Goal: Task Accomplishment & Management: Manage account settings

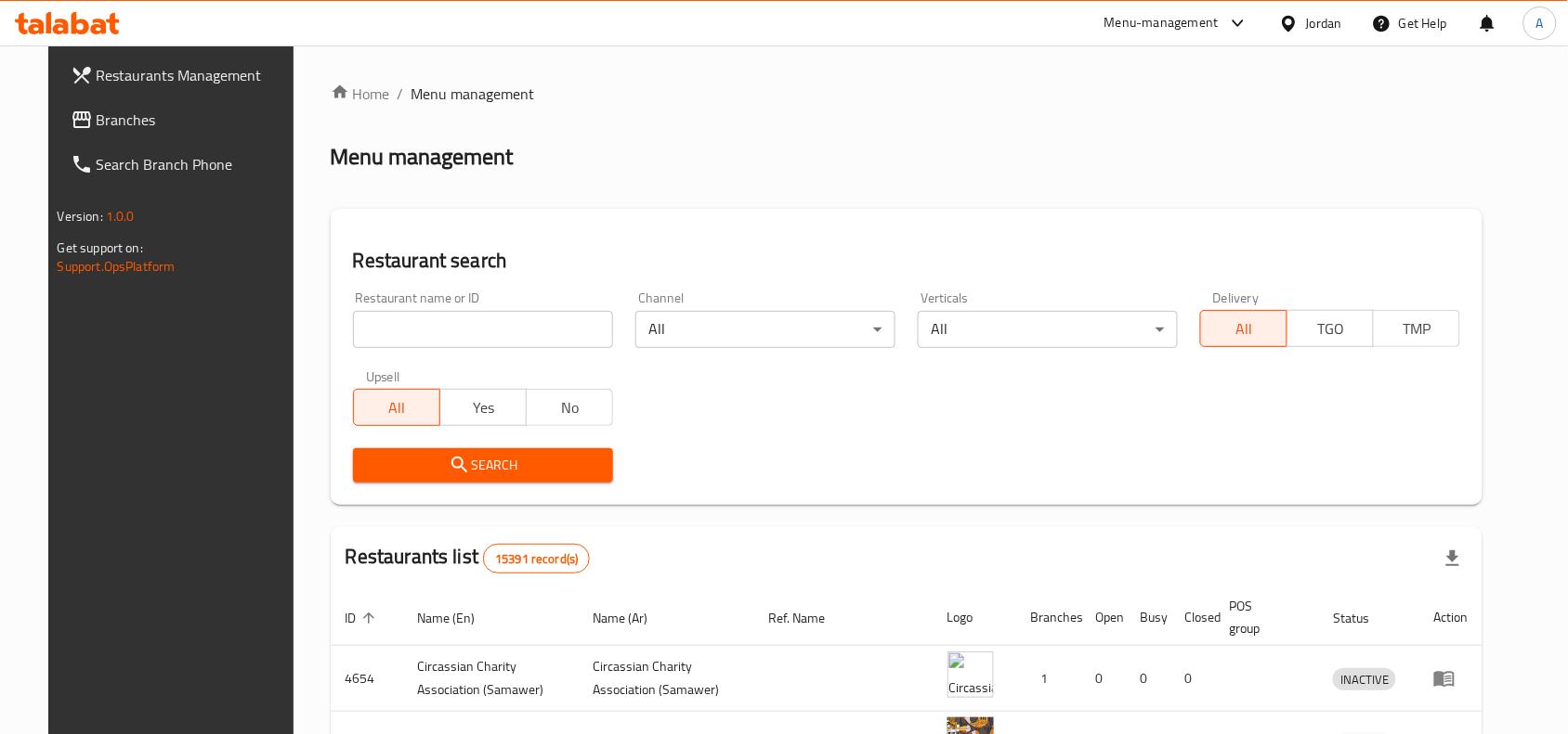
click at [1301, 22] on div at bounding box center [1292, 23] width 27 height 21
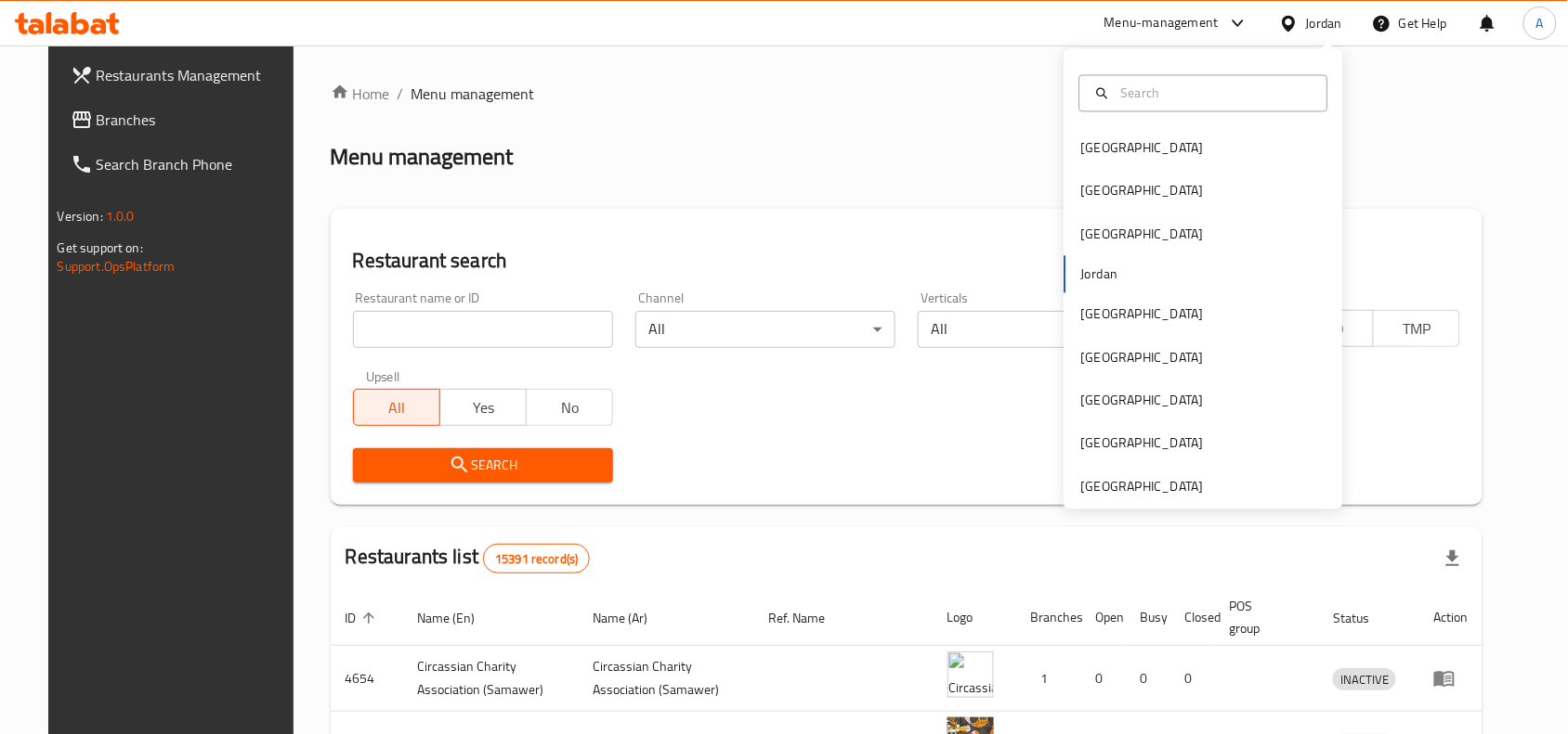
click at [980, 227] on div "Restaurant search Restaurant name or ID Restaurant name or ID Channel All ​ Ver…" at bounding box center [906, 357] width 1152 height 296
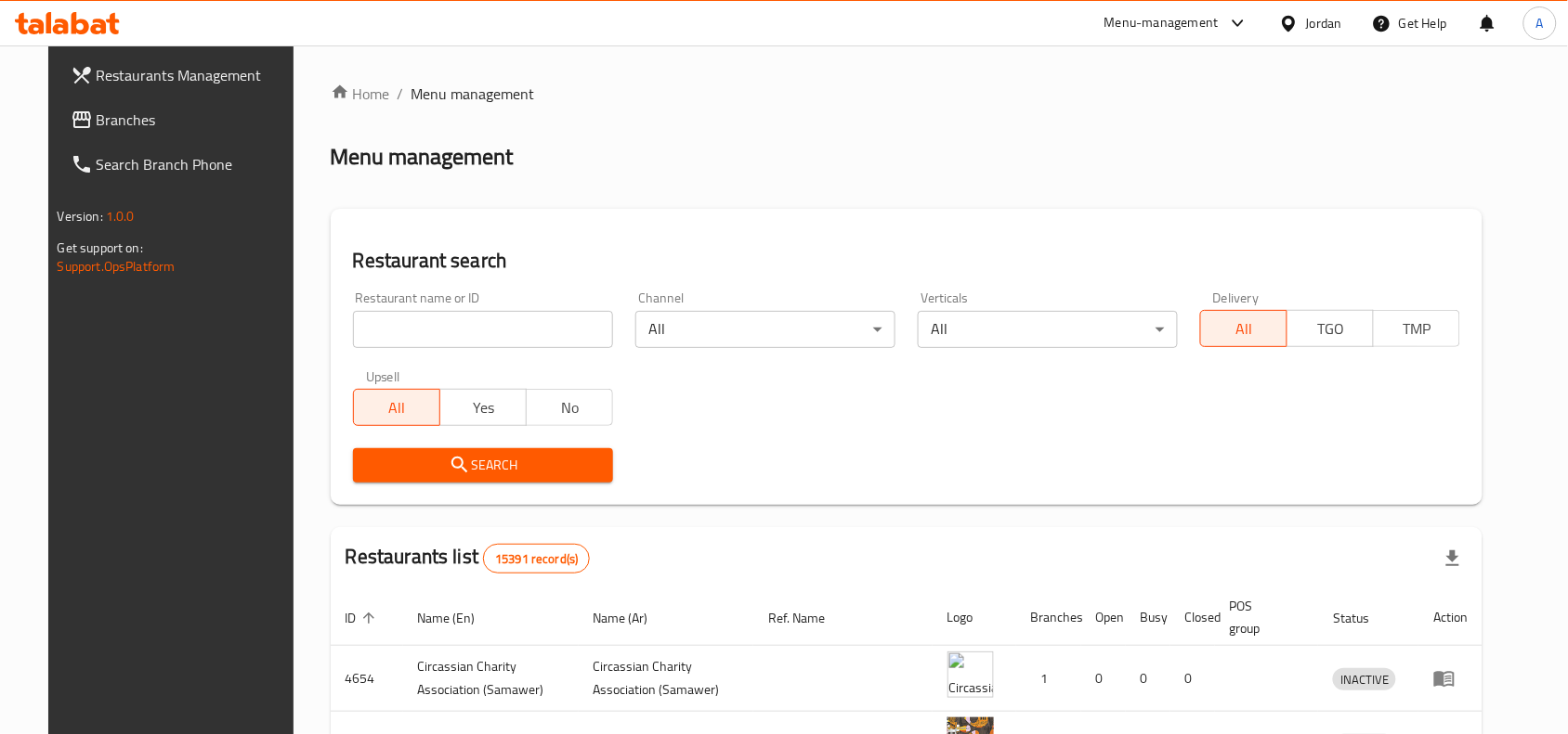
click at [1331, 25] on div "Jordan" at bounding box center [1323, 23] width 36 height 21
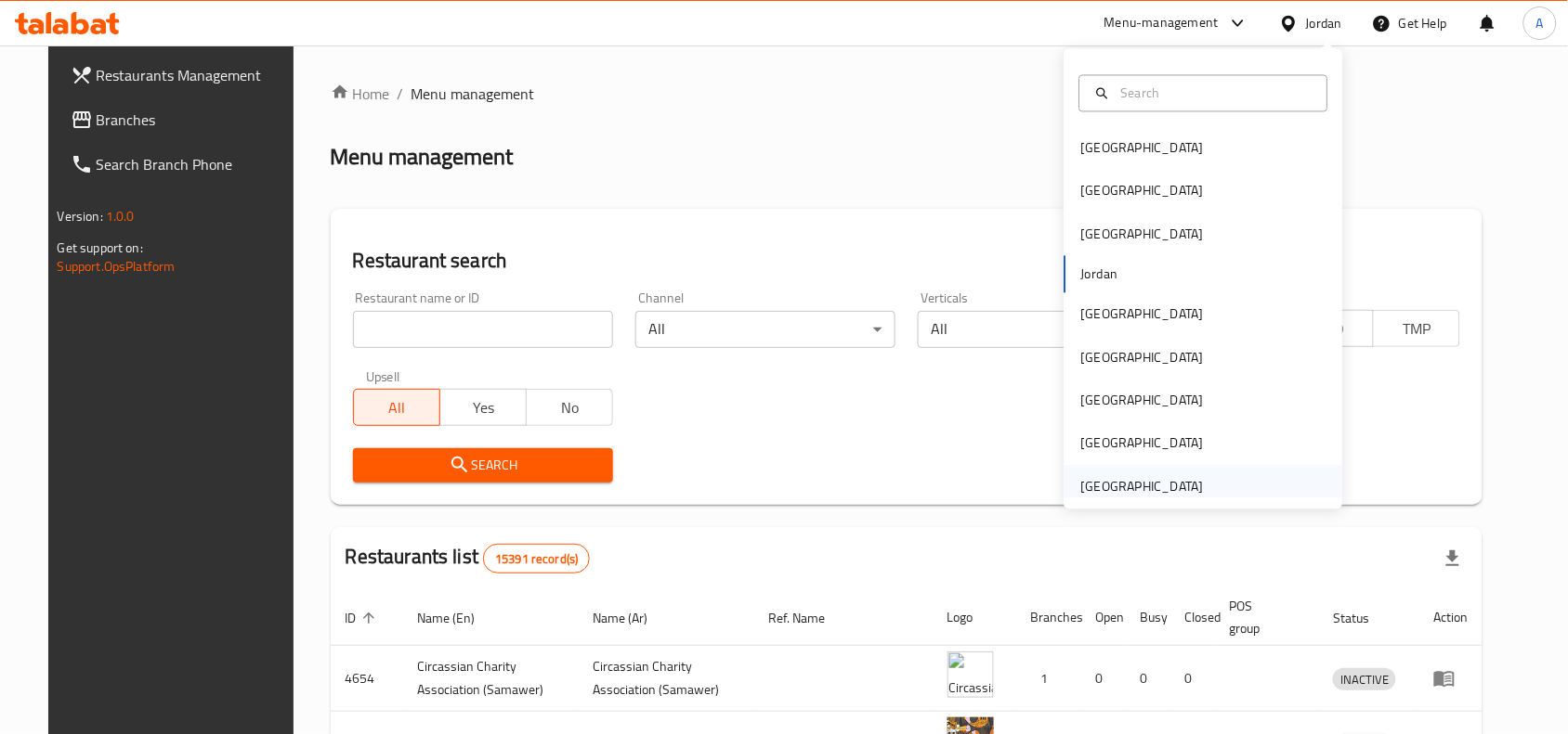
click at [1176, 488] on div "United Arab Emirates" at bounding box center [1142, 486] width 123 height 21
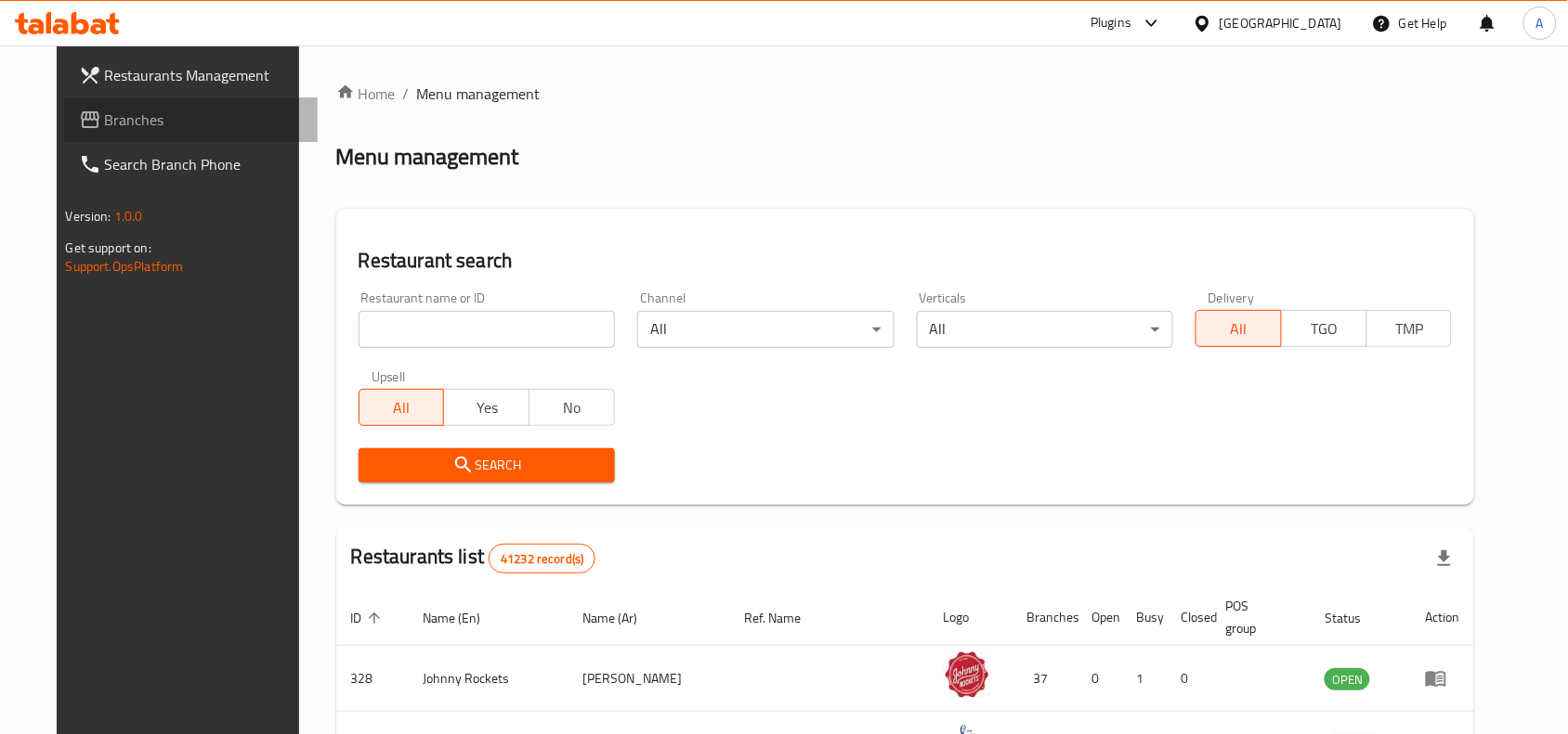
click at [105, 118] on span "Branches" at bounding box center [204, 120] width 199 height 23
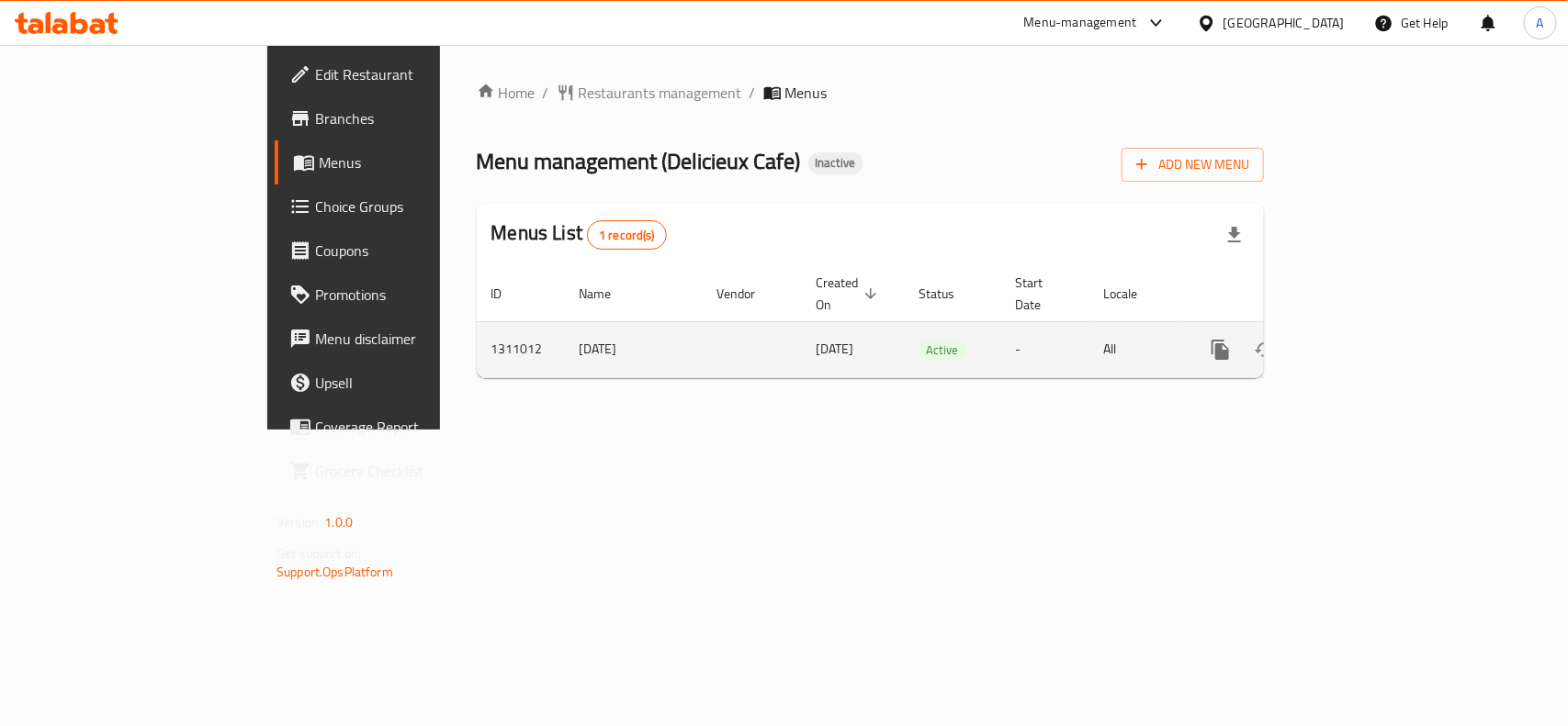
click at [1364, 339] on icon "enhanced table" at bounding box center [1352, 350] width 22 height 22
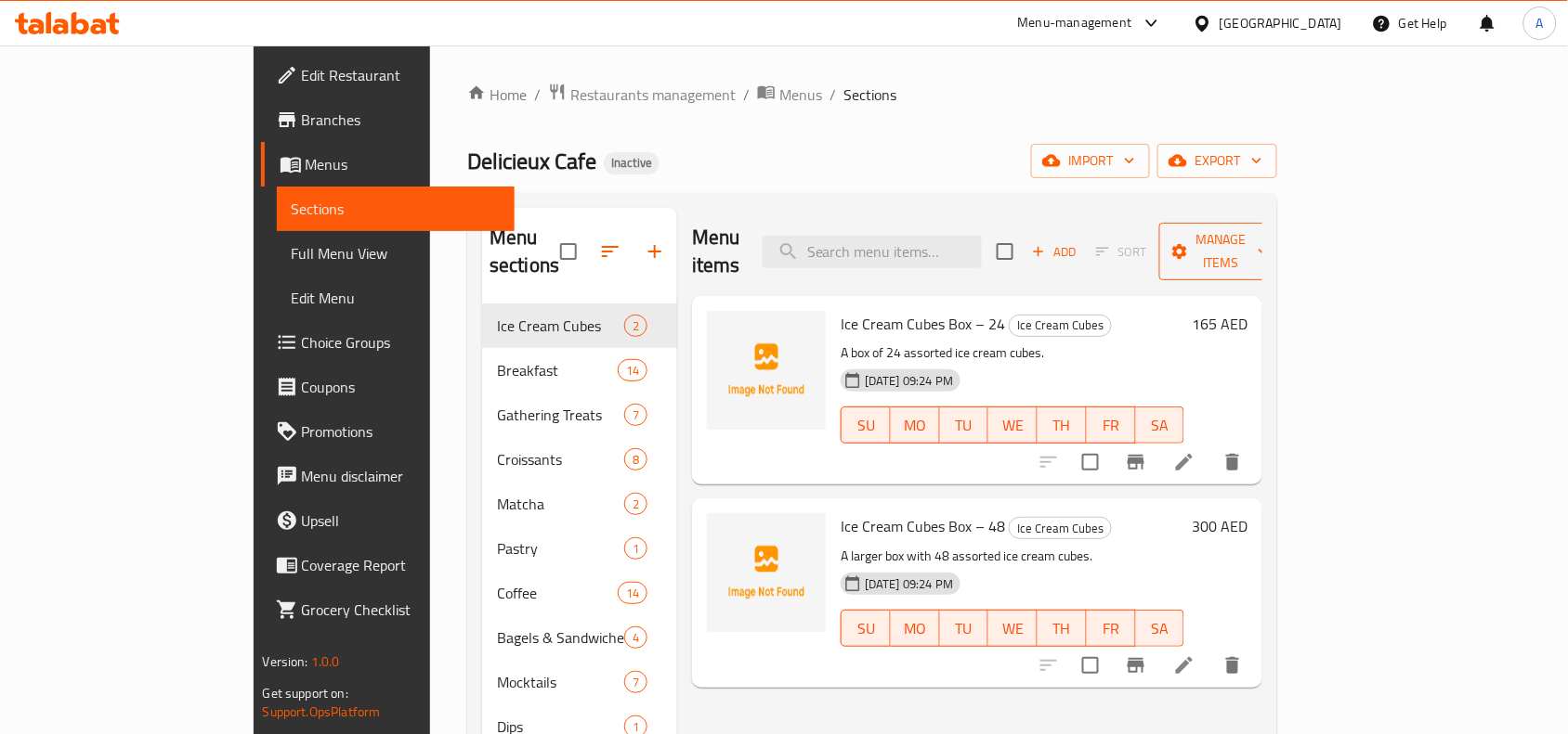
click at [1268, 233] on span "Manage items" at bounding box center [1221, 251] width 94 height 46
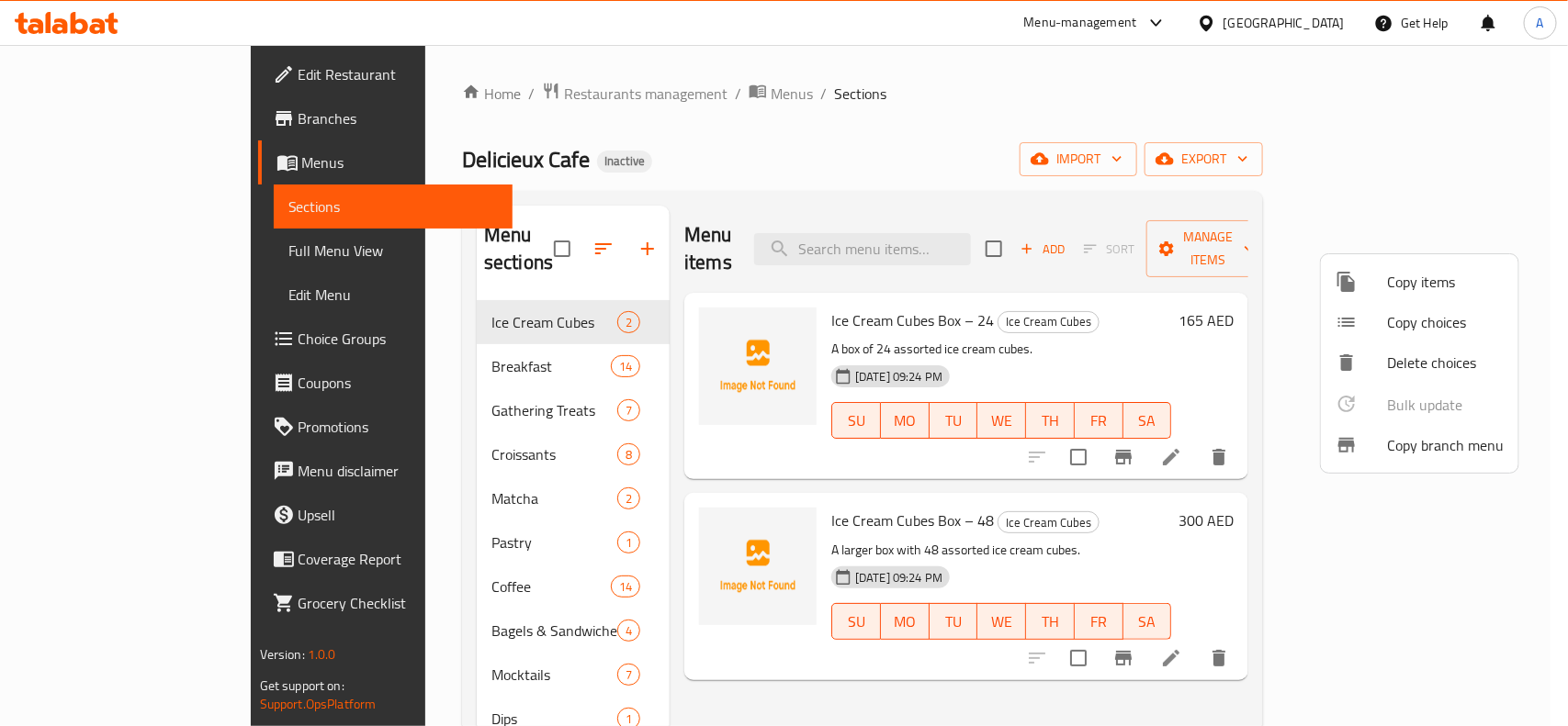
click at [1338, 163] on div at bounding box center [784, 363] width 1568 height 726
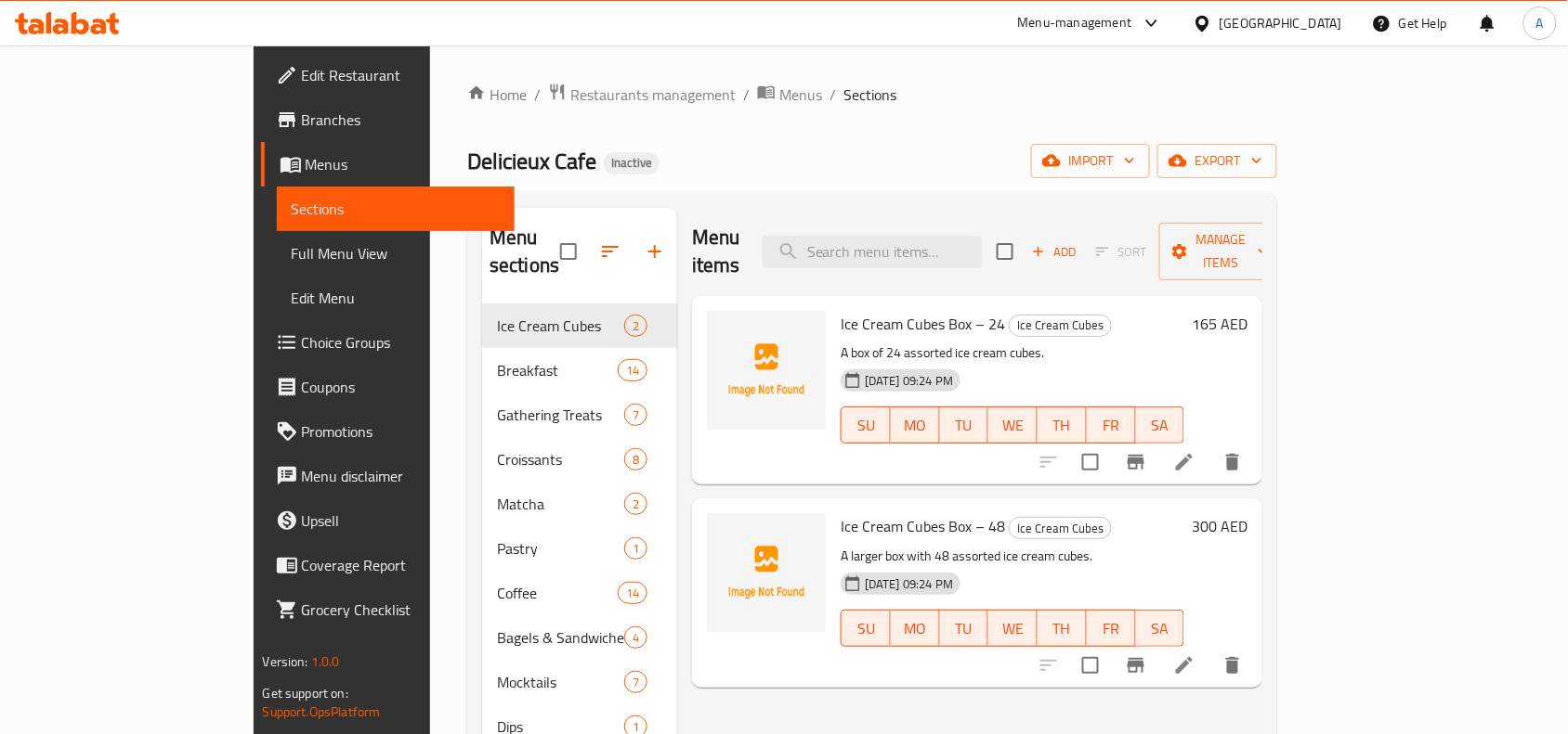
click at [1134, 165] on span "import" at bounding box center [1090, 161] width 89 height 24
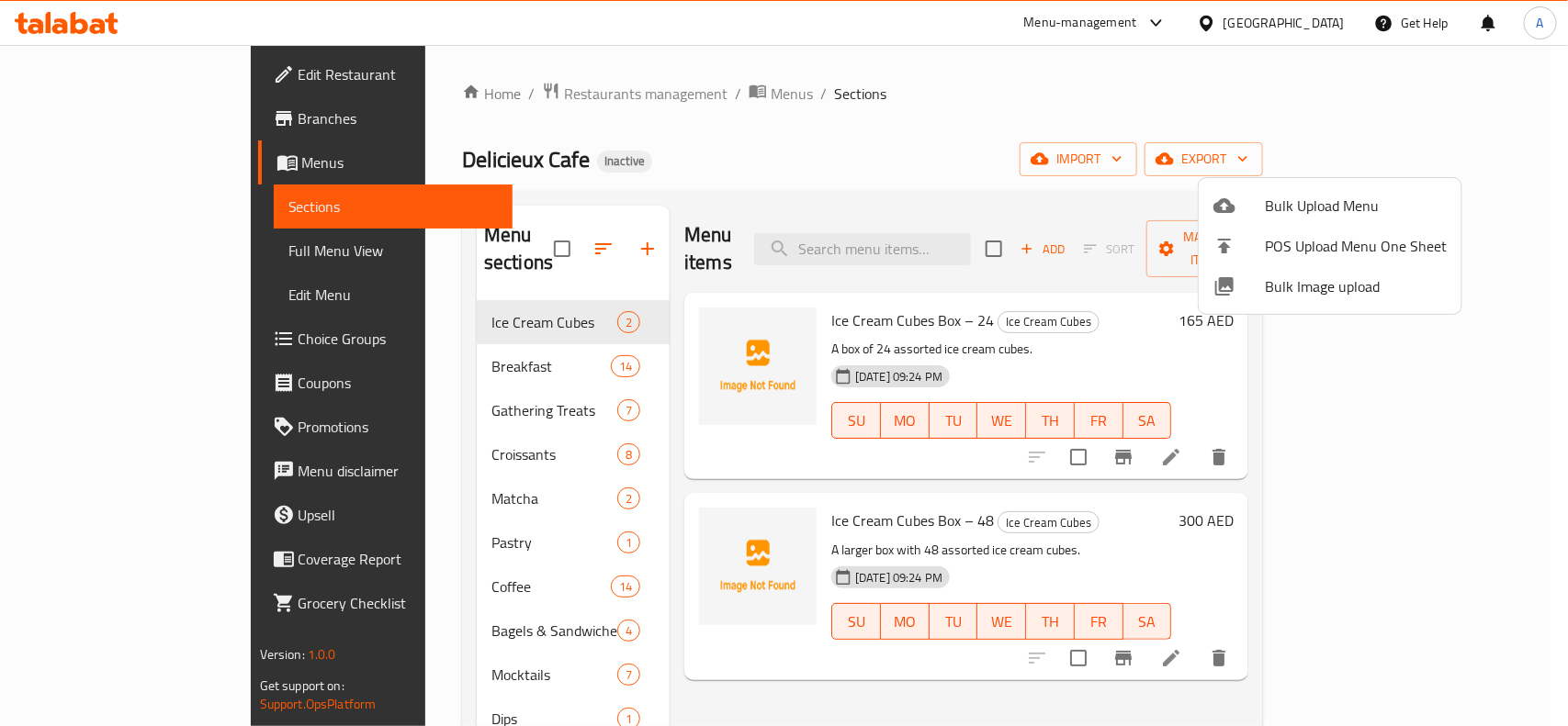
click at [1298, 277] on span "Bulk Image upload" at bounding box center [1355, 286] width 182 height 22
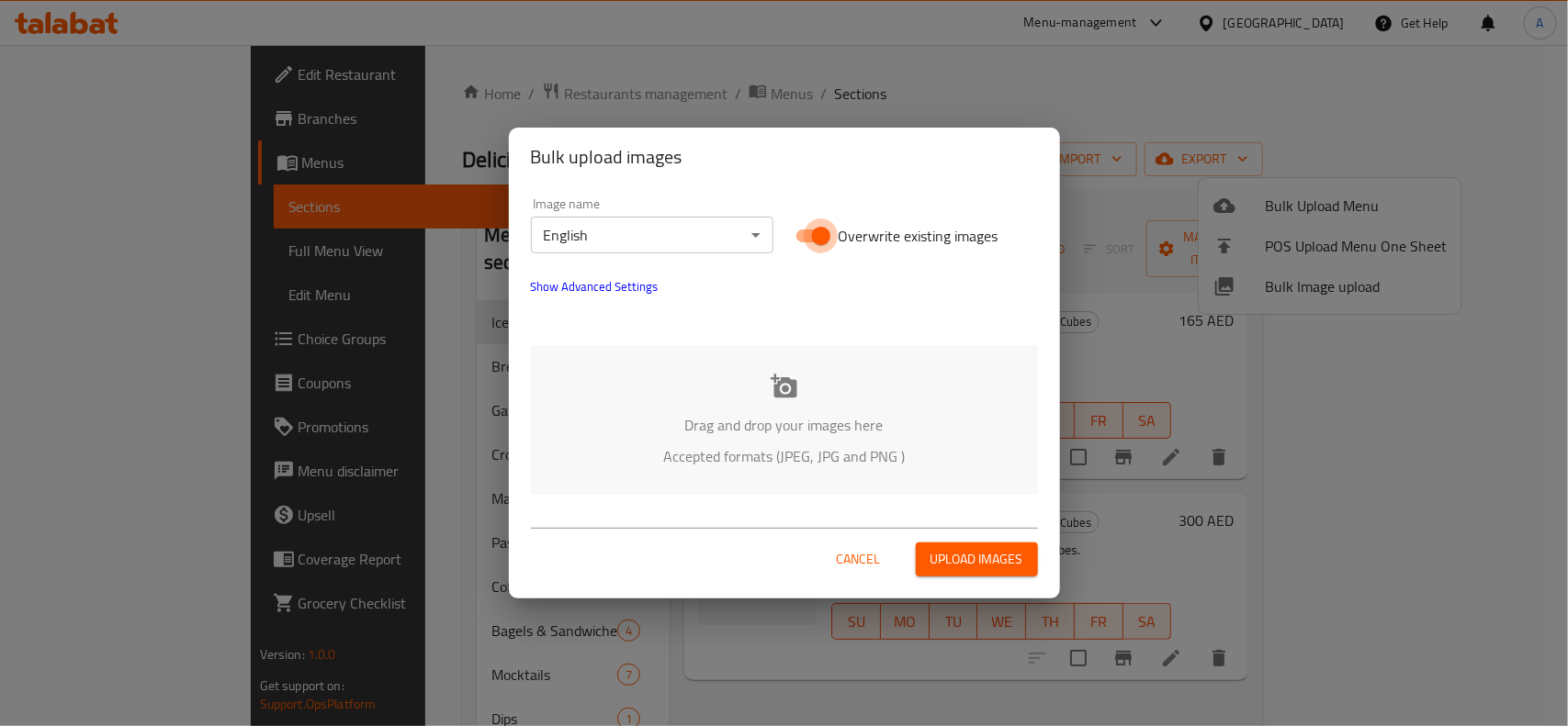
click at [810, 234] on input "Overwrite existing images" at bounding box center [821, 236] width 105 height 35
checkbox input "false"
click at [805, 408] on div "Drag and drop your images here Accepted formats (JPEG, JPG and PNG )" at bounding box center [784, 420] width 506 height 150
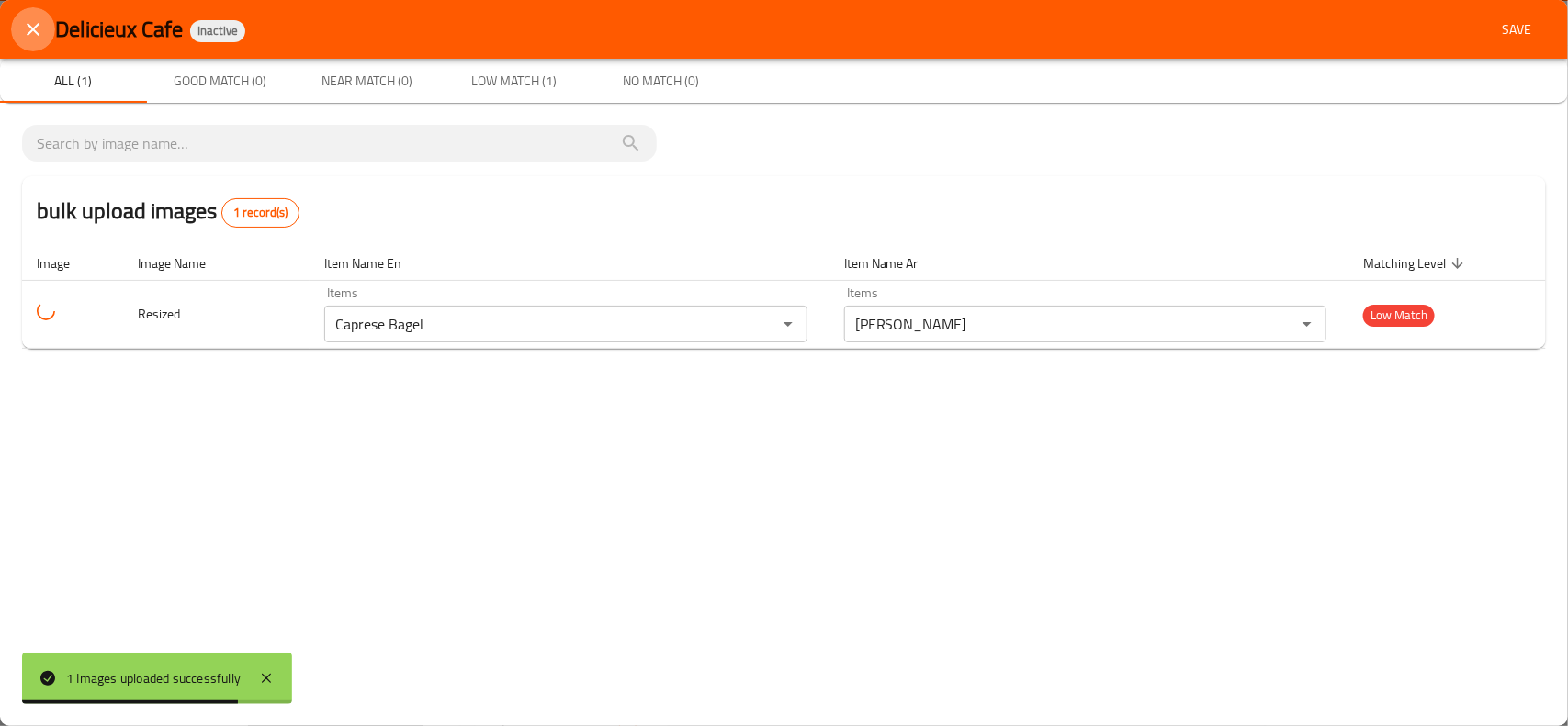
click at [34, 33] on icon "close" at bounding box center [33, 29] width 22 height 22
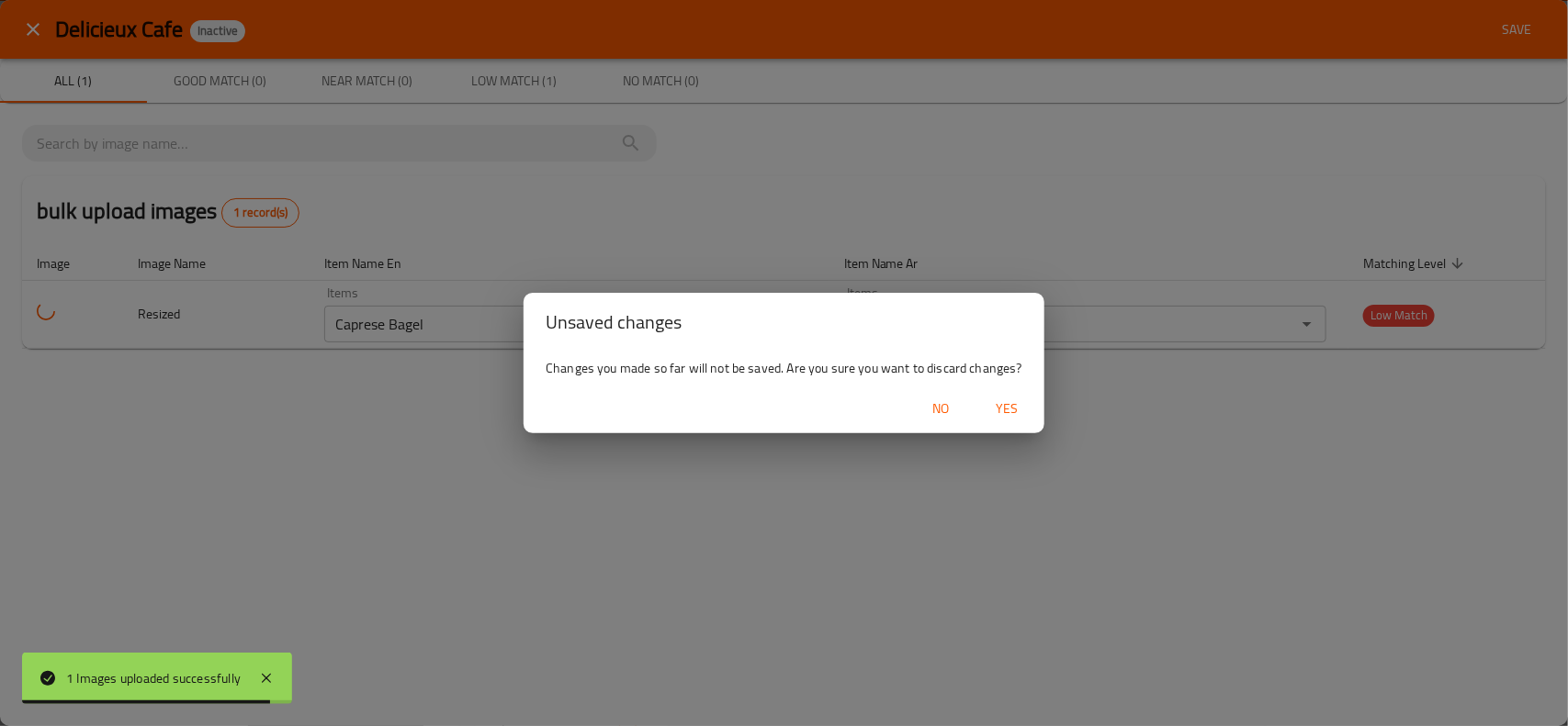
click at [1002, 413] on span "Yes" at bounding box center [1007, 409] width 44 height 23
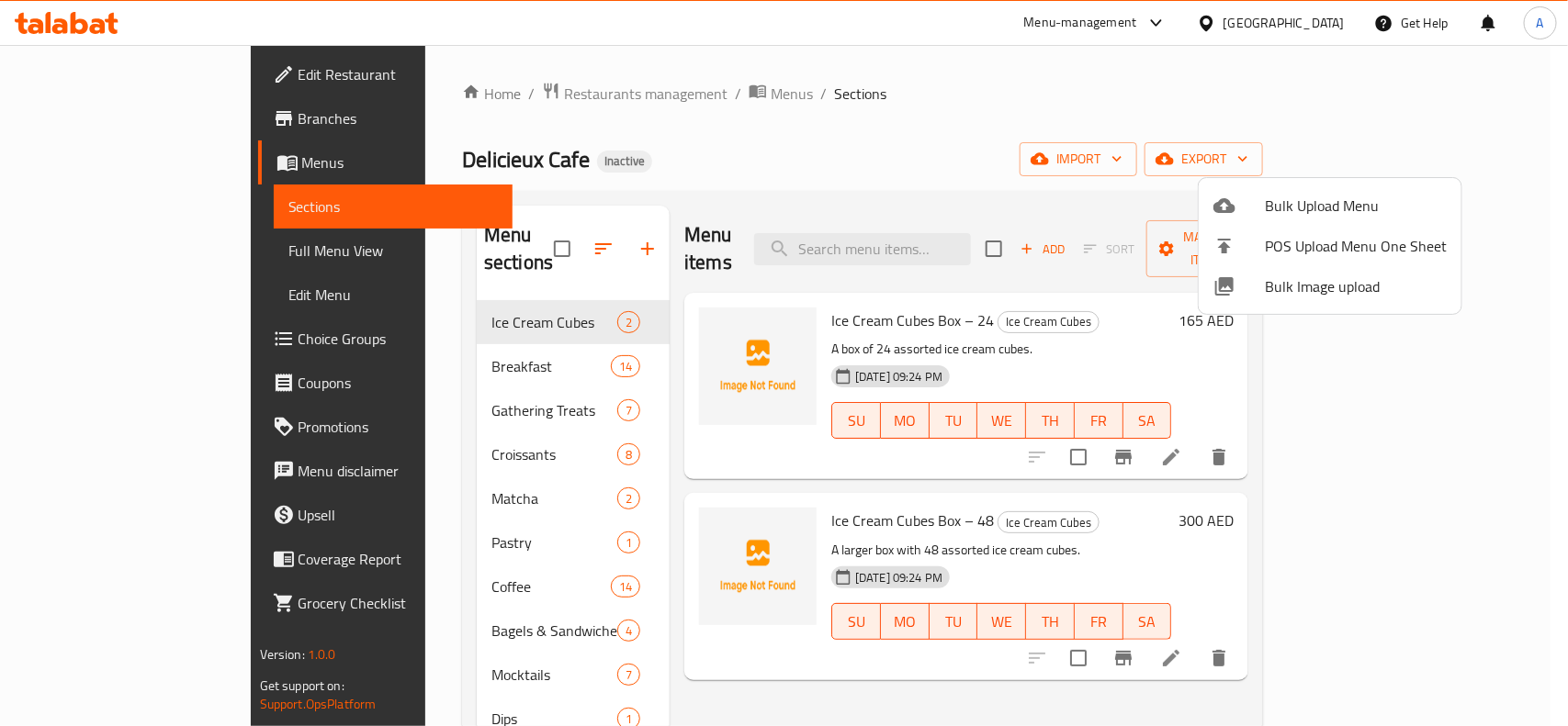
click at [989, 112] on div at bounding box center [784, 363] width 1568 height 726
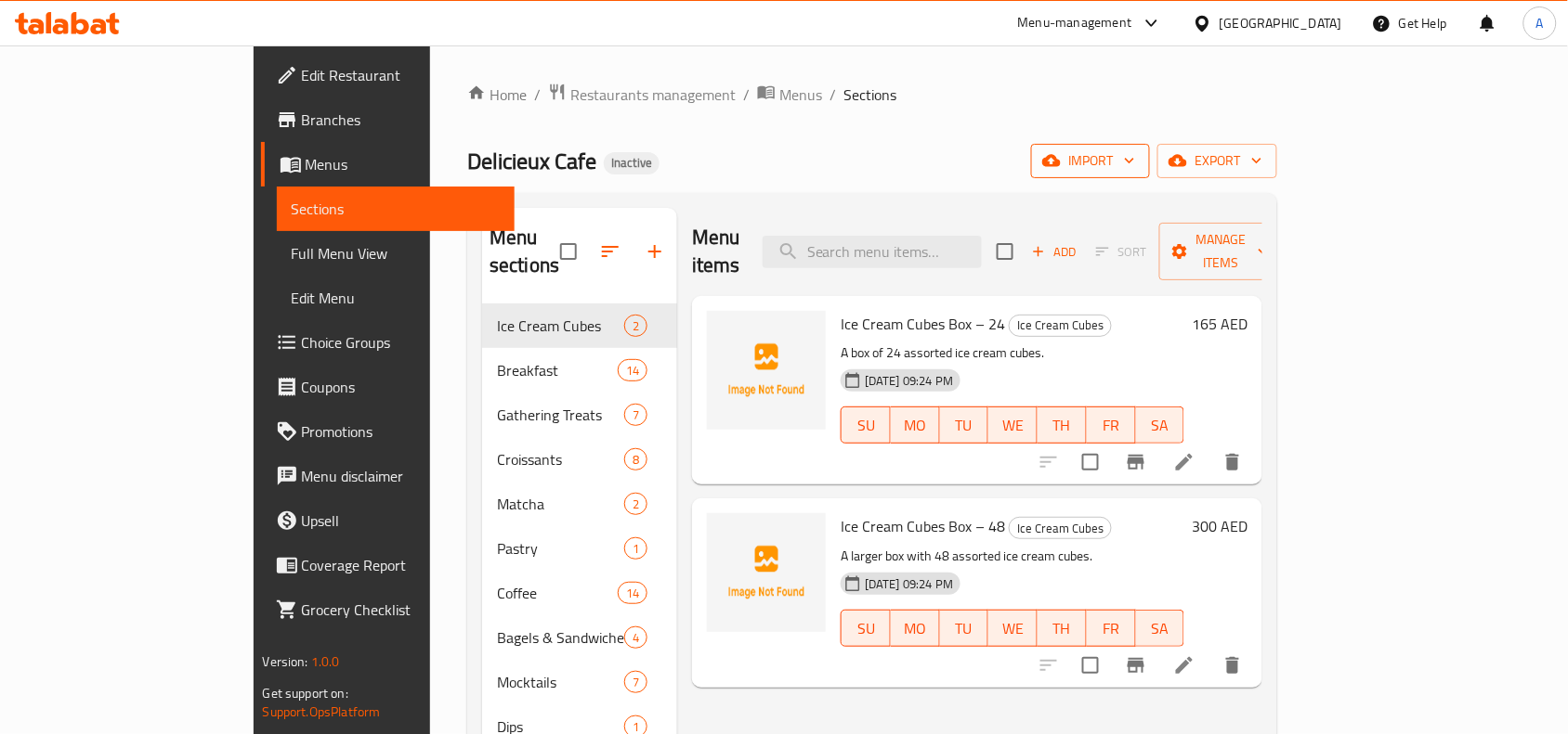
click at [1134, 172] on span "import" at bounding box center [1090, 161] width 89 height 24
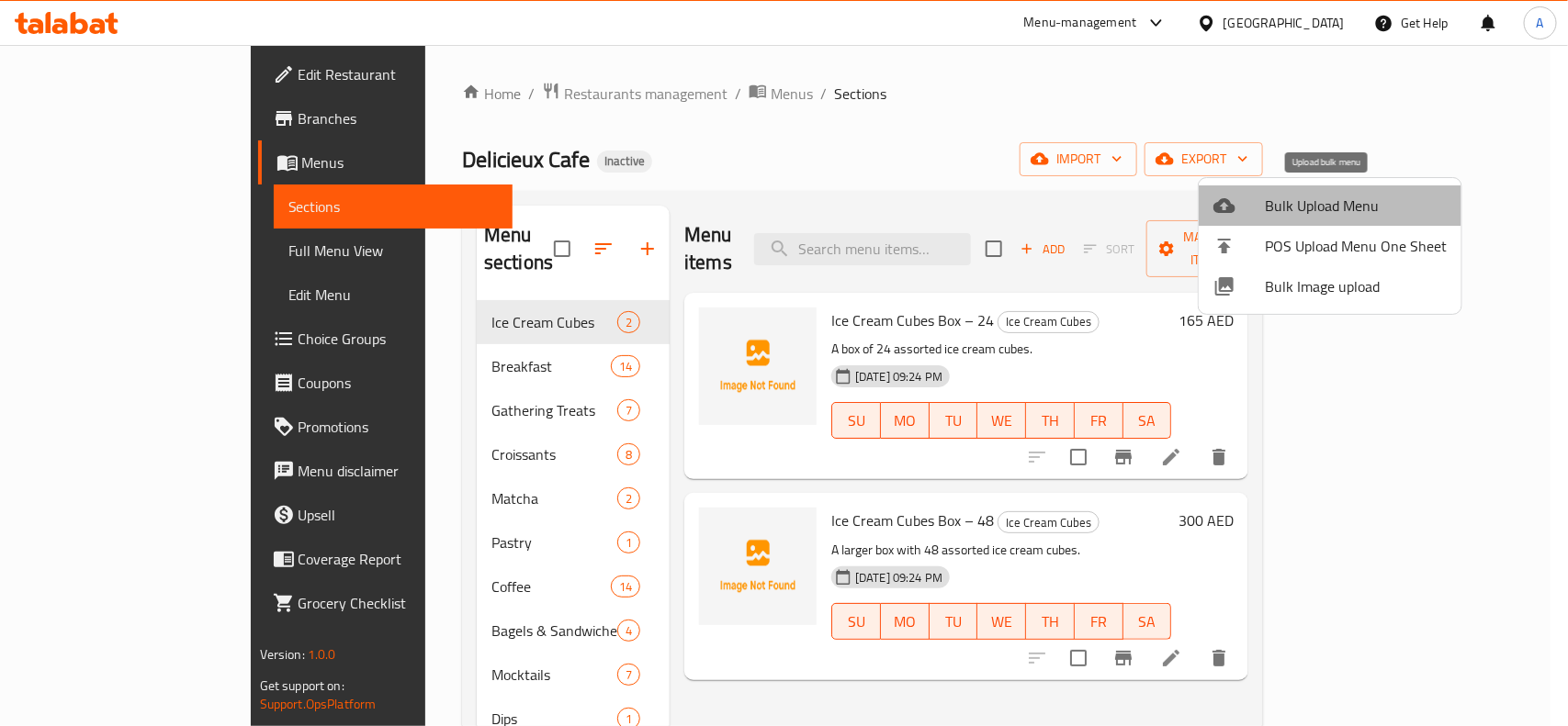
click at [1330, 209] on span "Bulk Upload Menu" at bounding box center [1355, 205] width 182 height 22
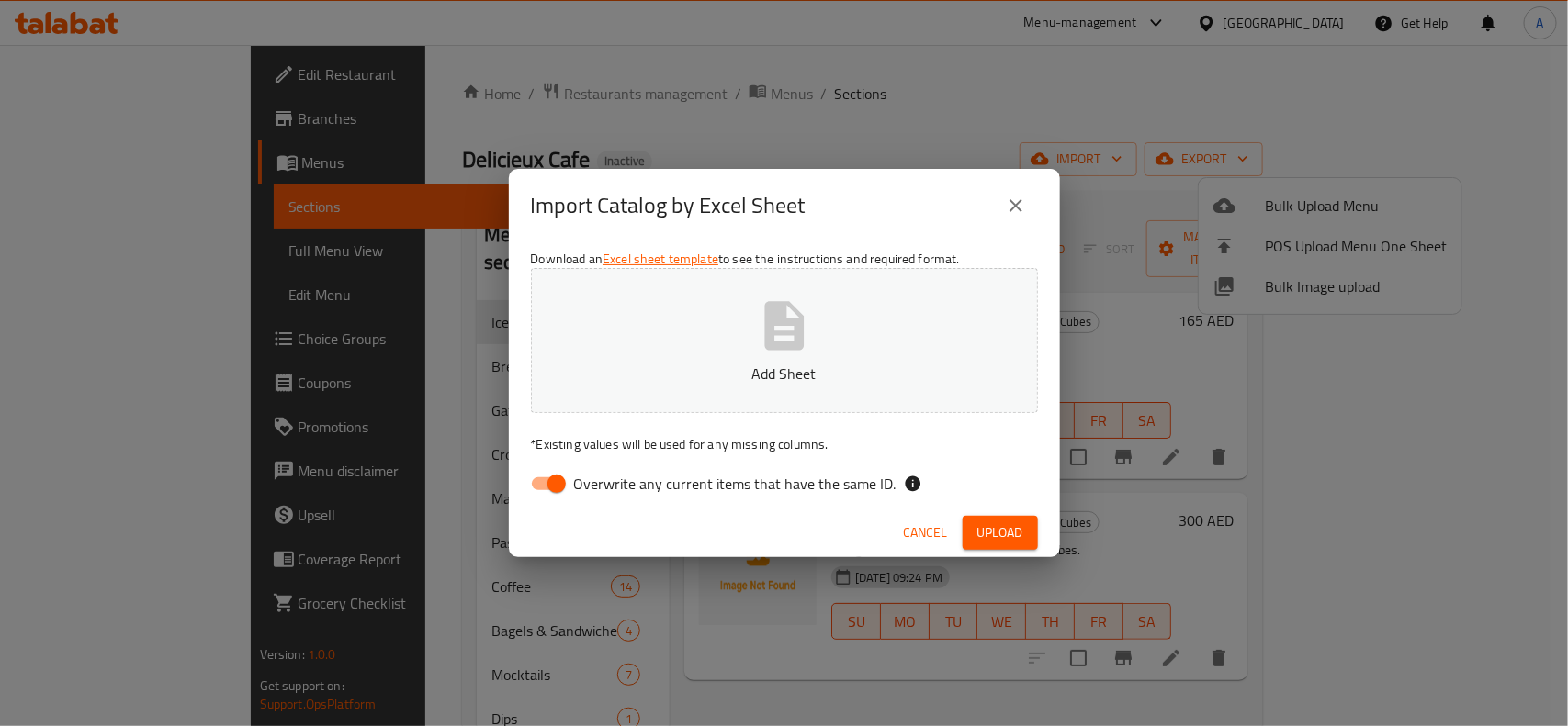
click at [924, 530] on span "Cancel" at bounding box center [925, 534] width 44 height 23
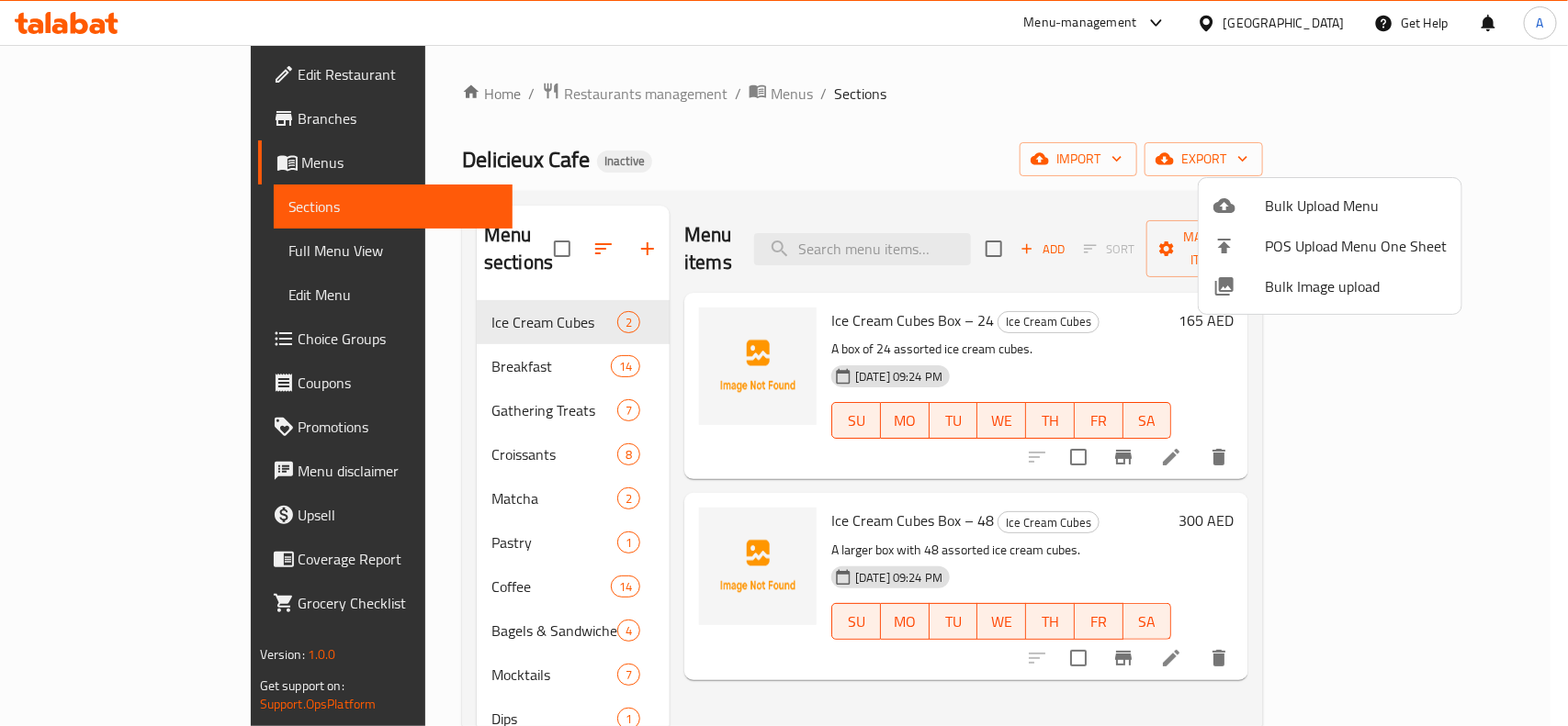
click at [1316, 288] on span "Bulk Image upload" at bounding box center [1355, 286] width 182 height 22
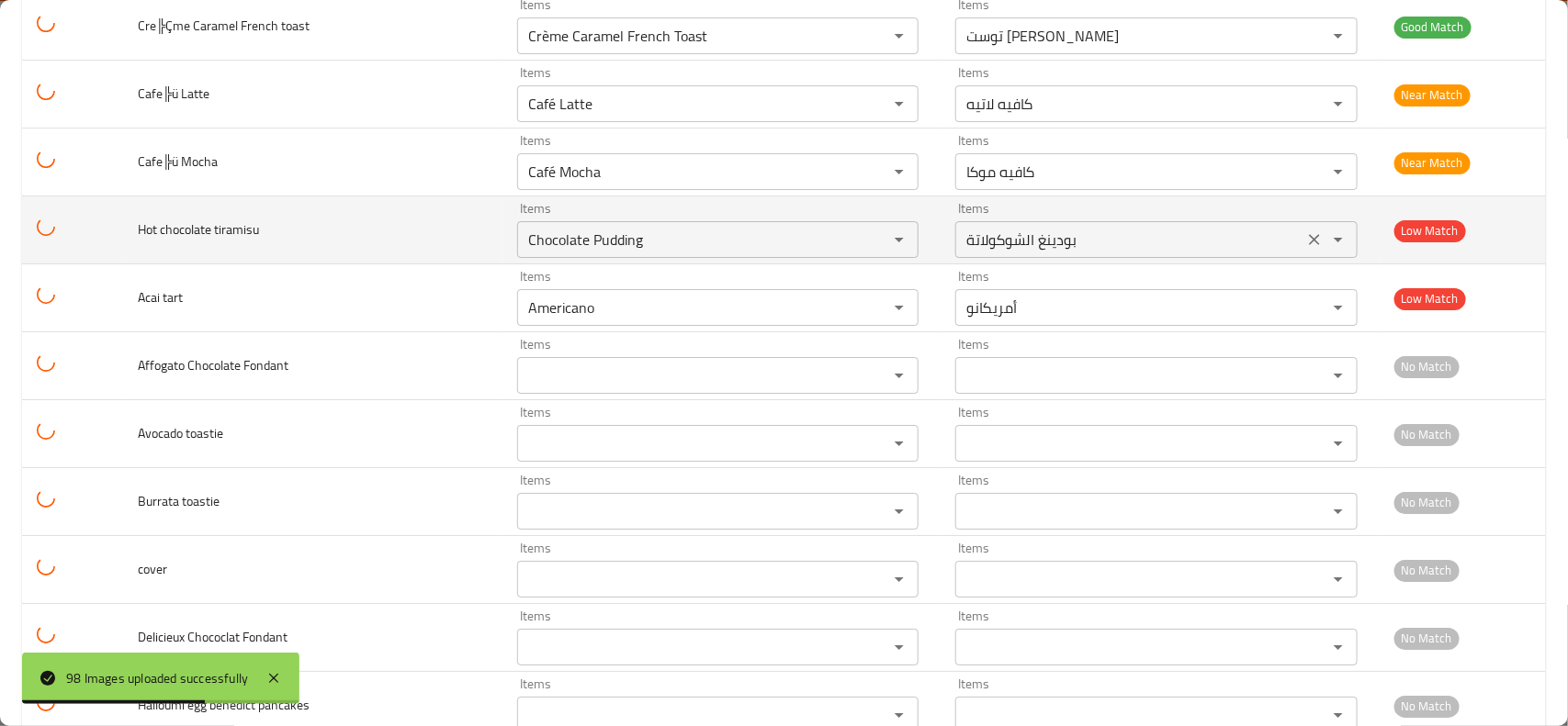
scroll to position [5809, 0]
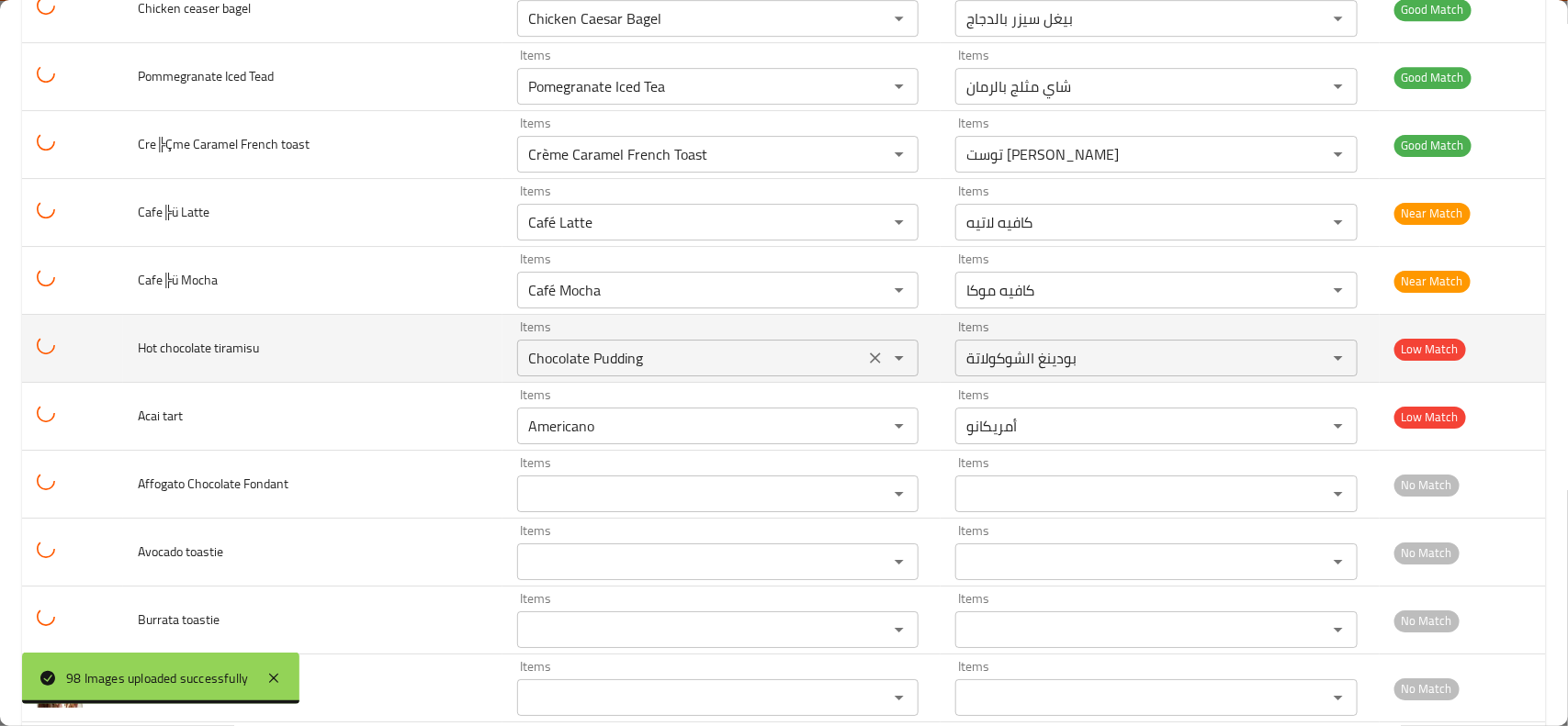
click at [870, 363] on icon "Clear" at bounding box center [875, 358] width 11 height 11
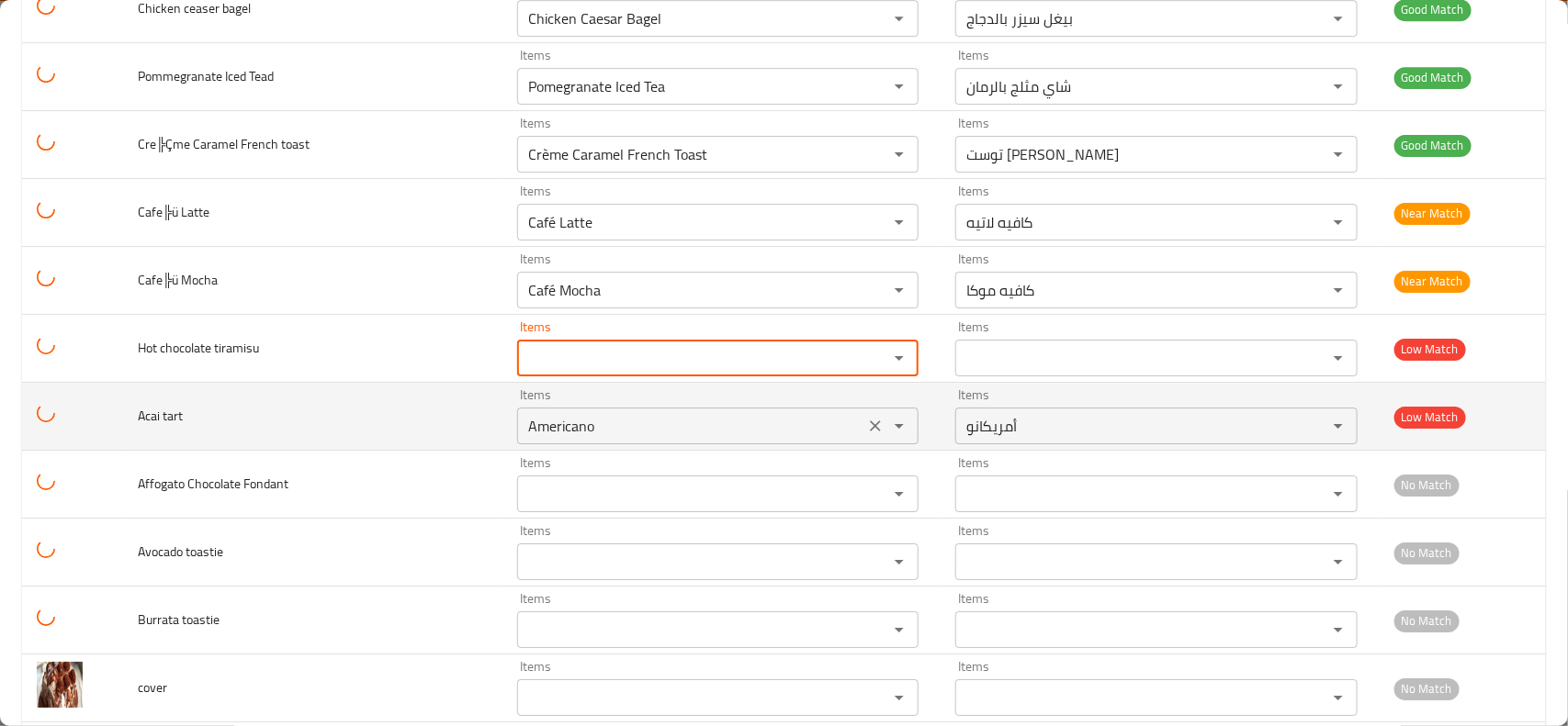
click at [870, 435] on icon "Clear" at bounding box center [875, 426] width 18 height 18
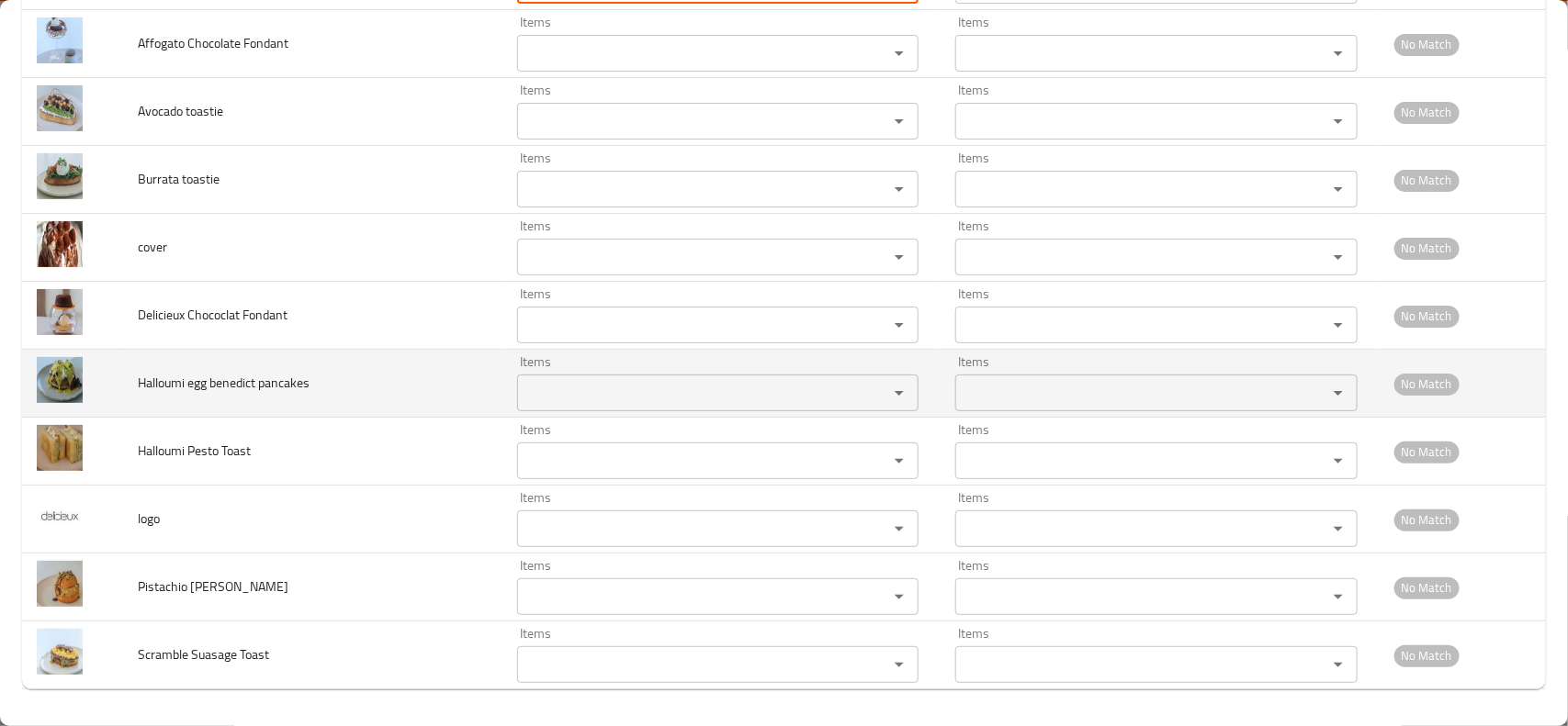
scroll to position [6268, 0]
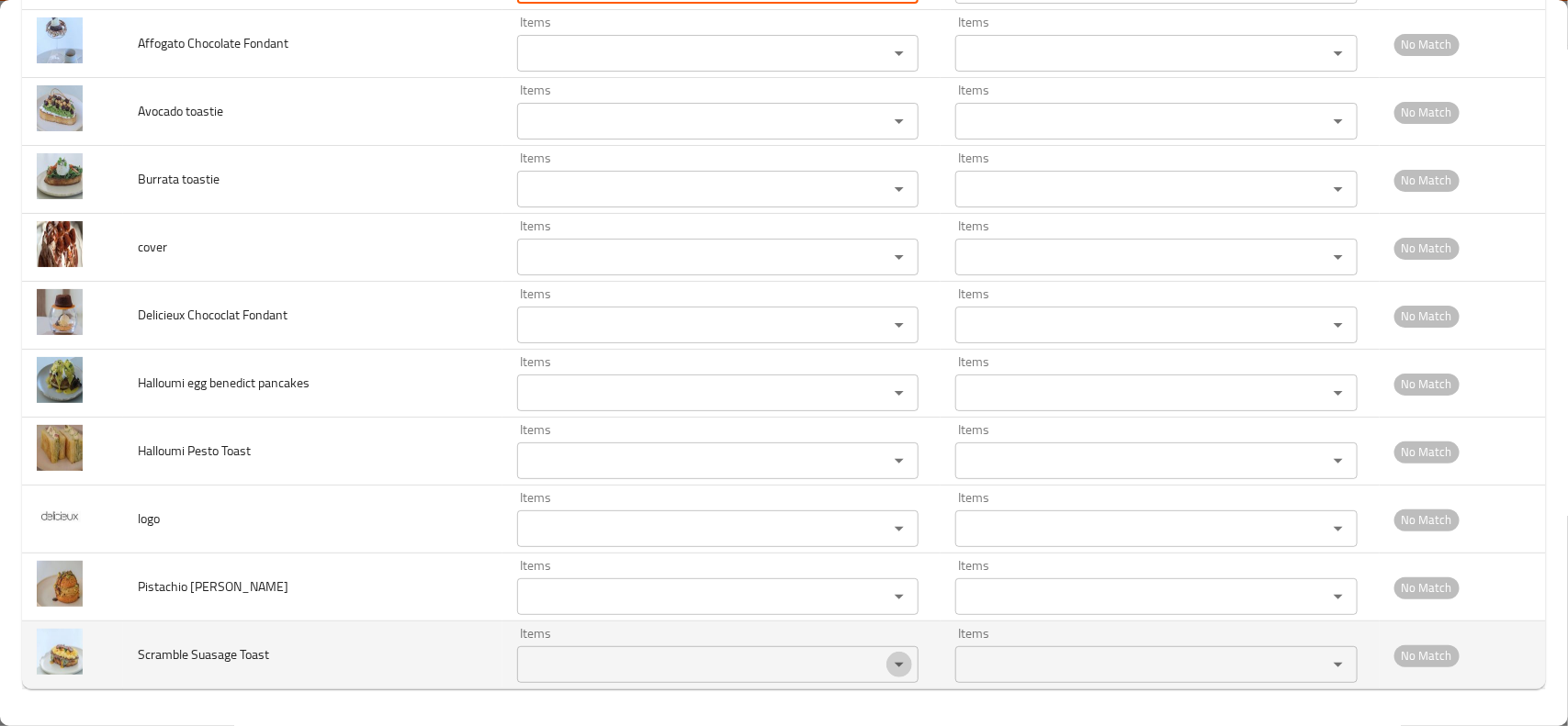
click at [888, 663] on icon "Open" at bounding box center [898, 665] width 22 height 22
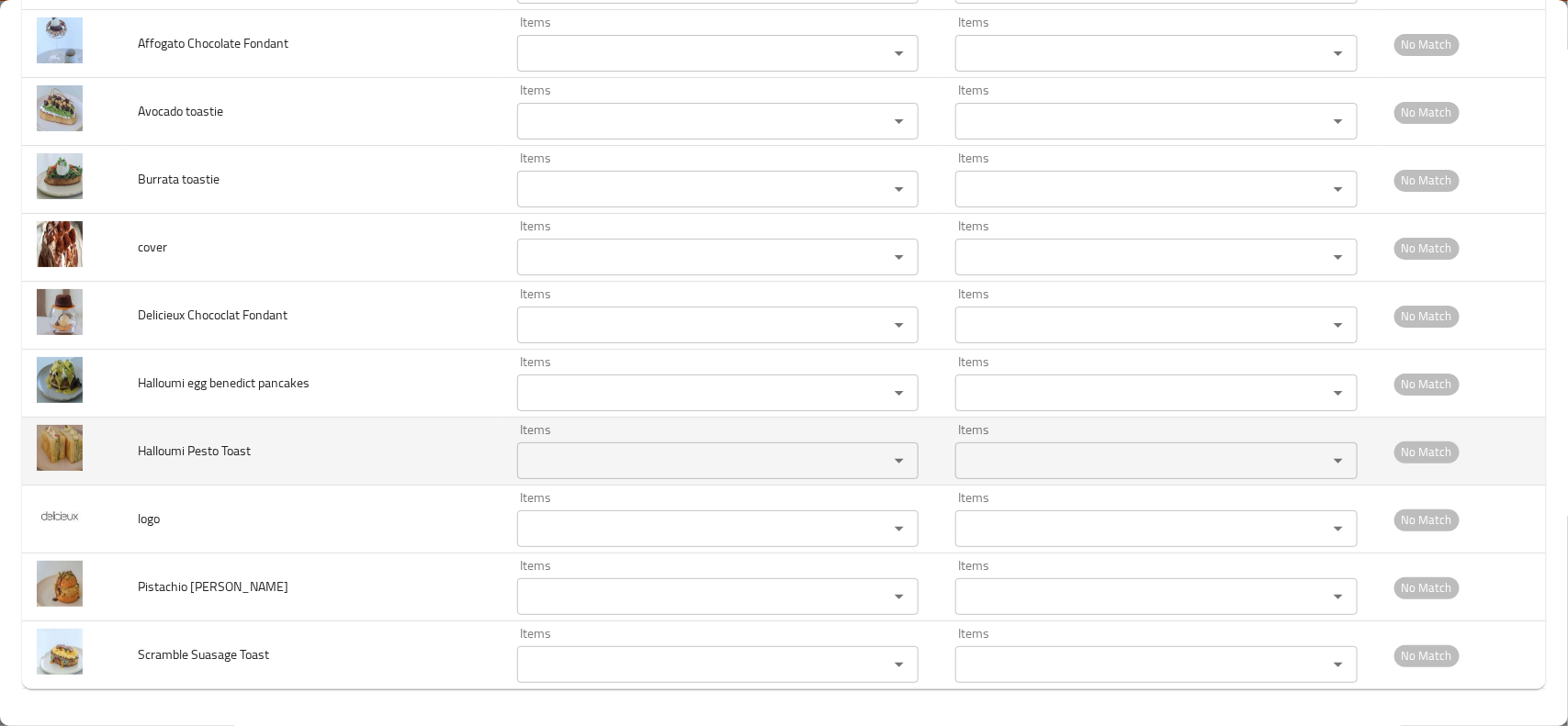
click at [440, 438] on td "Halloumi Pesto Toast" at bounding box center [313, 452] width 379 height 68
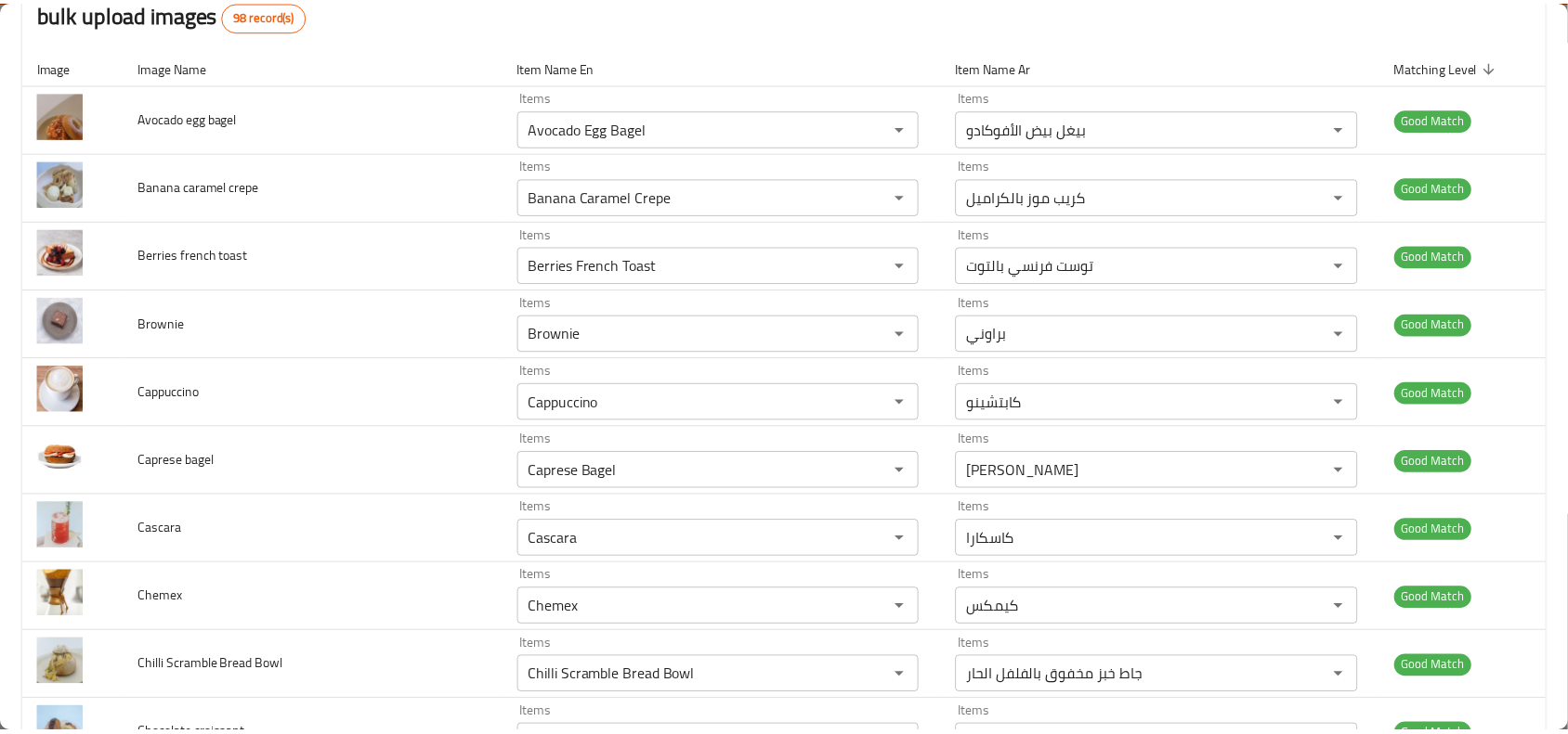
scroll to position [0, 0]
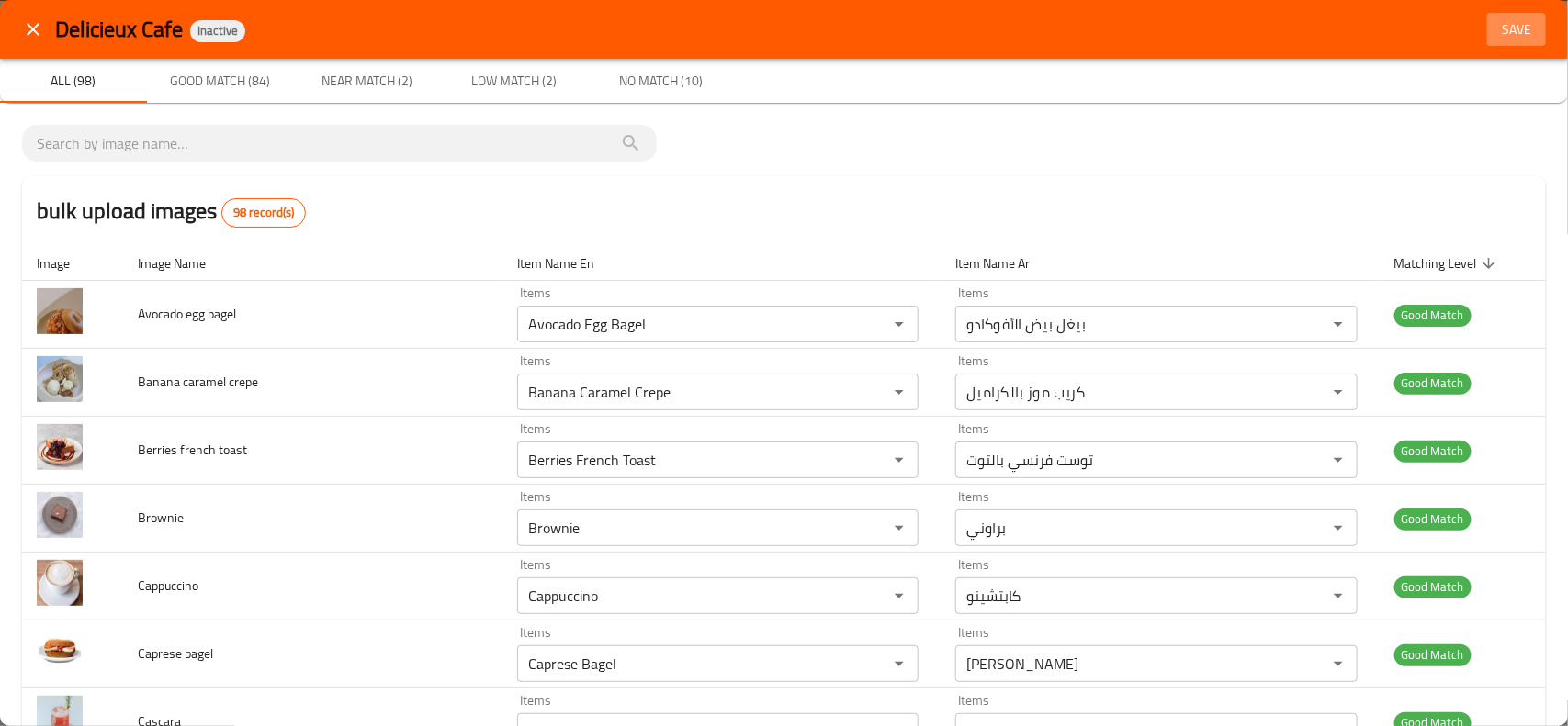
click at [1494, 35] on span "Save" at bounding box center [1516, 30] width 44 height 23
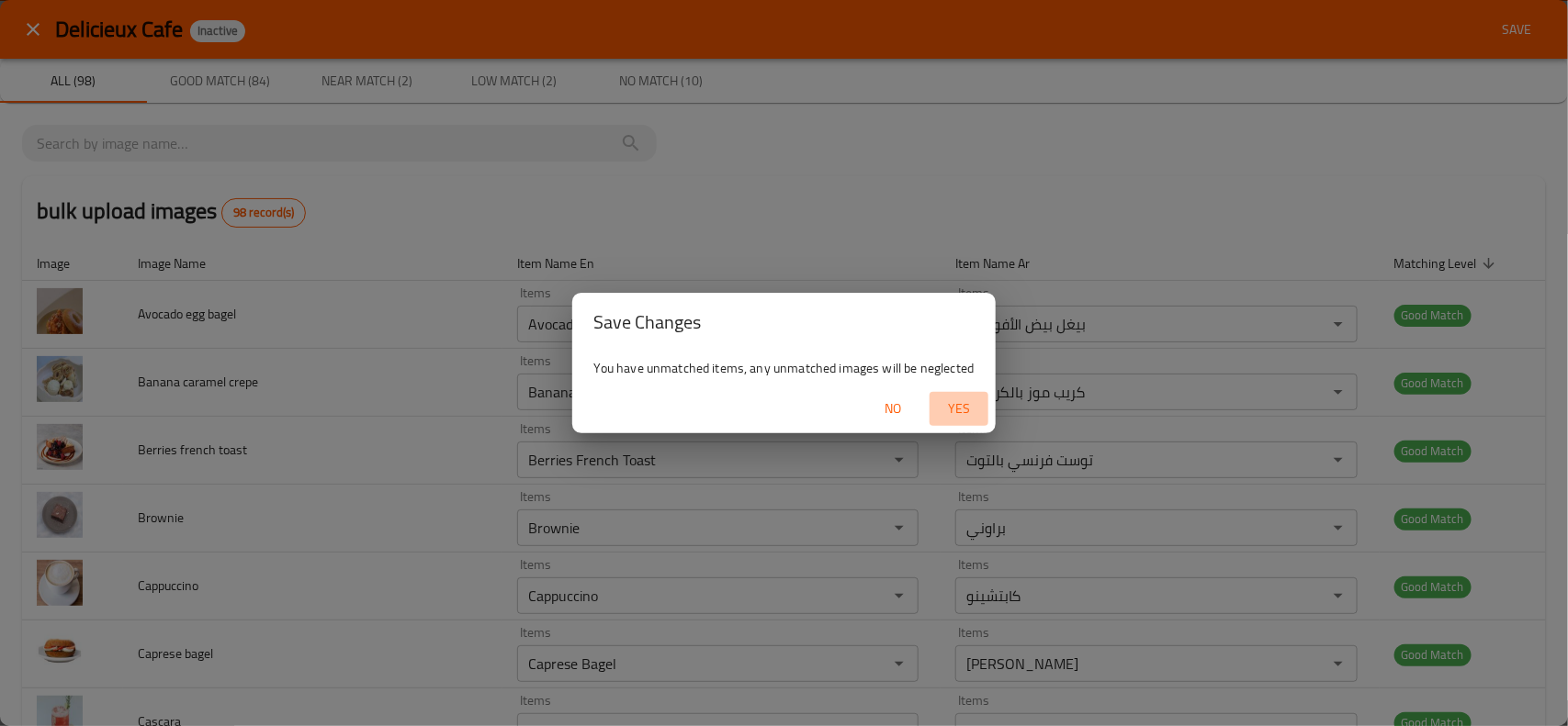
click at [958, 408] on span "Yes" at bounding box center [958, 409] width 44 height 23
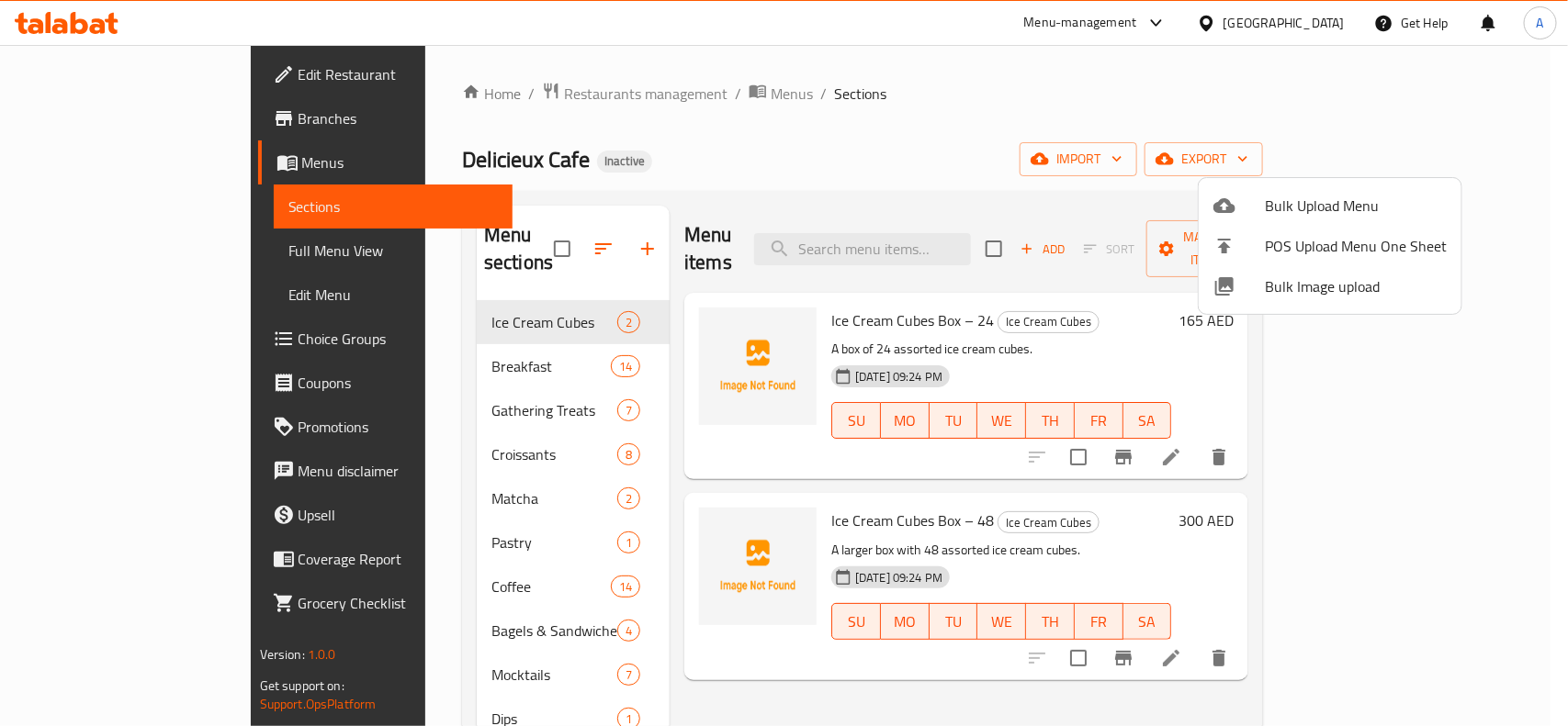
click at [879, 150] on div at bounding box center [784, 363] width 1568 height 726
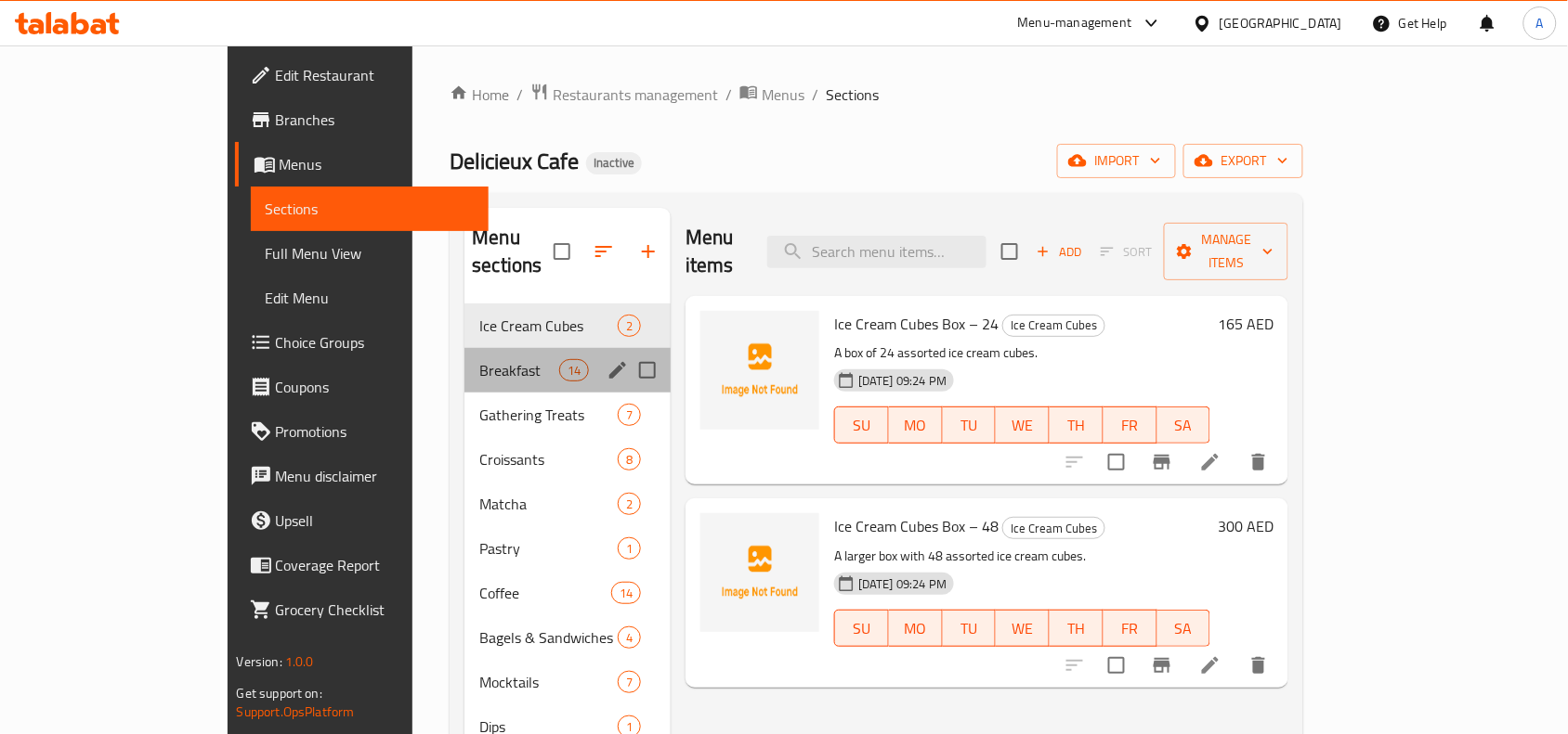
click at [520, 348] on div "Breakfast 14" at bounding box center [567, 369] width 206 height 44
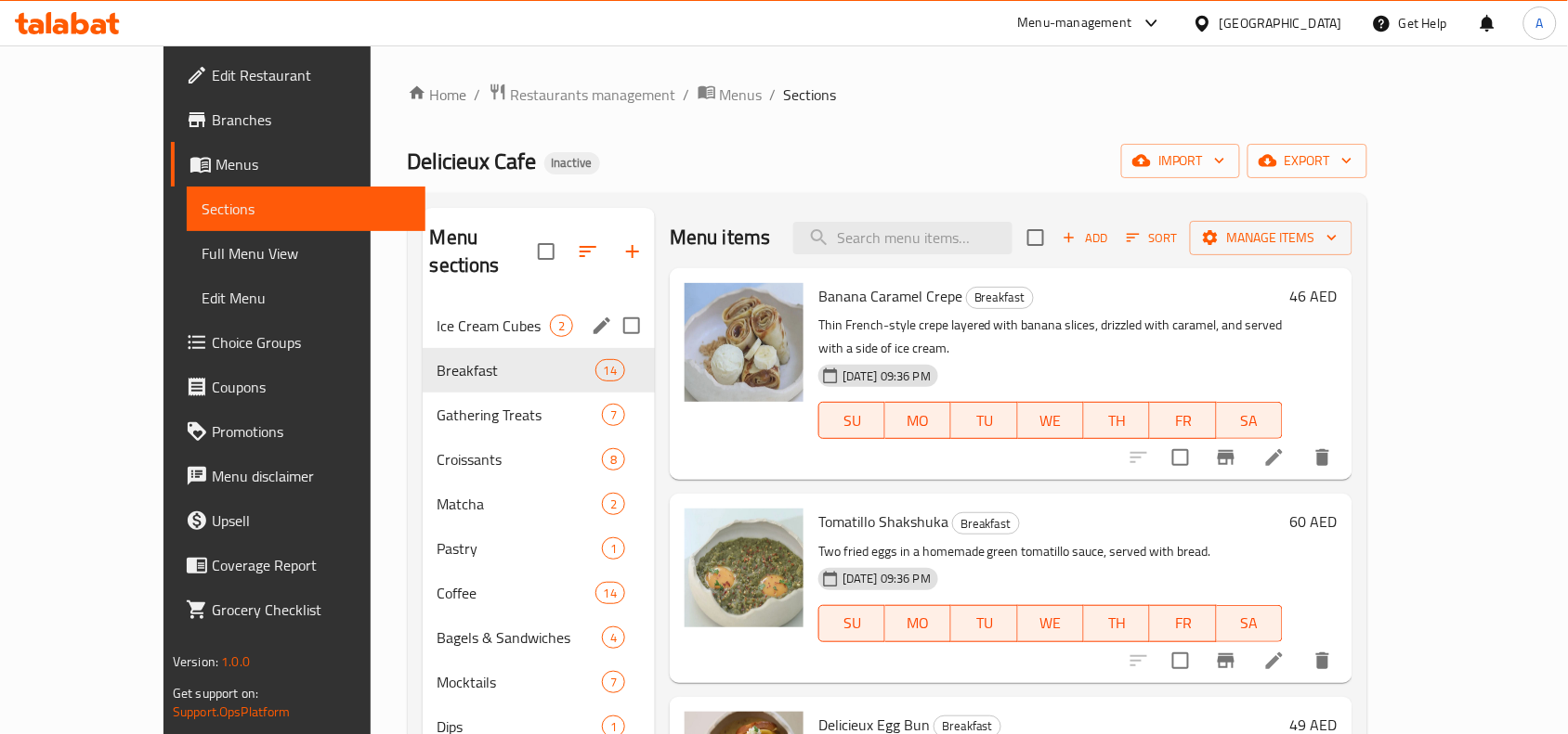
click at [443, 314] on span "Ice Cream Cubes" at bounding box center [494, 325] width 112 height 23
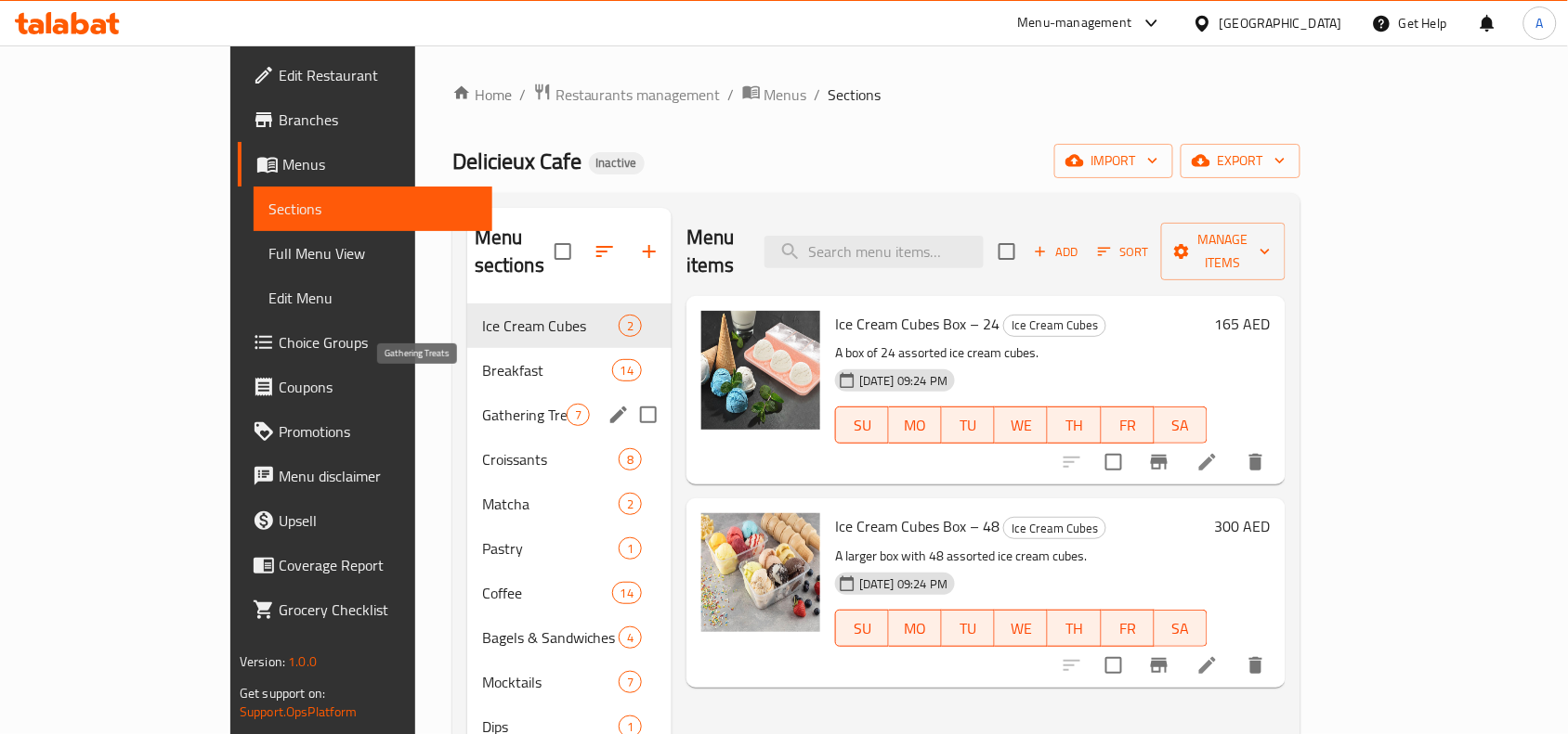
click at [482, 404] on span "Gathering Treats" at bounding box center [524, 415] width 85 height 23
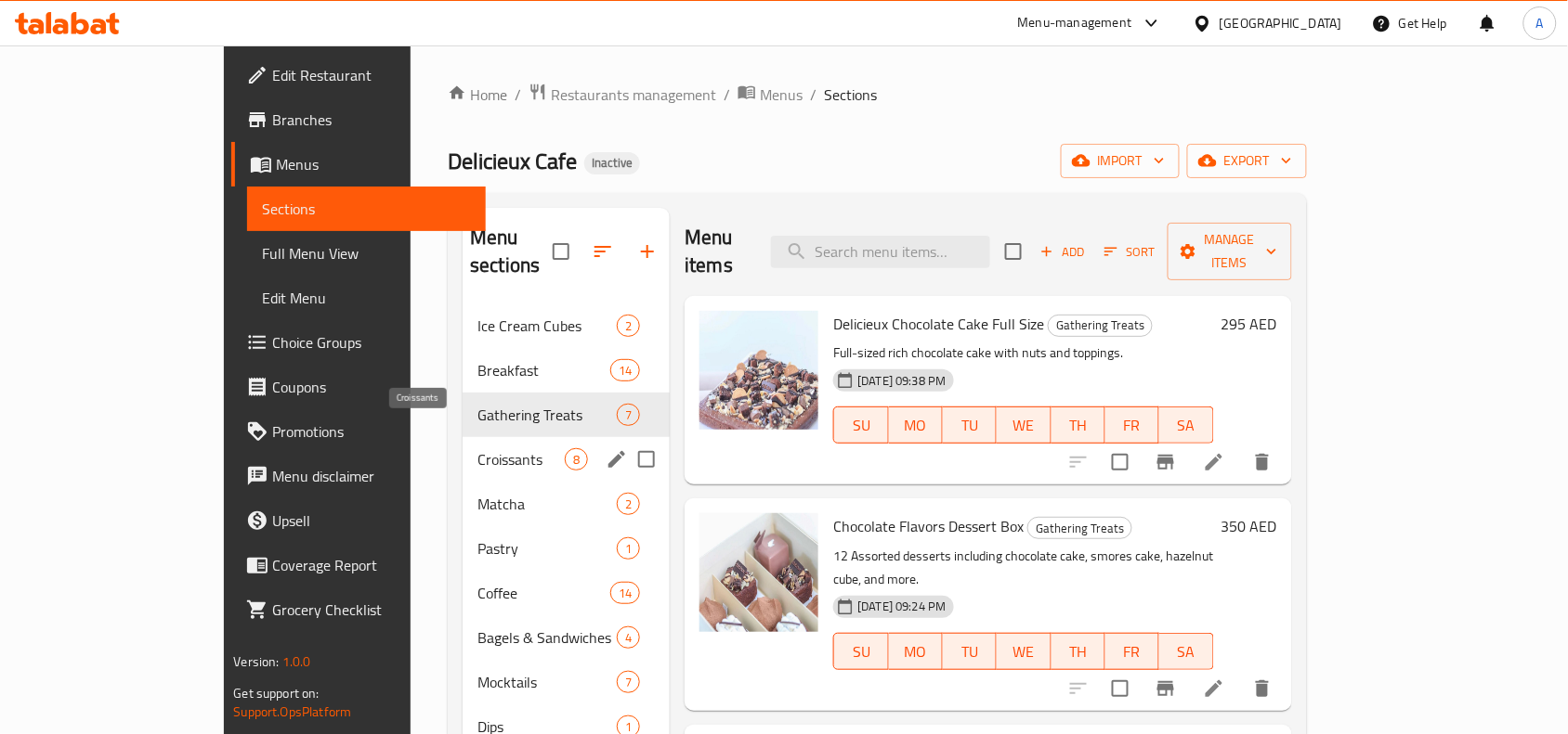
click at [478, 448] on span "Croissants" at bounding box center [521, 459] width 87 height 23
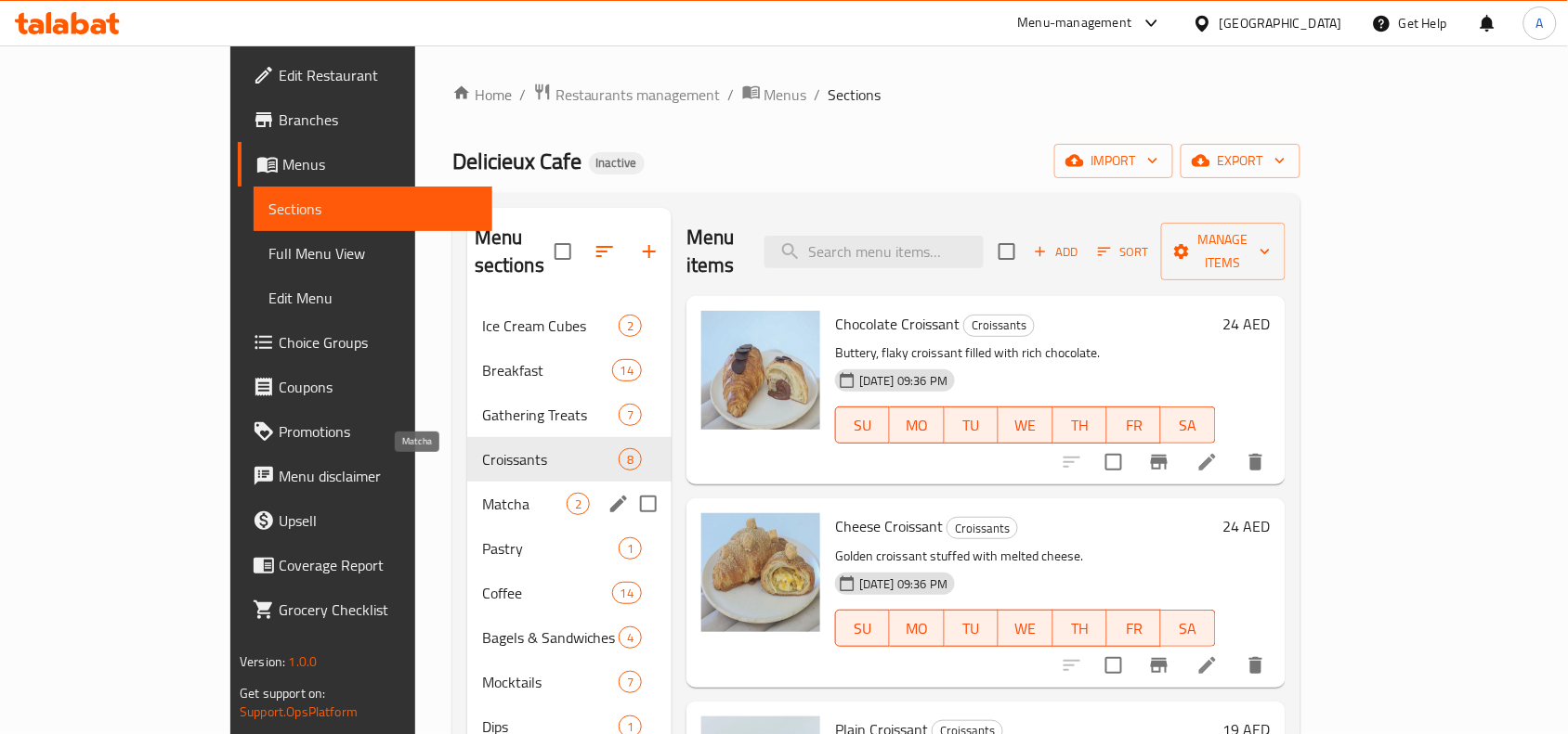
click at [482, 493] on span "Matcha" at bounding box center [524, 504] width 85 height 23
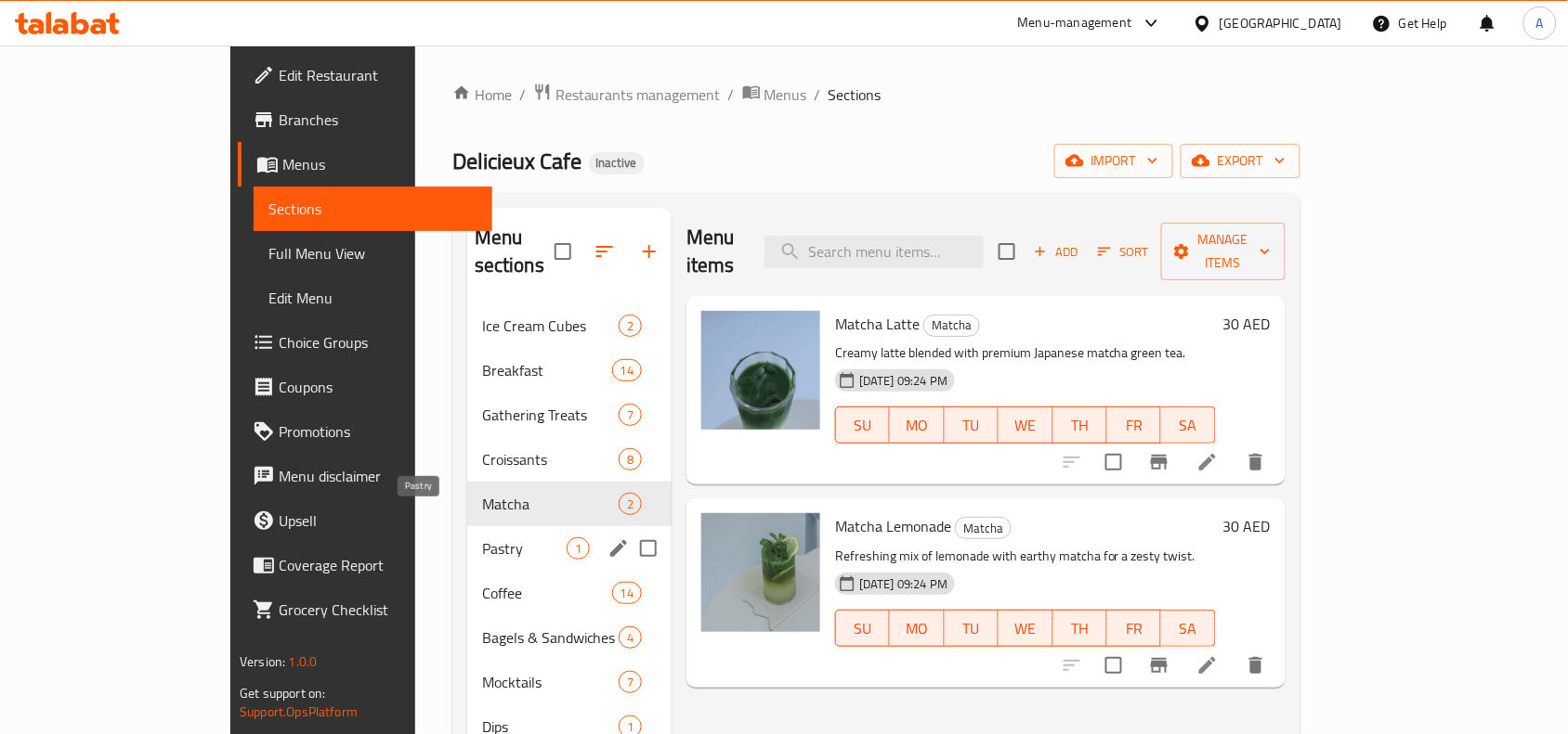
click at [482, 537] on span "Pastry" at bounding box center [524, 548] width 85 height 23
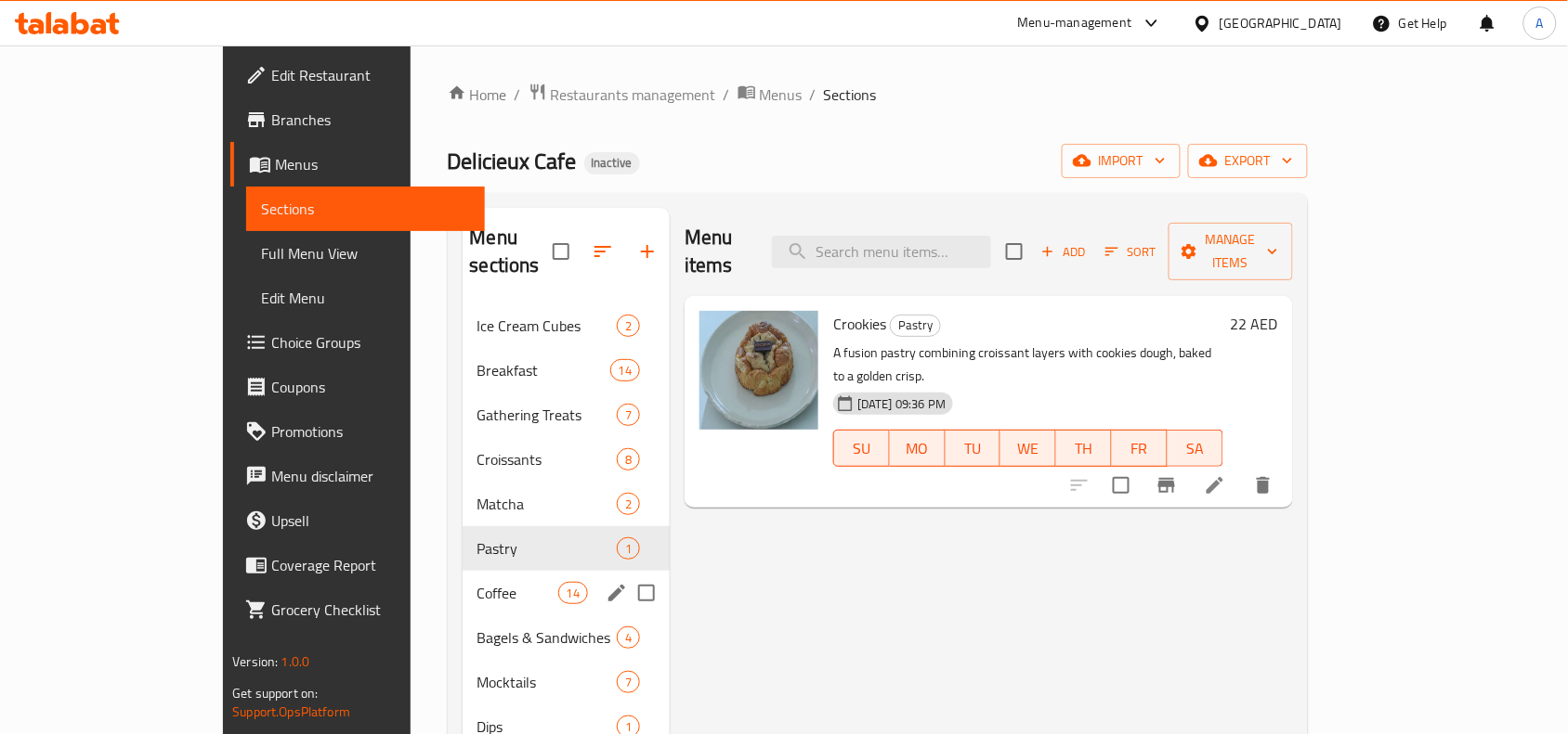
scroll to position [116, 0]
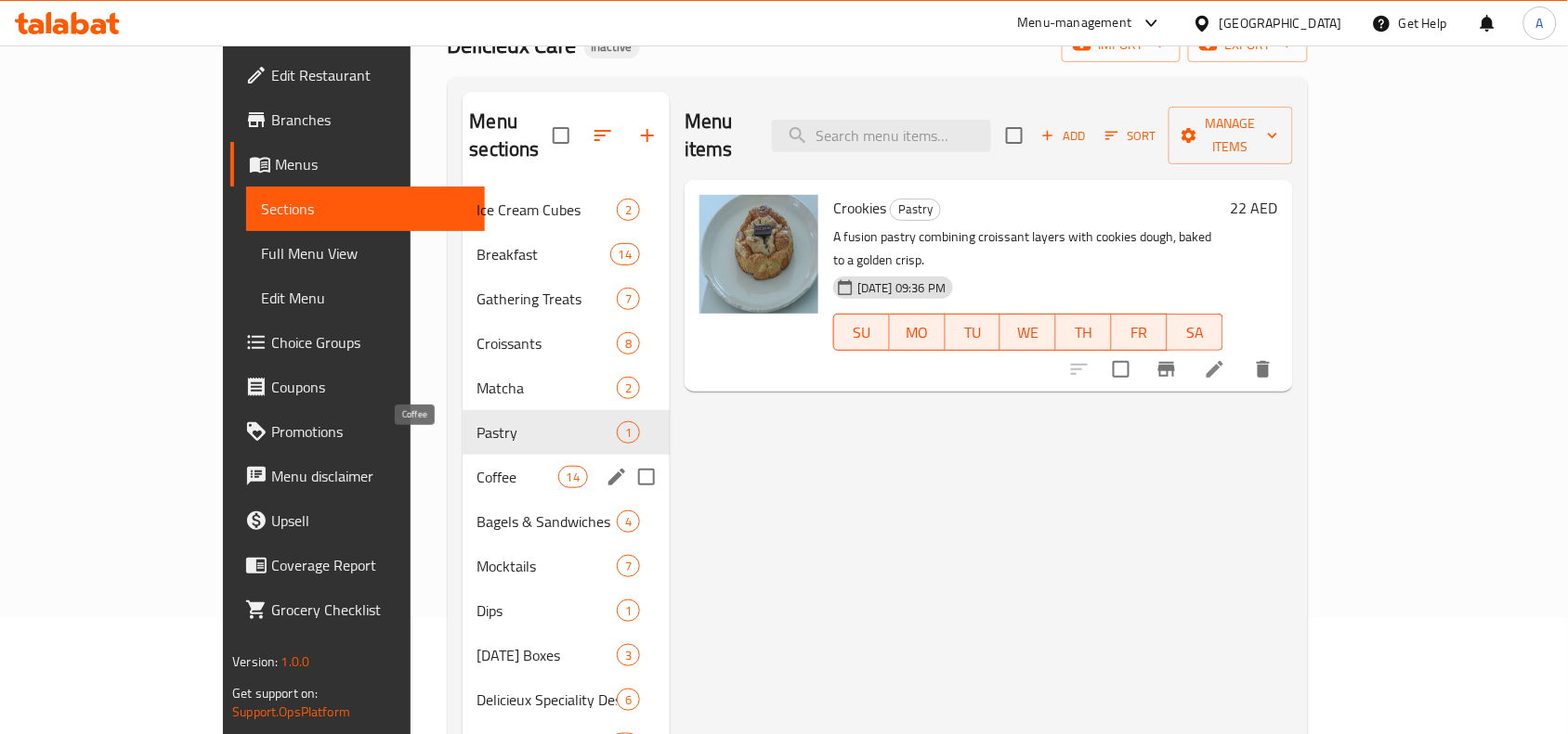
click at [478, 466] on span "Coffee" at bounding box center [518, 477] width 81 height 23
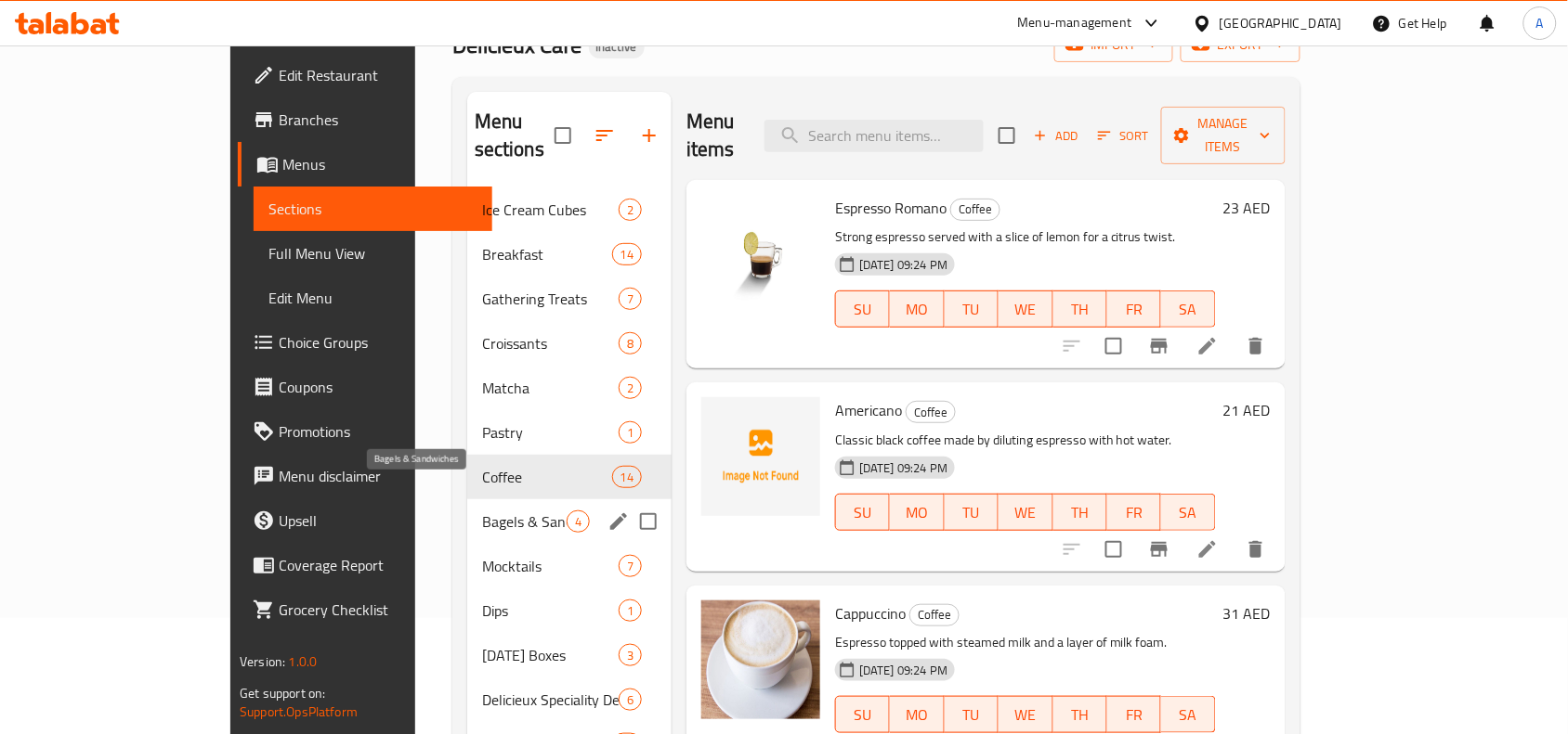
click at [482, 511] on span "Bagels & Sandwiches" at bounding box center [524, 522] width 85 height 23
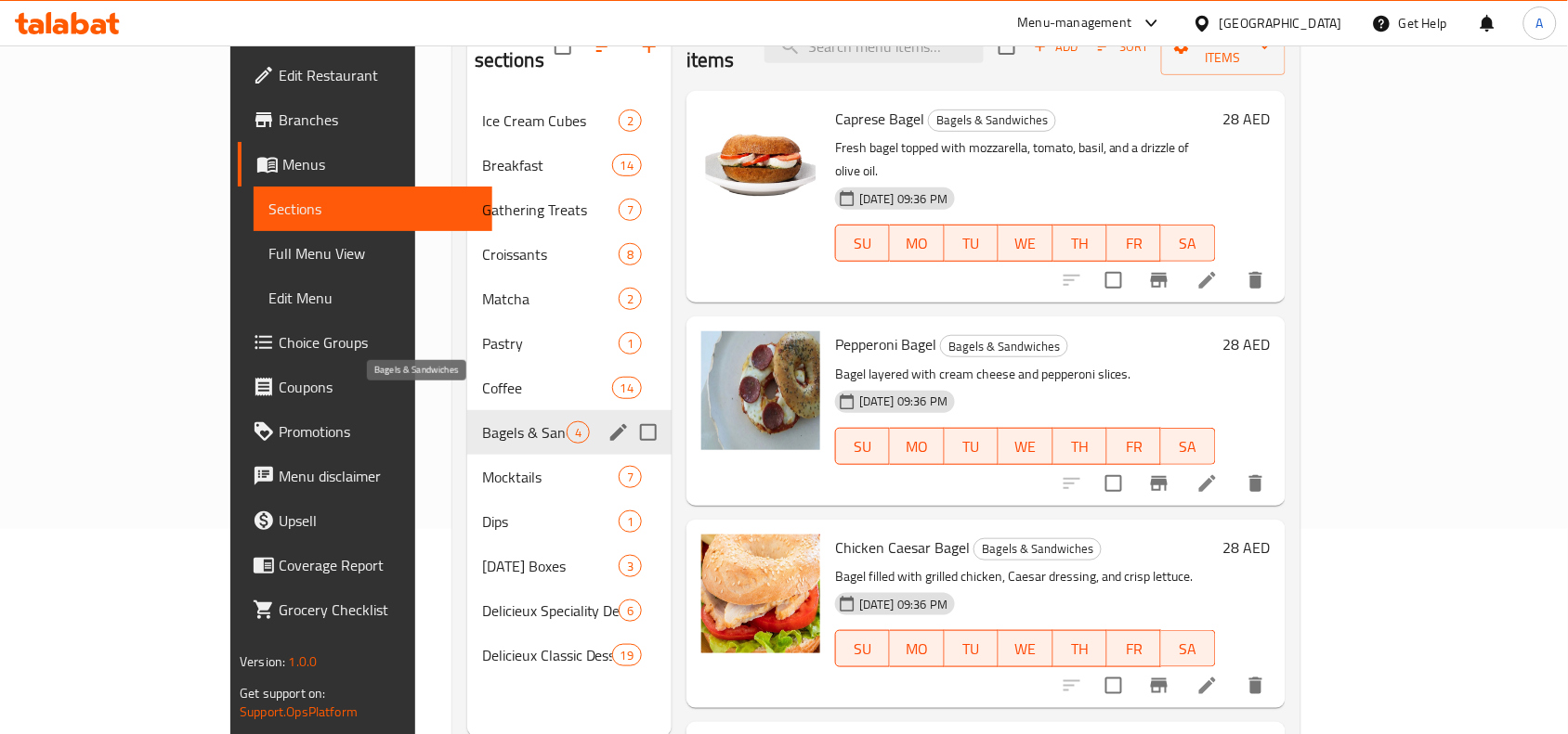
scroll to position [232, 0]
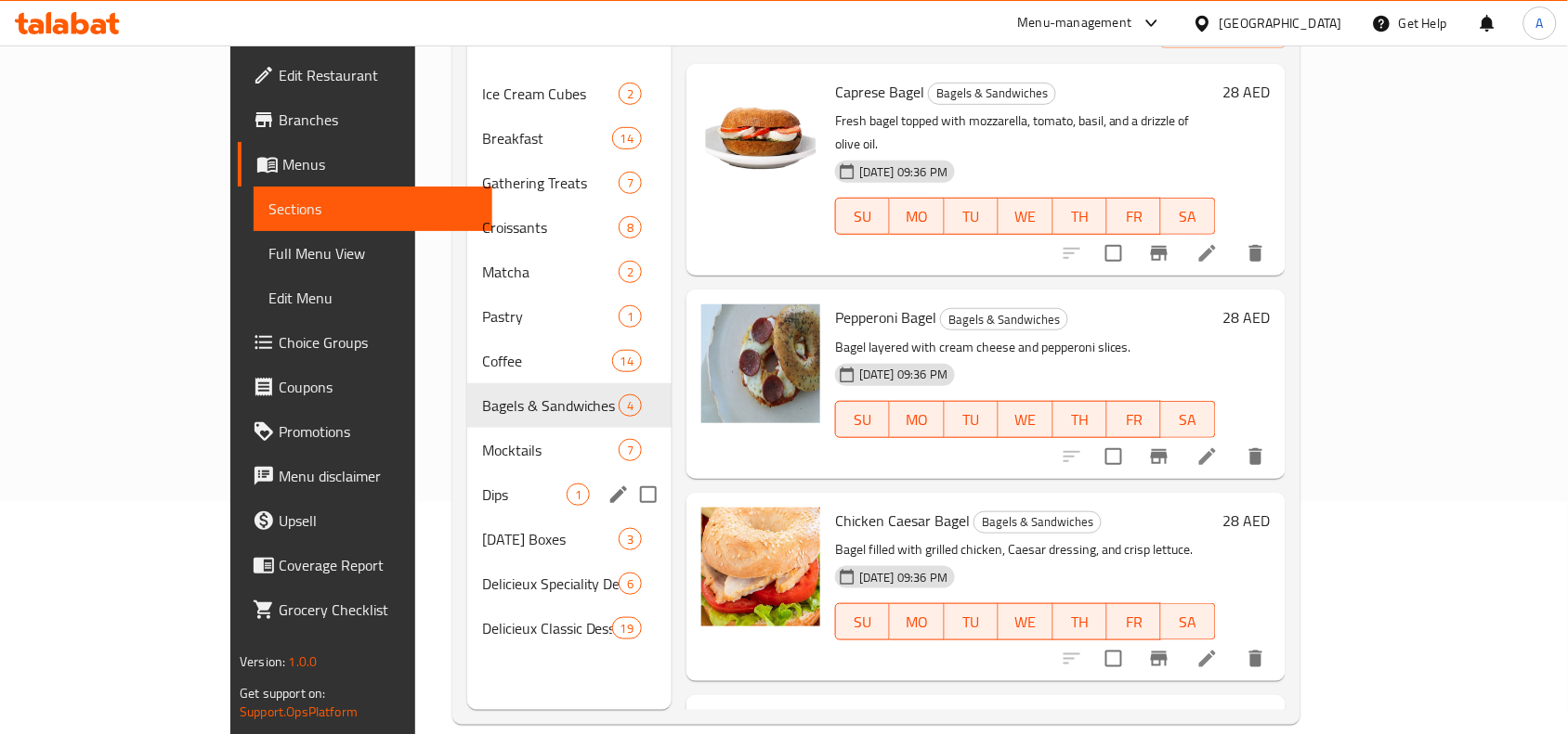
click at [482, 439] on span "Mocktails" at bounding box center [550, 450] width 137 height 23
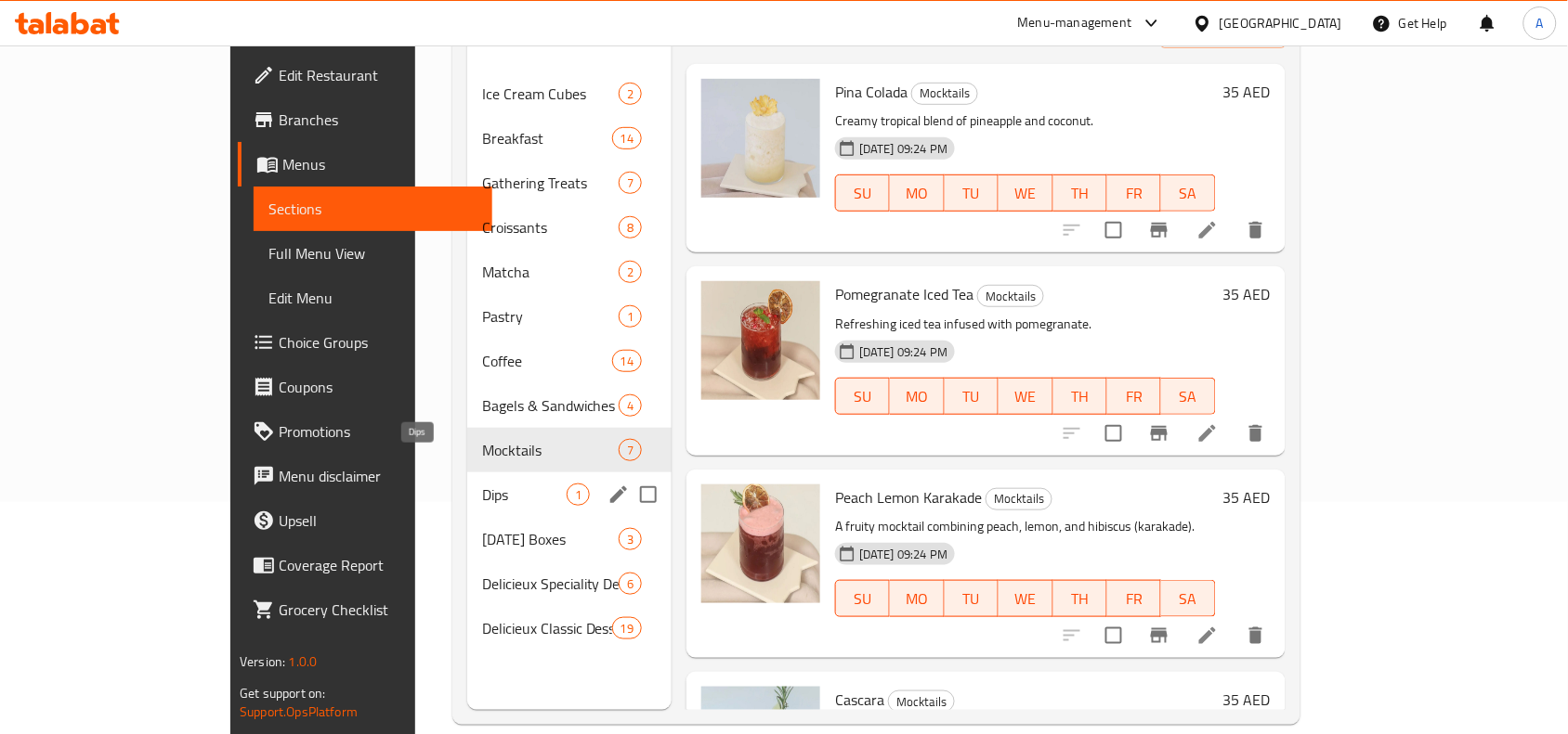
click at [482, 483] on span "Dips" at bounding box center [524, 494] width 85 height 23
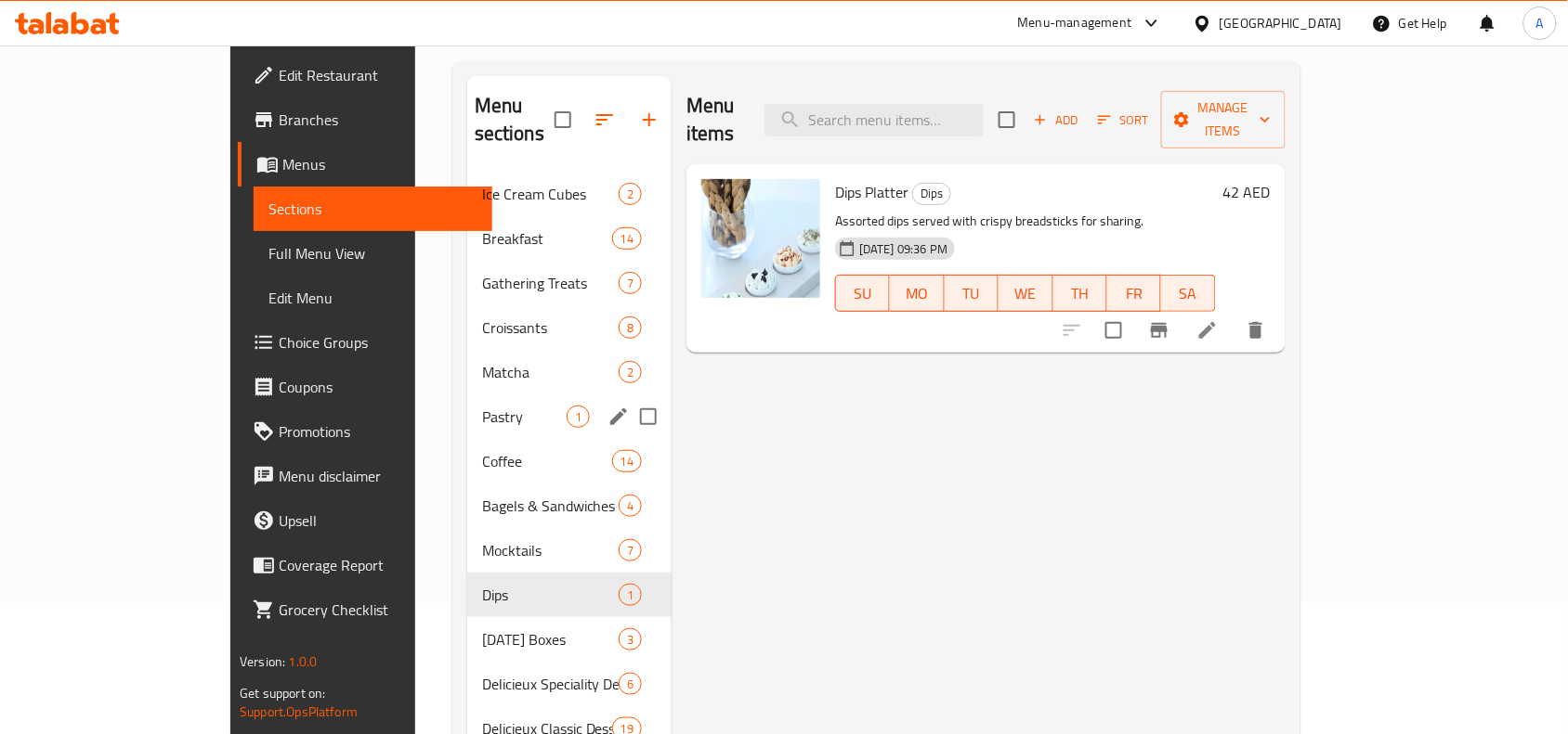
scroll to position [260, 0]
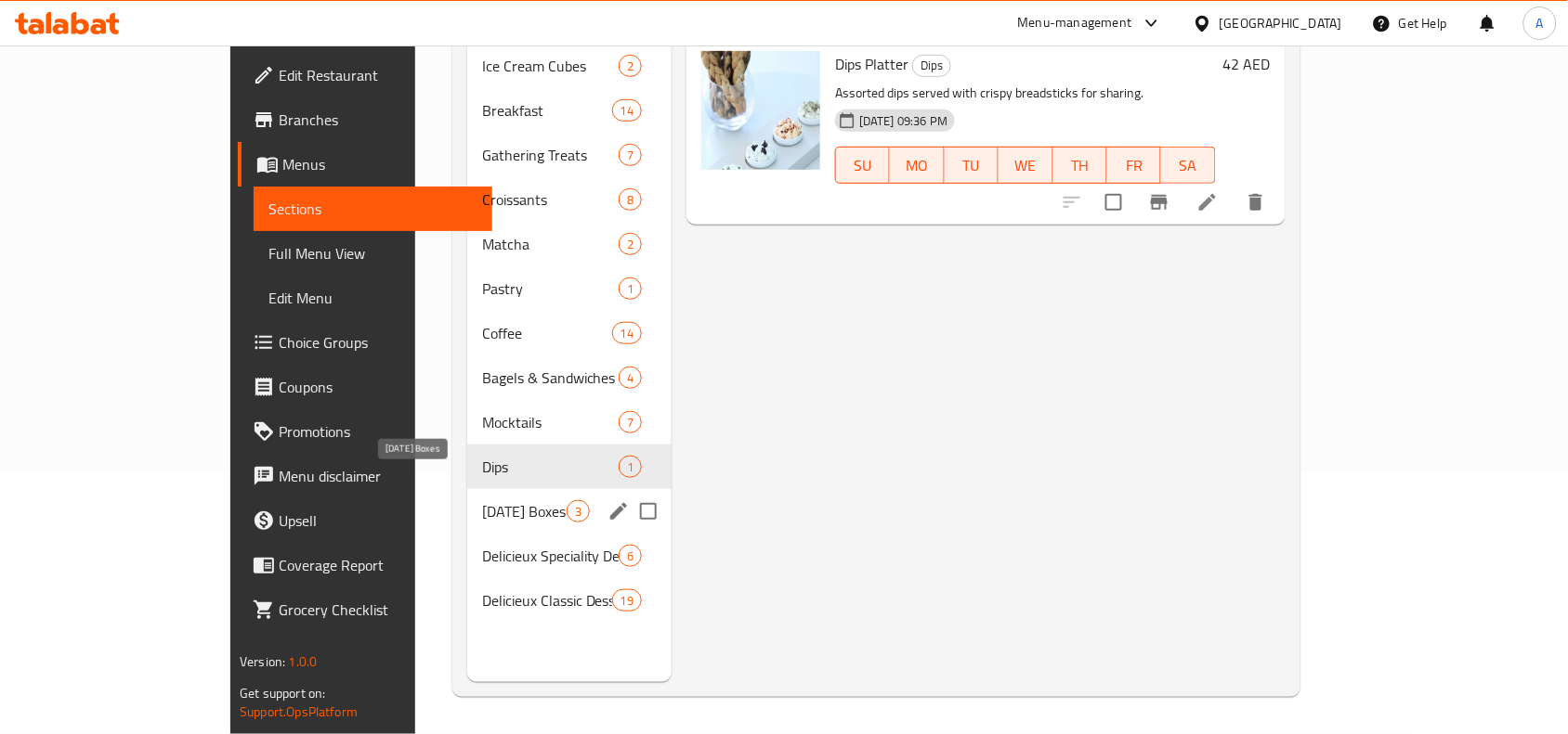
click at [482, 500] on span "Ramadan Boxes" at bounding box center [524, 511] width 85 height 23
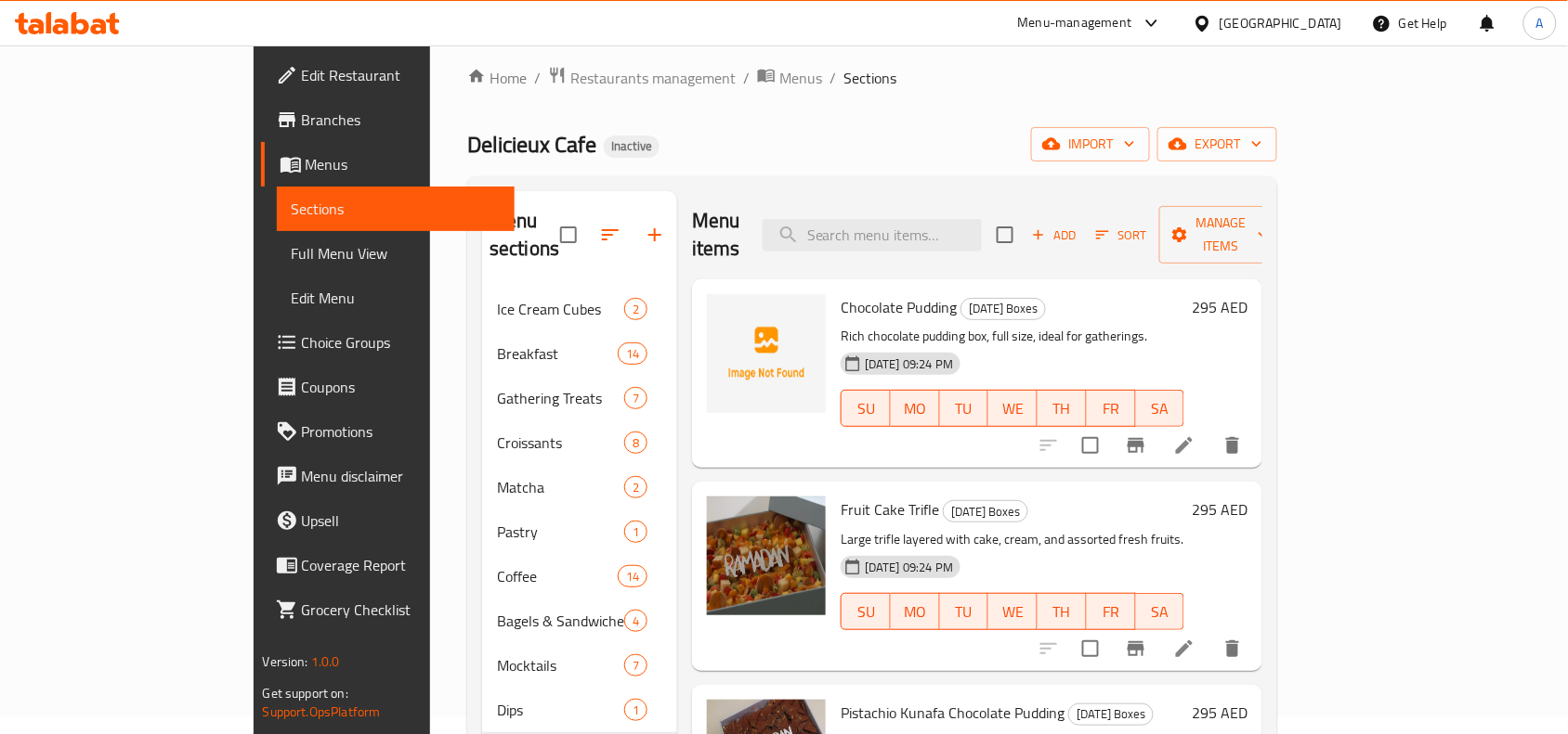
scroll to position [260, 0]
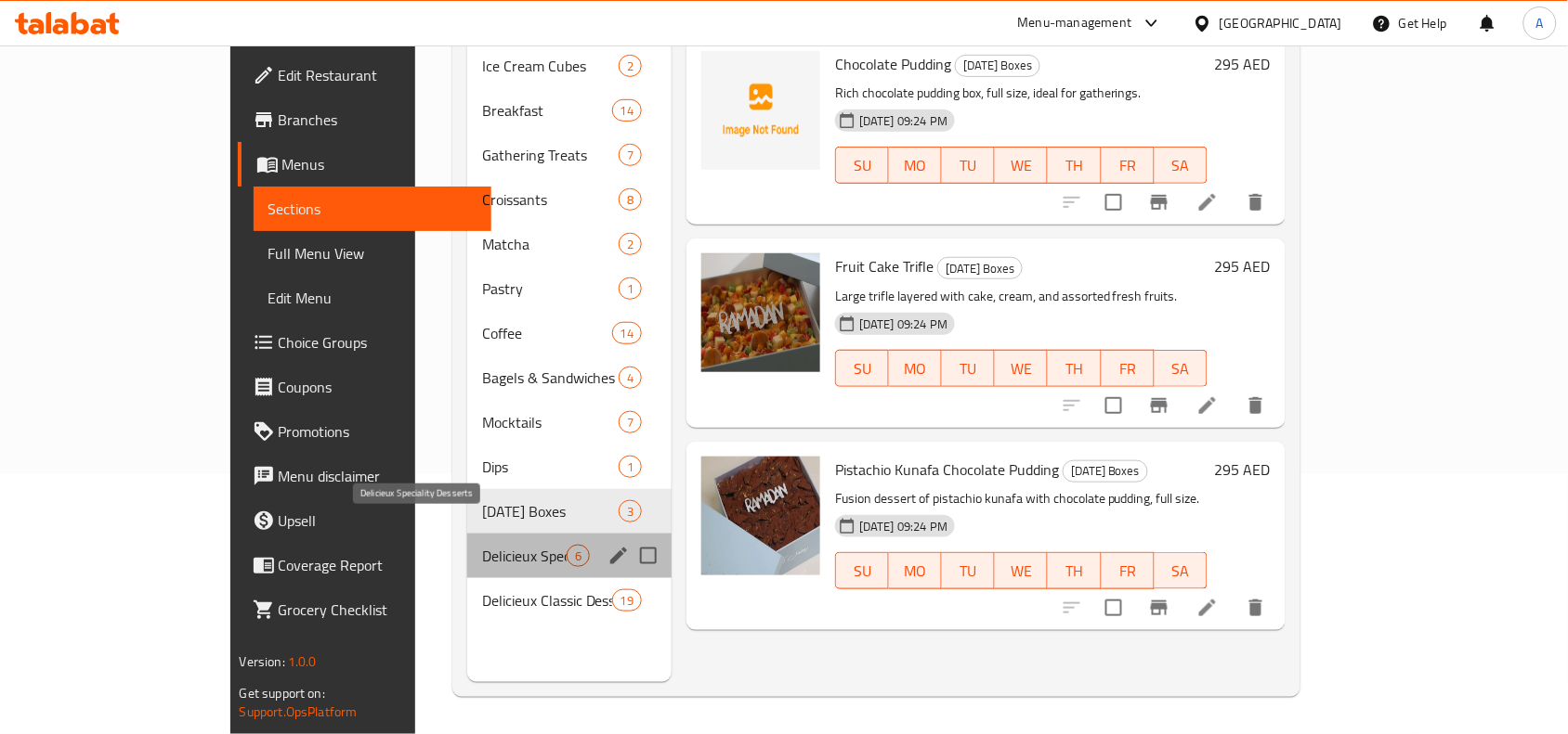
click at [499, 545] on span "Delicieux Speciality Desserts" at bounding box center [524, 556] width 85 height 23
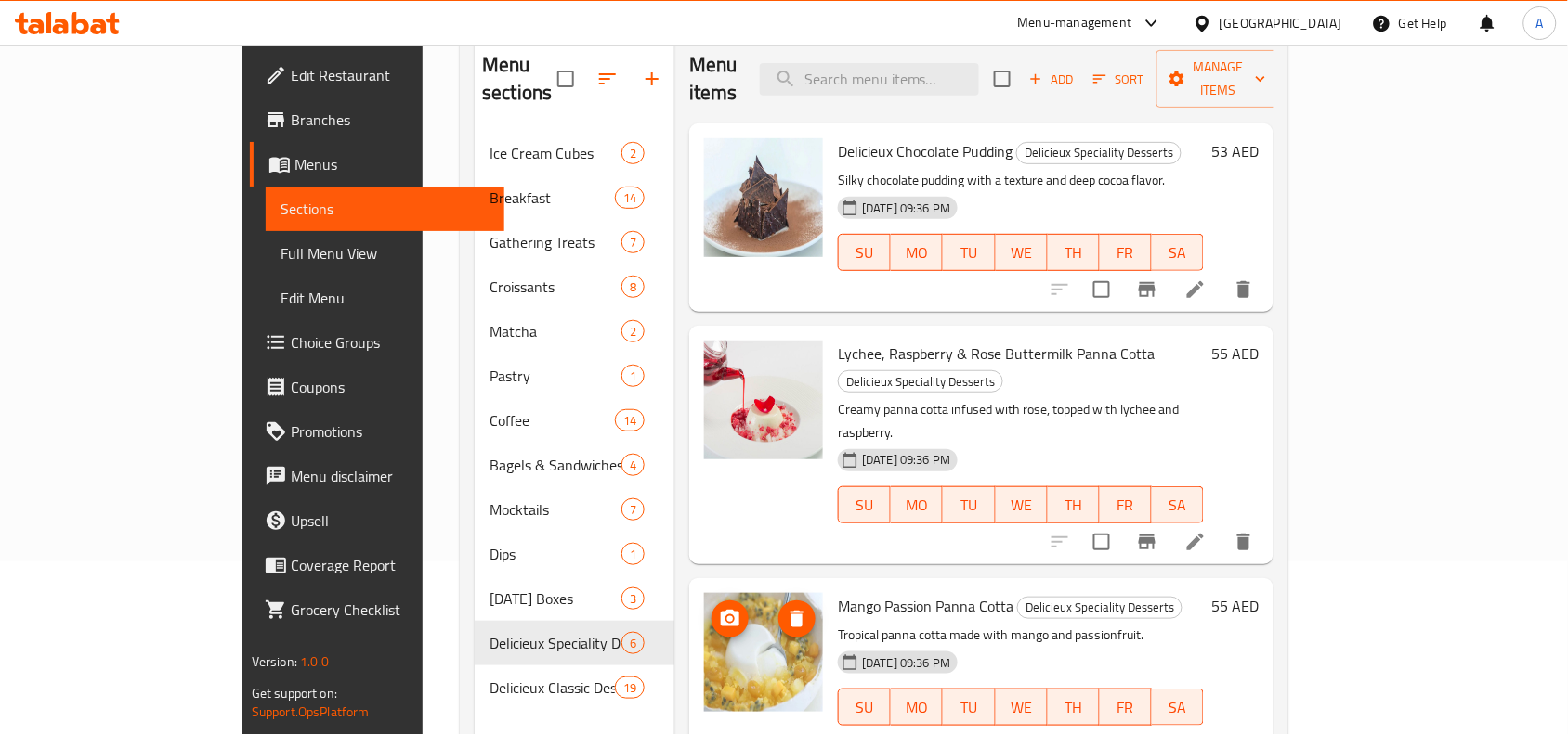
scroll to position [260, 0]
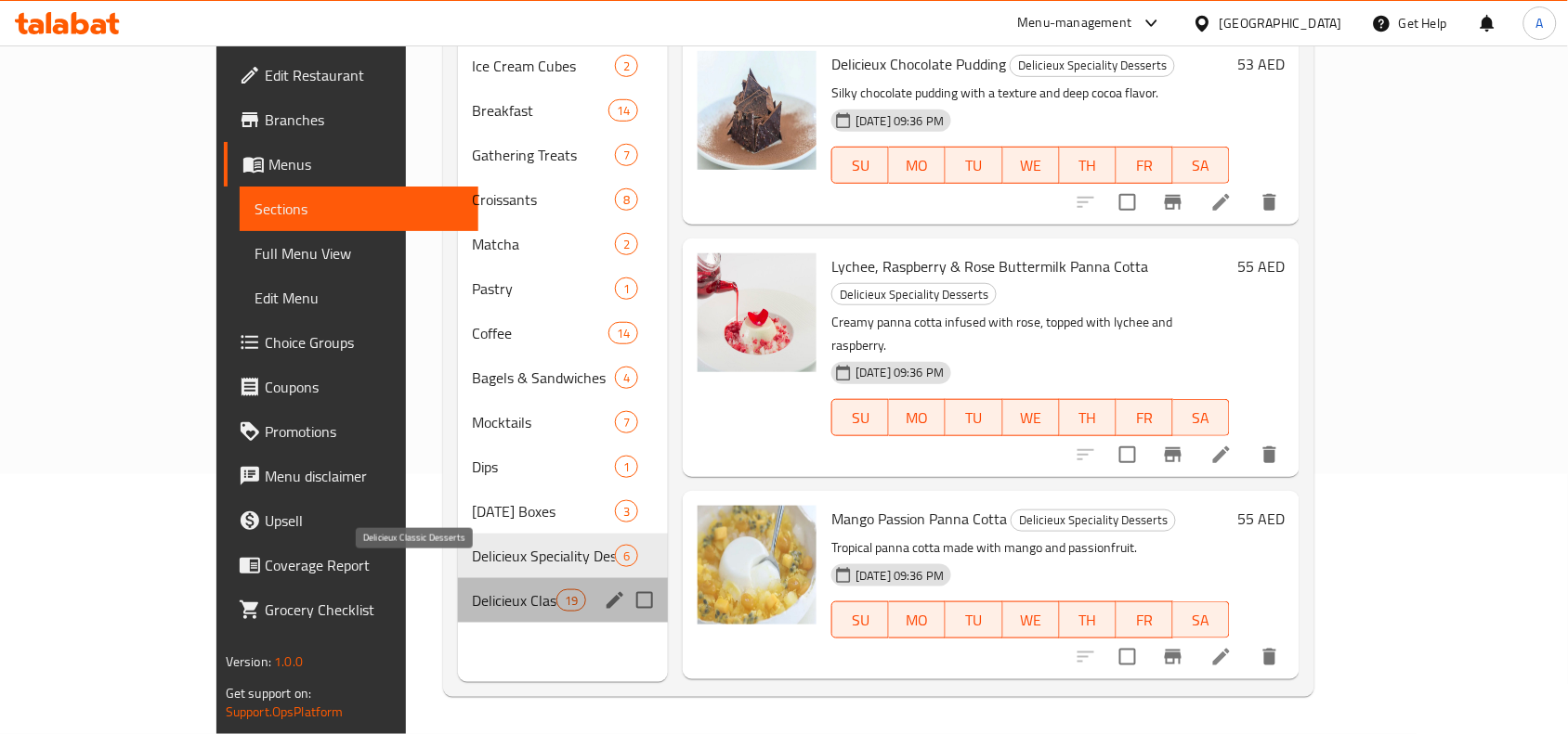
click at [473, 590] on span "Delicieux Classic Desserts" at bounding box center [514, 600] width 84 height 23
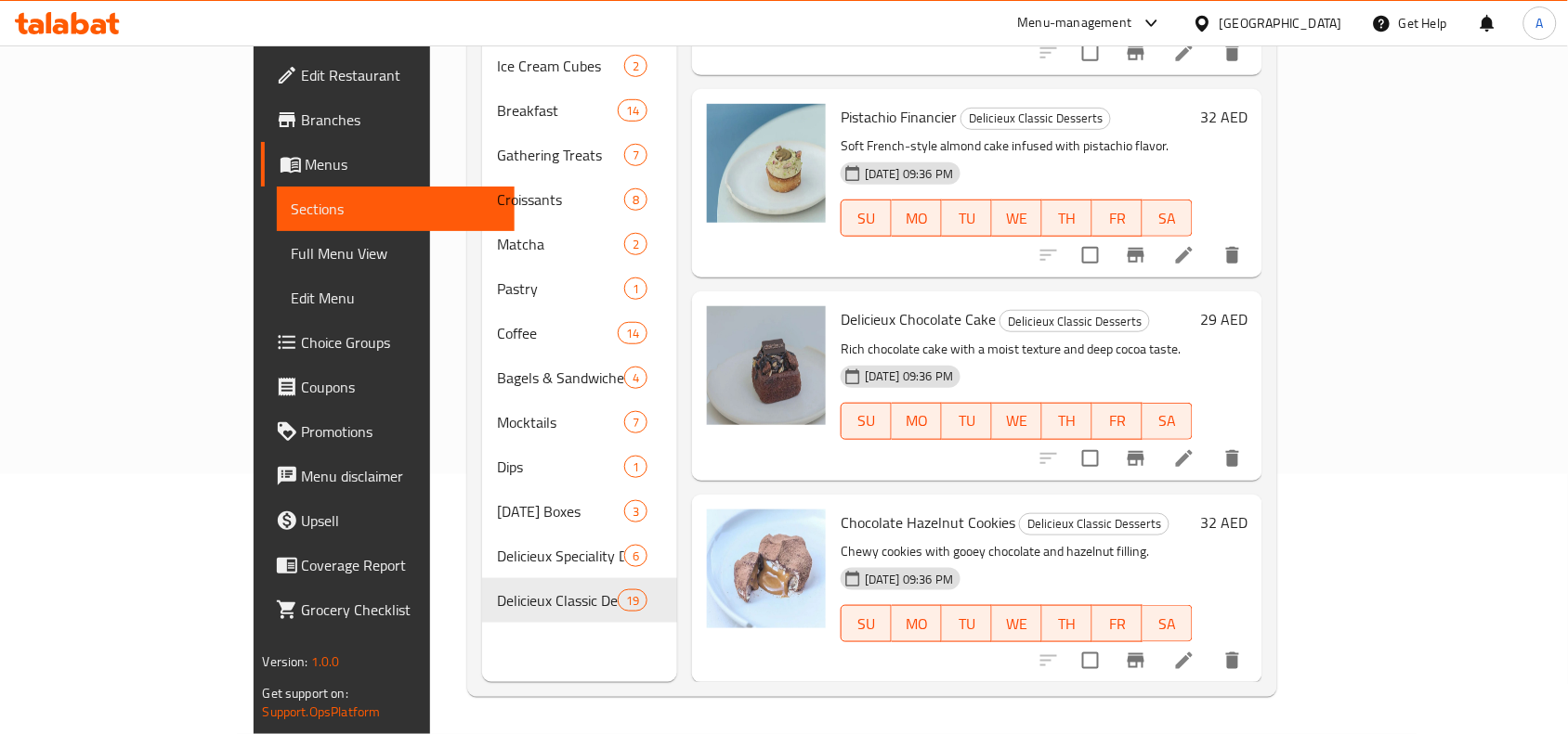
scroll to position [116, 0]
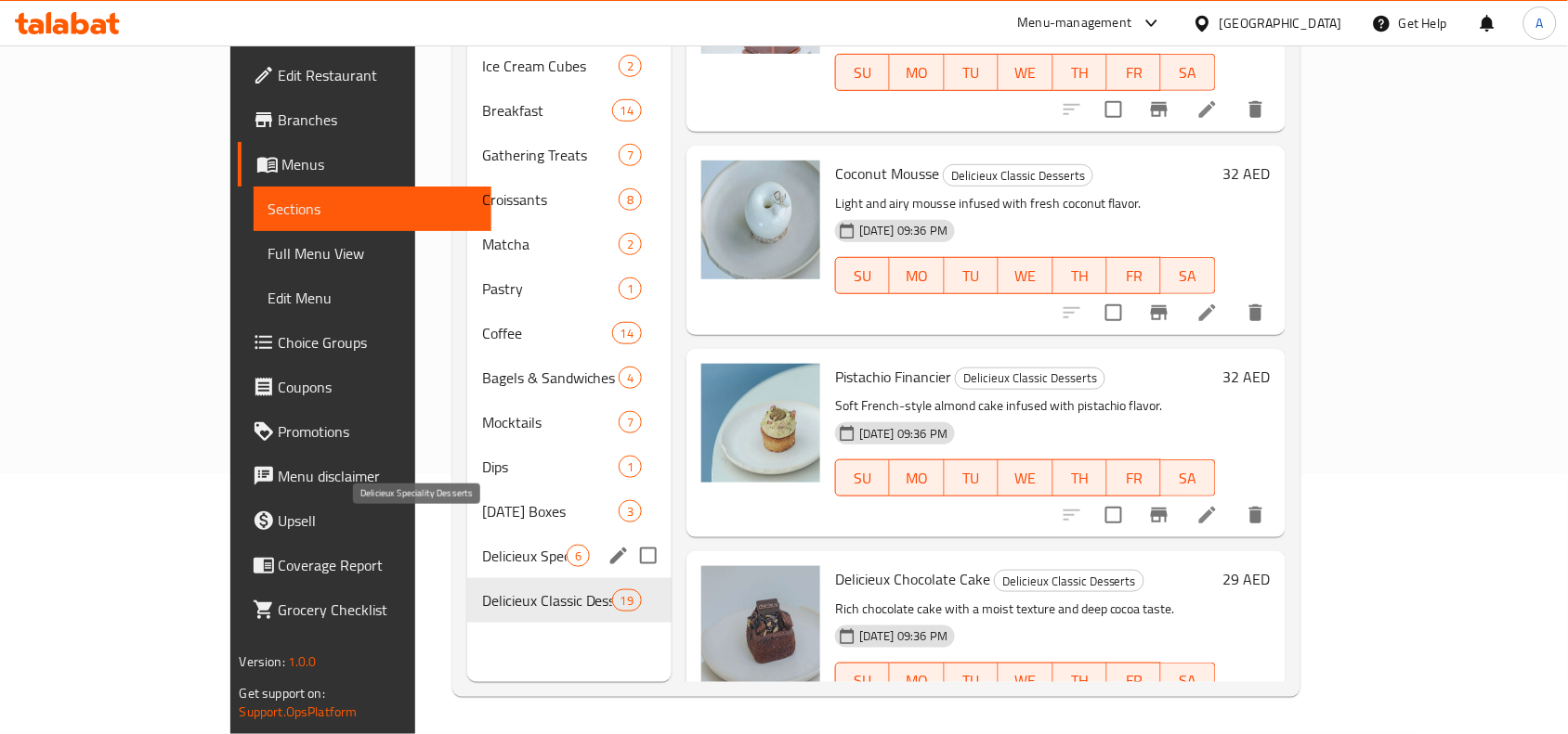
click at [482, 545] on span "Delicieux Speciality Desserts" at bounding box center [524, 556] width 85 height 23
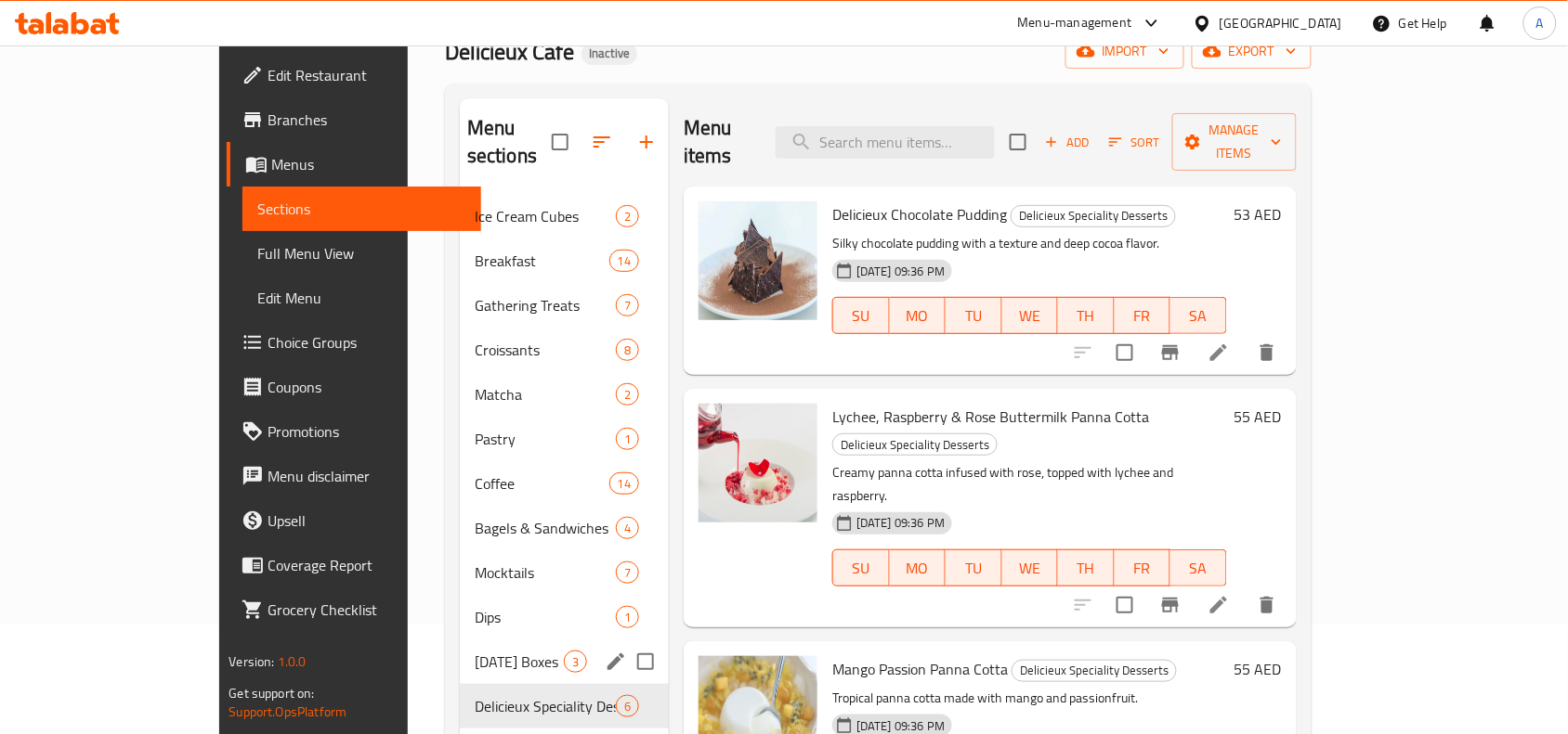
scroll to position [260, 0]
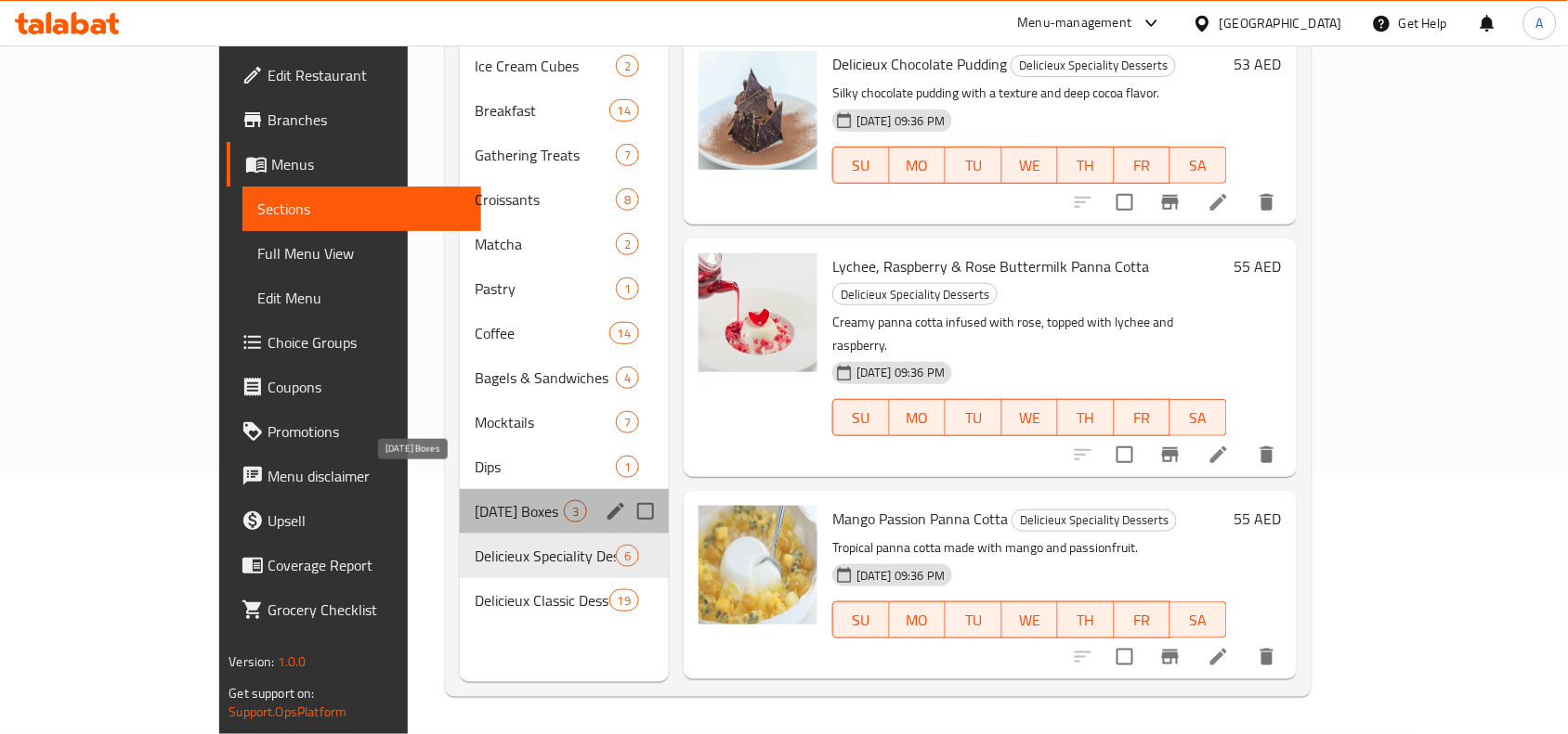
click at [475, 500] on span "Ramadan Boxes" at bounding box center [519, 511] width 89 height 23
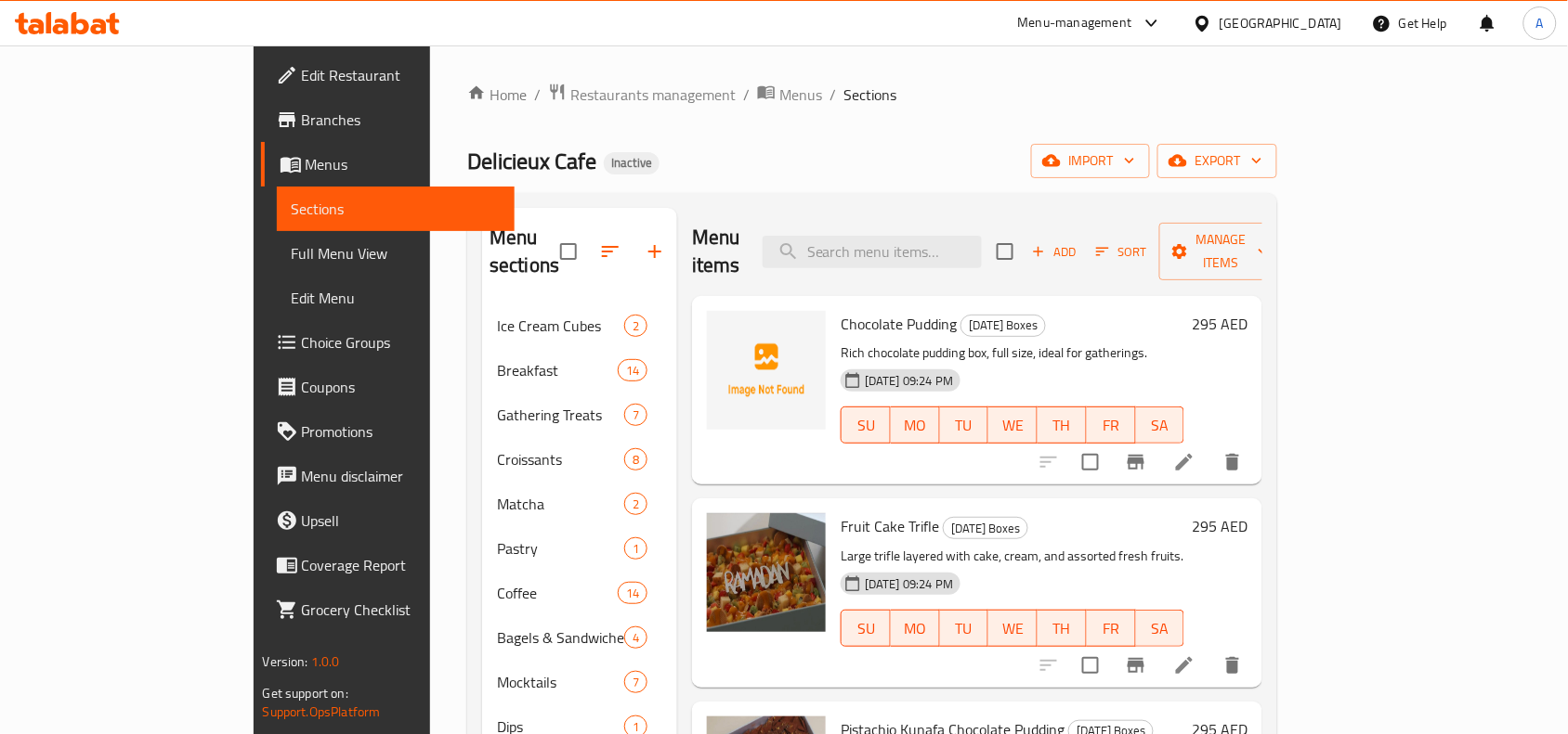
click at [851, 311] on span "Chocolate Pudding" at bounding box center [899, 324] width 116 height 28
copy h6 "Chocolate Pudding"
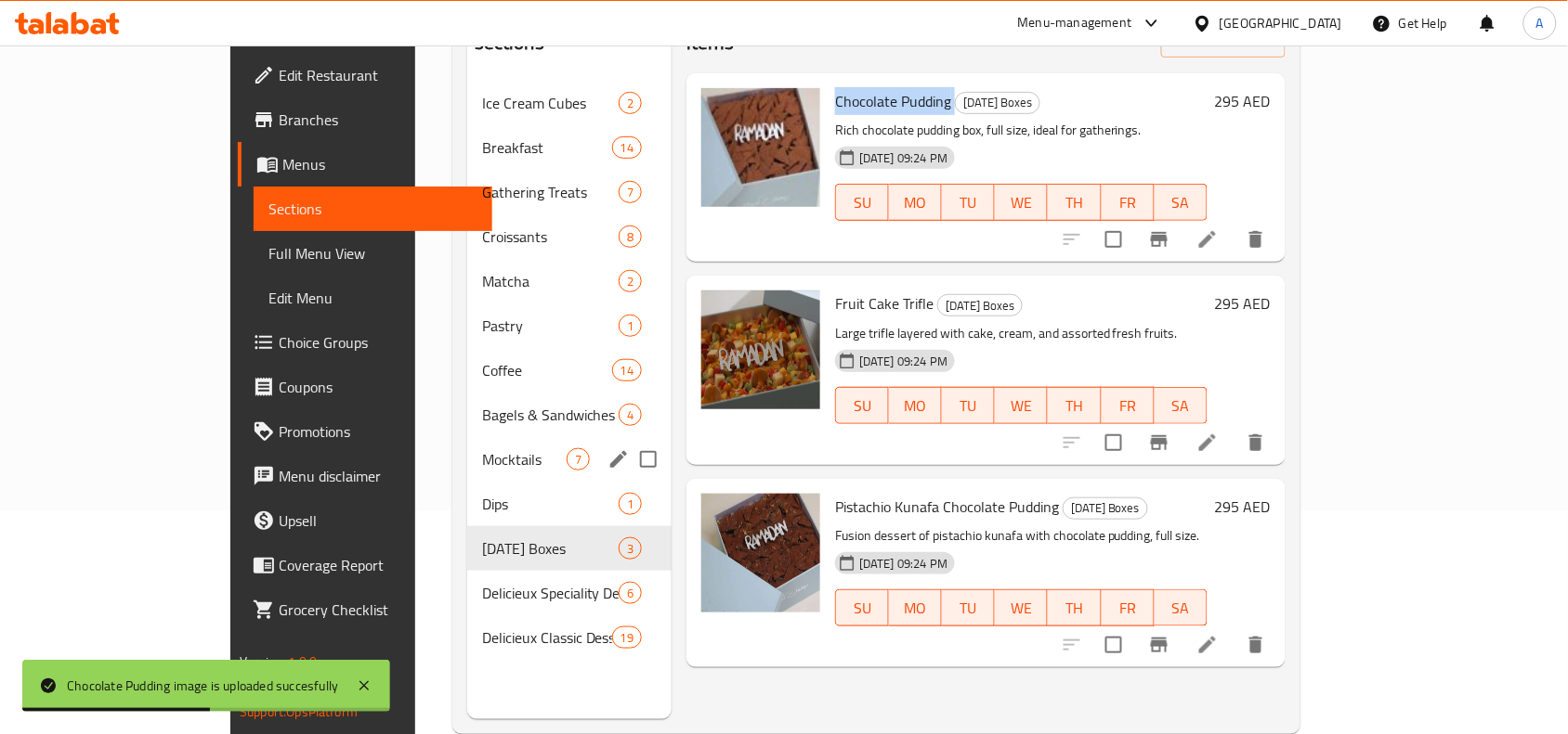
scroll to position [232, 0]
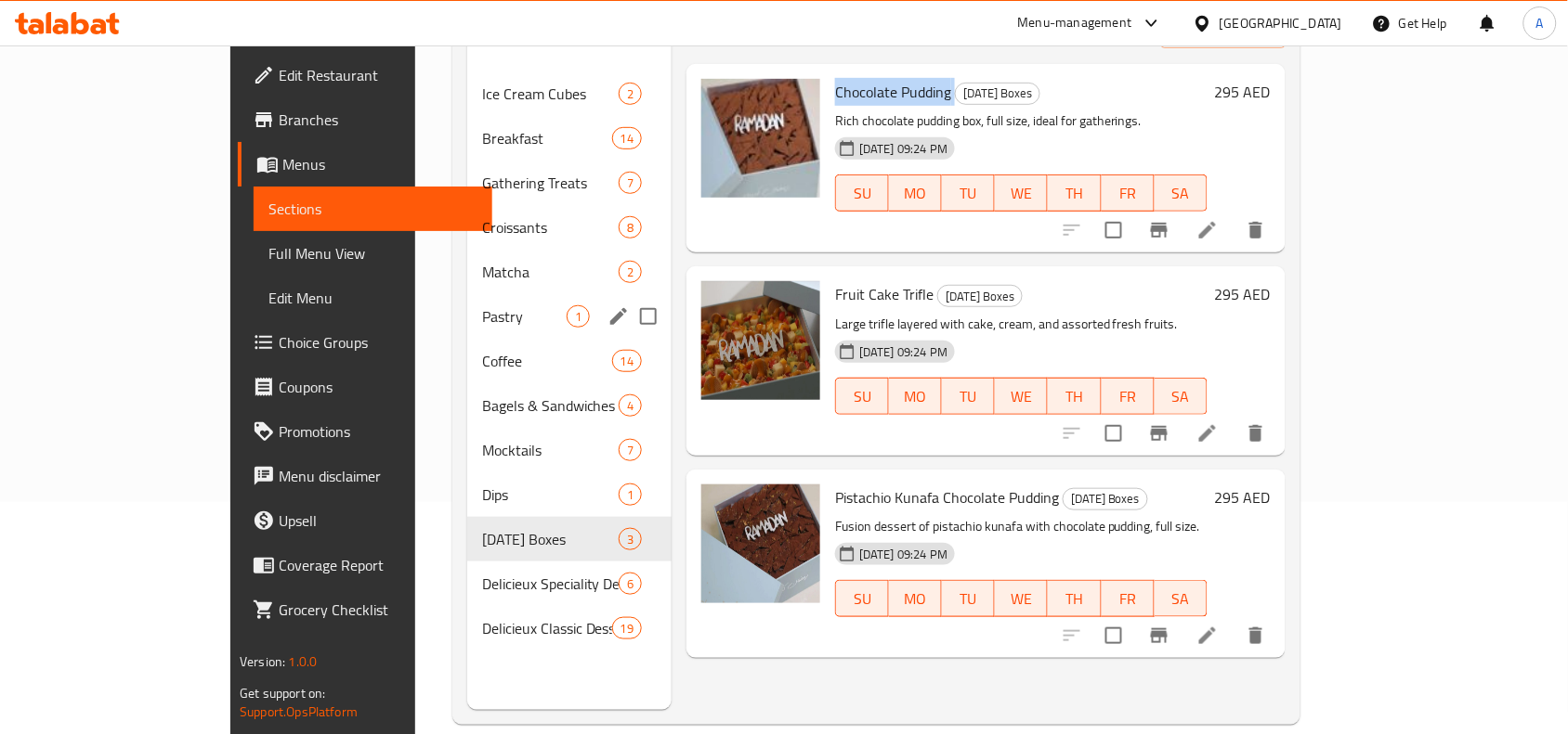
click at [467, 300] on div "Pastry 1" at bounding box center [569, 315] width 204 height 44
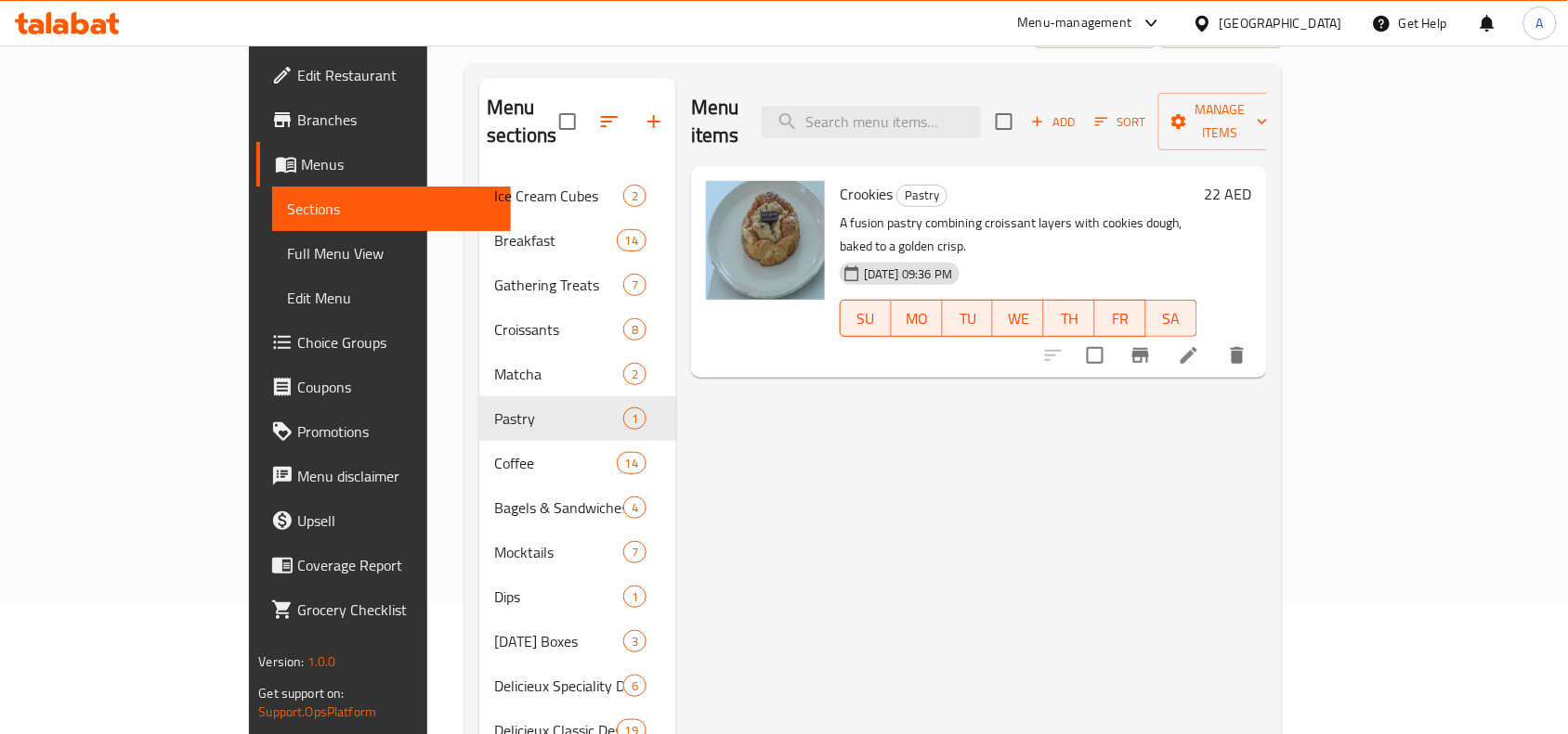
scroll to position [232, 0]
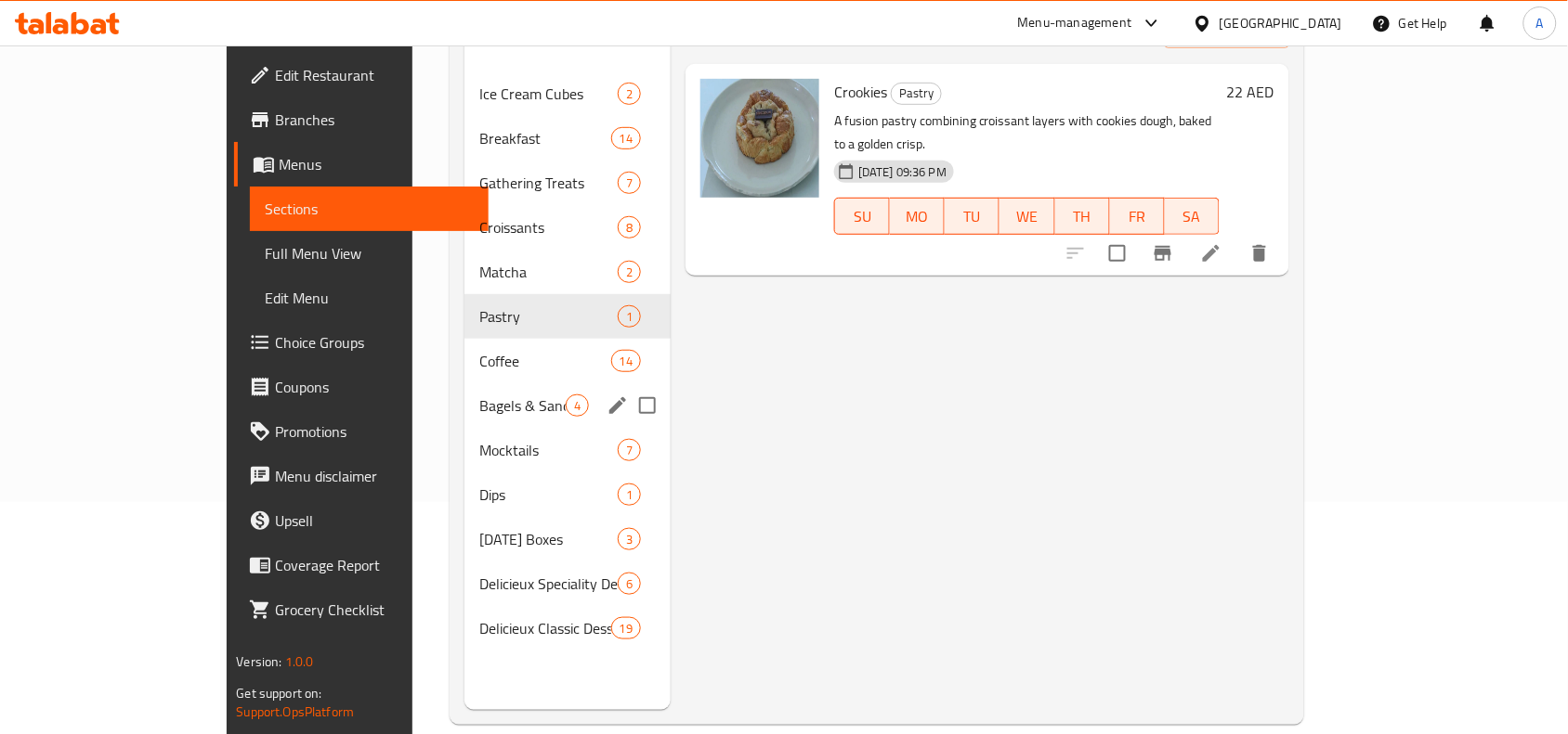
click at [479, 350] on span "Coffee" at bounding box center [545, 361] width 132 height 23
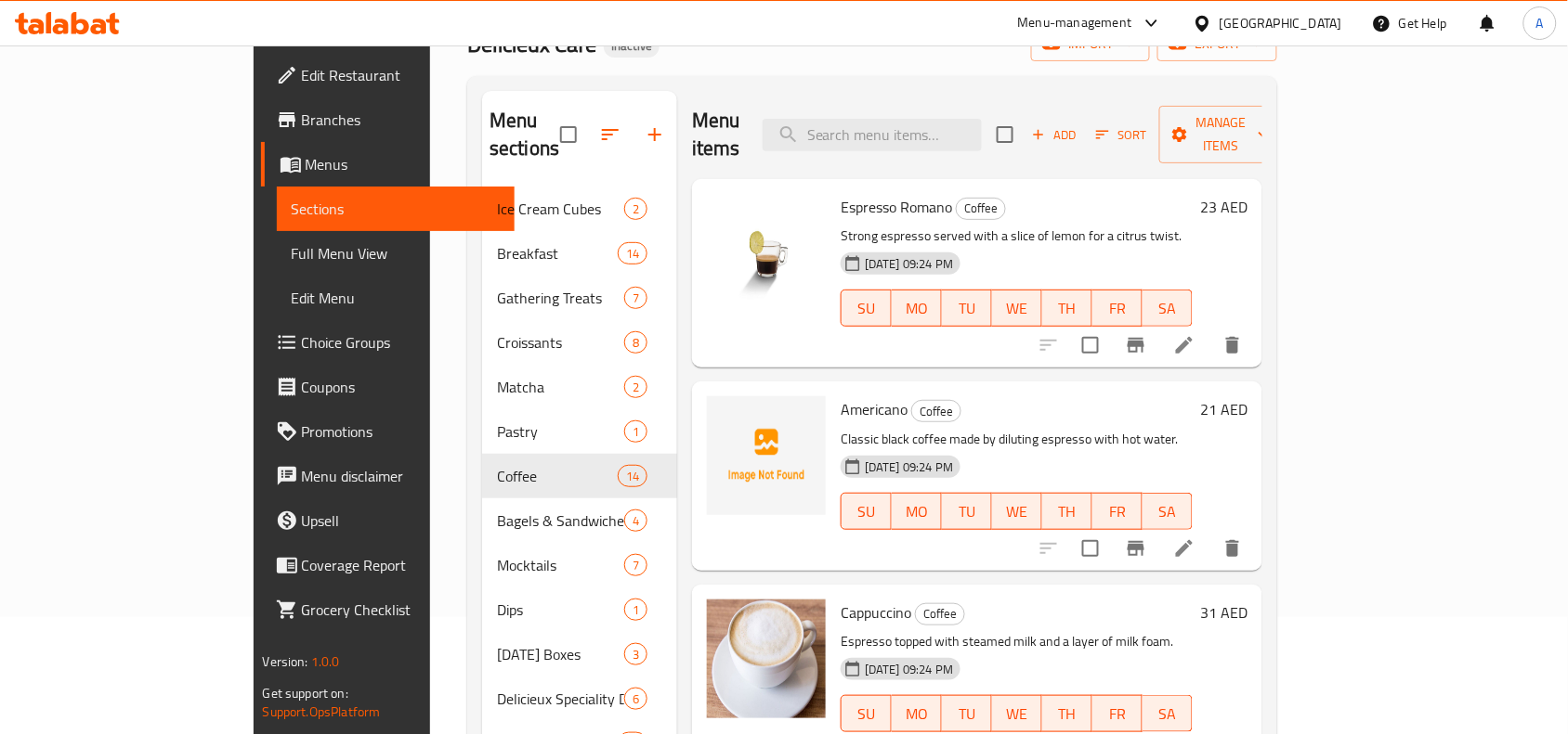
scroll to position [116, 0]
click at [841, 396] on span "Americano" at bounding box center [874, 410] width 67 height 28
copy h6 "Americano"
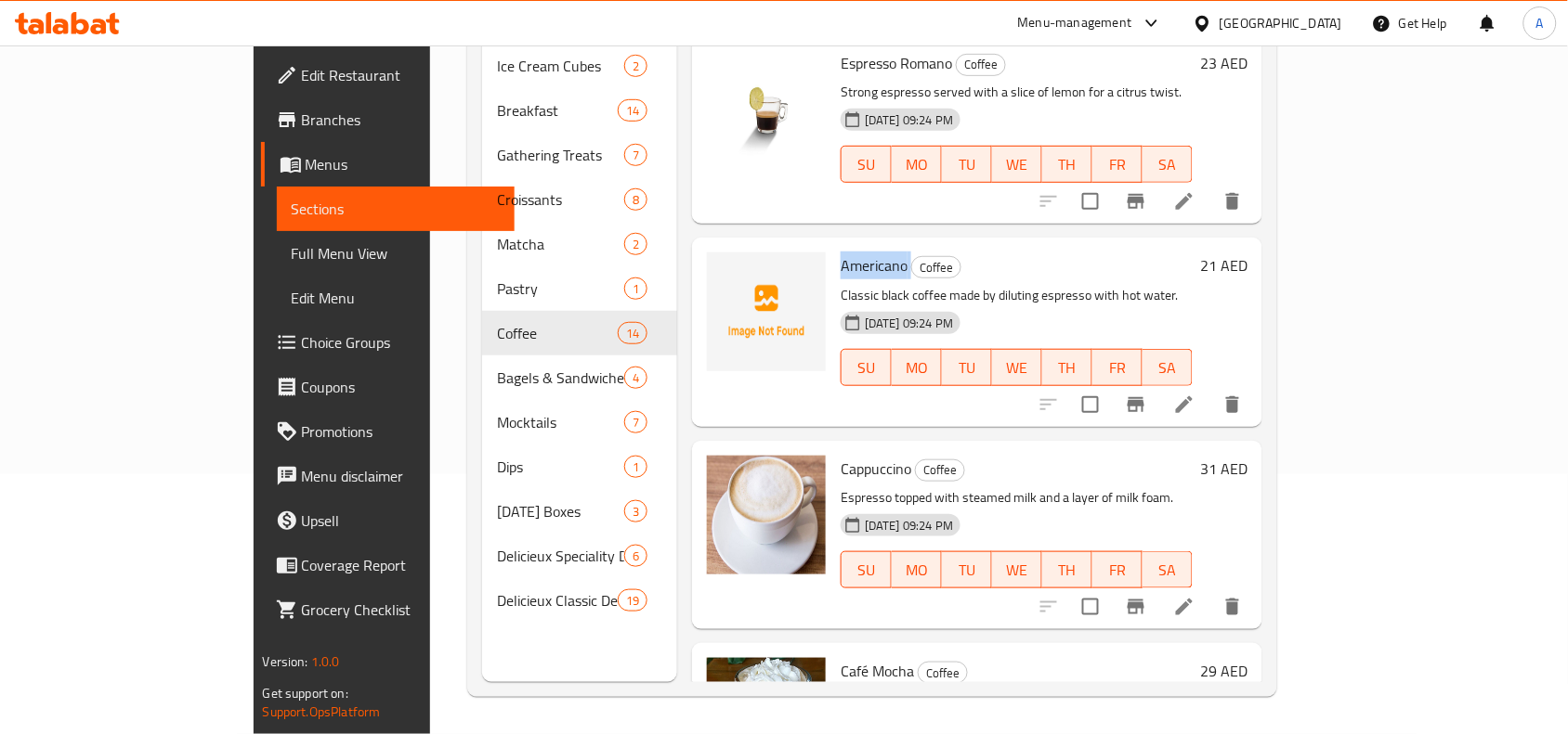
scroll to position [0, 0]
click at [958, 195] on div "Espresso Romano Coffee Strong espresso served with a slice of lemon for a citru…" at bounding box center [977, 131] width 570 height 189
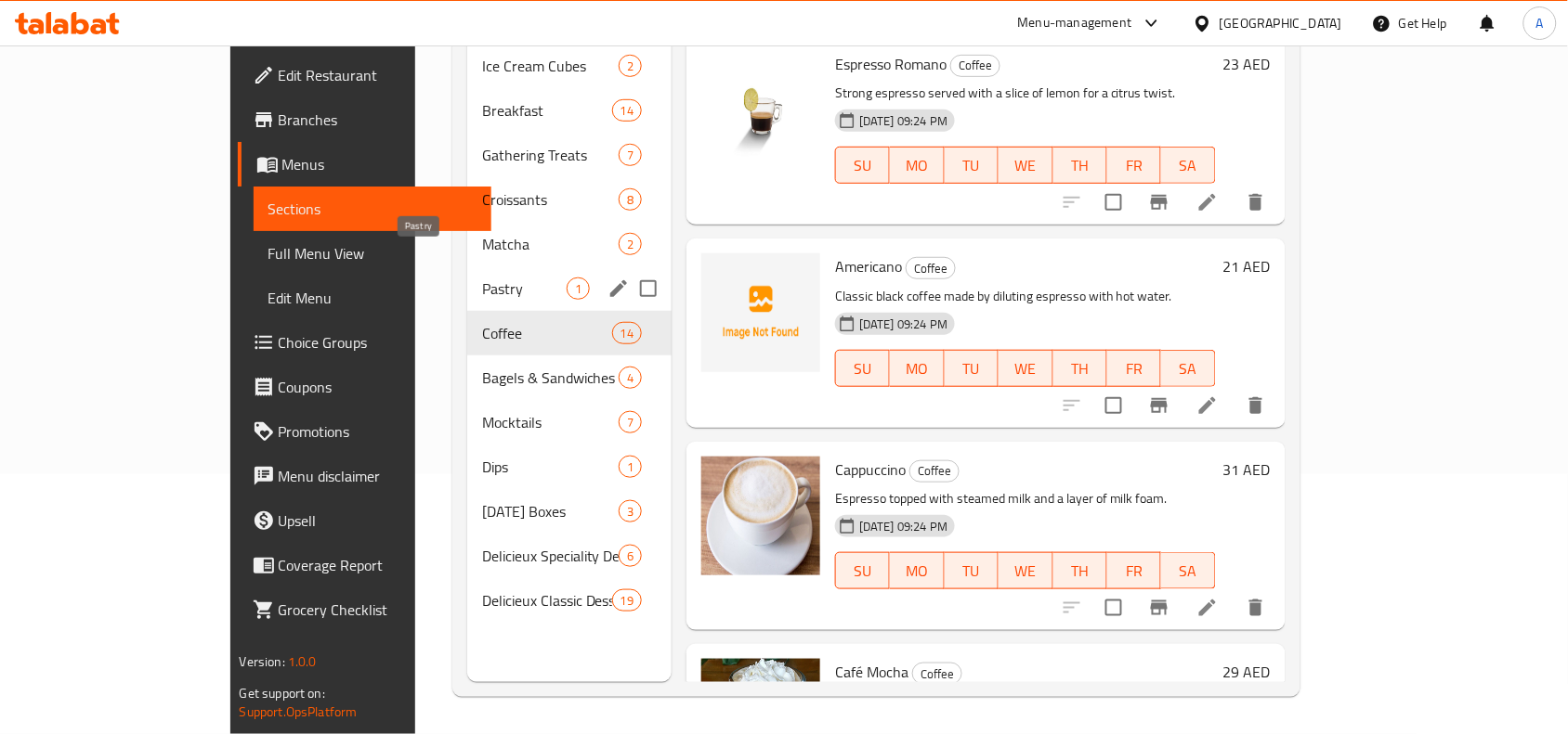
click at [482, 277] on span "Pastry" at bounding box center [524, 288] width 85 height 23
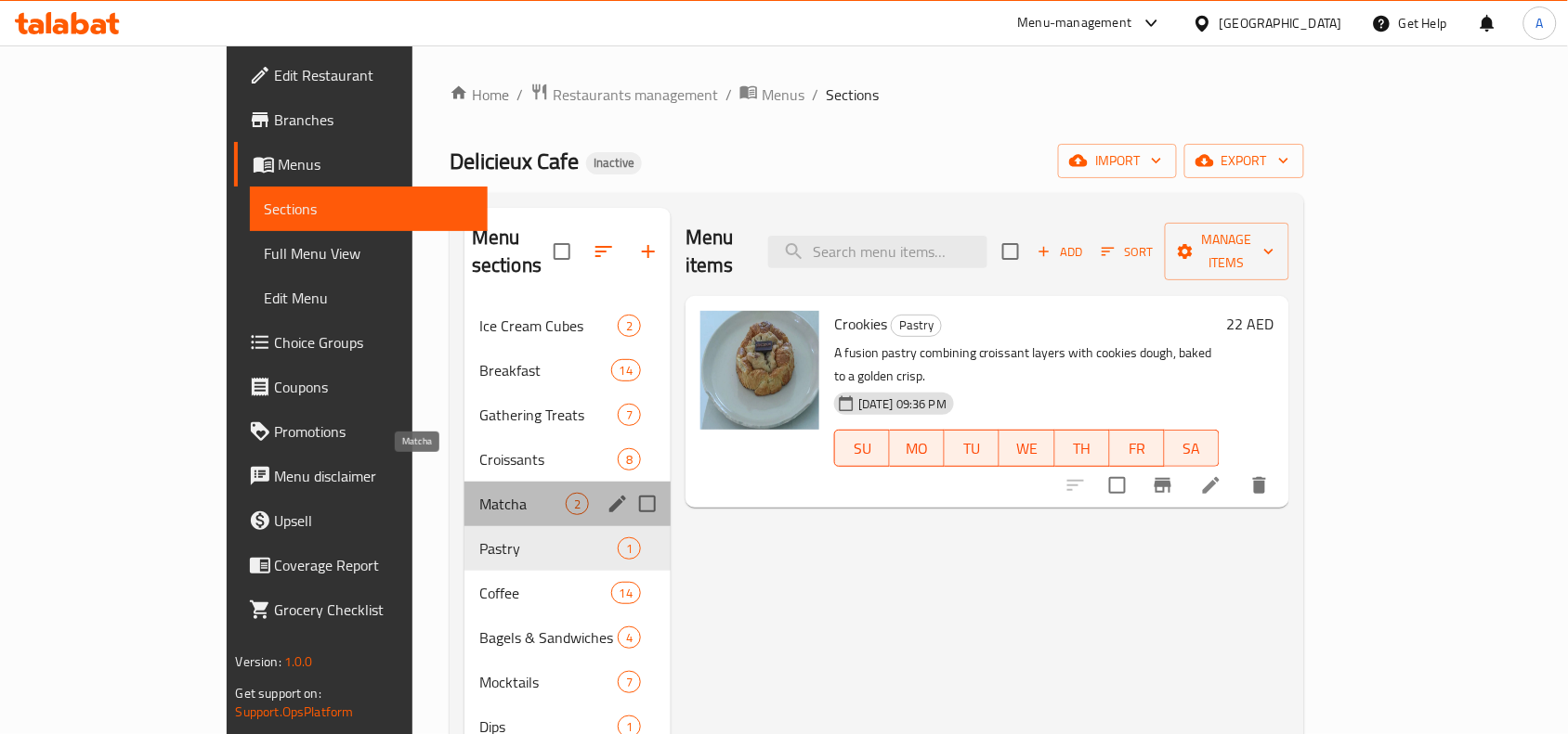
click at [479, 493] on span "Matcha" at bounding box center [522, 504] width 87 height 23
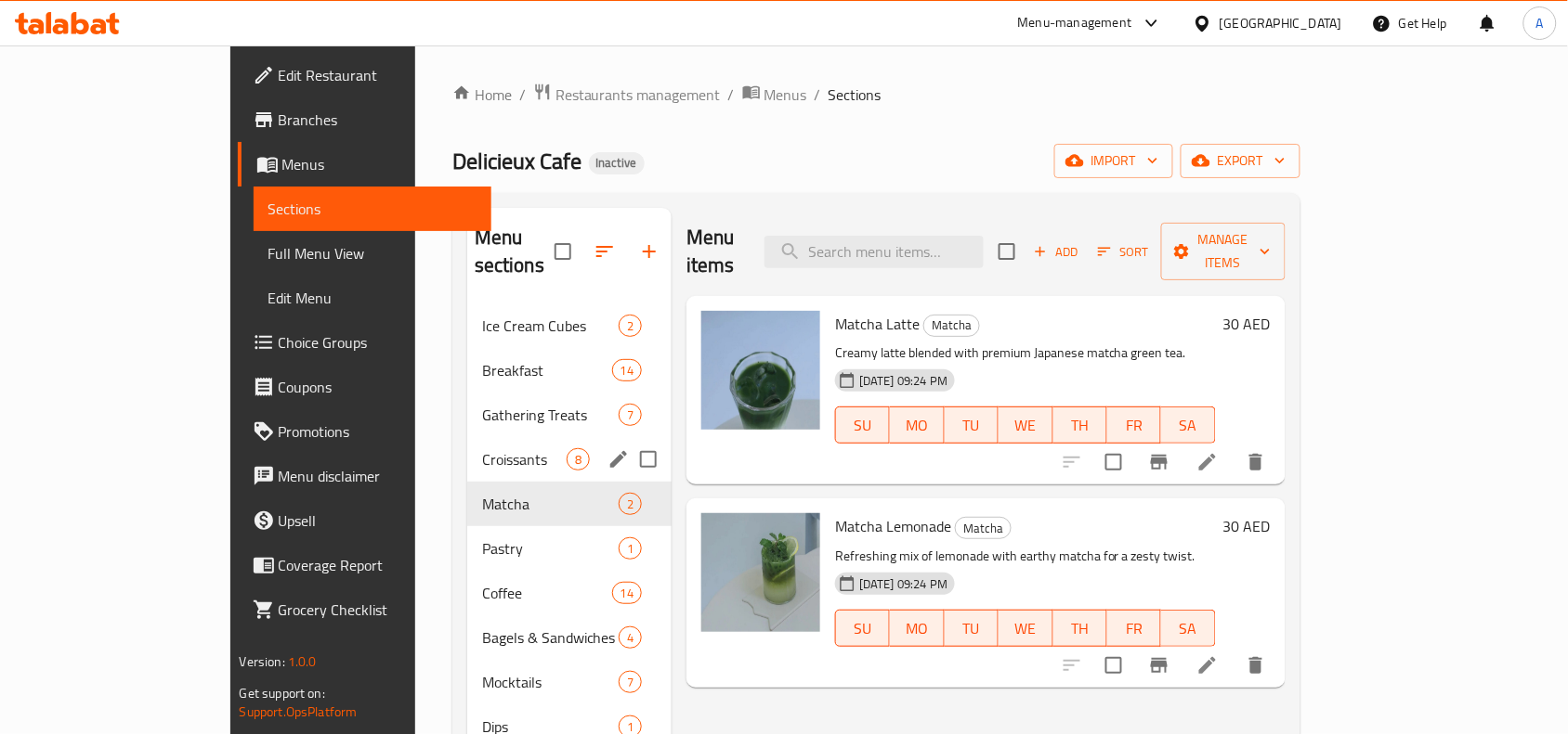
click at [467, 450] on div "Croissants 8" at bounding box center [569, 459] width 204 height 44
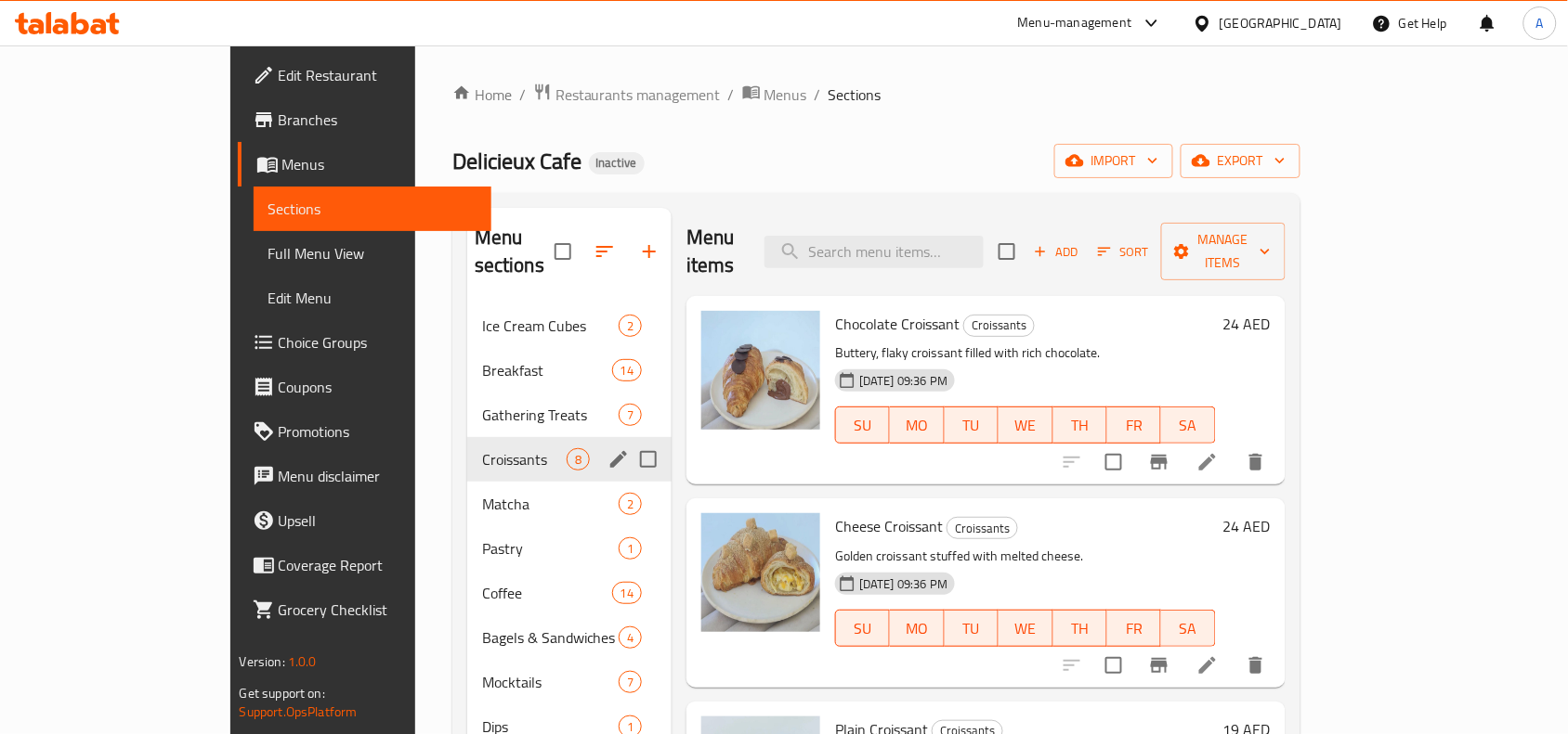
click at [482, 404] on span "Gathering Treats" at bounding box center [550, 415] width 137 height 23
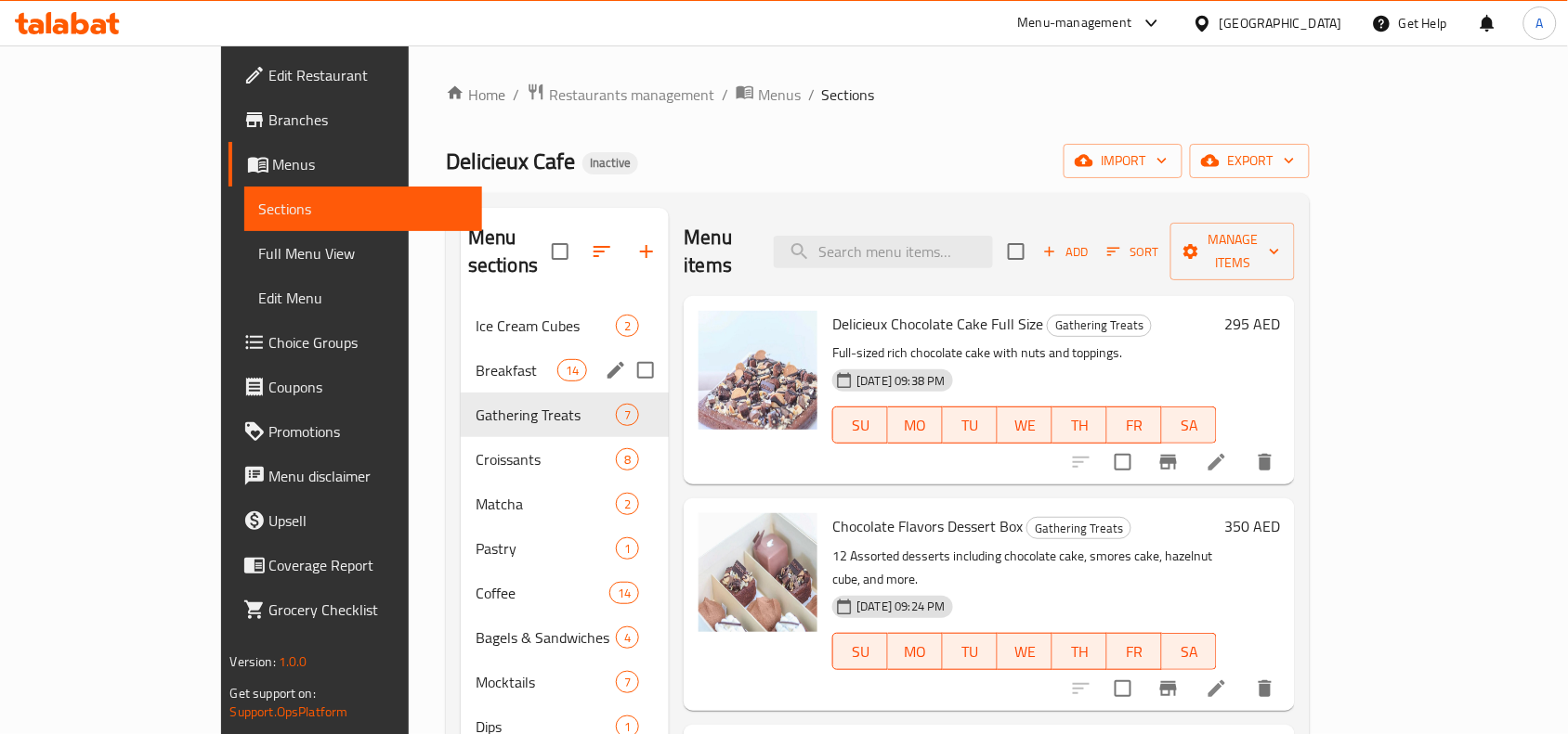
click at [476, 360] on span "Breakfast" at bounding box center [516, 370] width 82 height 23
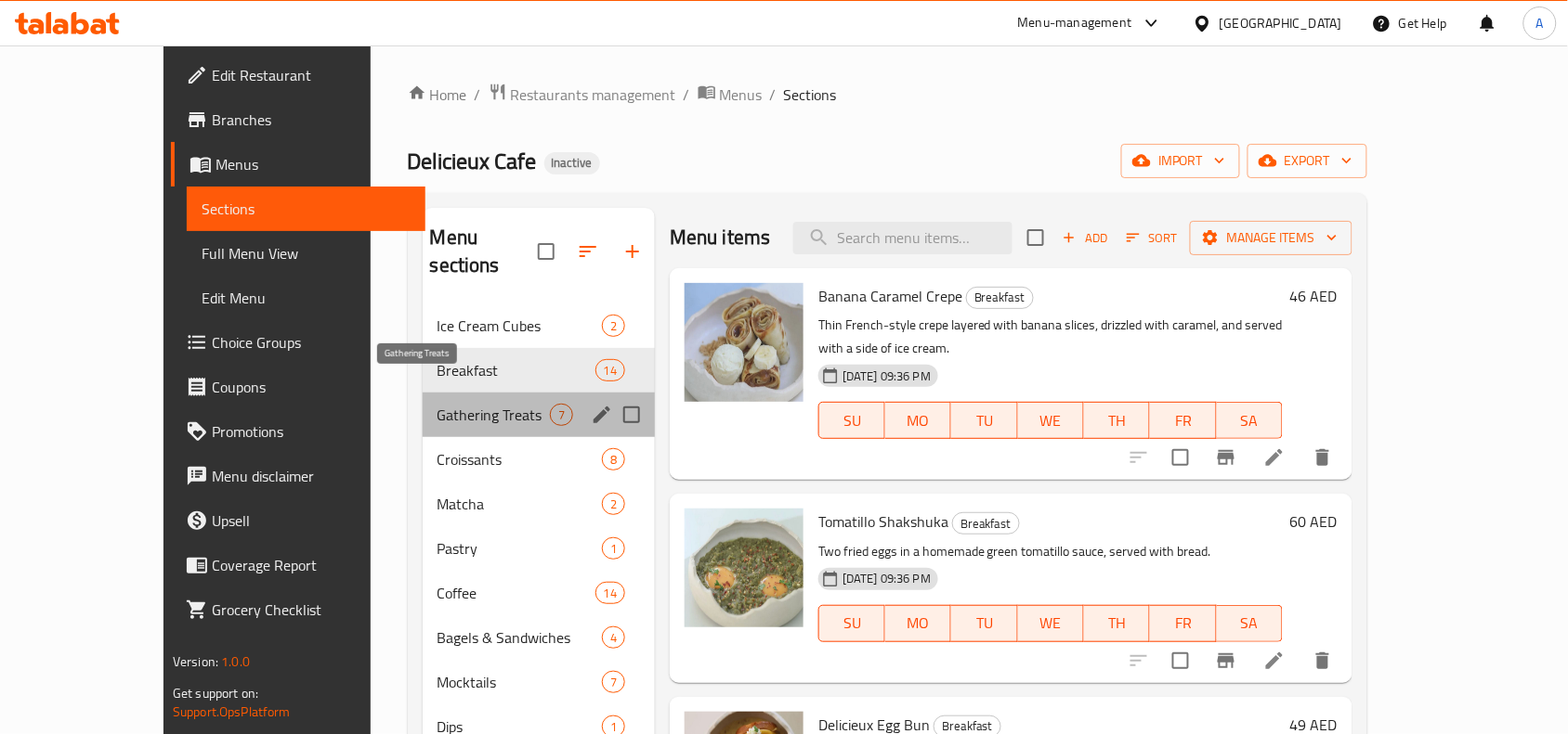
click at [472, 404] on span "Gathering Treats" at bounding box center [494, 415] width 112 height 23
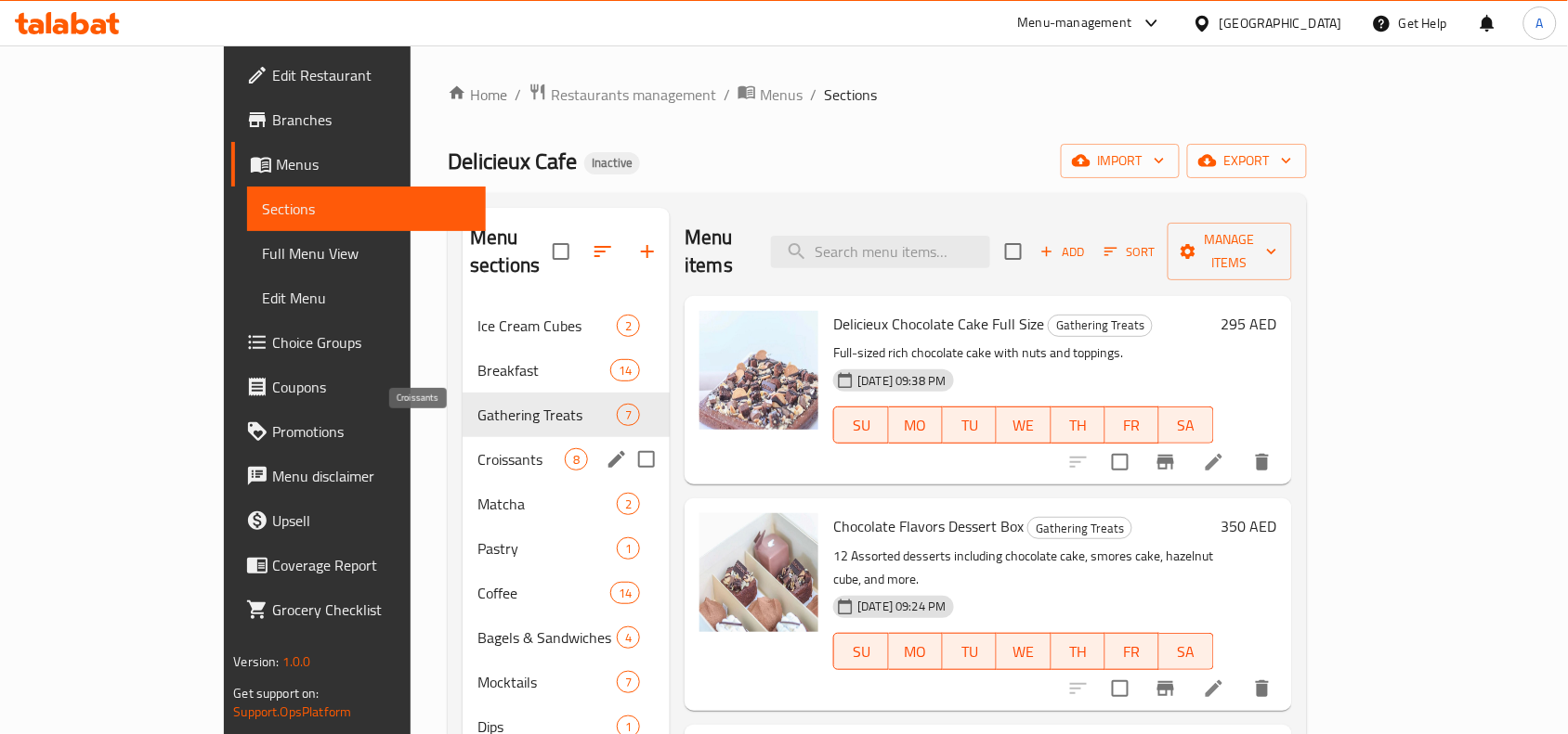
click at [478, 448] on span "Croissants" at bounding box center [521, 459] width 87 height 23
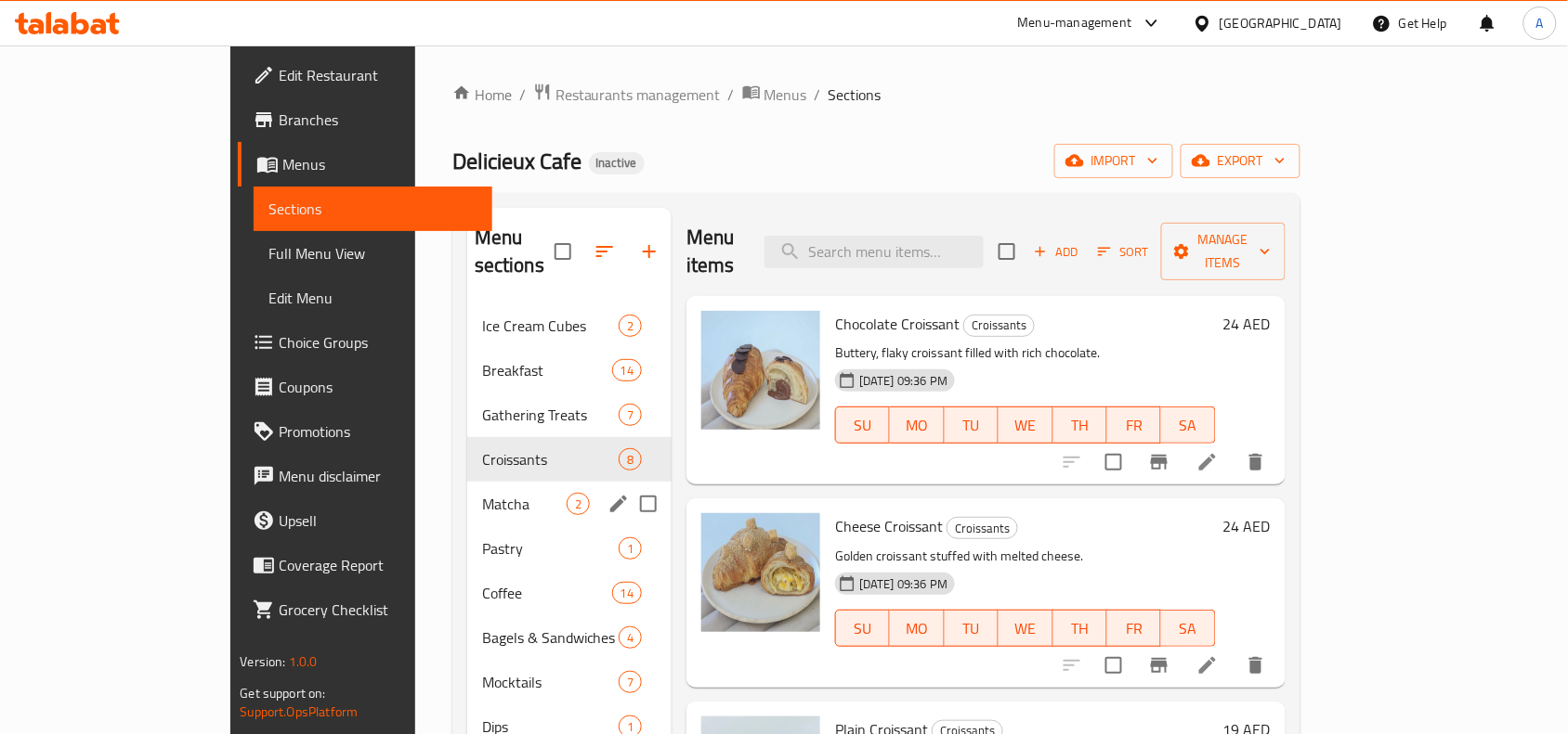
scroll to position [116, 0]
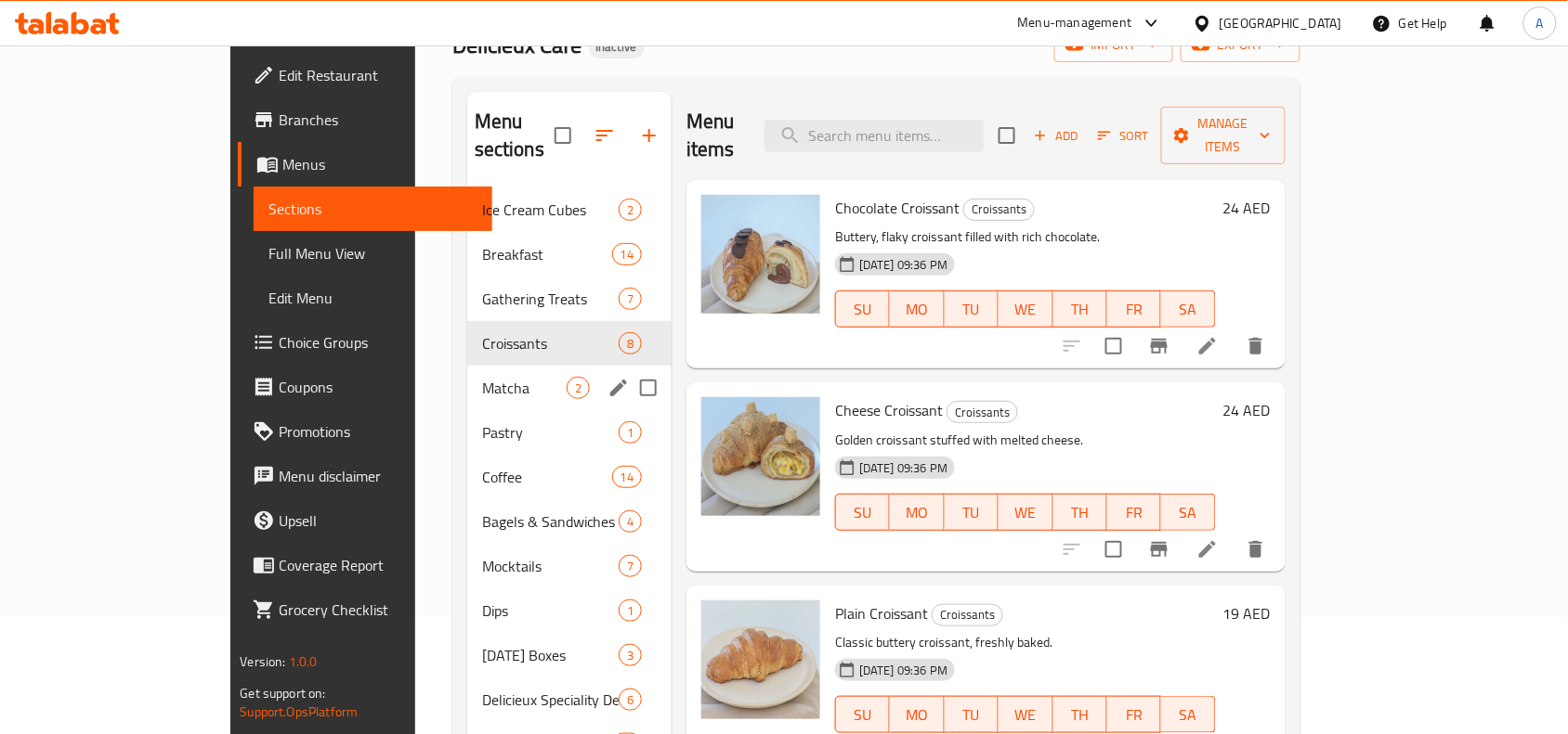
click at [467, 377] on div "Matcha 2" at bounding box center [569, 387] width 204 height 44
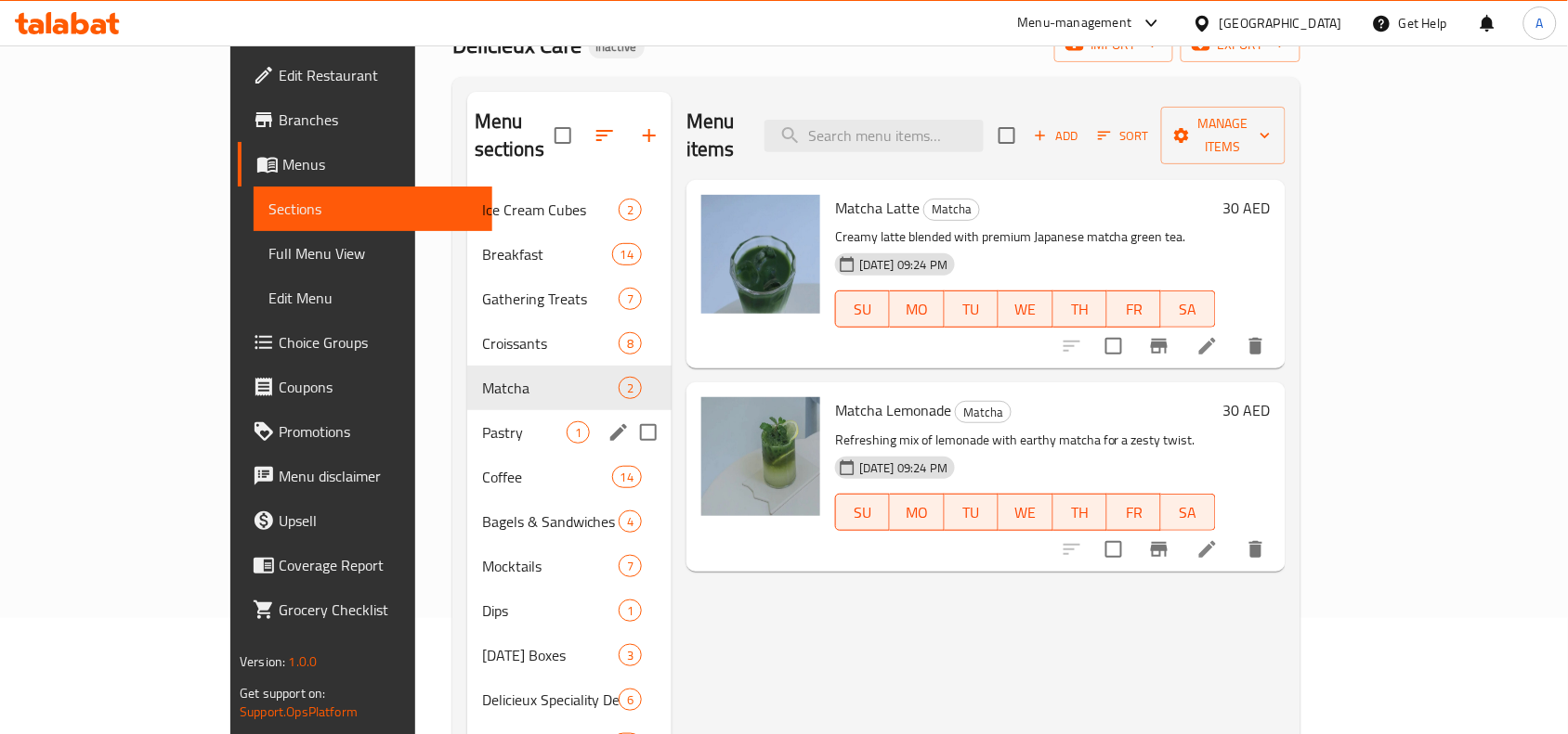
click at [482, 422] on span "Pastry" at bounding box center [524, 432] width 85 height 23
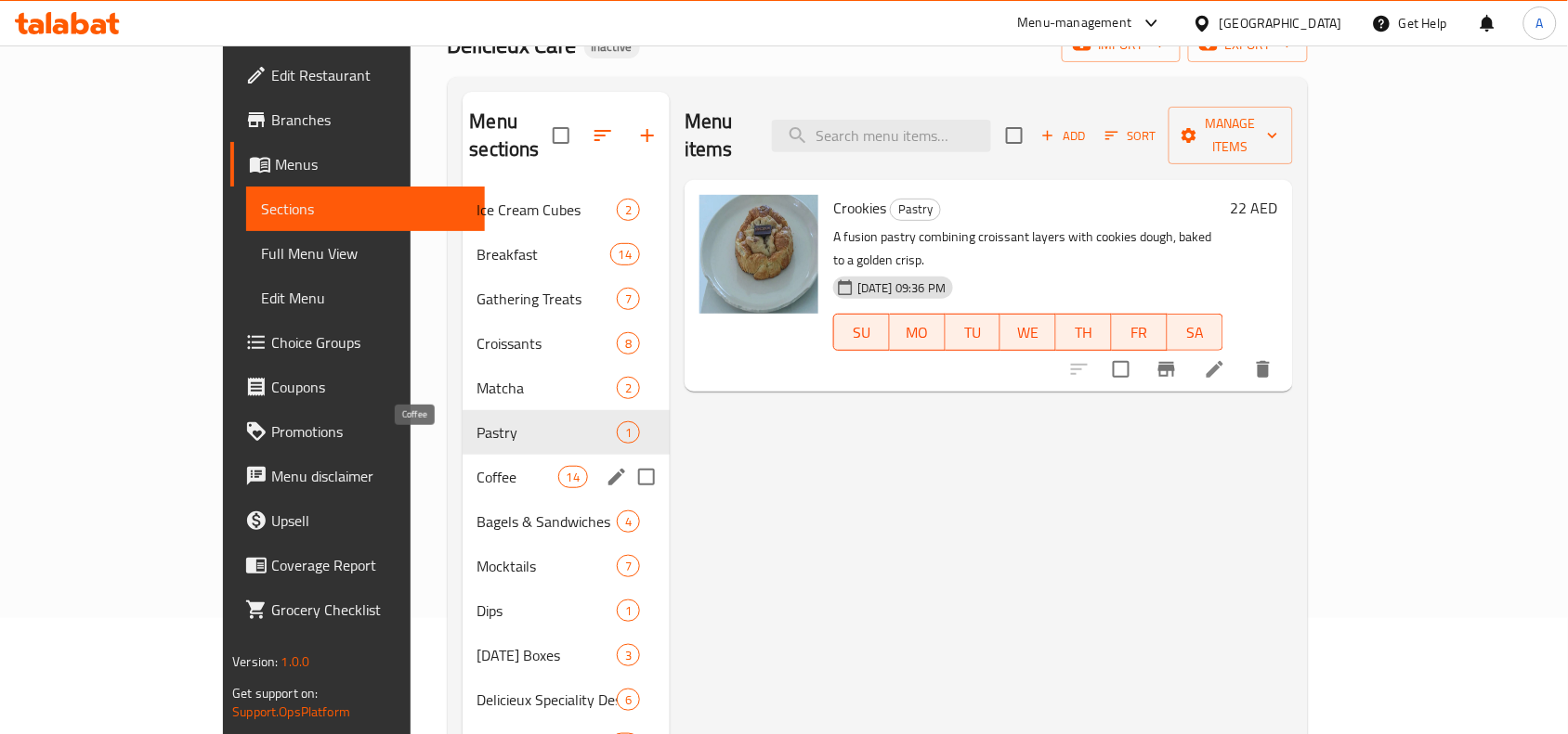
click at [478, 466] on span "Coffee" at bounding box center [518, 477] width 81 height 23
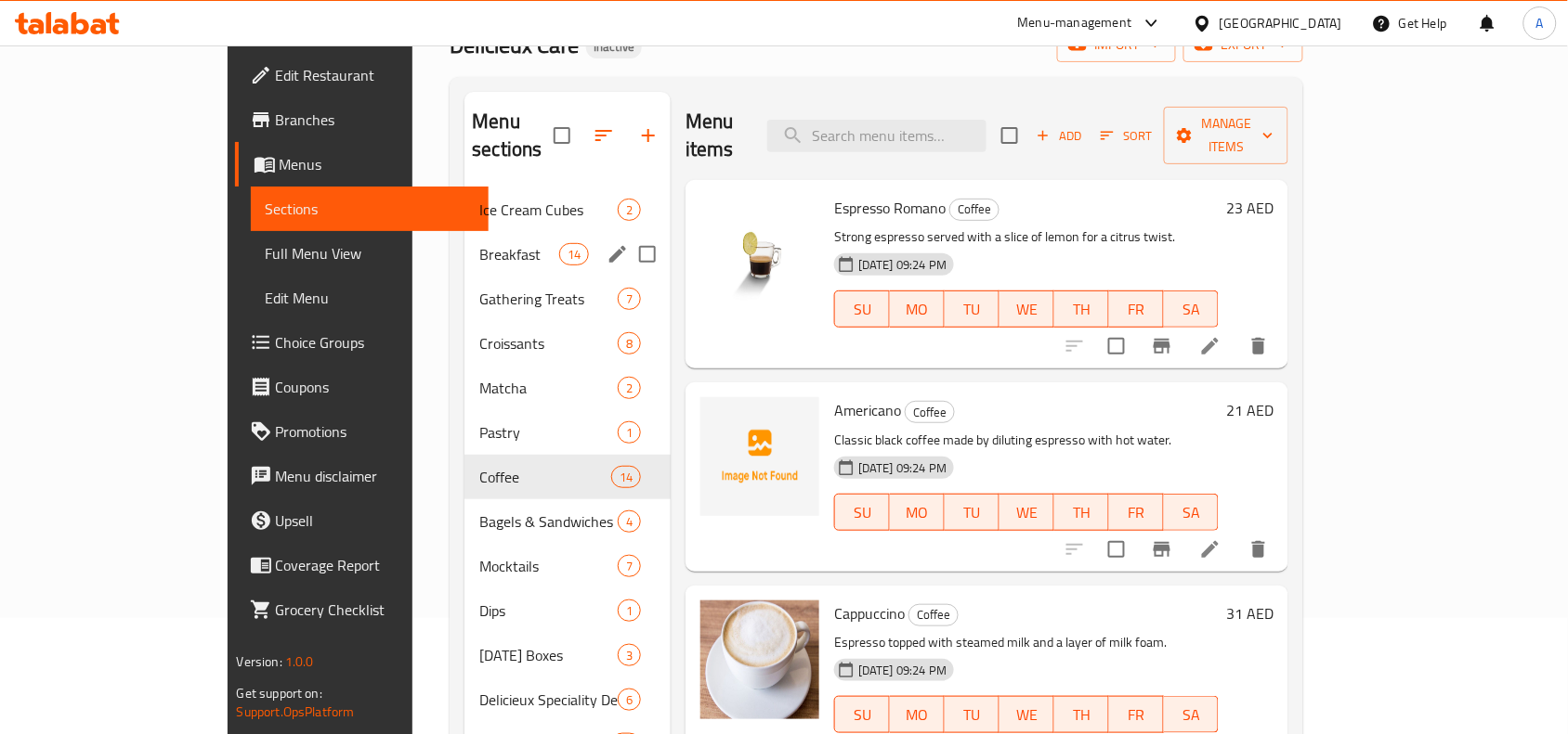
click at [464, 232] on div "Breakfast 14" at bounding box center [567, 254] width 206 height 44
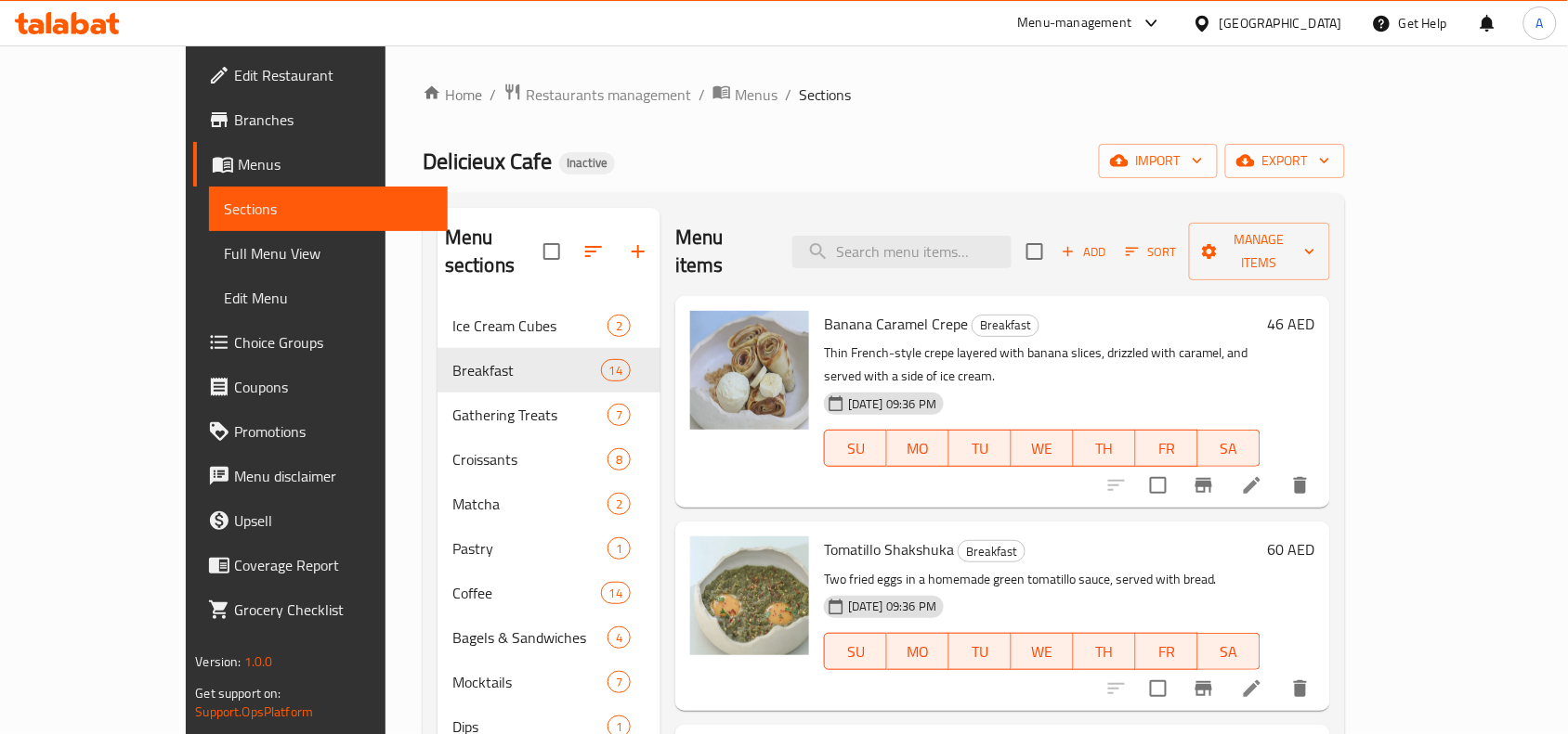
click at [209, 265] on link "Full Menu View" at bounding box center [328, 253] width 239 height 44
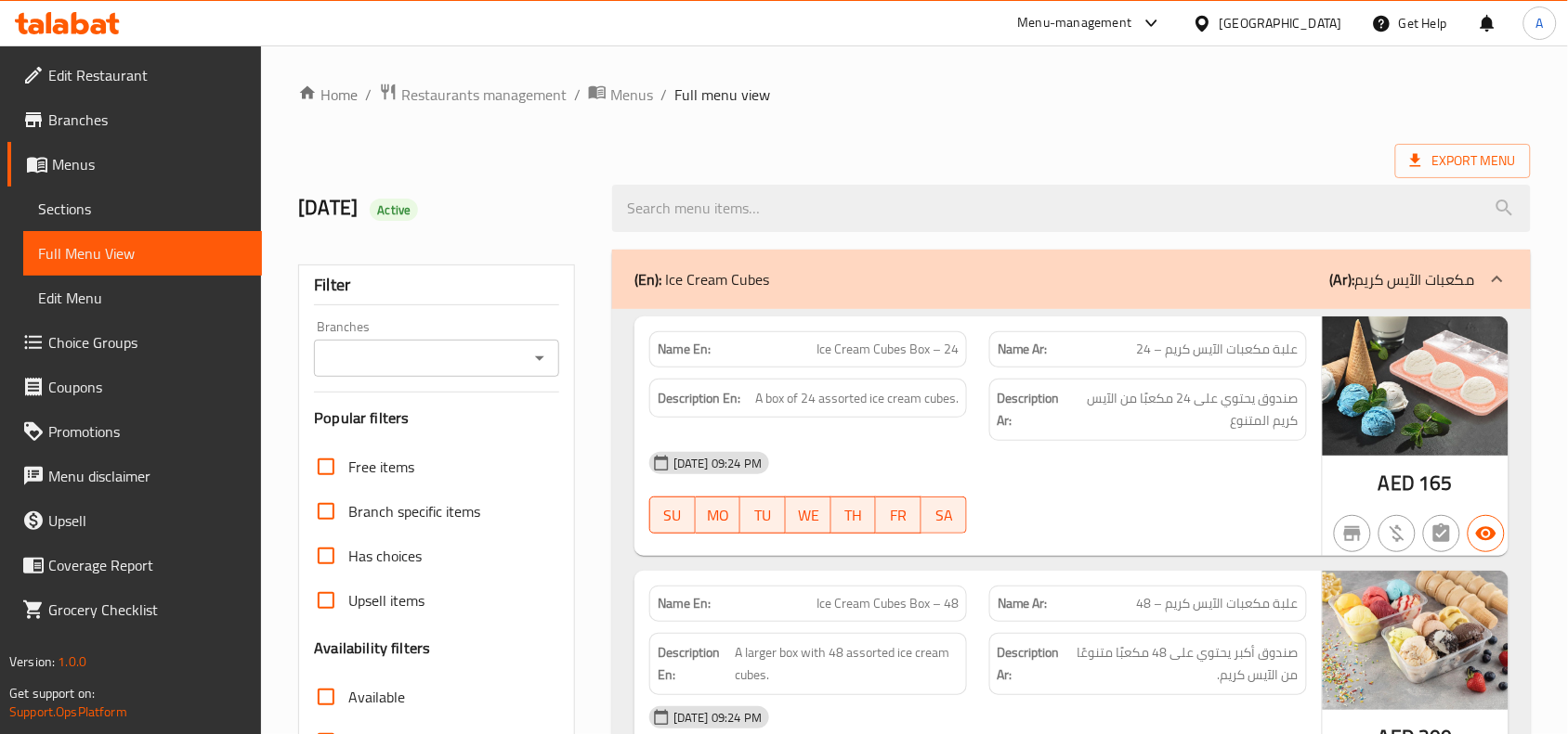
click at [566, 372] on div "Filter Branches Branches Popular filters Free items Branch specific items Has c…" at bounding box center [436, 607] width 277 height 686
click at [532, 368] on icon "Open" at bounding box center [540, 358] width 23 height 23
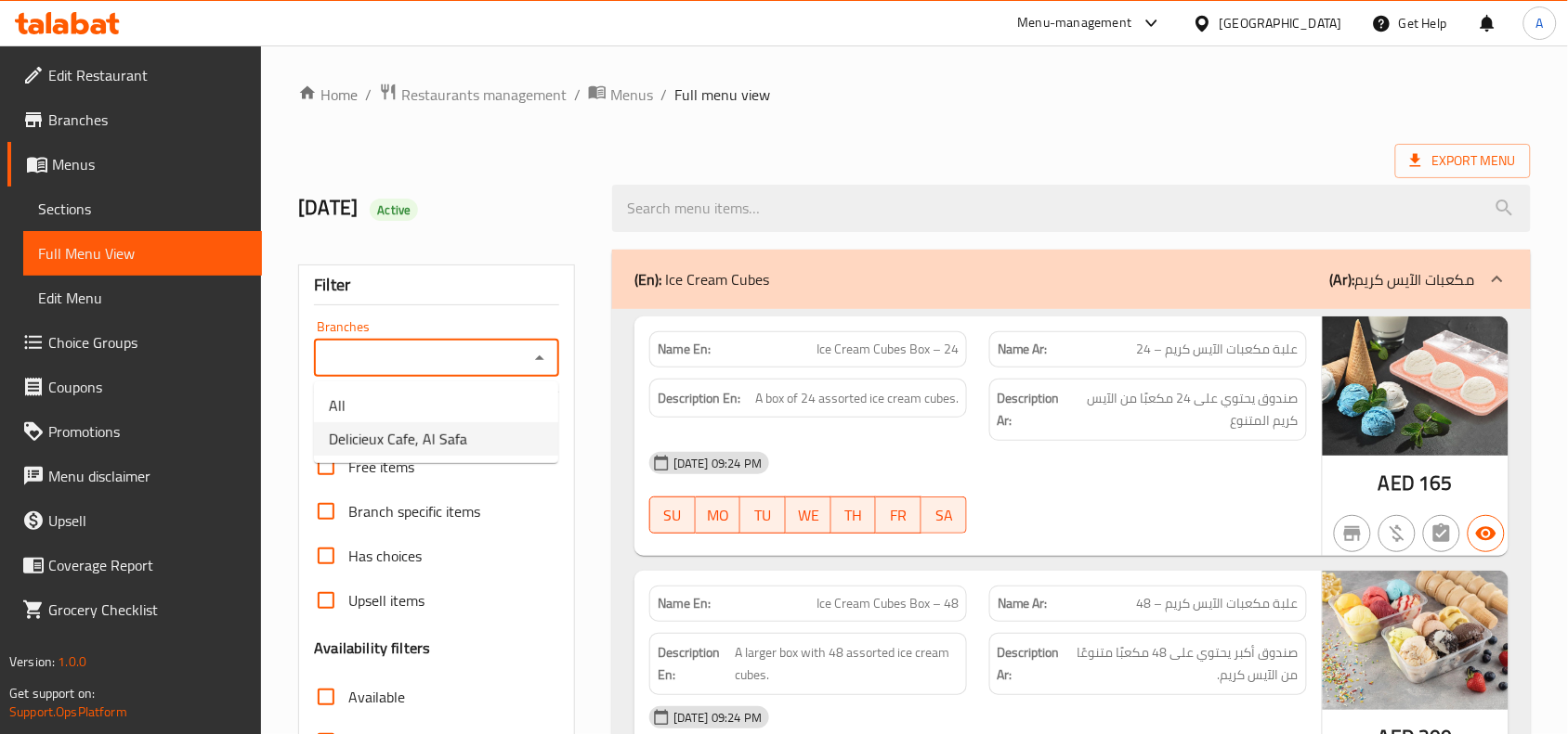
click at [460, 427] on span "Delicieux Cafe, Al Safa" at bounding box center [397, 438] width 139 height 23
type input "Delicieux Cafe, Al Safa"
click at [481, 100] on span "Restaurants management" at bounding box center [484, 94] width 165 height 23
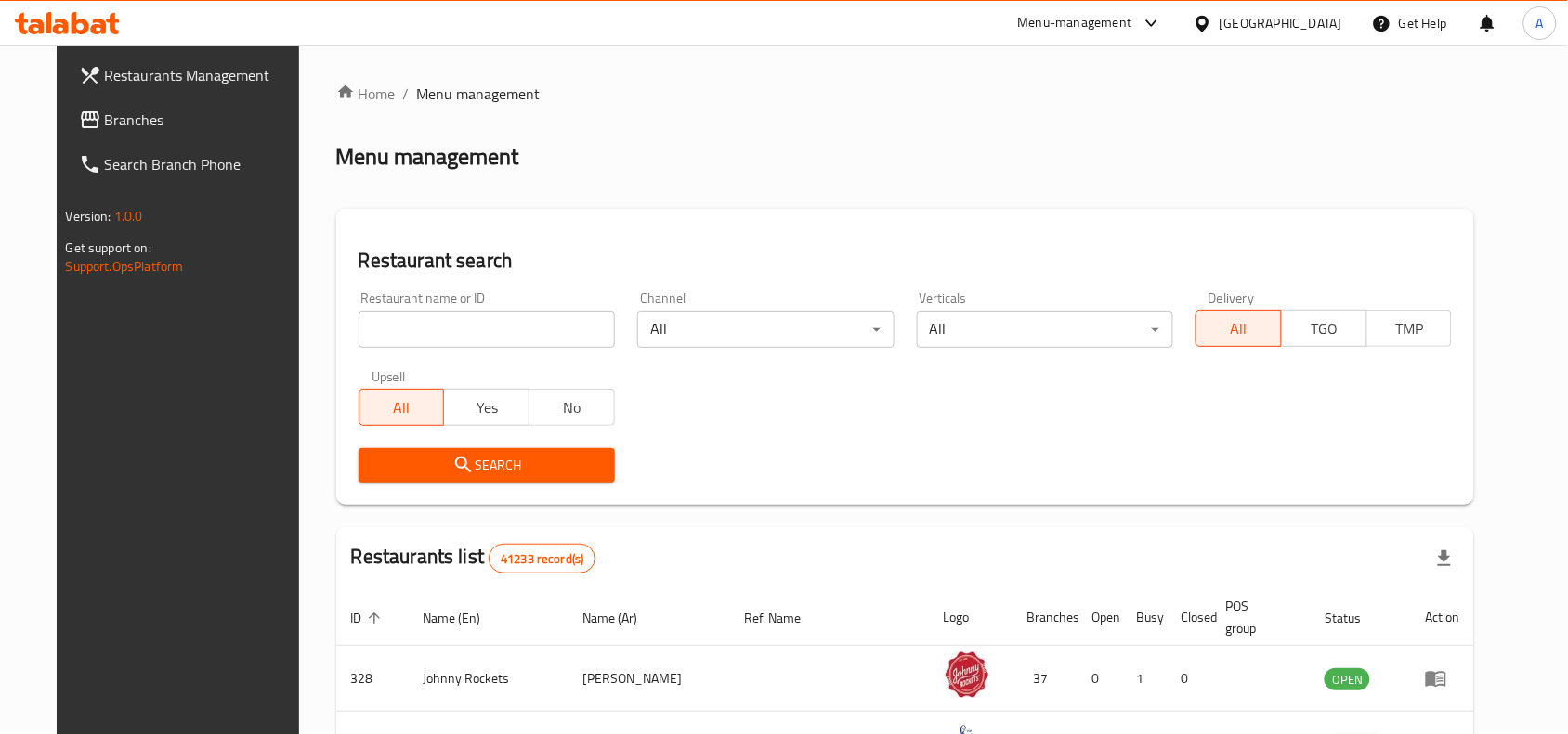
click at [1051, 32] on div "Menu-management" at bounding box center [1074, 23] width 114 height 23
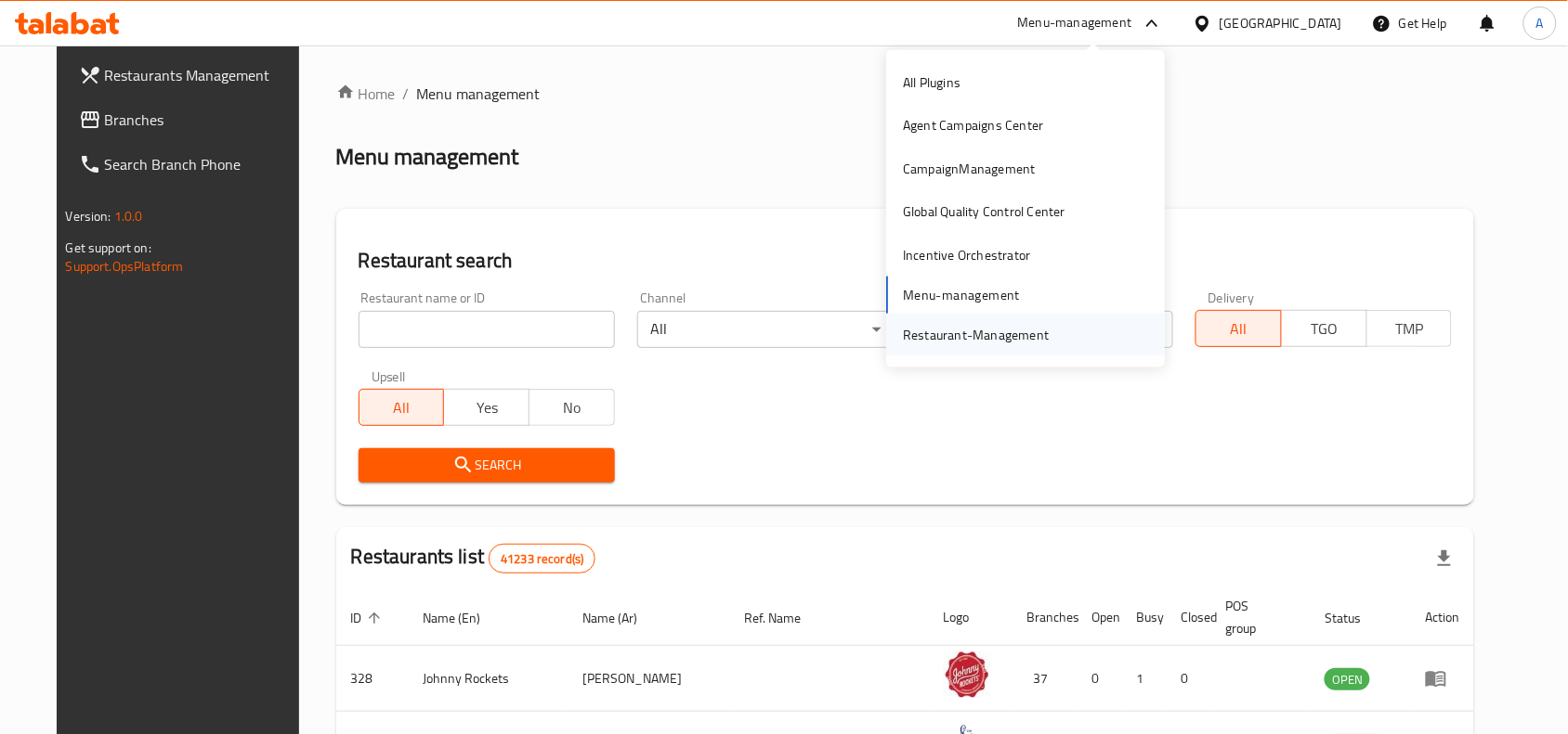
click at [958, 342] on div "Restaurant-Management" at bounding box center [975, 335] width 145 height 21
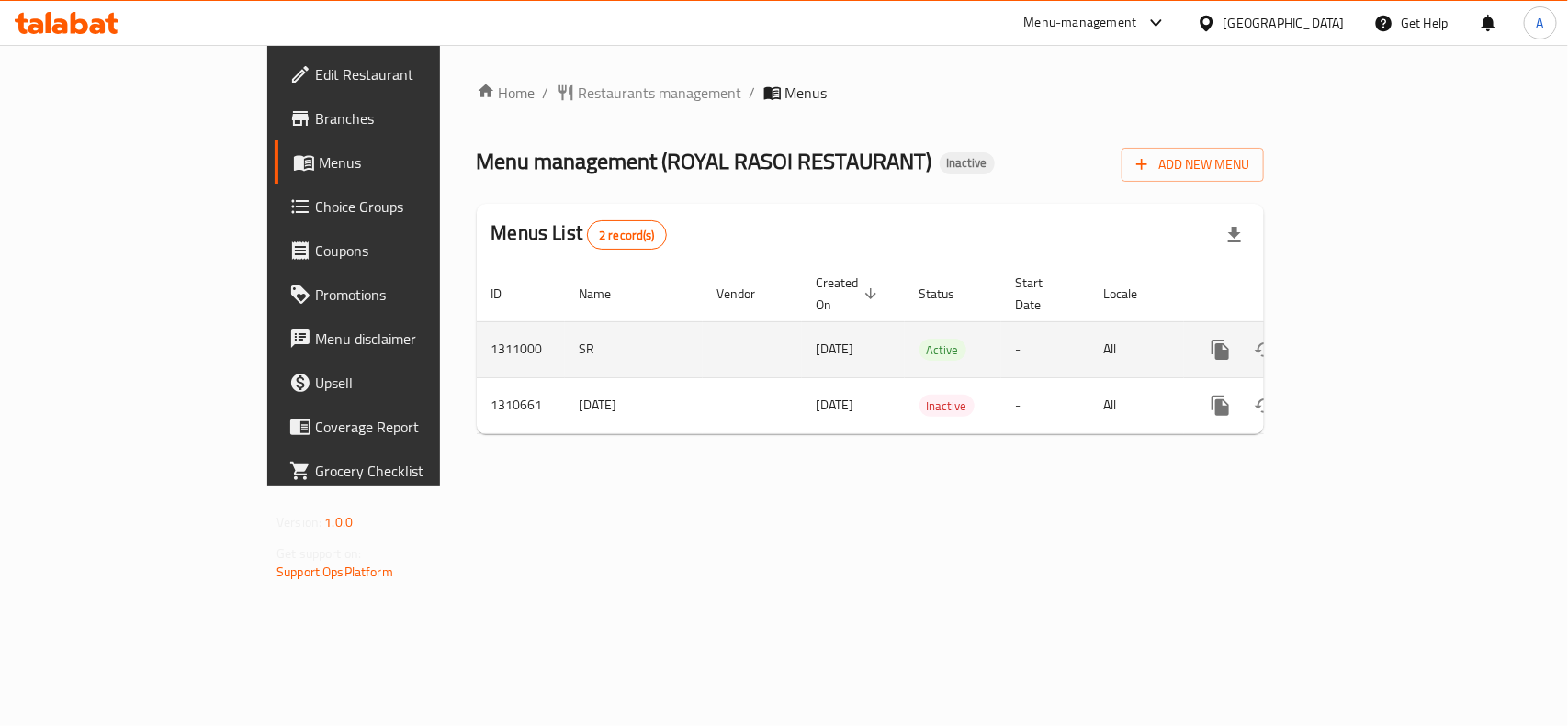
click at [1364, 339] on icon "enhanced table" at bounding box center [1352, 350] width 22 height 22
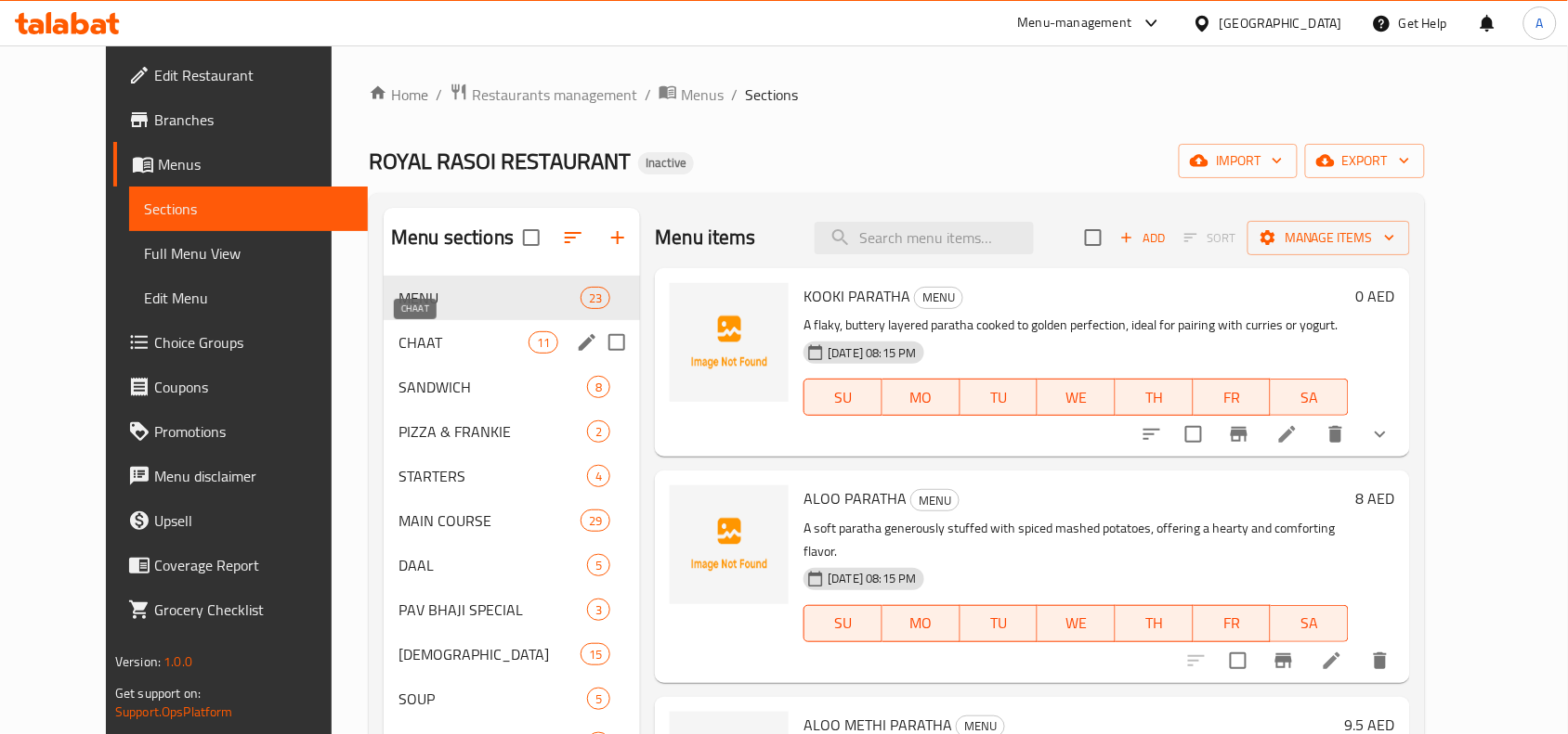
click at [464, 339] on span "CHAAT" at bounding box center [463, 342] width 130 height 23
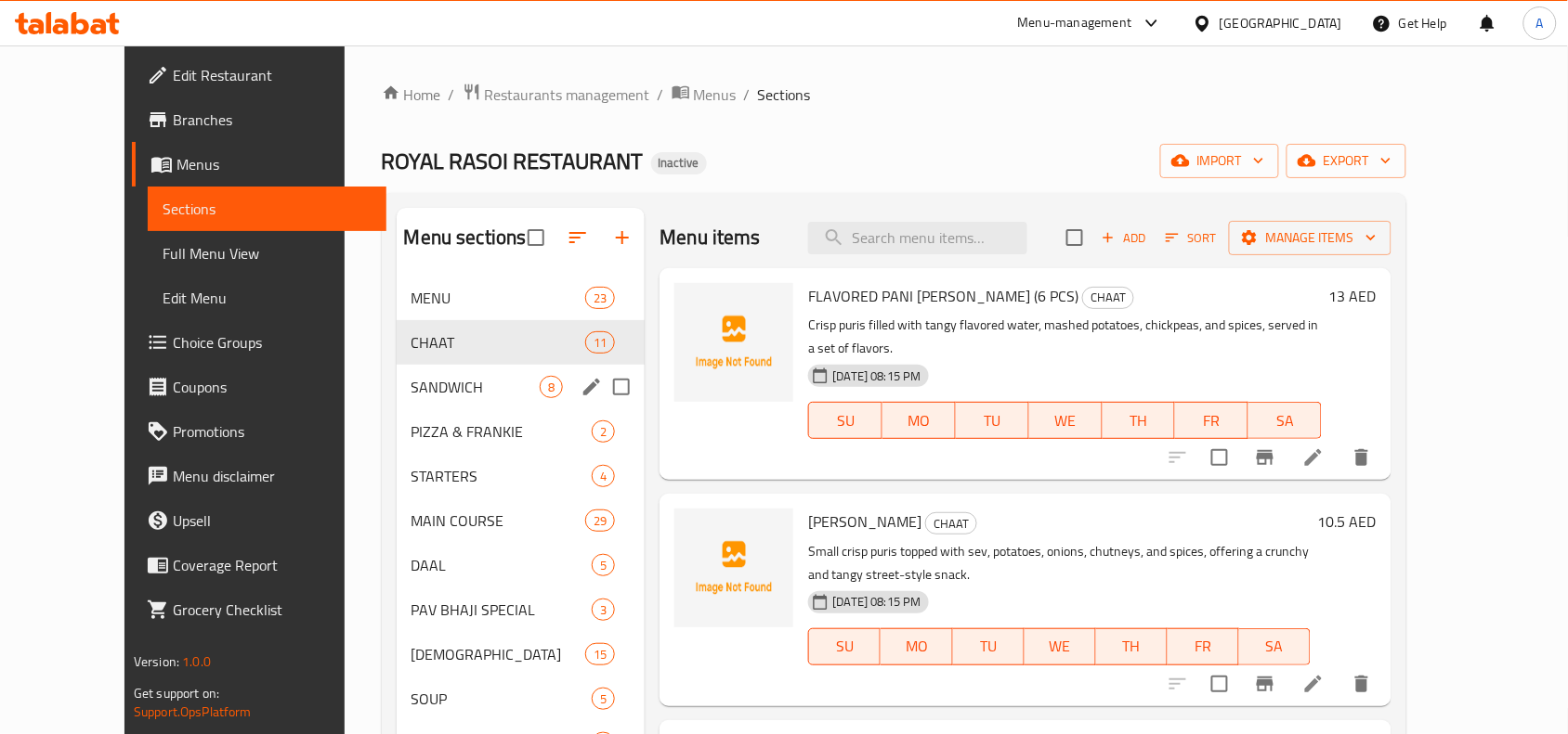
click at [442, 371] on div "SANDWICH 8" at bounding box center [520, 386] width 249 height 44
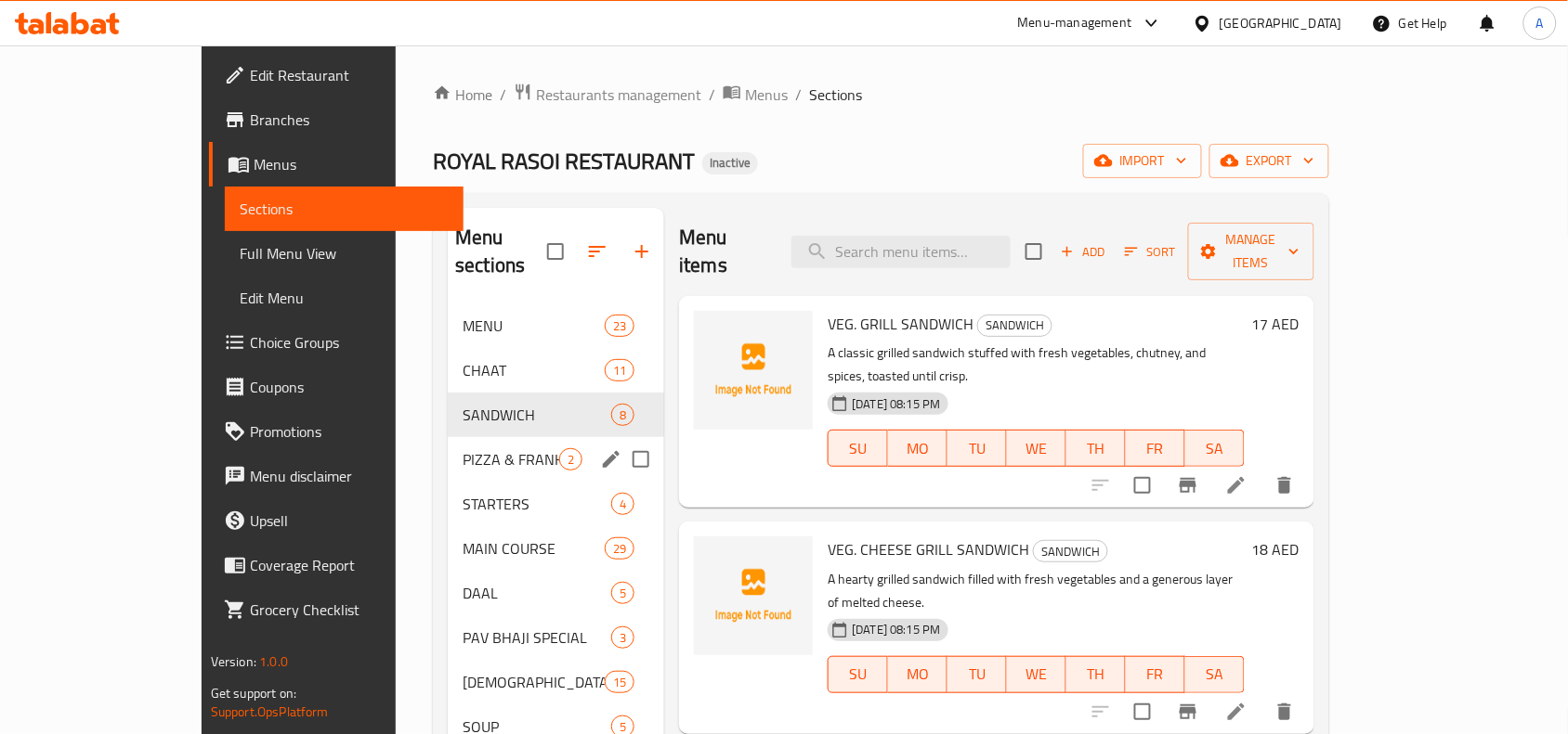
click at [462, 448] on span "PIZZA & FRANKIE" at bounding box center [510, 459] width 96 height 23
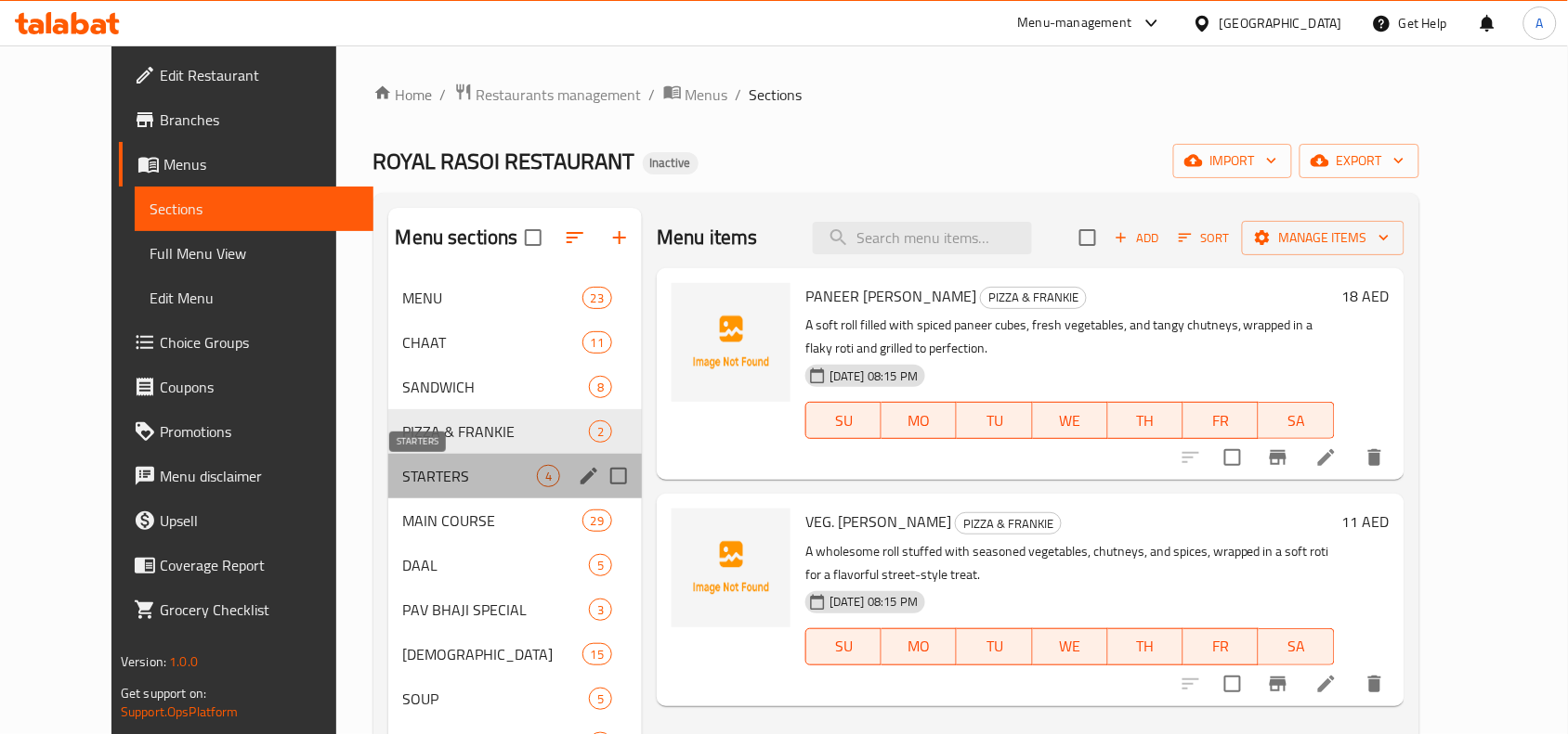
drag, startPoint x: 418, startPoint y: 469, endPoint x: 410, endPoint y: 497, distance: 29.1
click at [418, 472] on span "STARTERS" at bounding box center [470, 476] width 134 height 23
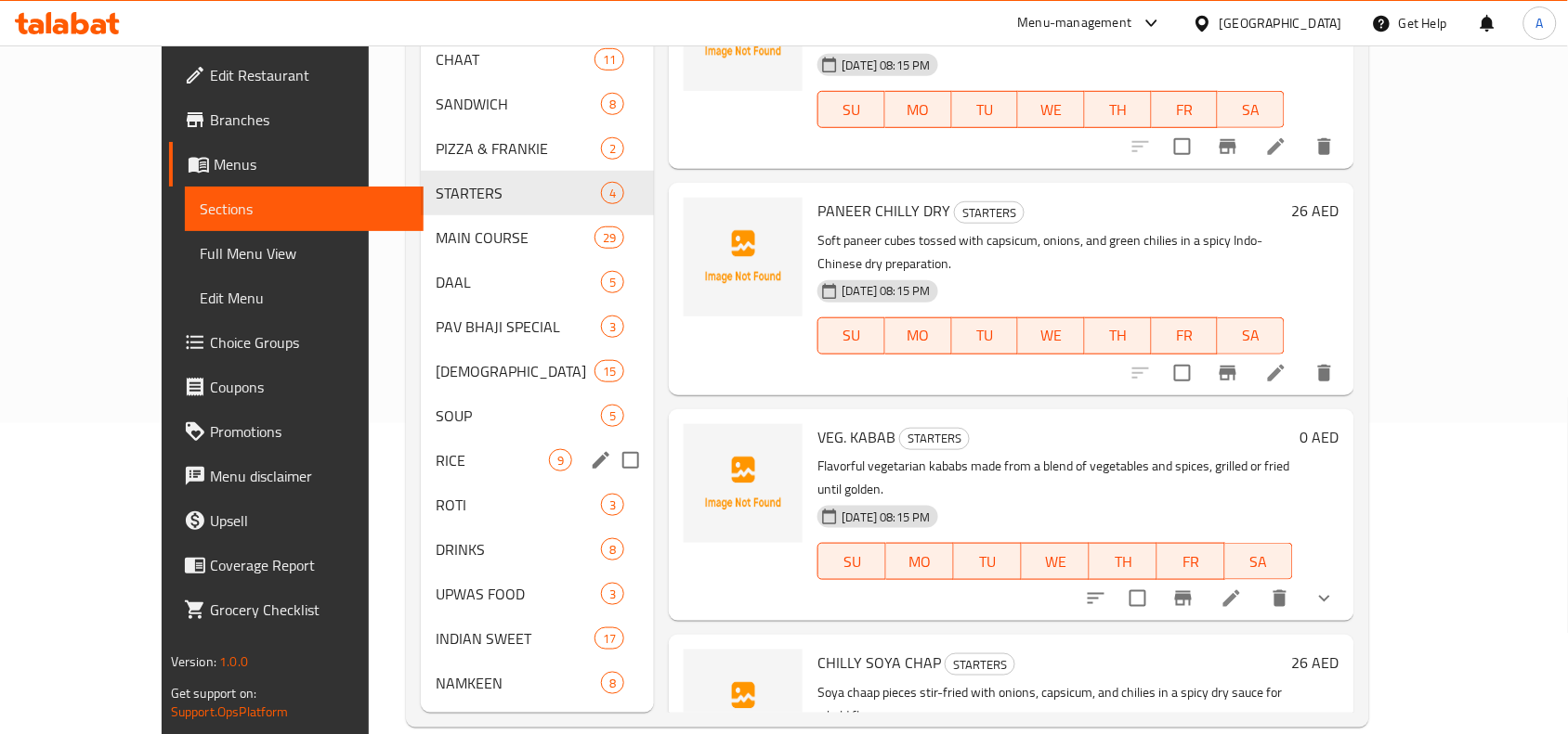
scroll to position [312, 0]
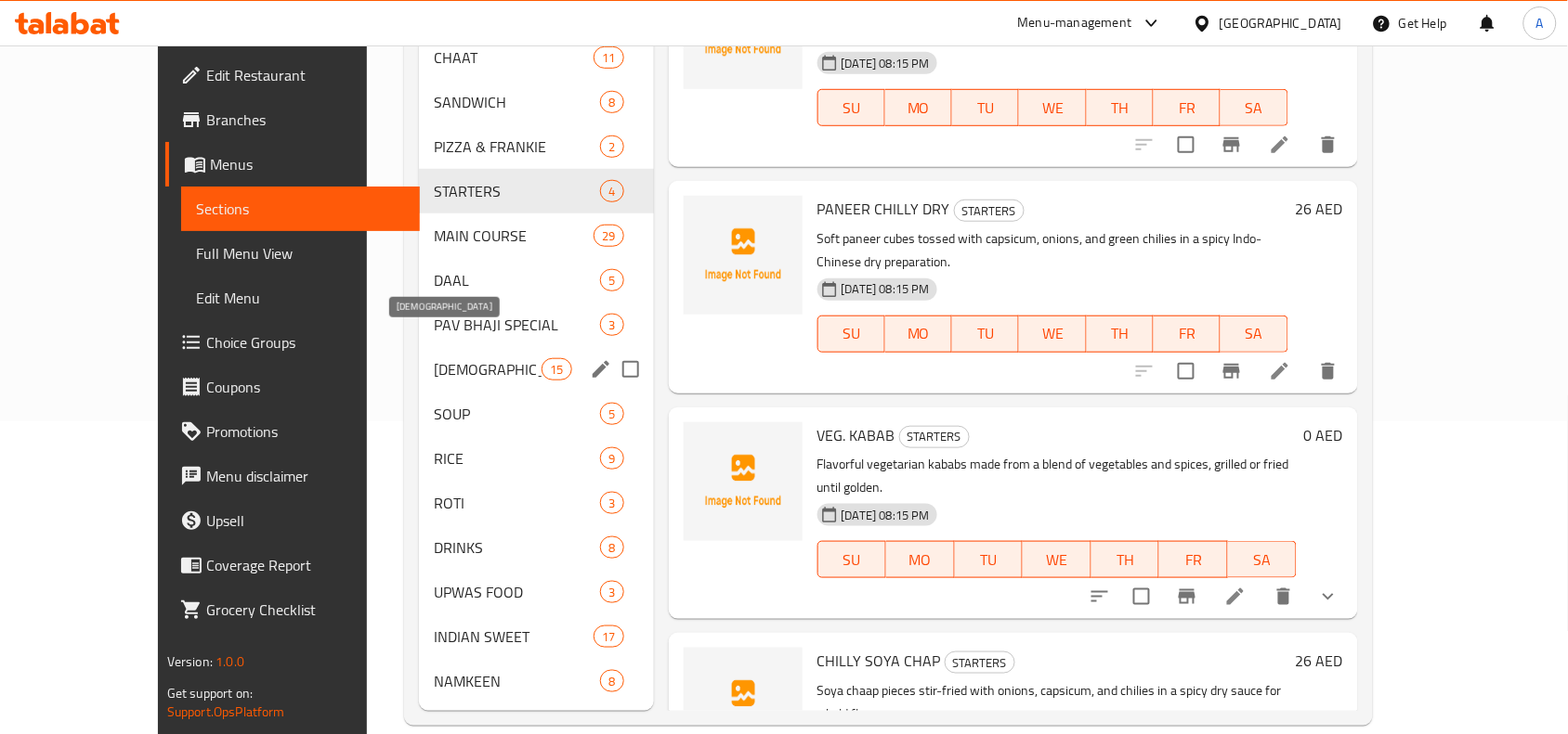
click at [434, 313] on span "PAV BHAJI SPECIAL" at bounding box center [517, 324] width 167 height 23
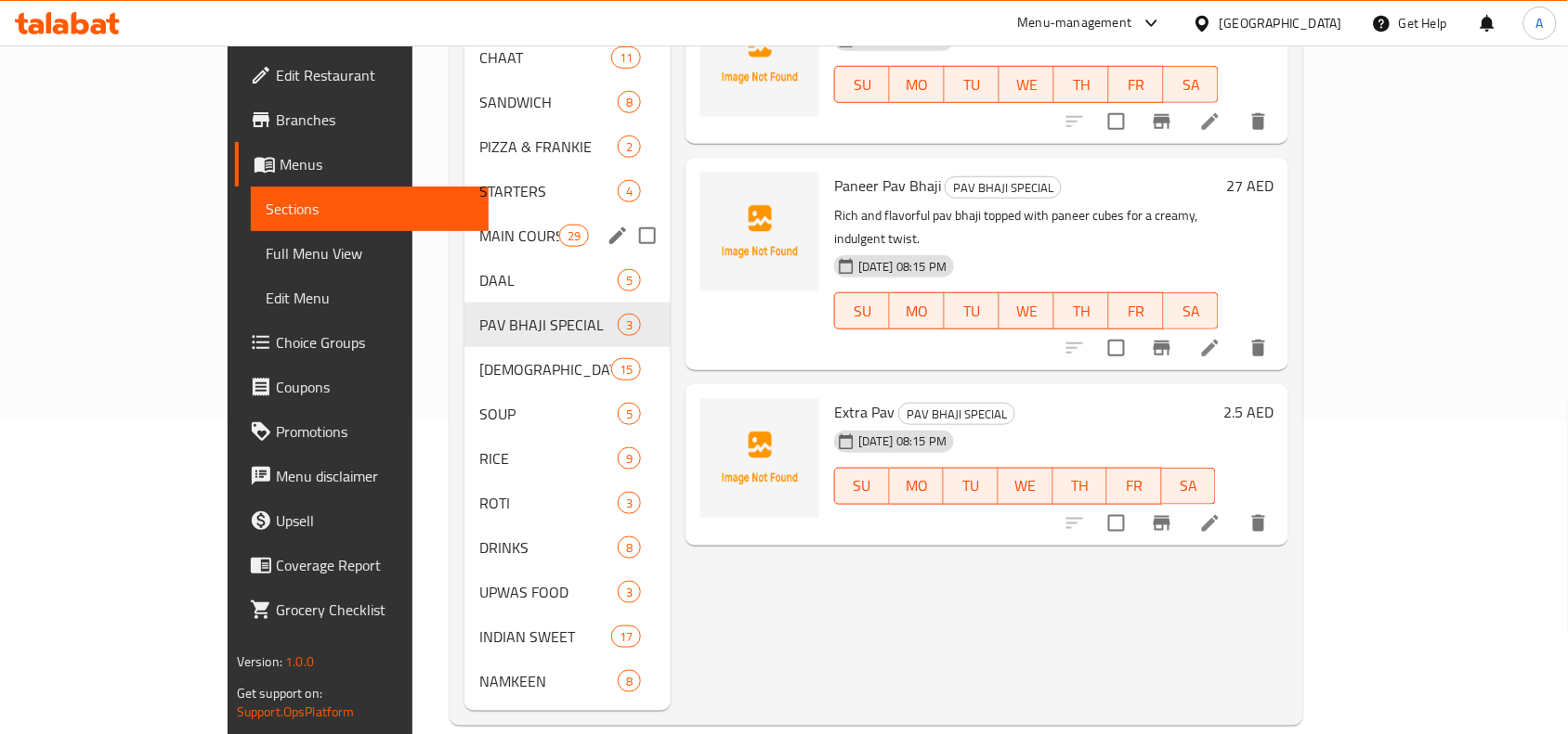
click at [479, 225] on span "MAIN COURSE" at bounding box center [518, 236] width 79 height 23
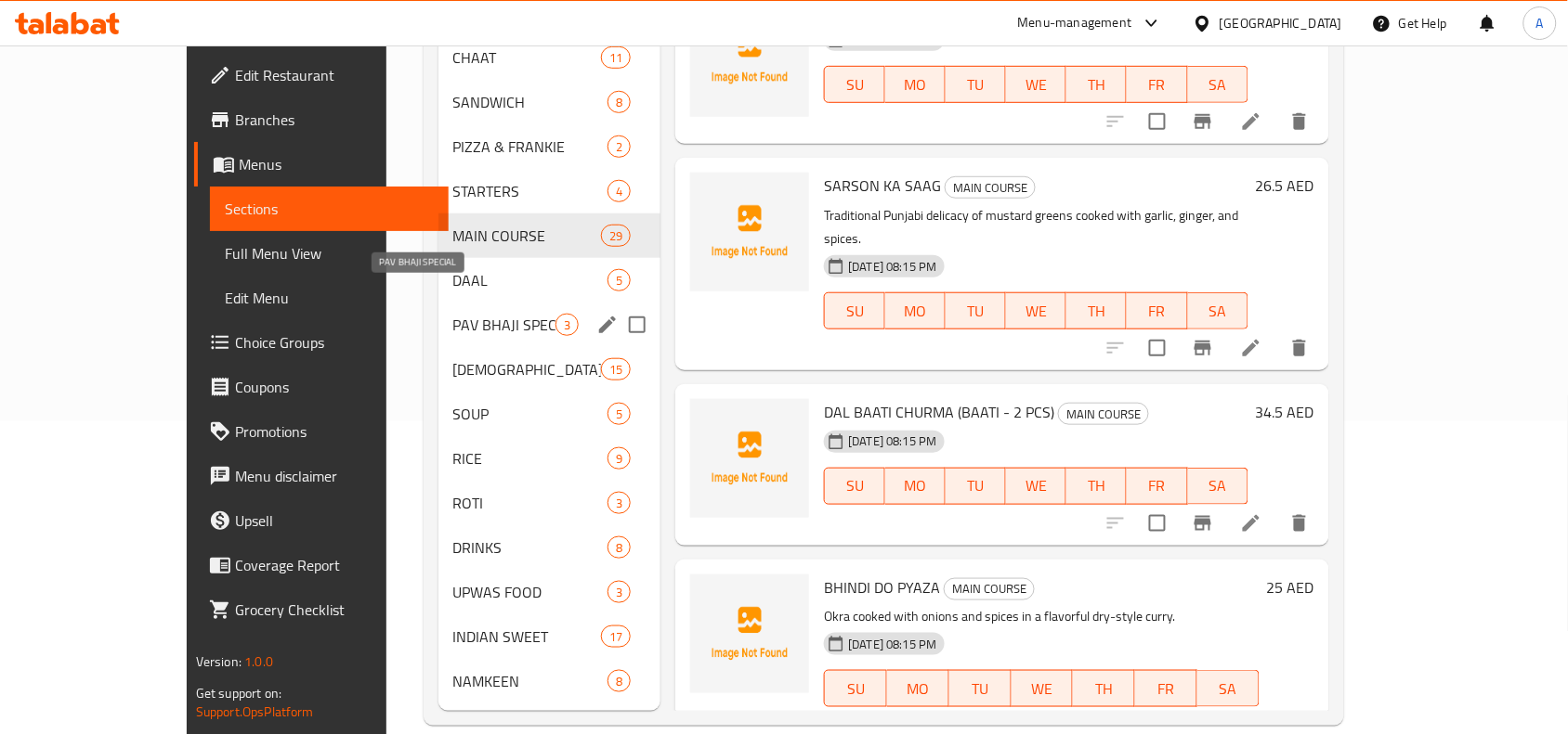
click at [453, 313] on span "PAV BHAJI SPECIAL" at bounding box center [504, 324] width 103 height 23
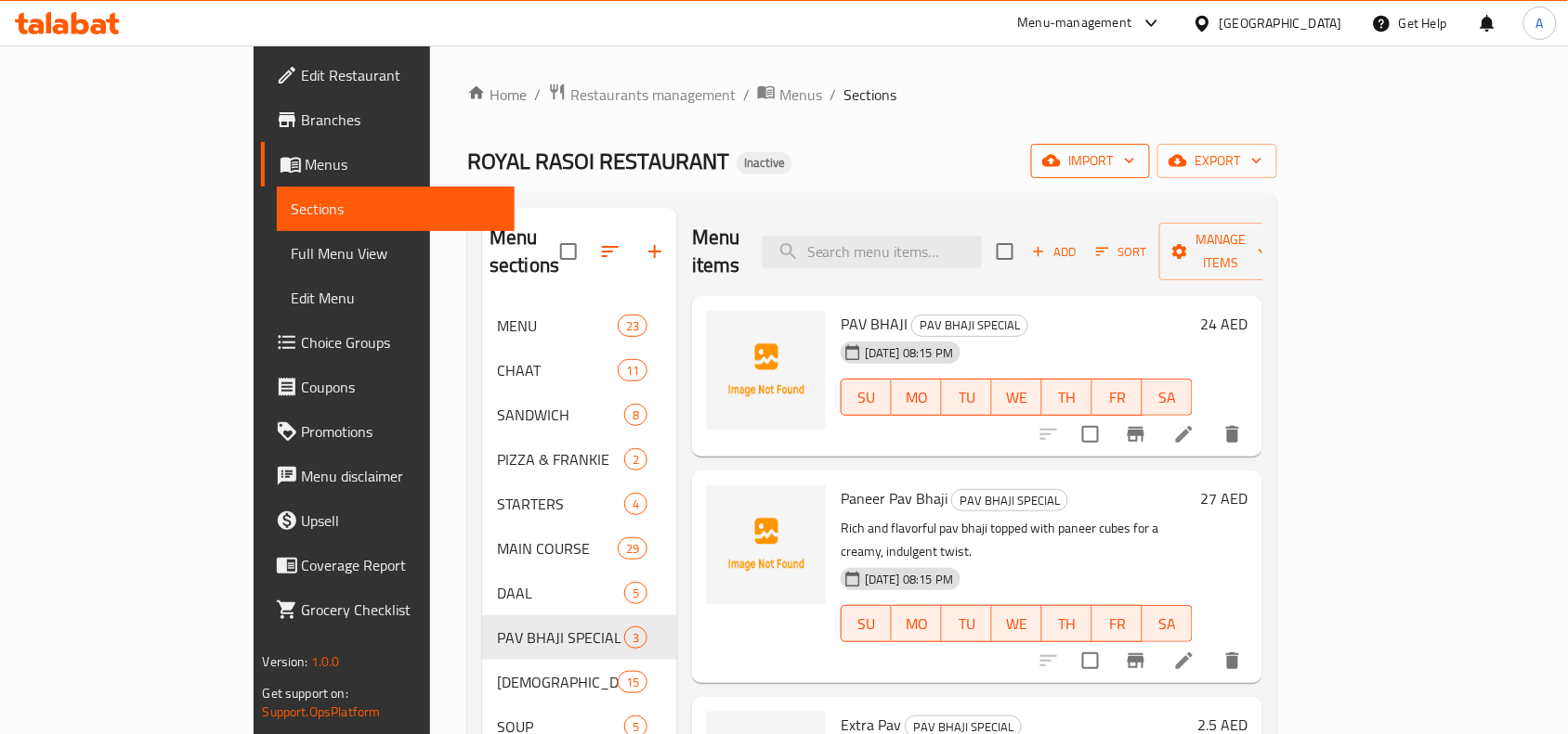
click at [1134, 165] on span "import" at bounding box center [1090, 161] width 89 height 24
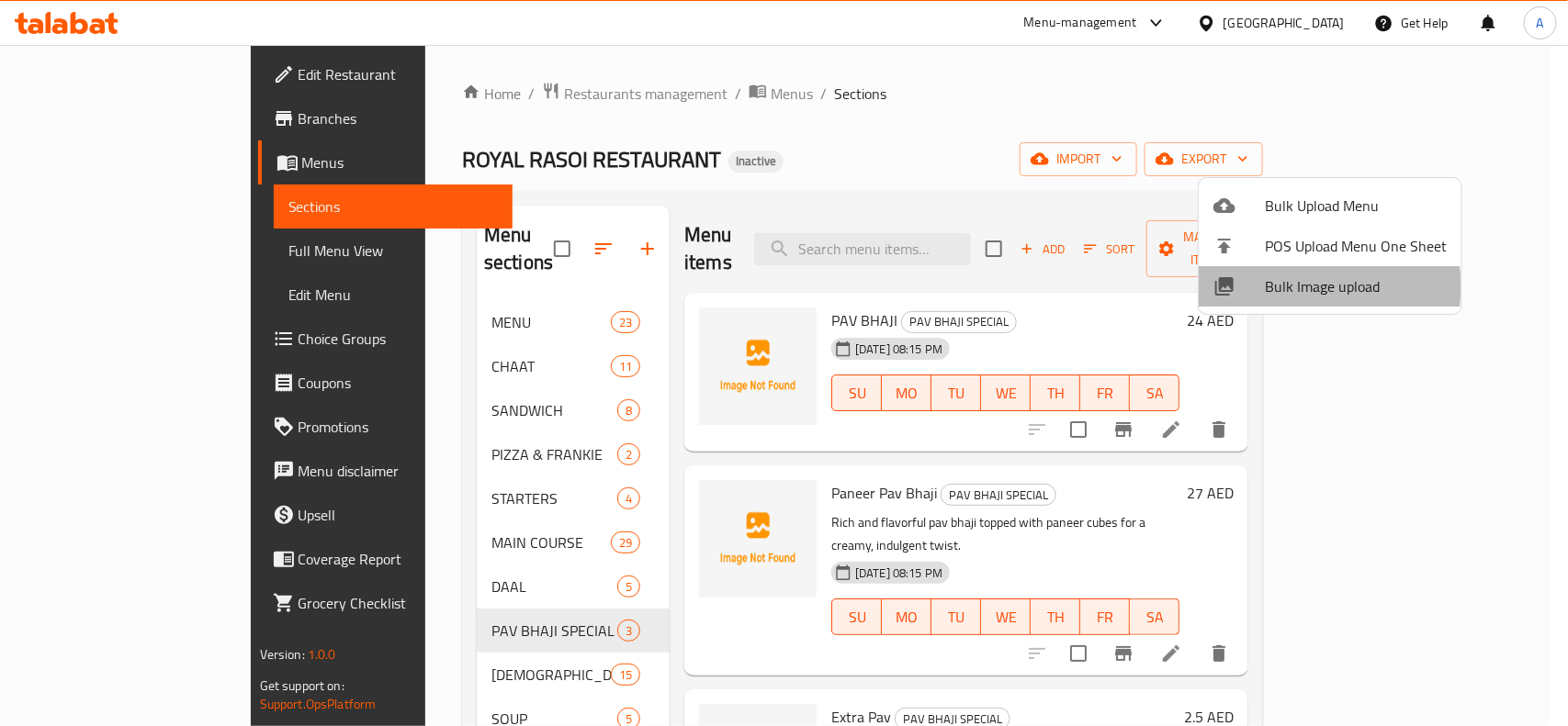
click at [1313, 287] on span "Bulk Image upload" at bounding box center [1355, 286] width 182 height 22
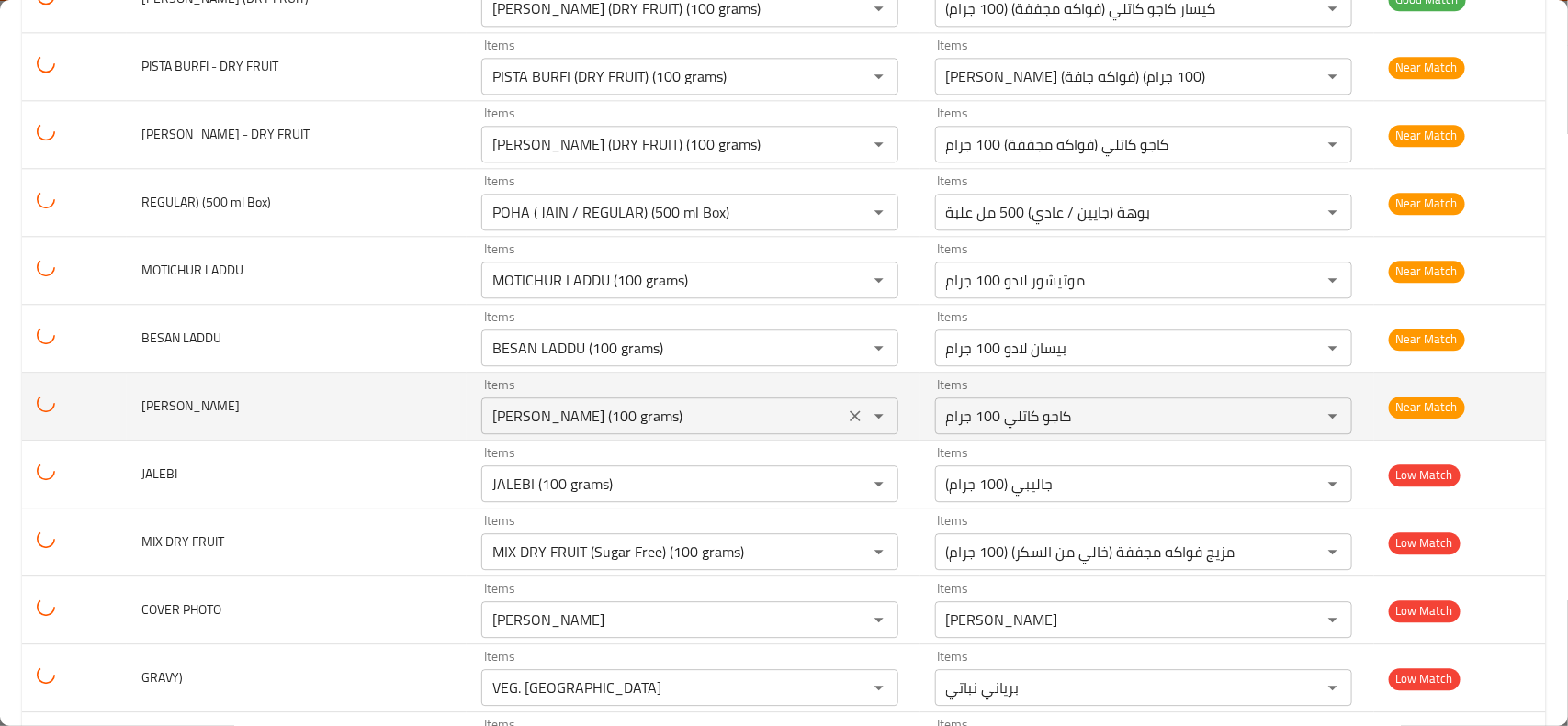
scroll to position [8380, 0]
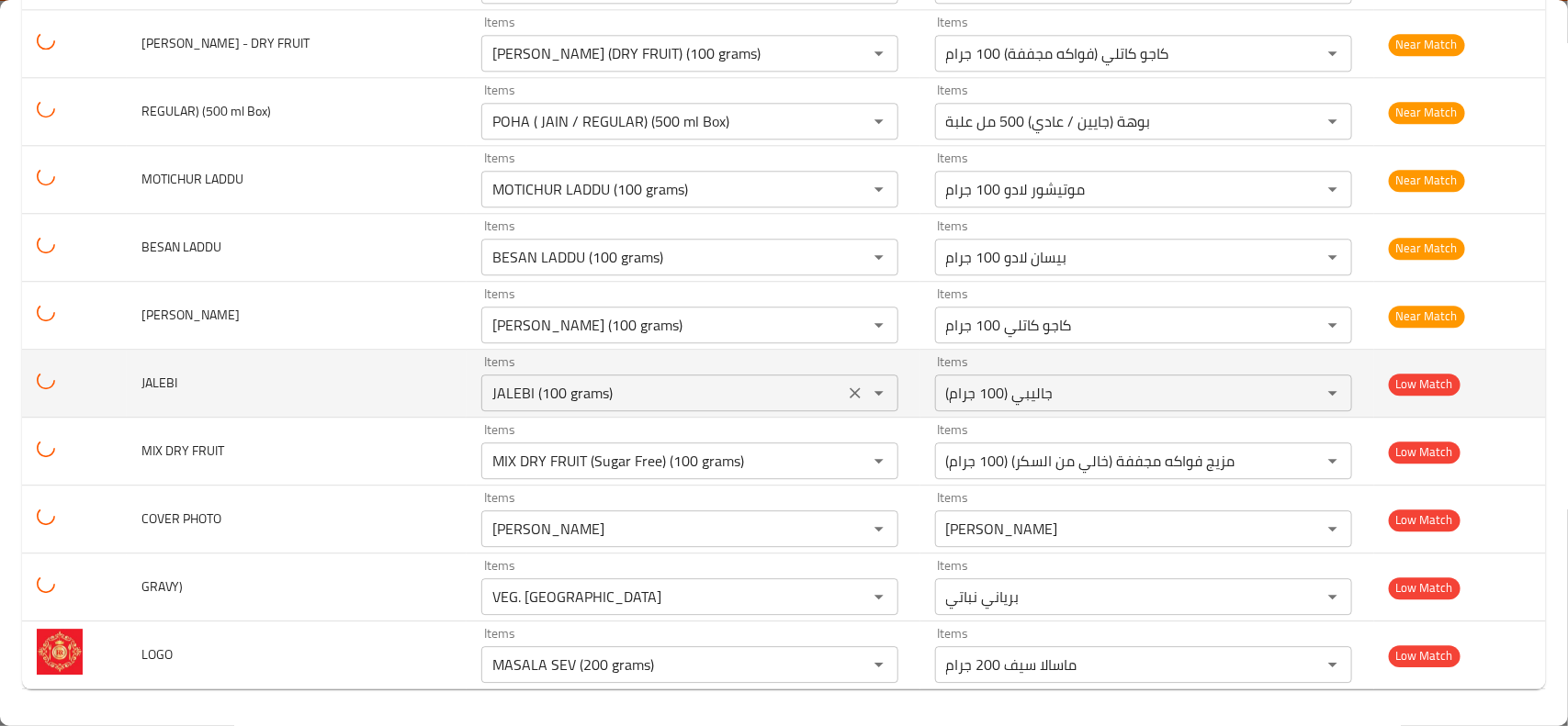
click at [846, 388] on icon "Clear" at bounding box center [854, 393] width 18 height 18
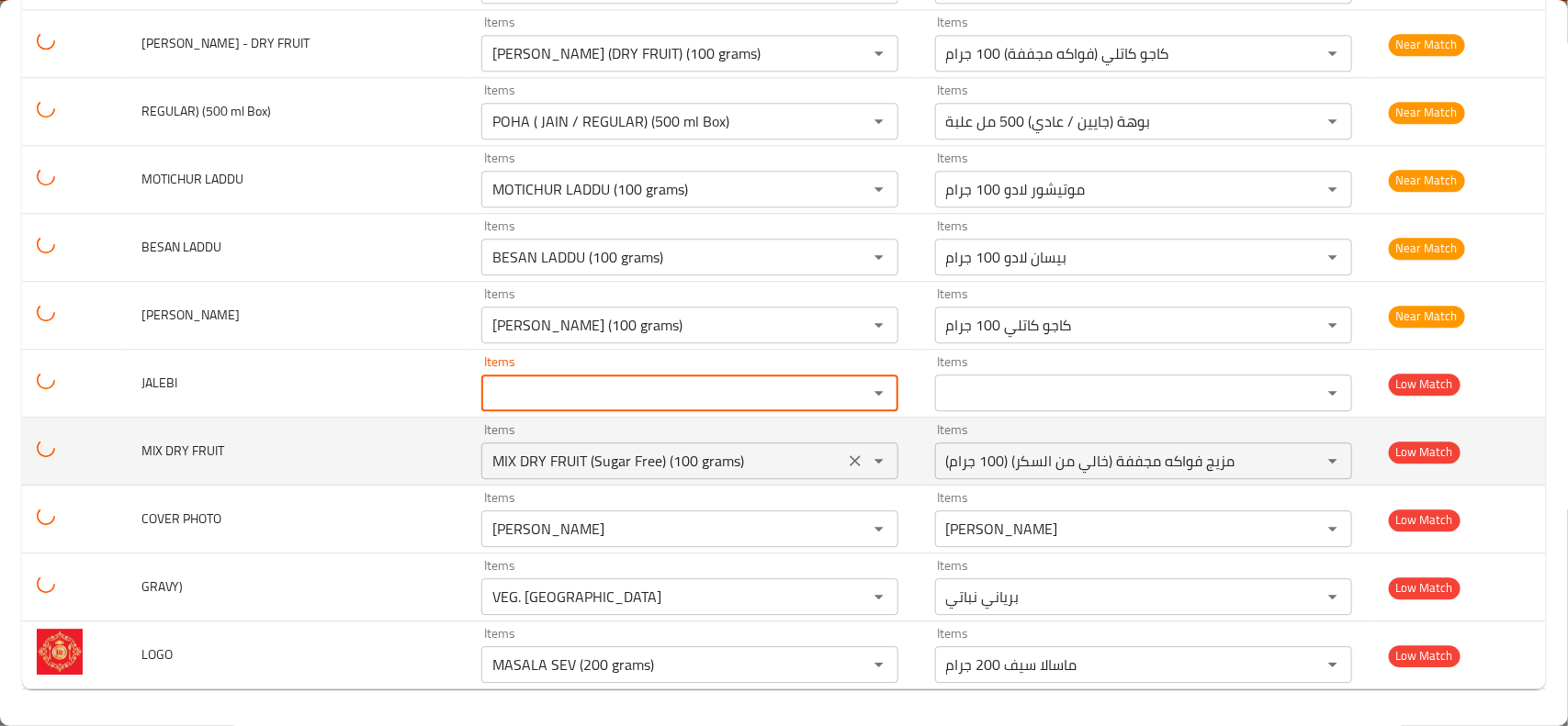
click at [846, 455] on icon "Clear" at bounding box center [854, 461] width 18 height 18
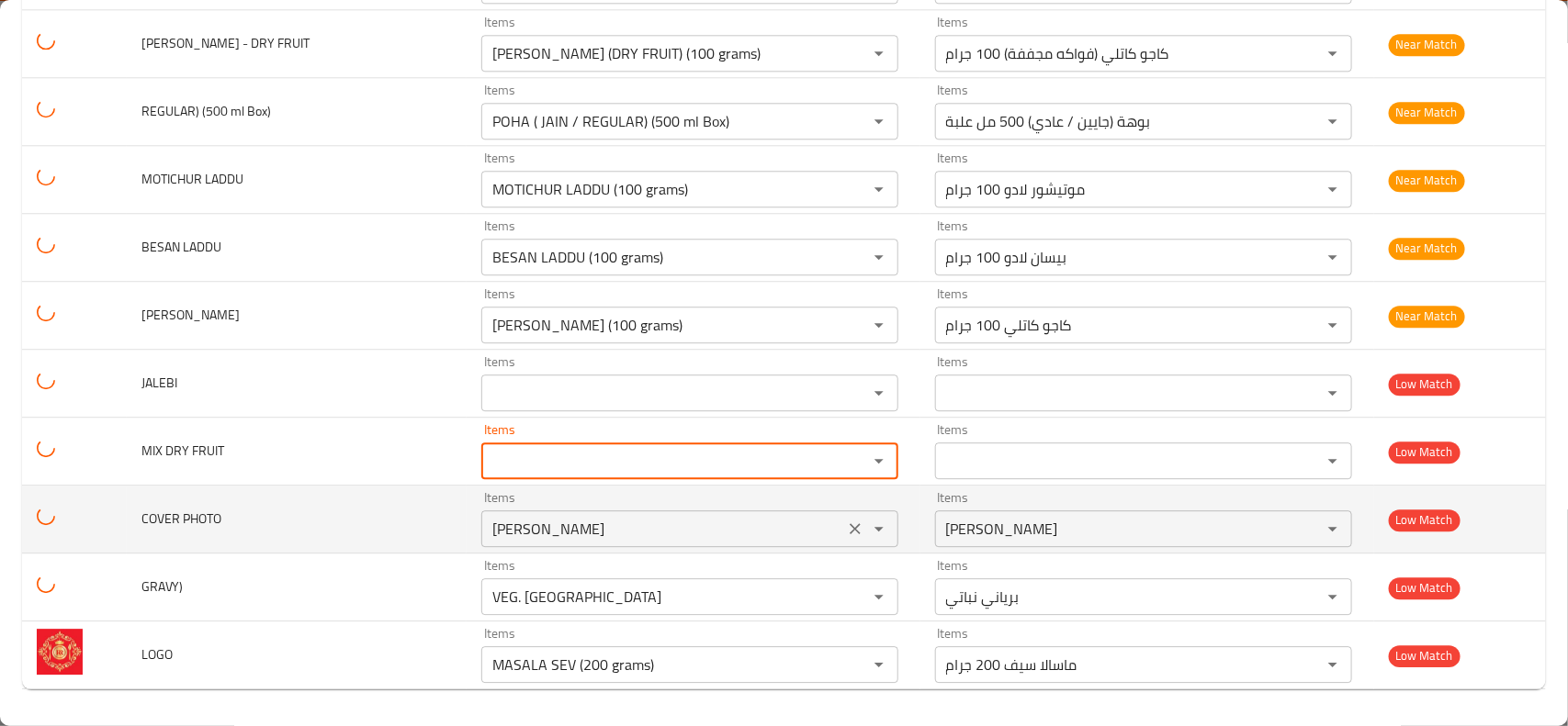
click at [846, 526] on icon "Clear" at bounding box center [854, 529] width 18 height 18
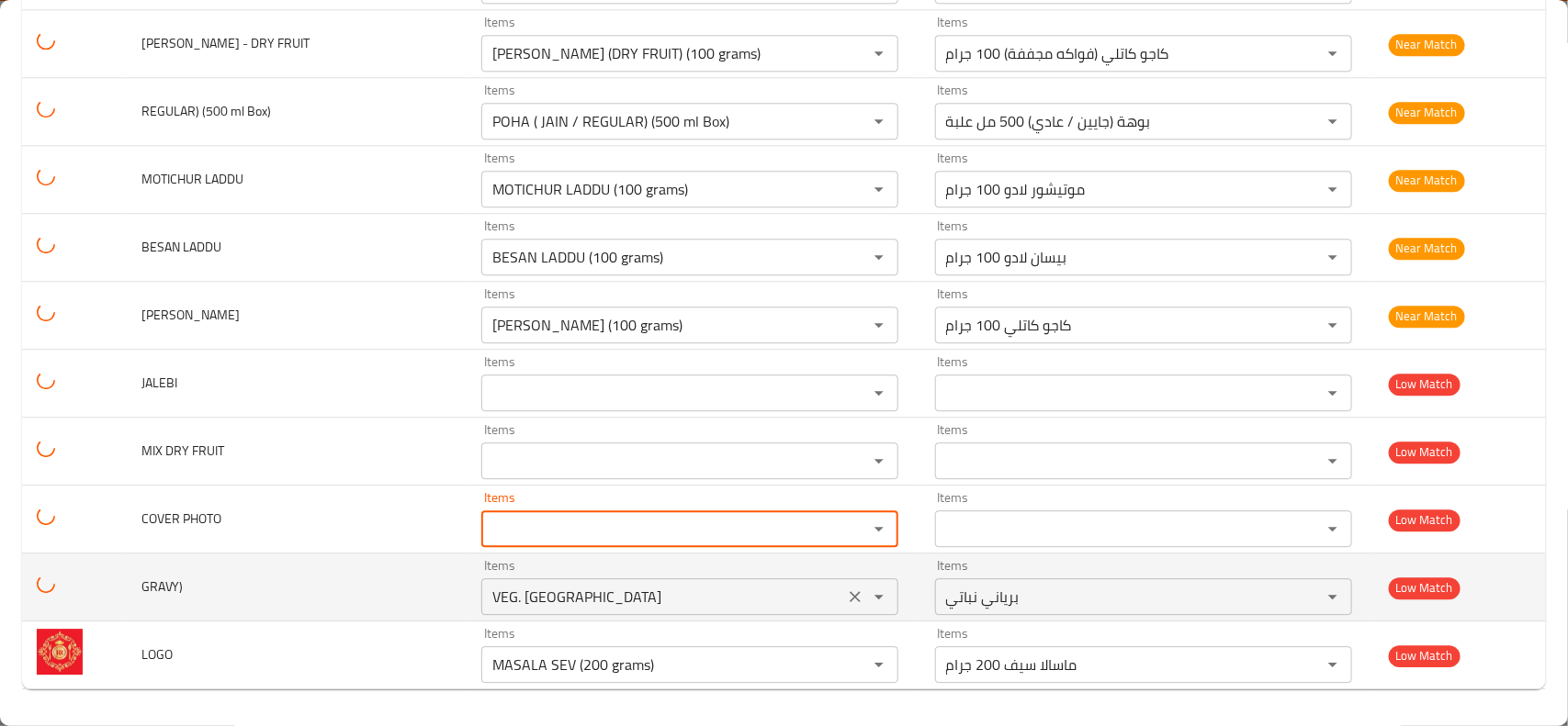
click at [846, 600] on icon "Clear" at bounding box center [854, 597] width 18 height 18
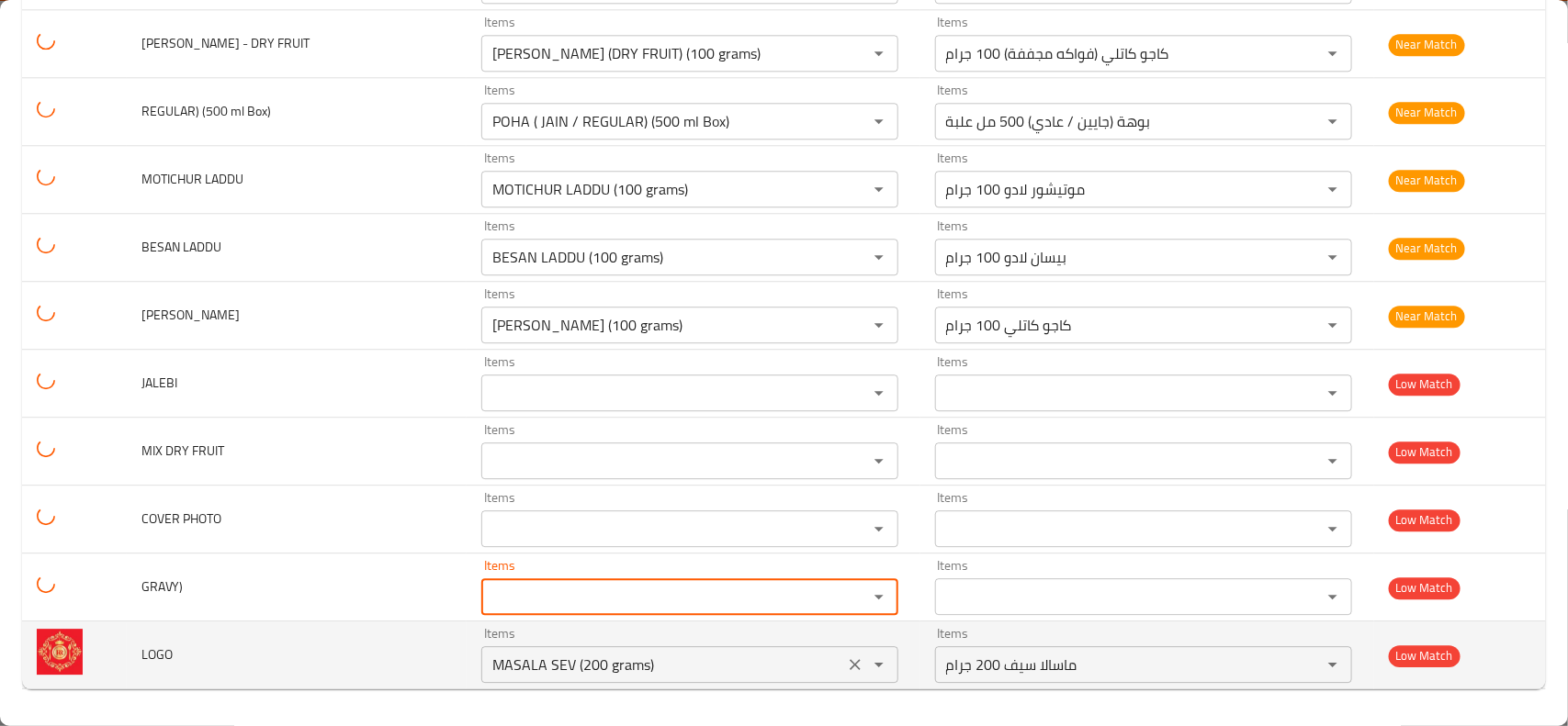
click at [850, 663] on icon "Clear" at bounding box center [854, 664] width 11 height 11
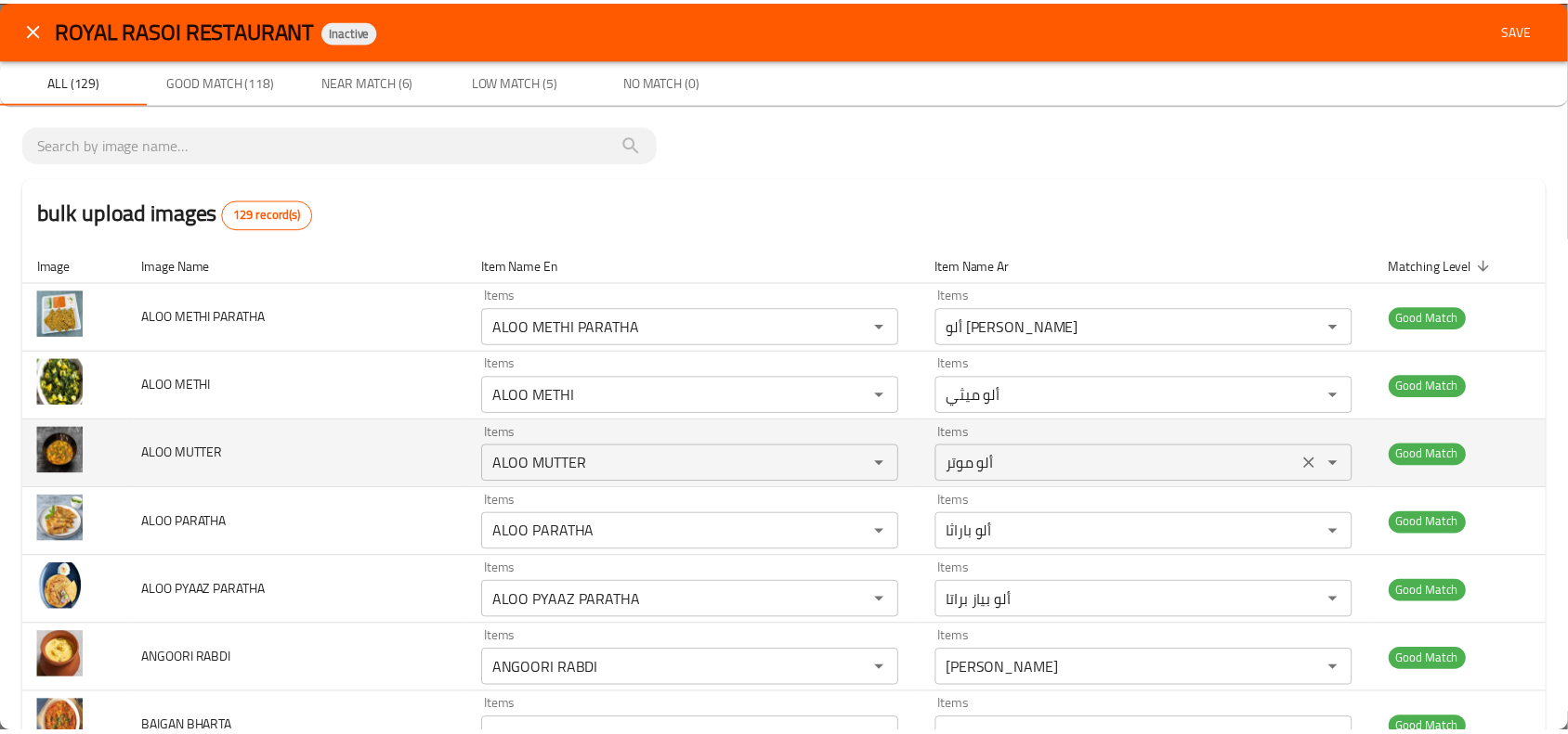
scroll to position [0, 0]
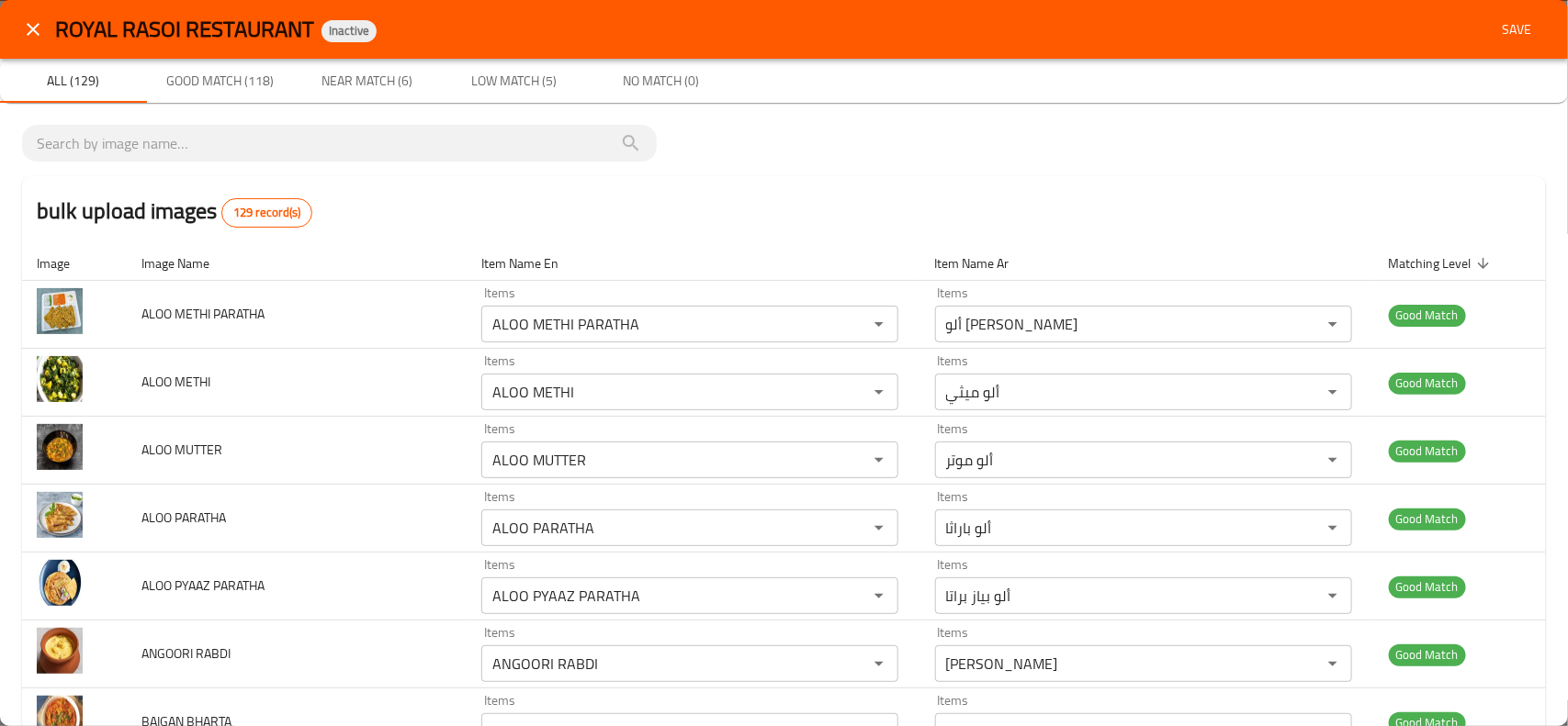
click at [1504, 20] on span "Save" at bounding box center [1516, 30] width 44 height 23
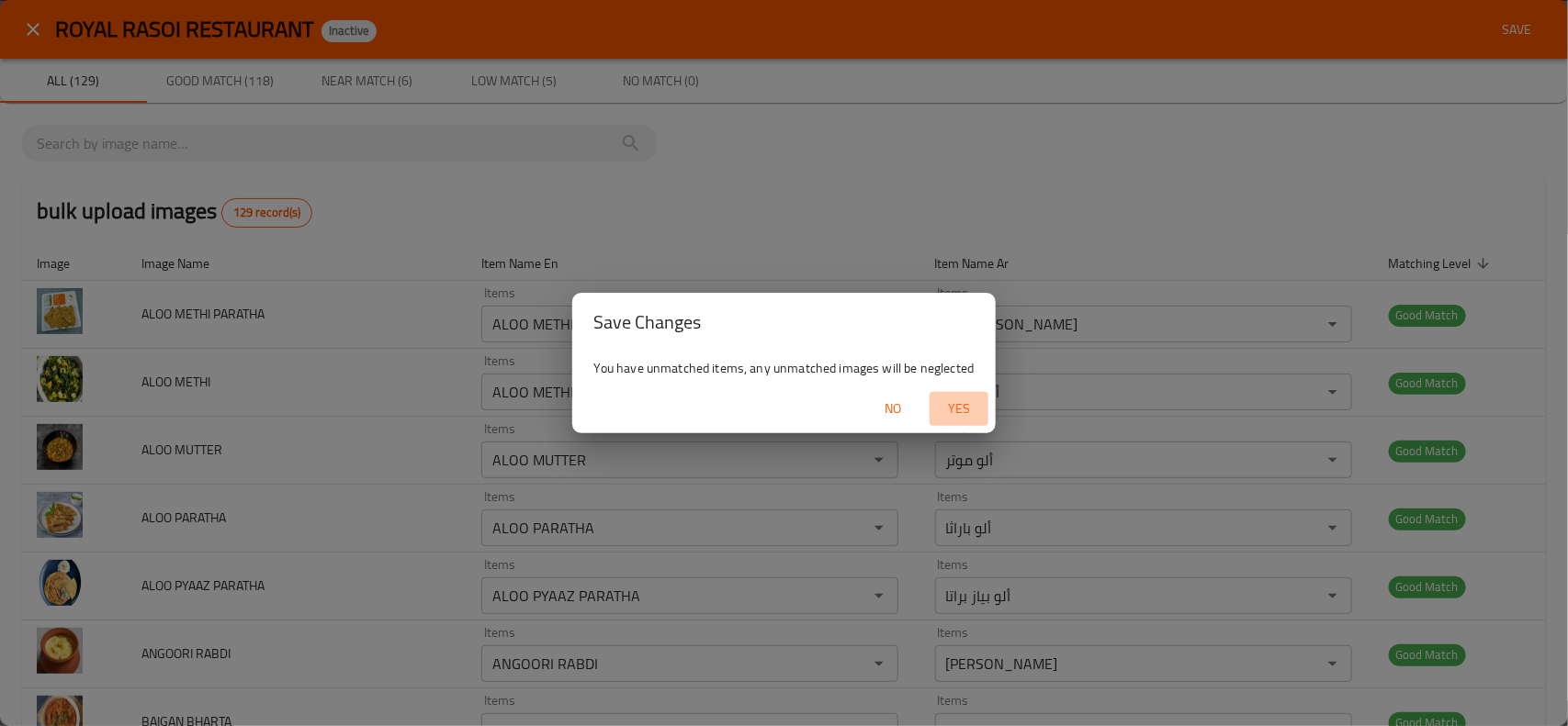
click at [966, 404] on span "Yes" at bounding box center [958, 409] width 44 height 23
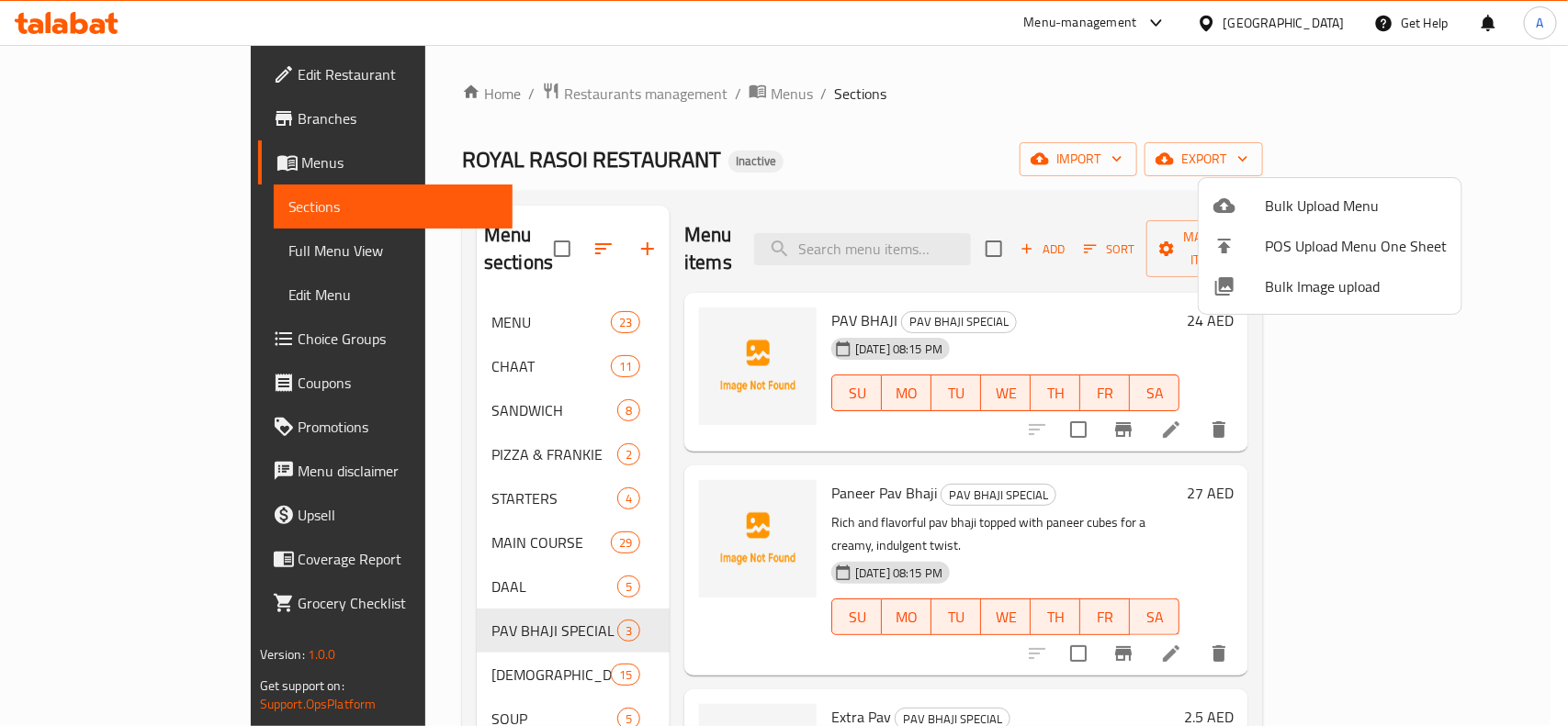
click at [516, 282] on div at bounding box center [784, 363] width 1568 height 726
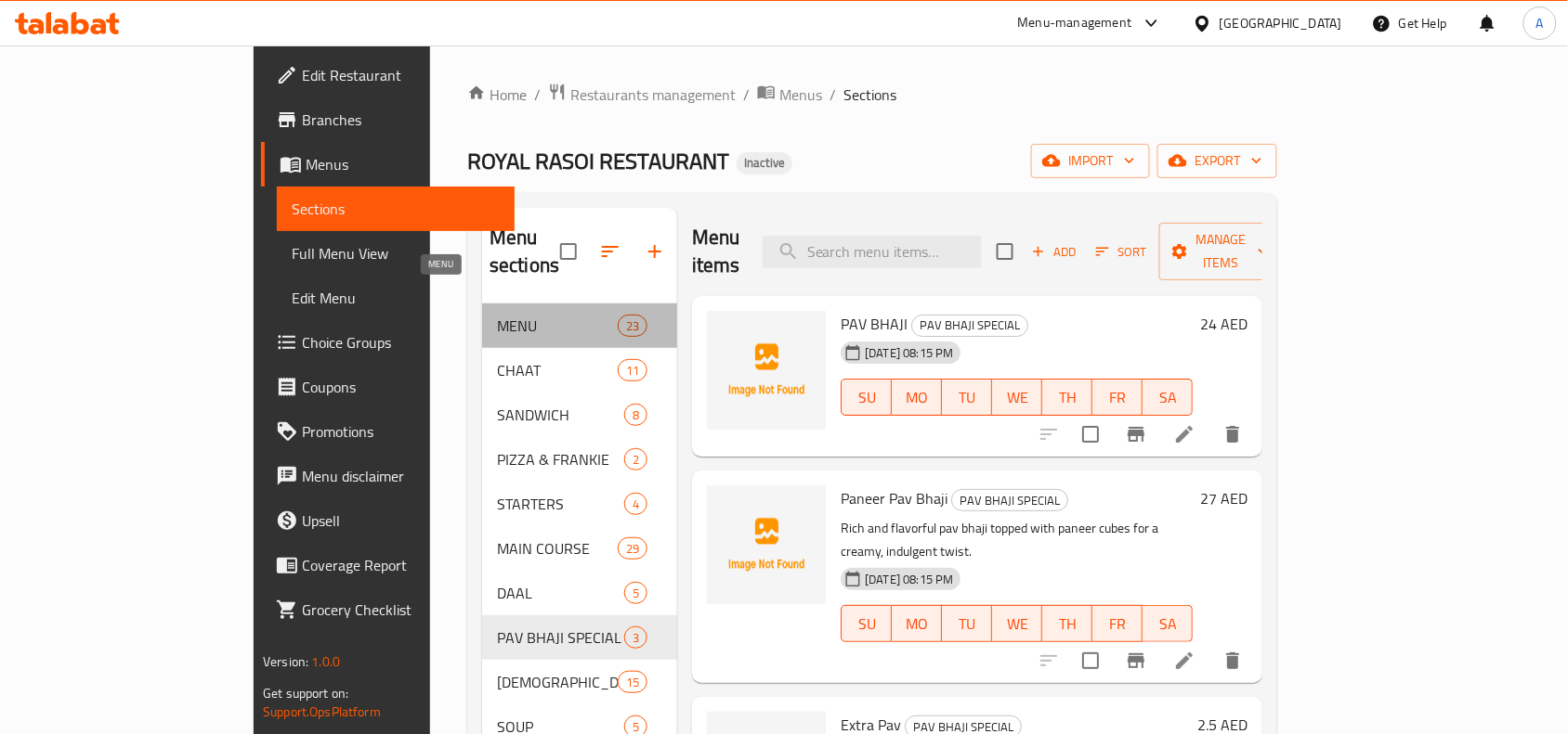
click at [528, 314] on span "MENU" at bounding box center [556, 325] width 121 height 23
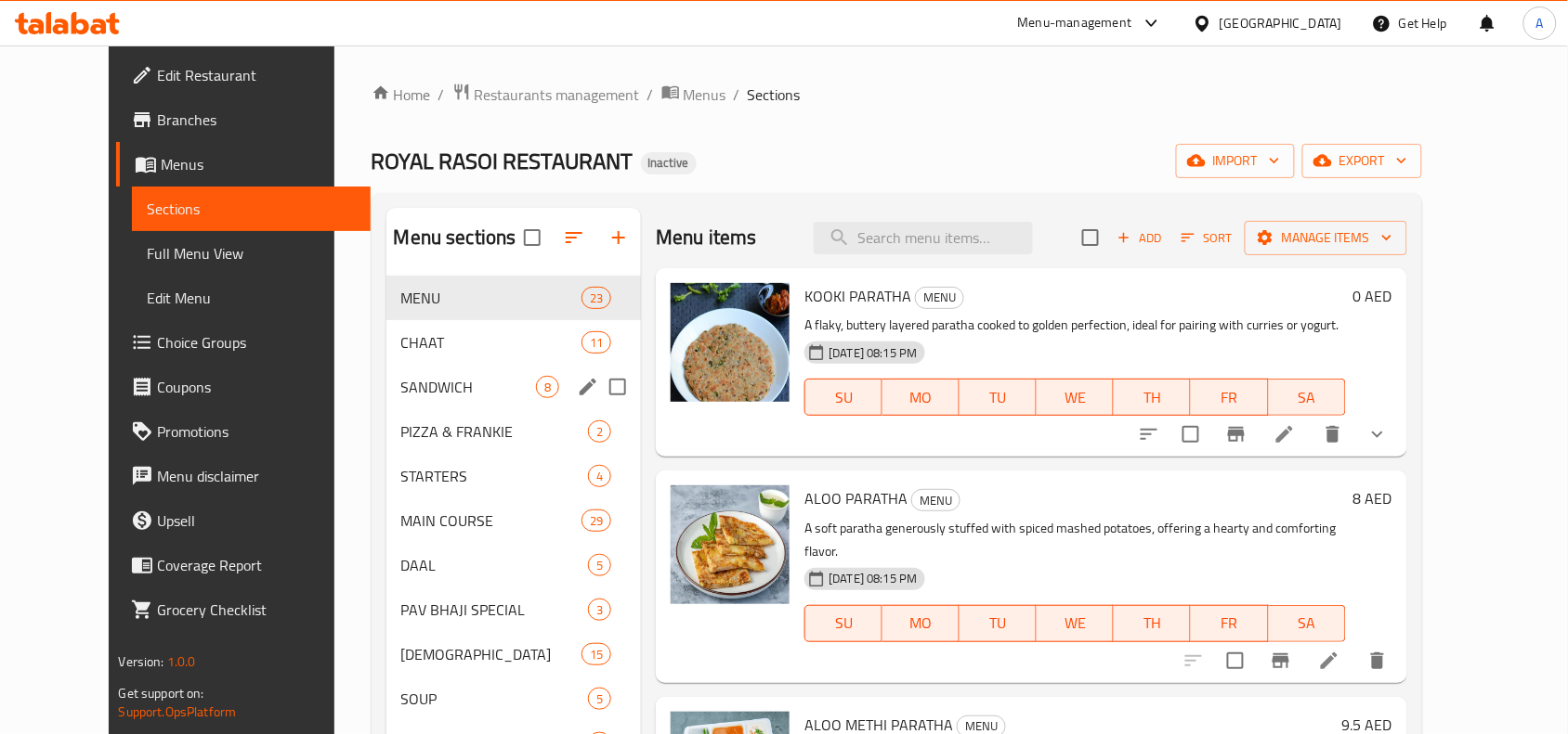
click at [436, 369] on div "SANDWICH 8" at bounding box center [514, 386] width 256 height 44
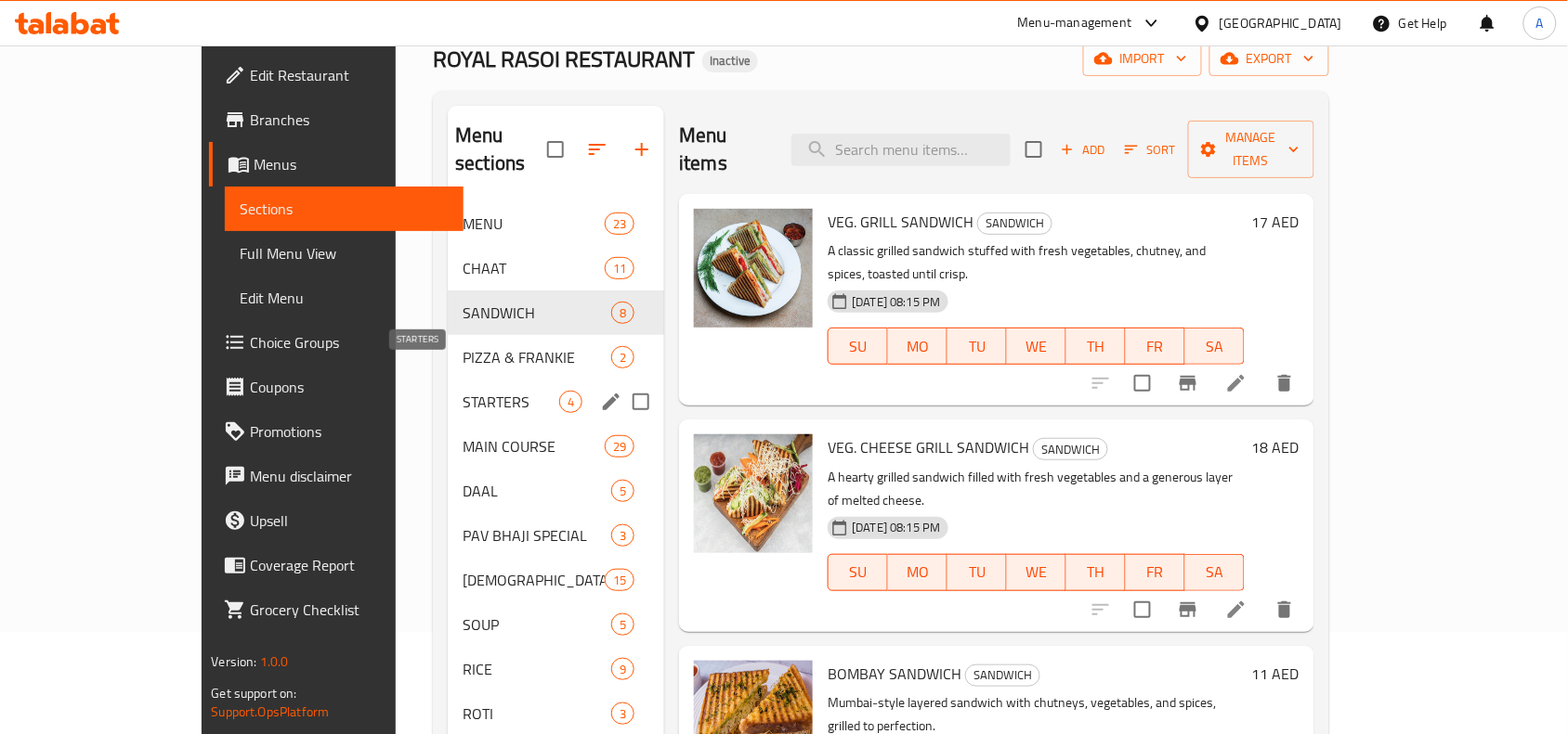
scroll to position [232, 0]
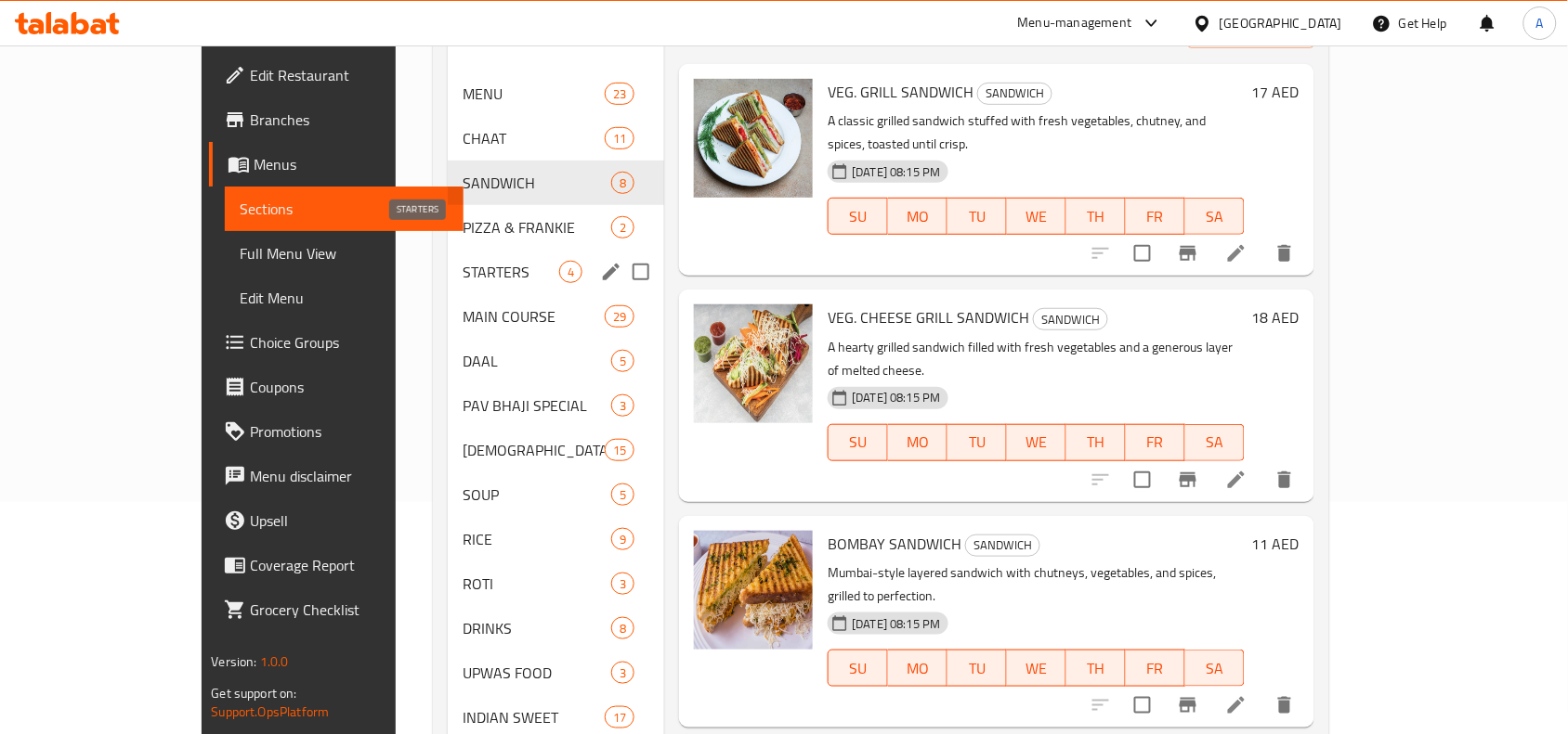
click at [462, 260] on span "STARTERS" at bounding box center [510, 271] width 96 height 23
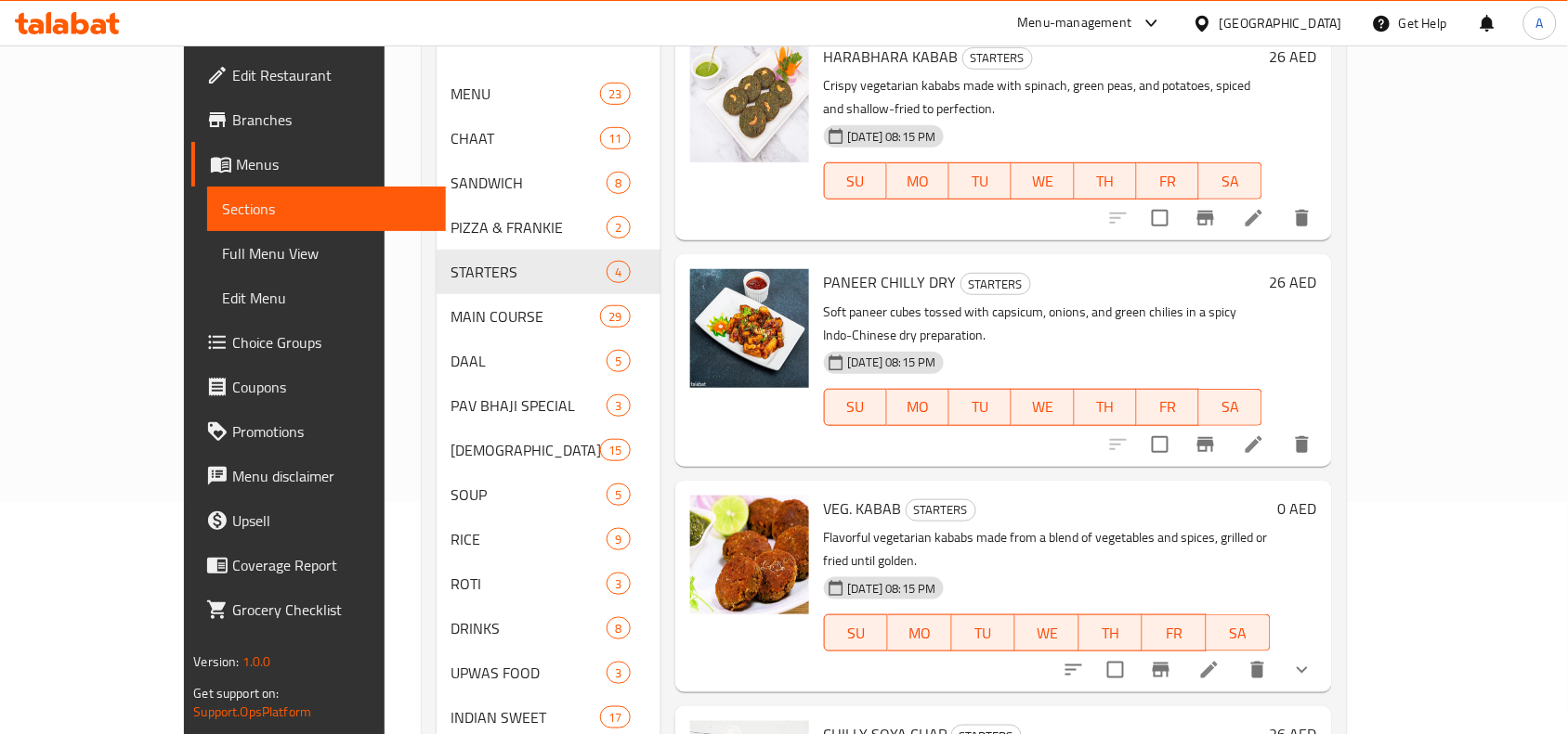
scroll to position [71, 0]
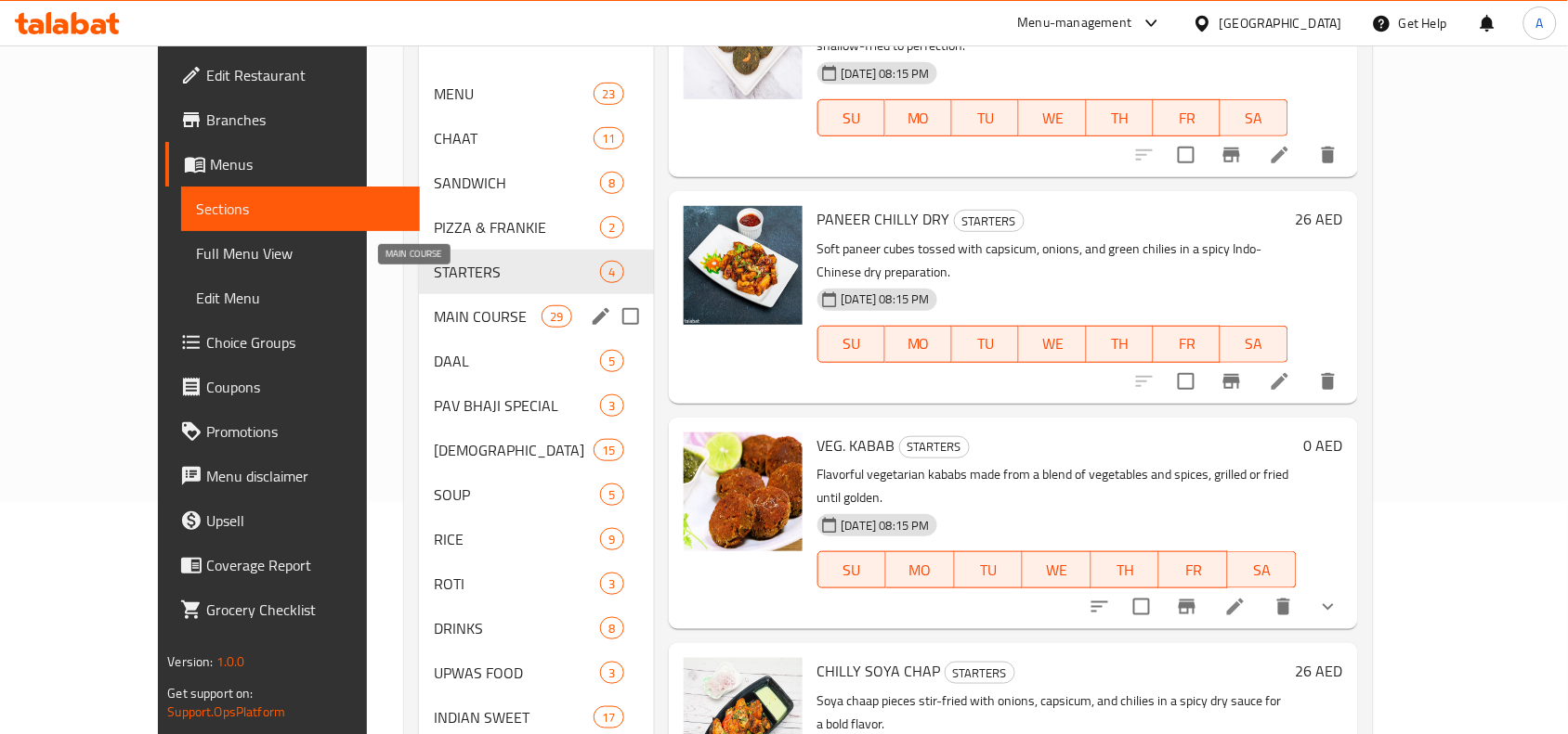
click at [434, 306] on span "MAIN COURSE" at bounding box center [488, 316] width 108 height 23
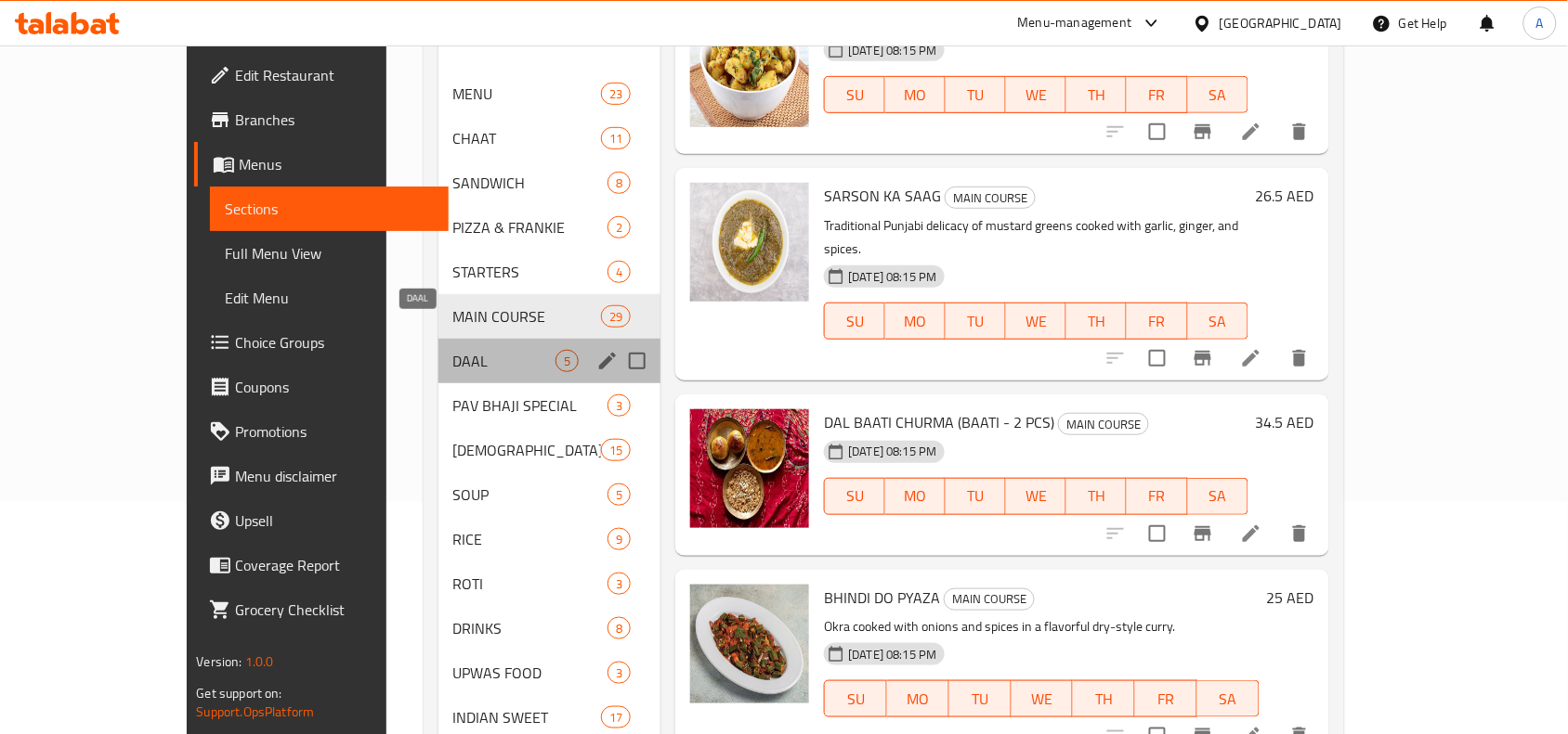
click at [453, 350] on span "DAAL" at bounding box center [504, 361] width 103 height 23
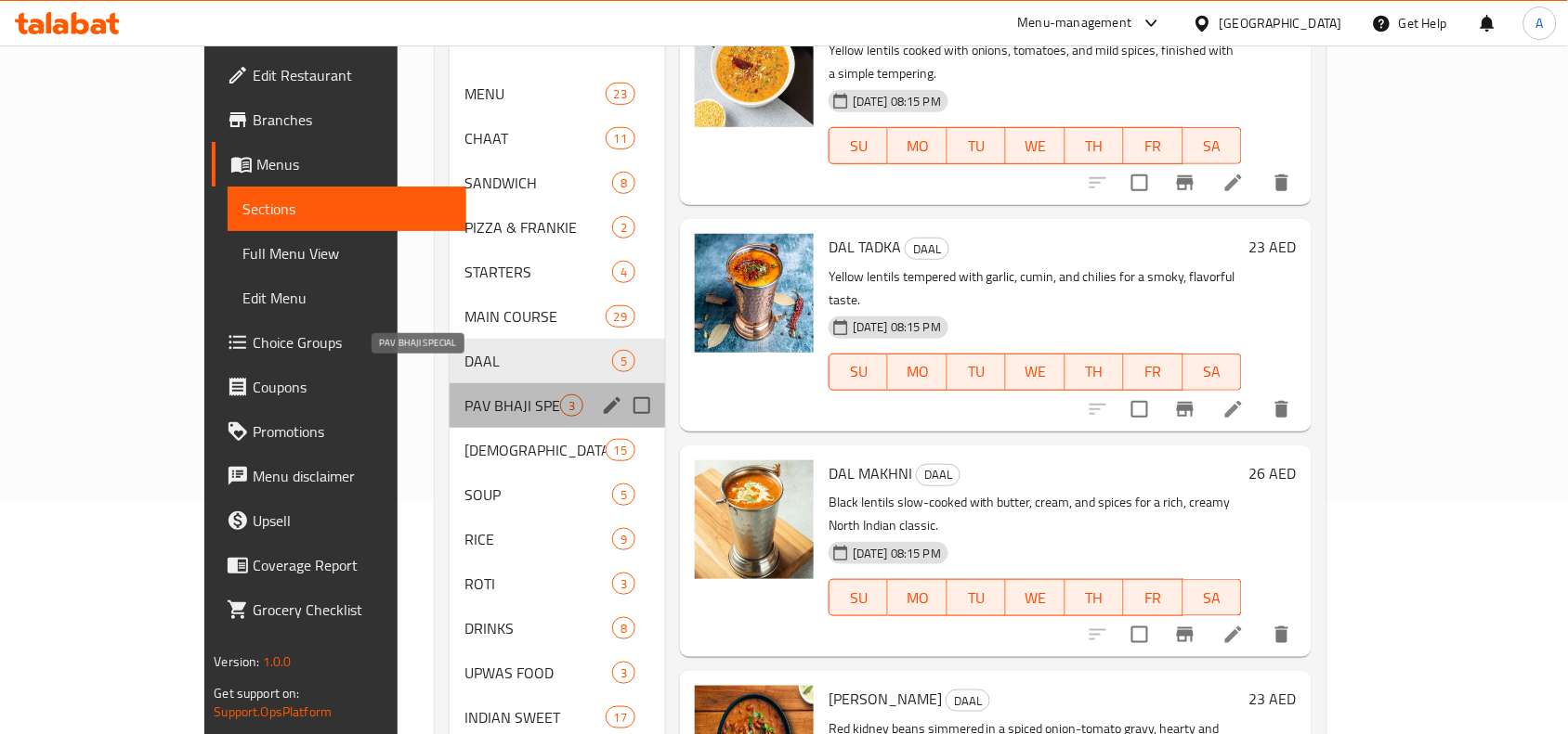
click at [489, 394] on span "PAV BHAJI SPECIAL" at bounding box center [511, 405] width 95 height 23
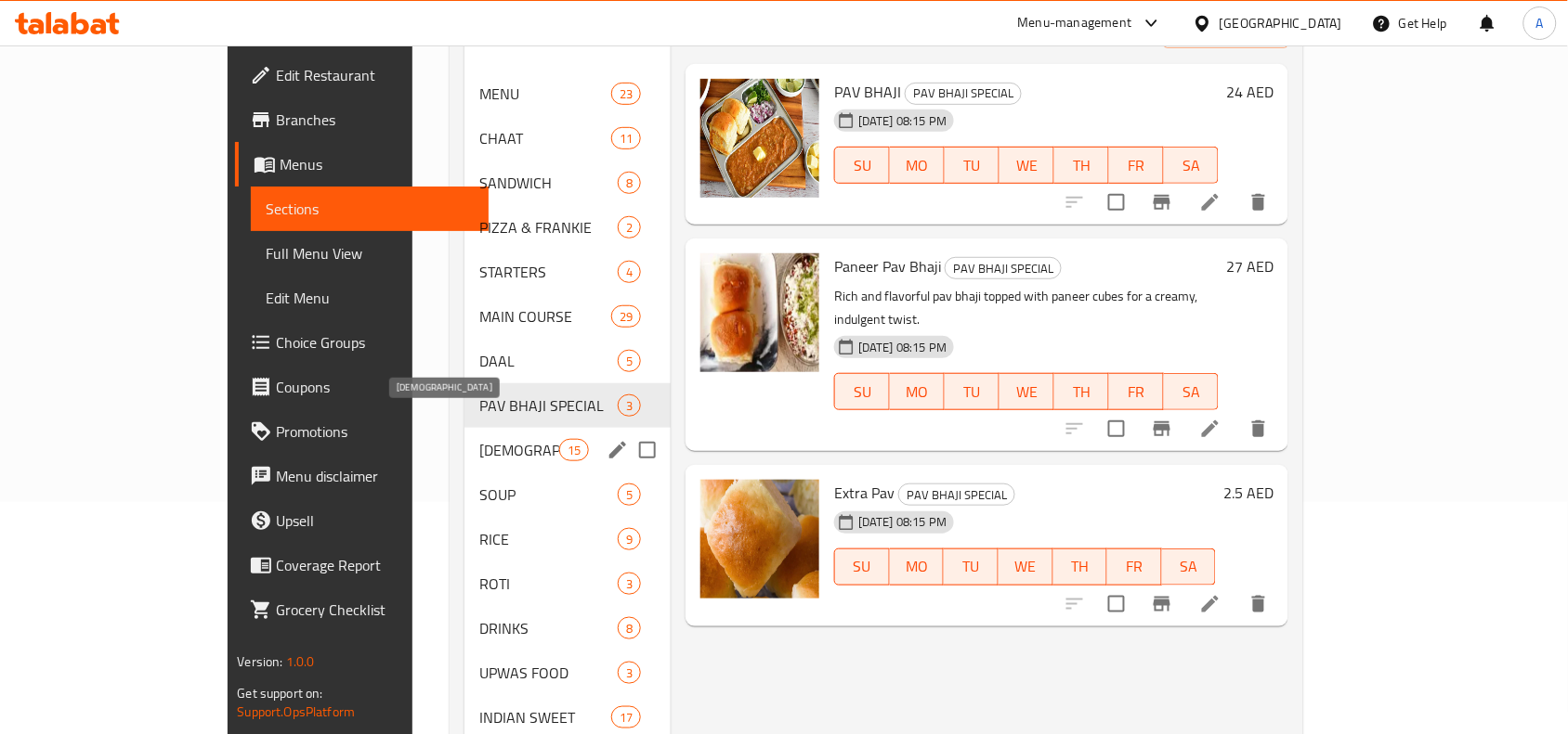
click at [479, 439] on span "CHINESE" at bounding box center [518, 450] width 79 height 23
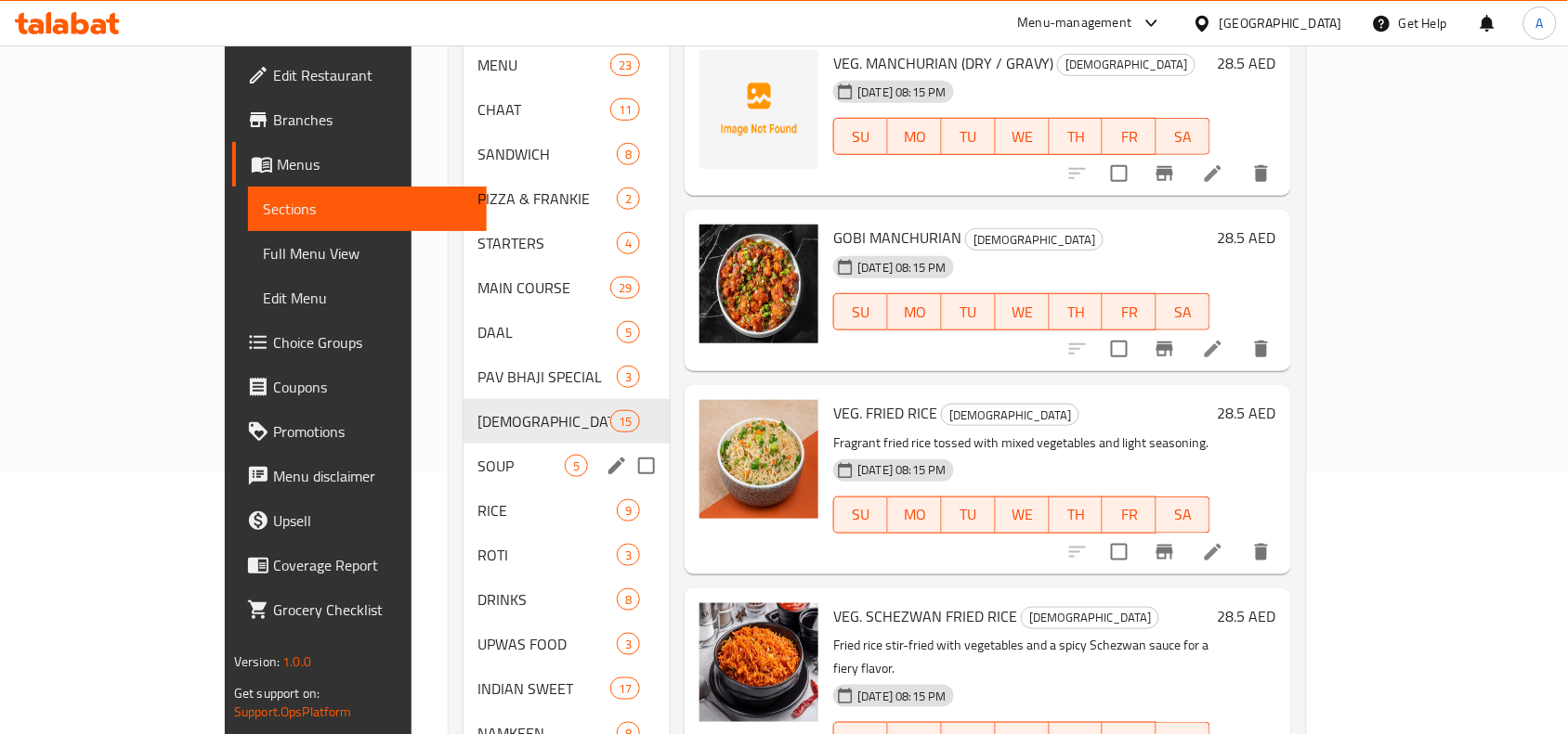
scroll to position [312, 0]
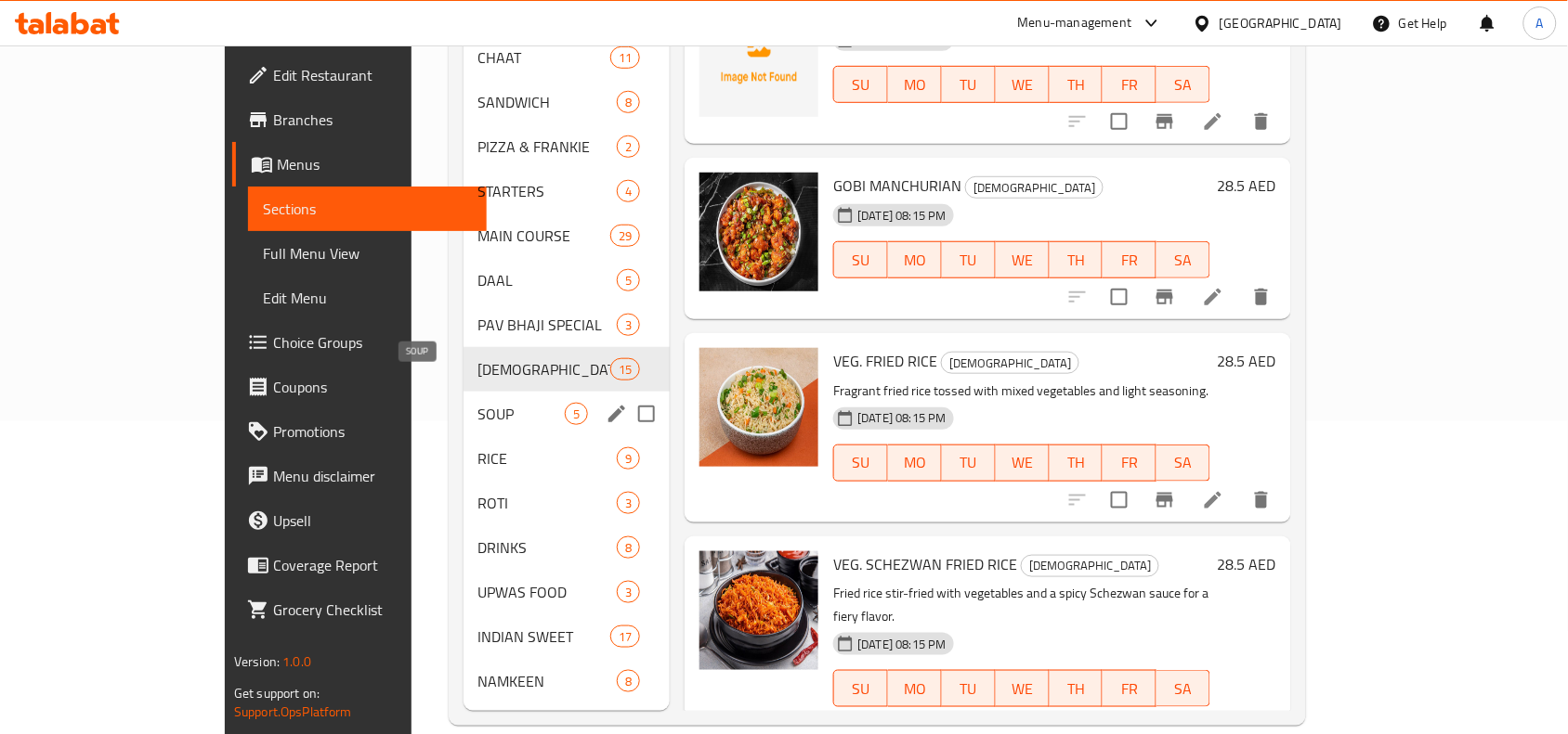
click at [479, 403] on span "SOUP" at bounding box center [522, 414] width 87 height 23
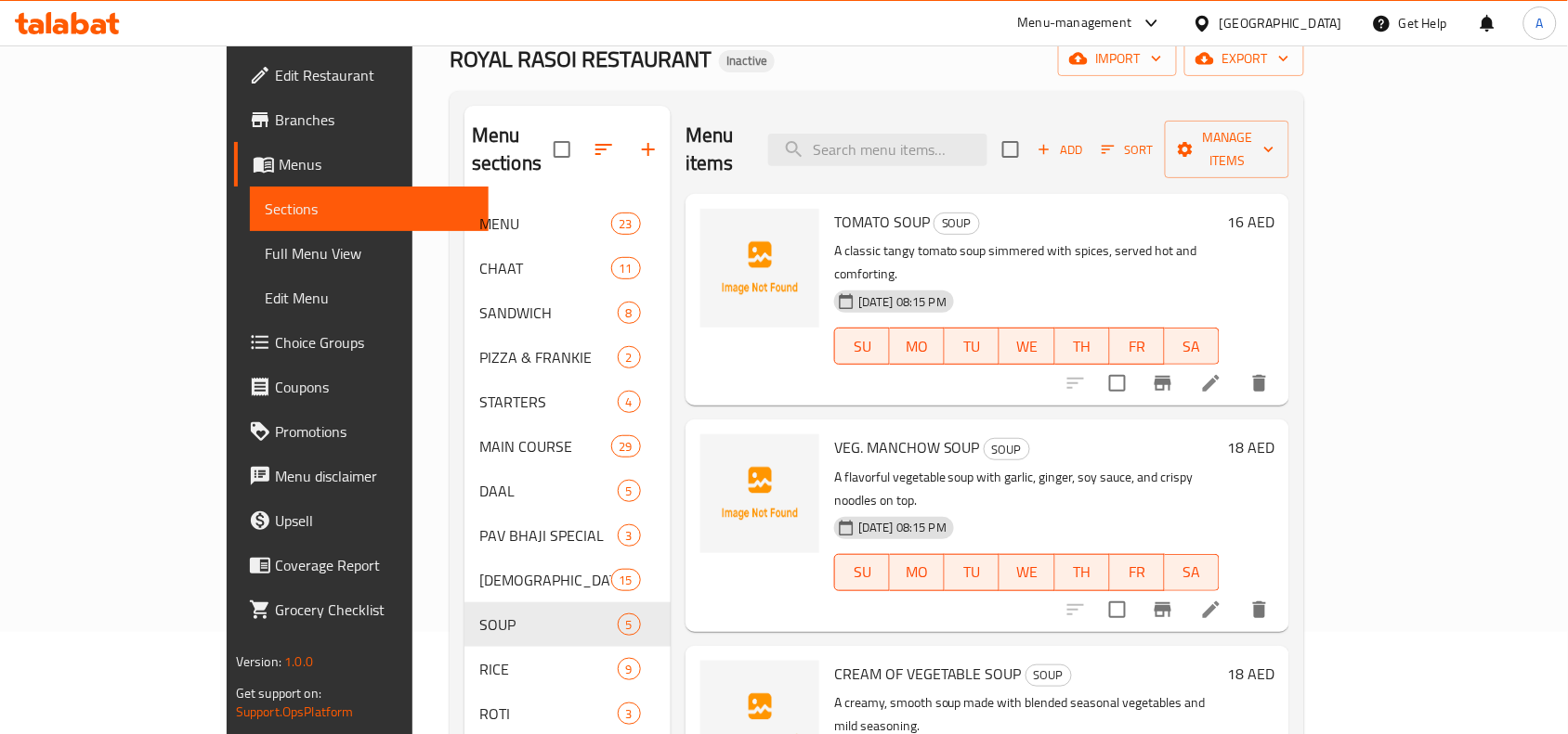
scroll to position [81, 0]
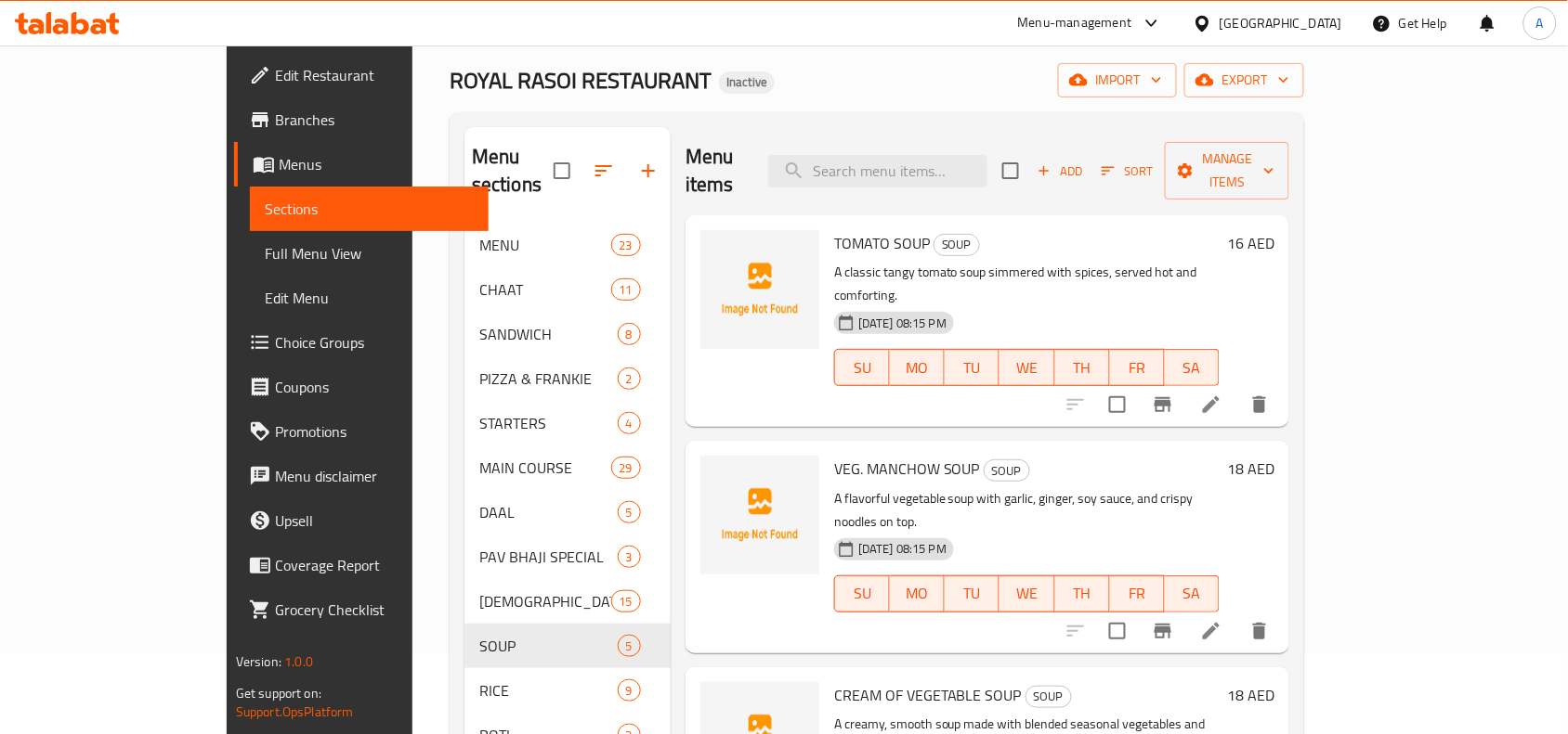
click at [898, 455] on span "VEG. MANCHOW SOUP" at bounding box center [906, 469] width 145 height 28
copy h6 "SOUP"
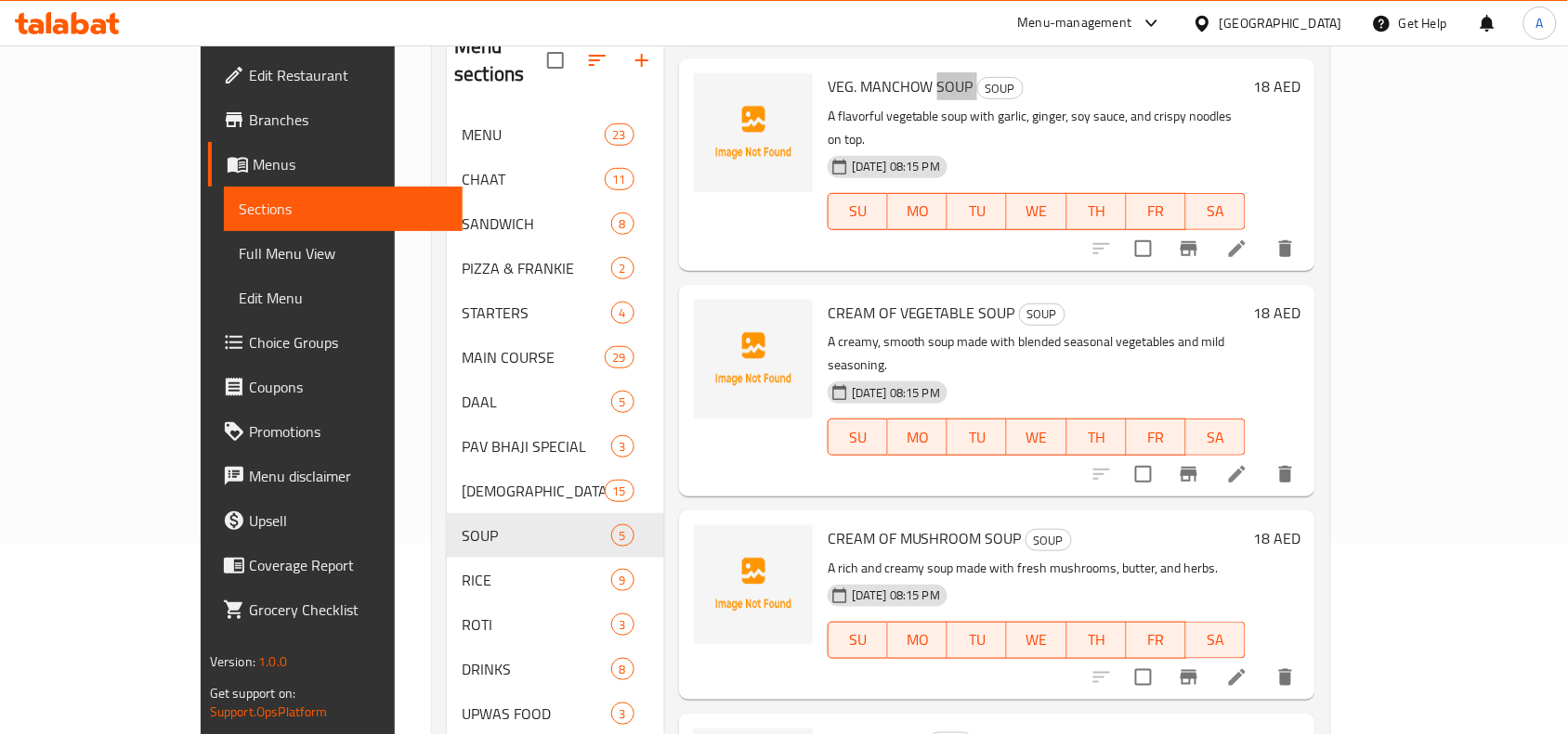
scroll to position [312, 0]
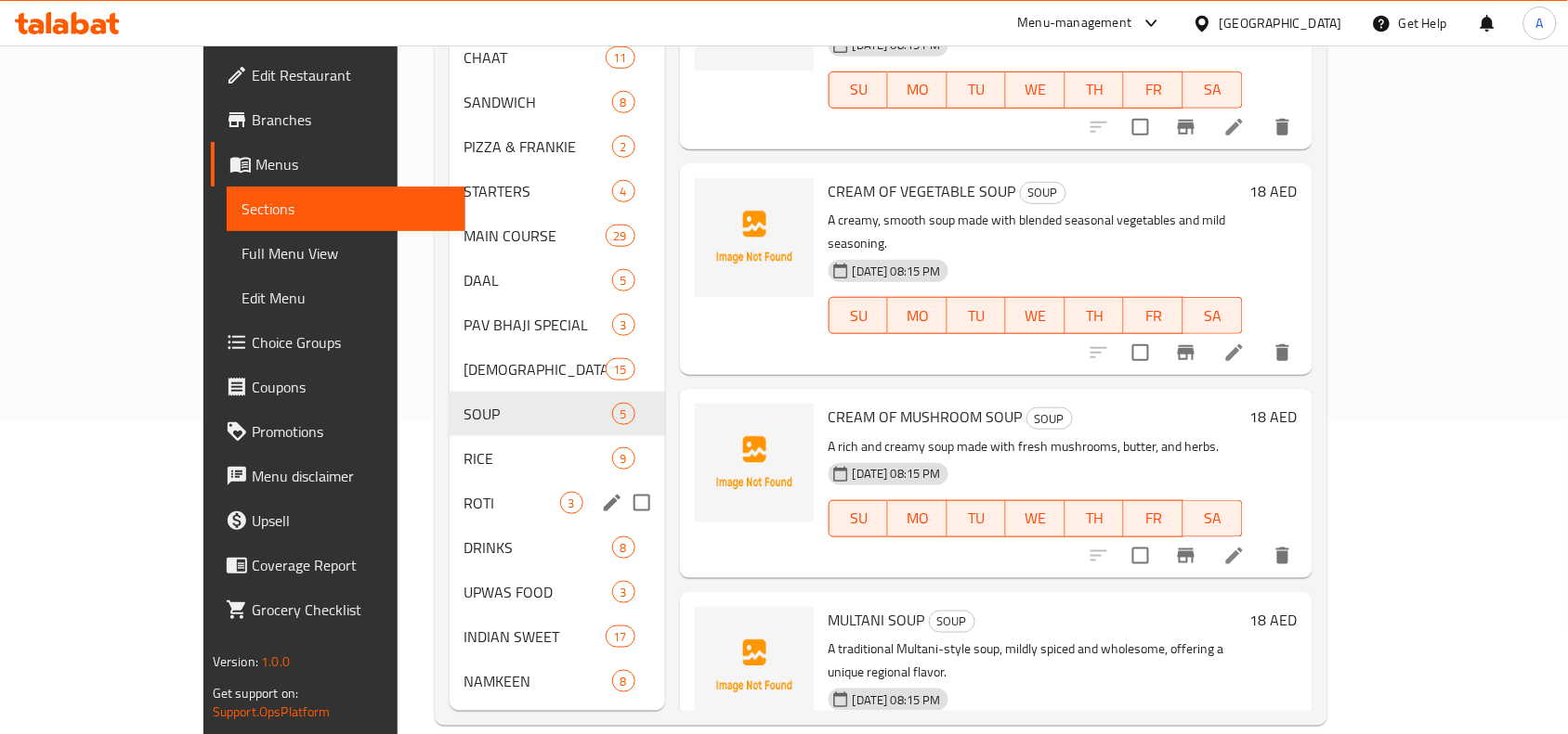
click at [464, 447] on span "RICE" at bounding box center [538, 458] width 147 height 23
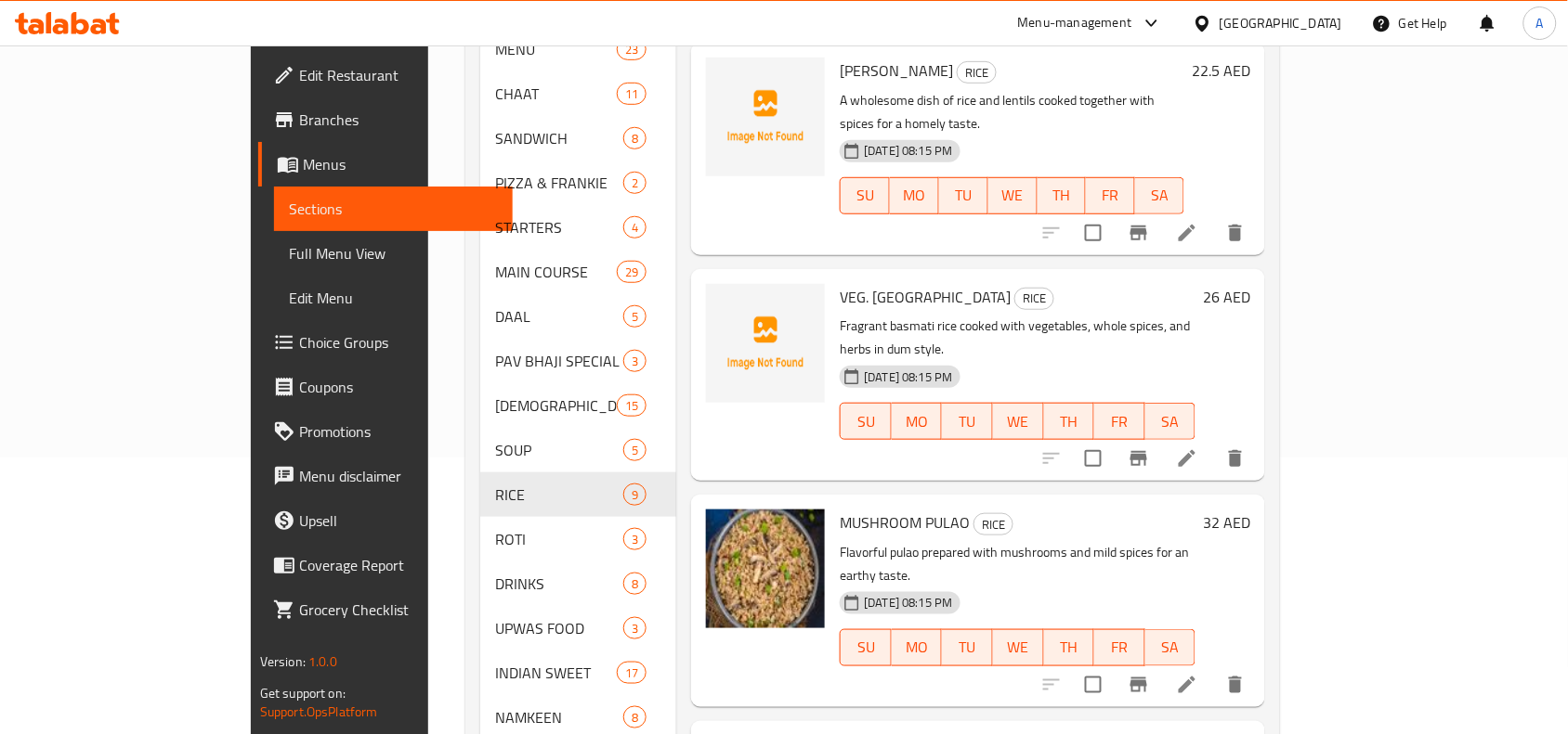
scroll to position [312, 0]
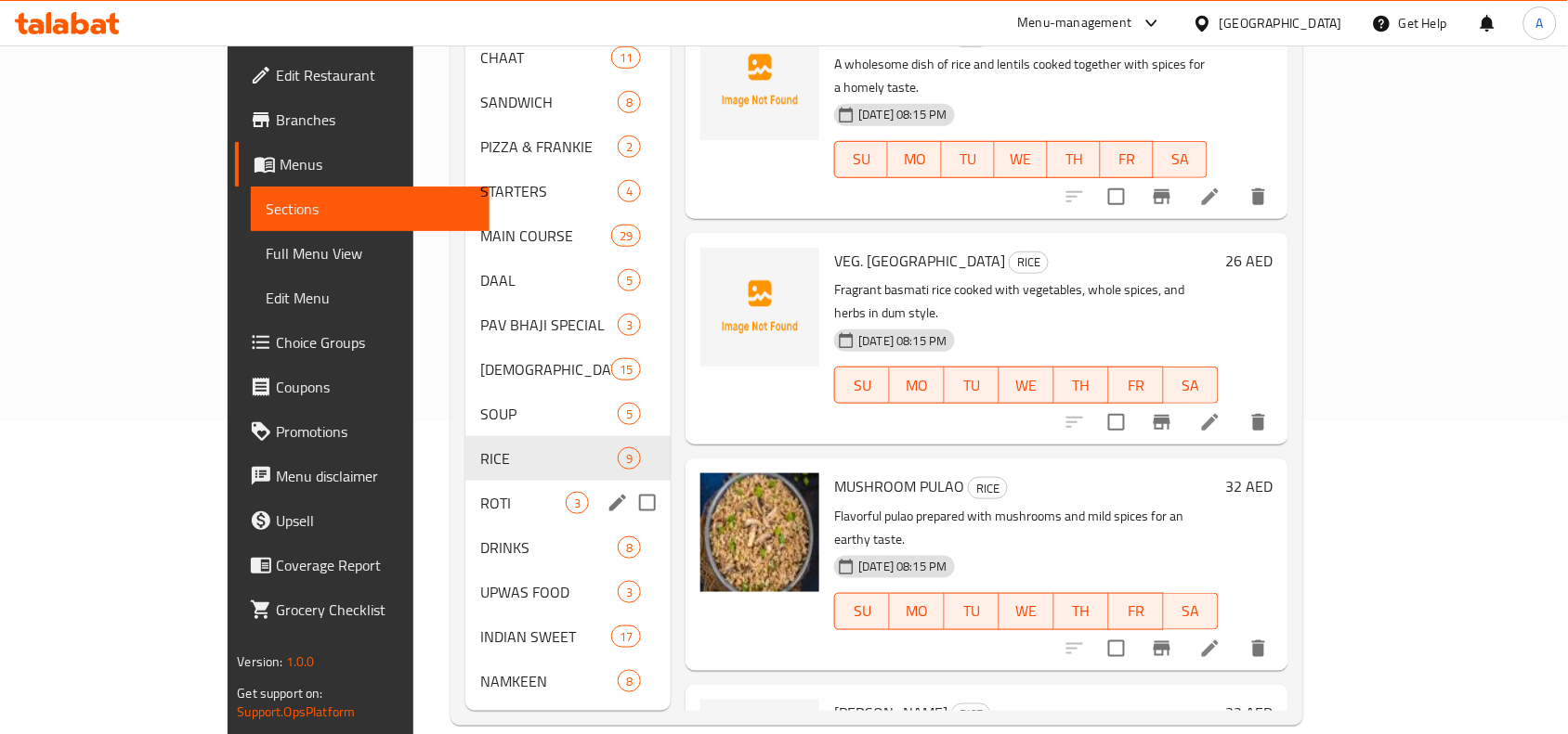
click at [483, 480] on div "ROTI 3" at bounding box center [567, 502] width 205 height 44
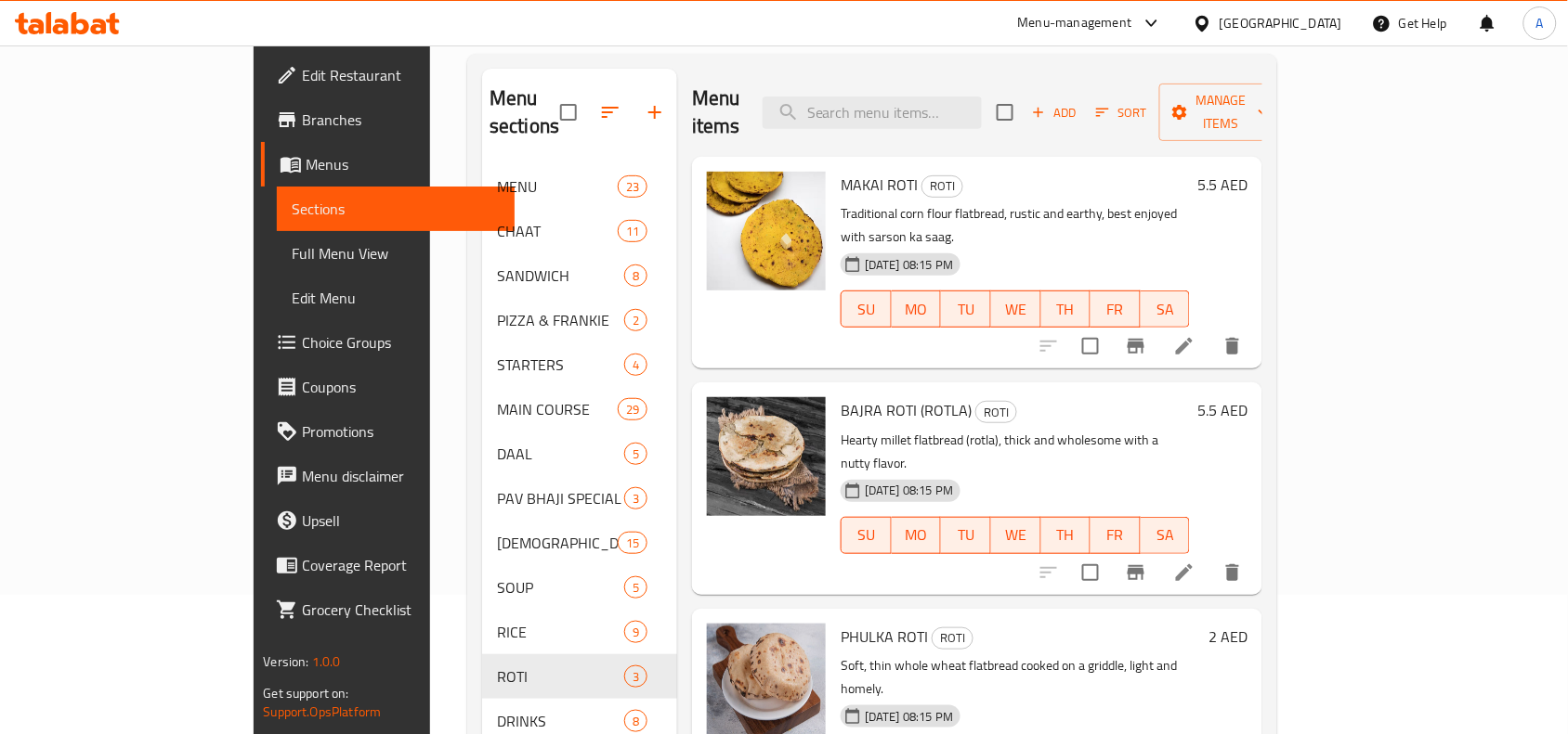
scroll to position [312, 0]
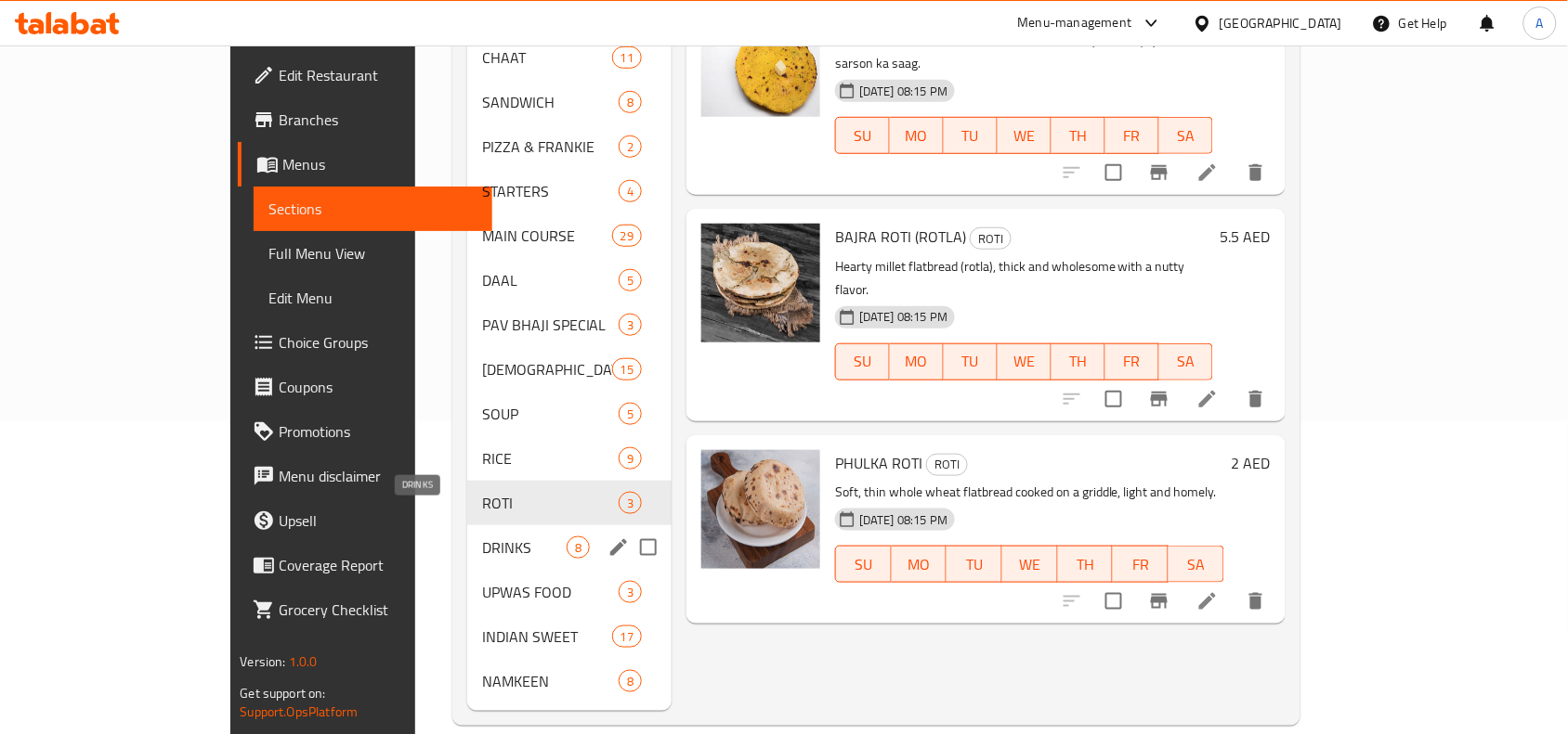
click at [482, 536] on span "DRINKS" at bounding box center [524, 547] width 85 height 23
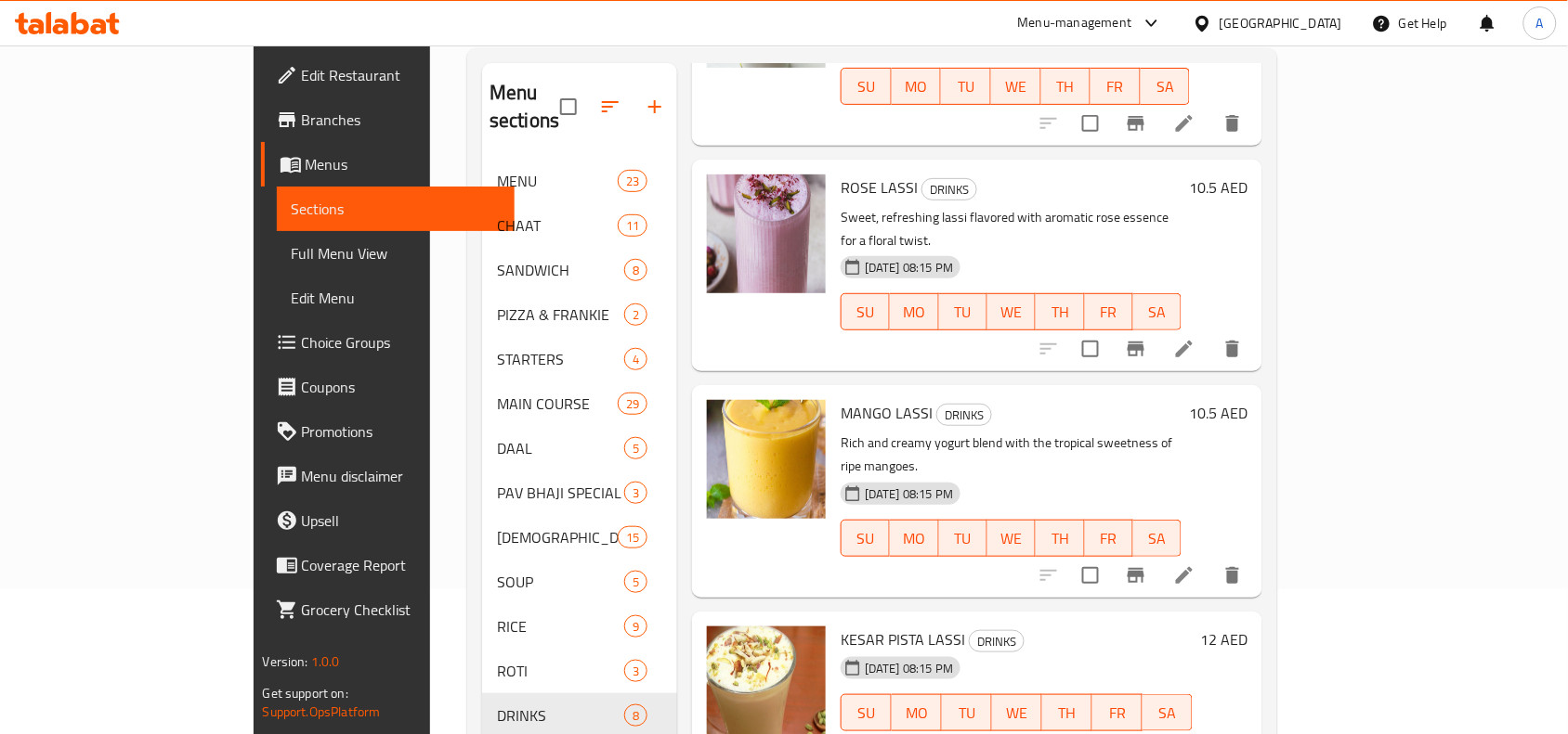
scroll to position [312, 0]
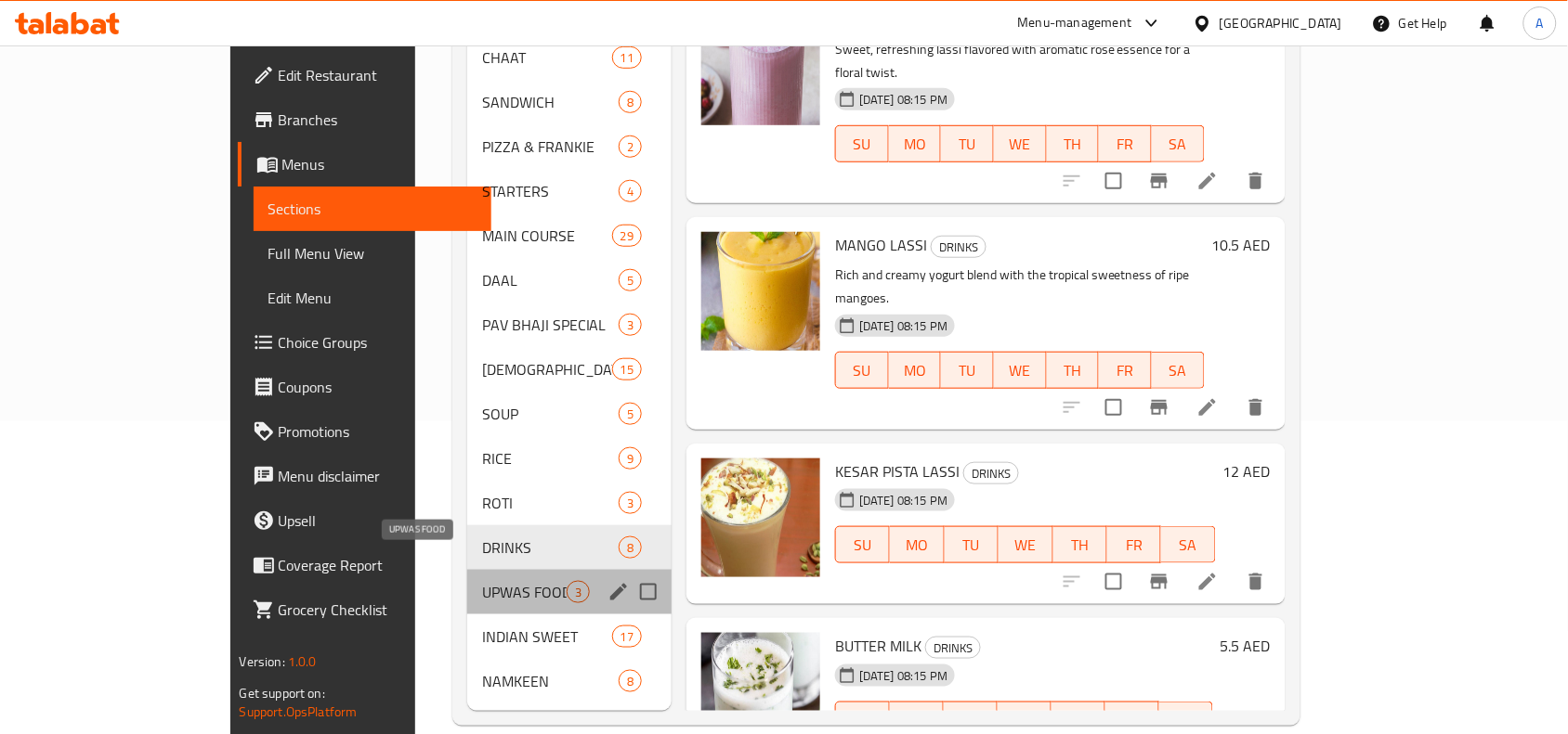
click at [482, 581] on span "UPWAS FOOD" at bounding box center [524, 592] width 85 height 23
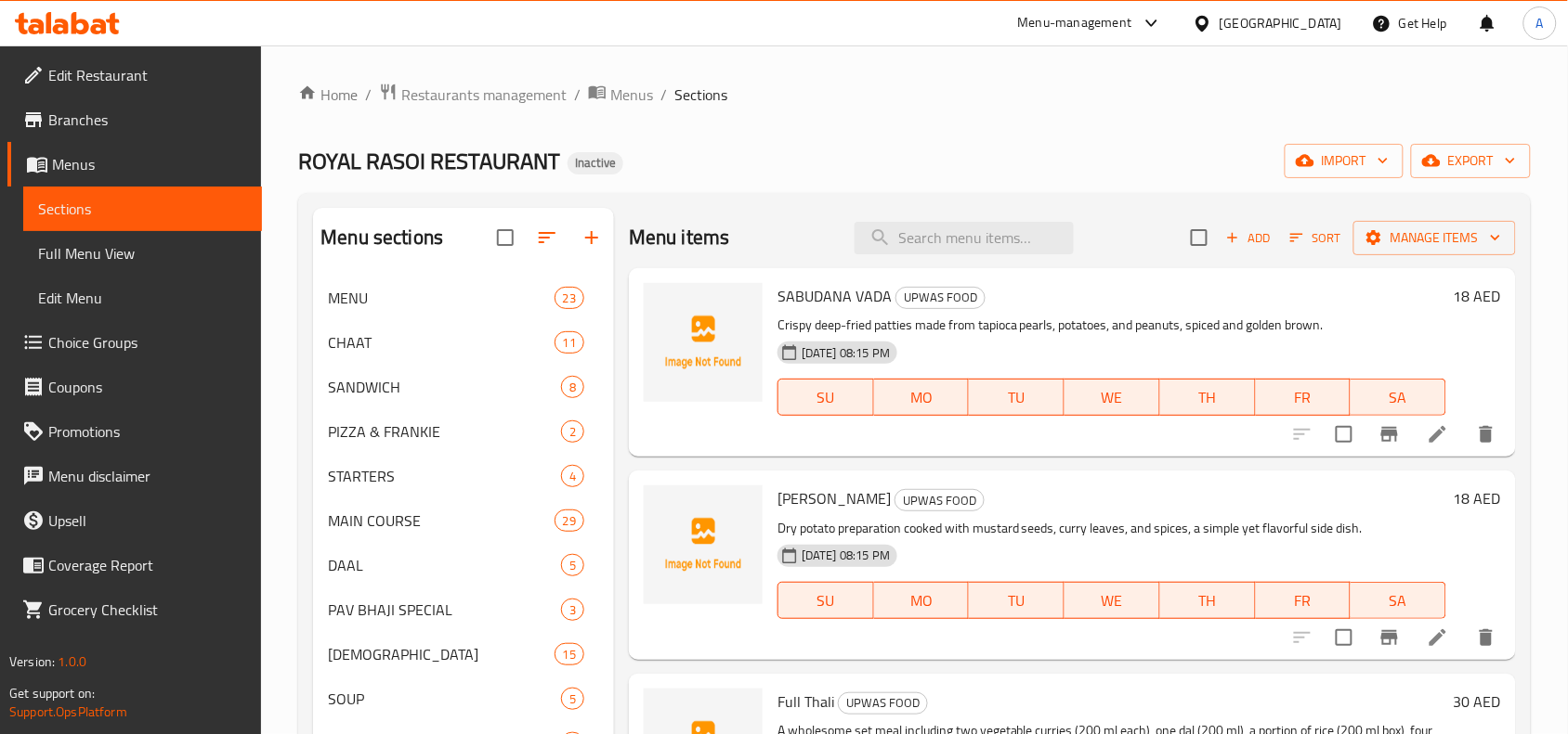
click at [870, 309] on span "SABUDANA VADA" at bounding box center [835, 296] width 114 height 28
click at [870, 298] on span "SABUDANA VADA" at bounding box center [835, 296] width 114 height 28
copy h6 "VADA"
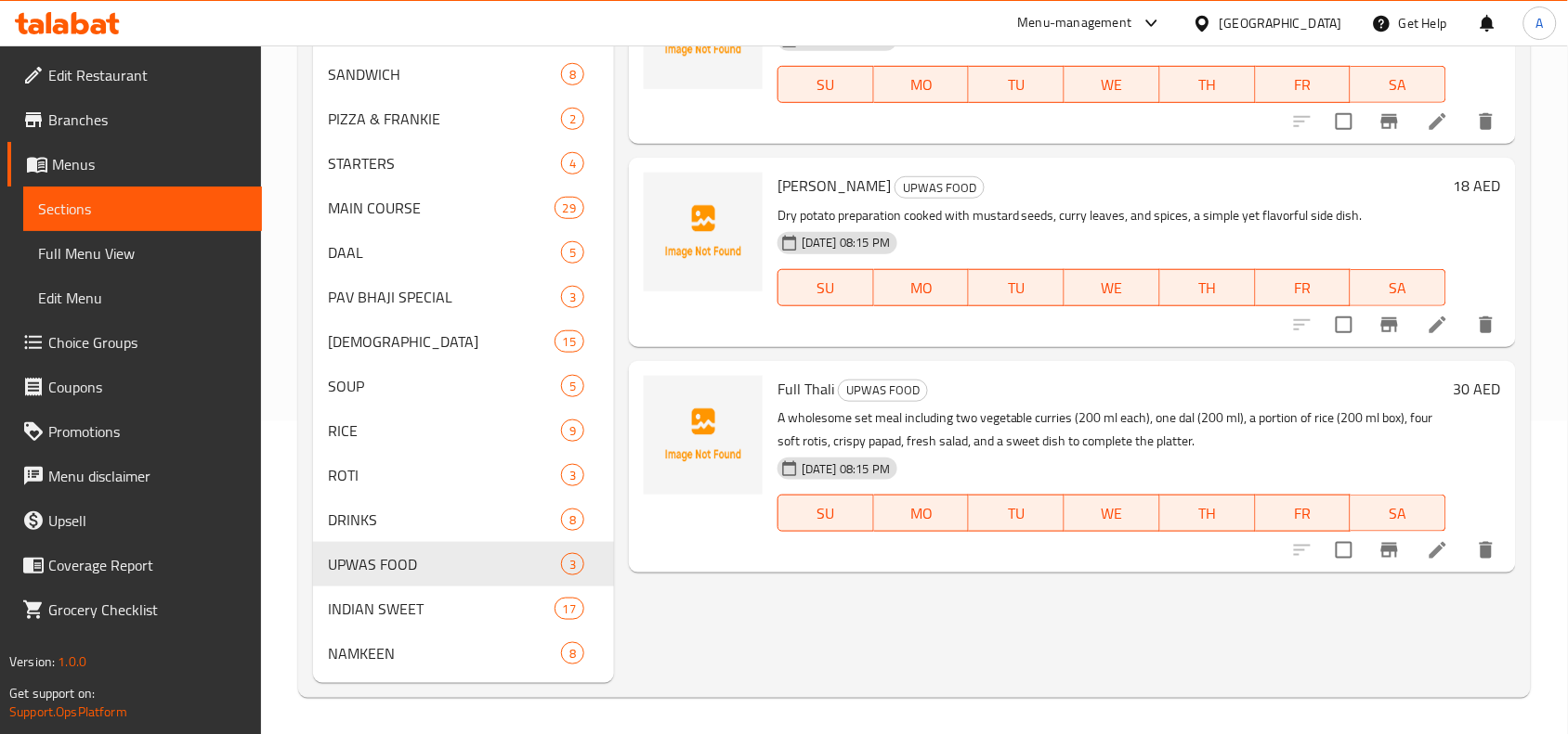
scroll to position [81, 0]
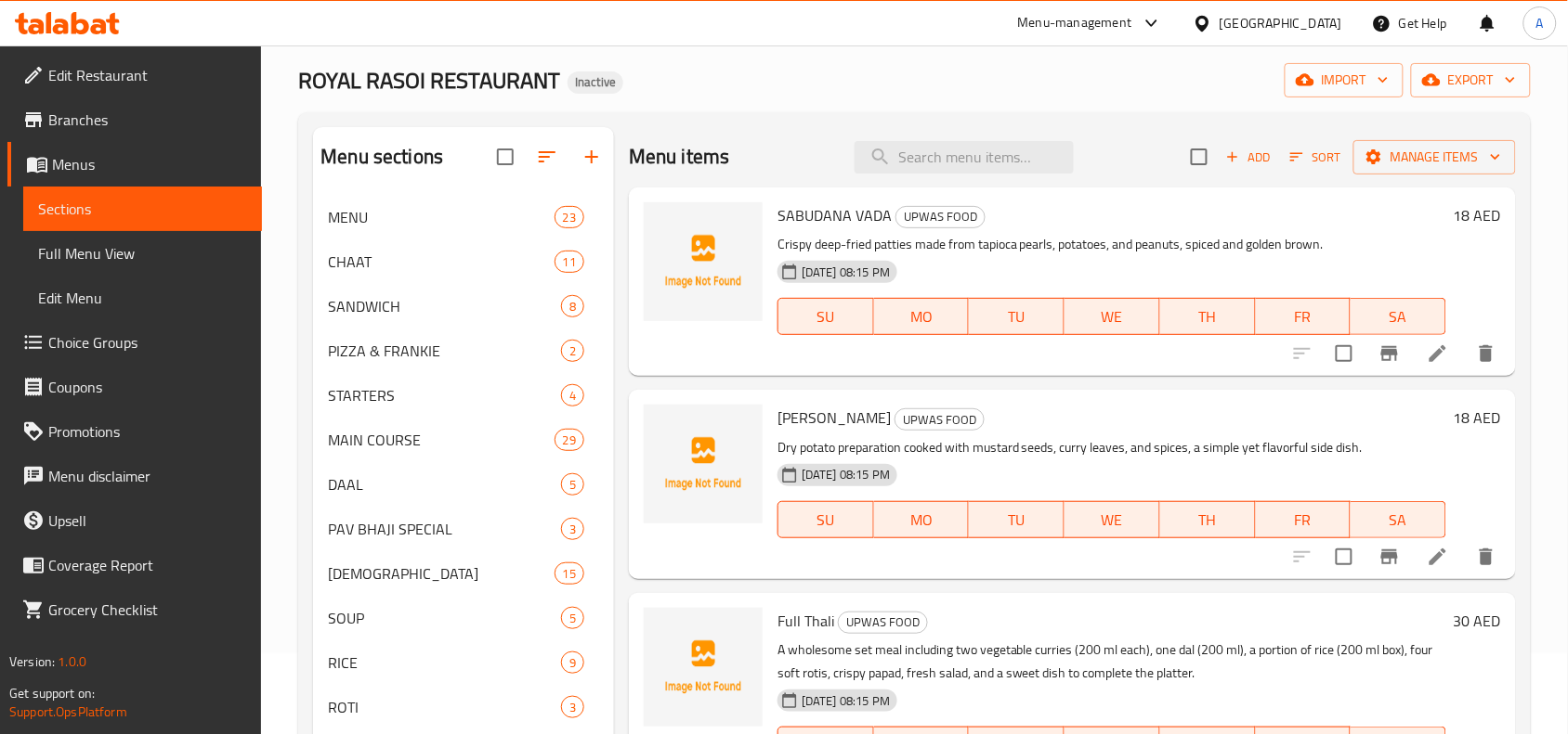
click at [883, 414] on span "ALOO BHAJI SUKHI" at bounding box center [834, 418] width 113 height 28
copy h6 "SUKHI"
click at [829, 405] on span "ALOO BHAJI SUKHI" at bounding box center [834, 418] width 113 height 28
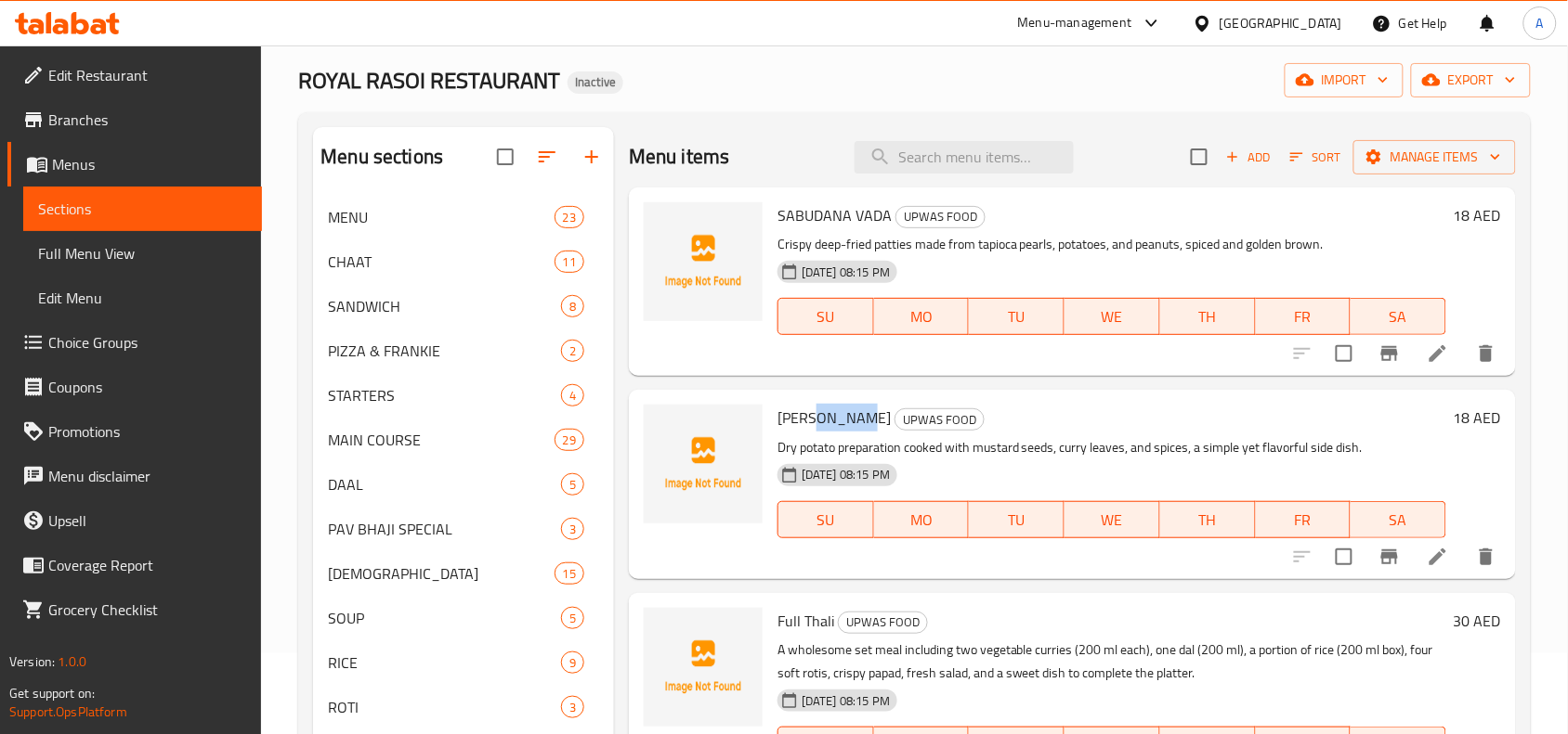
copy span "BHAJI"
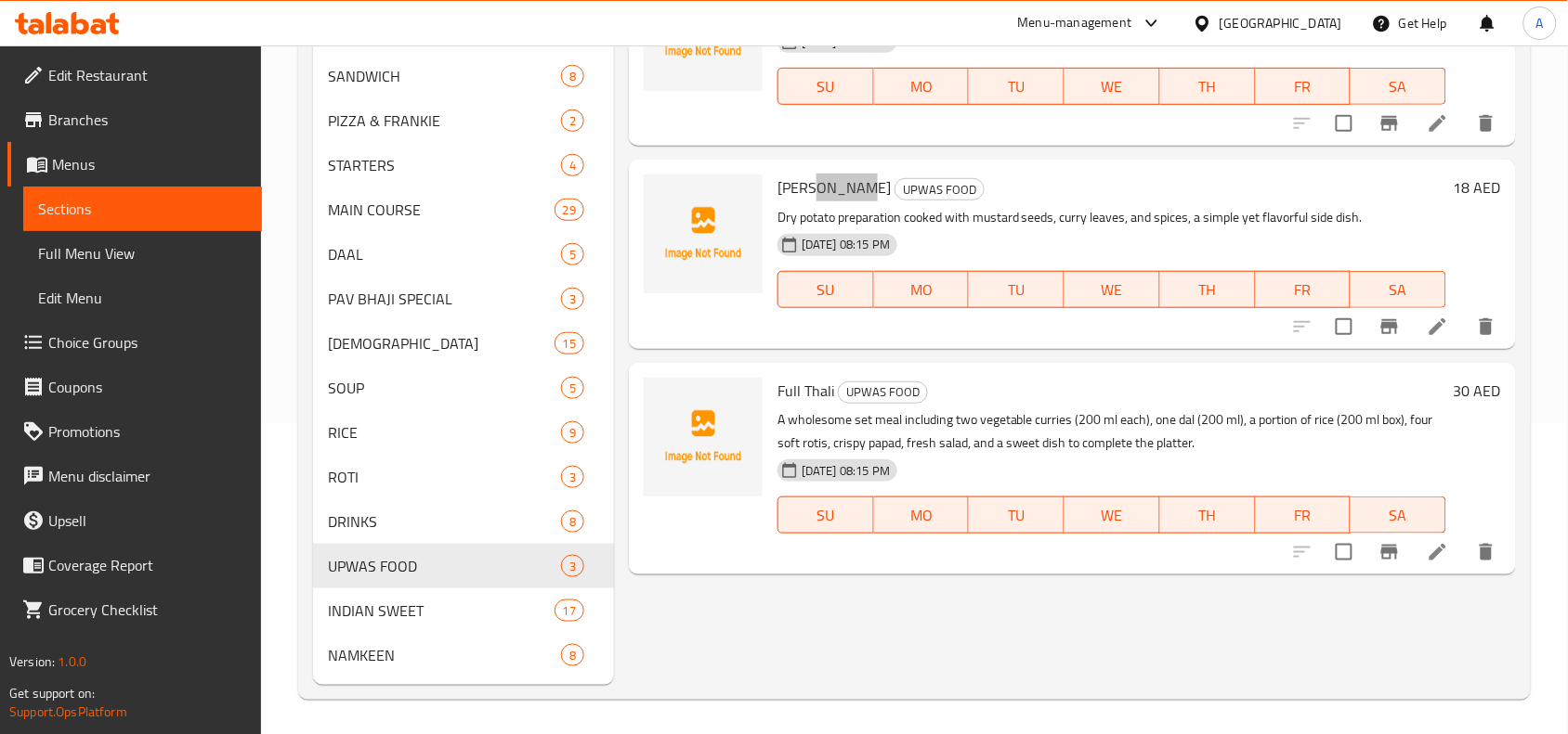
scroll to position [312, 0]
click at [425, 614] on span "INDIAN SWEET" at bounding box center [414, 608] width 174 height 23
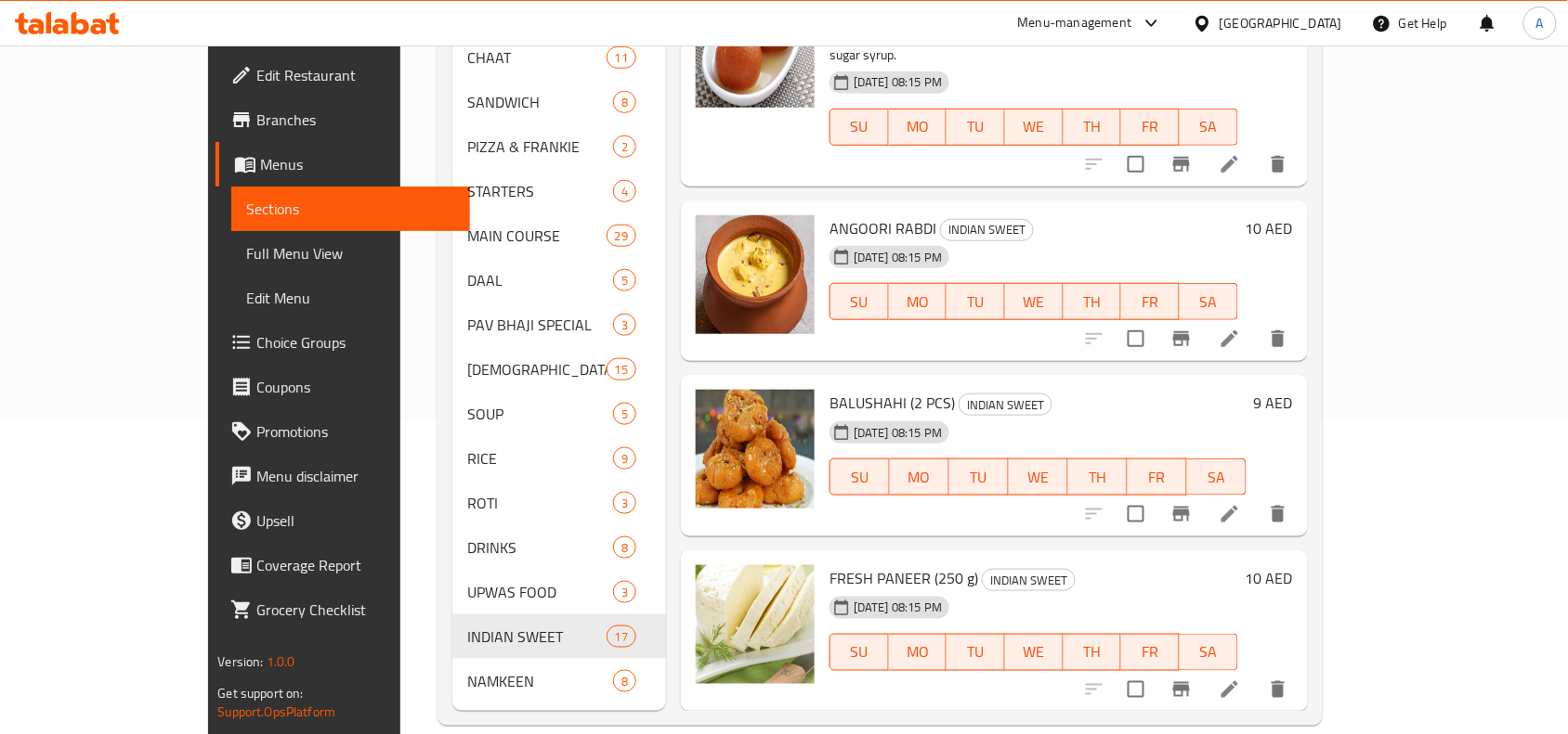
scroll to position [2428, 0]
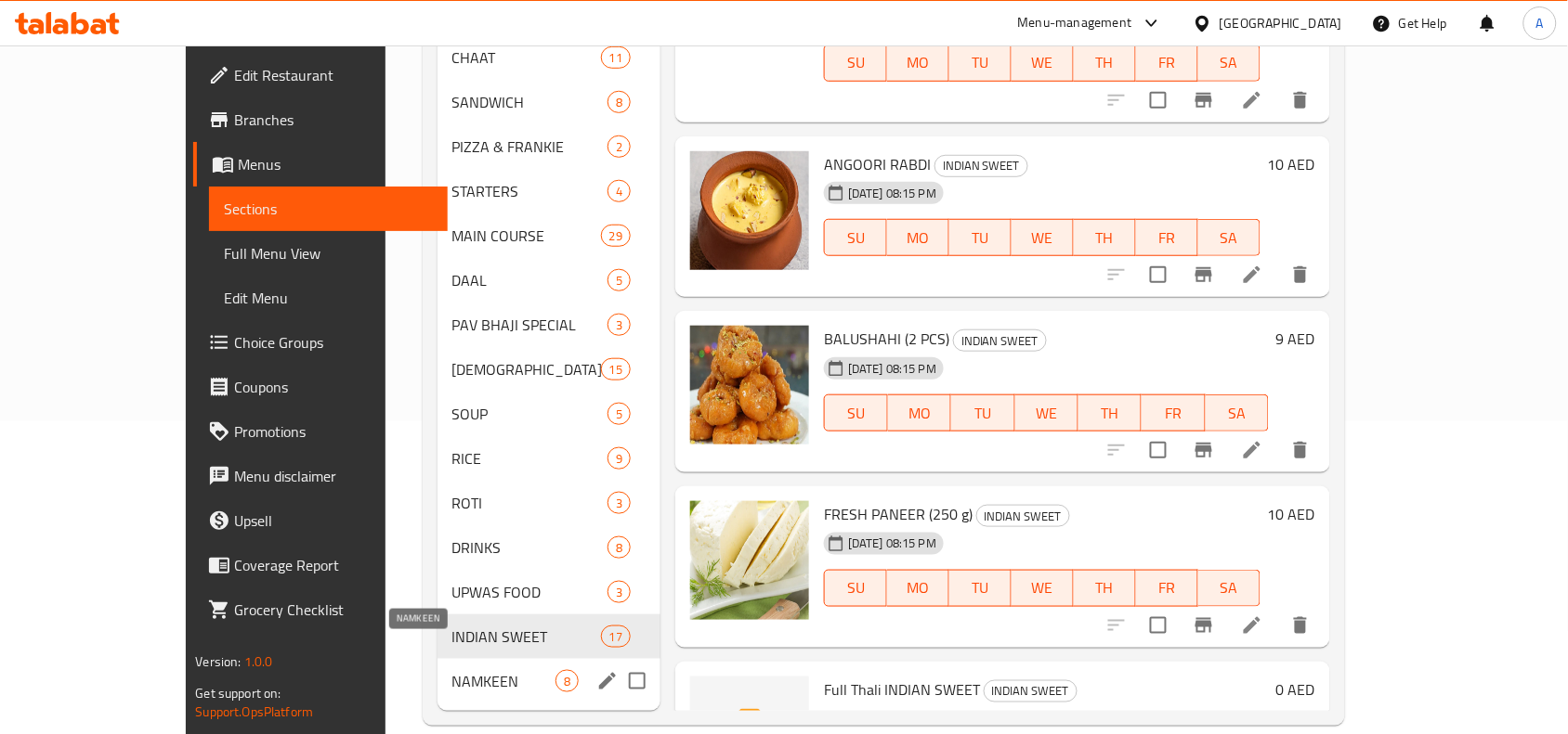
click at [452, 670] on span "NAMKEEN" at bounding box center [503, 681] width 103 height 23
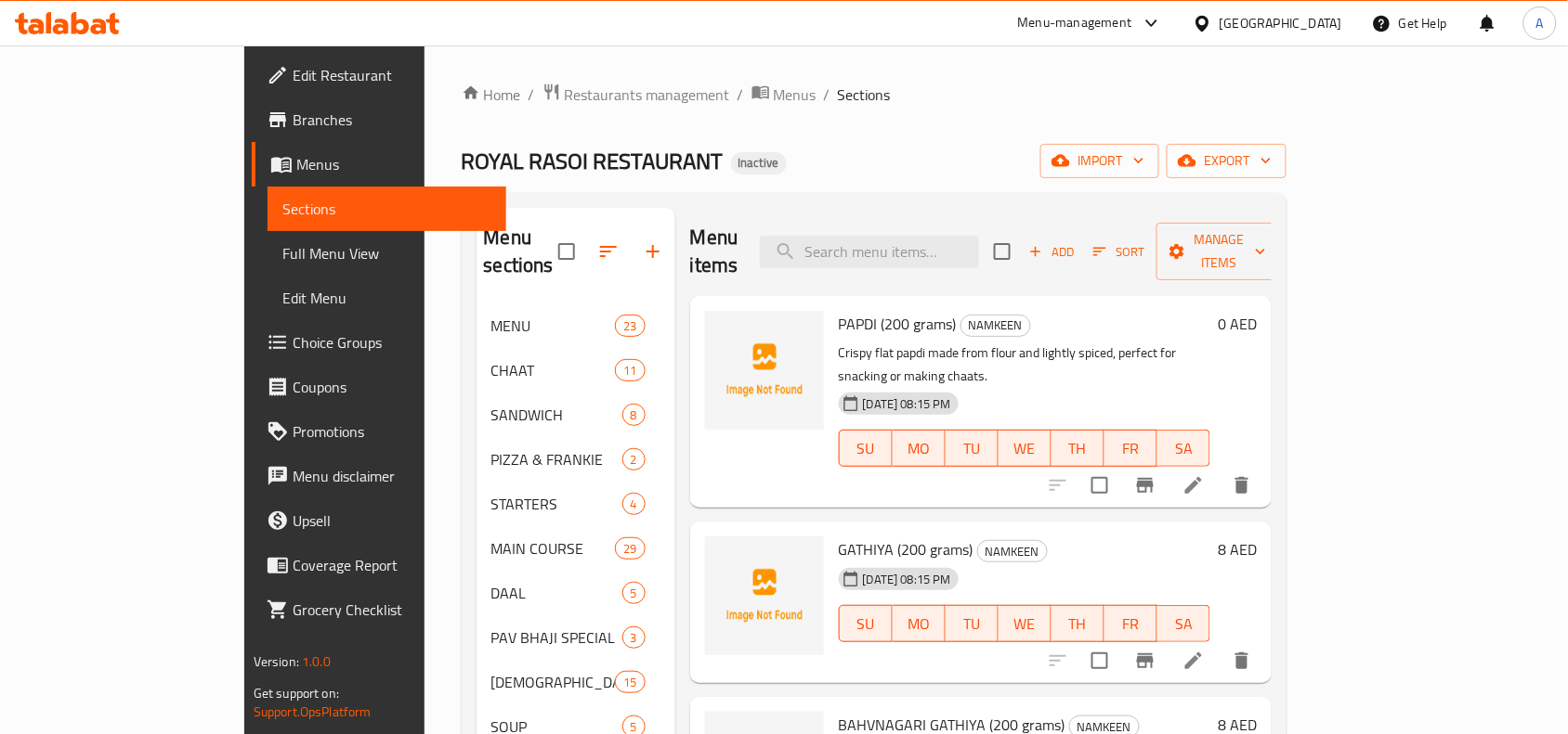
click at [839, 311] on span "PAPDI (200 grams)" at bounding box center [898, 324] width 118 height 28
copy span "PAPDI"
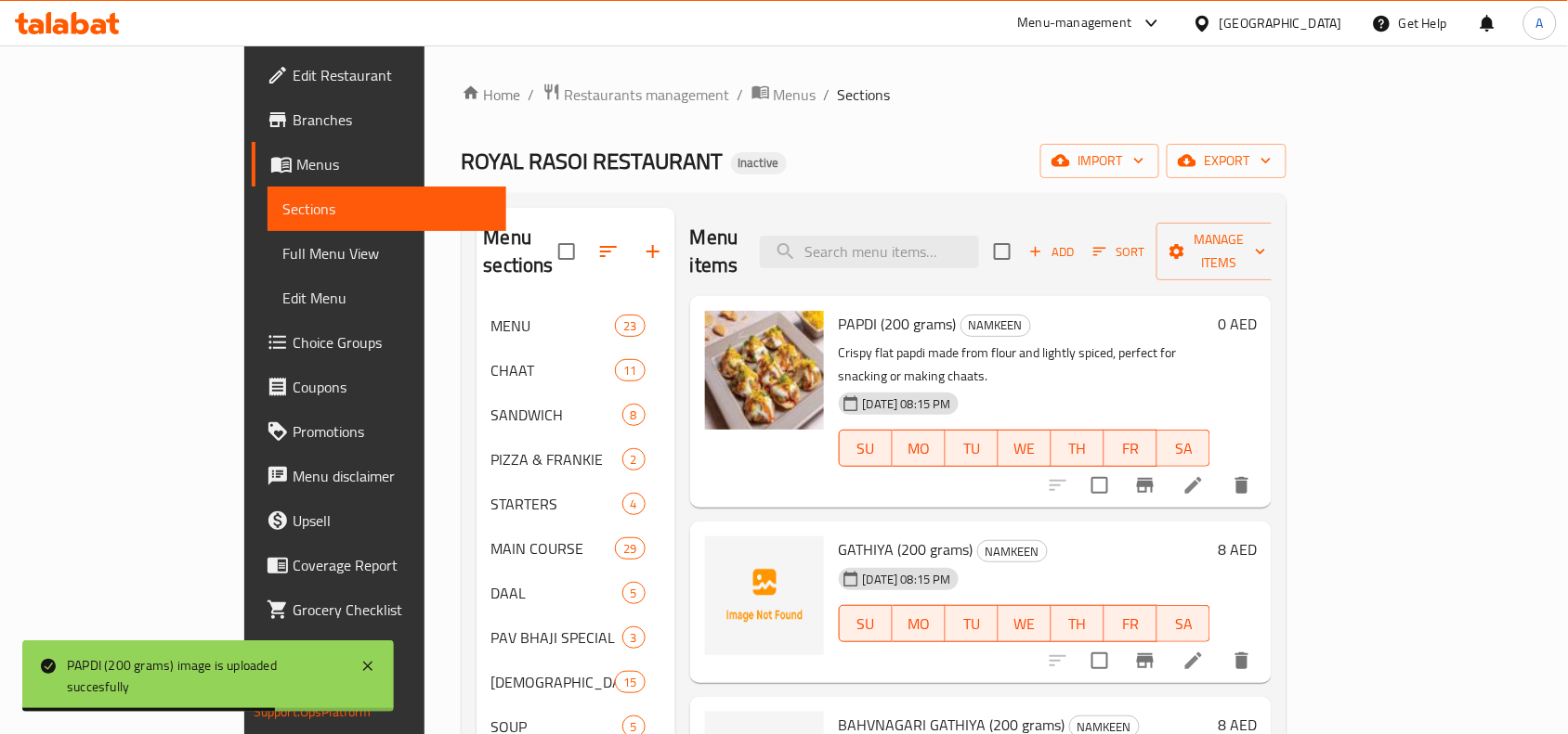
click at [839, 536] on span "GATHIYA (200 grams)" at bounding box center [905, 549] width 135 height 28
copy span "GATHIYA"
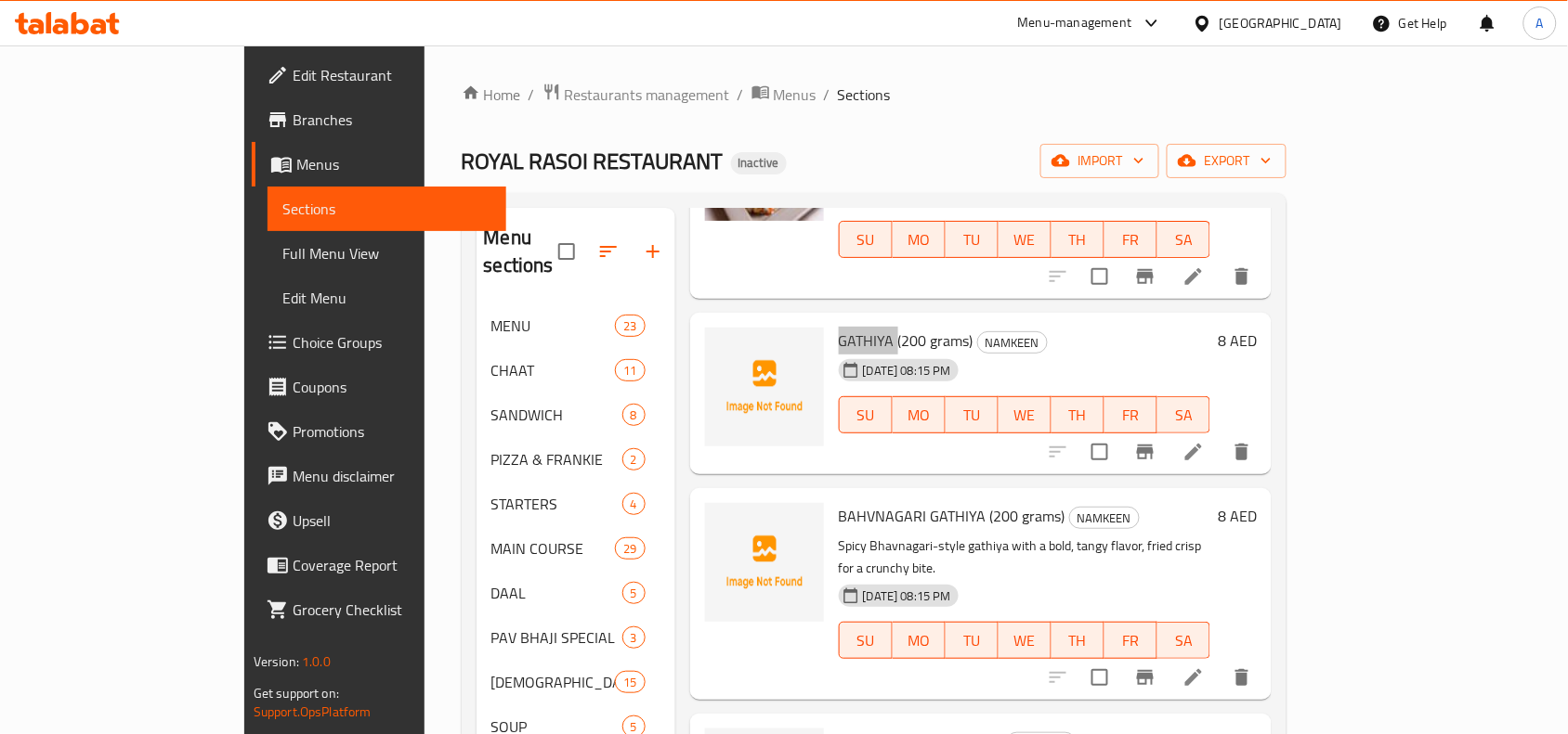
scroll to position [232, 0]
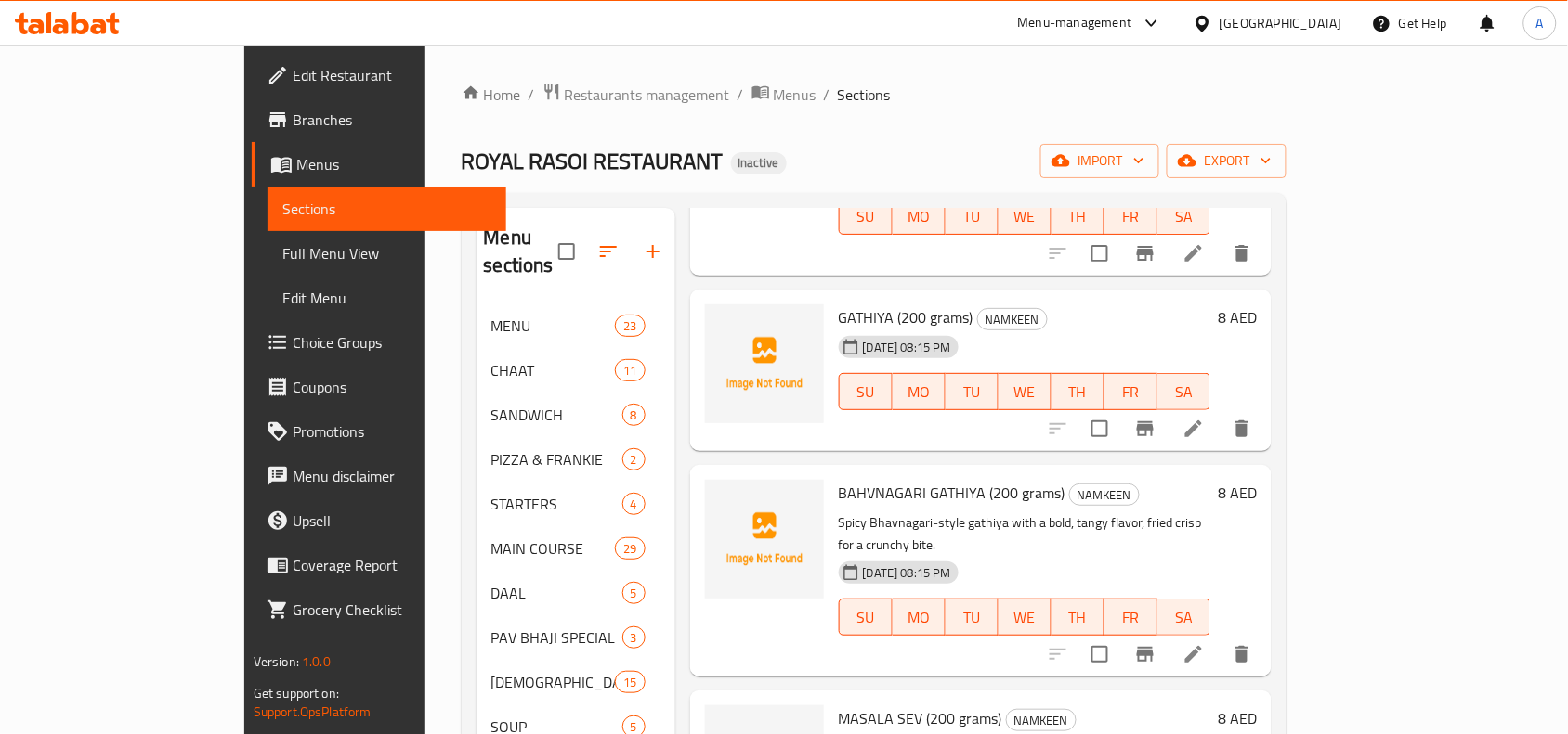
click at [839, 479] on span "BAHVNAGARI GATHIYA (200 grams)" at bounding box center [952, 492] width 226 height 28
copy span "BAHVNAGARI"
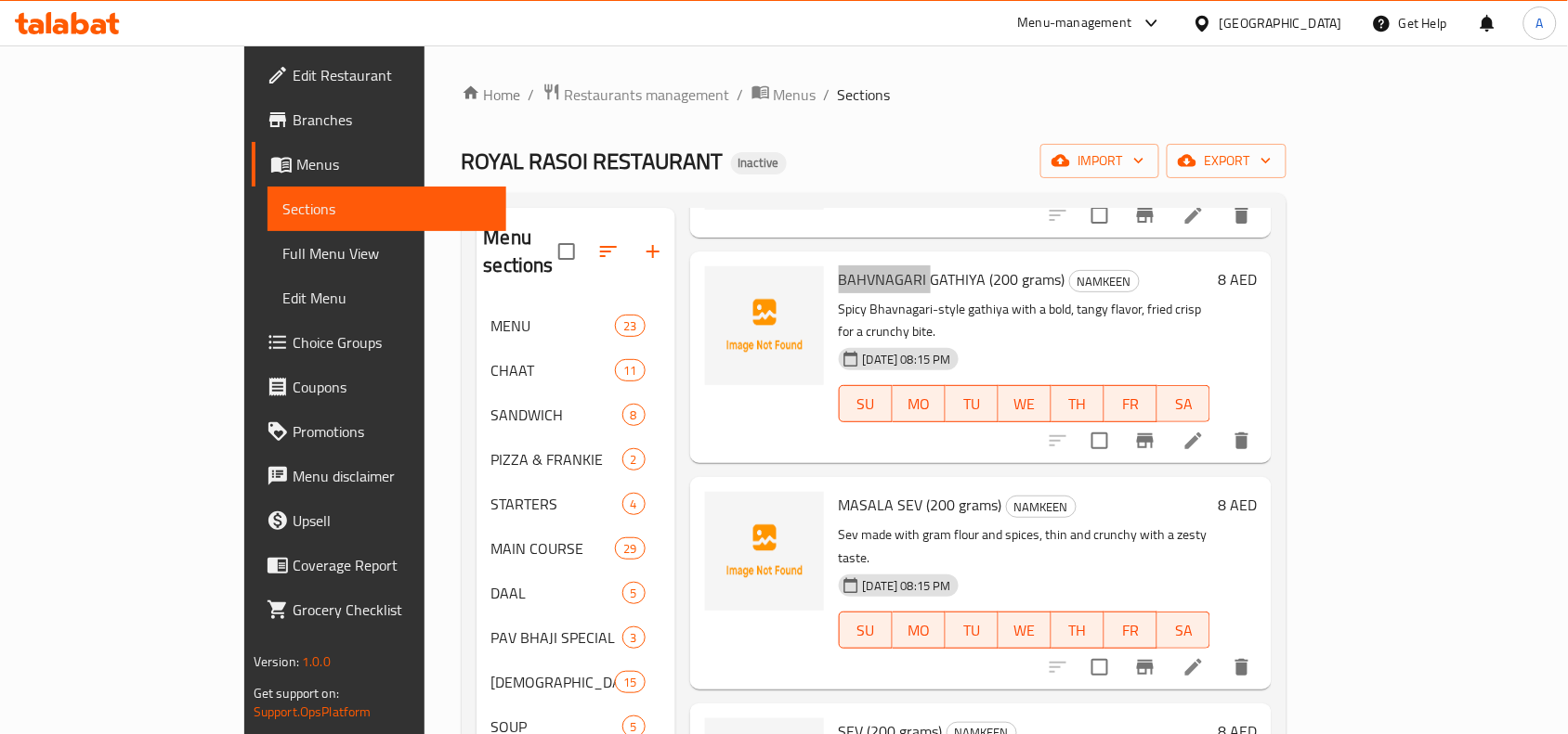
scroll to position [464, 0]
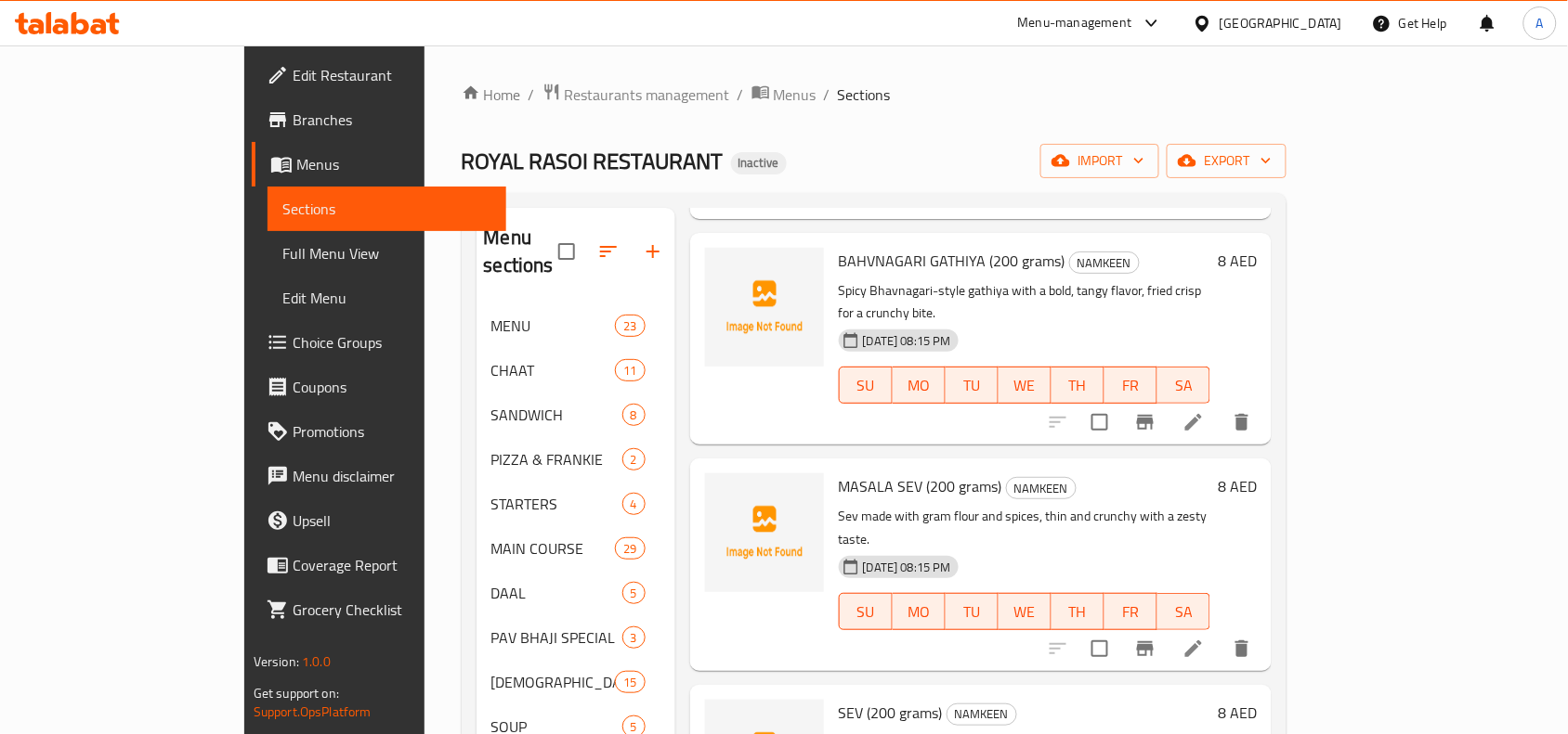
click at [847, 473] on span "MASALA SEV (200 grams)" at bounding box center [920, 486] width 163 height 28
copy span "SEV"
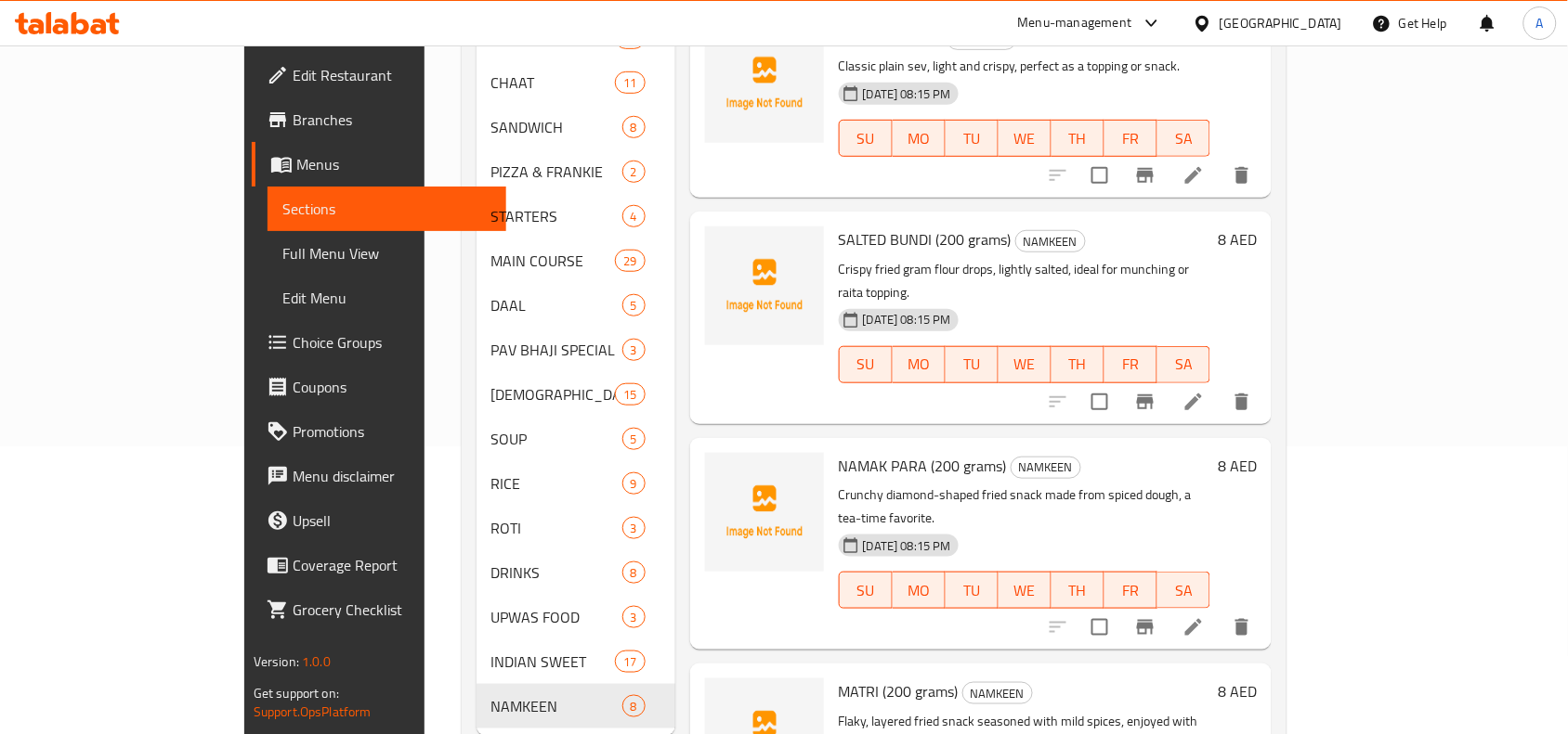
scroll to position [312, 0]
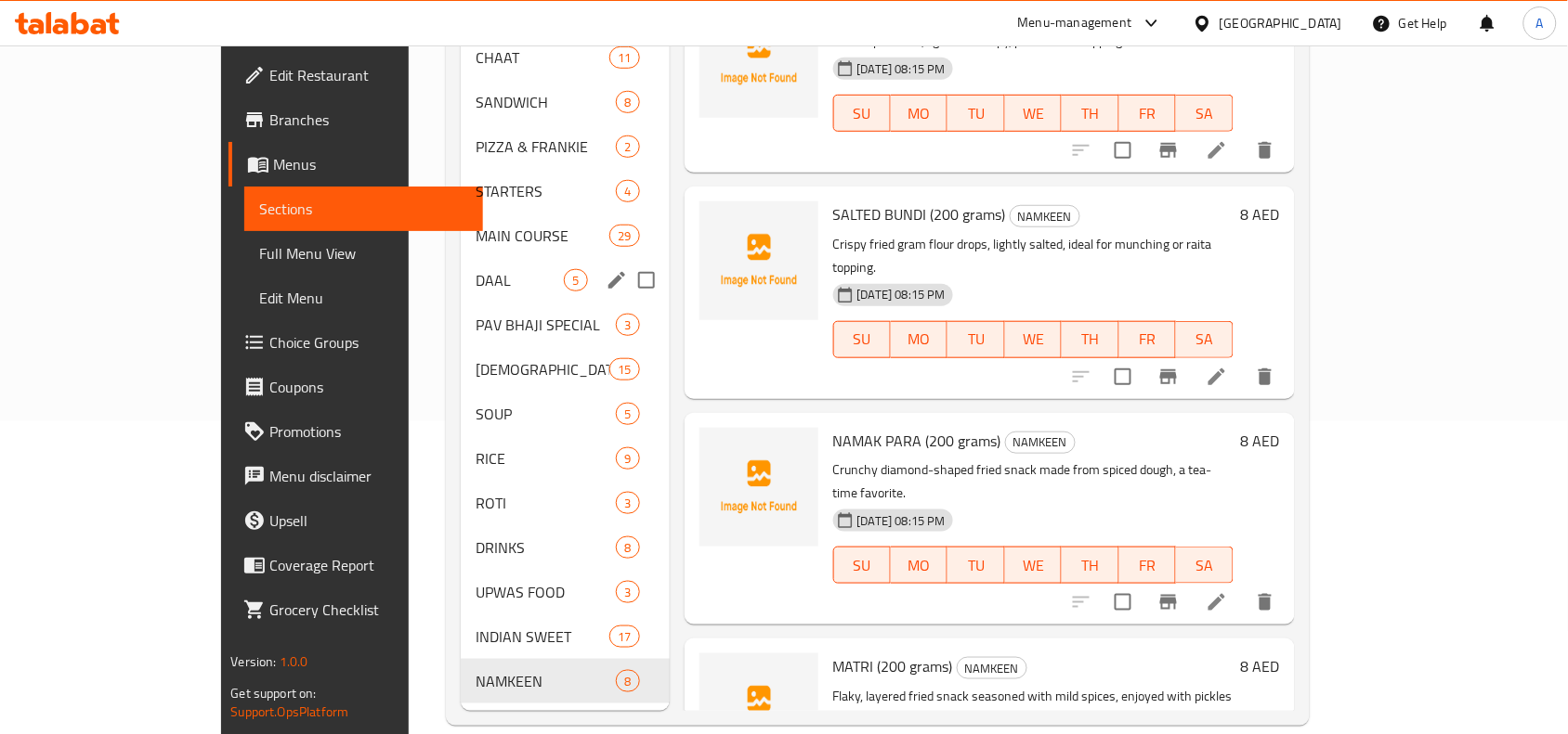
click at [476, 269] on span "DAAL" at bounding box center [520, 280] width 88 height 23
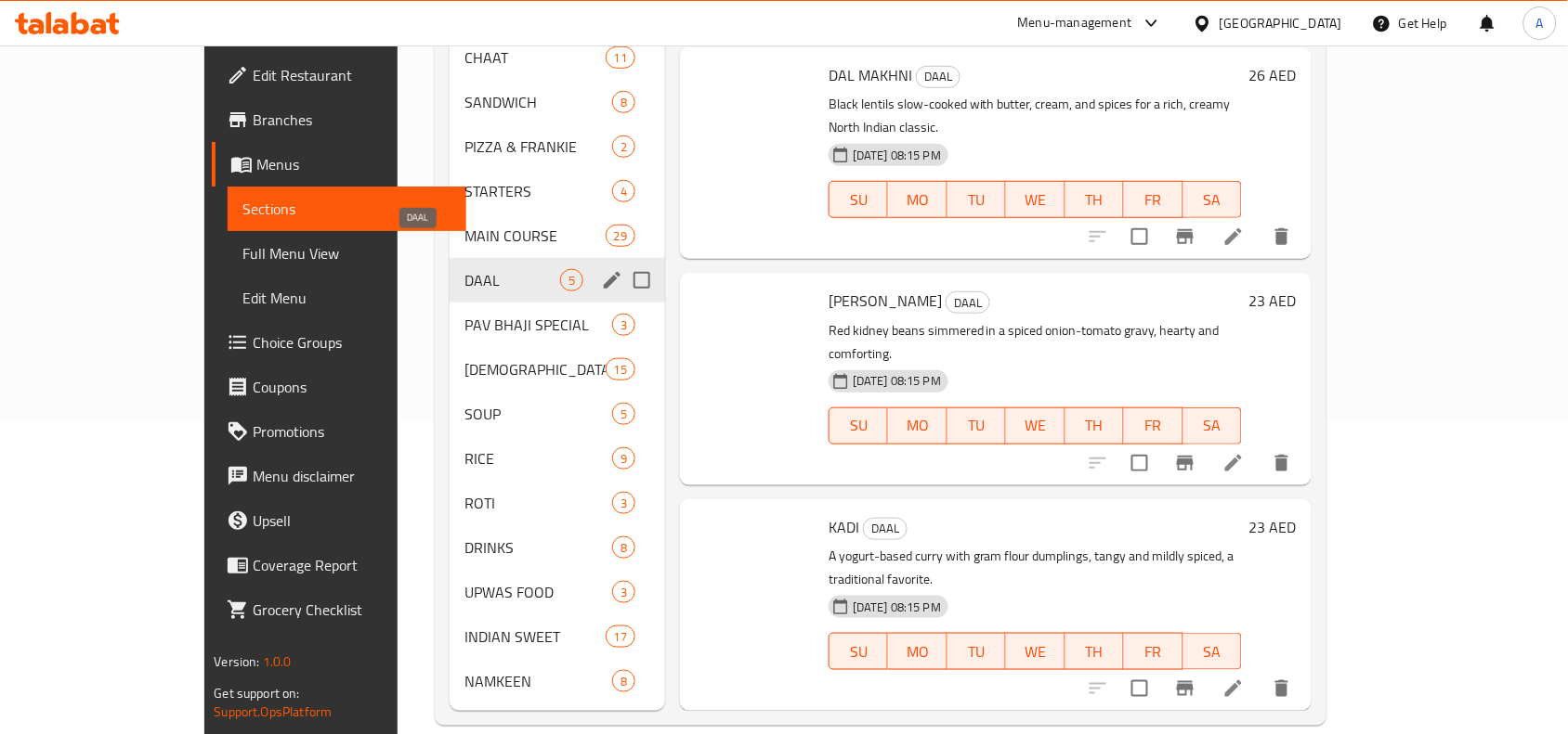
scroll to position [272, 0]
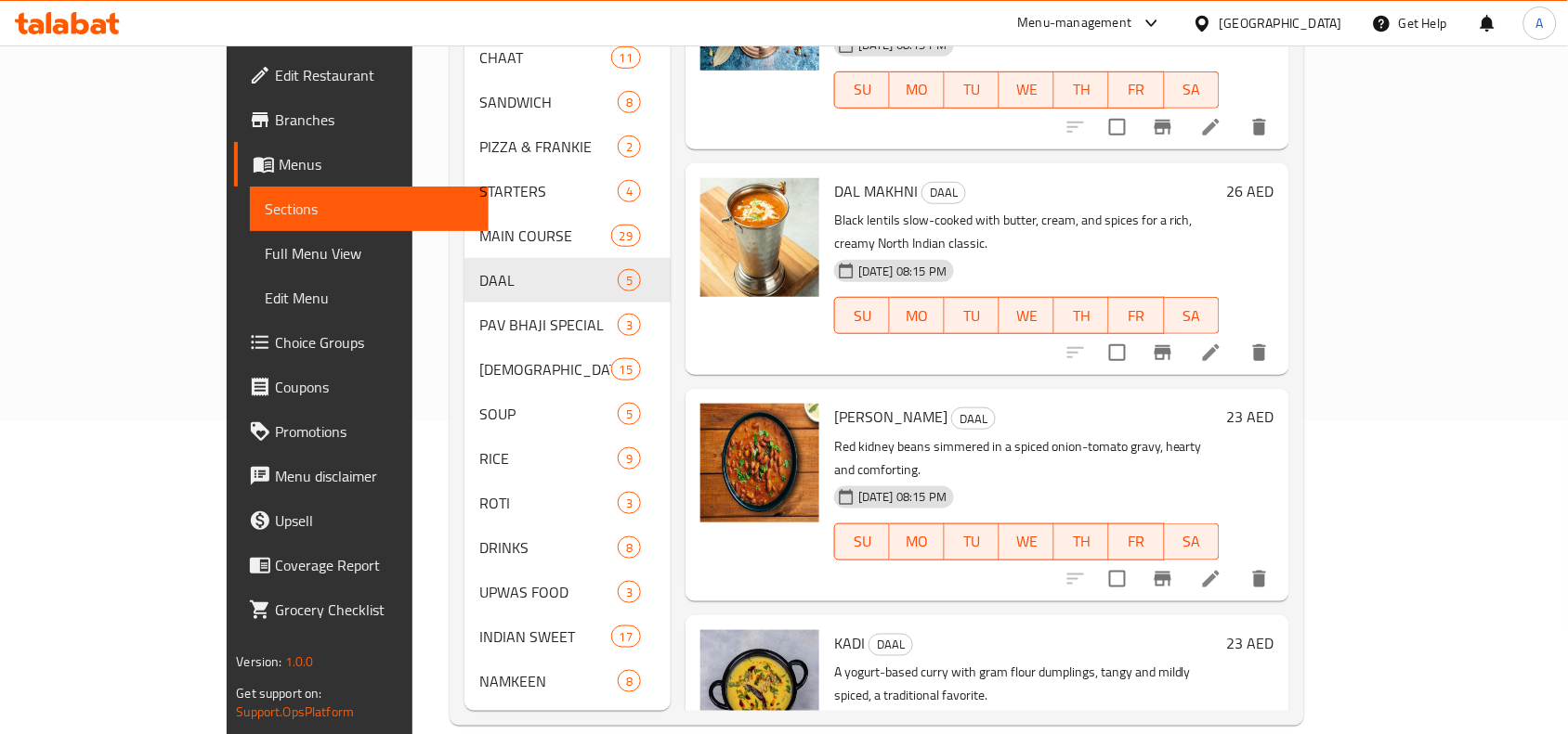
click at [264, 248] on span "Full Menu View" at bounding box center [369, 254] width 209 height 23
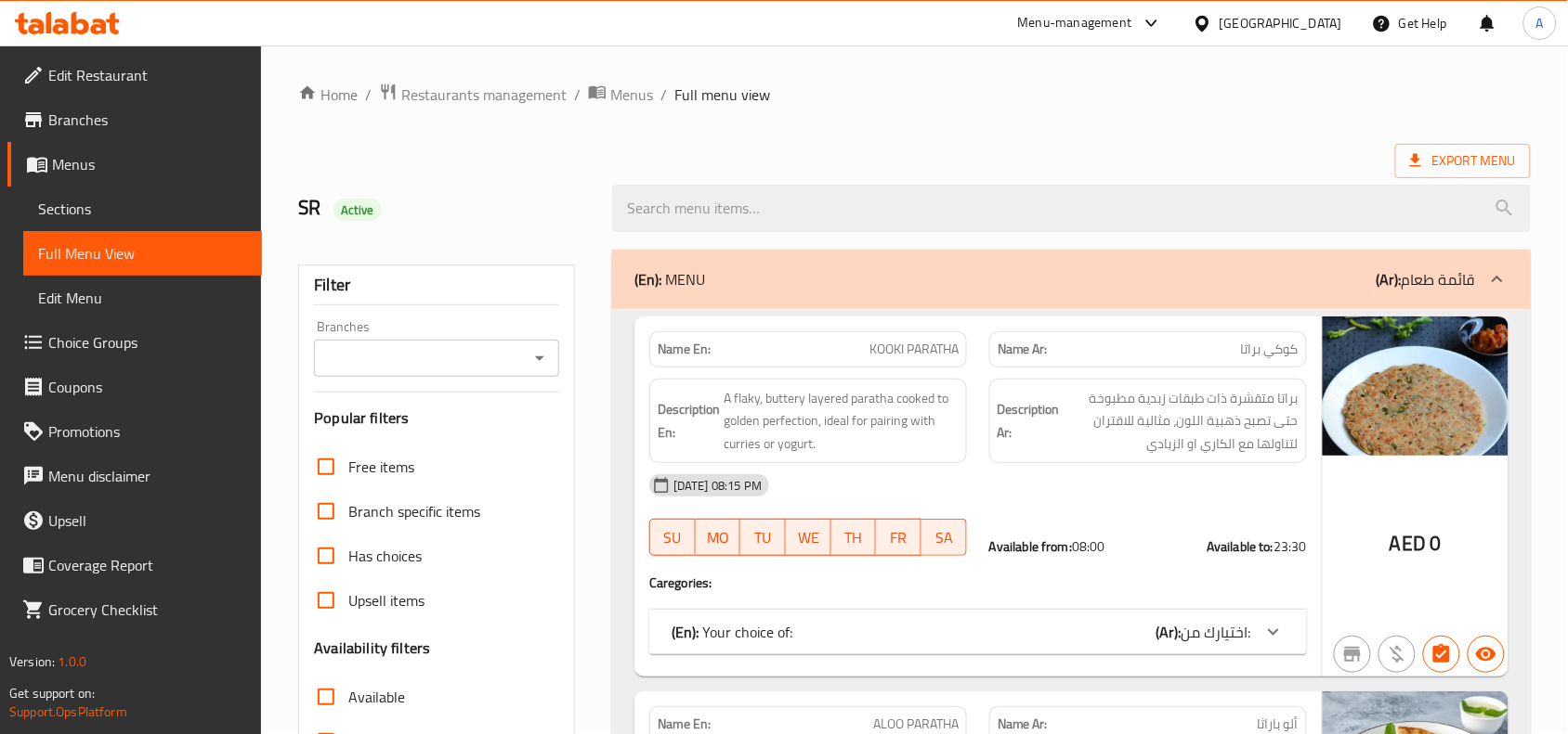
click at [525, 368] on div "Branches" at bounding box center [436, 359] width 245 height 37
click at [541, 361] on icon "Open" at bounding box center [540, 358] width 23 height 23
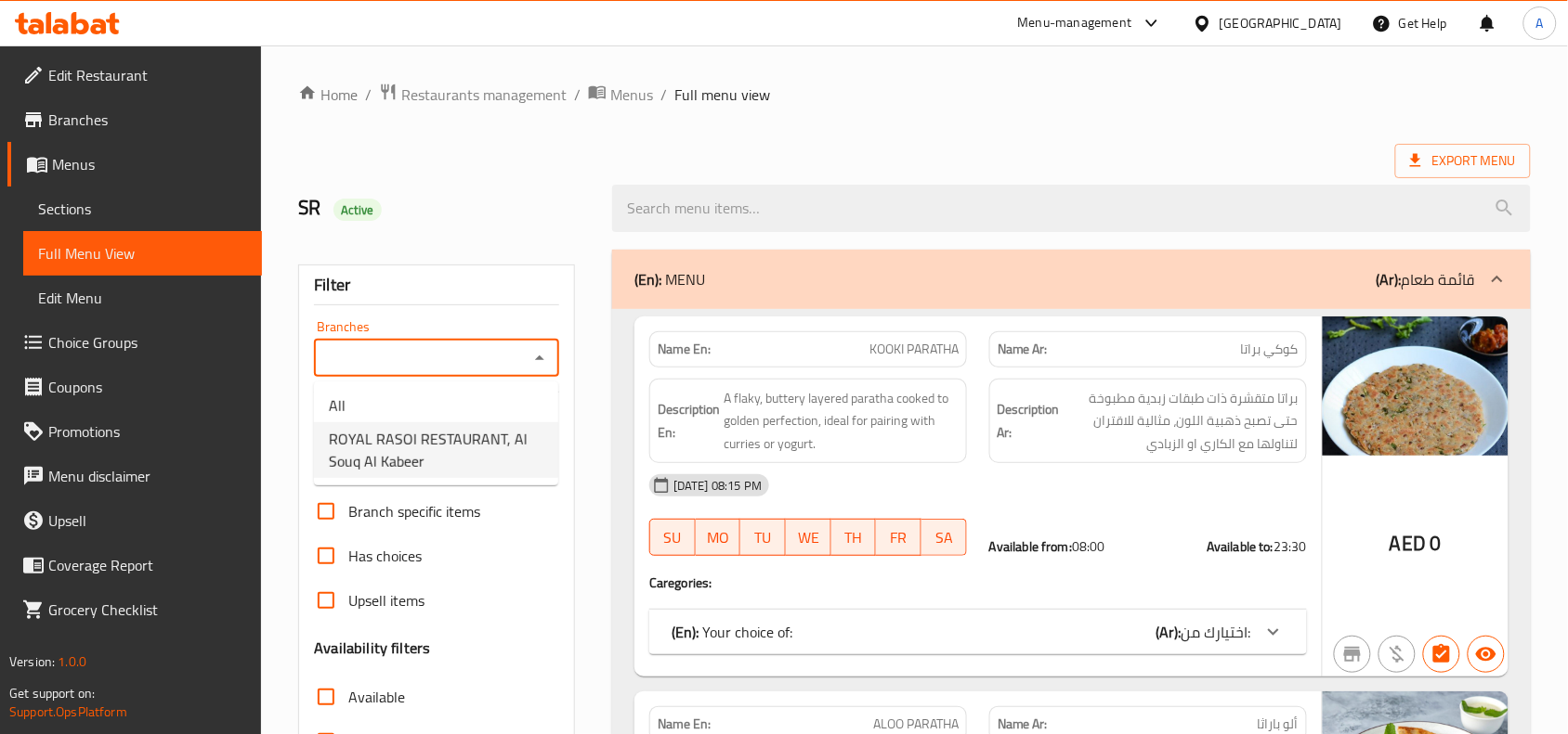
click at [456, 441] on span "ROYAL RASOI RESTAURANT, Al Souq Al Kabeer" at bounding box center [436, 449] width 214 height 44
type input "ROYAL RASOI RESTAURANT, Al Souq Al Kabeer"
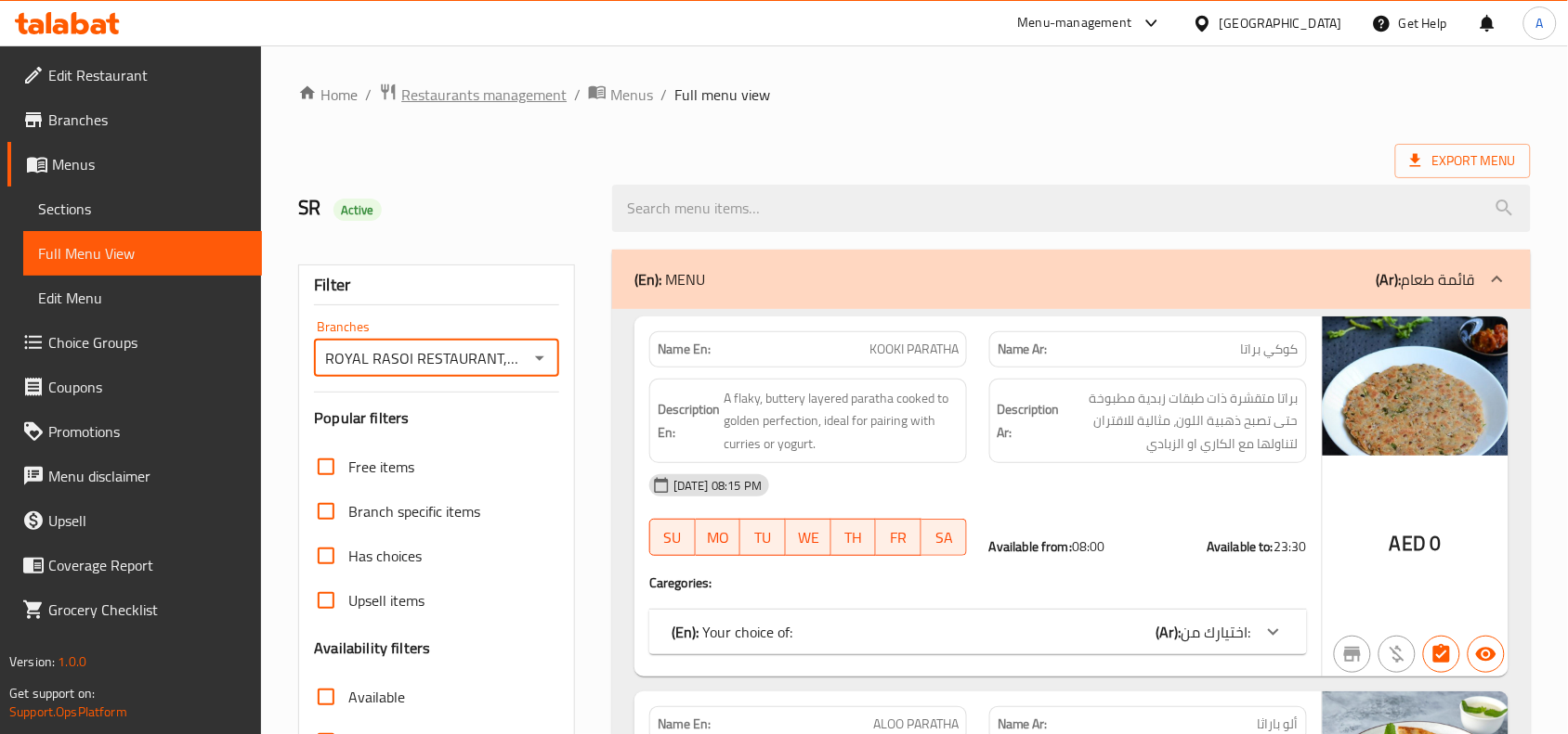
click at [497, 97] on span "Restaurants management" at bounding box center [484, 94] width 165 height 23
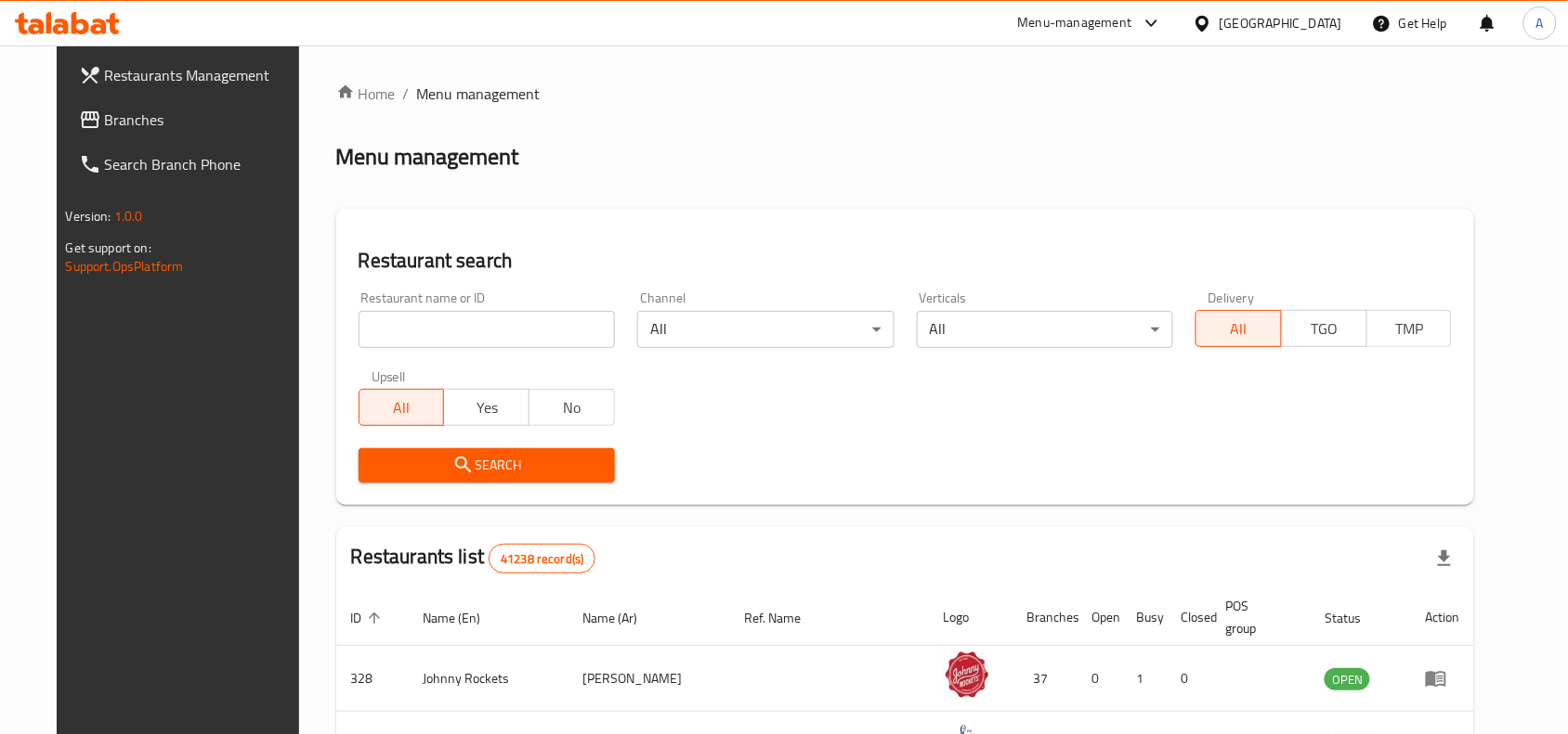
click at [1266, 20] on div "[GEOGRAPHIC_DATA]" at bounding box center [1280, 23] width 123 height 21
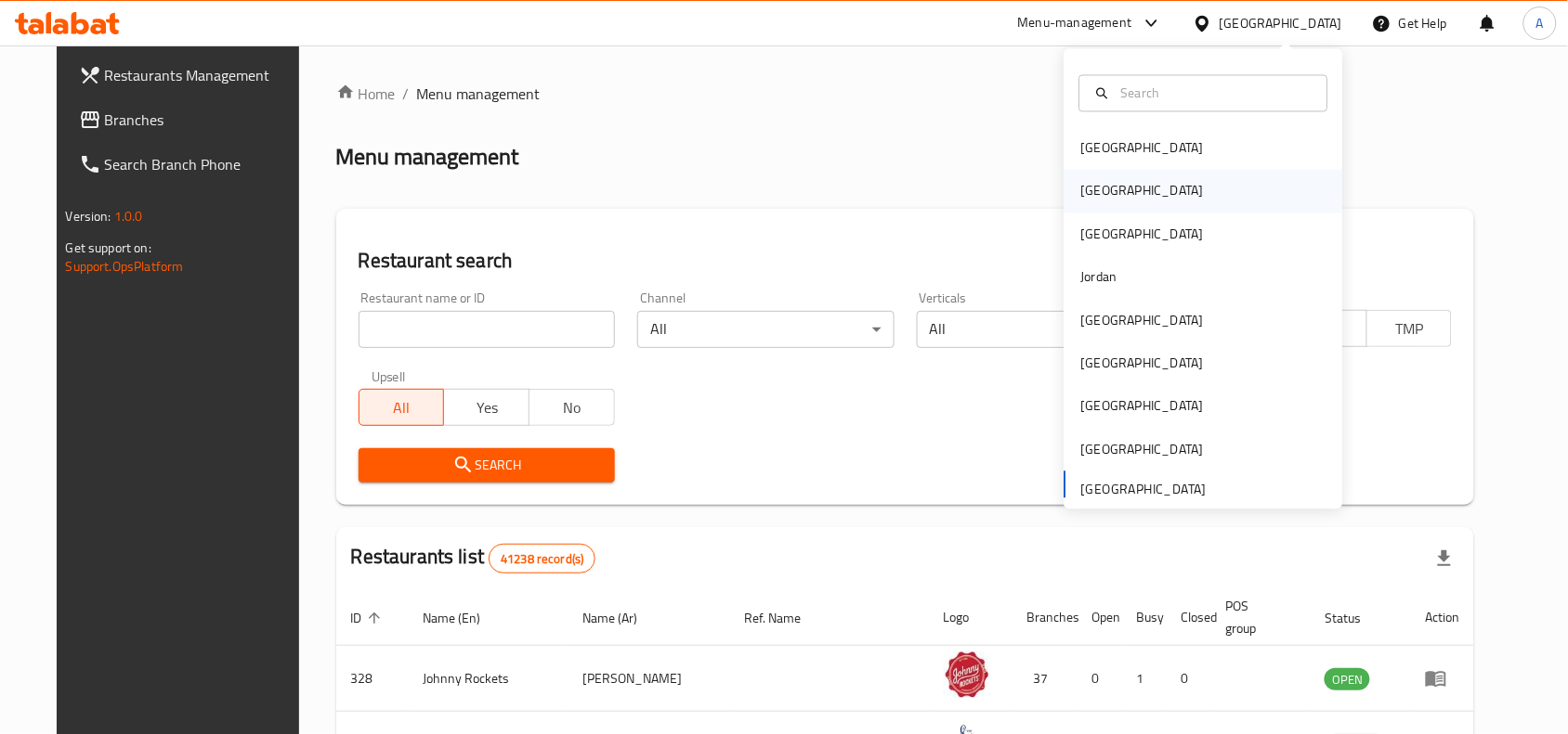
click at [1101, 197] on div "Egypt" at bounding box center [1141, 191] width 152 height 42
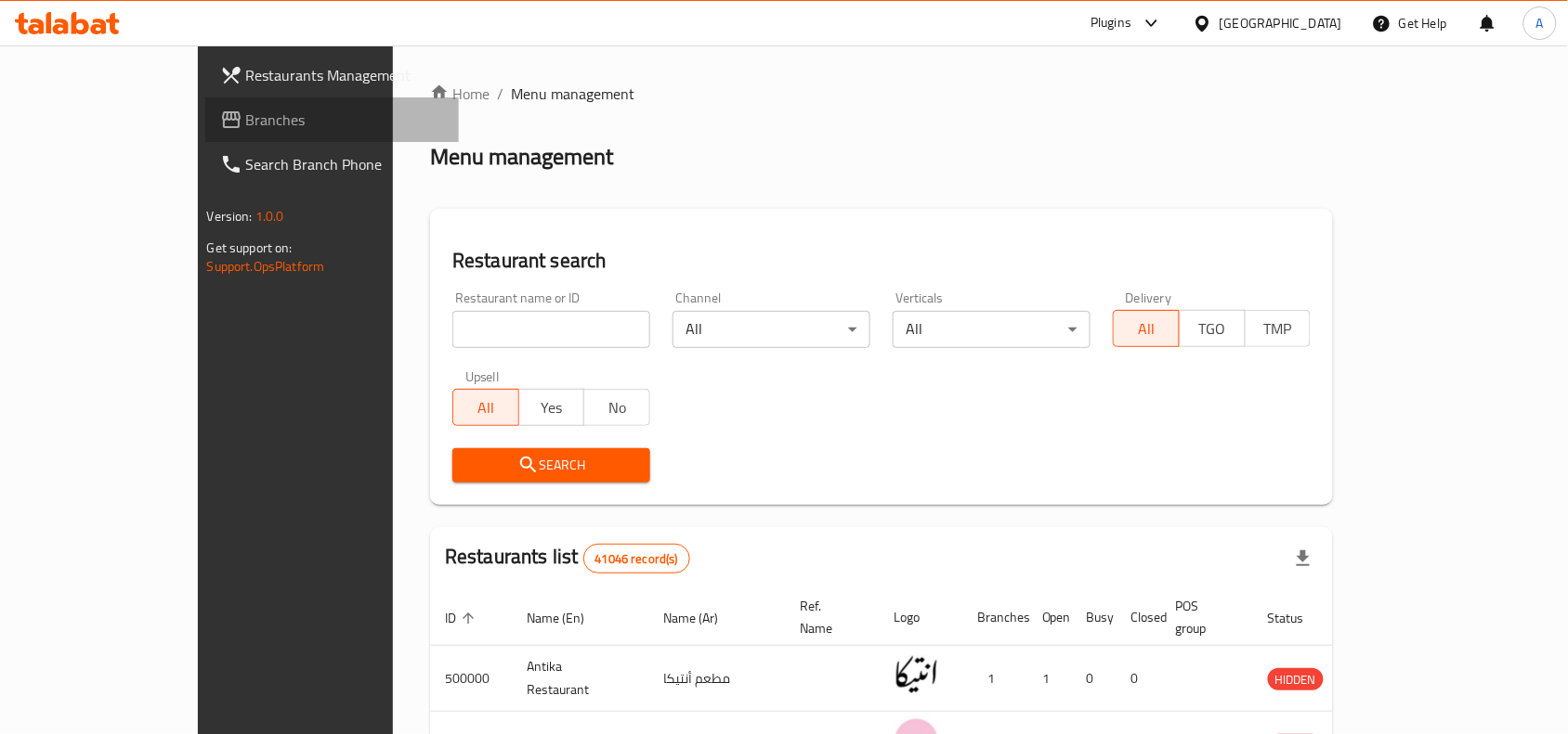
click at [246, 128] on span "Branches" at bounding box center [345, 120] width 199 height 23
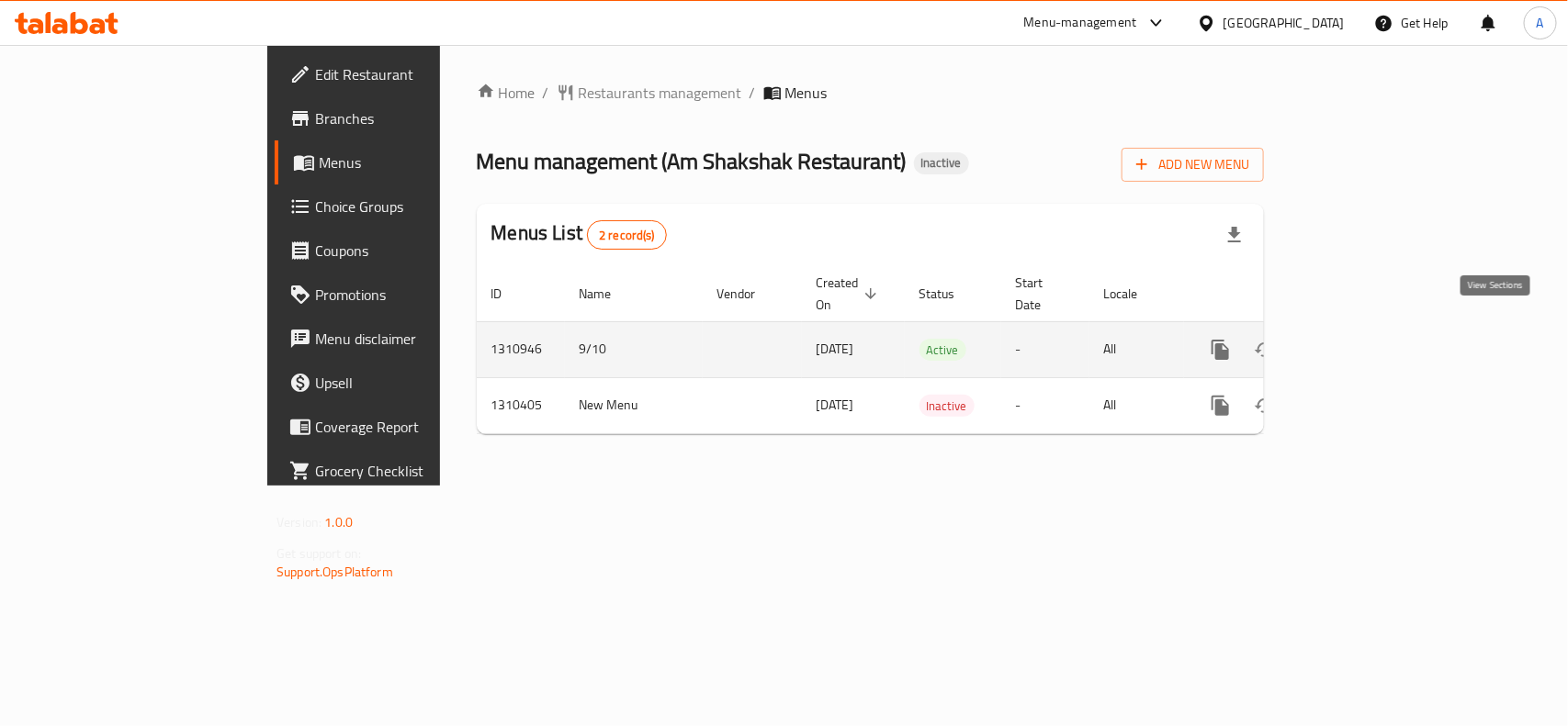
click at [1361, 341] on icon "enhanced table" at bounding box center [1352, 349] width 17 height 17
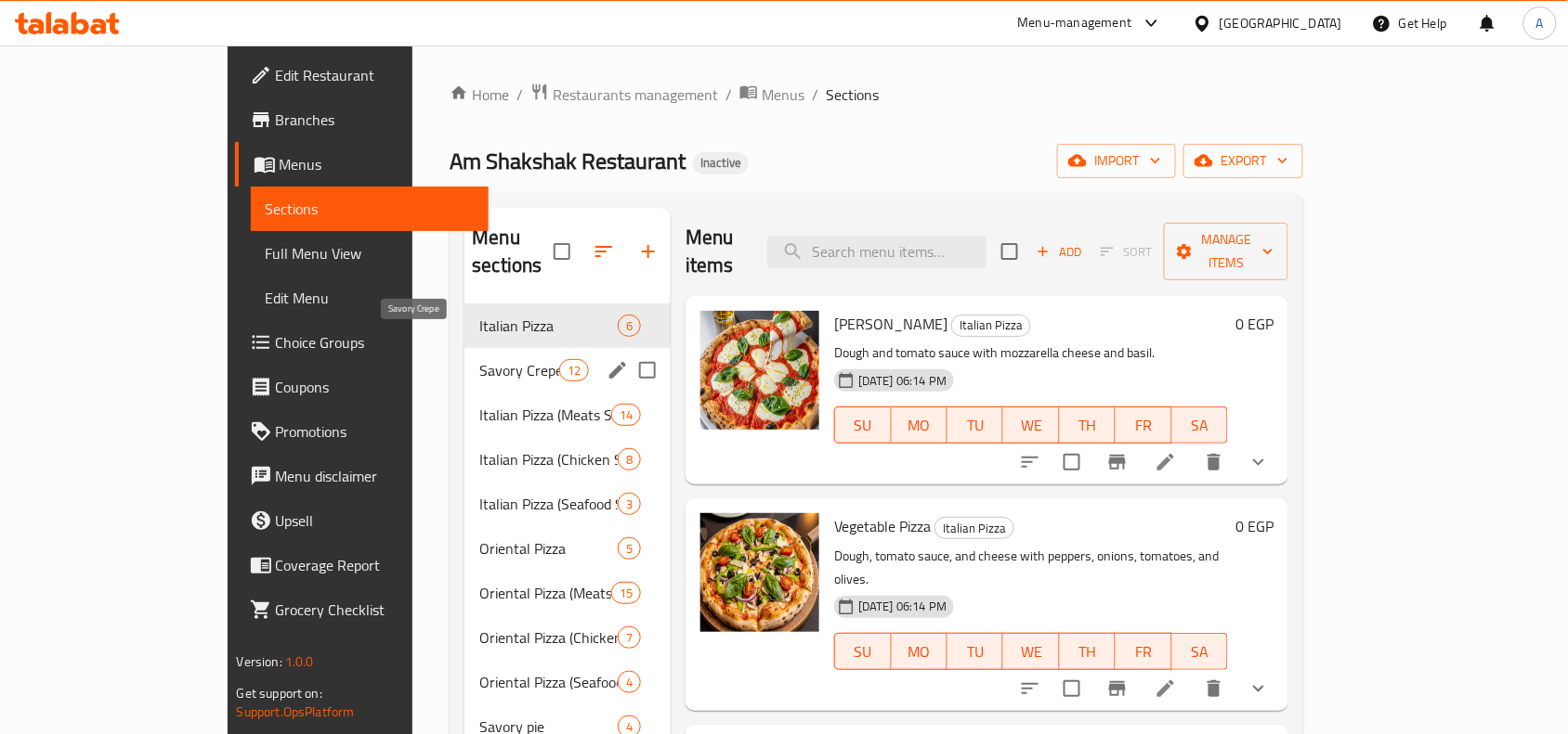
click at [481, 348] on div "Savory Crepe 12" at bounding box center [567, 369] width 206 height 44
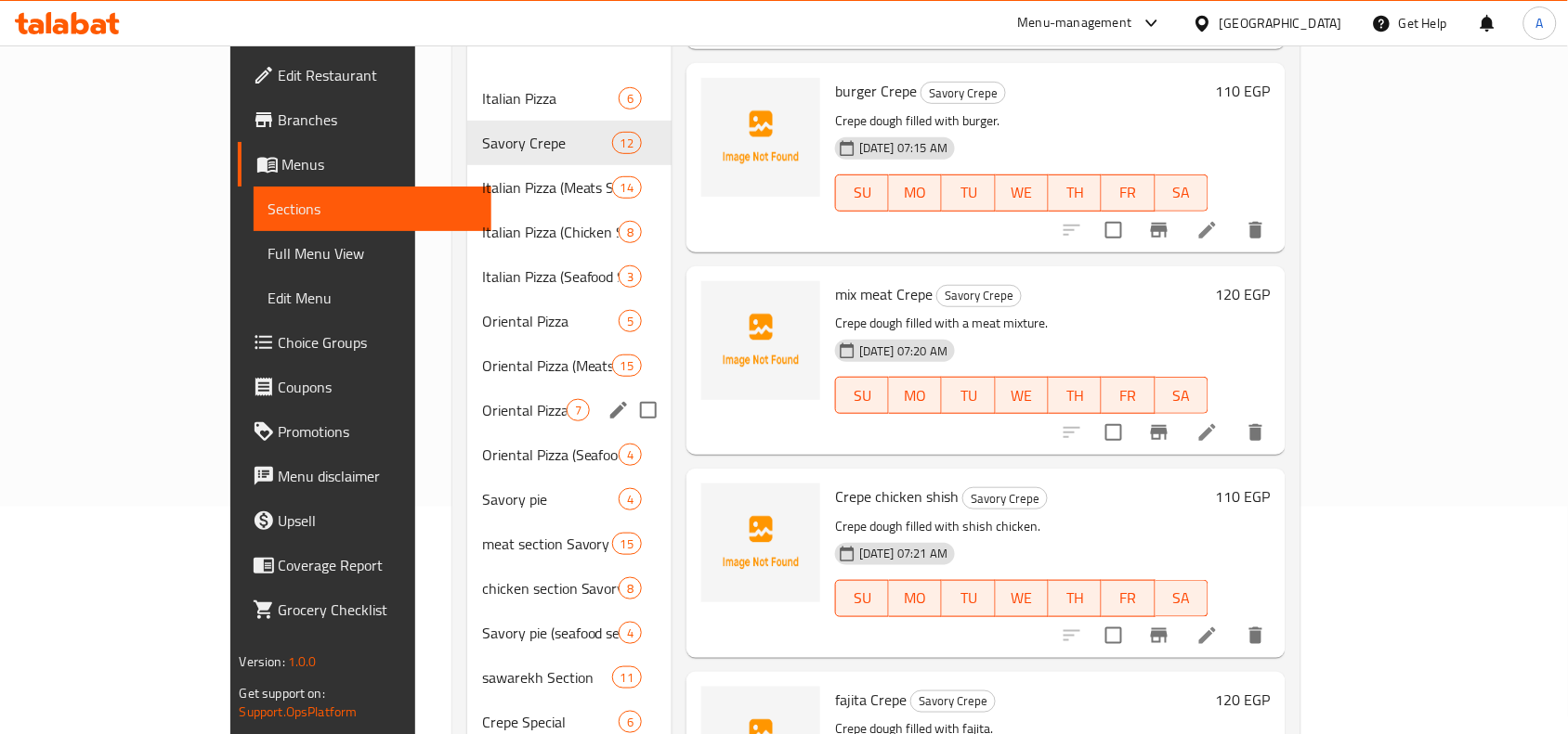
scroll to position [232, 0]
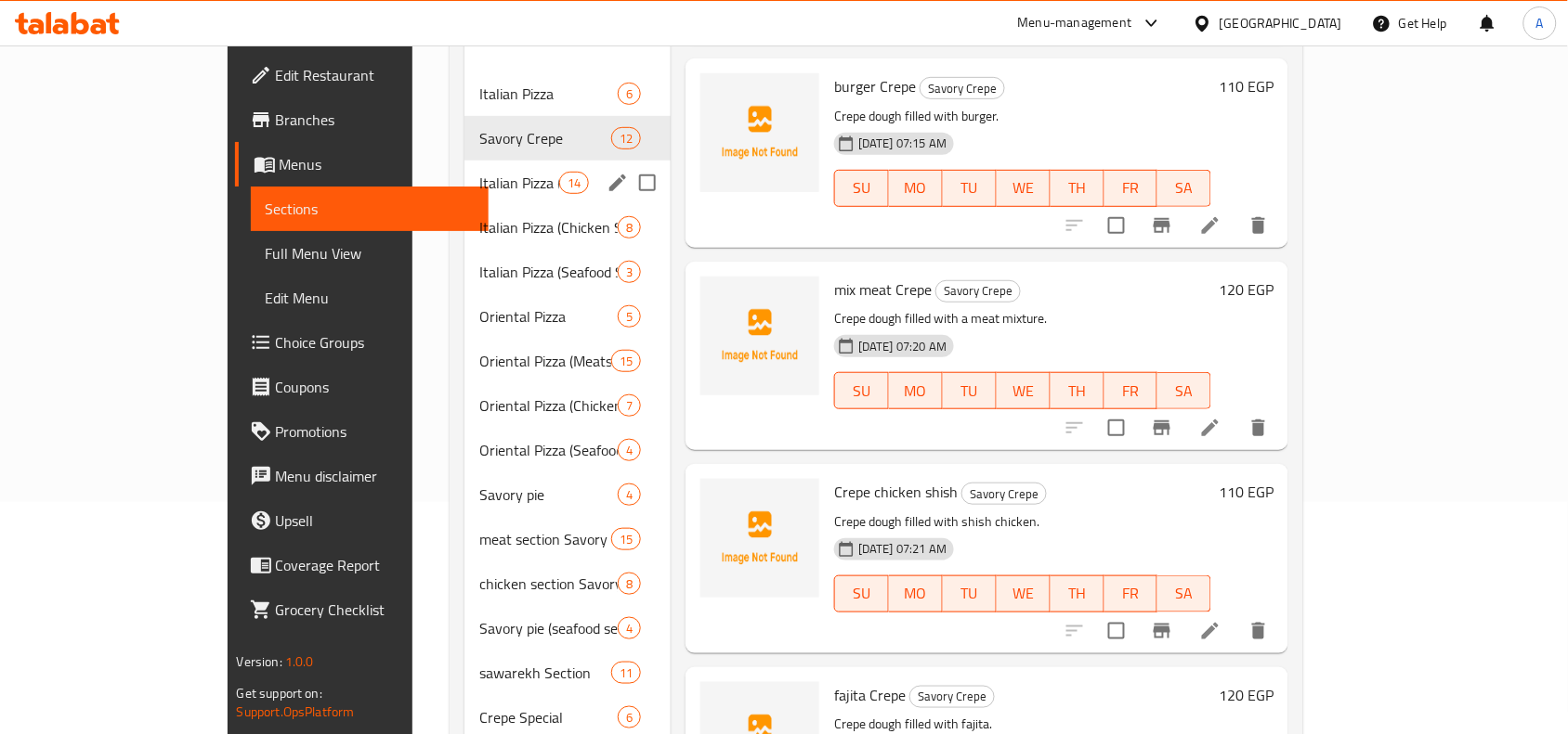
click at [464, 167] on div "Italian Pizza (Meats Section) 14" at bounding box center [567, 182] width 206 height 44
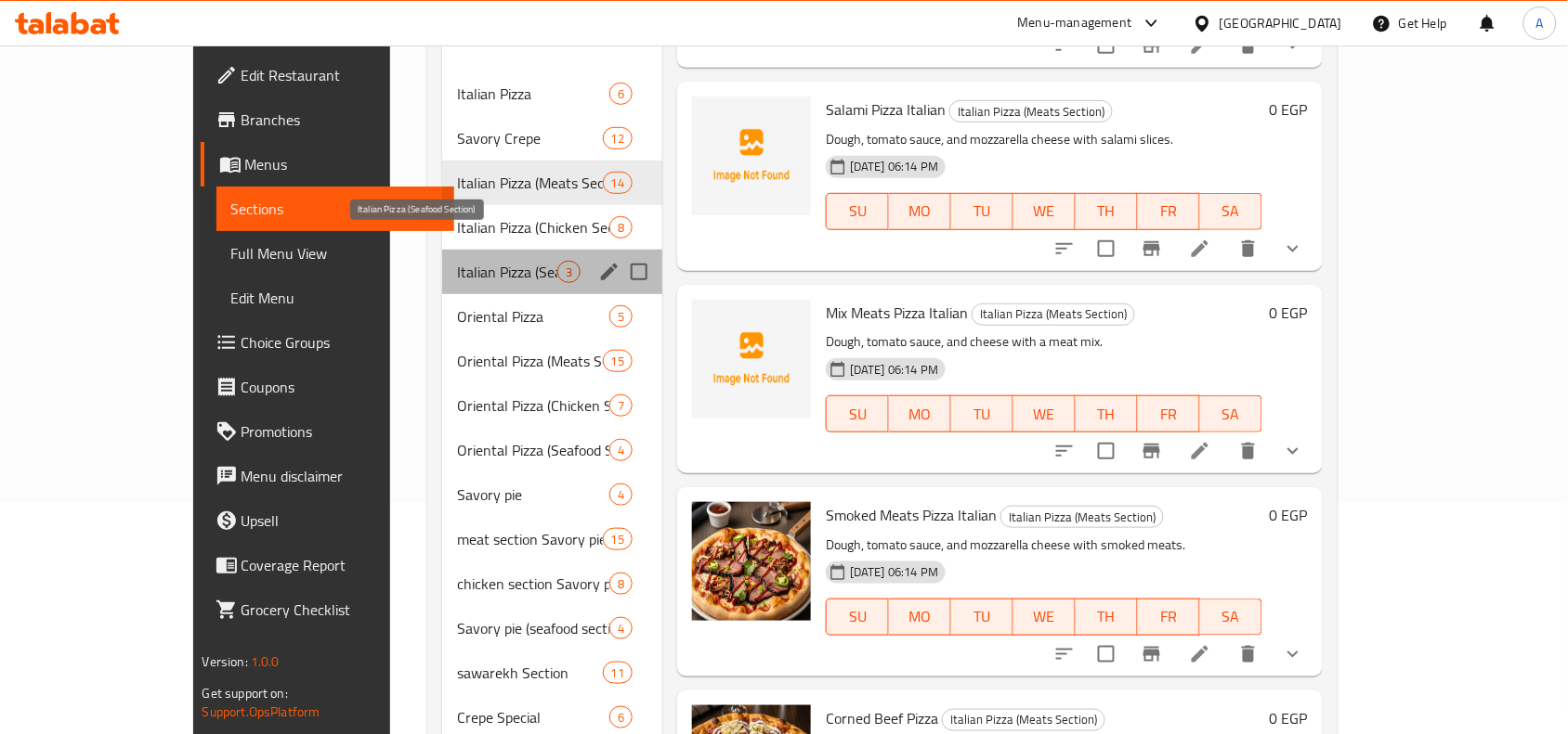
click at [457, 260] on span "Italian Pizza (Seafood Section)" at bounding box center [507, 271] width 100 height 23
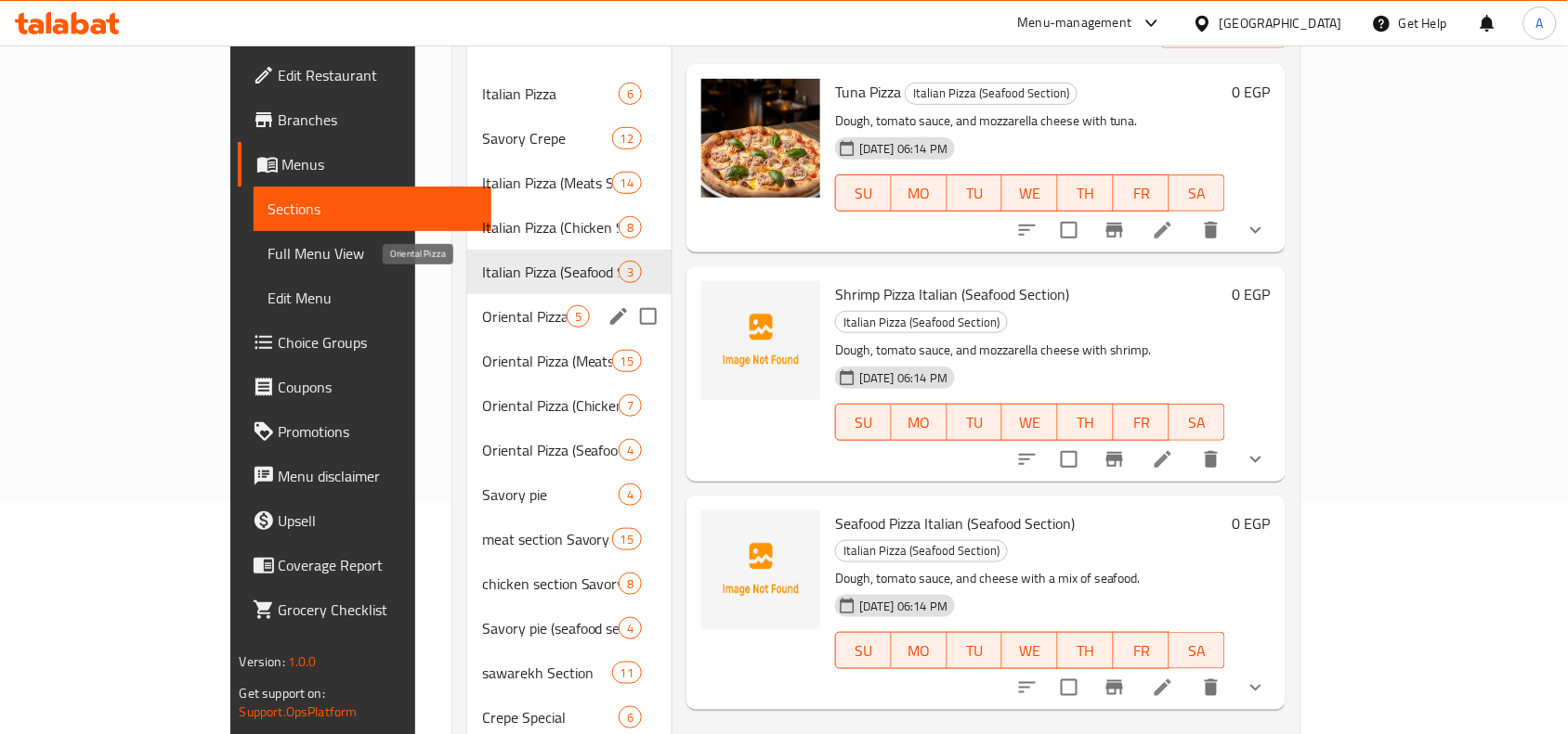
click at [482, 306] on span "Oriental Pizza" at bounding box center [524, 316] width 85 height 23
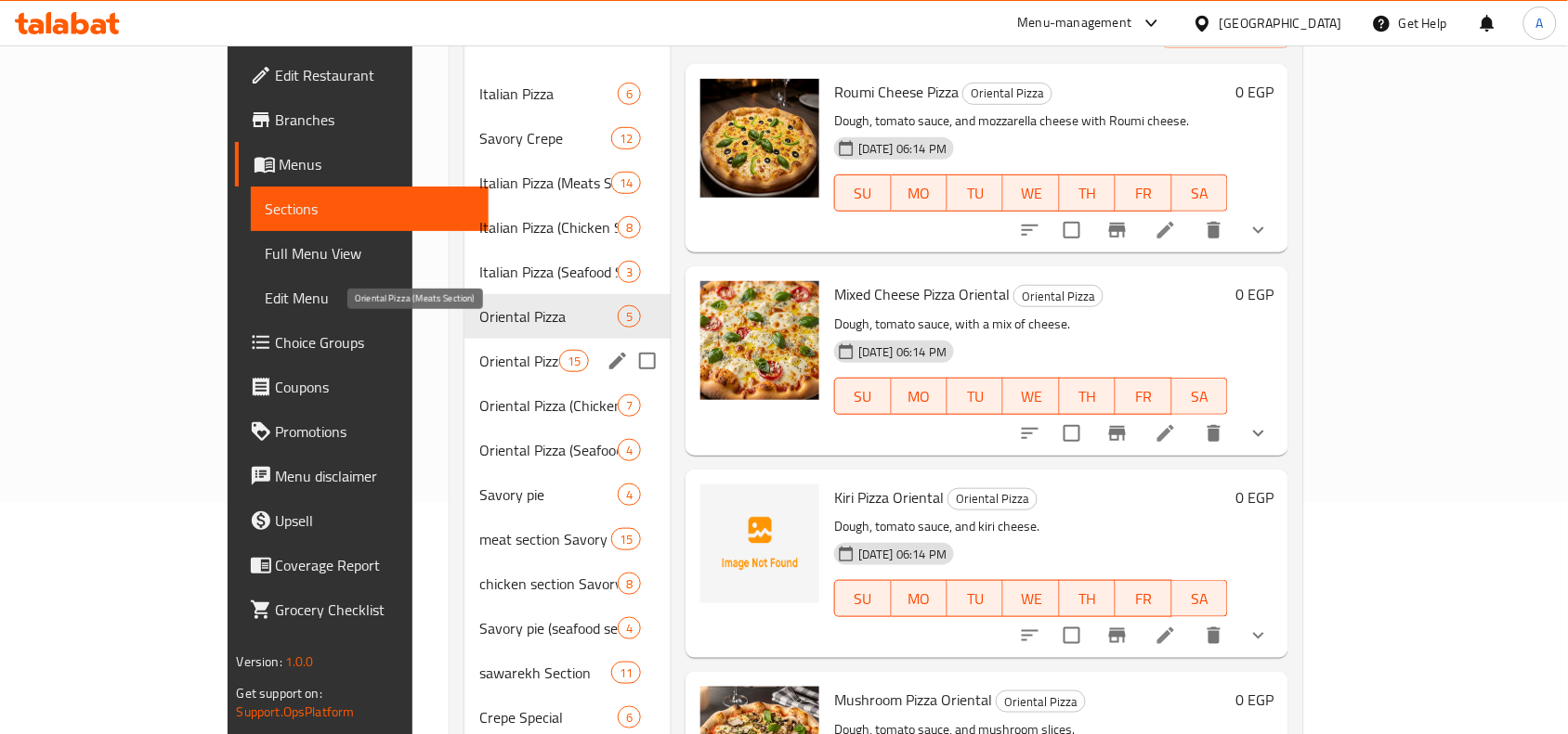
click at [464, 346] on div "Oriental Pizza (Meats Section) 15" at bounding box center [567, 361] width 206 height 44
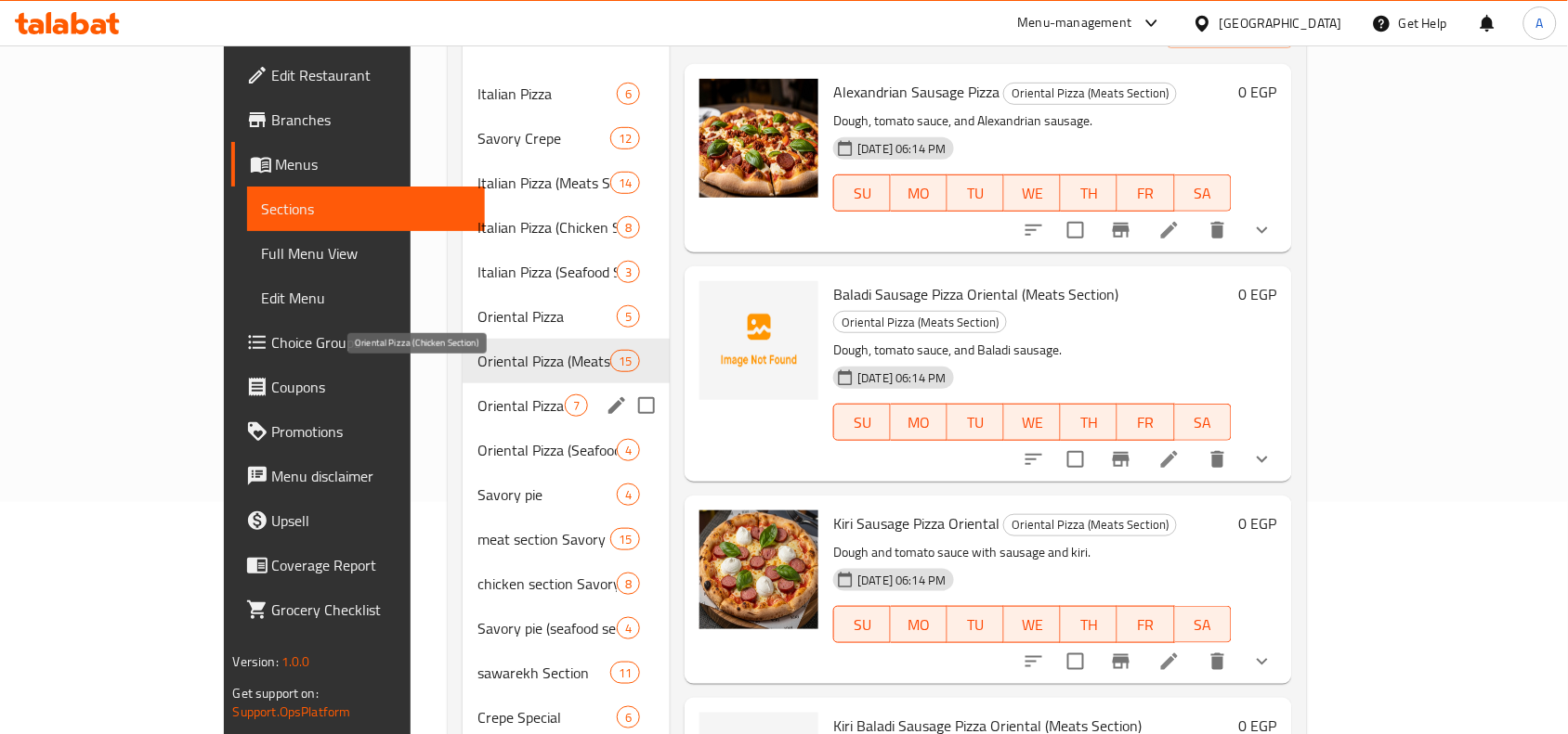
click at [478, 394] on span "Oriental Pizza (Chicken Section)" at bounding box center [521, 405] width 87 height 23
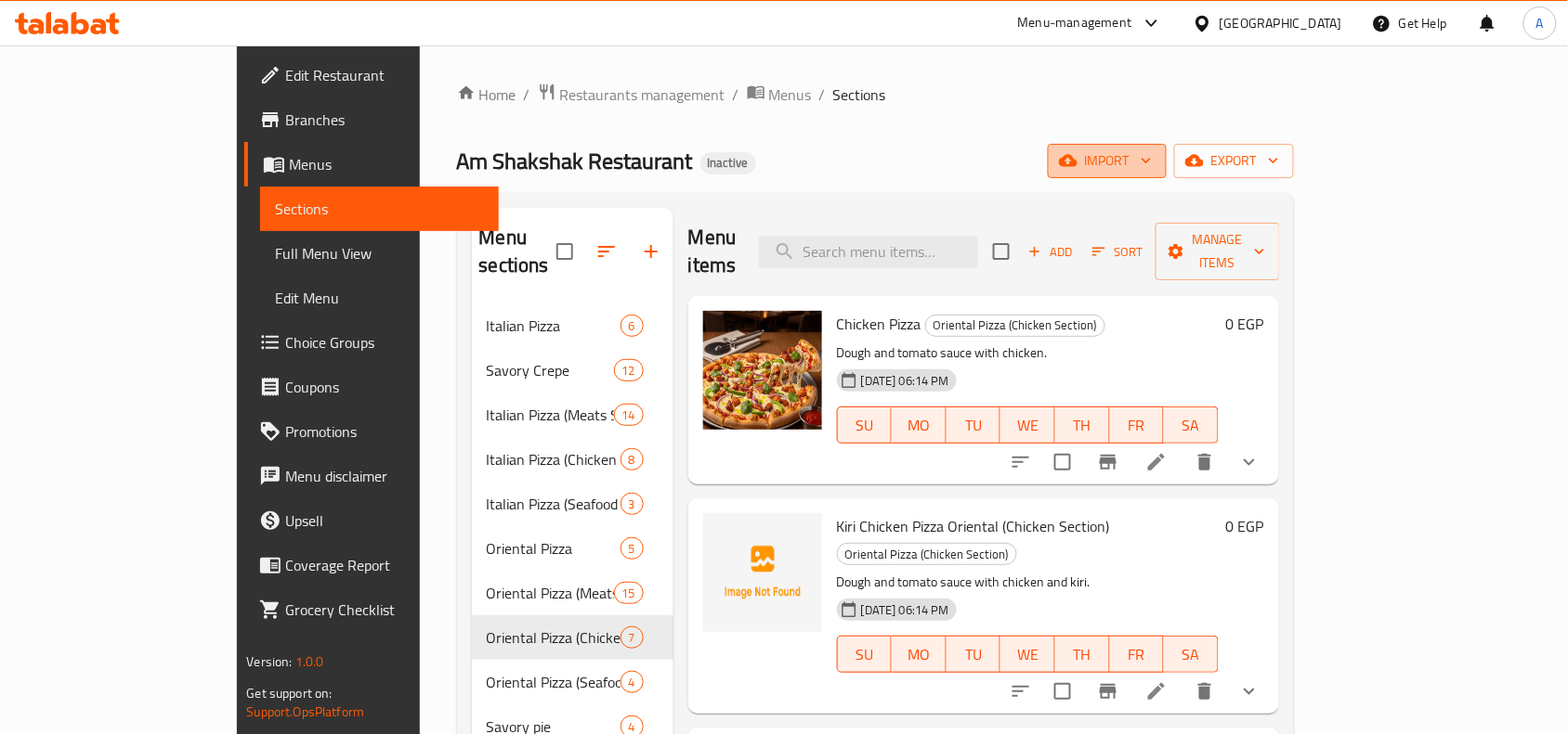
click at [1151, 167] on span "import" at bounding box center [1107, 161] width 89 height 24
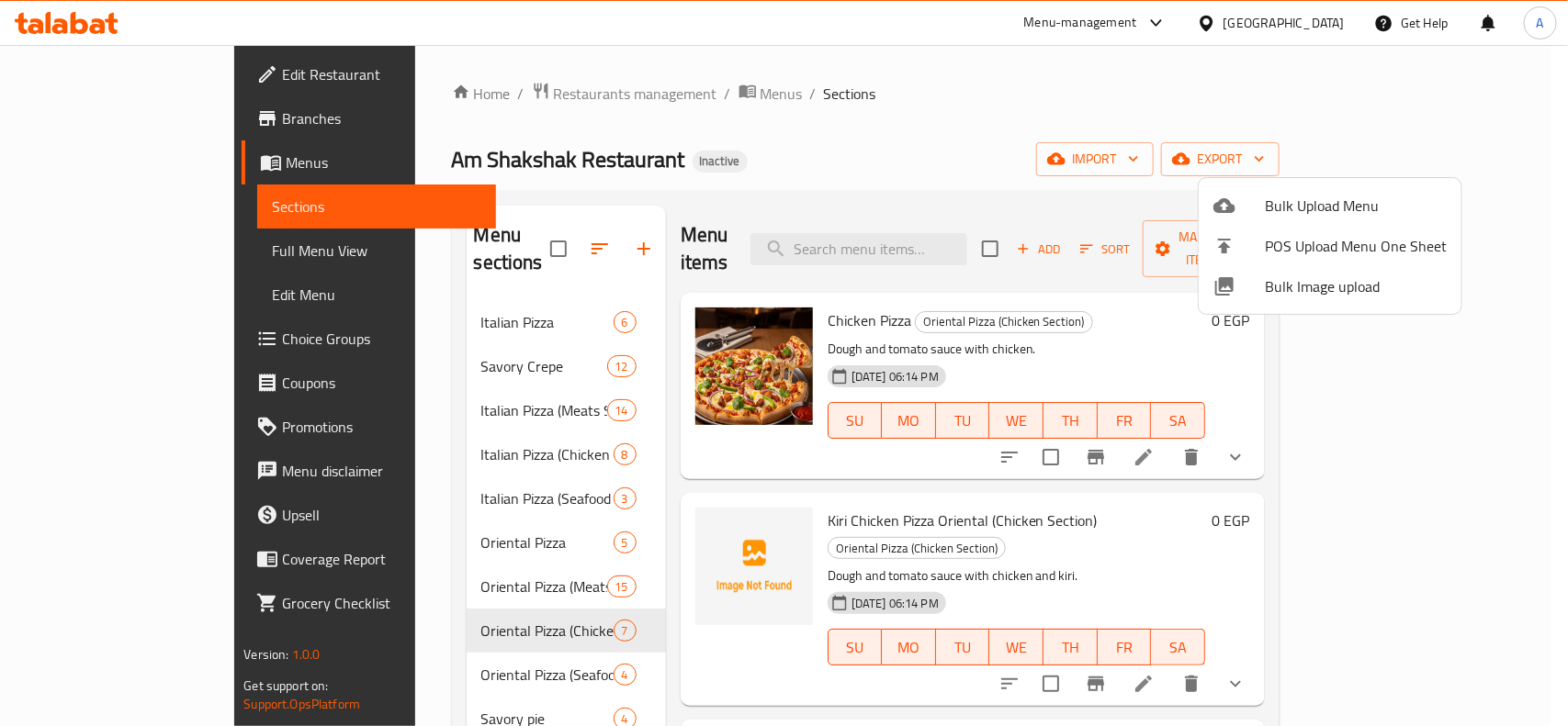
click at [1286, 291] on span "Bulk Image upload" at bounding box center [1355, 286] width 182 height 22
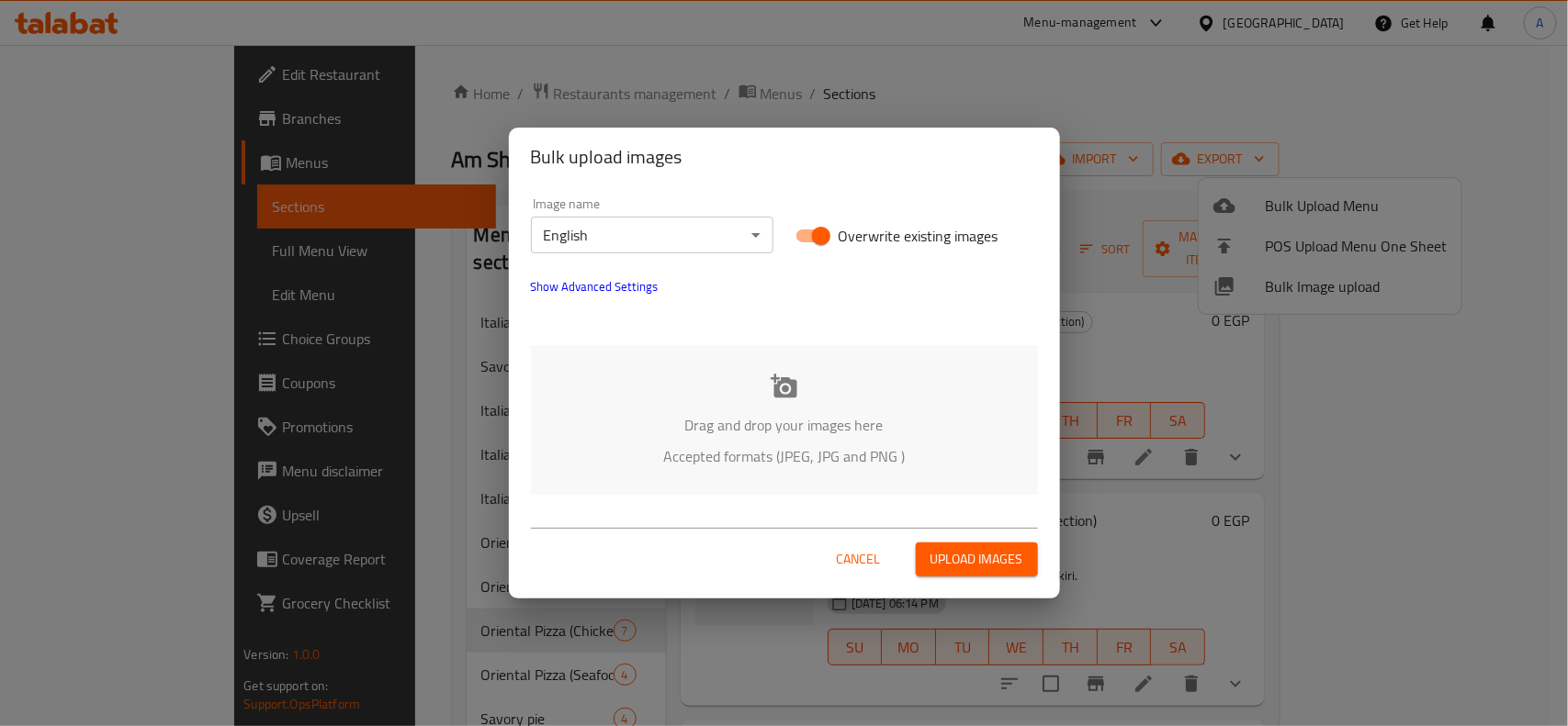
click at [716, 243] on body "​ Menu-management Egypt Get Help A Edit Restaurant Branches Menus Sections Full…" at bounding box center [784, 385] width 1568 height 681
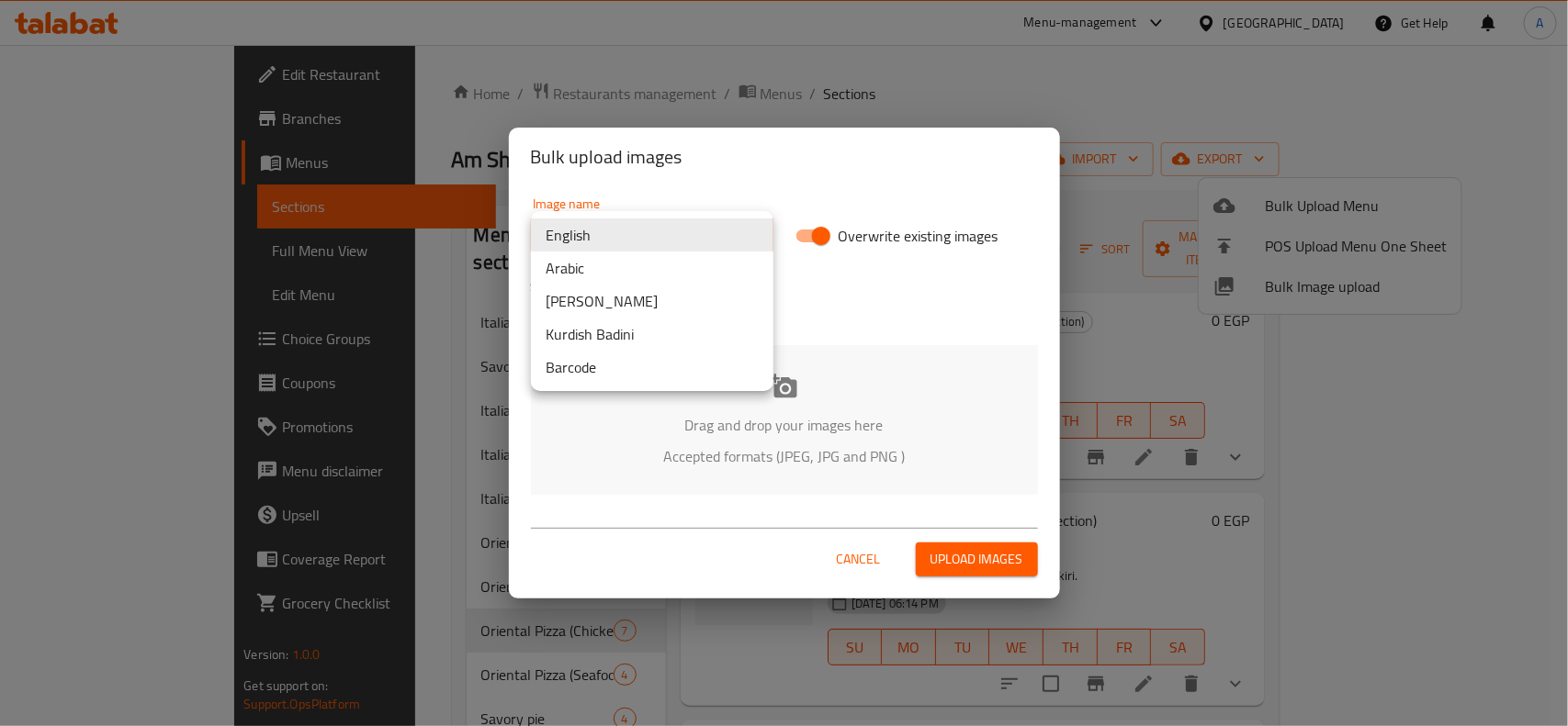
click at [620, 273] on li "Arabic" at bounding box center [651, 268] width 242 height 33
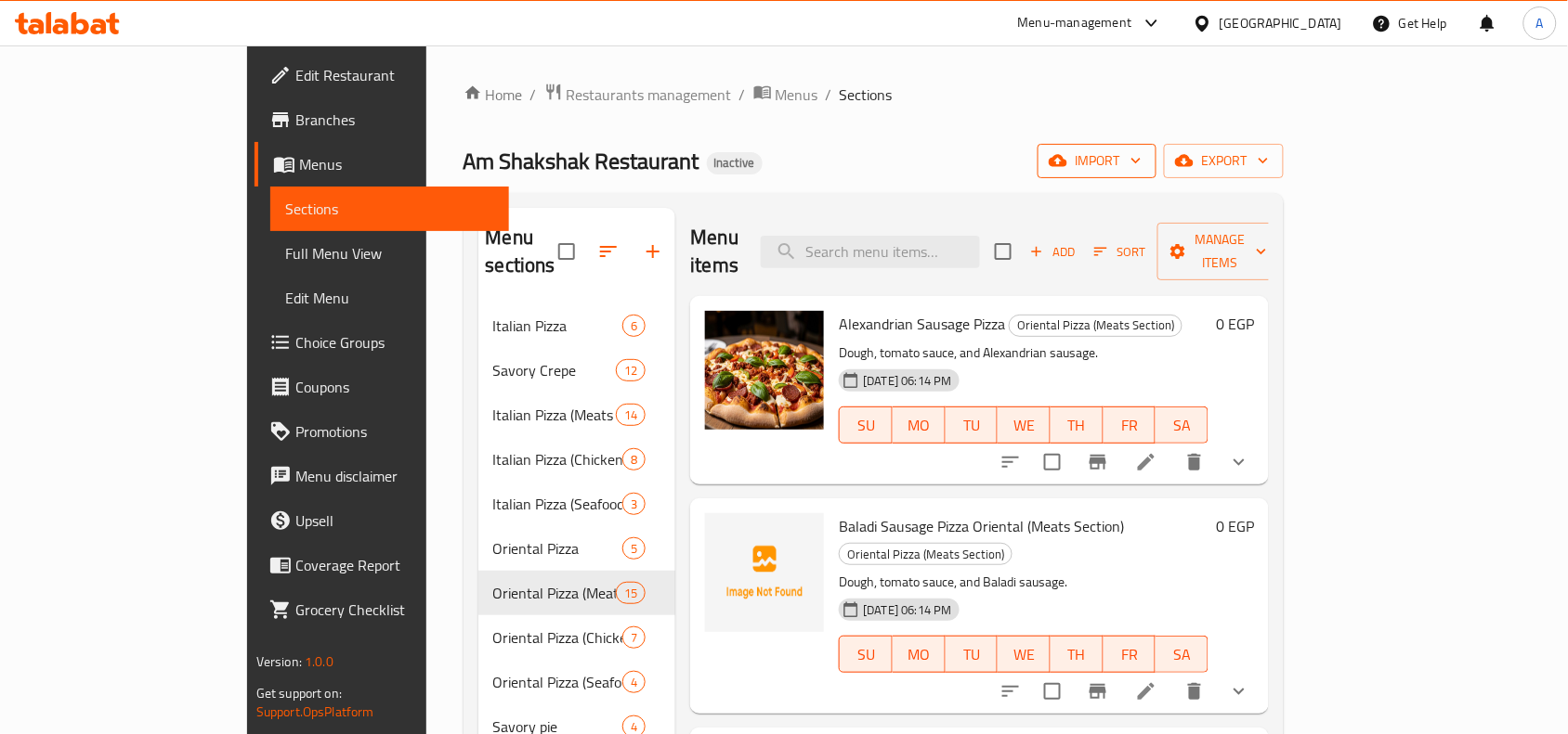
click at [1141, 163] on span "import" at bounding box center [1096, 161] width 89 height 24
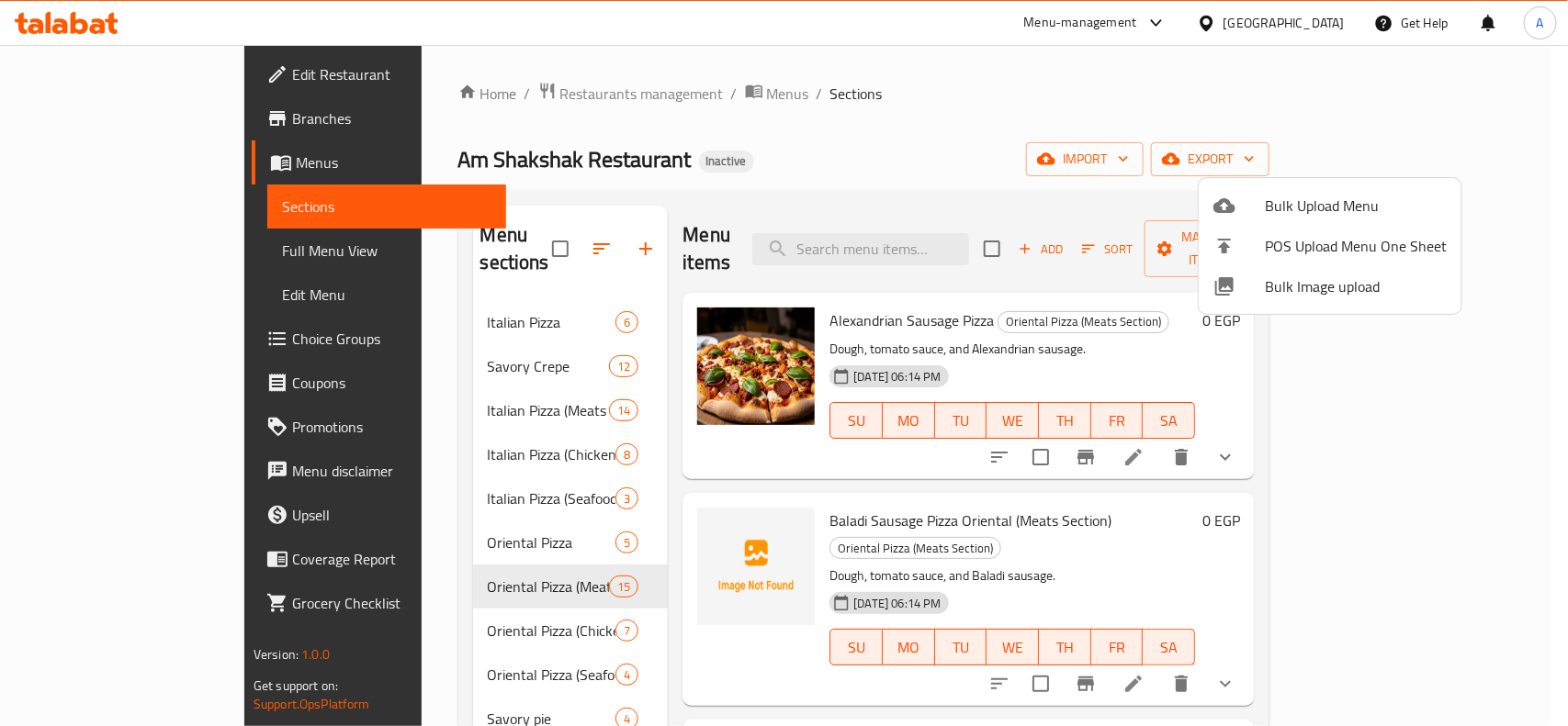
click at [1316, 288] on span "Bulk Image upload" at bounding box center [1355, 286] width 182 height 22
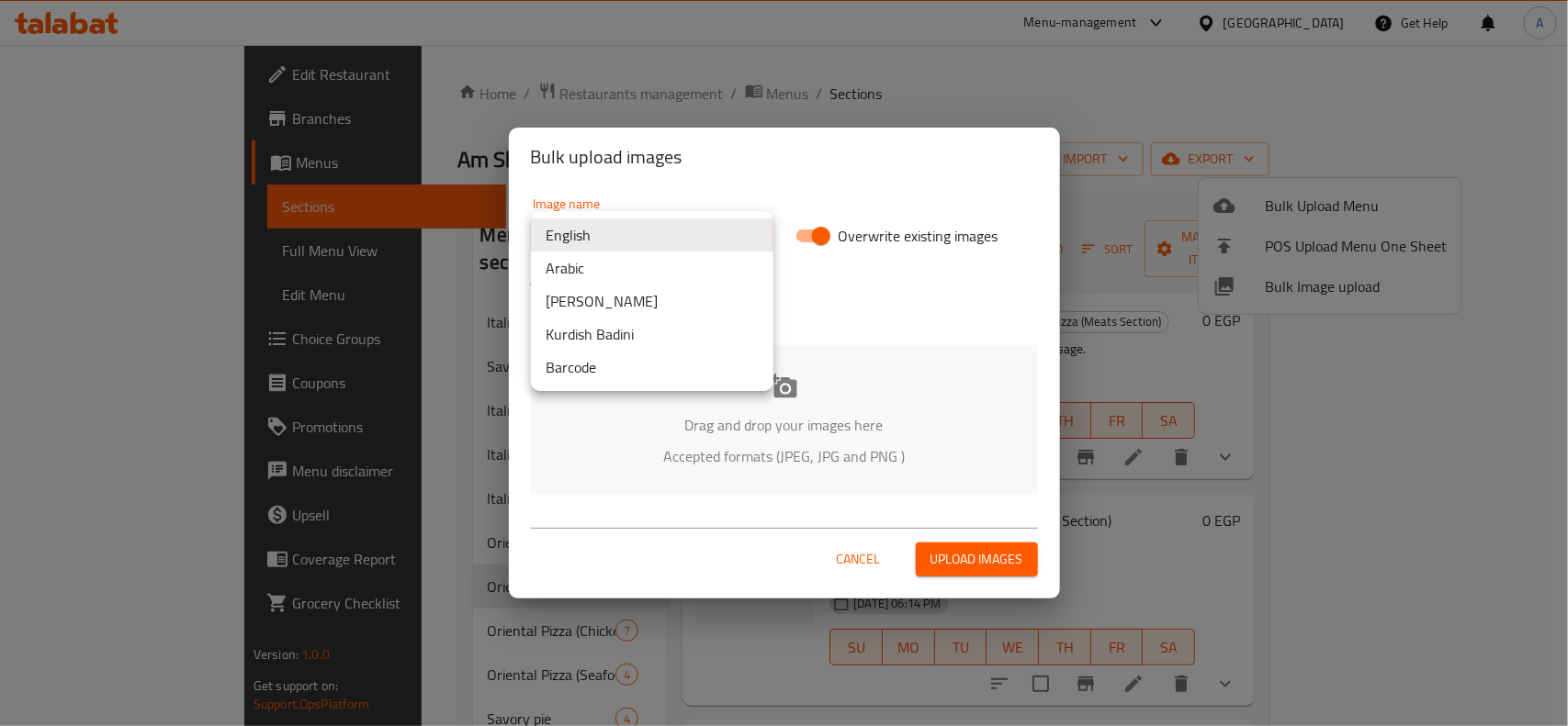
click at [730, 251] on body "​ Menu-management [GEOGRAPHIC_DATA] Get Help A Edit Restaurant Branches Menus S…" at bounding box center [784, 385] width 1568 height 681
click at [602, 280] on li "Arabic" at bounding box center [651, 268] width 242 height 33
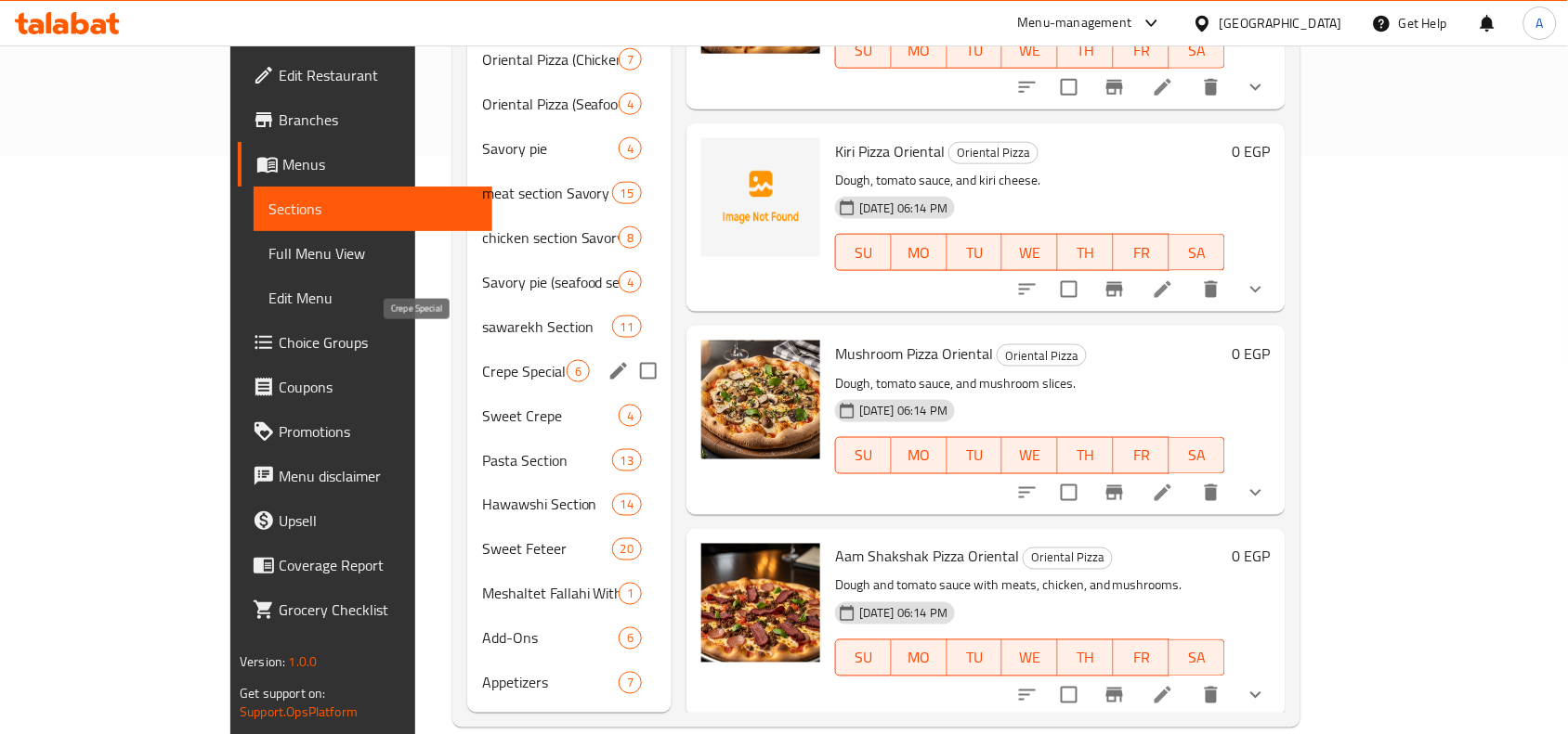
scroll to position [580, 0]
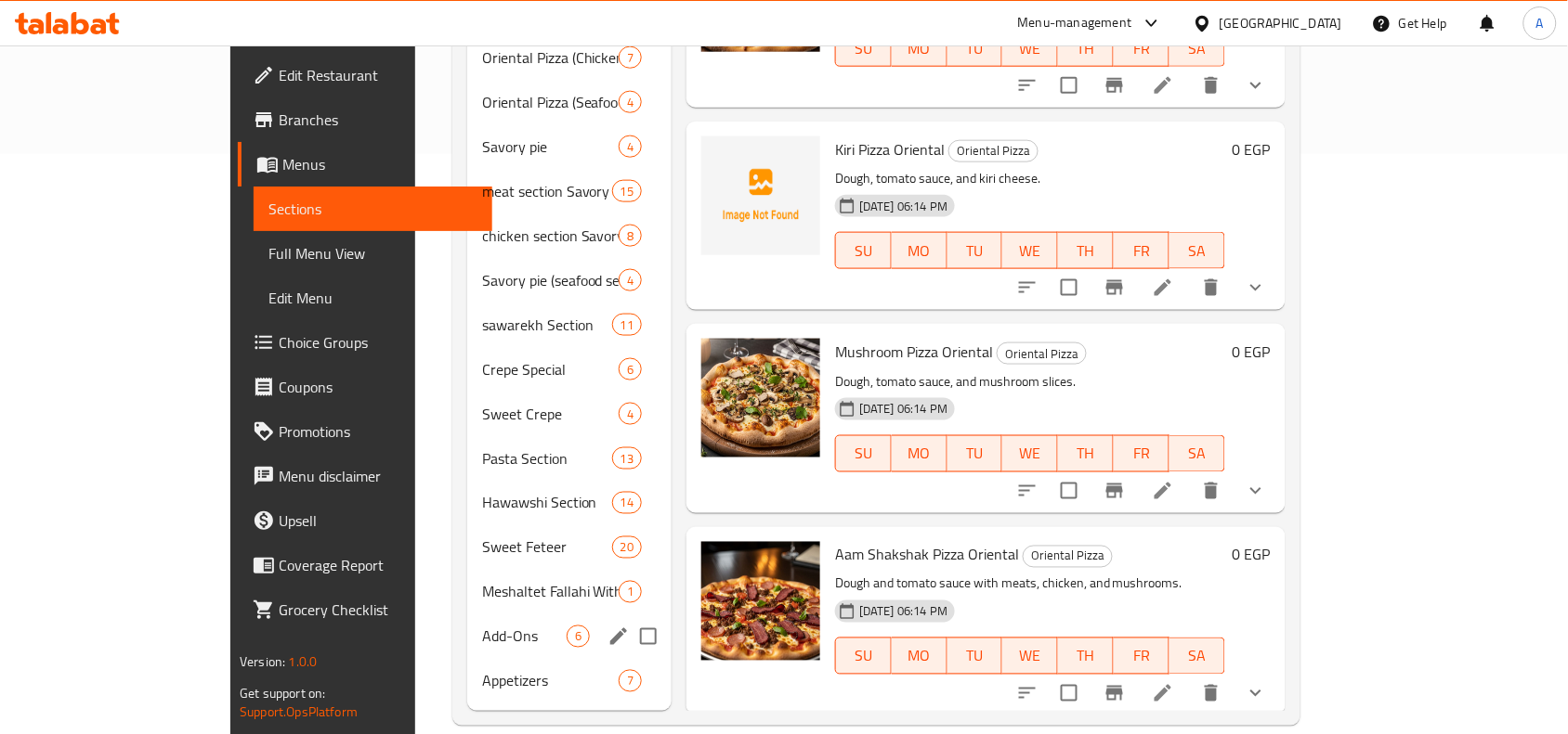
click at [467, 614] on div "Add-Ons 6" at bounding box center [569, 636] width 204 height 44
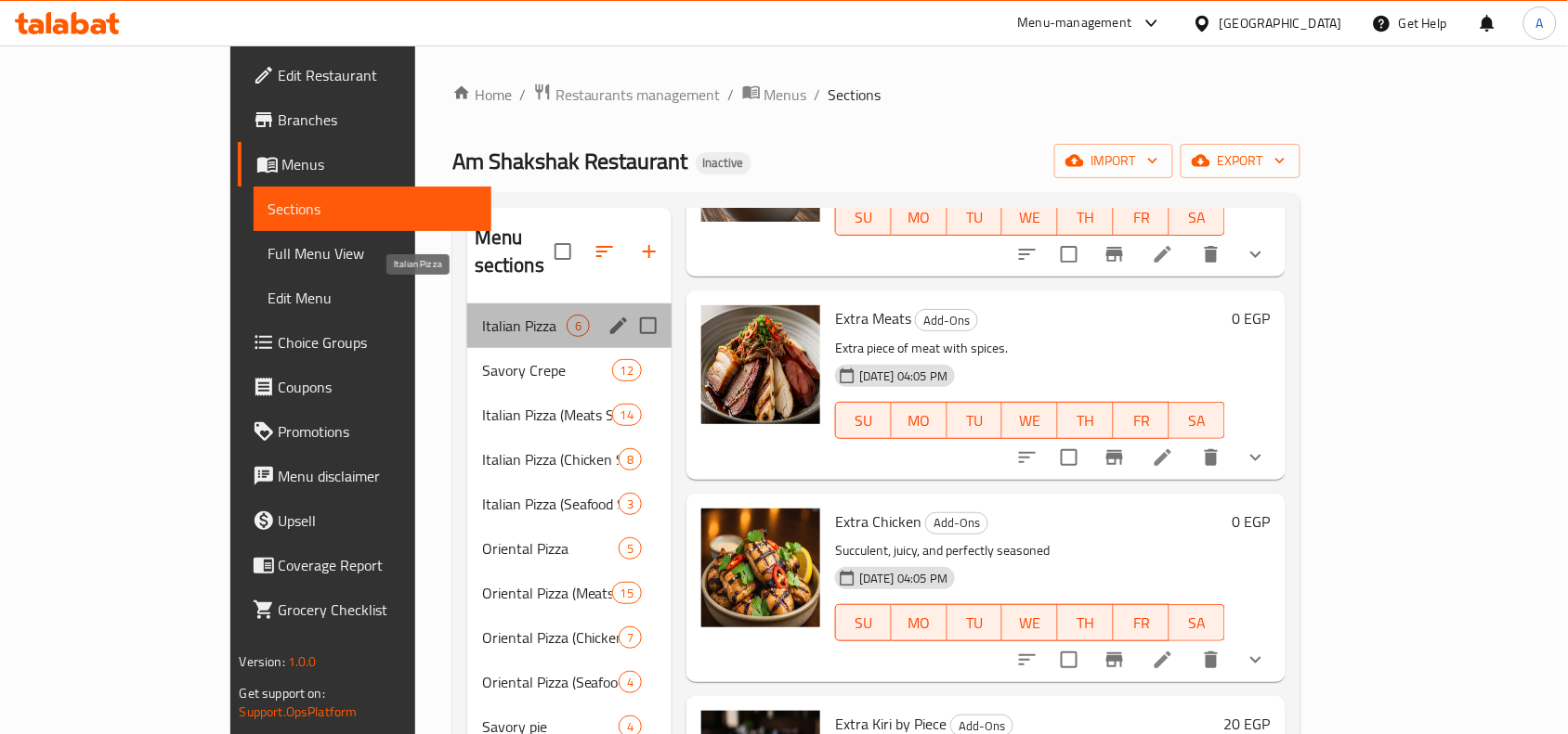
click at [482, 314] on span "Italian Pizza" at bounding box center [524, 325] width 85 height 23
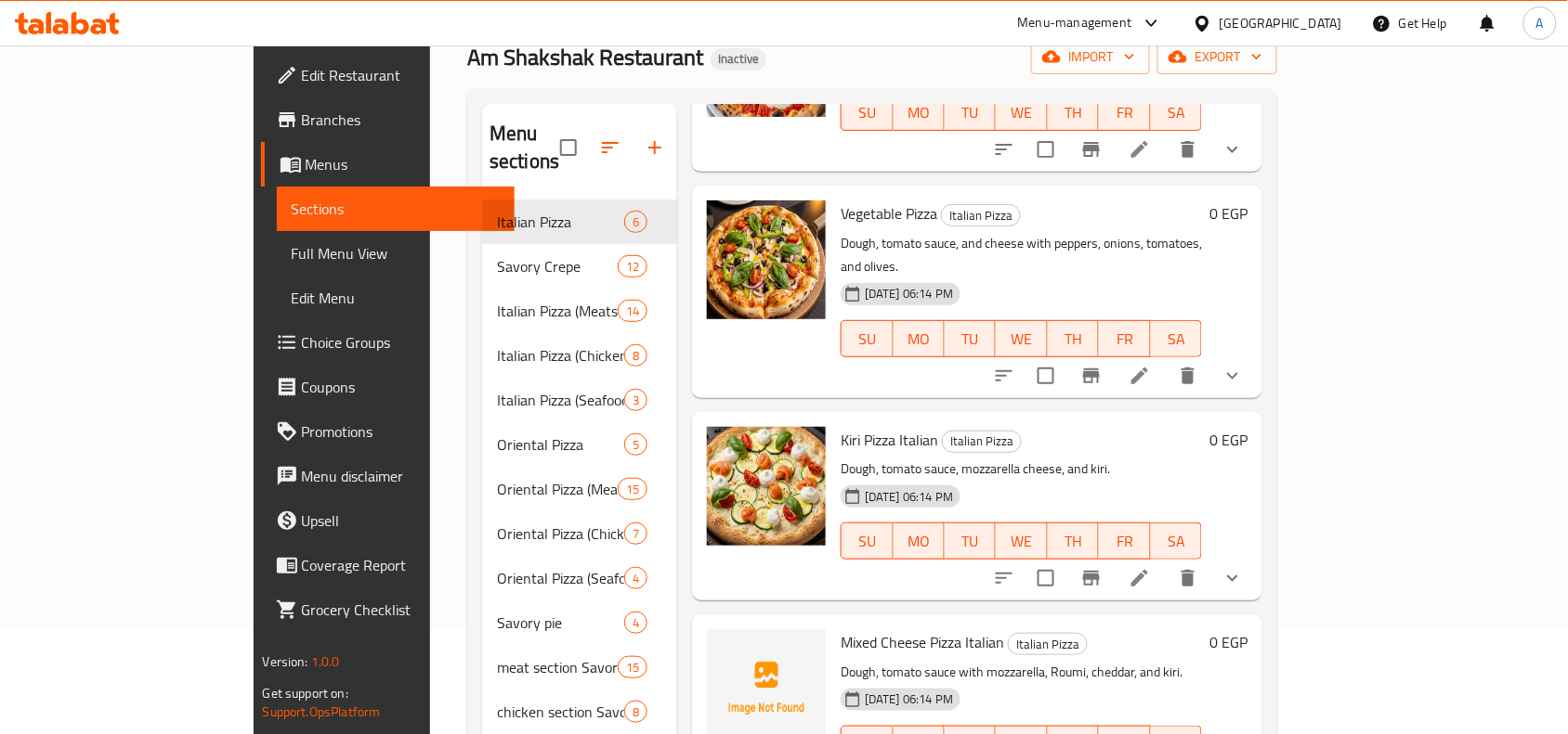
scroll to position [232, 0]
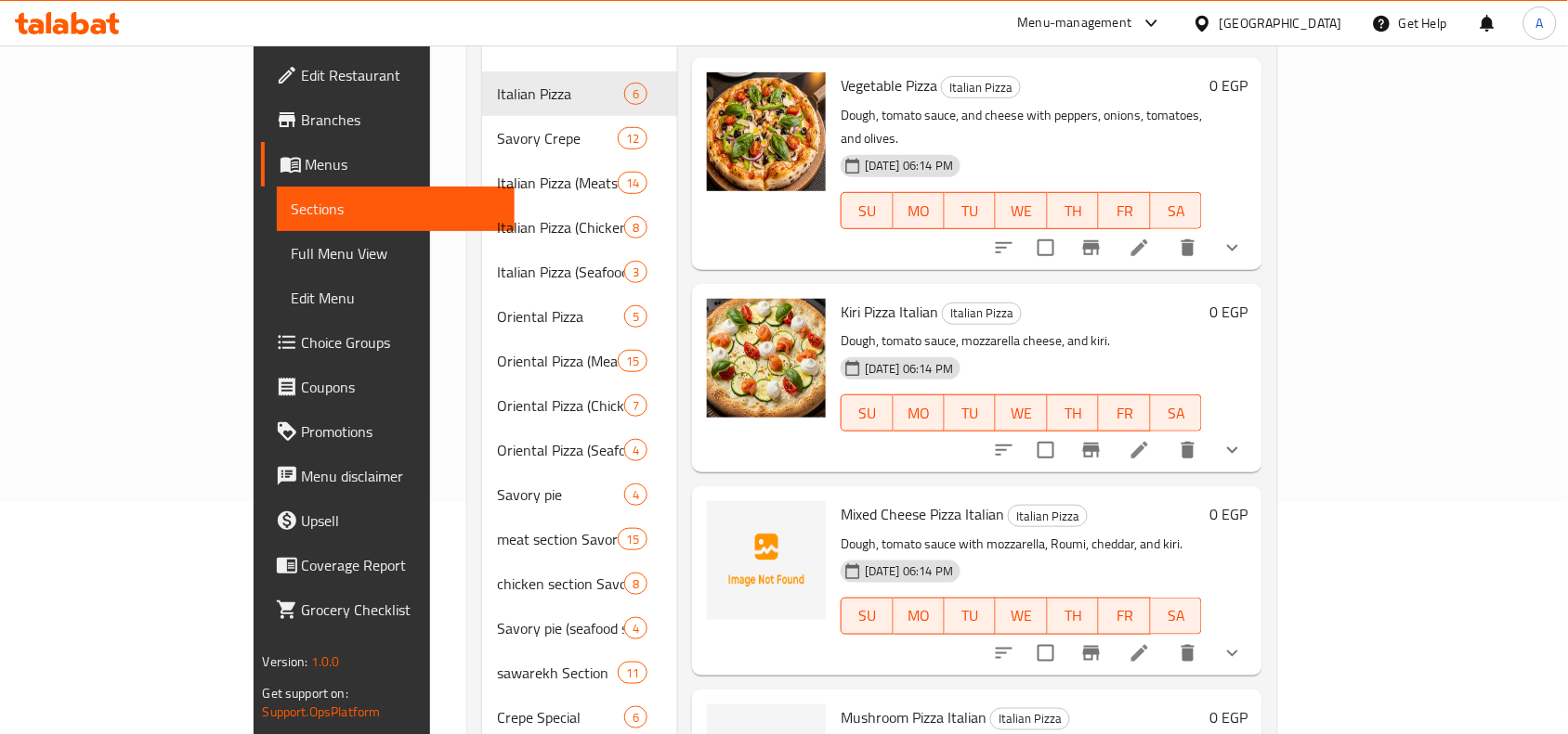
drag, startPoint x: 5, startPoint y: 6, endPoint x: 1298, endPoint y: 100, distance: 1296.4
click at [1209, 147] on div "10-09-2025 06:14 PM SU MO TU WE TH FR SA" at bounding box center [1020, 198] width 377 height 100
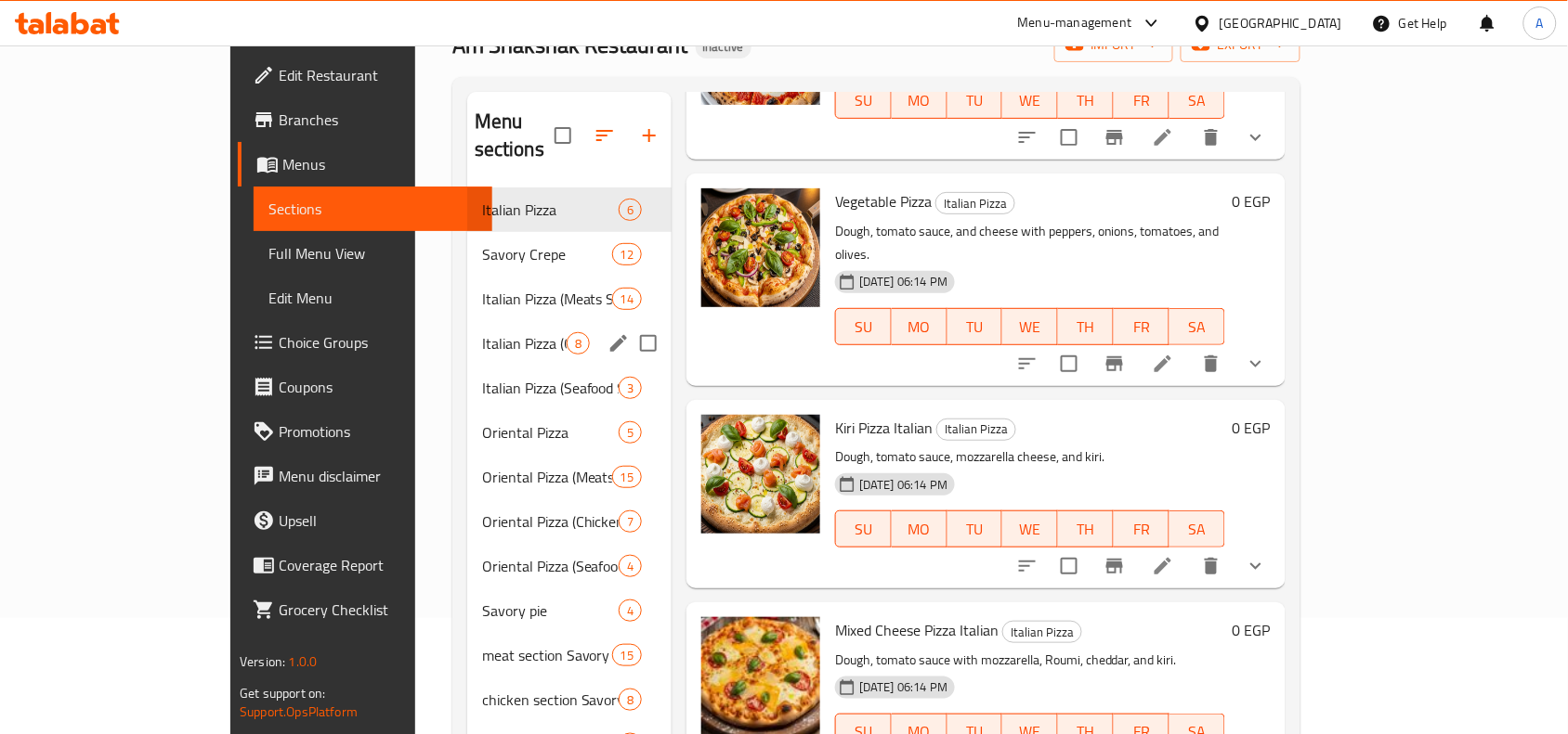
scroll to position [0, 0]
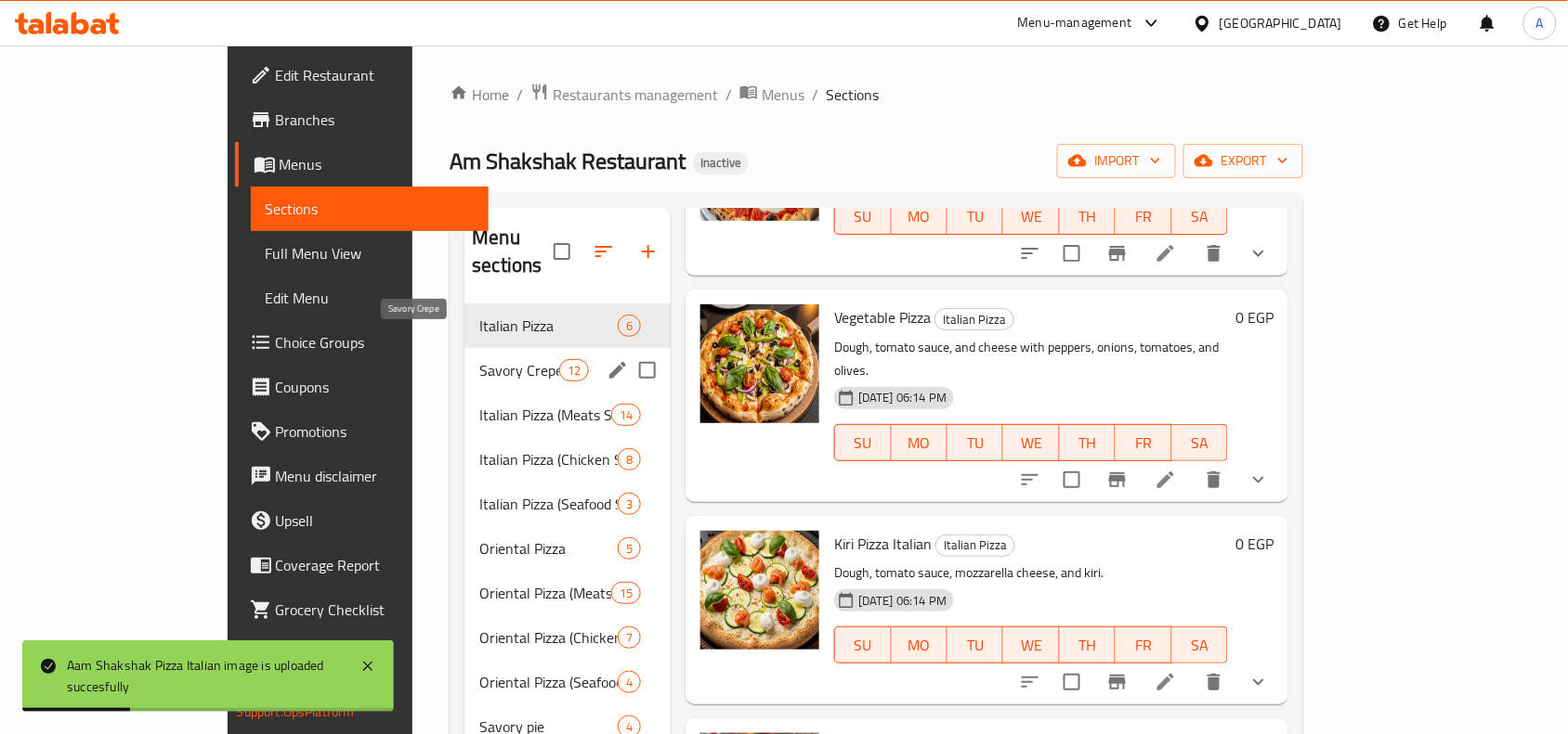
click at [479, 360] on span "Savory Crepe" at bounding box center [518, 370] width 79 height 23
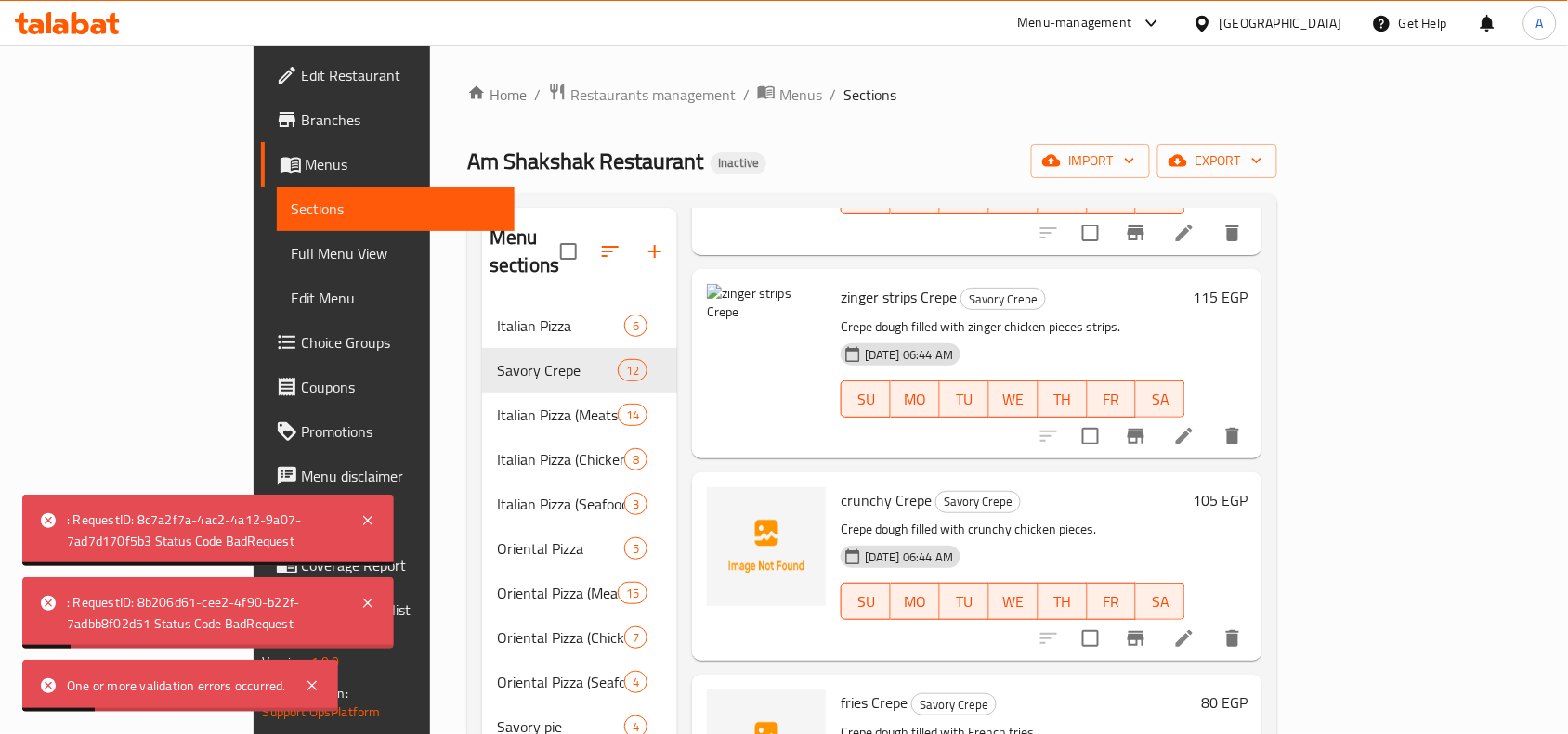
scroll to position [232, 0]
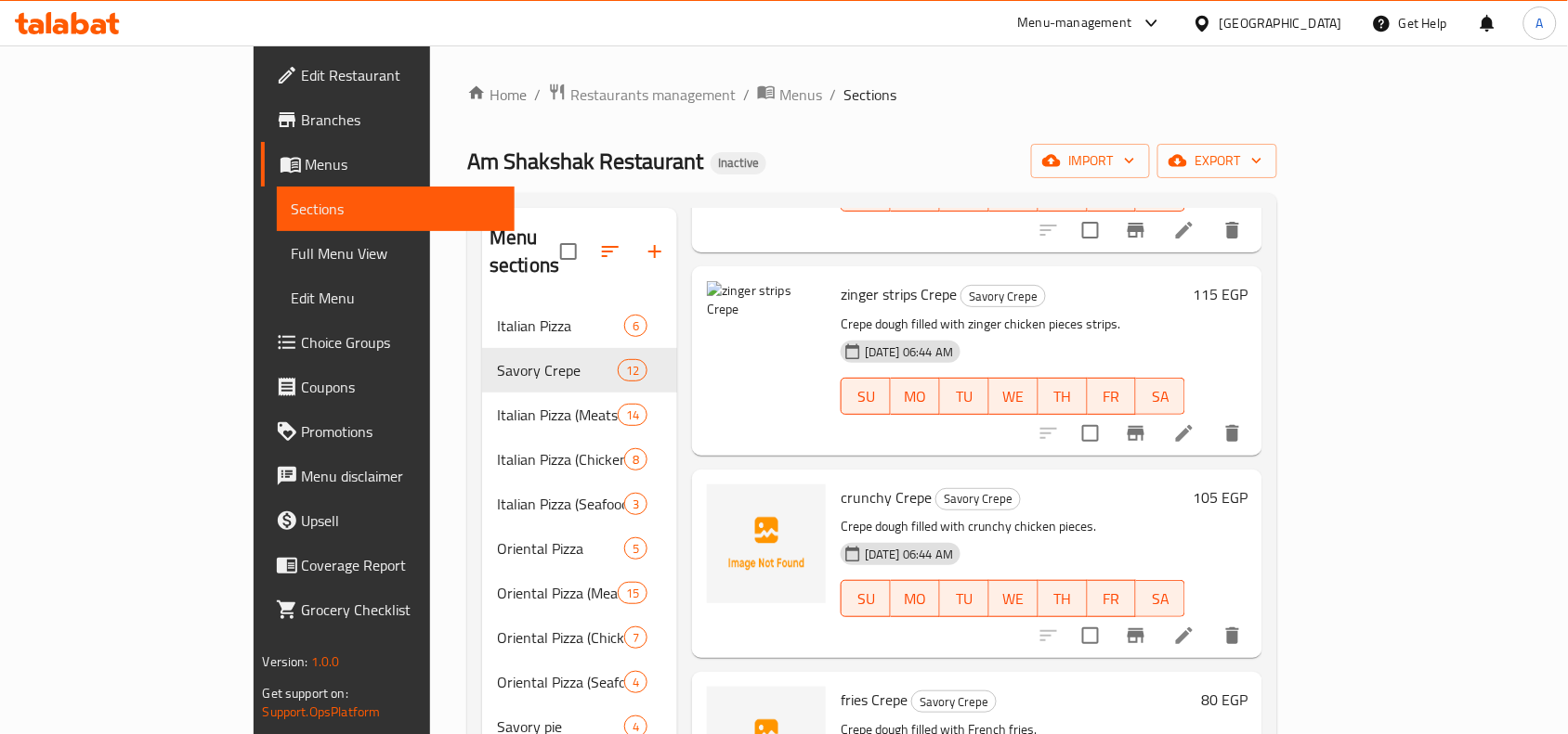
click at [850, 484] on div "crunchy Crepe Savory Crepe Crepe dough filled with crunchy chicken pieces. 11-0…" at bounding box center [1013, 564] width 360 height 174
click at [842, 483] on span "crunchy Crepe" at bounding box center [886, 497] width 91 height 28
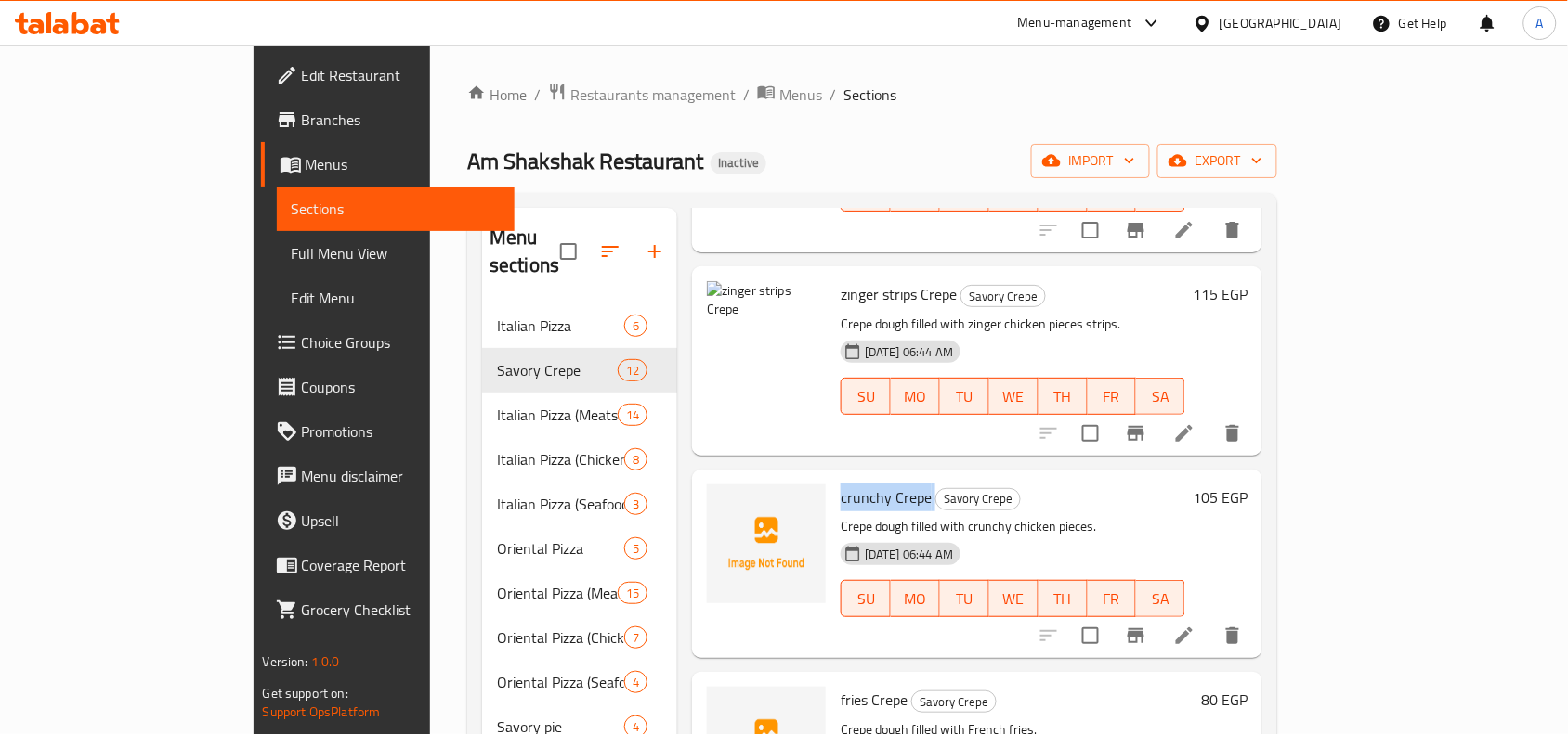
copy h6 "crunchy Crepe"
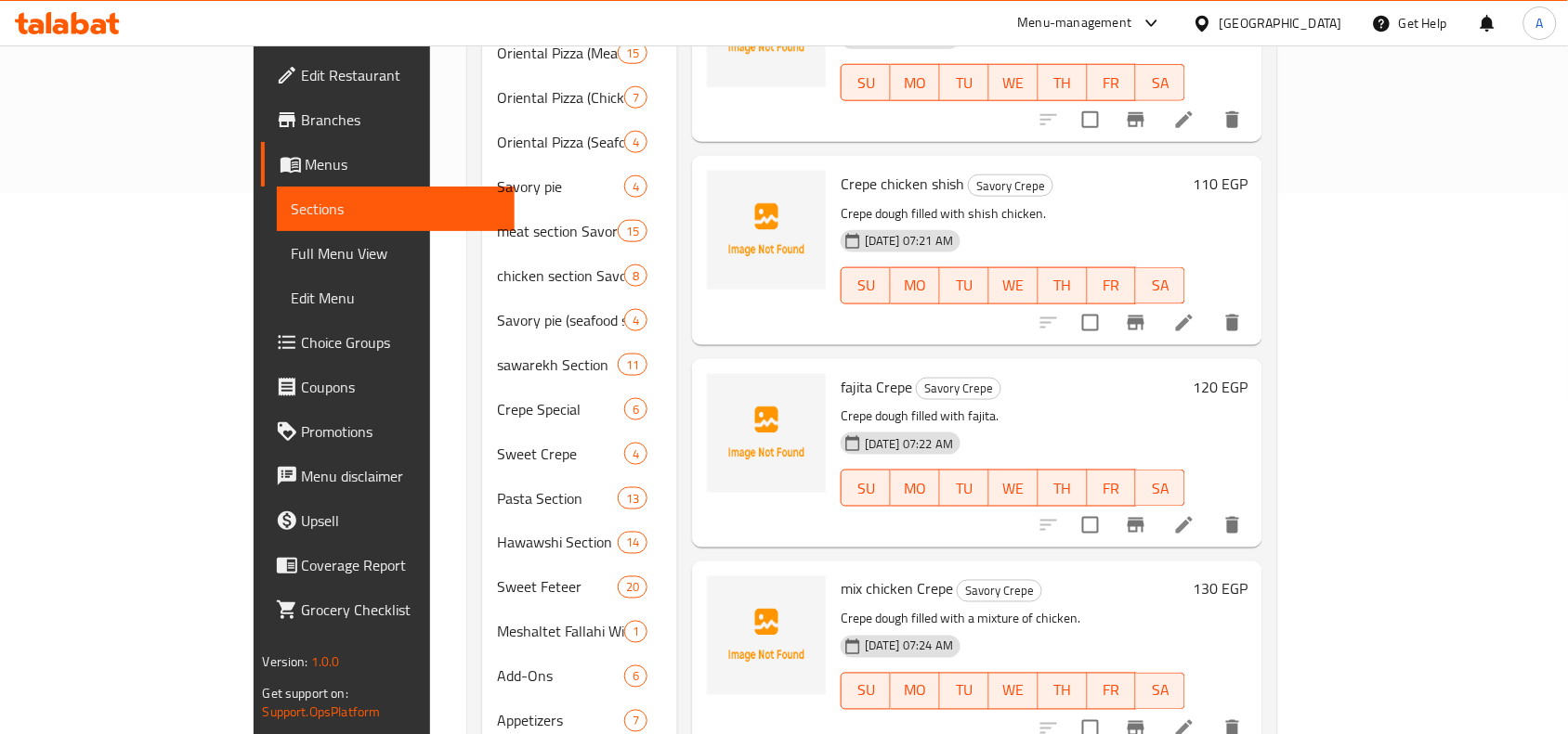
scroll to position [580, 0]
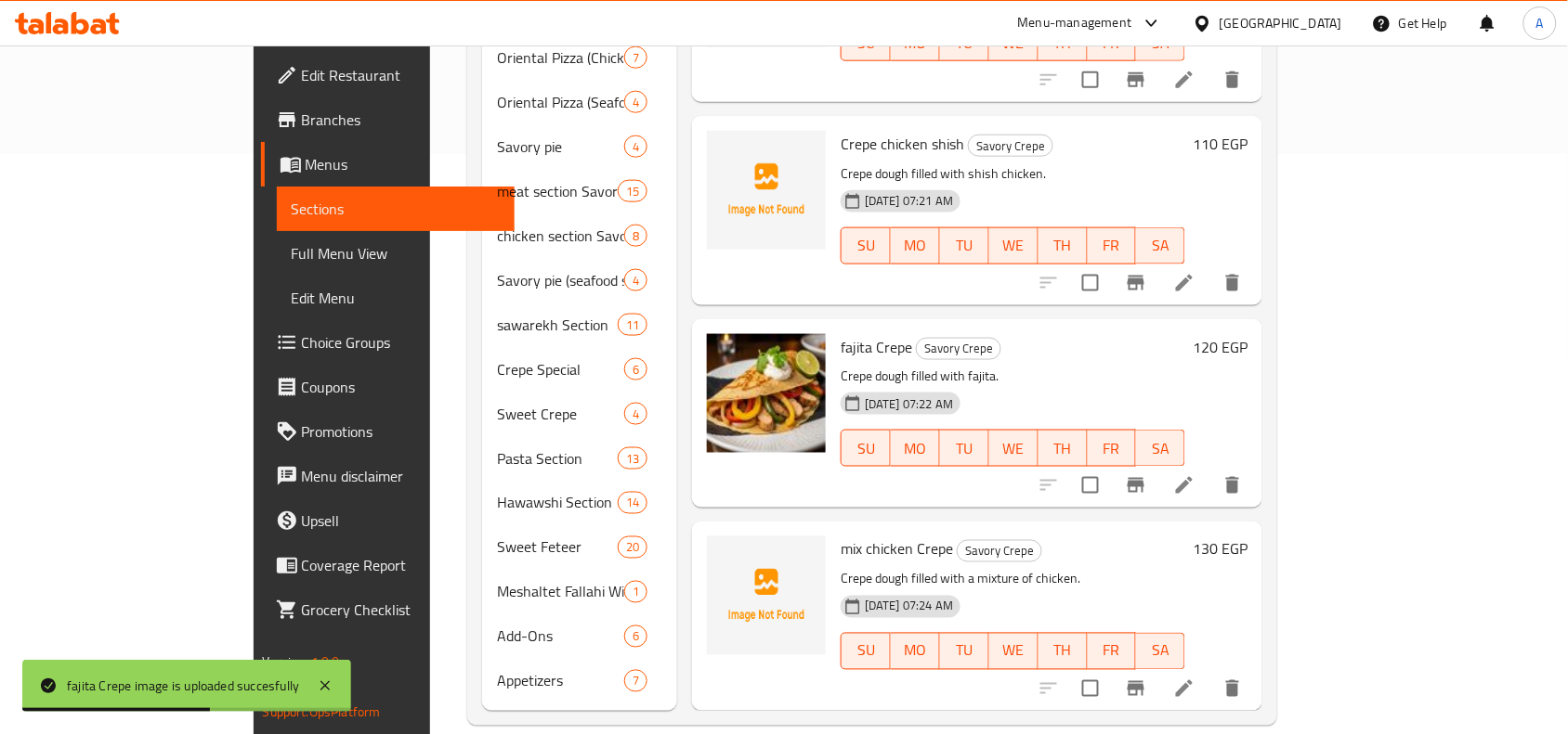
click at [861, 536] on span "mix chicken Crepe" at bounding box center [897, 549] width 112 height 28
copy h6 "mix chicken Crepe"
click at [1195, 678] on icon at bounding box center [1184, 689] width 23 height 23
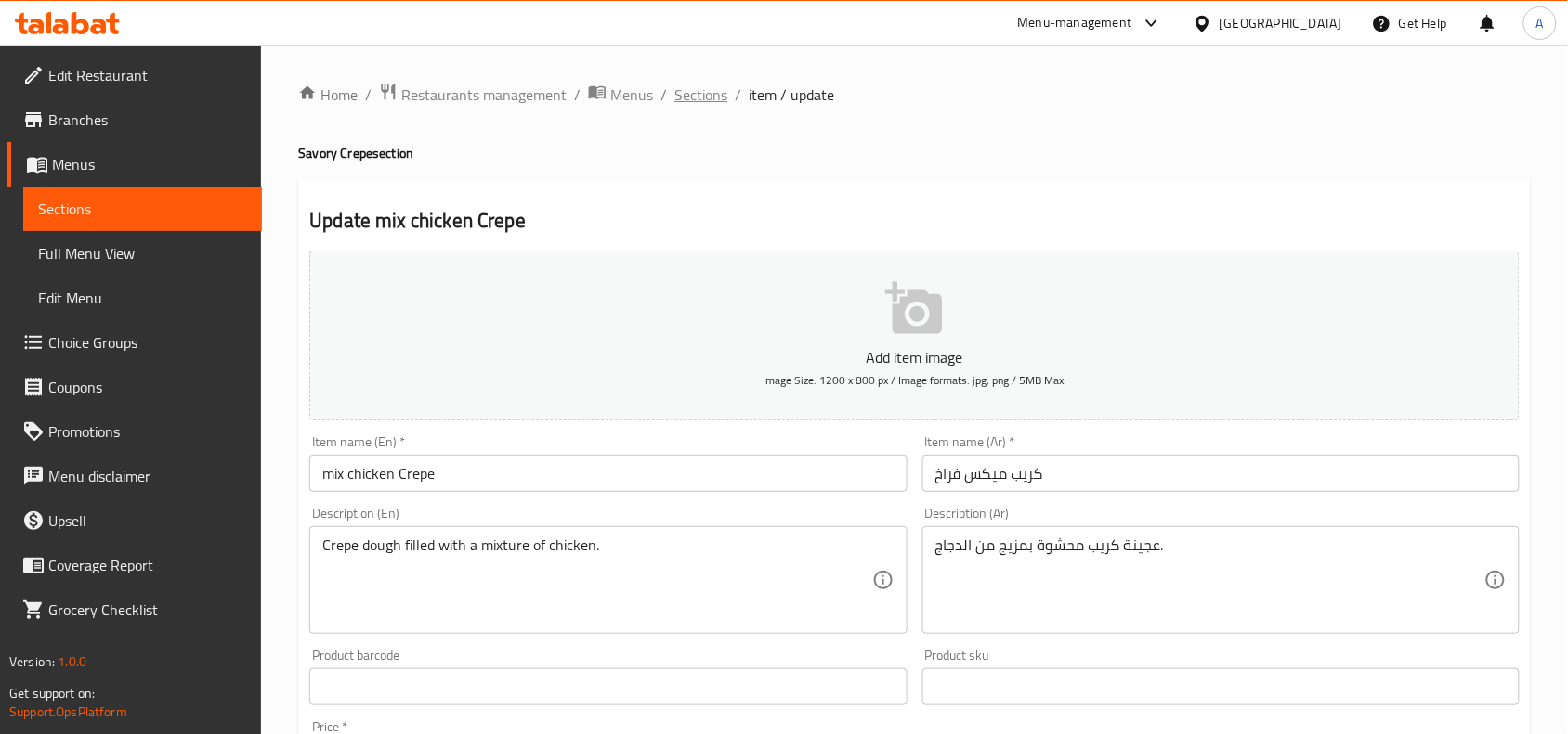
click at [707, 89] on span "Sections" at bounding box center [701, 94] width 53 height 23
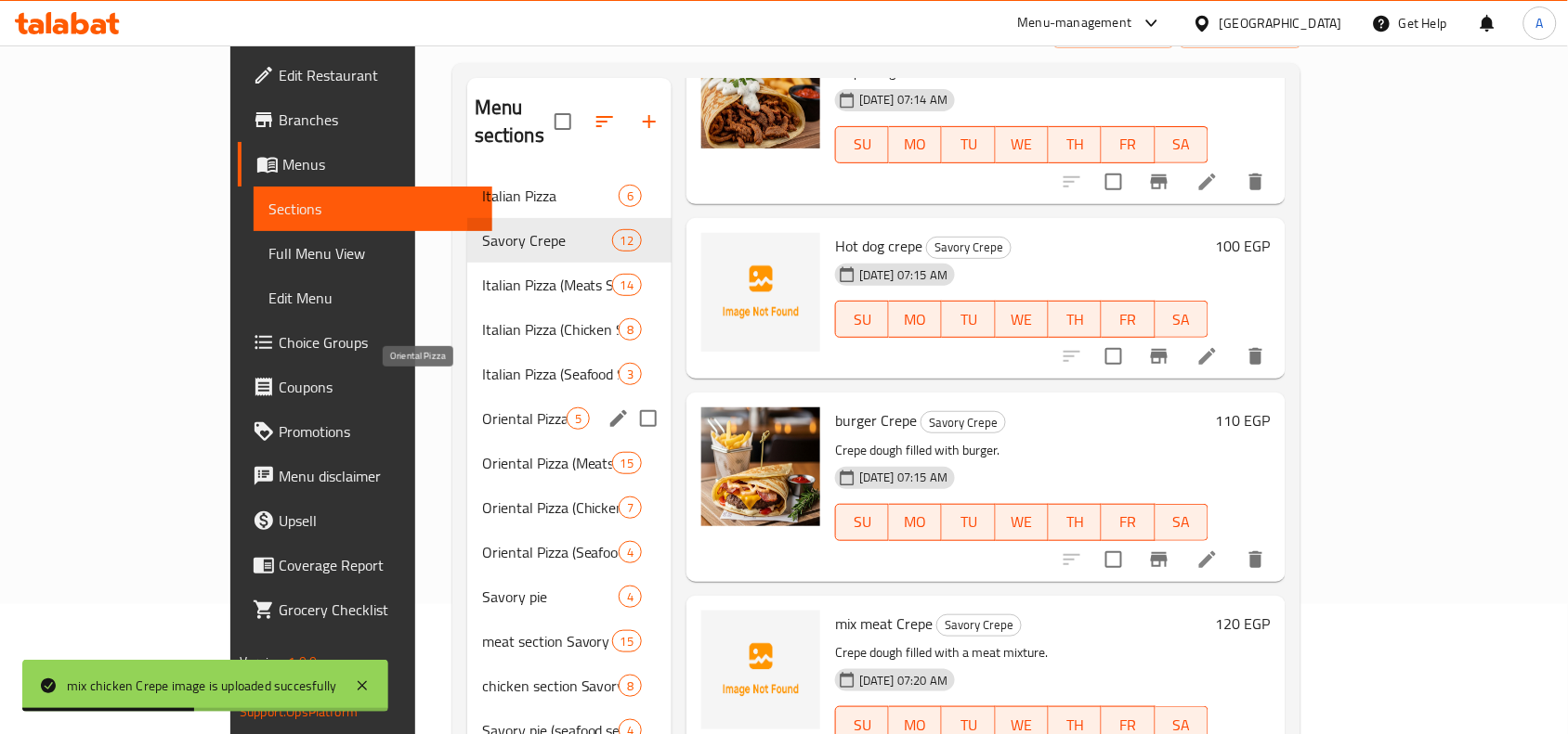
scroll to position [116, 0]
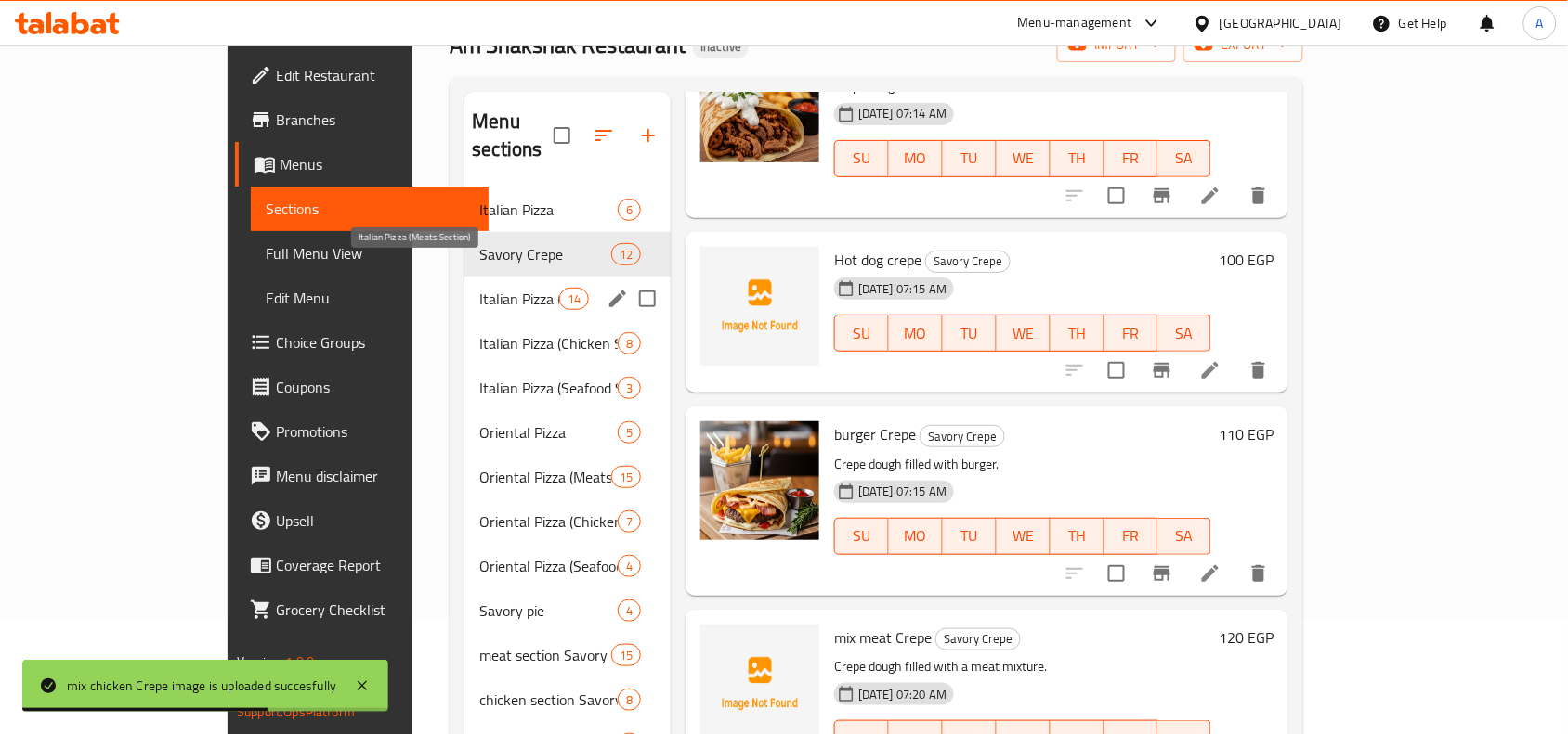
click at [479, 288] on span "Italian Pizza (Meats Section)" at bounding box center [518, 299] width 79 height 23
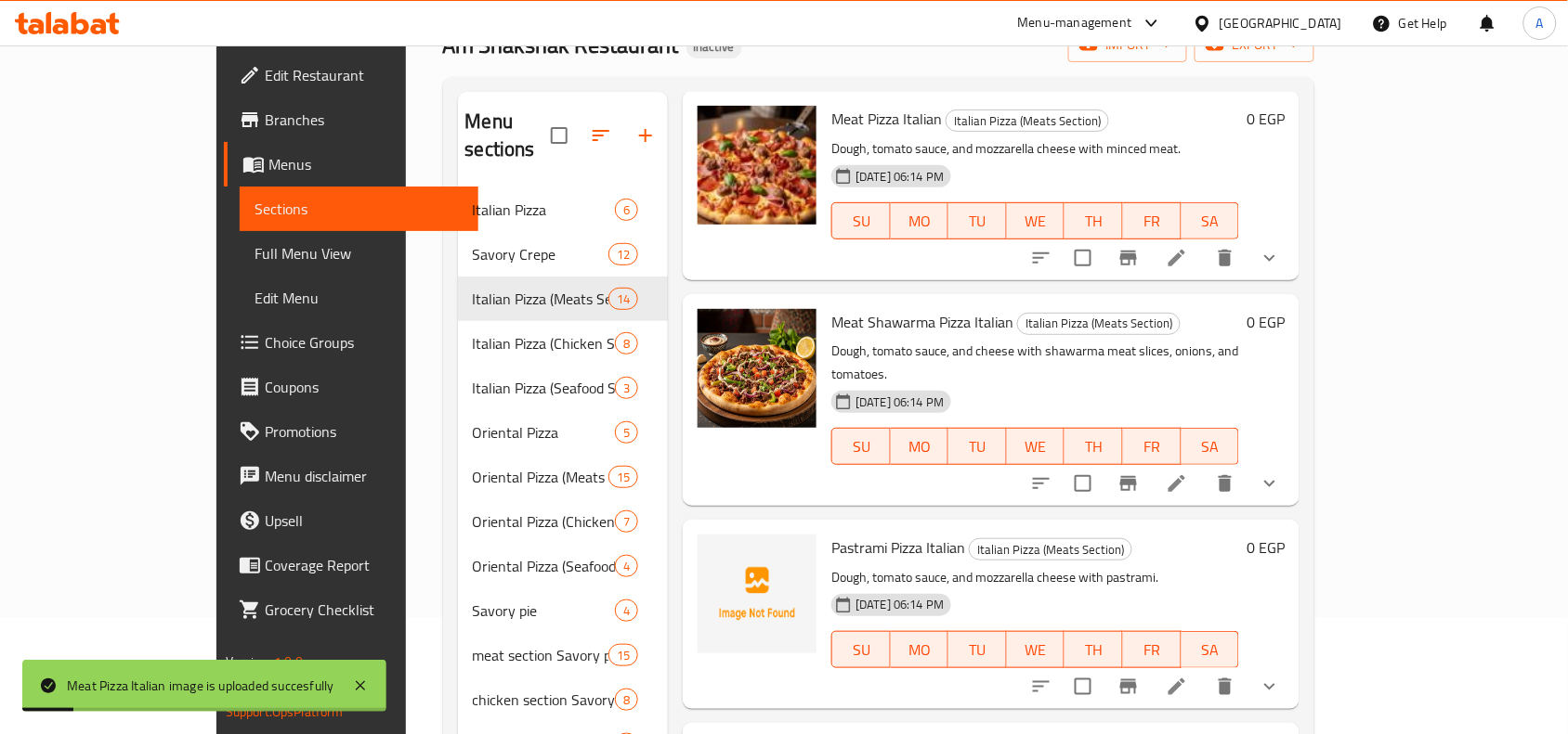
scroll to position [697, 0]
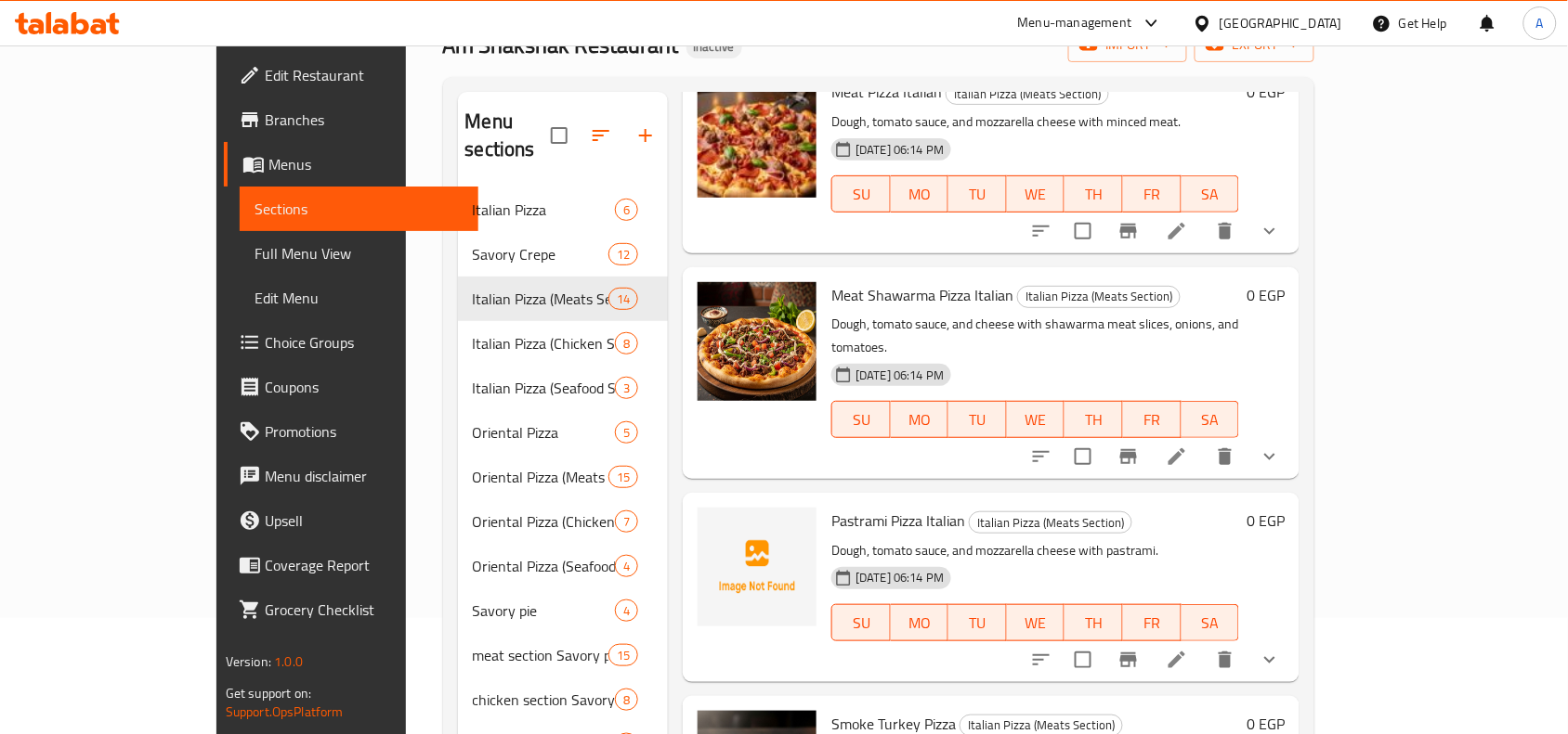
click at [1193, 508] on h6 "Pastrami Pizza Italian Italian Pizza (Meats Section)" at bounding box center [1034, 521] width 408 height 26
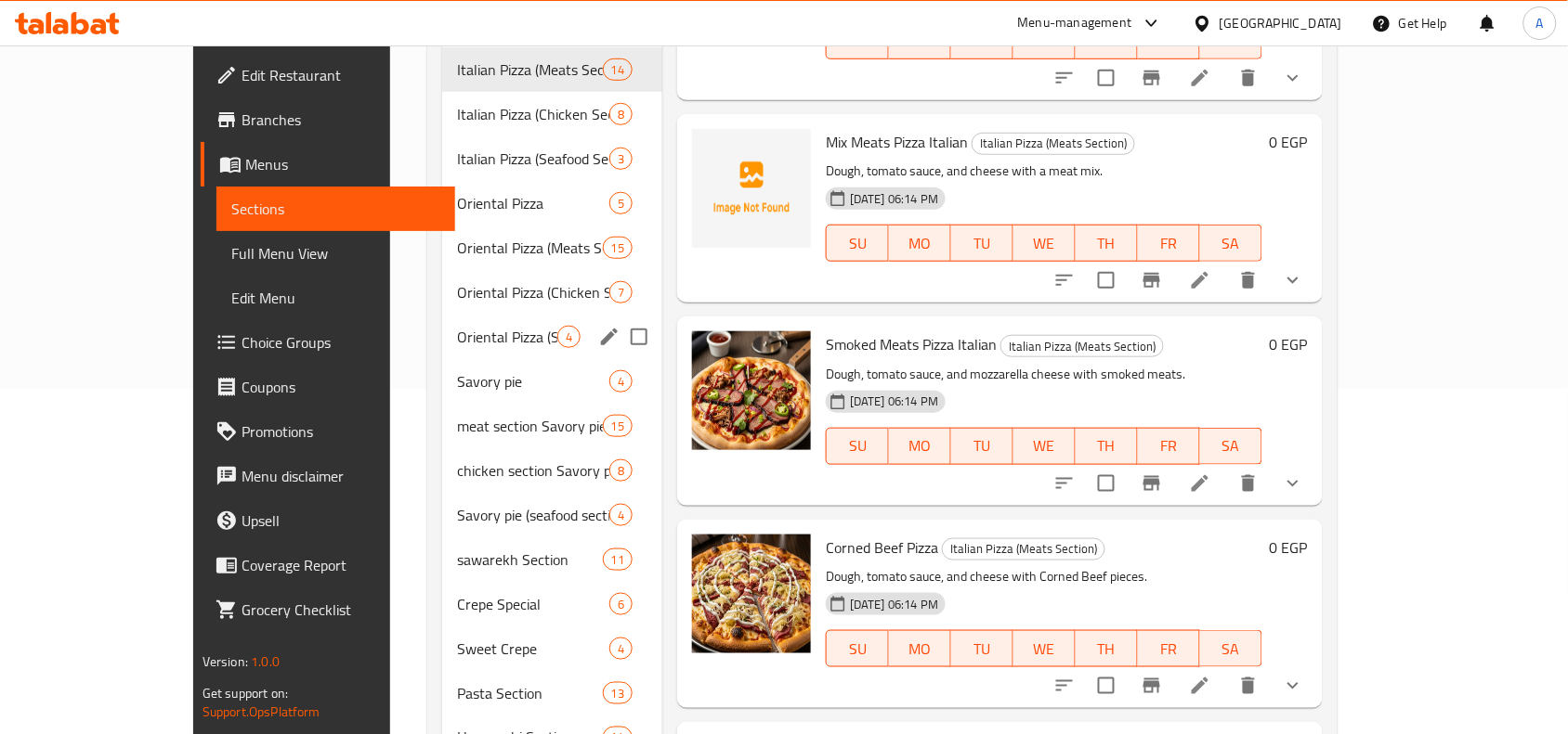
scroll to position [116, 0]
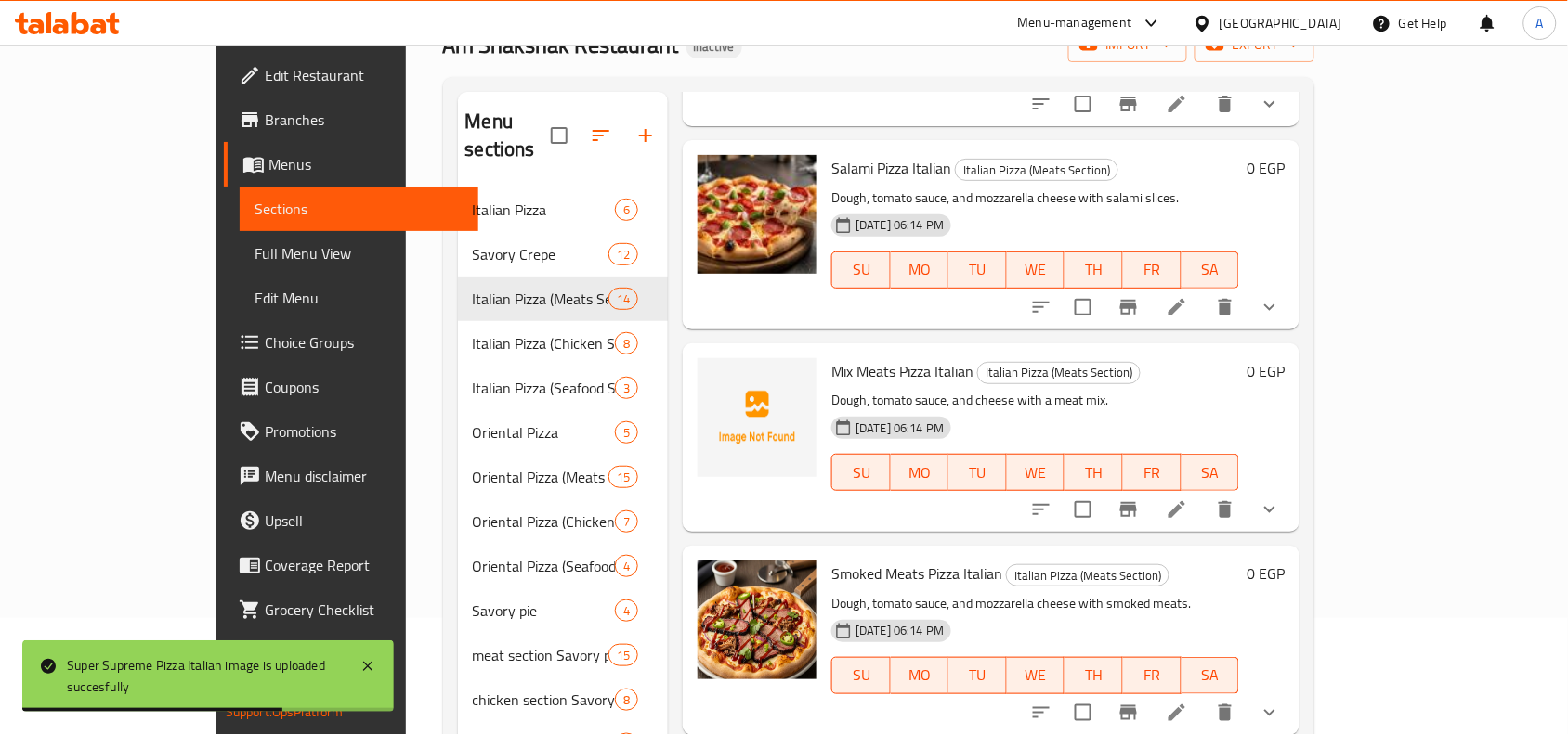
click at [255, 257] on span "Full Menu View" at bounding box center [359, 254] width 209 height 23
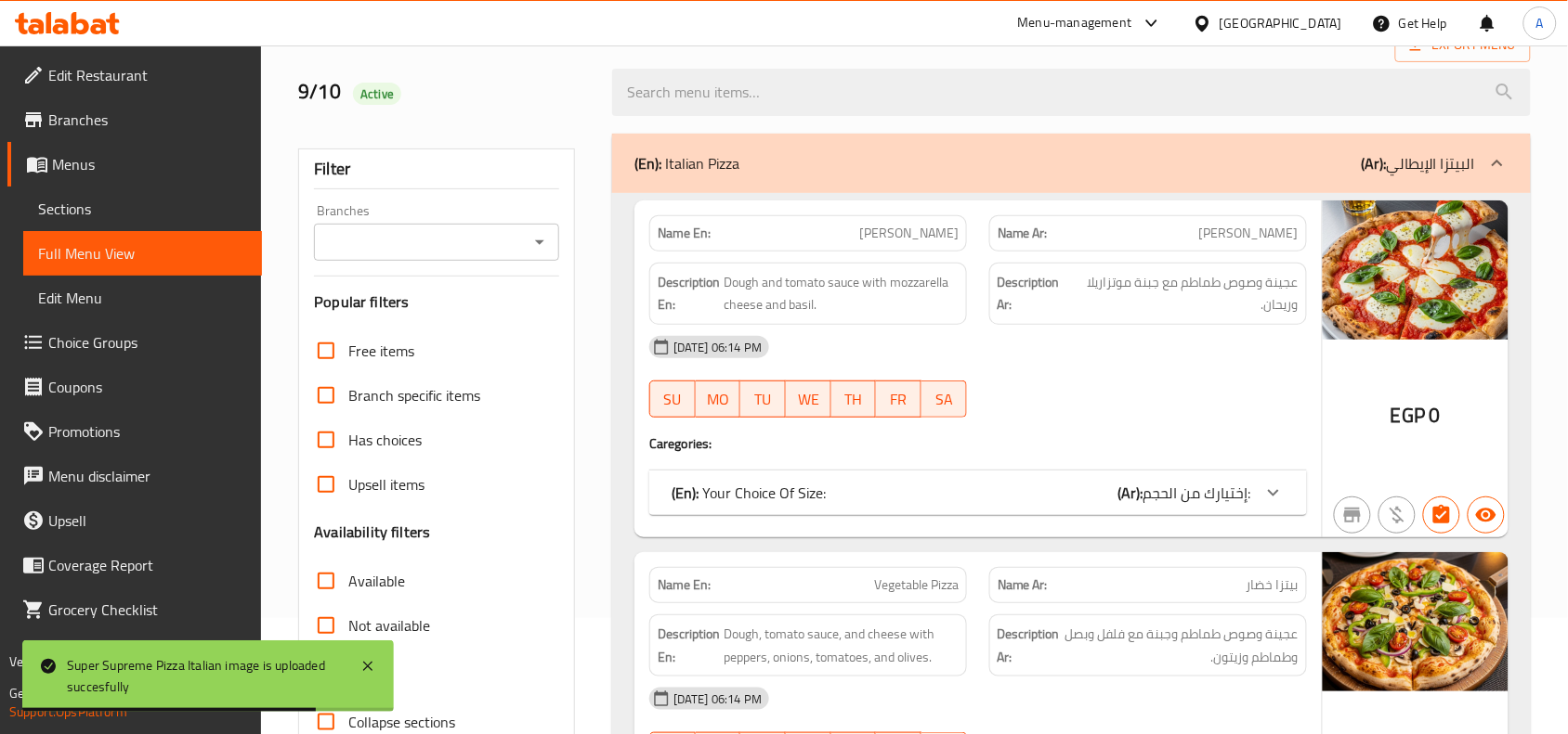
click at [546, 243] on icon "Open" at bounding box center [540, 242] width 23 height 23
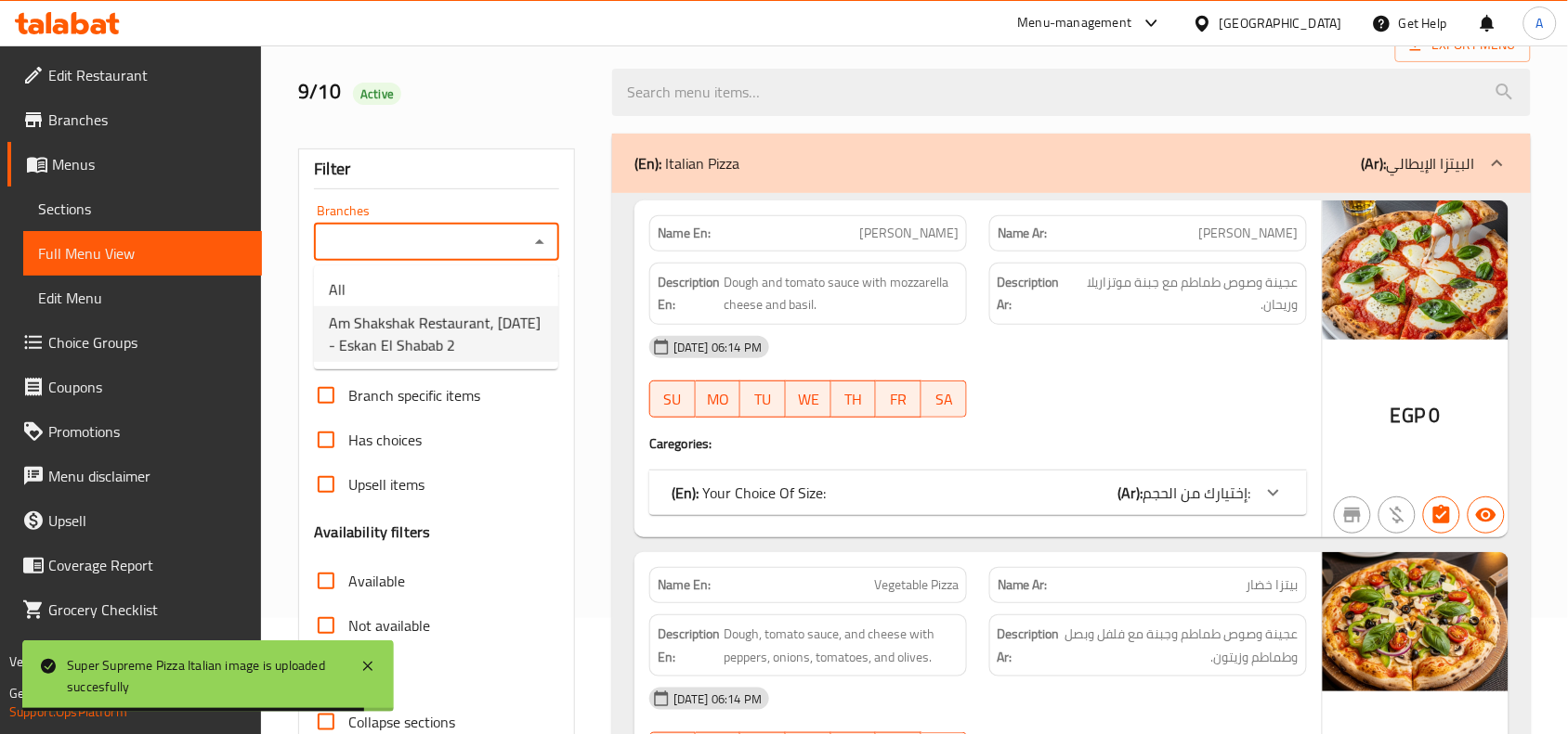
click at [469, 329] on span "Am Shakshak Restaurant, 6th of October - Eskan El Shabab 2" at bounding box center [436, 333] width 214 height 44
type input "Am Shakshak Restaurant, 6th of October - Eskan El Shabab 2"
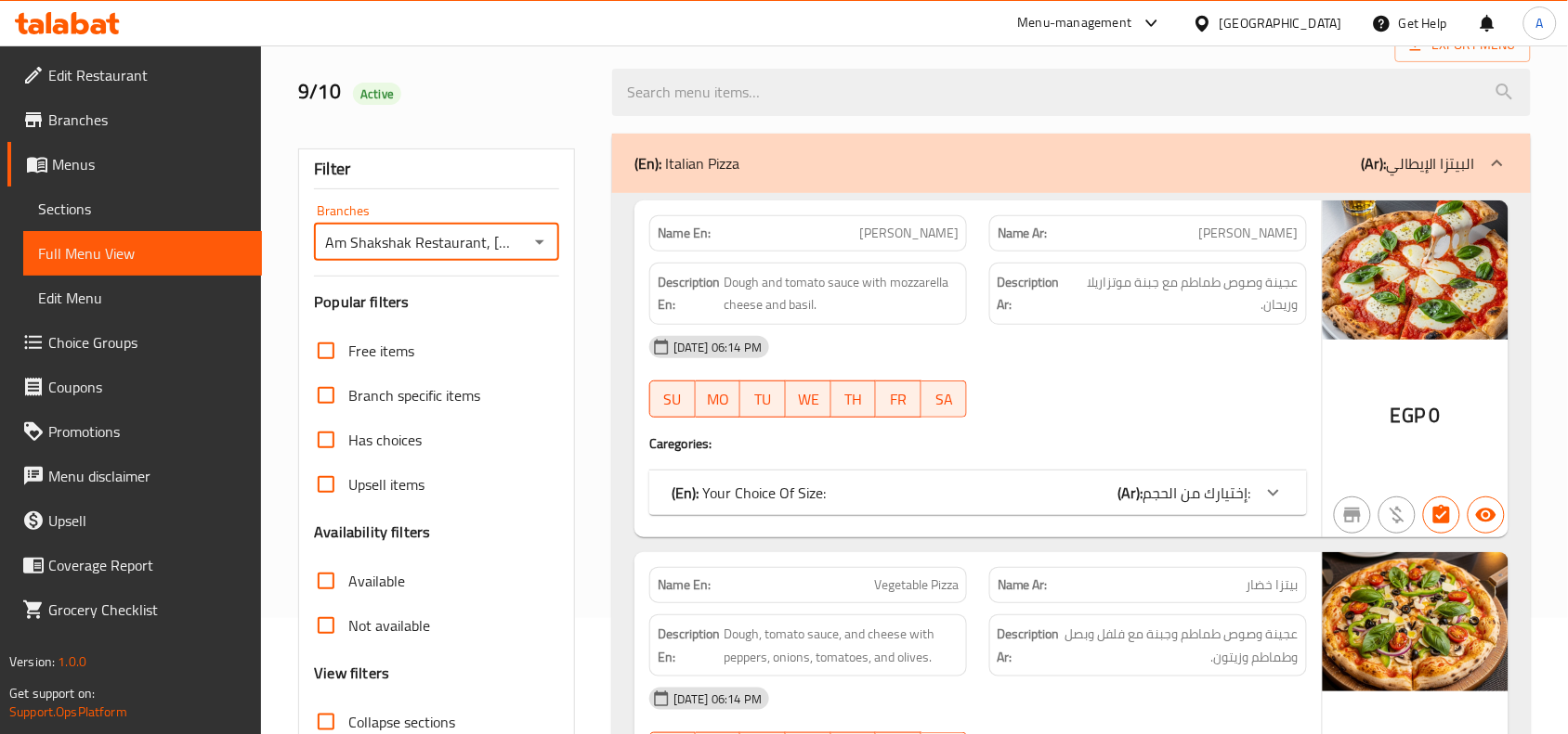
scroll to position [369, 0]
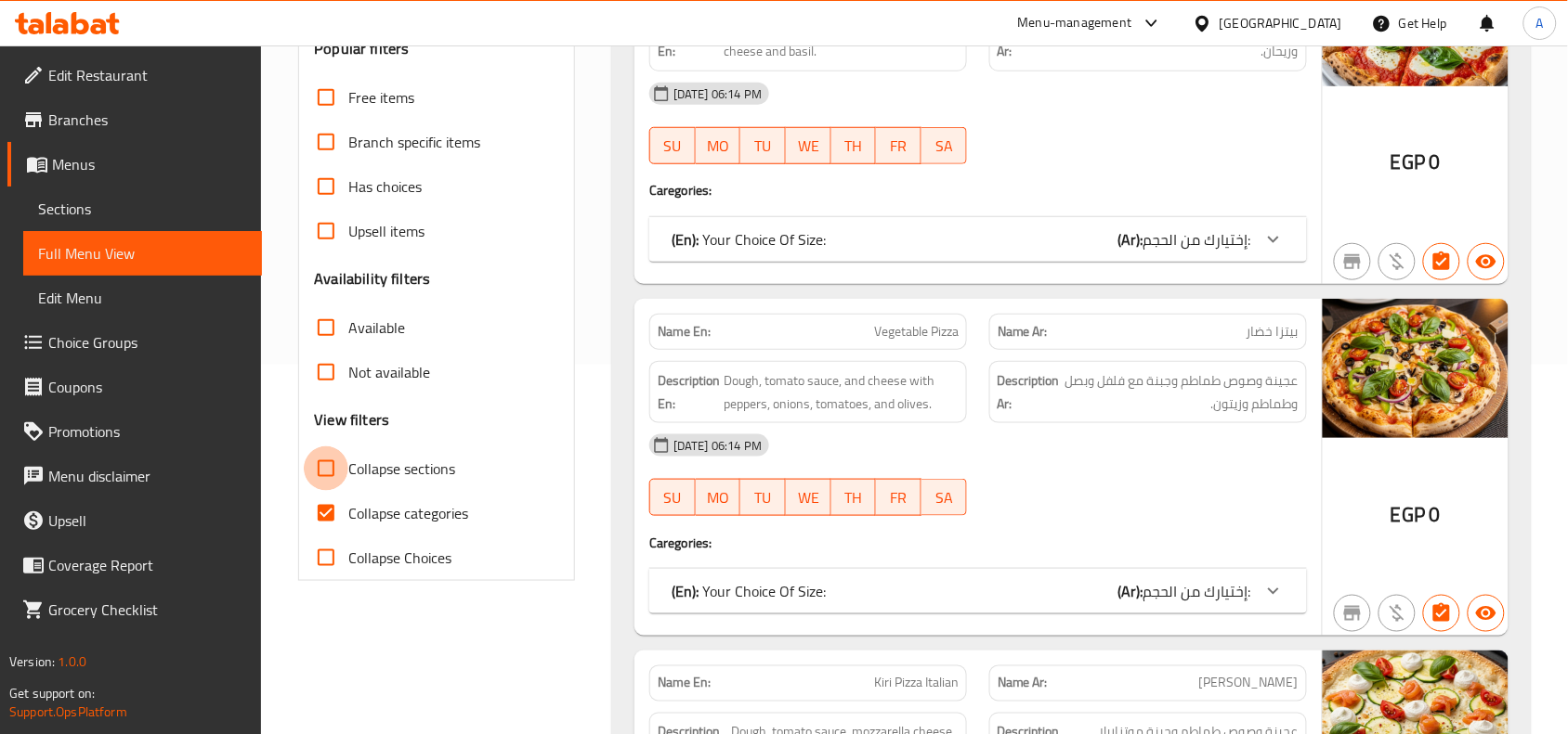
click at [317, 470] on input "Collapse sections" at bounding box center [325, 468] width 44 height 44
checkbox input "true"
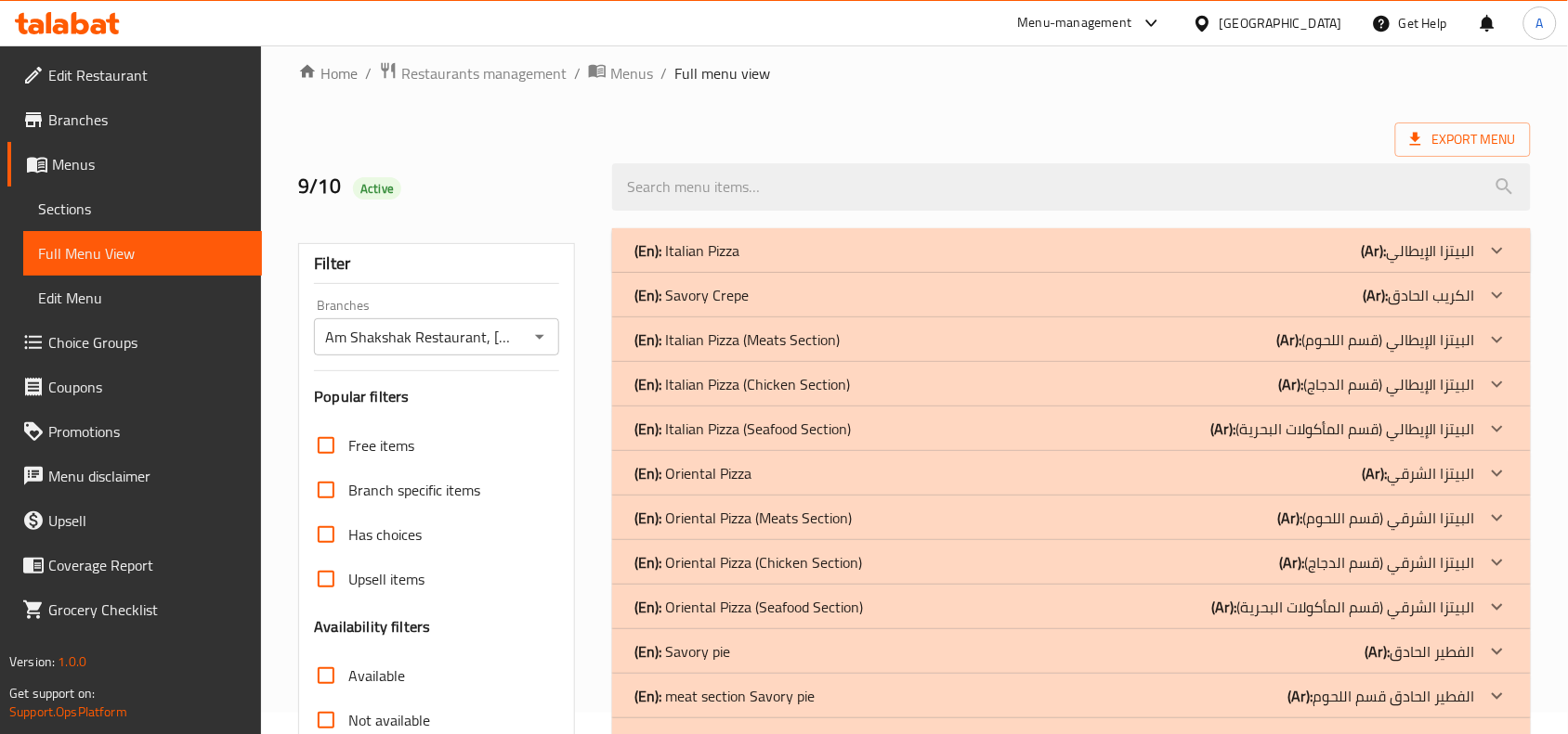
scroll to position [0, 0]
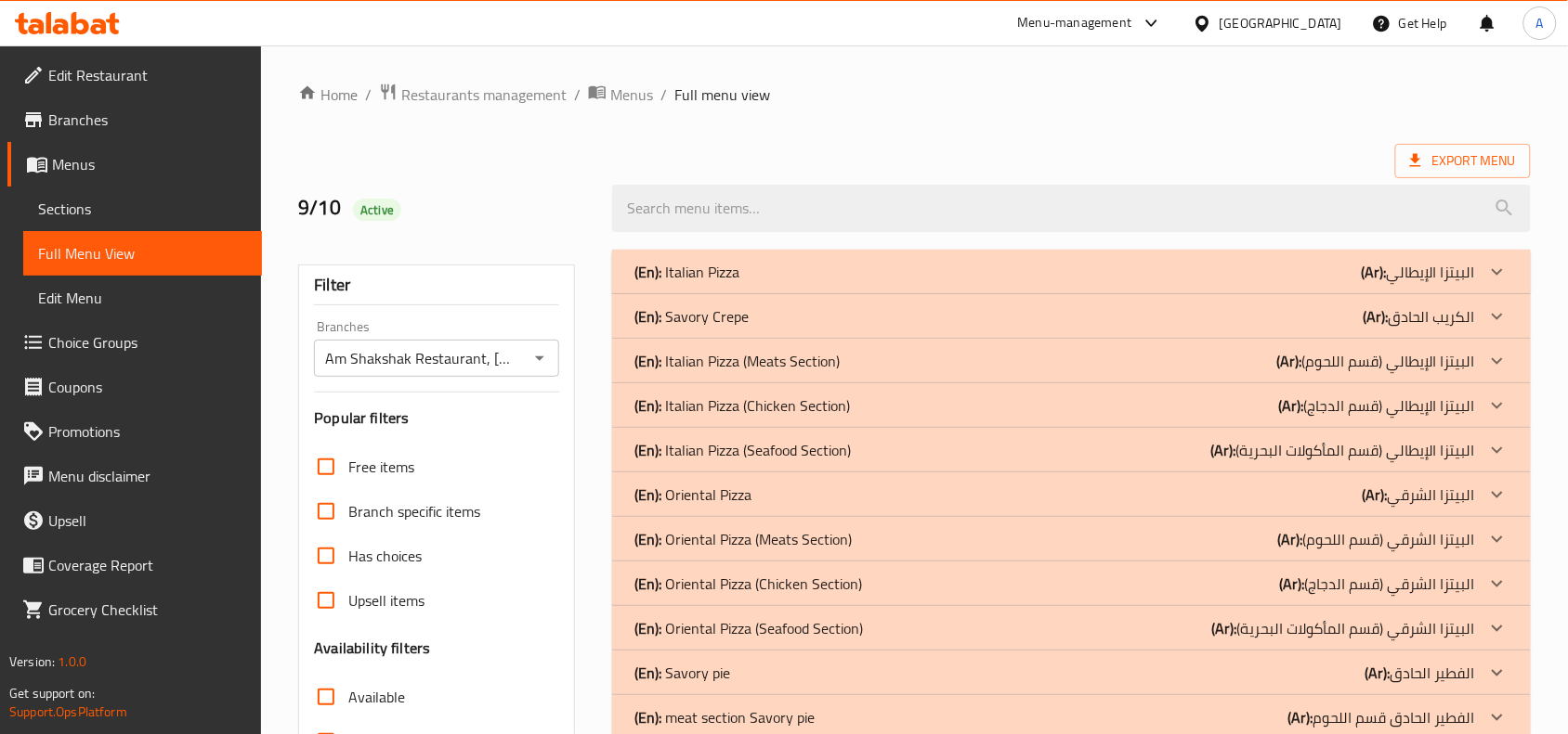
click at [1094, 279] on div "(En): Italian Pizza (Ar): البيتزا الإيطالي" at bounding box center [1054, 271] width 841 height 23
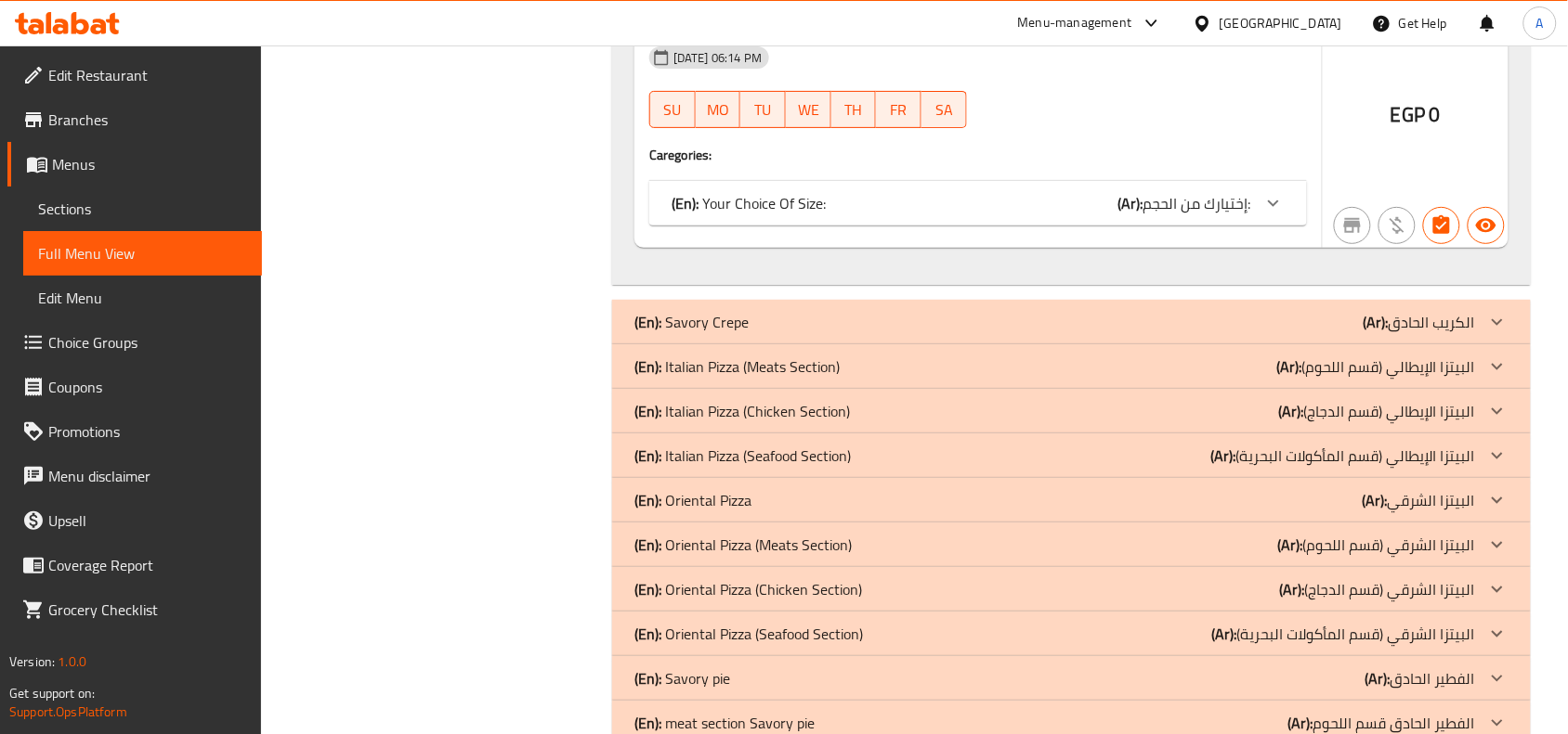
scroll to position [2205, 0]
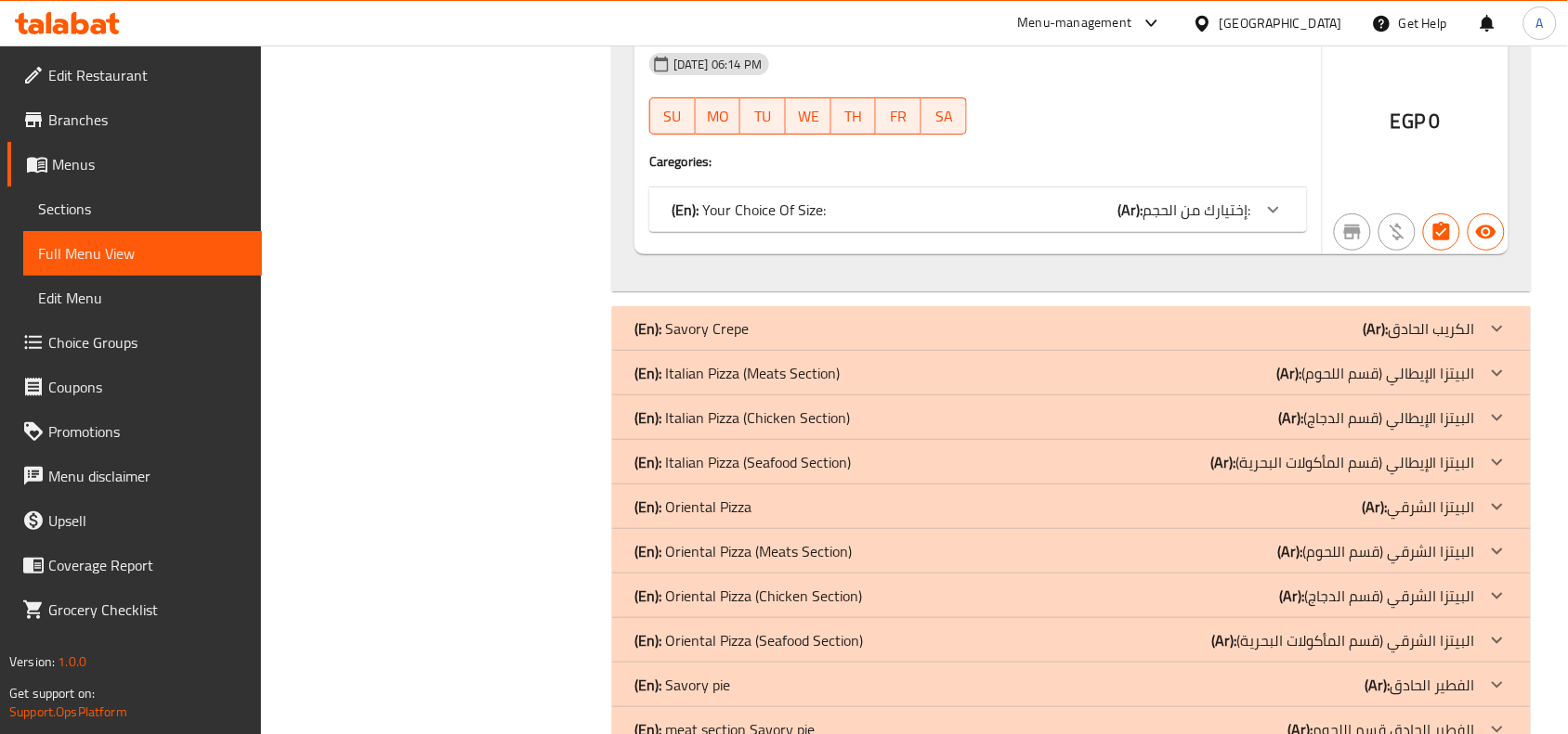
click at [1156, 307] on div "(En): Savory Crepe (Ar): الكريب الحادق" at bounding box center [1072, 328] width 918 height 44
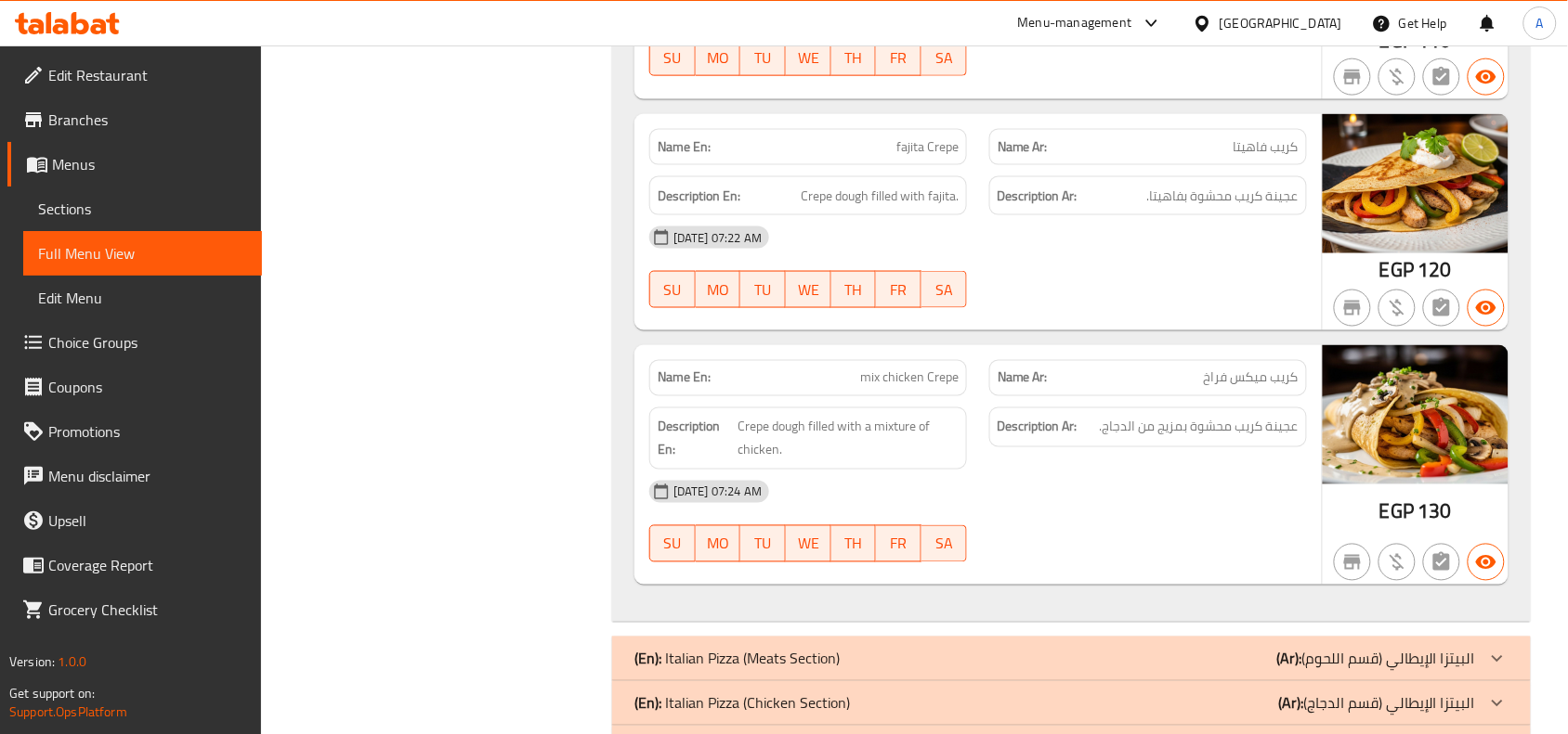
scroll to position [5222, 0]
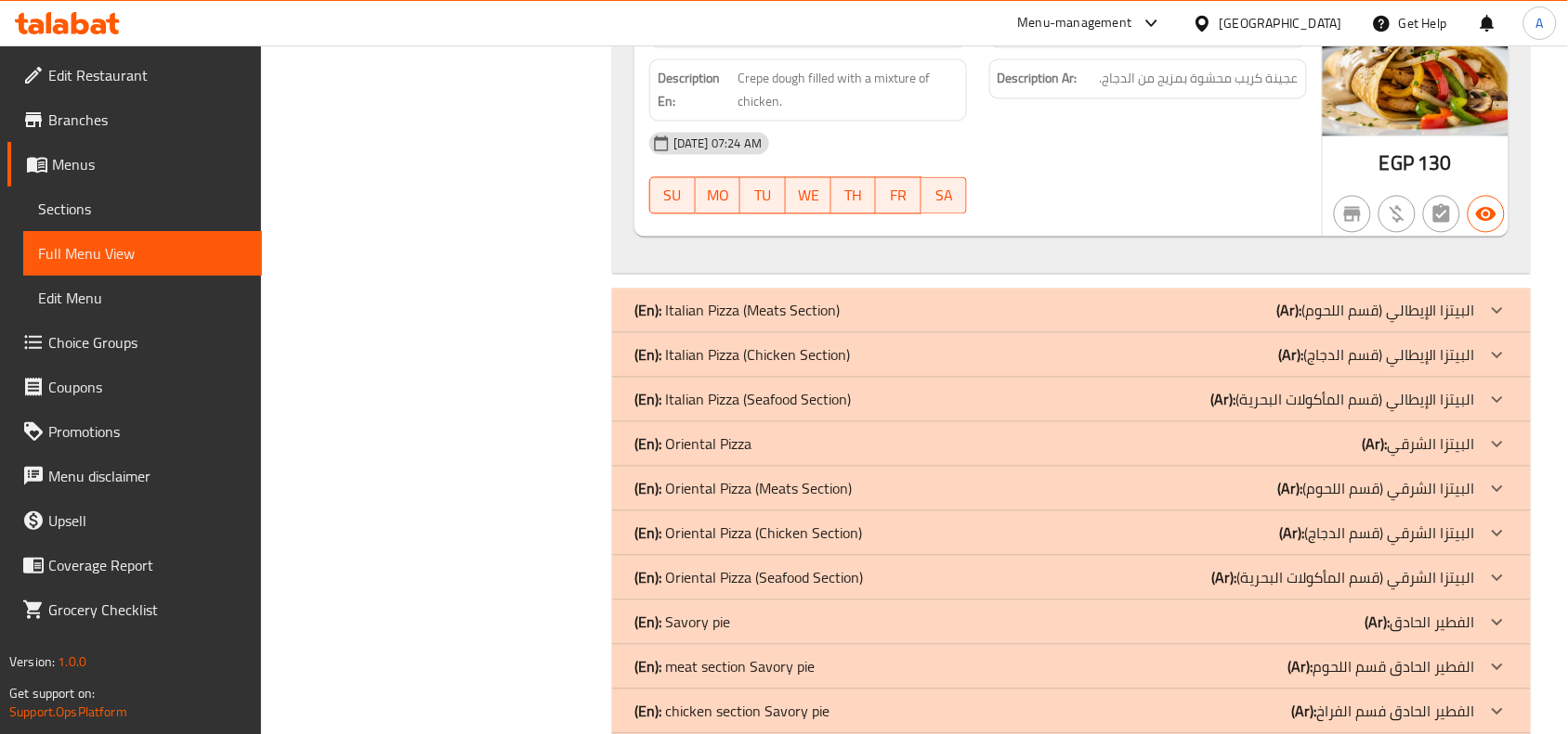
drag, startPoint x: 1115, startPoint y: 309, endPoint x: 1110, endPoint y: 327, distance: 18.7
click at [1116, 309] on div "(En): Italian Pizza (Meats Section) (Ar): البيتزا الإيطالي (قسم اللحوم)" at bounding box center [1054, 311] width 841 height 23
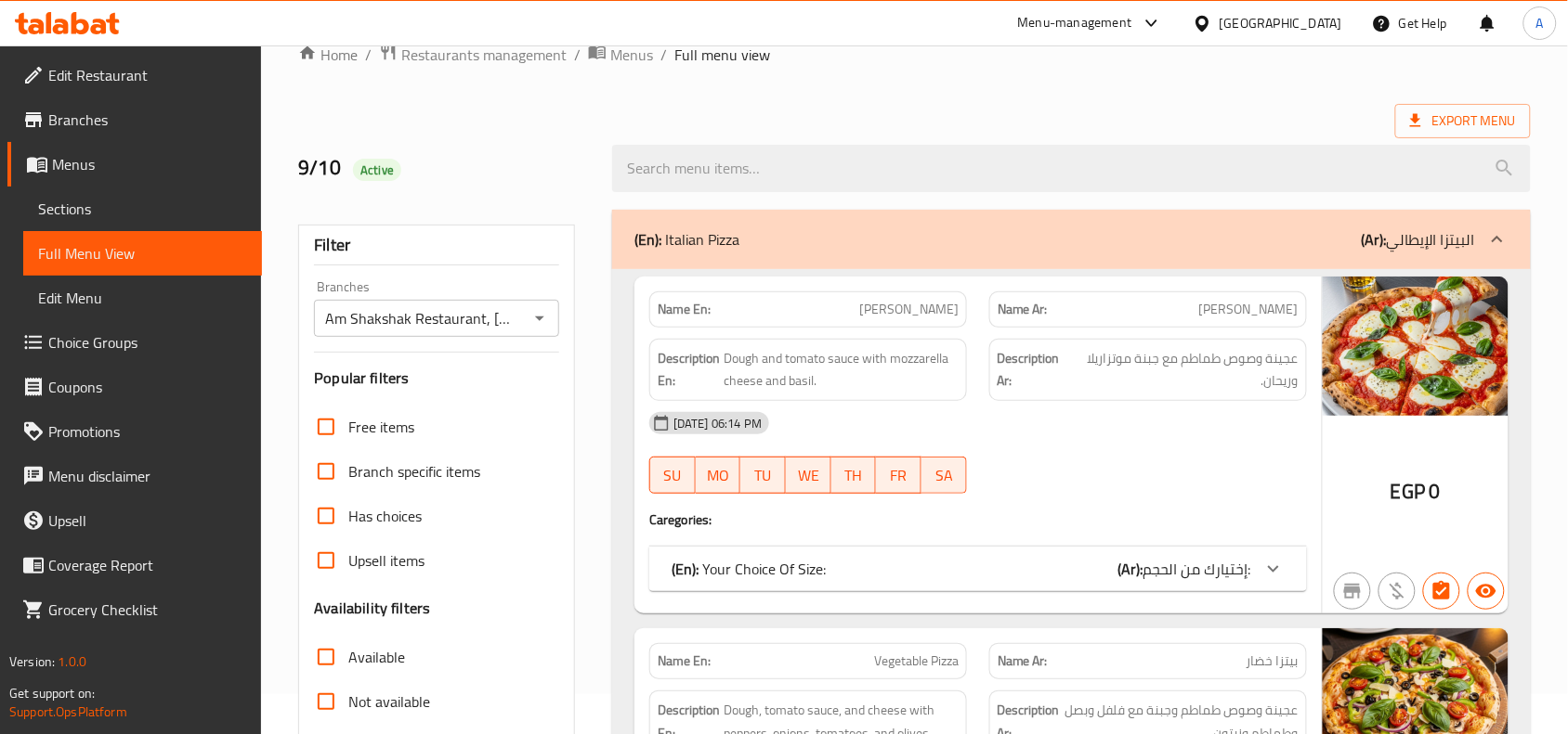
scroll to position [0, 0]
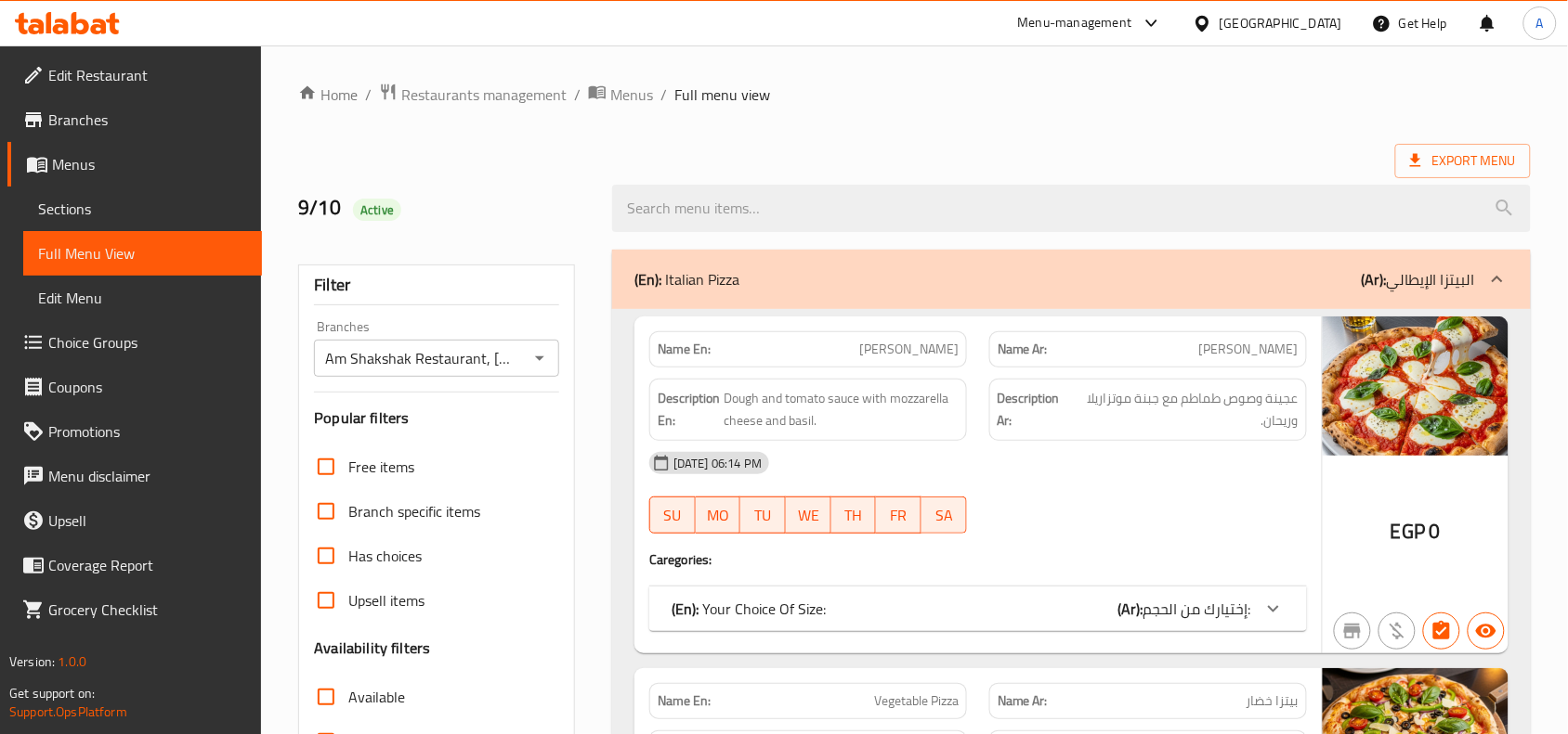
click at [100, 167] on span "Menus" at bounding box center [149, 164] width 195 height 23
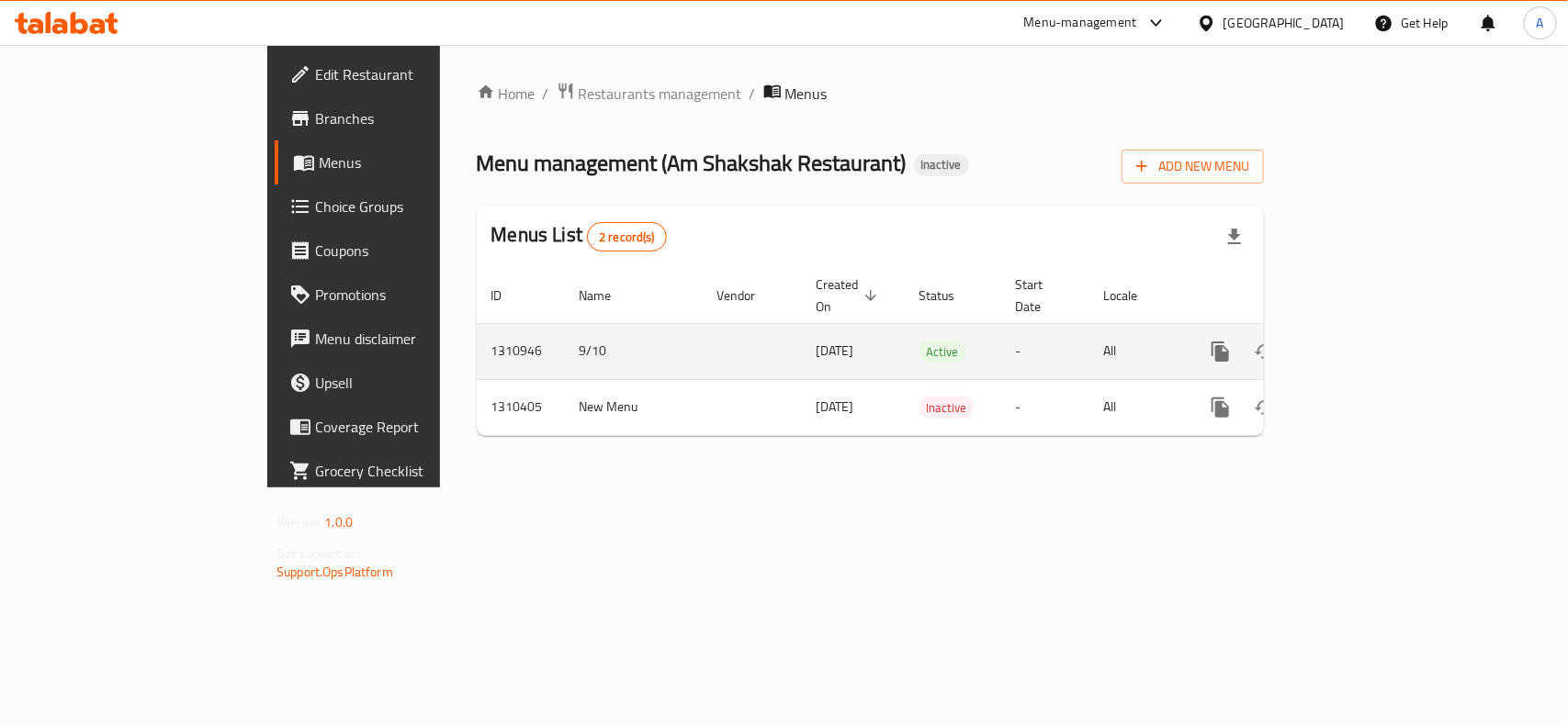
click at [1361, 343] on icon "enhanced table" at bounding box center [1352, 351] width 17 height 17
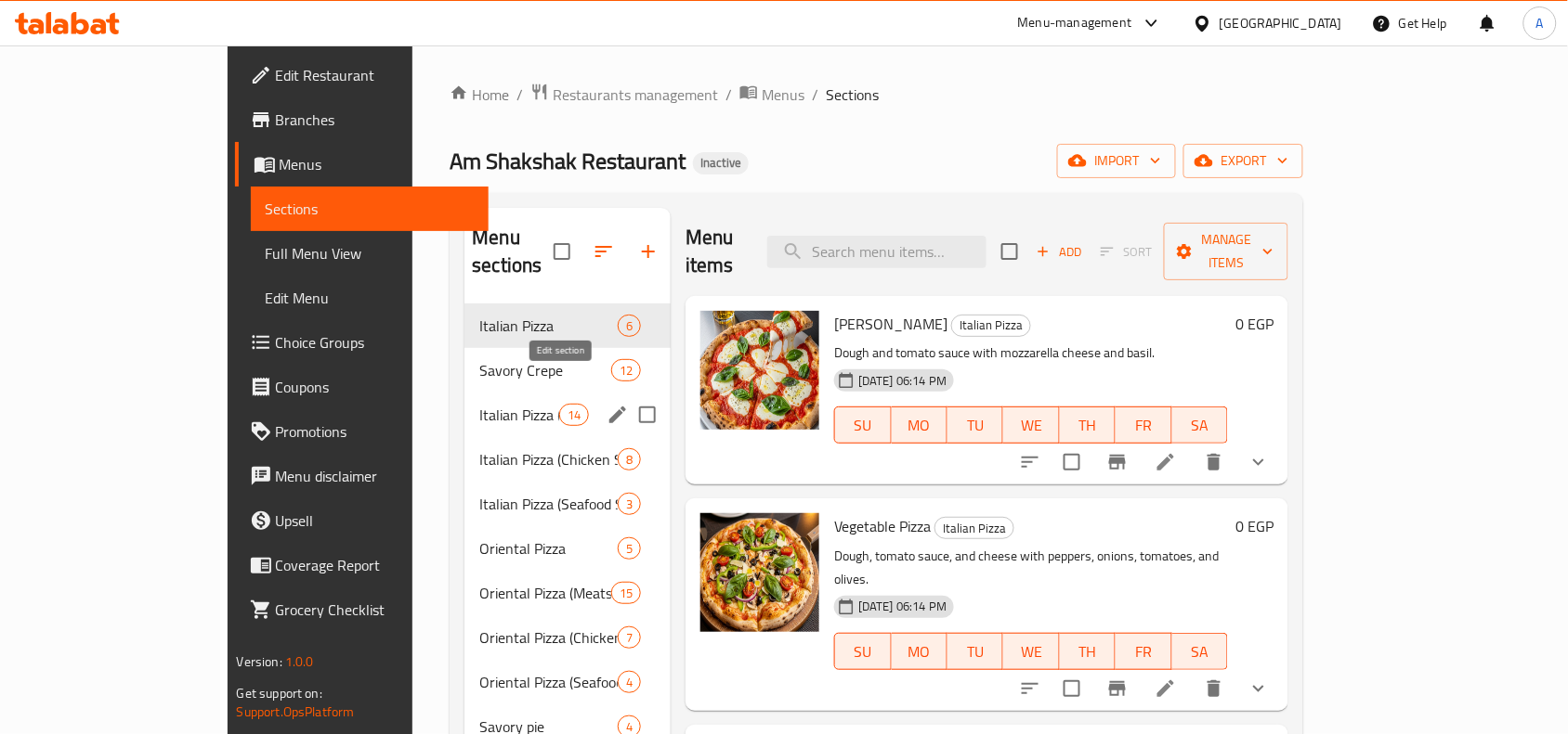
click at [610, 407] on icon "edit" at bounding box center [617, 415] width 17 height 17
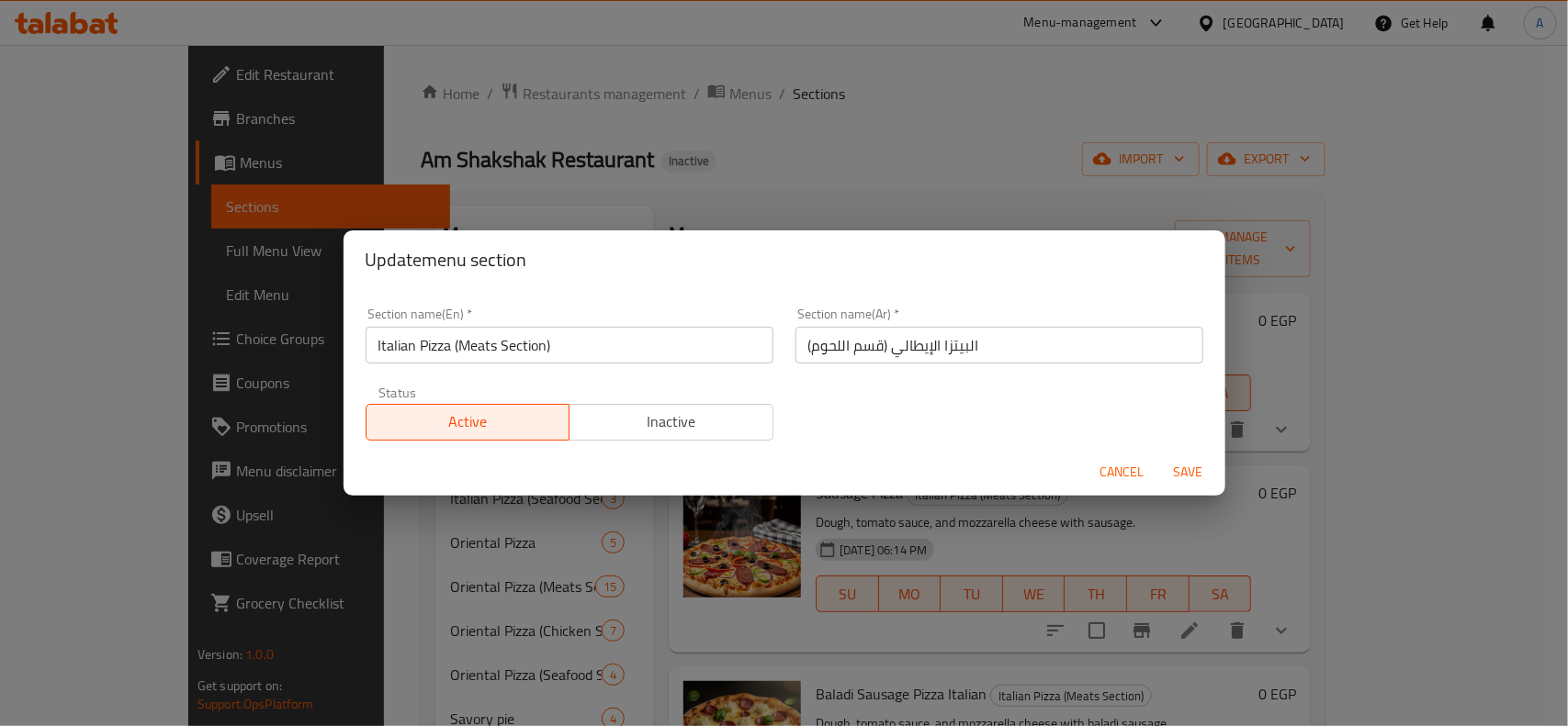
click at [556, 352] on input "Italian Pizza (Meats Section)" at bounding box center [569, 345] width 407 height 37
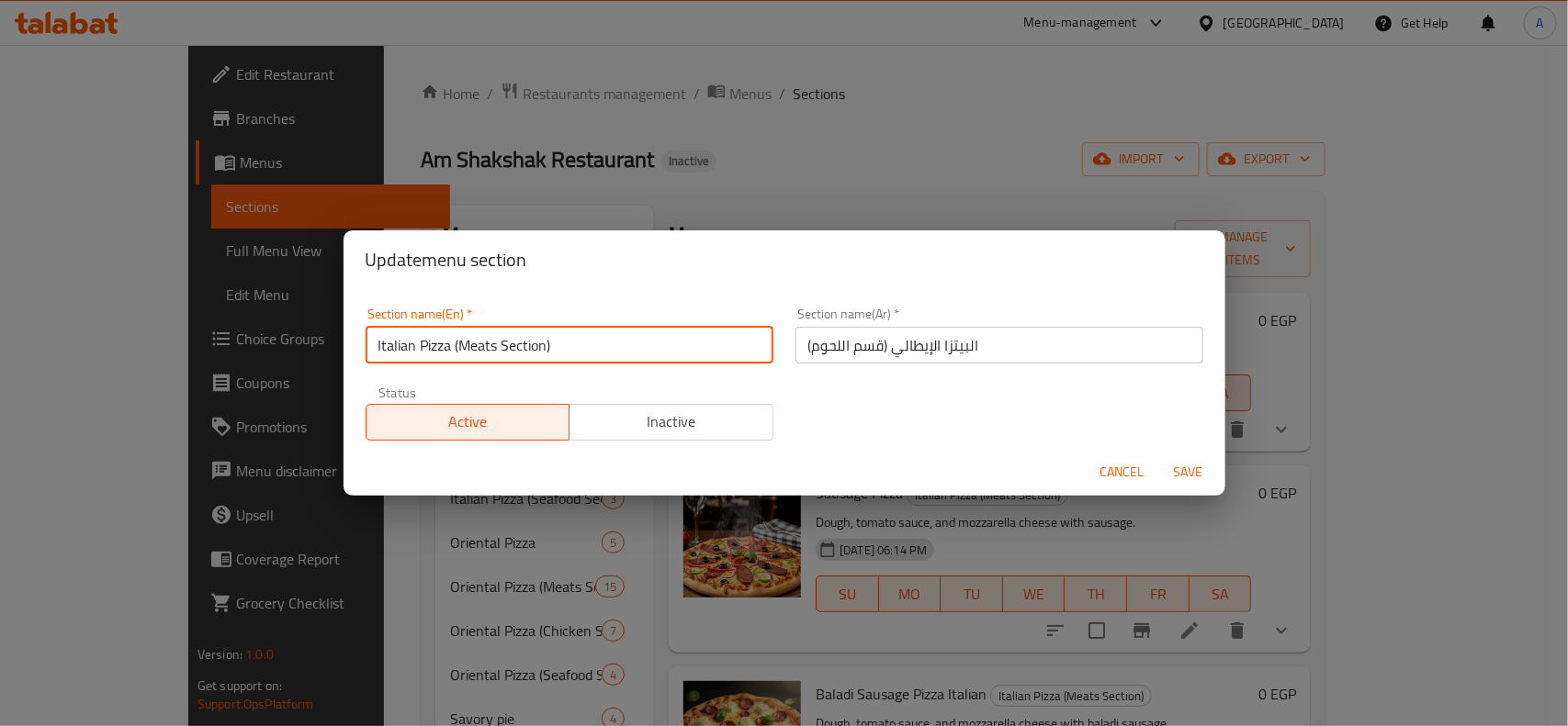
click at [556, 352] on input "Italian Pizza (Meats Section)" at bounding box center [569, 345] width 407 height 37
click at [1117, 474] on span "Cancel" at bounding box center [1122, 472] width 44 height 23
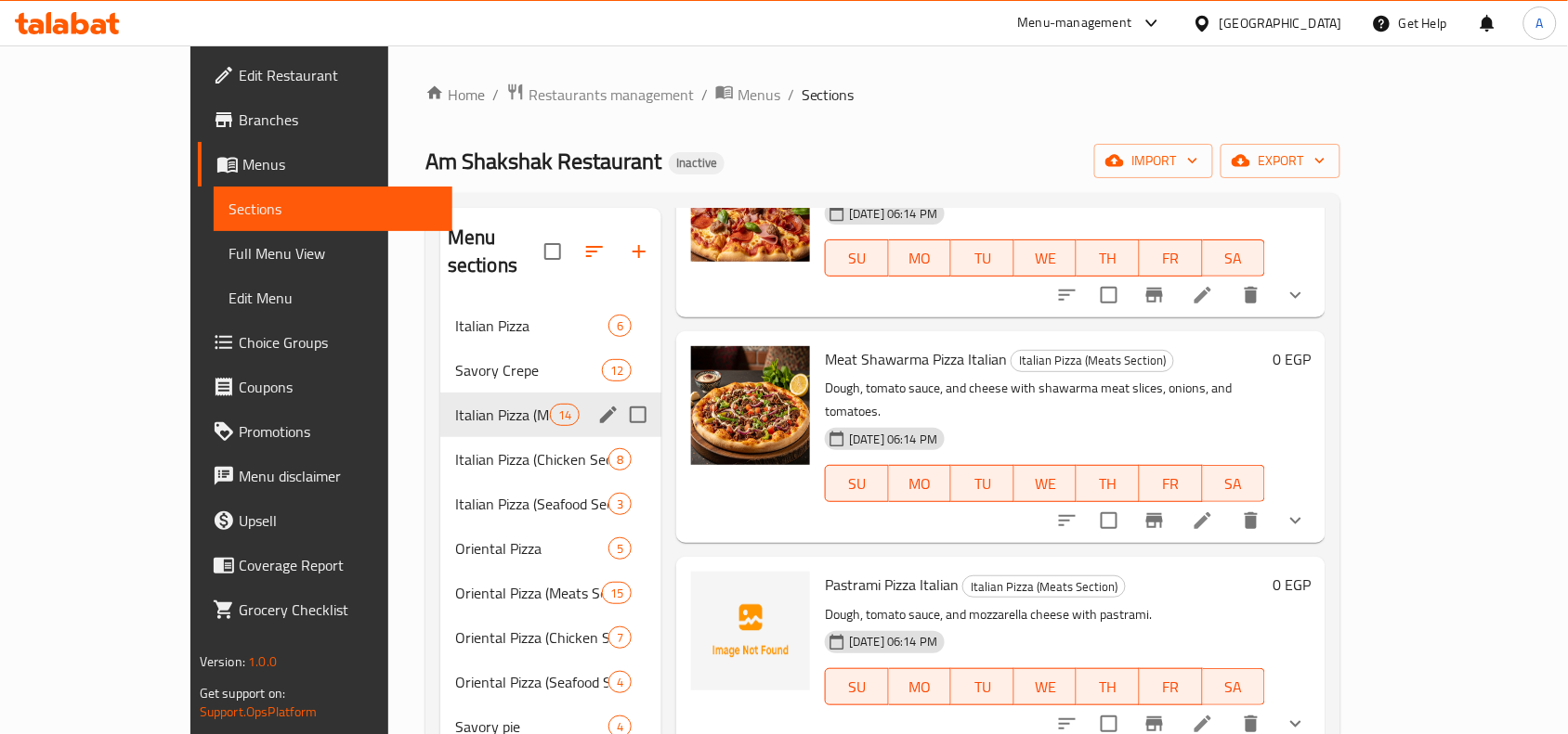
scroll to position [929, 0]
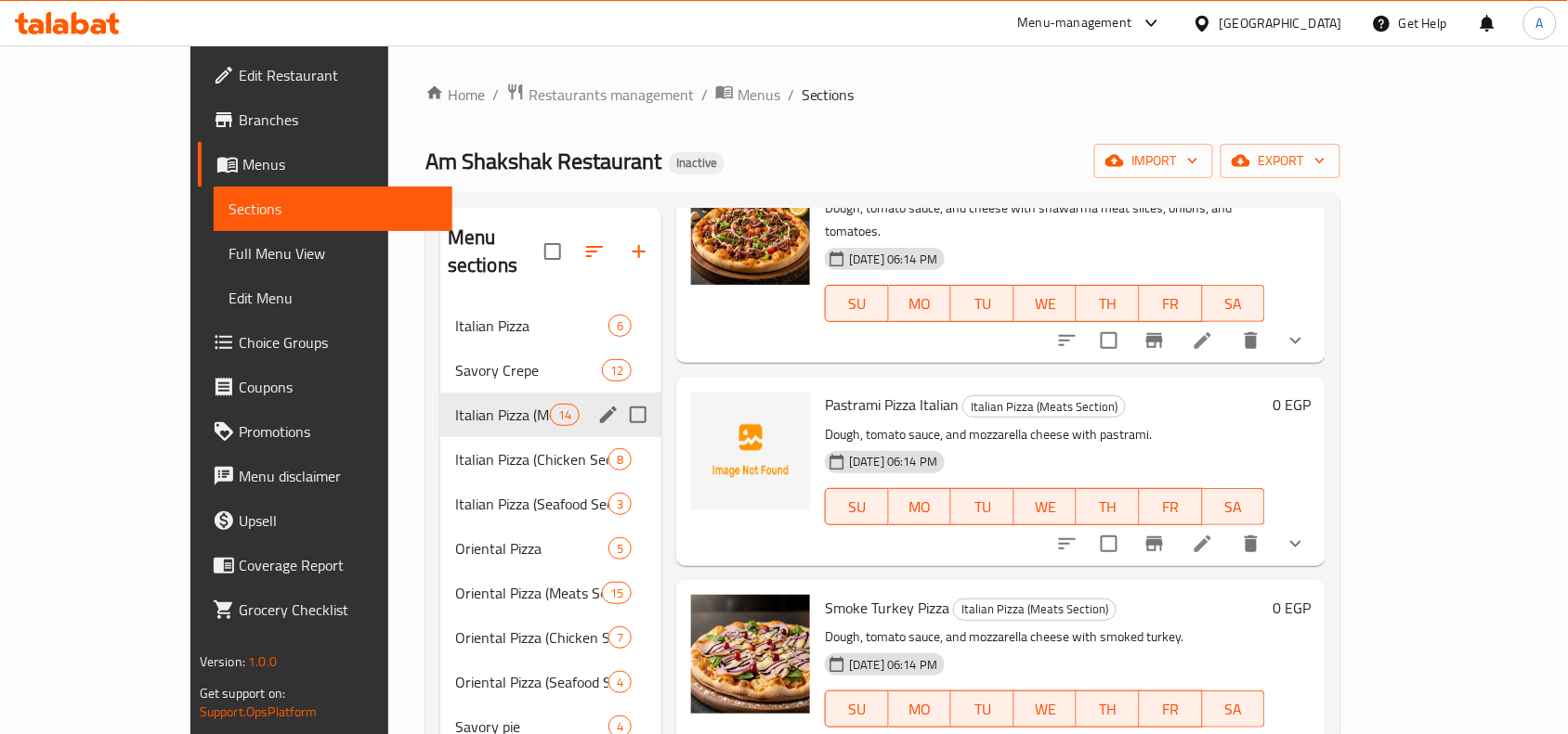
click at [1334, 9] on div "Egypt" at bounding box center [1267, 23] width 179 height 44
click at [1325, 17] on div "Egypt" at bounding box center [1280, 23] width 123 height 21
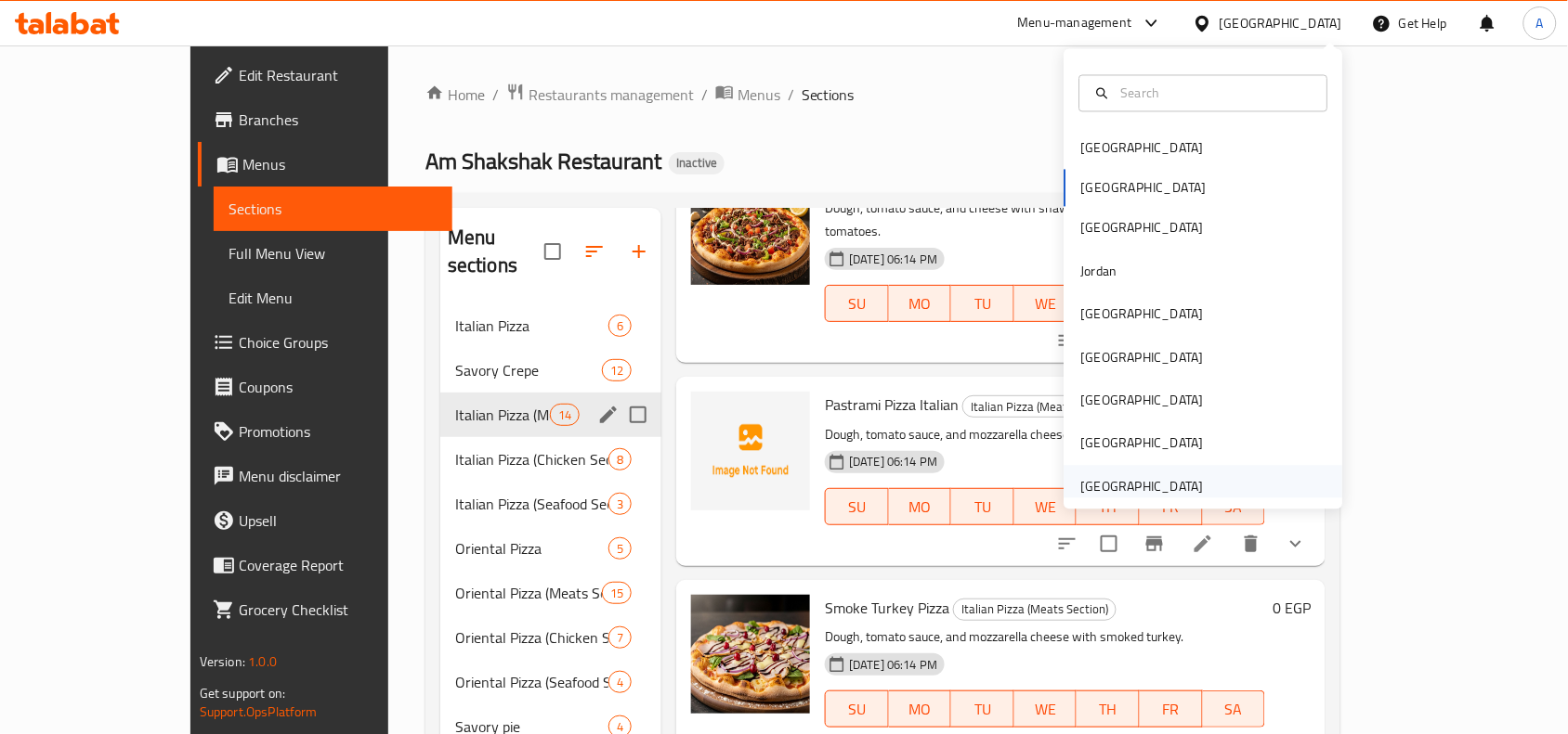
click at [1119, 477] on div "United Arab Emirates" at bounding box center [1142, 486] width 123 height 21
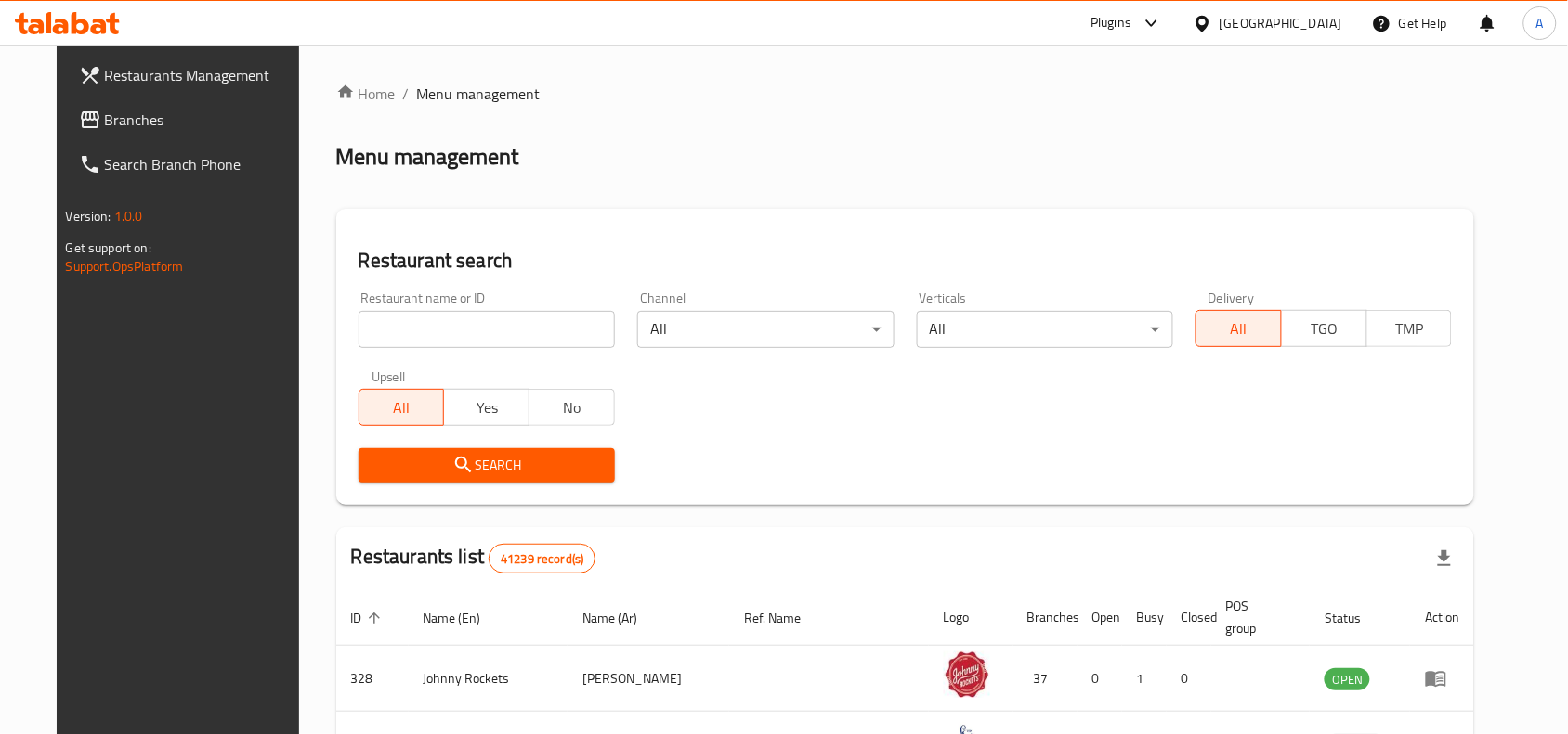
click at [105, 109] on span "Branches" at bounding box center [204, 120] width 199 height 23
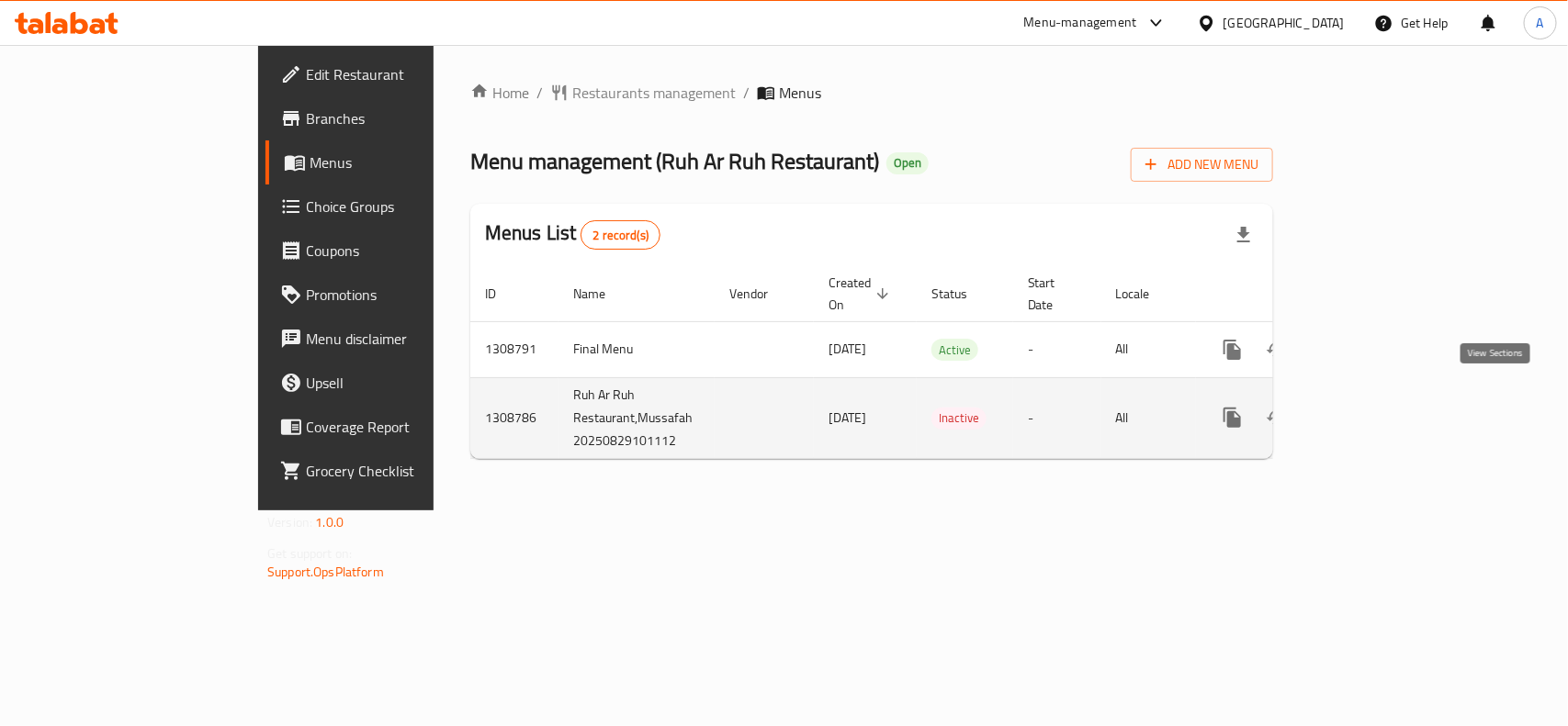
click at [1376, 406] on icon "enhanced table" at bounding box center [1364, 417] width 22 height 22
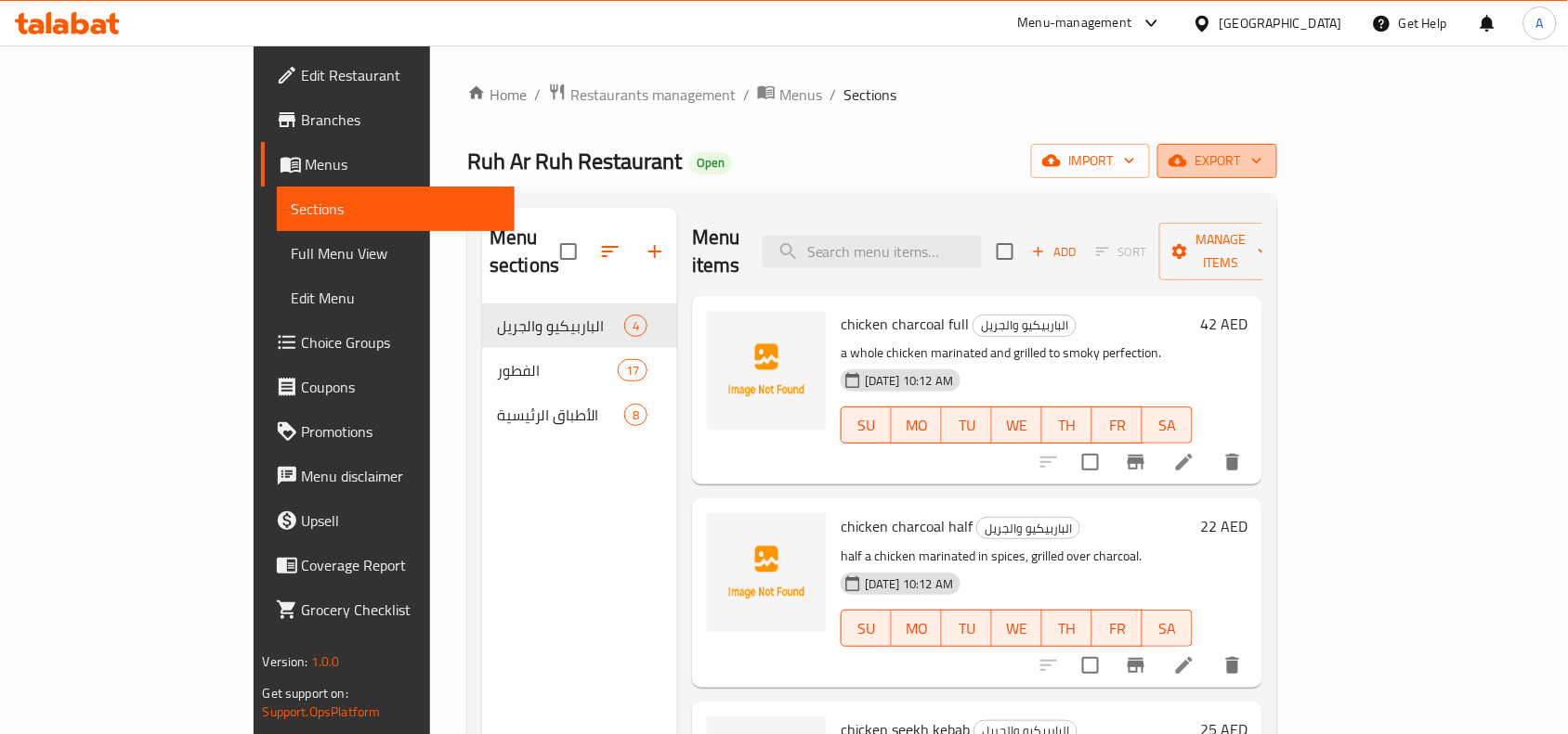
click at [1262, 163] on span "export" at bounding box center [1217, 161] width 90 height 24
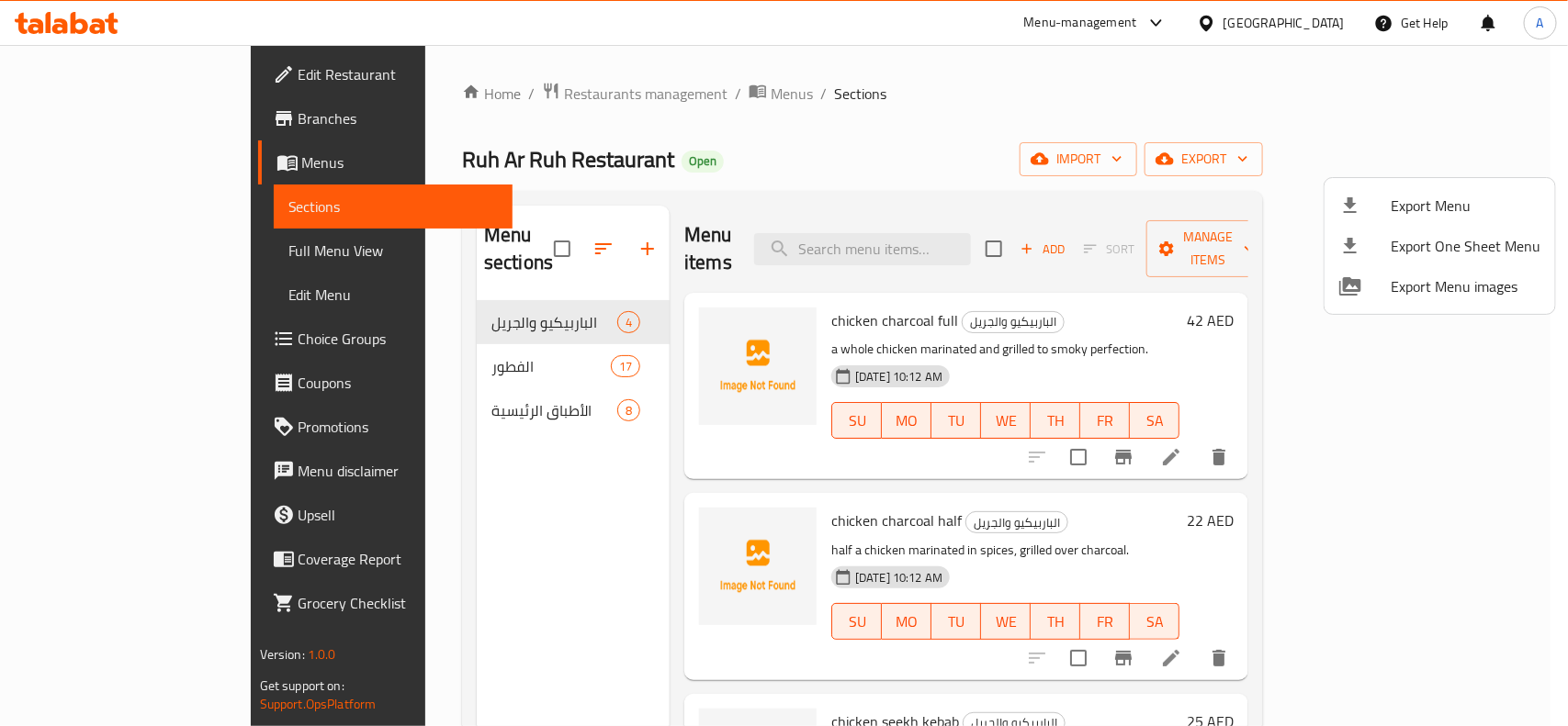
click at [1062, 131] on div at bounding box center [784, 363] width 1568 height 726
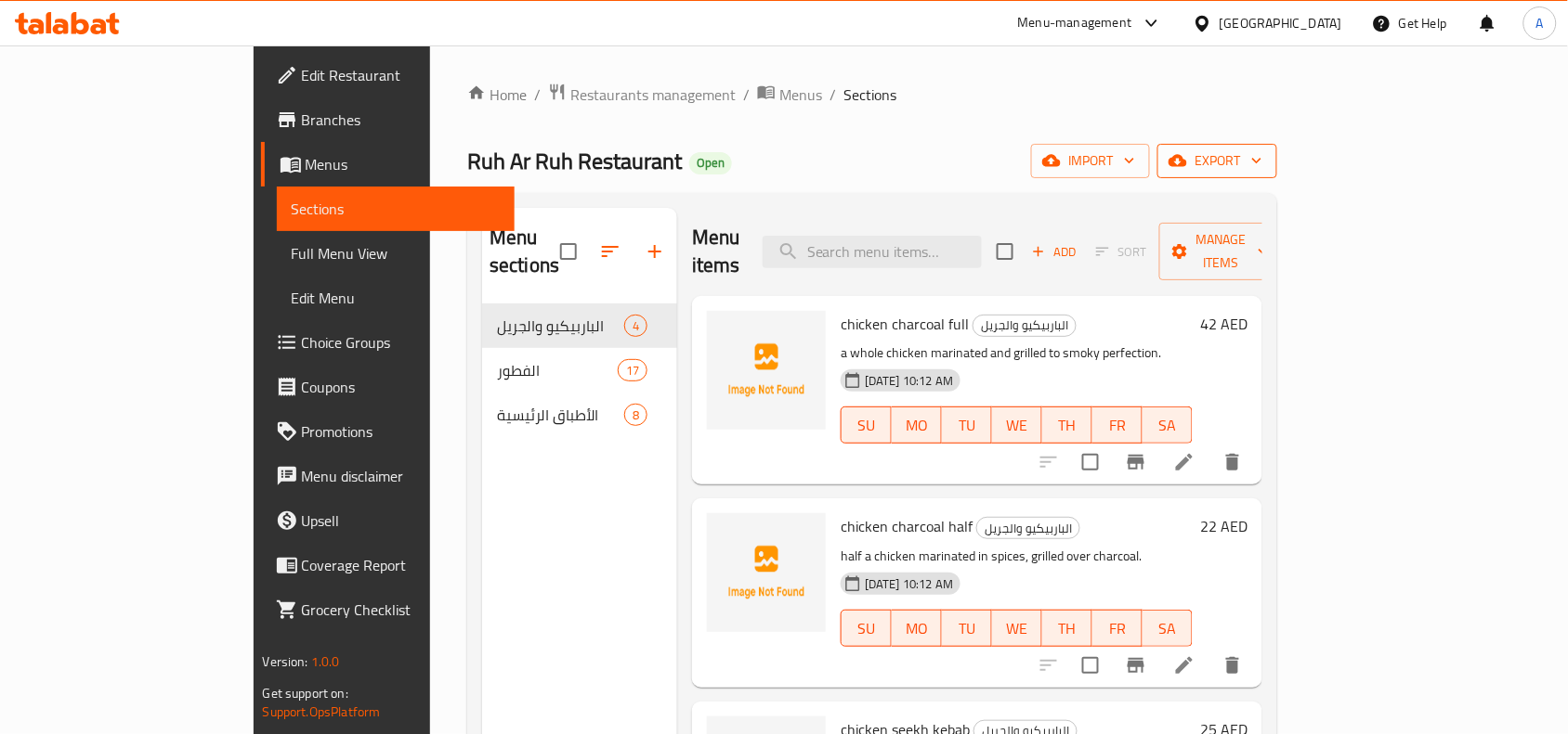
click at [1262, 167] on span "export" at bounding box center [1217, 161] width 90 height 24
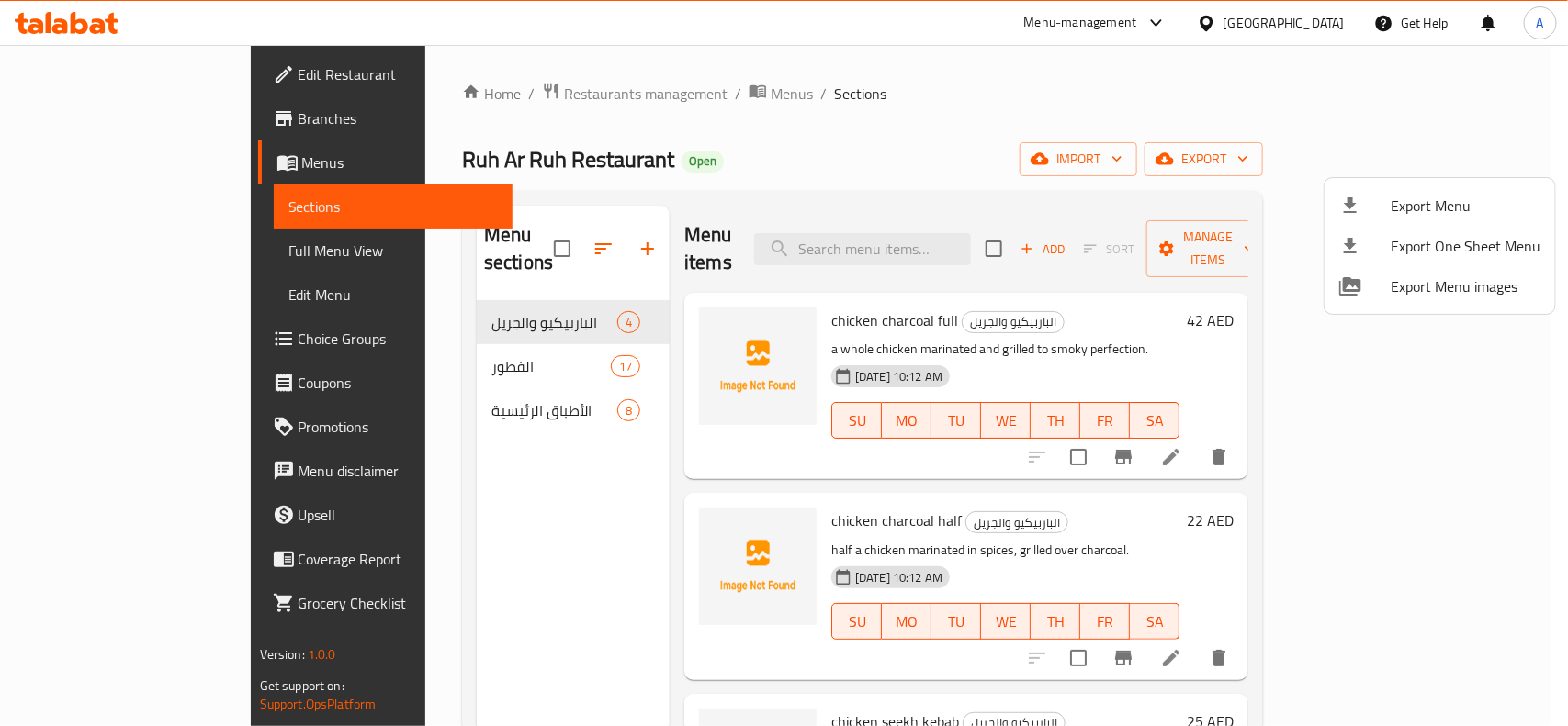
drag, startPoint x: 797, startPoint y: 138, endPoint x: 868, endPoint y: 145, distance: 71.3
click at [801, 138] on div at bounding box center [784, 363] width 1568 height 726
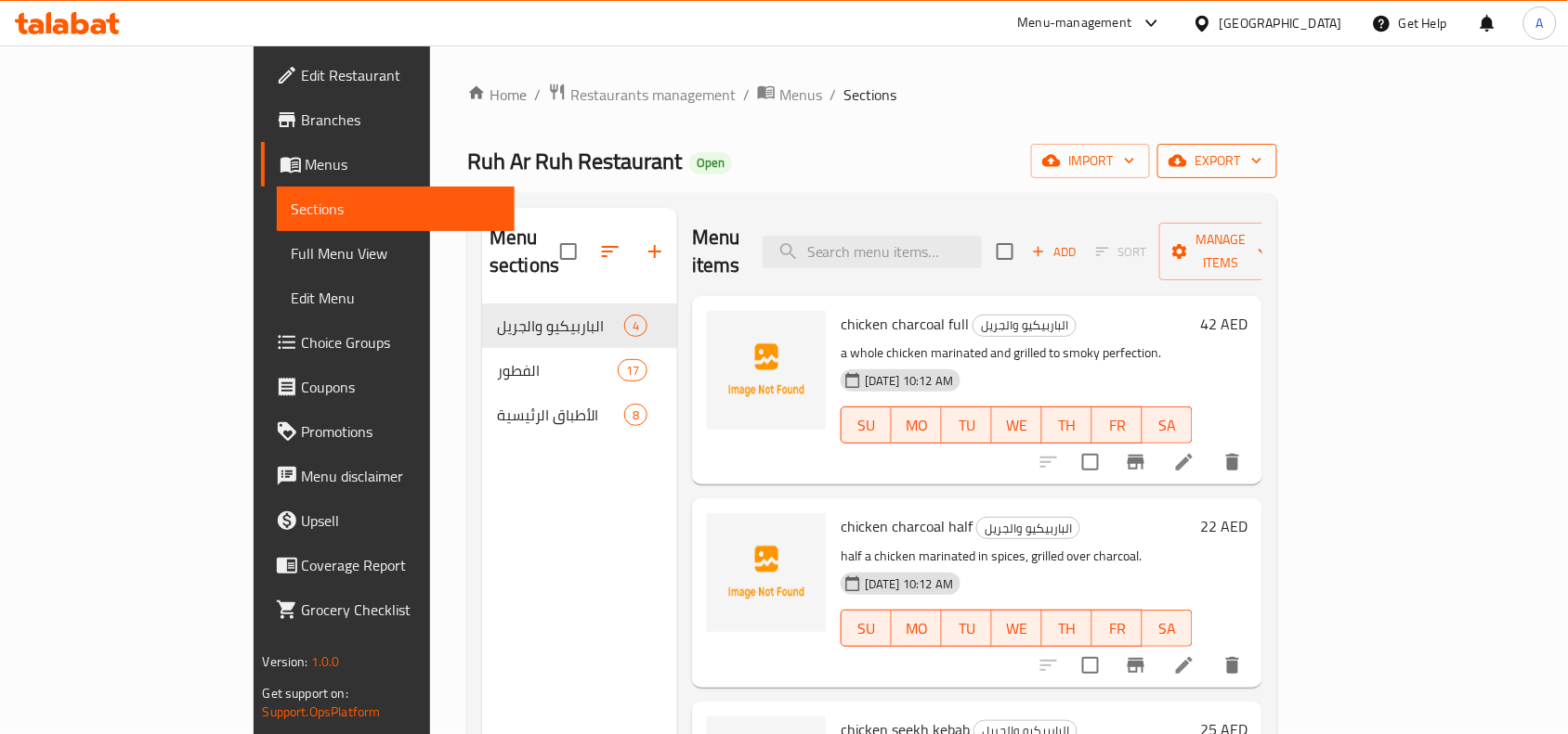
click at [1262, 149] on span "export" at bounding box center [1217, 161] width 90 height 24
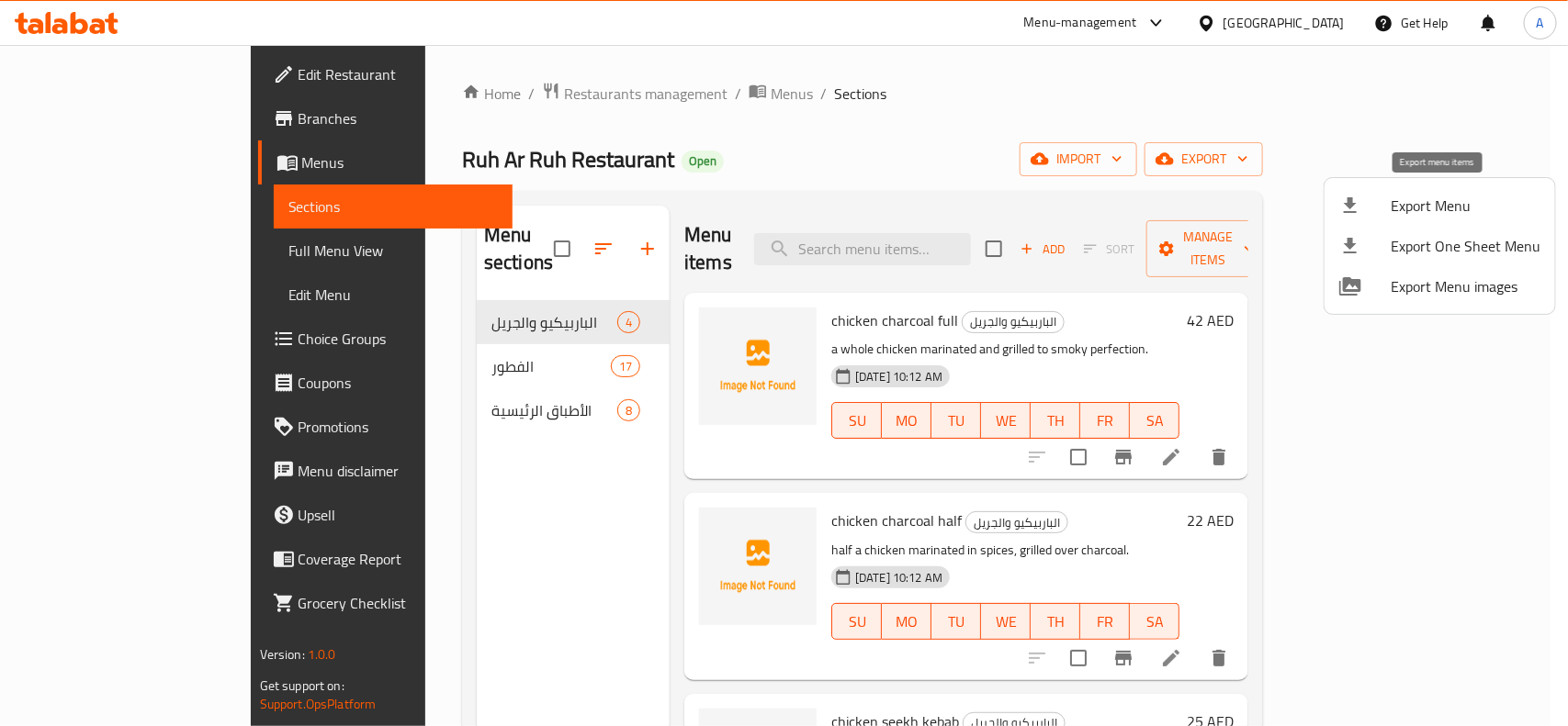
click at [1415, 208] on span "Export Menu" at bounding box center [1465, 205] width 150 height 22
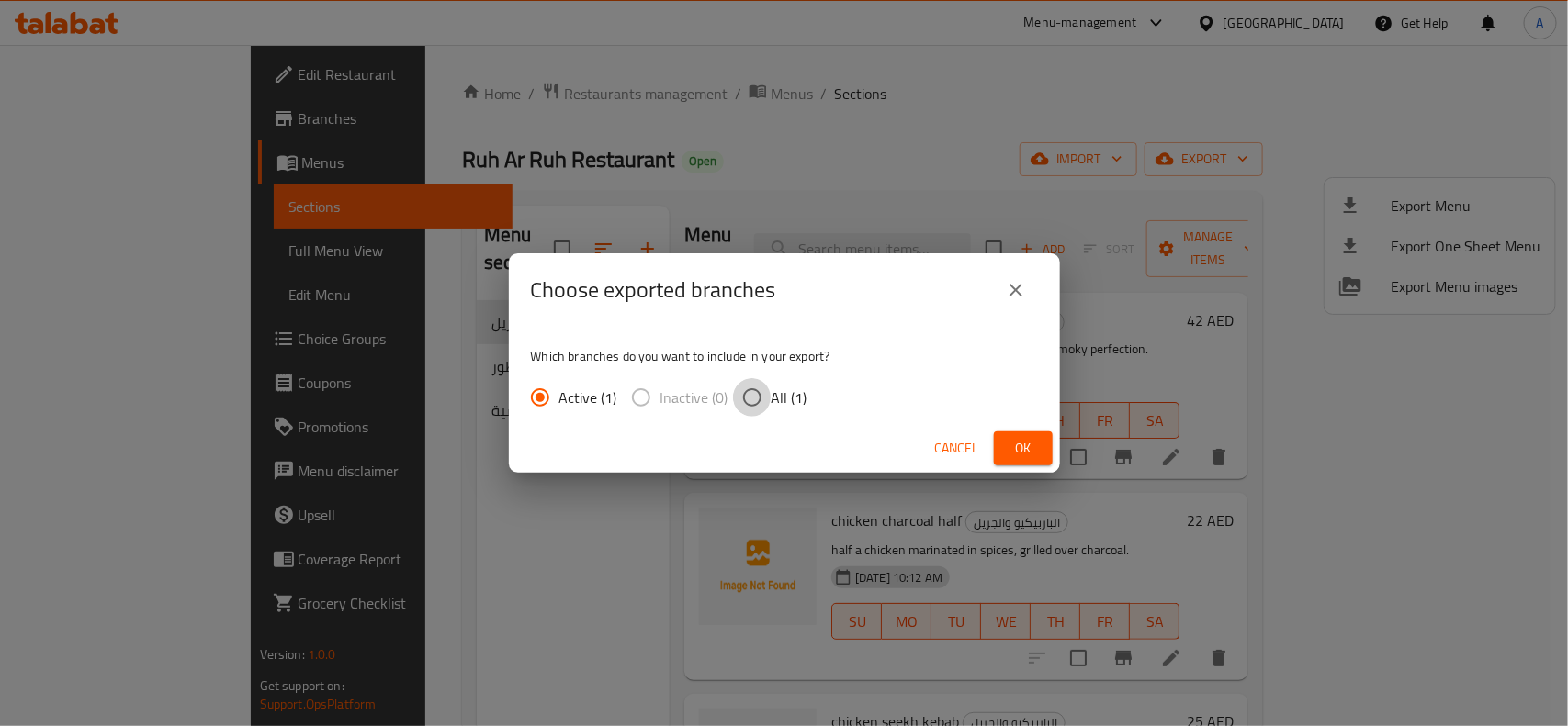
click at [753, 399] on input "All (1)" at bounding box center [752, 398] width 39 height 39
radio input "true"
click at [1027, 457] on span "Ok" at bounding box center [1023, 449] width 29 height 23
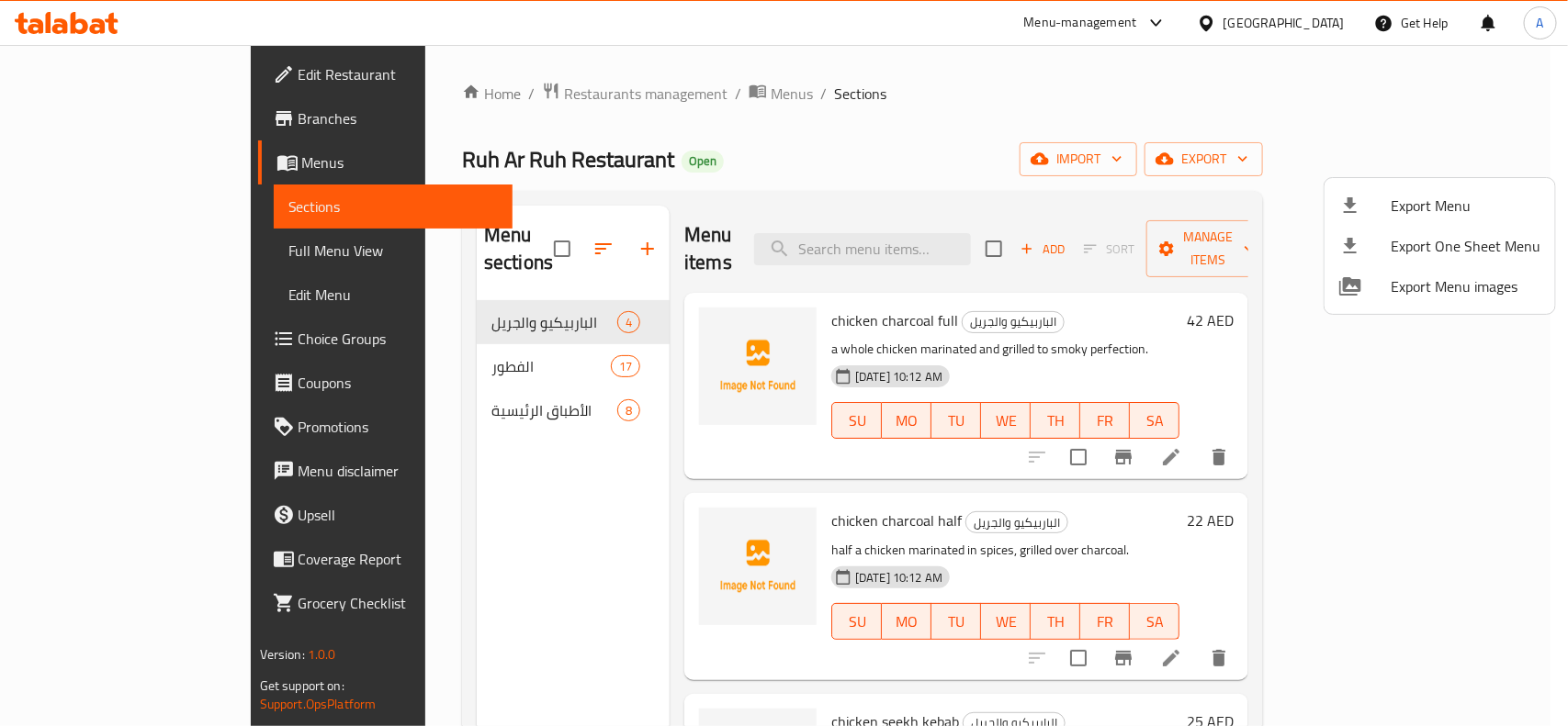
click at [749, 103] on div at bounding box center [784, 363] width 1568 height 726
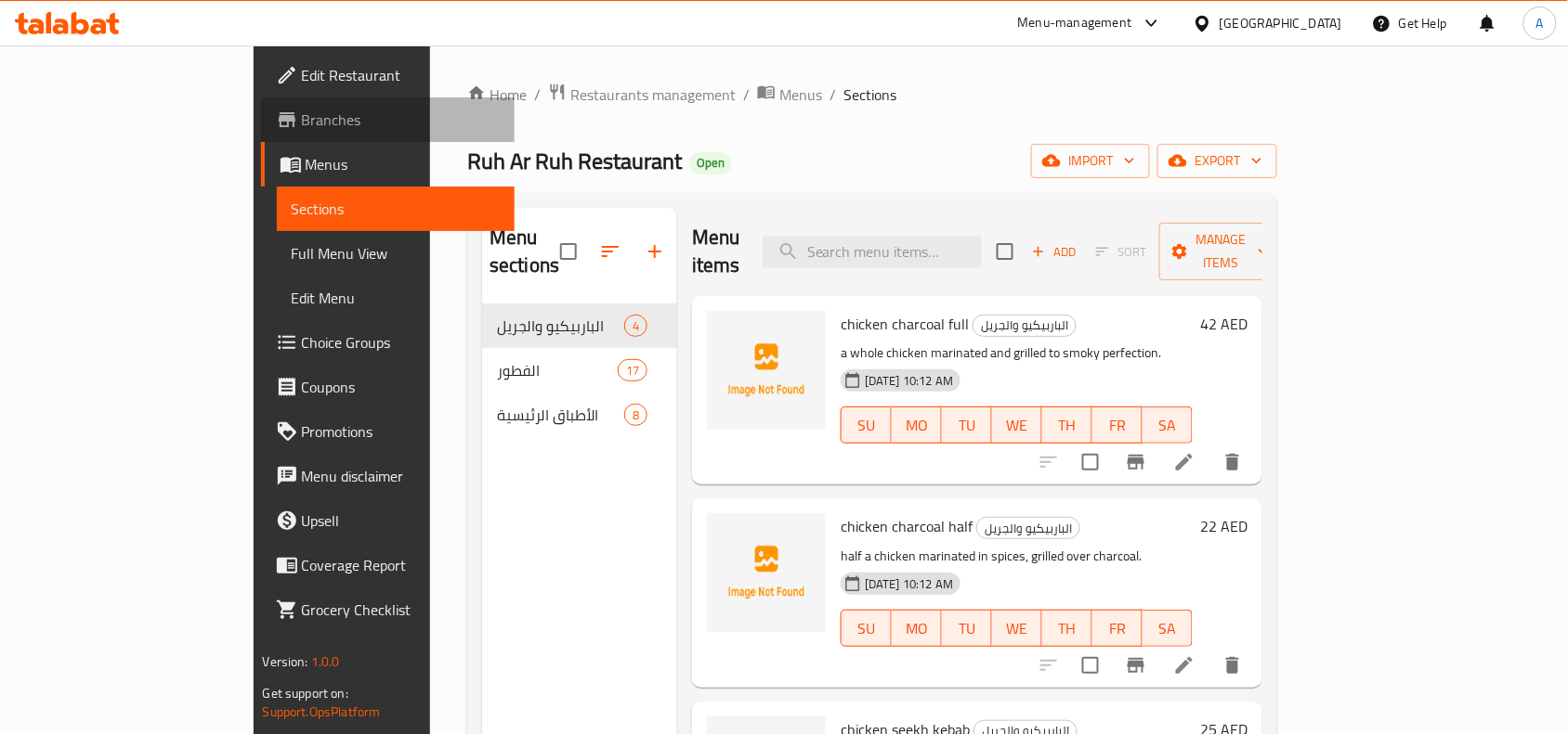
click at [302, 119] on span "Branches" at bounding box center [401, 120] width 199 height 23
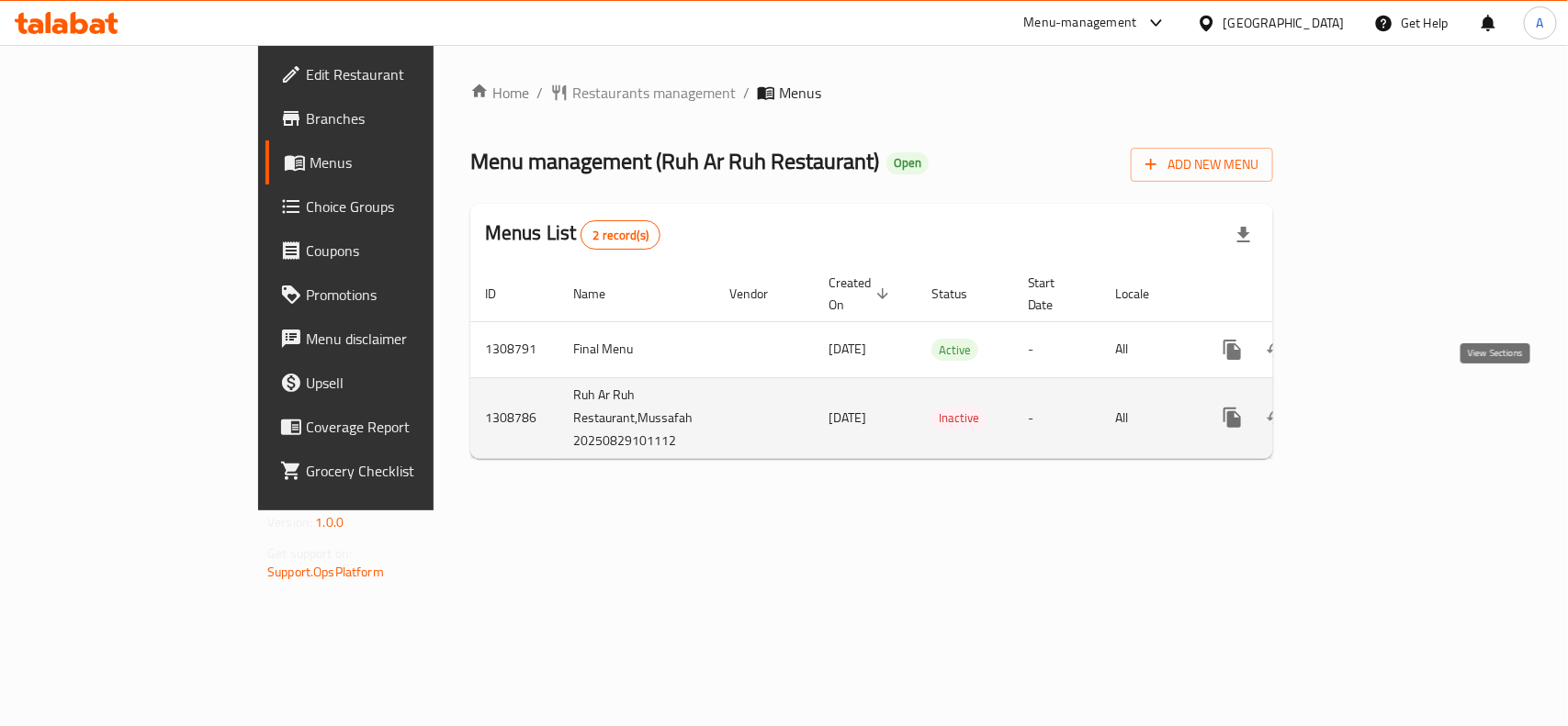
click at [1373, 409] on icon "enhanced table" at bounding box center [1364, 417] width 17 height 17
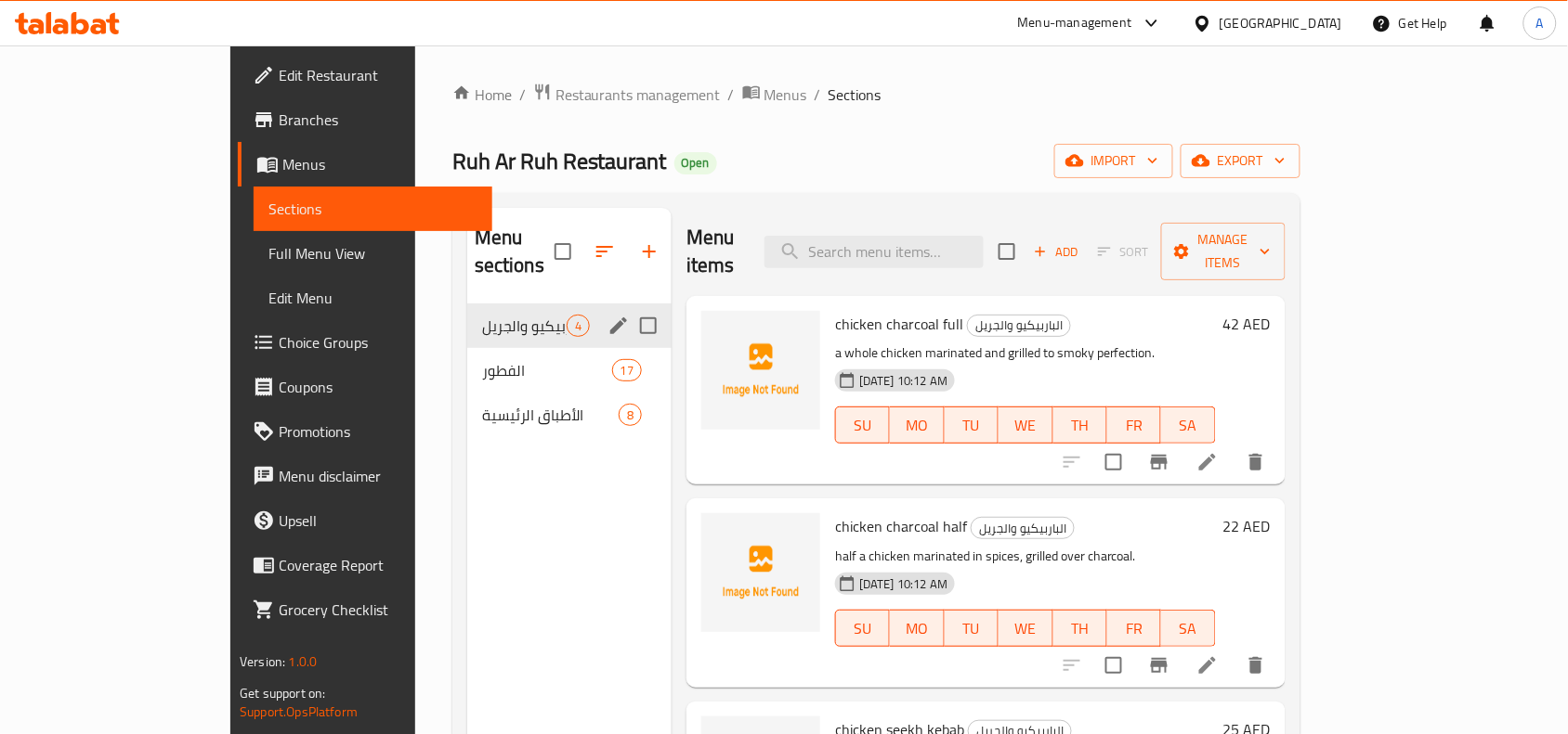
click at [610, 317] on icon "edit" at bounding box center [618, 325] width 17 height 17
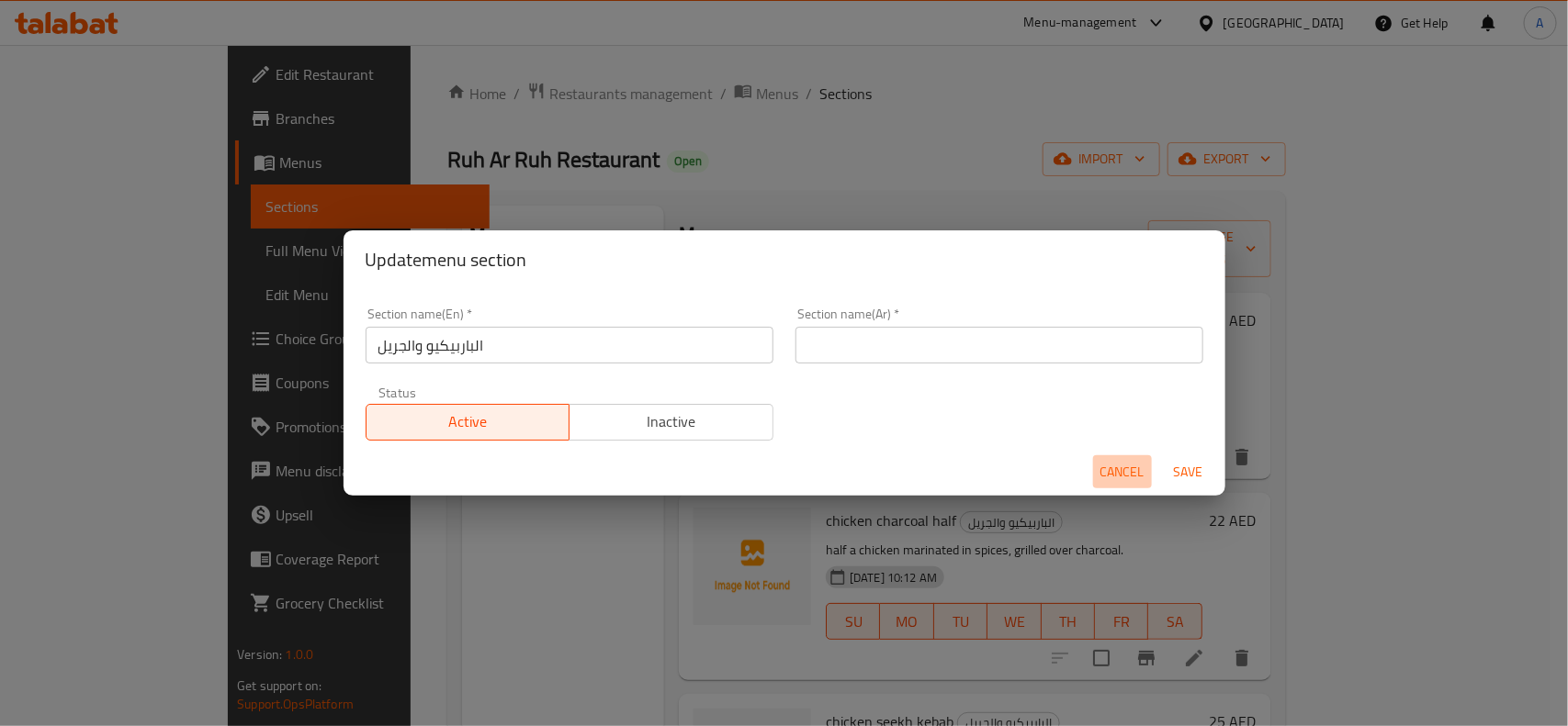
click at [1103, 473] on span "Cancel" at bounding box center [1122, 472] width 44 height 23
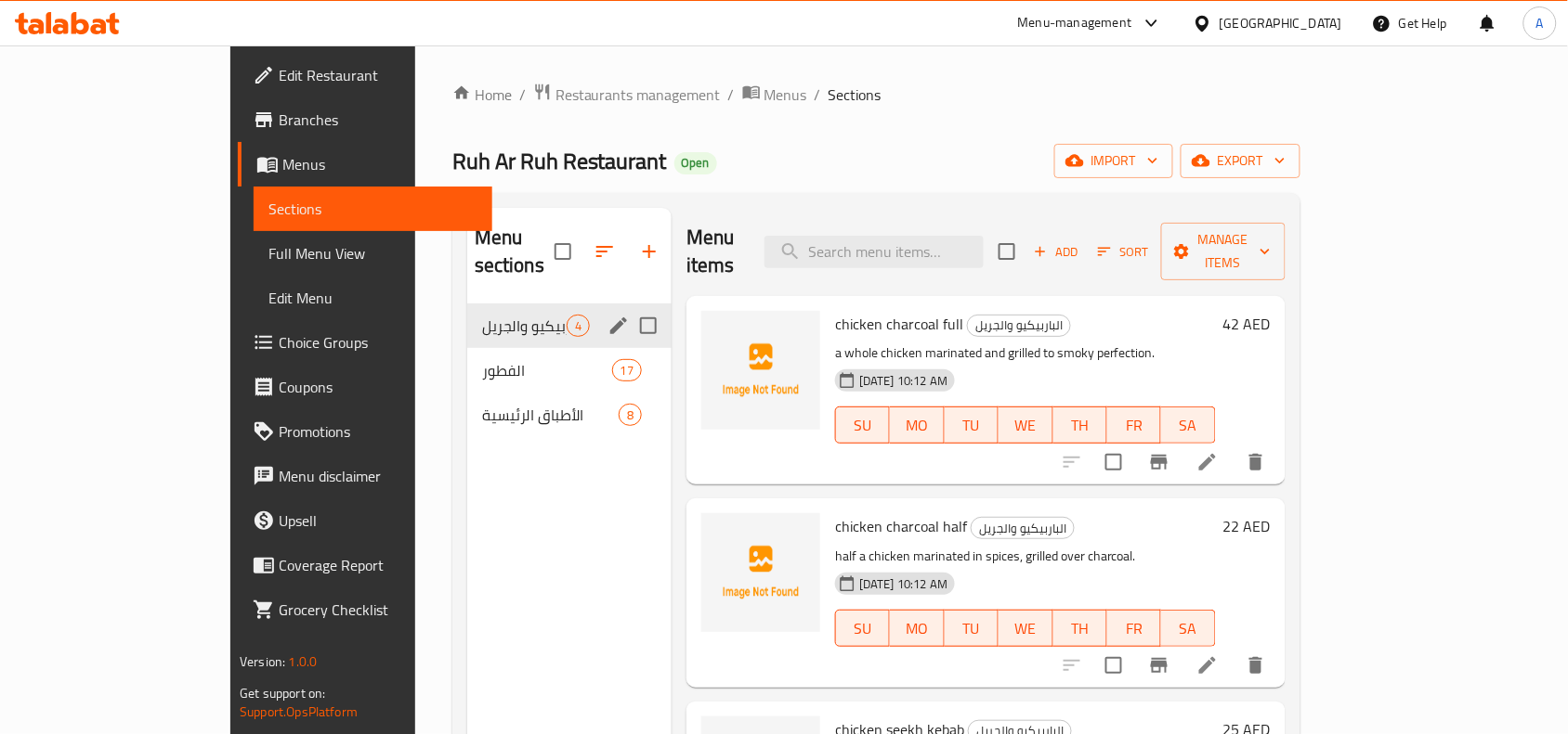
click at [268, 251] on span "Full Menu View" at bounding box center [373, 254] width 209 height 23
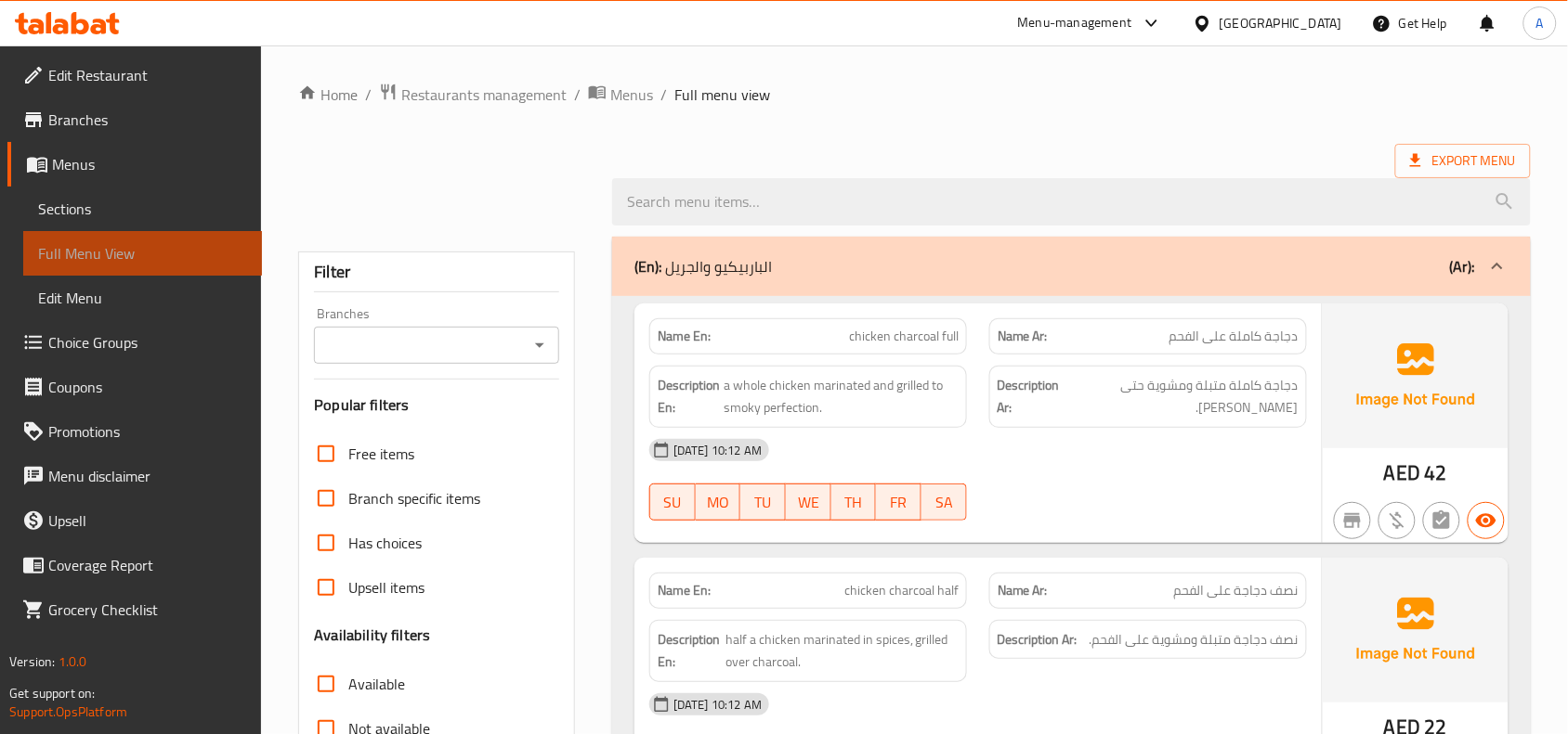
click at [145, 251] on span "Full Menu View" at bounding box center [143, 254] width 209 height 23
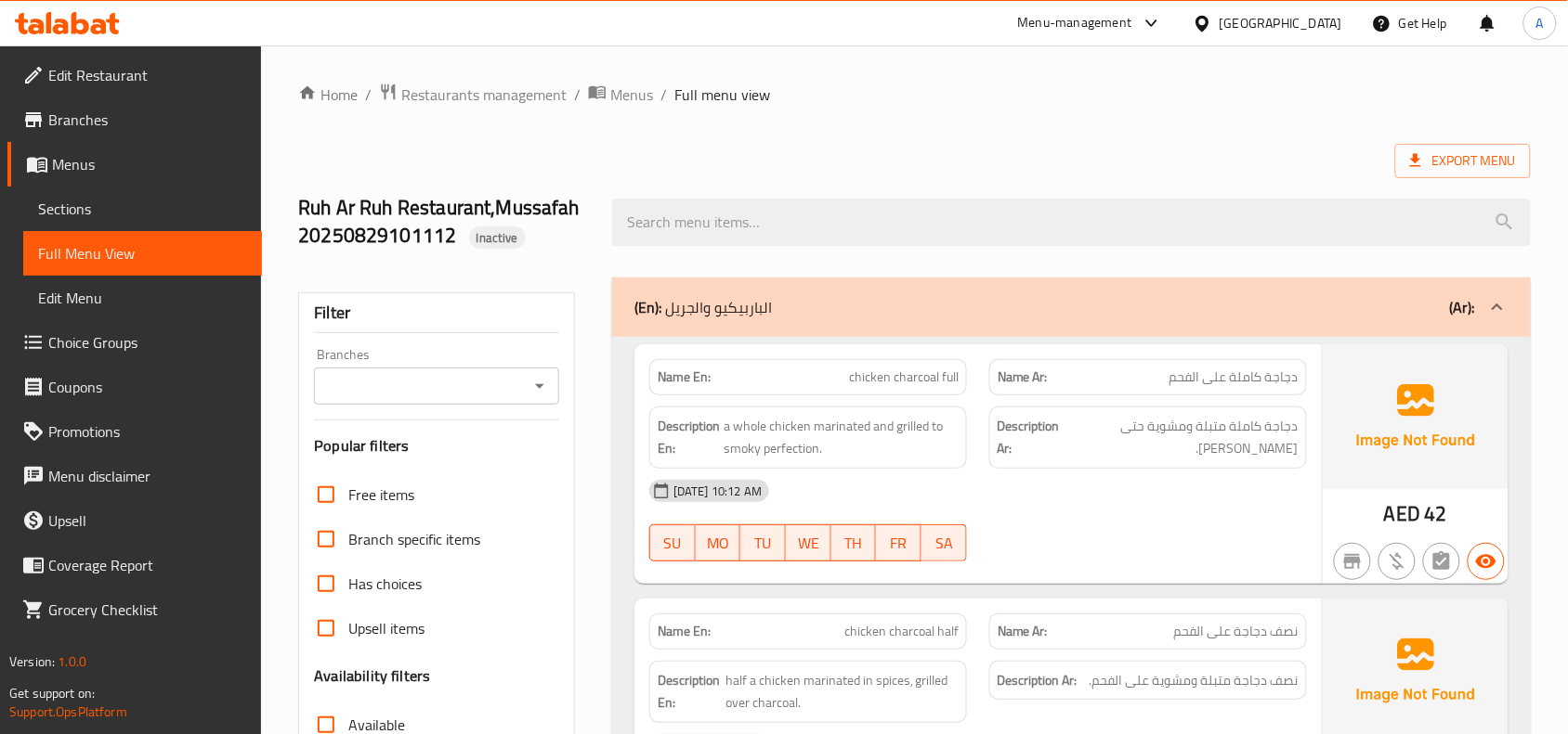
click at [529, 367] on div "Branches" at bounding box center [436, 386] width 245 height 37
click at [532, 380] on icon "Open" at bounding box center [540, 386] width 23 height 23
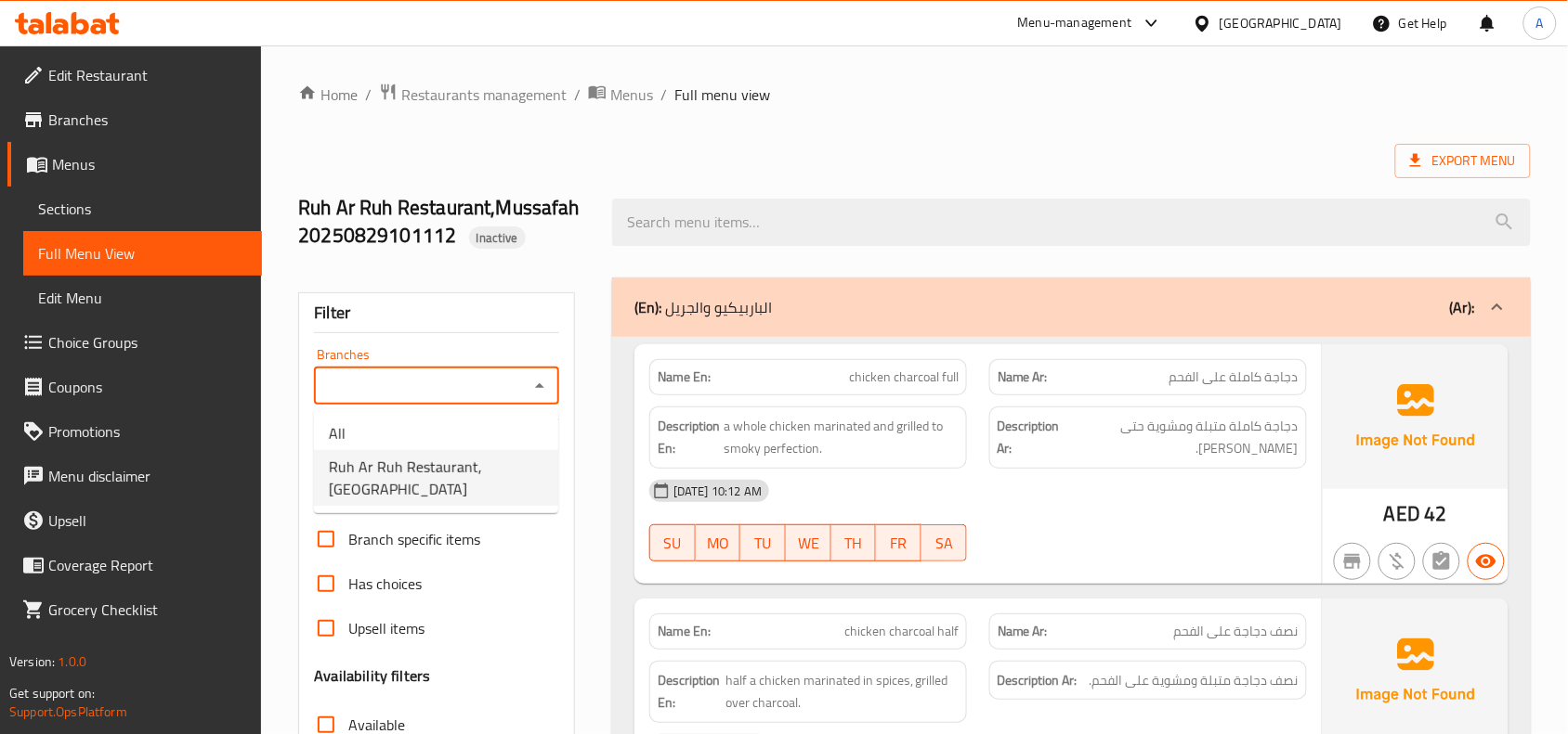
click at [479, 458] on span "Ruh Ar Ruh Restaurant, [GEOGRAPHIC_DATA]" at bounding box center [436, 478] width 214 height 44
type input "Ruh Ar Ruh Restaurant, [GEOGRAPHIC_DATA]"
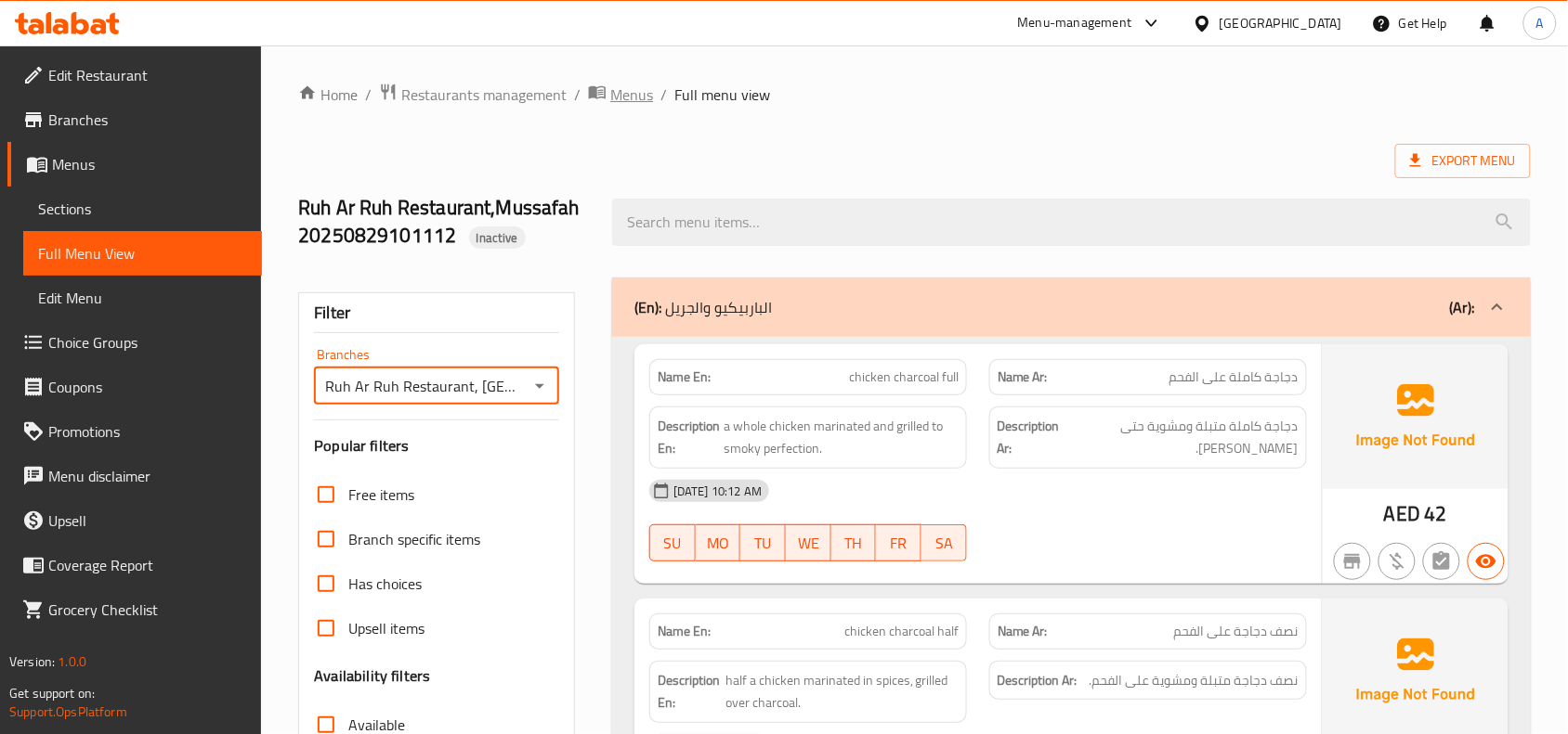
click at [622, 105] on span "Menus" at bounding box center [631, 94] width 42 height 23
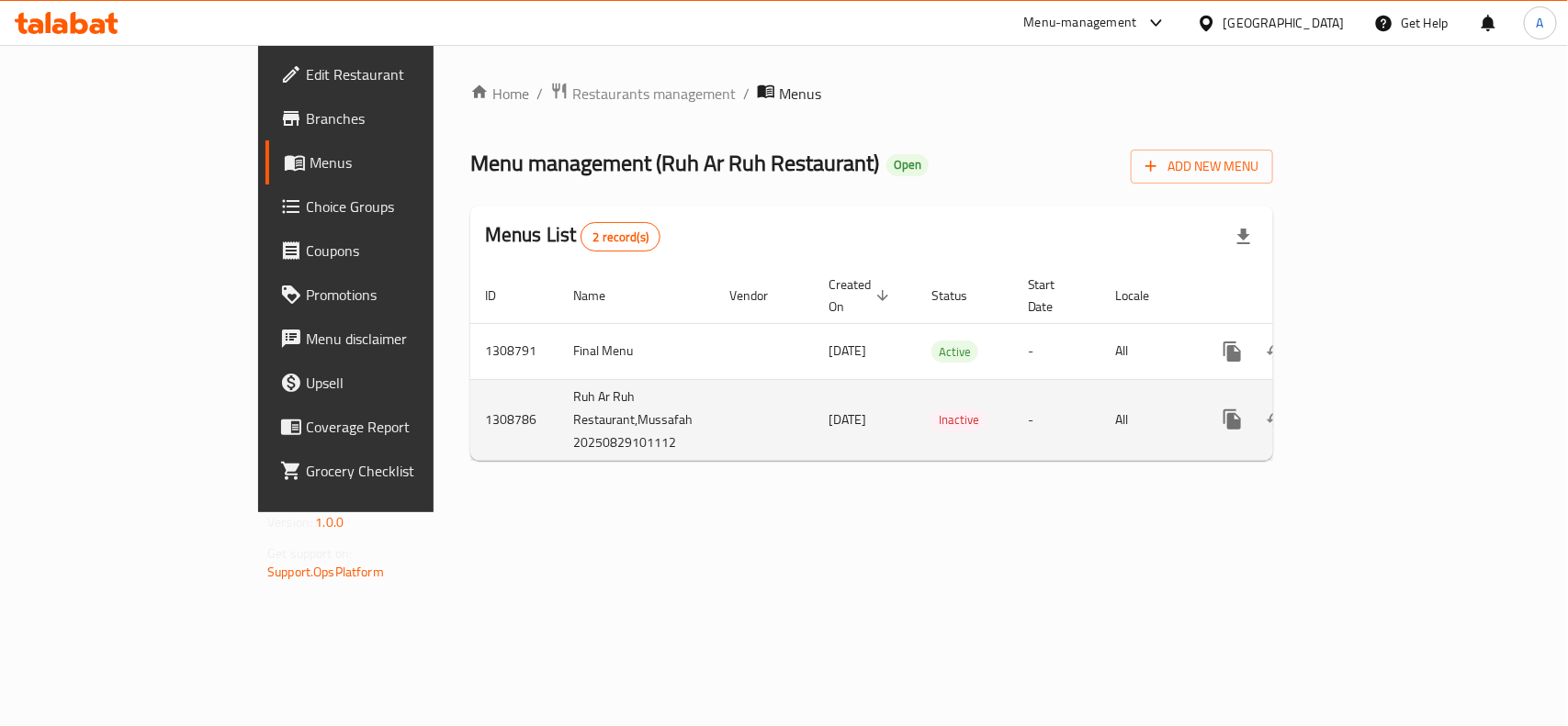
click at [1373, 411] on icon "enhanced table" at bounding box center [1364, 419] width 17 height 17
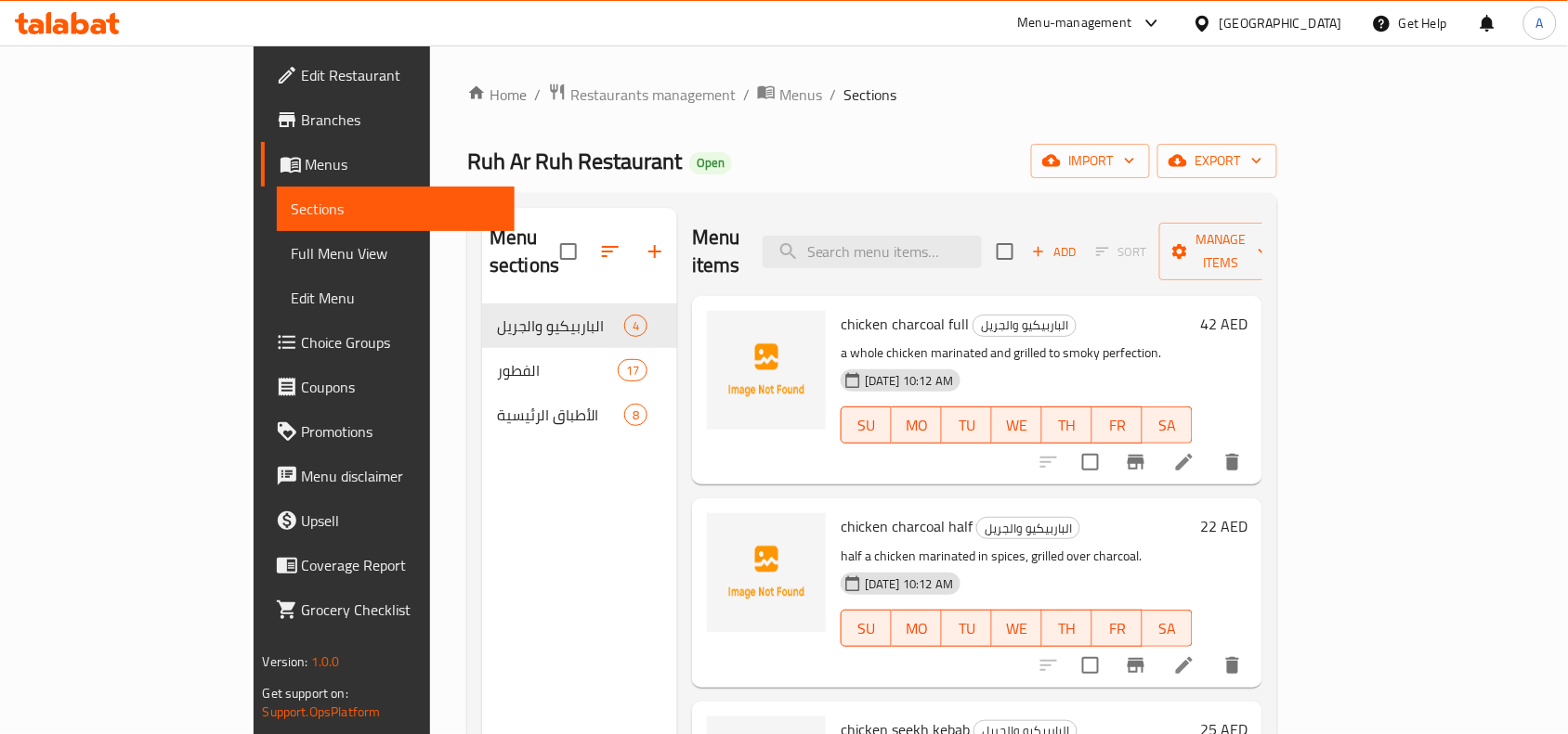
click at [1097, 100] on ol "Home / Restaurants management / Menus / Sections" at bounding box center [872, 94] width 810 height 25
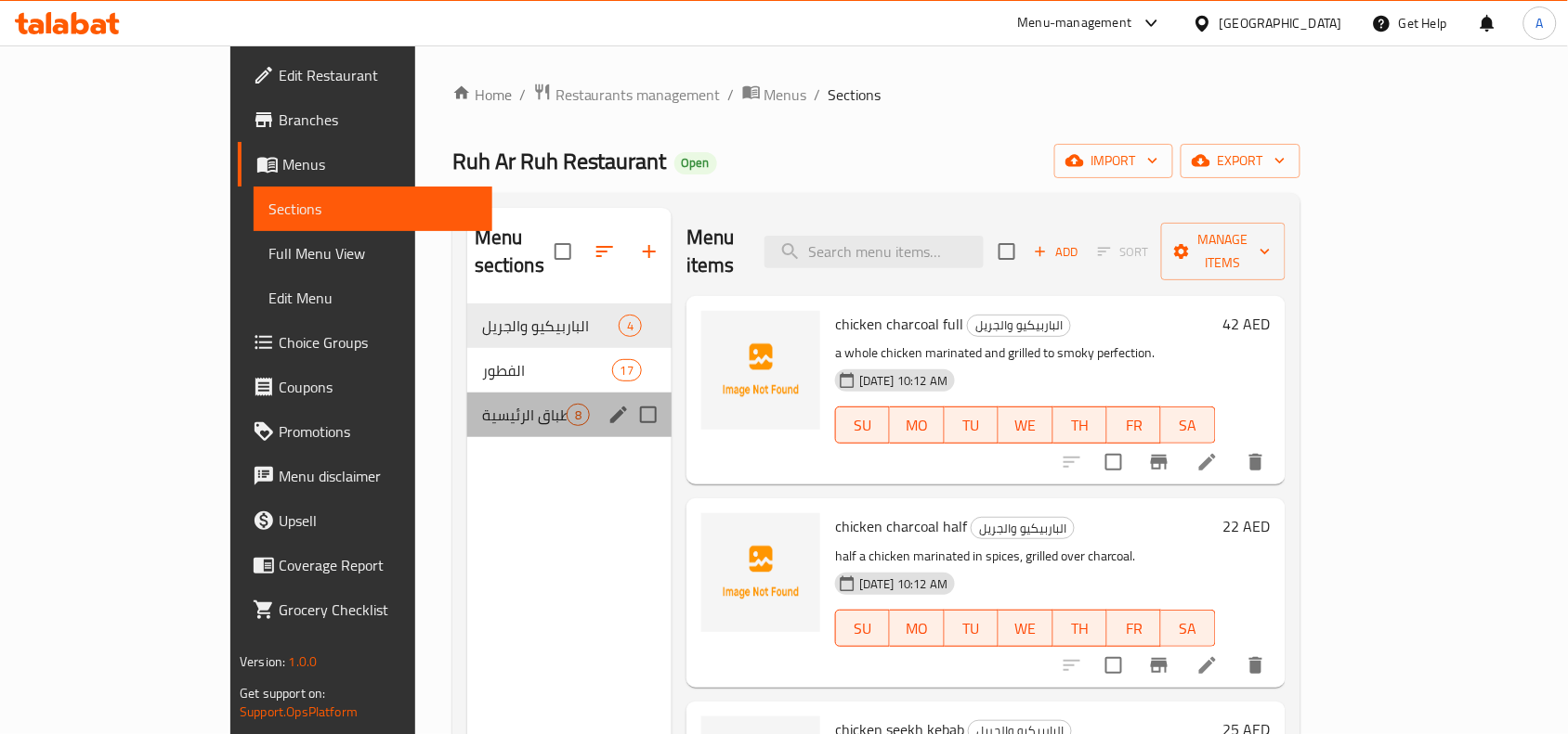
click at [467, 393] on div "الأطباق الرئيسية 8" at bounding box center [569, 415] width 204 height 44
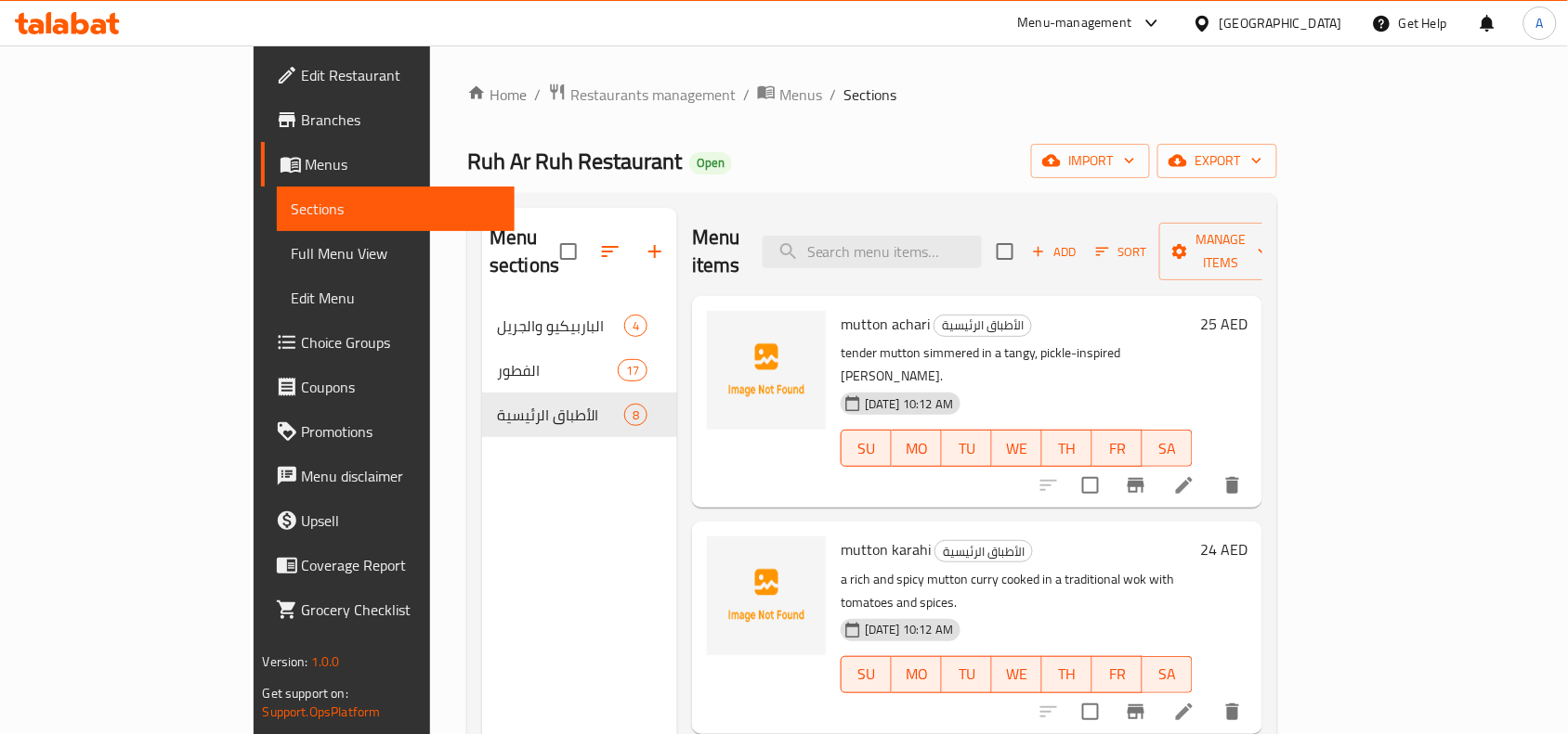
click at [292, 256] on span "Full Menu View" at bounding box center [396, 254] width 209 height 23
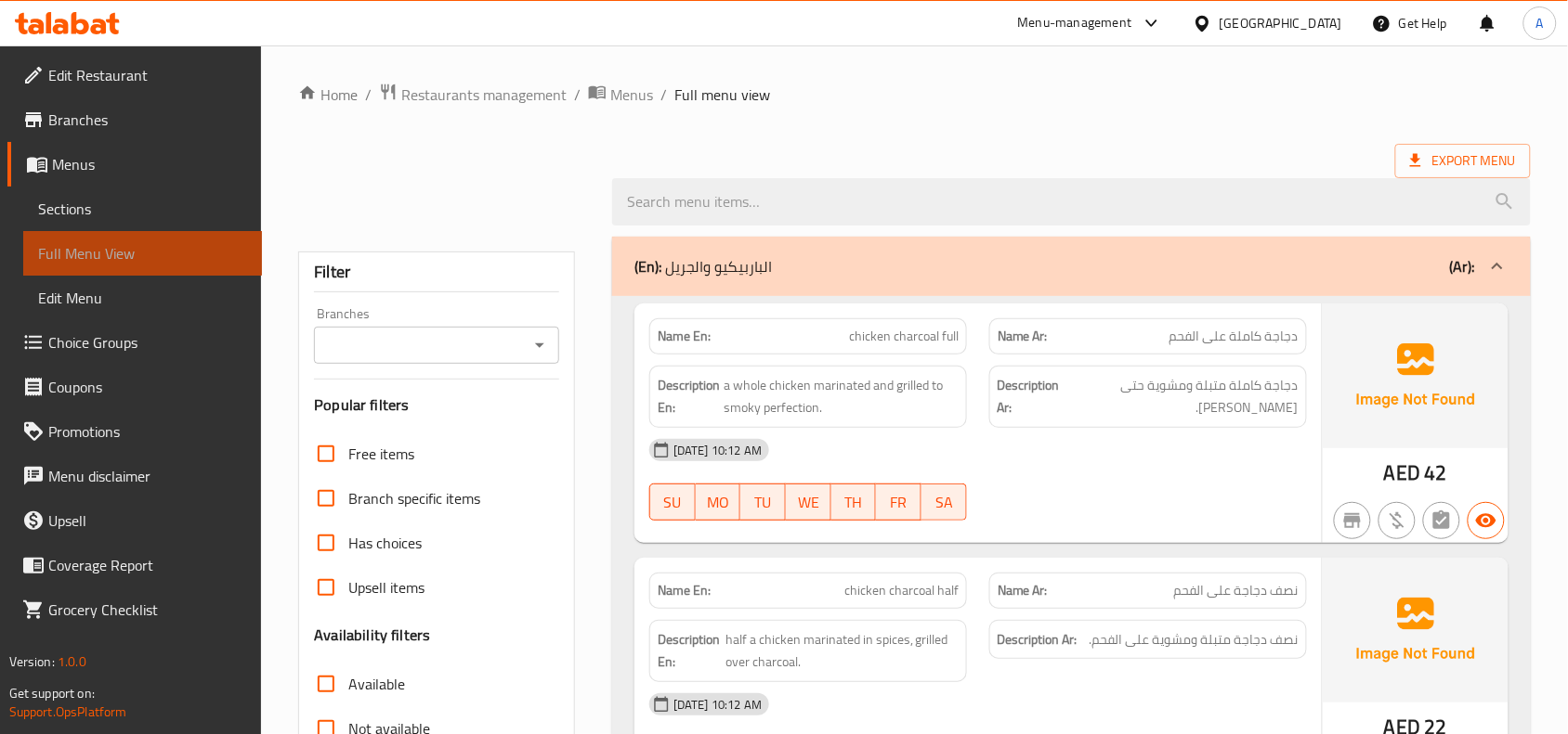
click at [121, 256] on span "Full Menu View" at bounding box center [143, 254] width 209 height 23
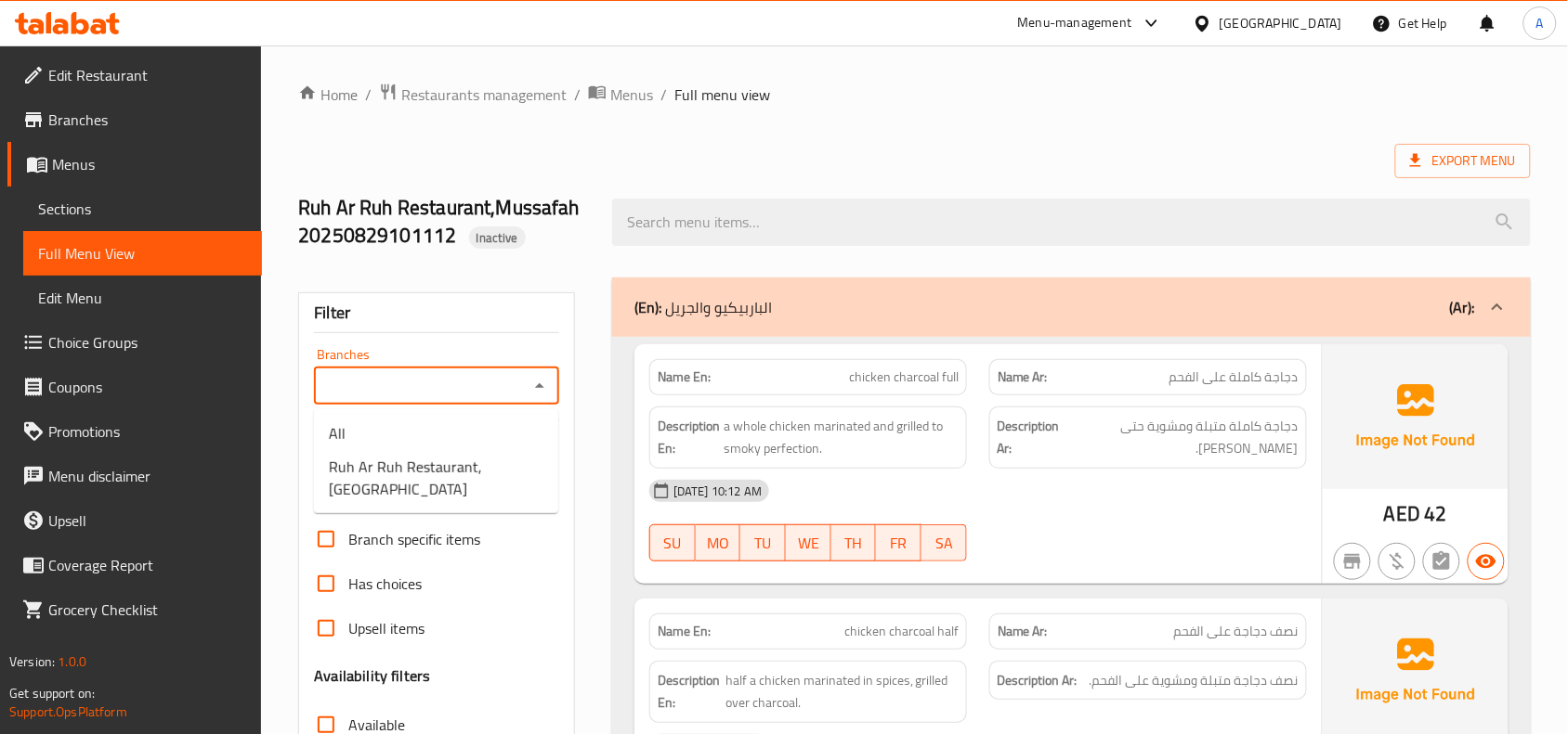
click at [522, 386] on input "Branches" at bounding box center [421, 386] width 203 height 26
click at [486, 476] on span "Ruh Ar Ruh Restaurant, [GEOGRAPHIC_DATA]" at bounding box center [436, 478] width 214 height 44
type input "Ruh Ar Ruh Restaurant, [GEOGRAPHIC_DATA]"
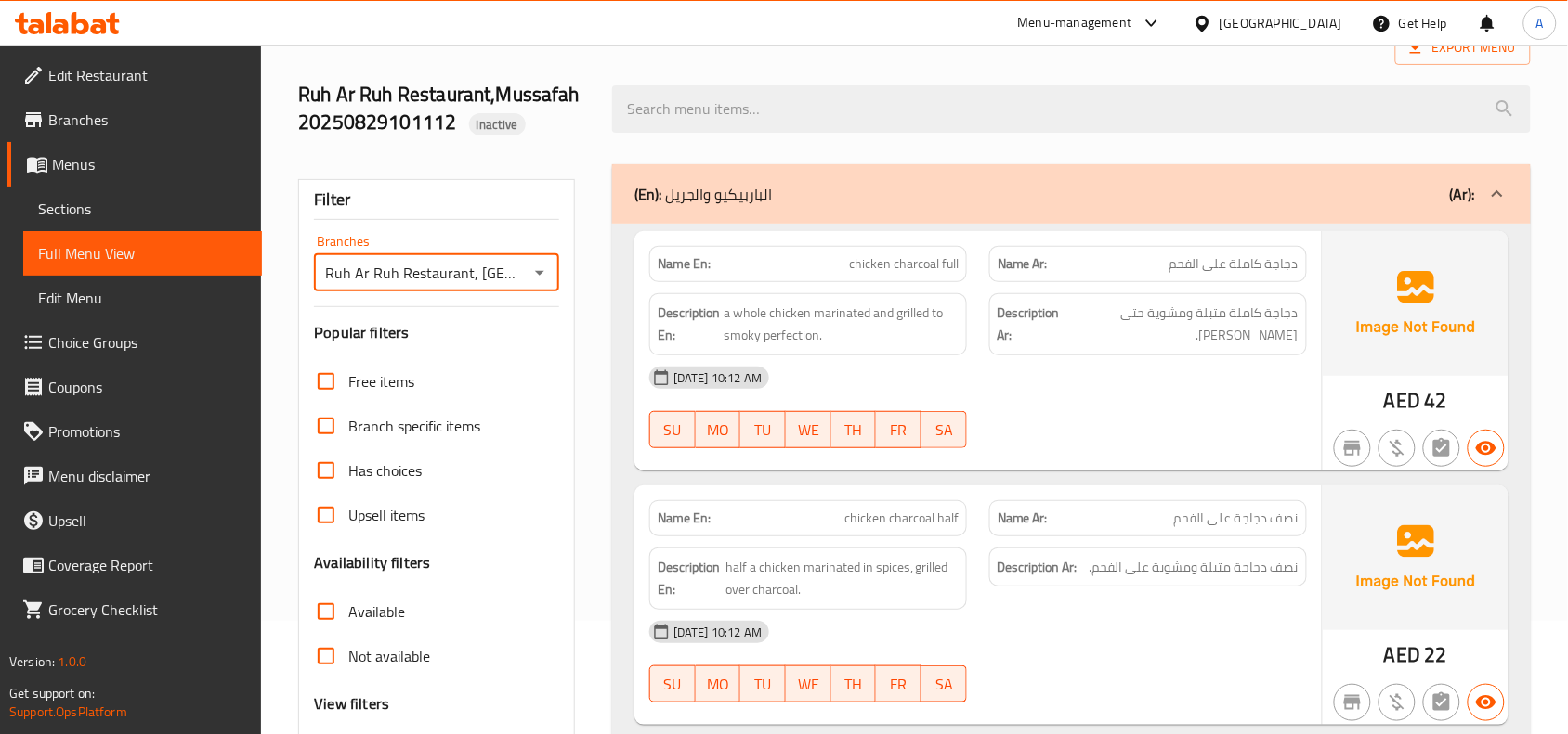
scroll to position [348, 0]
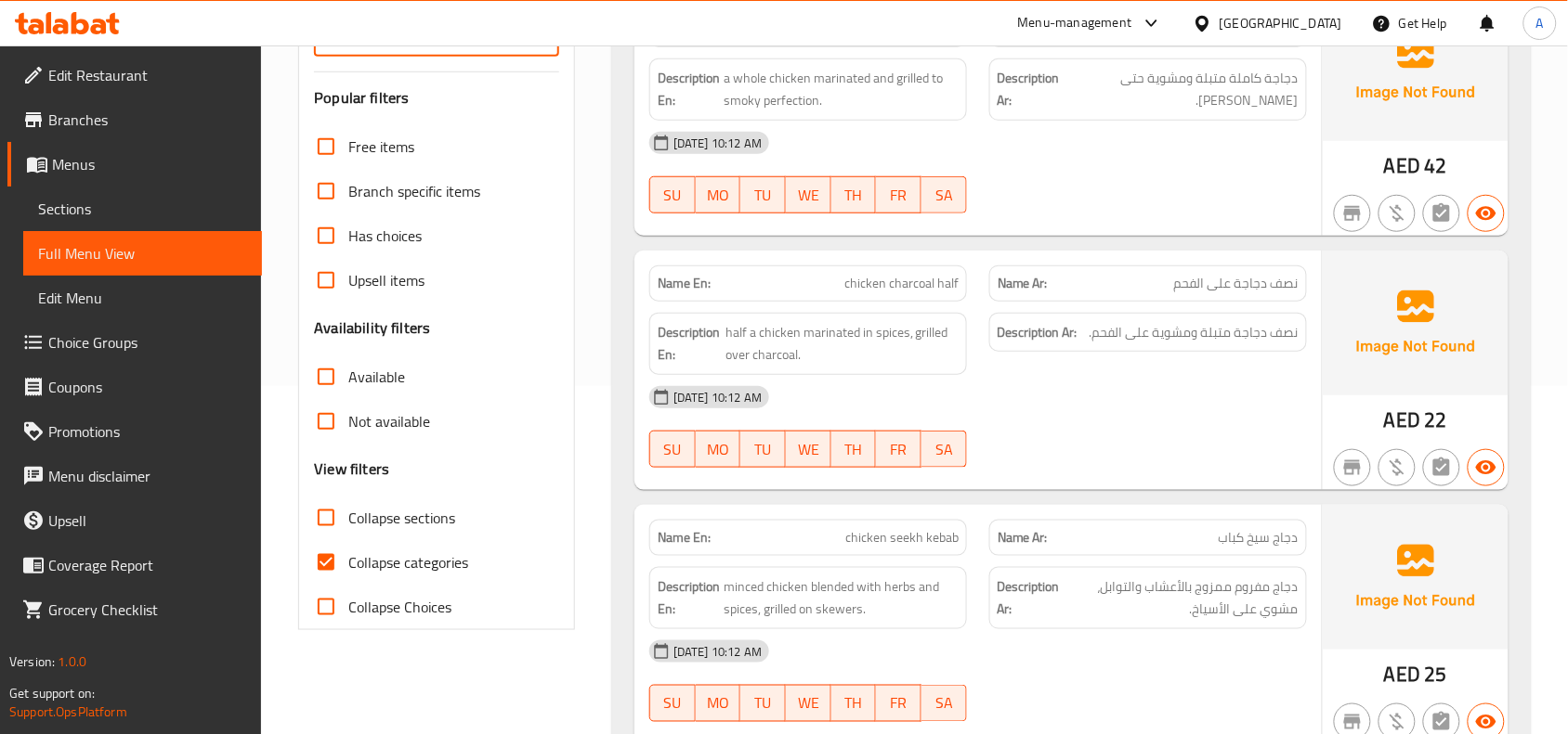
click at [330, 563] on input "Collapse categories" at bounding box center [325, 562] width 44 height 44
checkbox input "false"
click at [326, 520] on input "Collapse sections" at bounding box center [325, 517] width 44 height 44
checkbox input "true"
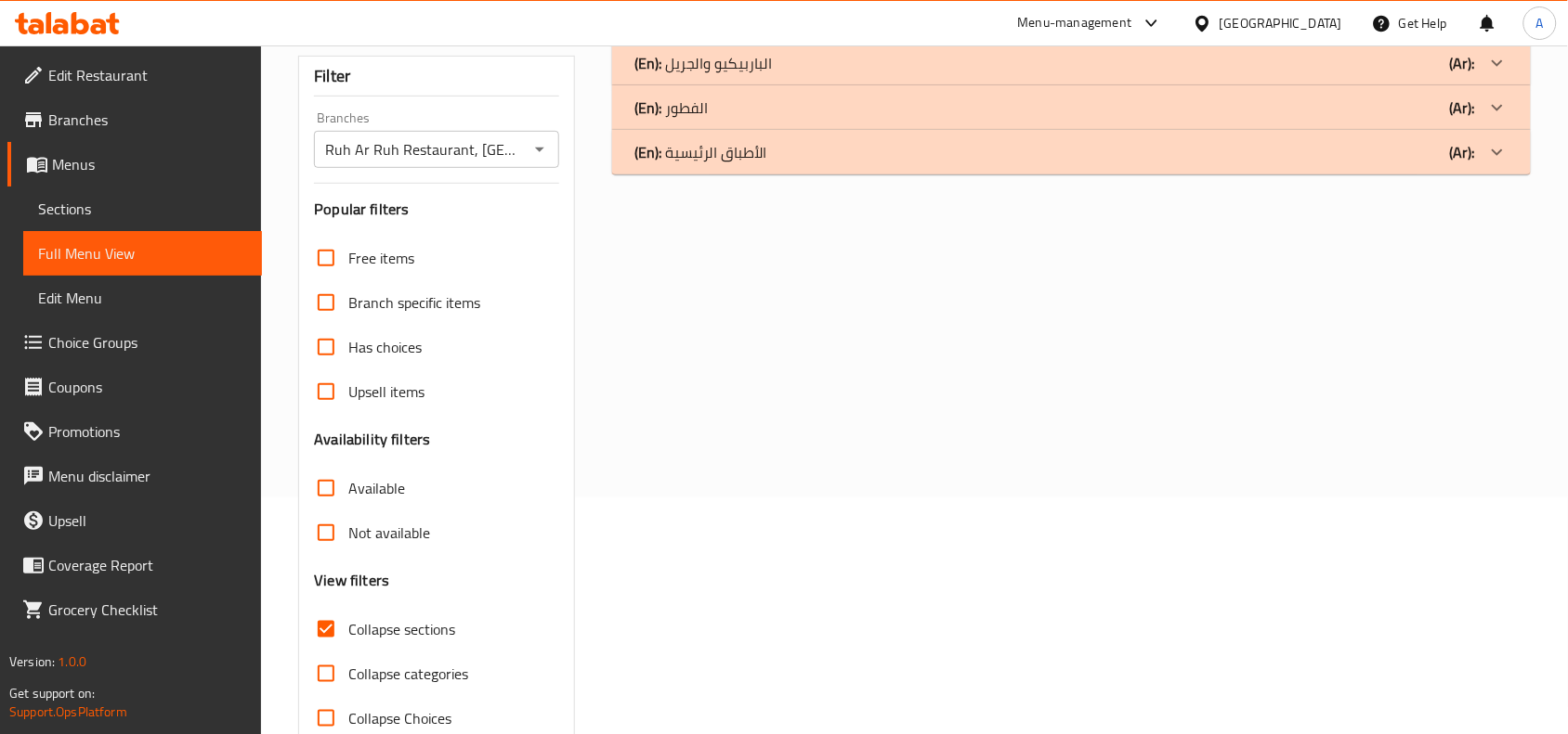
scroll to position [165, 0]
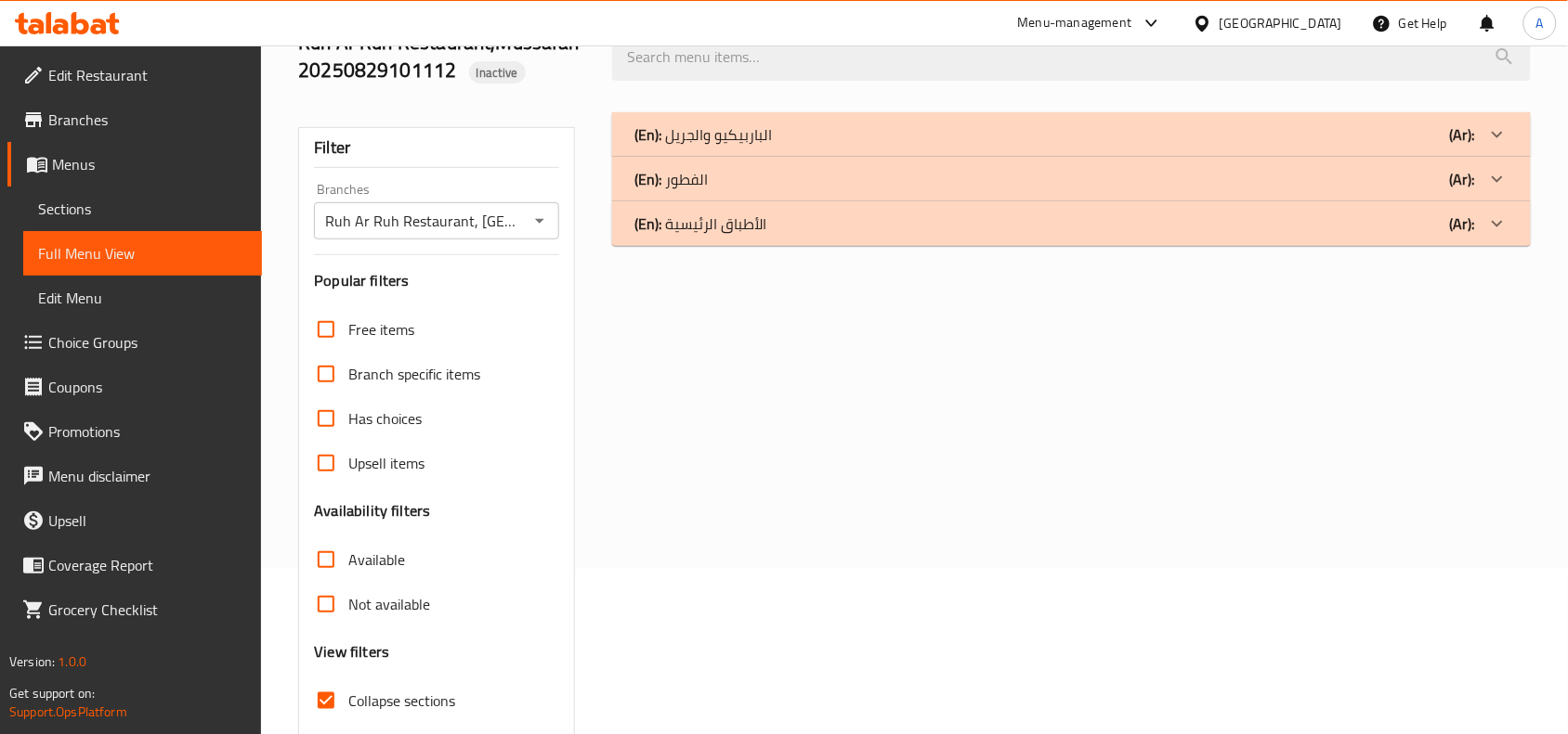
click at [864, 168] on div "(En): الفطور (Ar):" at bounding box center [1054, 179] width 841 height 23
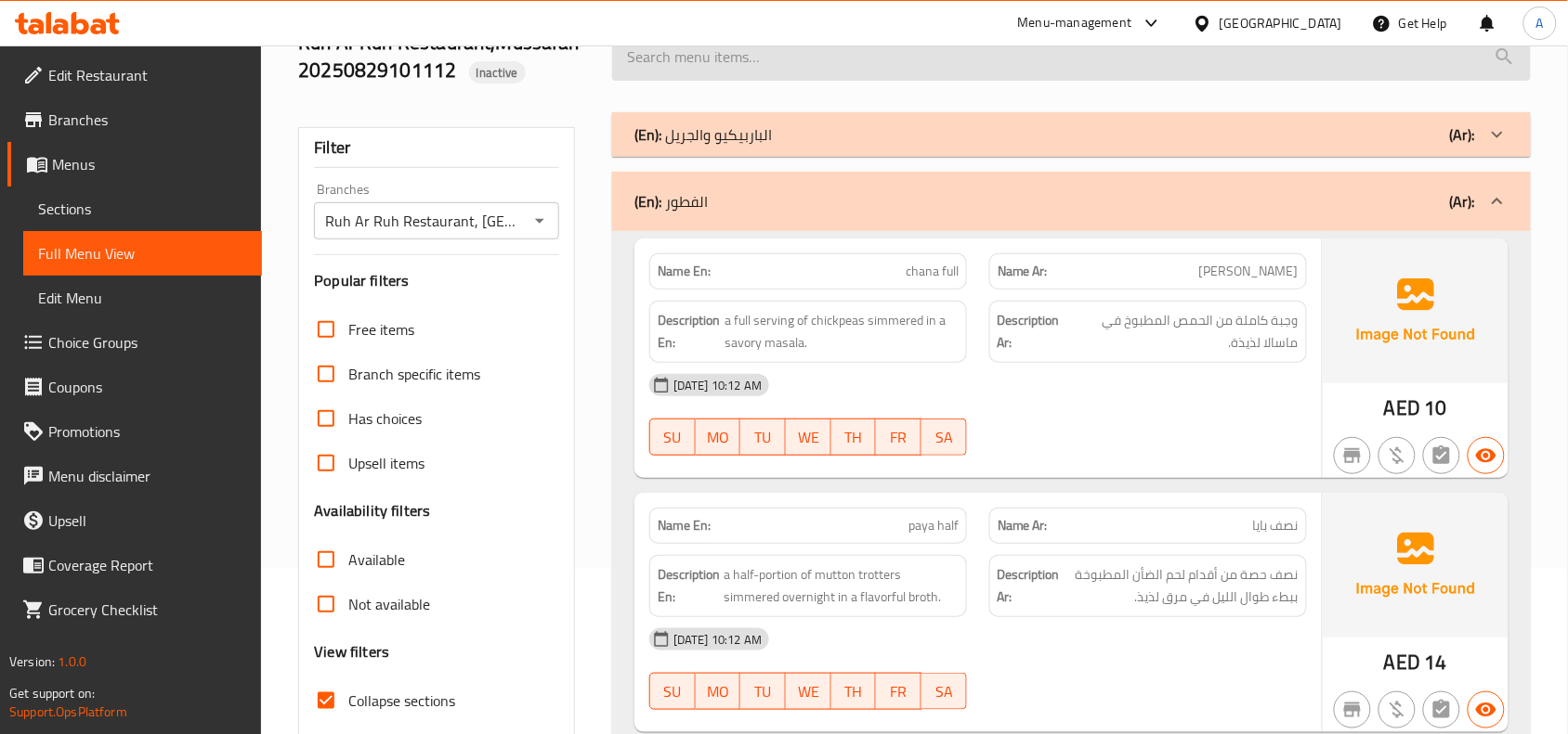
scroll to position [4103, 0]
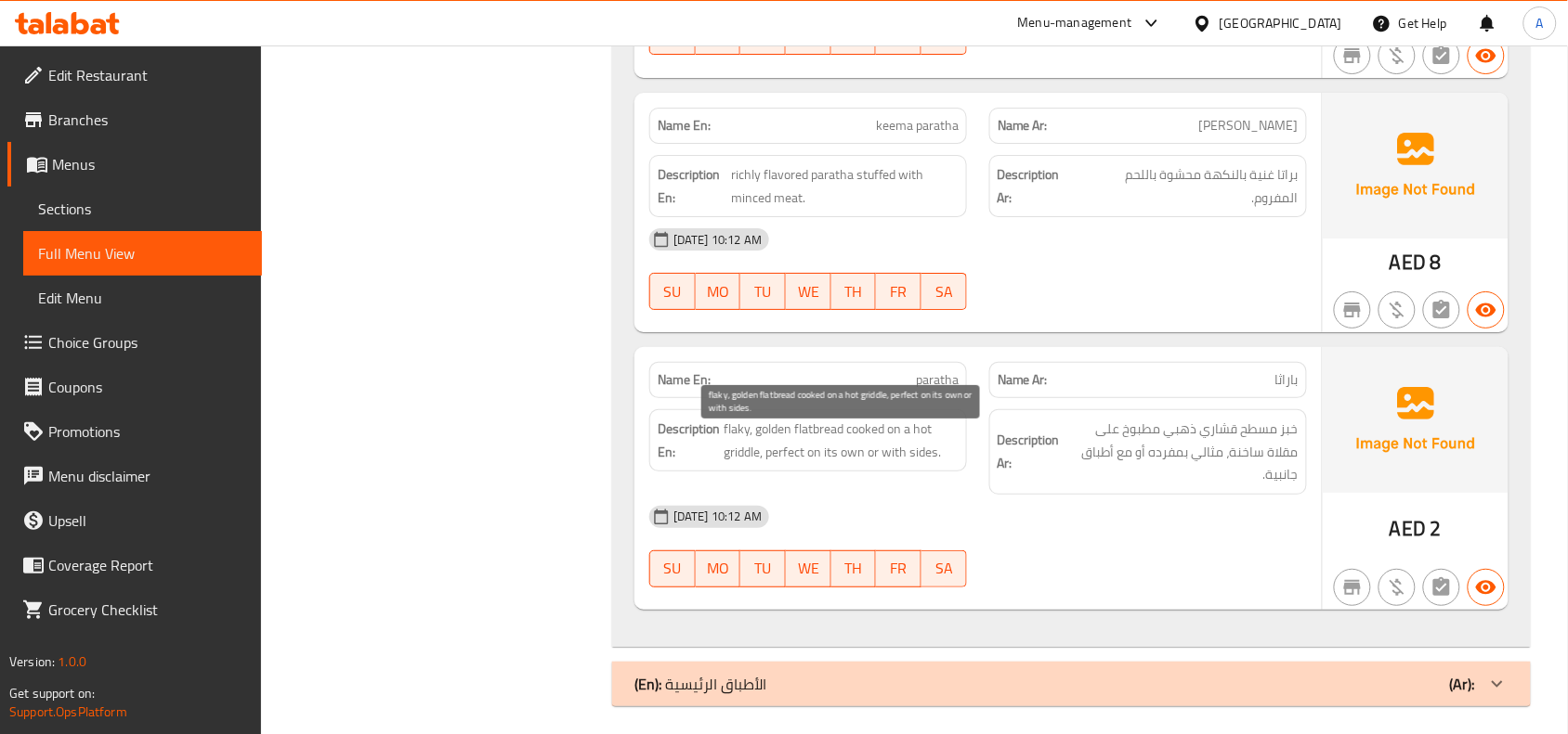
click at [736, 463] on span "flaky, golden flatbread cooked on a hot griddle, perfect on its own or with sid…" at bounding box center [841, 440] width 235 height 45
copy span "griddle"
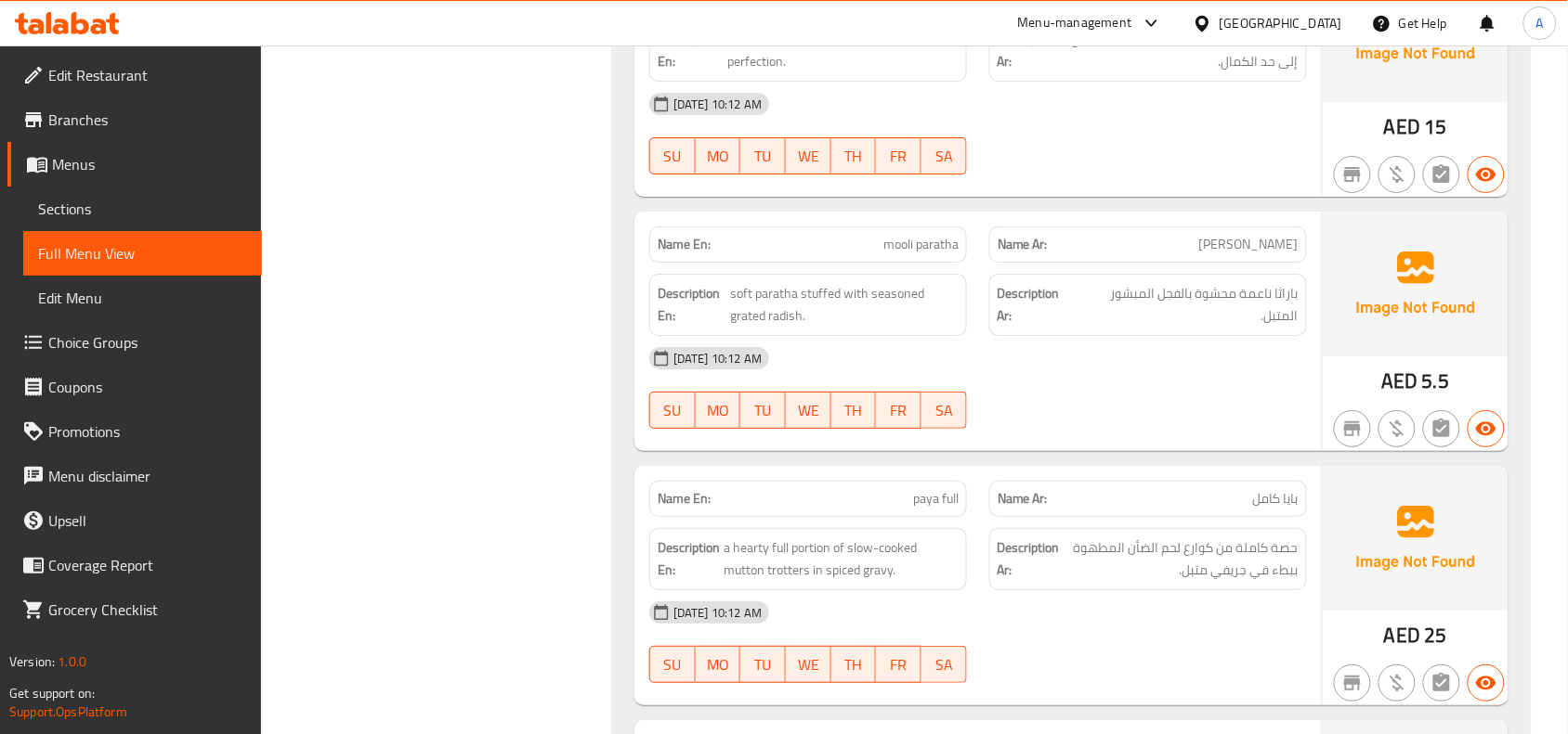
scroll to position [1856, 0]
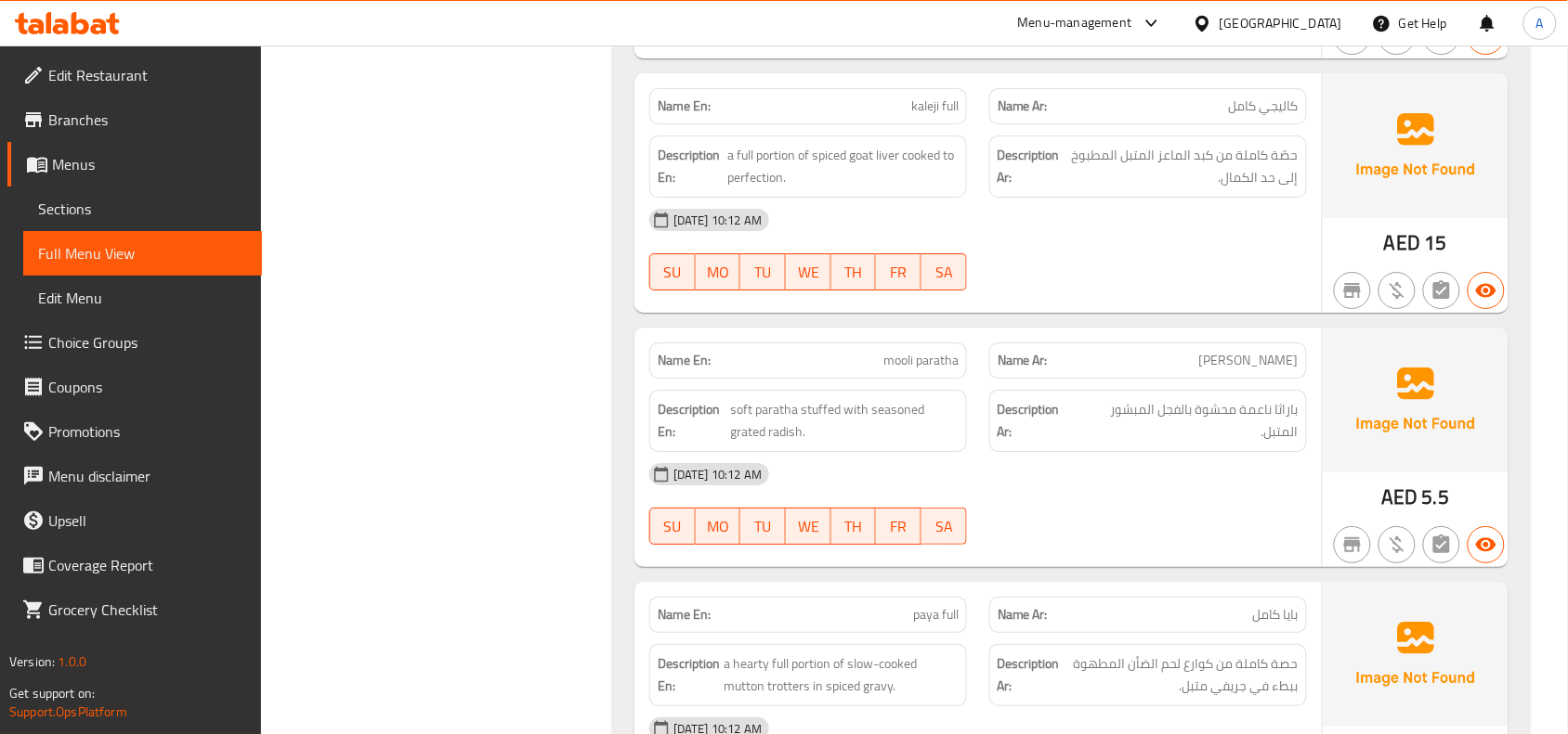
click at [1250, 370] on span "مولي براتا" at bounding box center [1249, 361] width 99 height 20
copy span "براتا"
drag, startPoint x: 1237, startPoint y: 374, endPoint x: 1236, endPoint y: 385, distance: 11.0
click at [1237, 370] on p "Name Ar: مولي براتا" at bounding box center [1148, 361] width 301 height 20
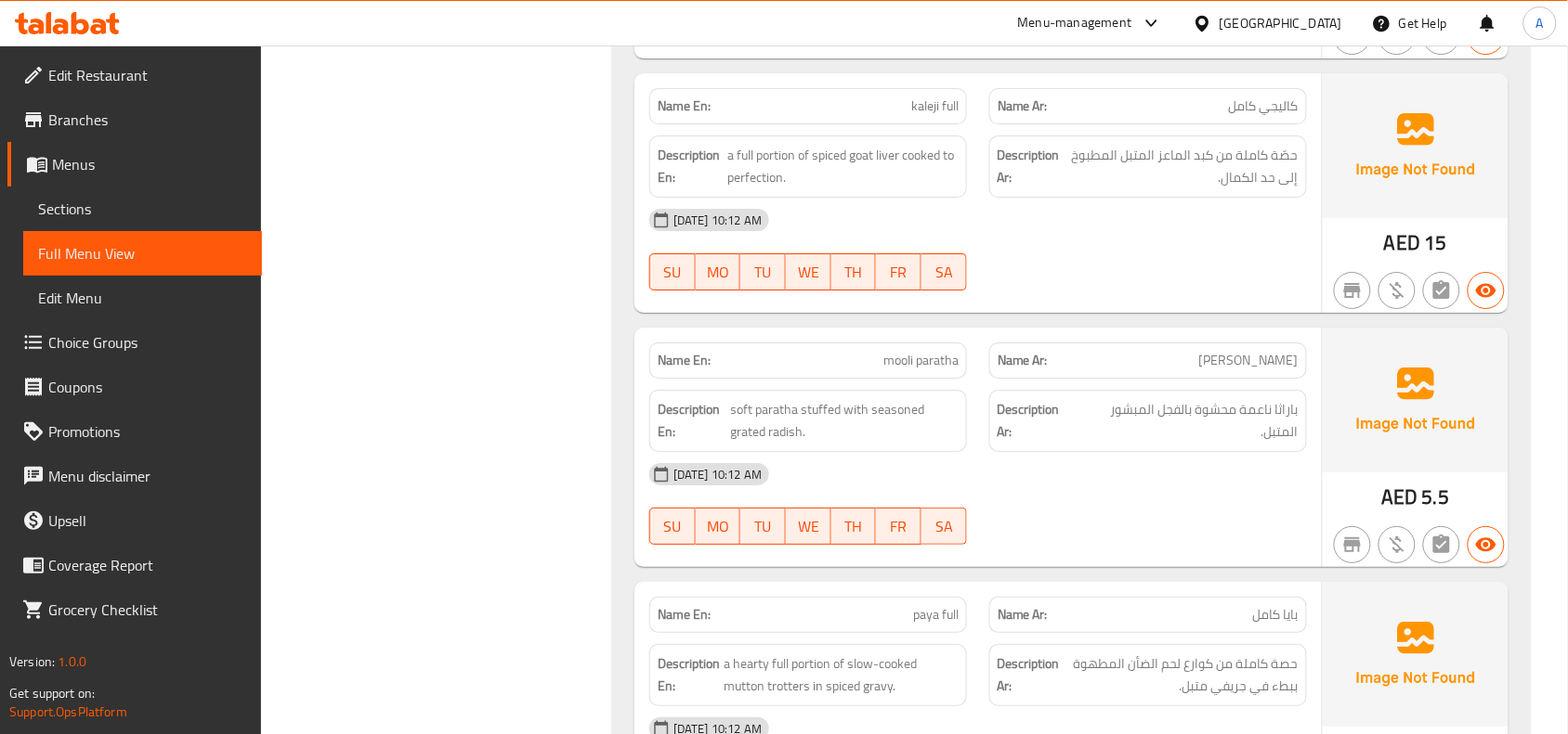
click at [1226, 323] on div "Name En: chana full Name Ar: شانا كامل Description En: a full serving of chickp…" at bounding box center [1072, 716] width 918 height 4354
click at [748, 434] on span "soft paratha stuffed with seasoned grated radish." at bounding box center [843, 421] width 227 height 45
copy span "grated"
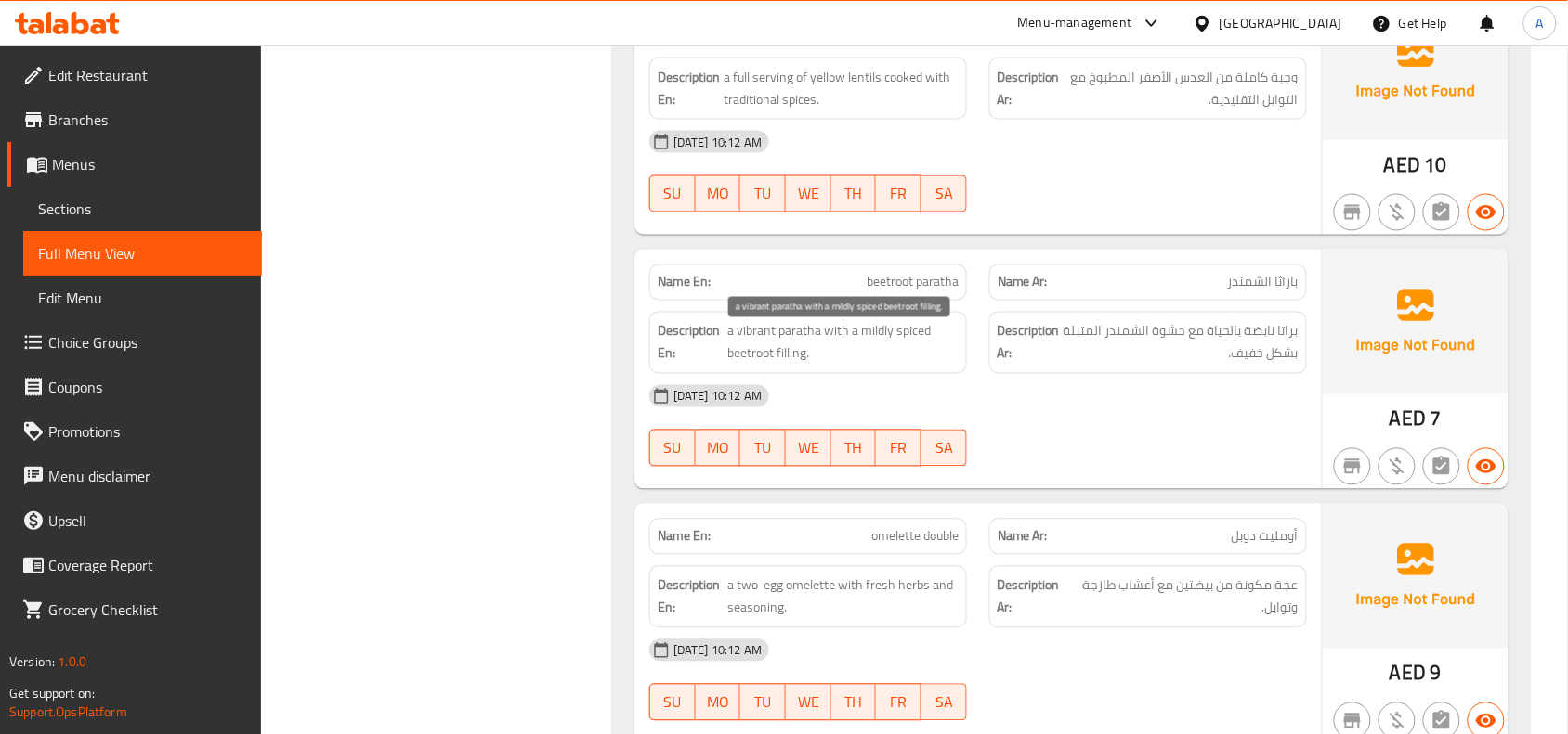
scroll to position [2992, 0]
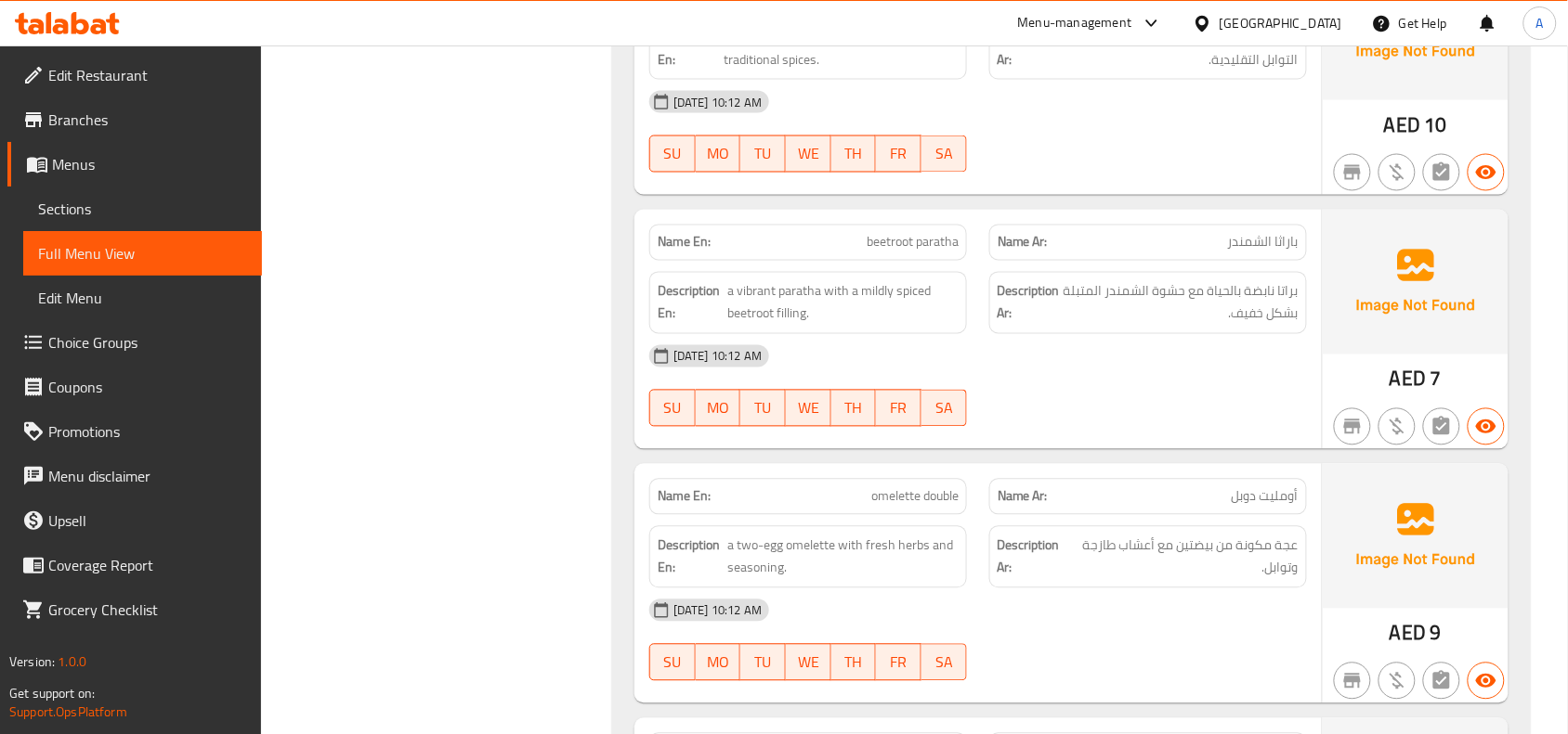
click at [1291, 253] on span "باراثا الشمندر" at bounding box center [1263, 243] width 71 height 20
copy span "باراثا"
click at [935, 253] on span "beetroot paratha" at bounding box center [912, 243] width 92 height 20
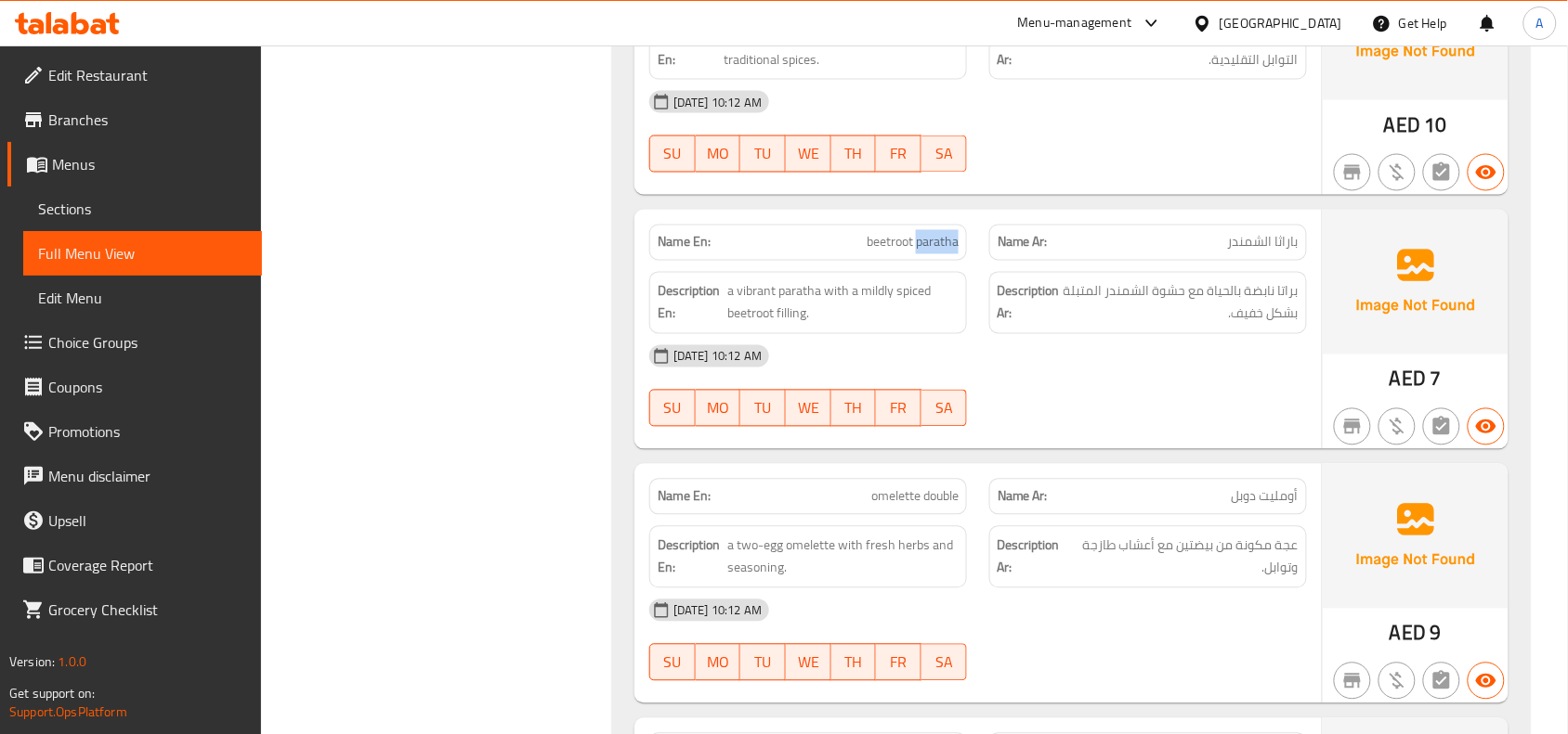
copy span "paratha"
click at [934, 244] on span "beetroot paratha" at bounding box center [912, 243] width 92 height 20
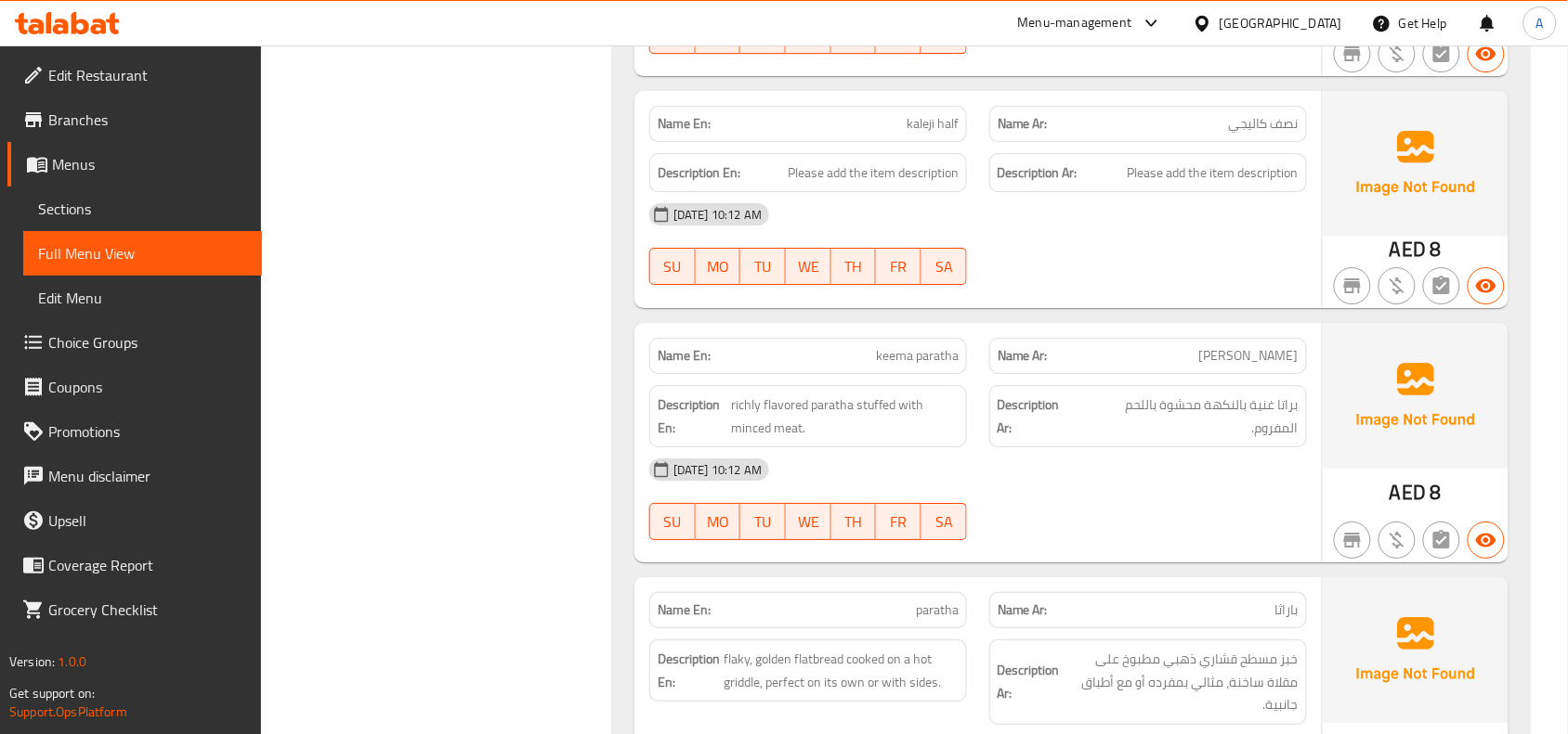
scroll to position [1091, 0]
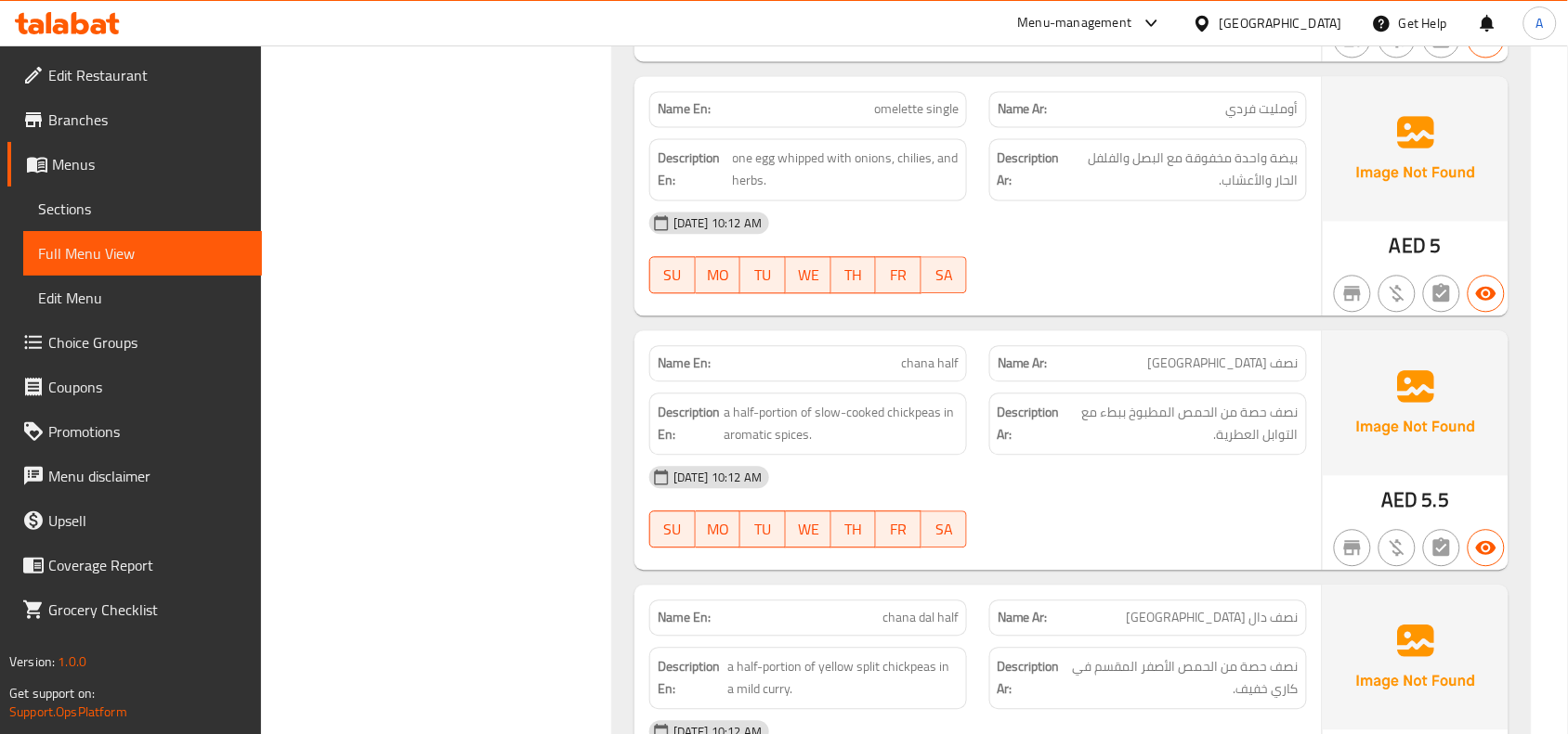
click at [900, 367] on p "Name En: chana half" at bounding box center [808, 364] width 301 height 20
click at [910, 368] on span "chana half" at bounding box center [929, 364] width 58 height 20
copy span "chana"
click at [921, 365] on span "chana half" at bounding box center [929, 364] width 58 height 20
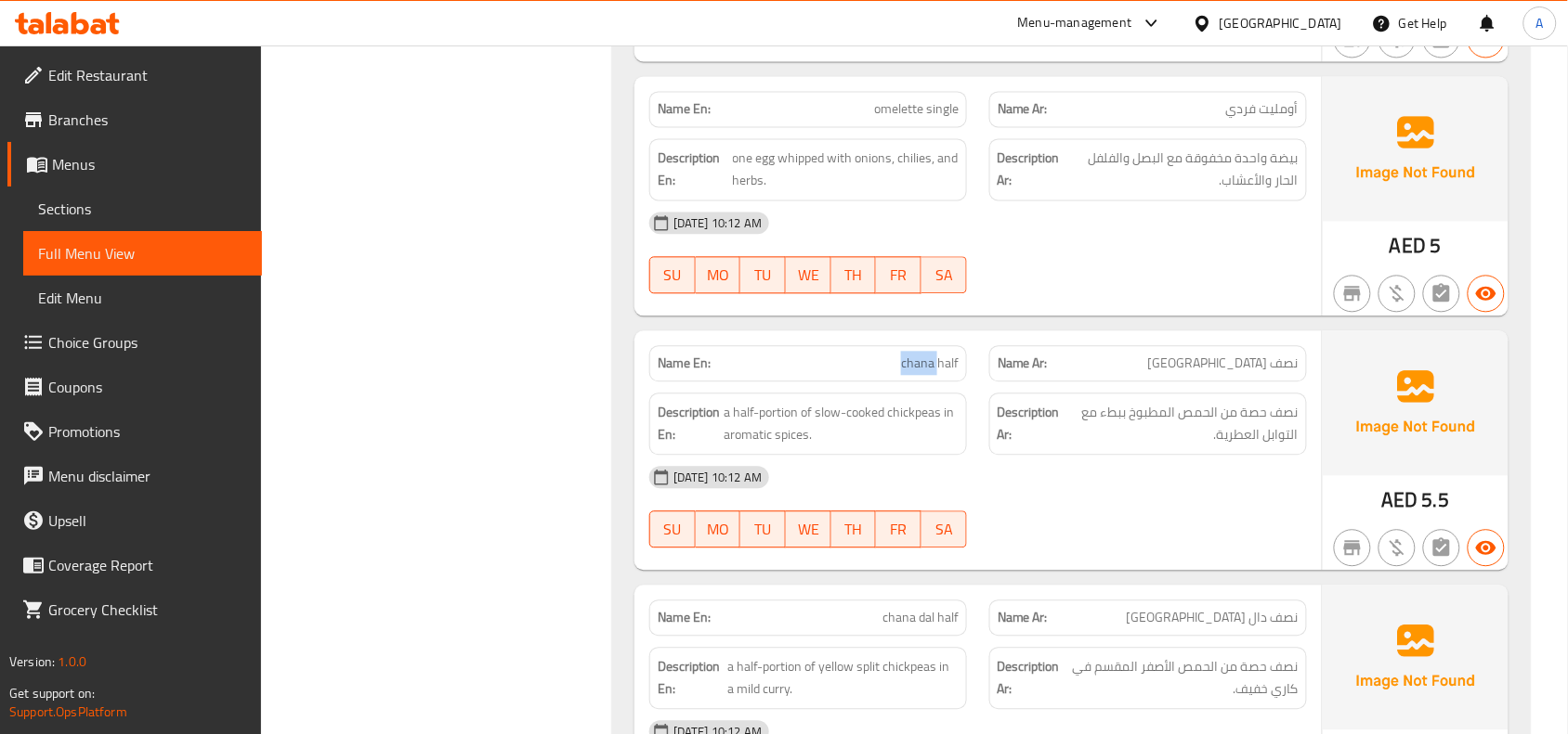
click at [921, 365] on span "chana half" at bounding box center [929, 364] width 58 height 20
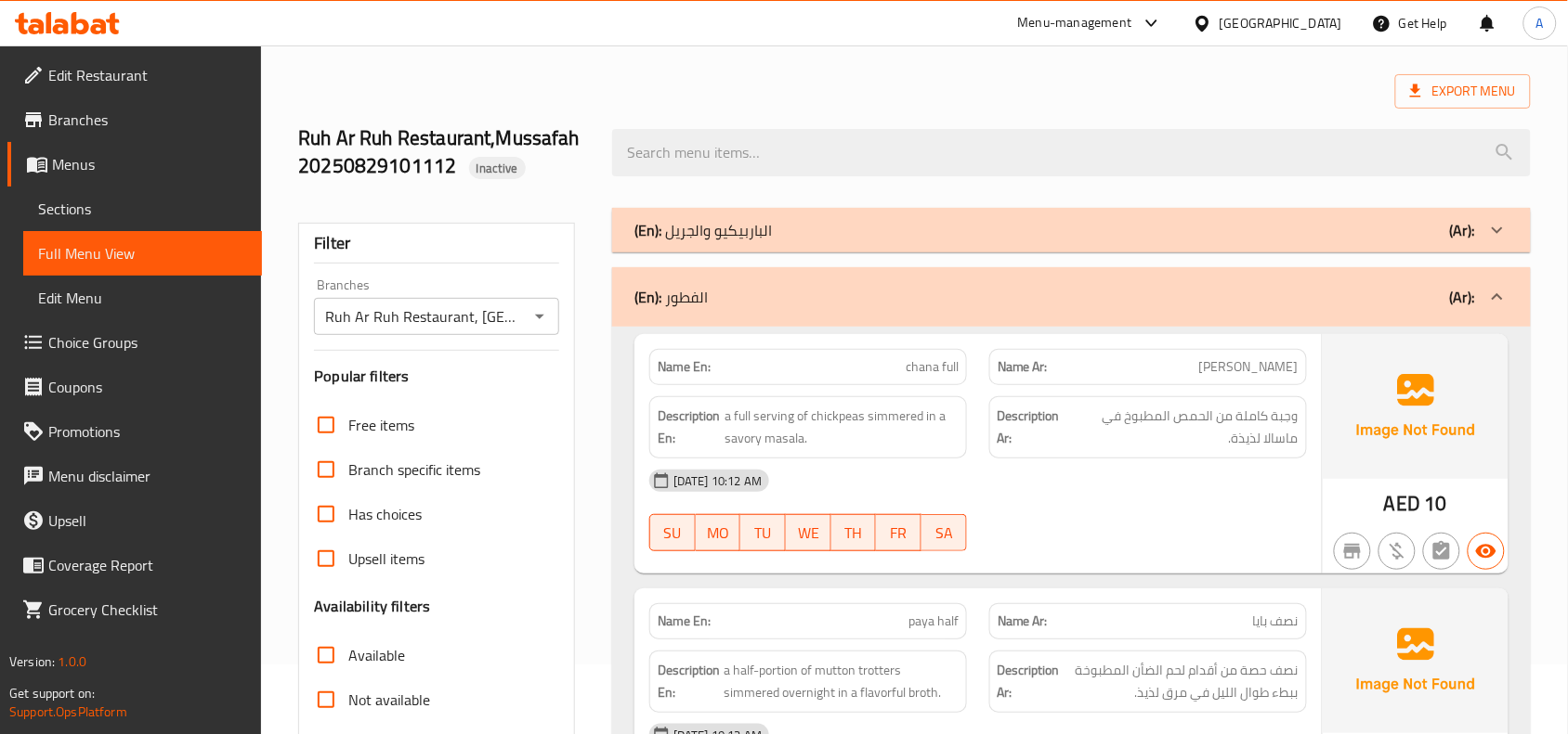
click at [943, 368] on span "chana full" at bounding box center [932, 367] width 53 height 20
copy span "chana full"
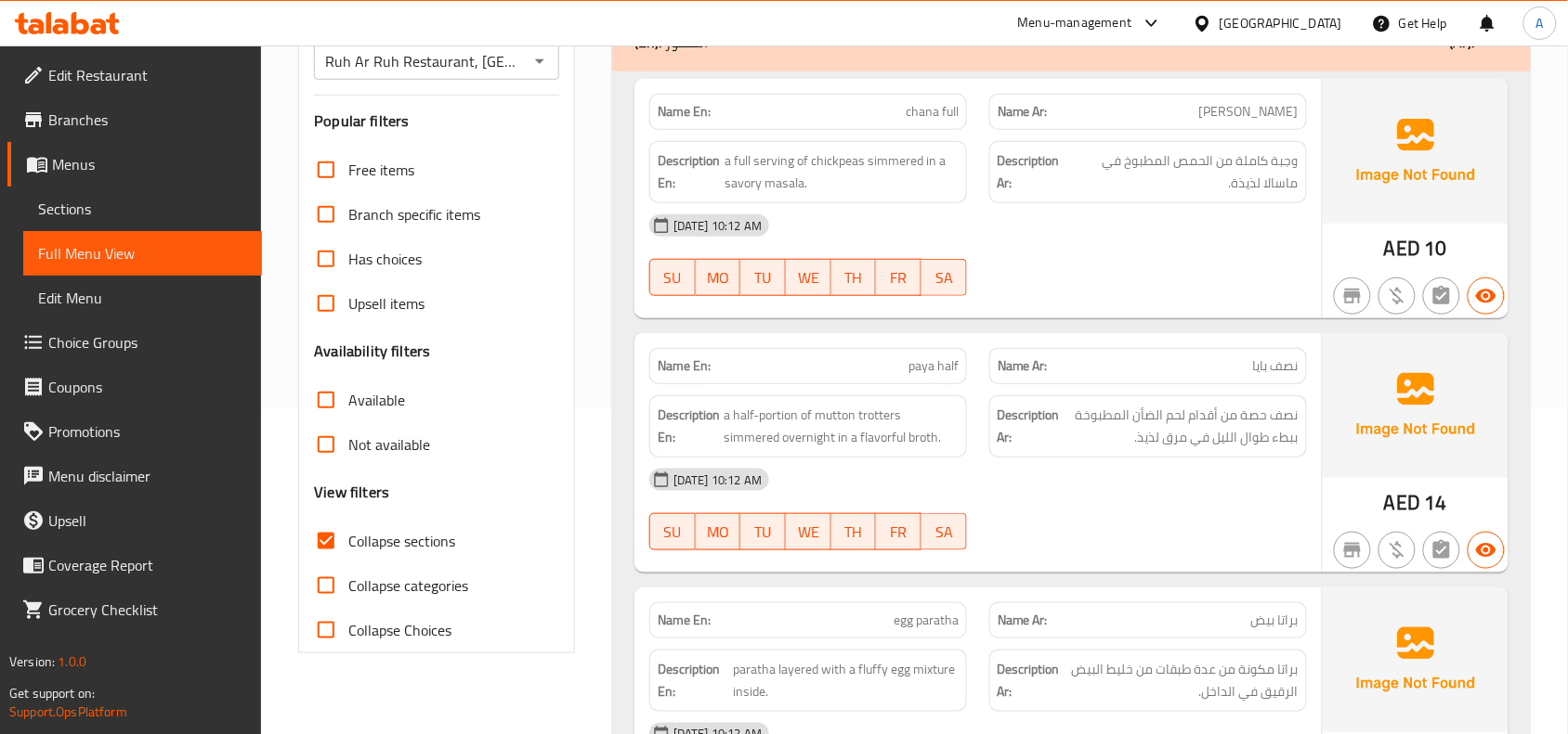
scroll to position [2110, 0]
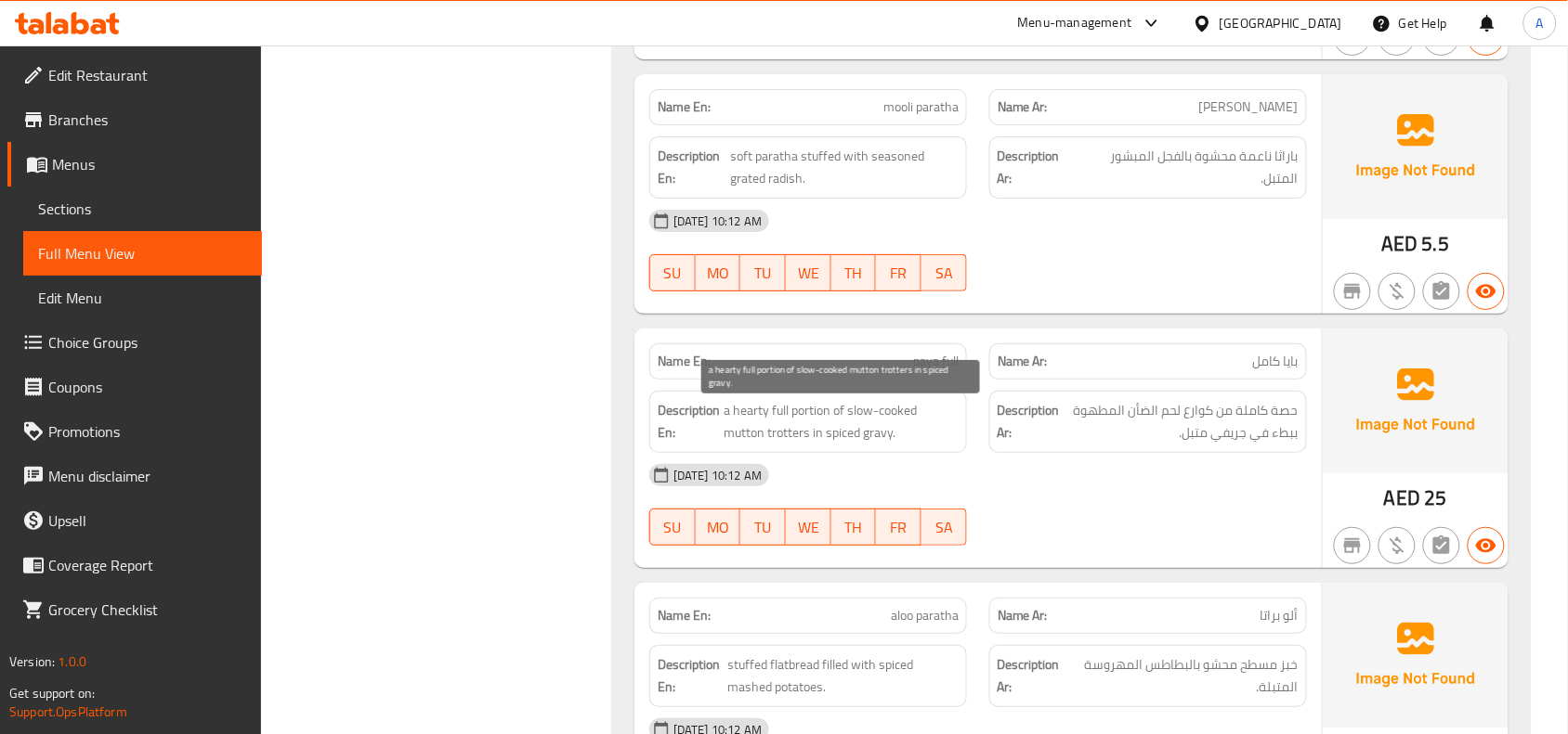
click at [773, 444] on span "a hearty full portion of slow-cooked mutton trotters in spiced gravy." at bounding box center [841, 422] width 235 height 45
copy span "trotters"
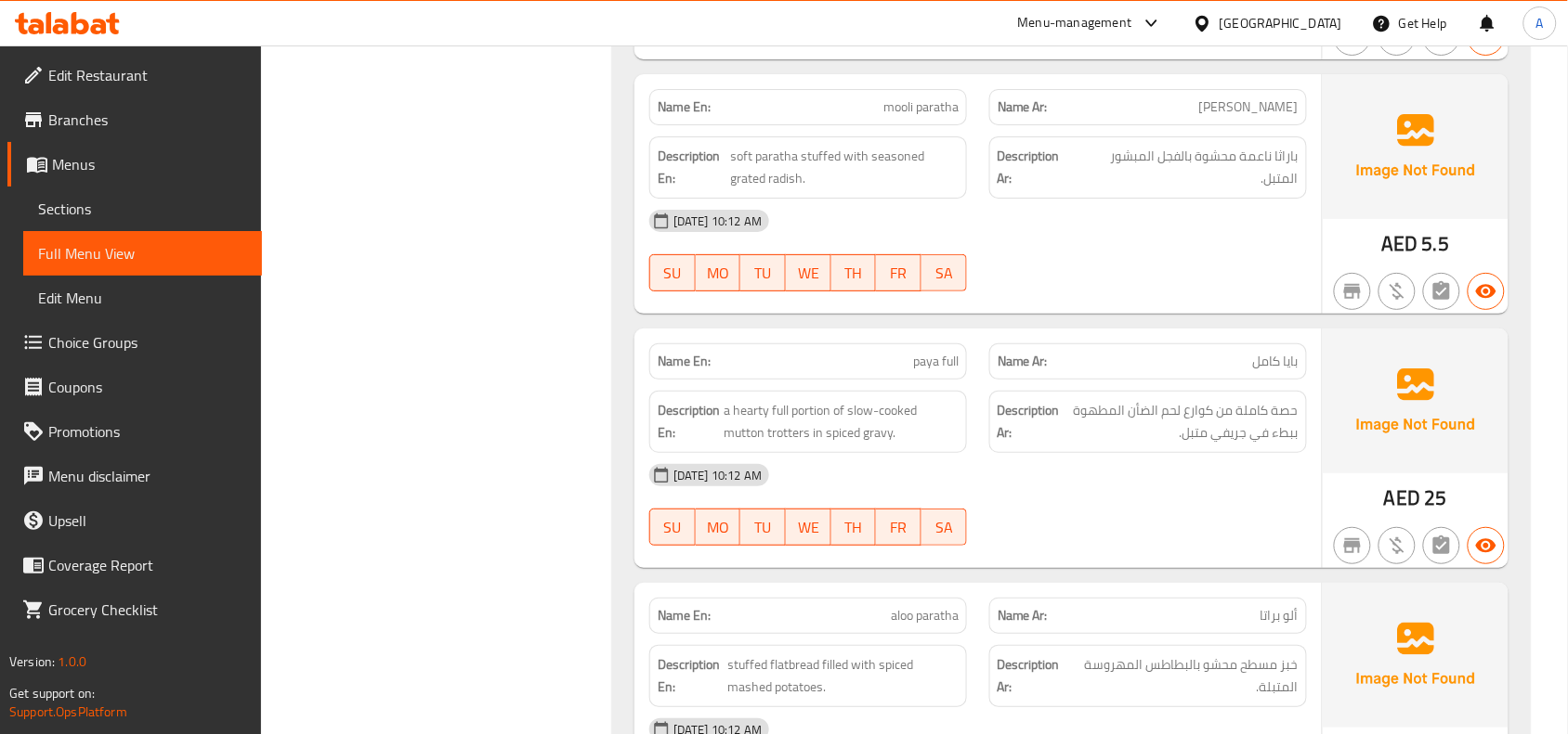
click at [935, 367] on span "paya full" at bounding box center [936, 362] width 45 height 20
copy span "paya full"
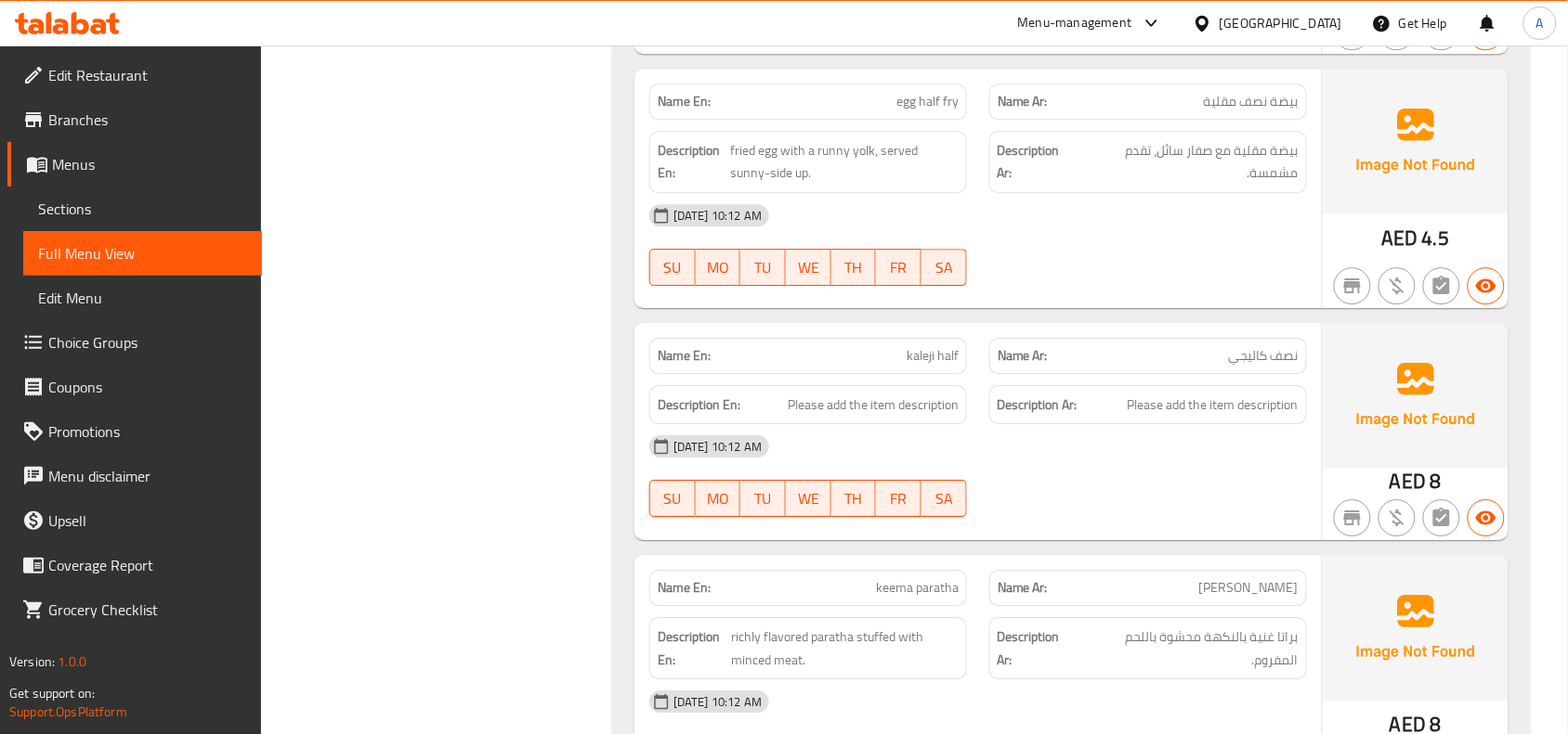
click at [931, 362] on span "kaleji half" at bounding box center [932, 356] width 52 height 20
copy span "kaleji half"
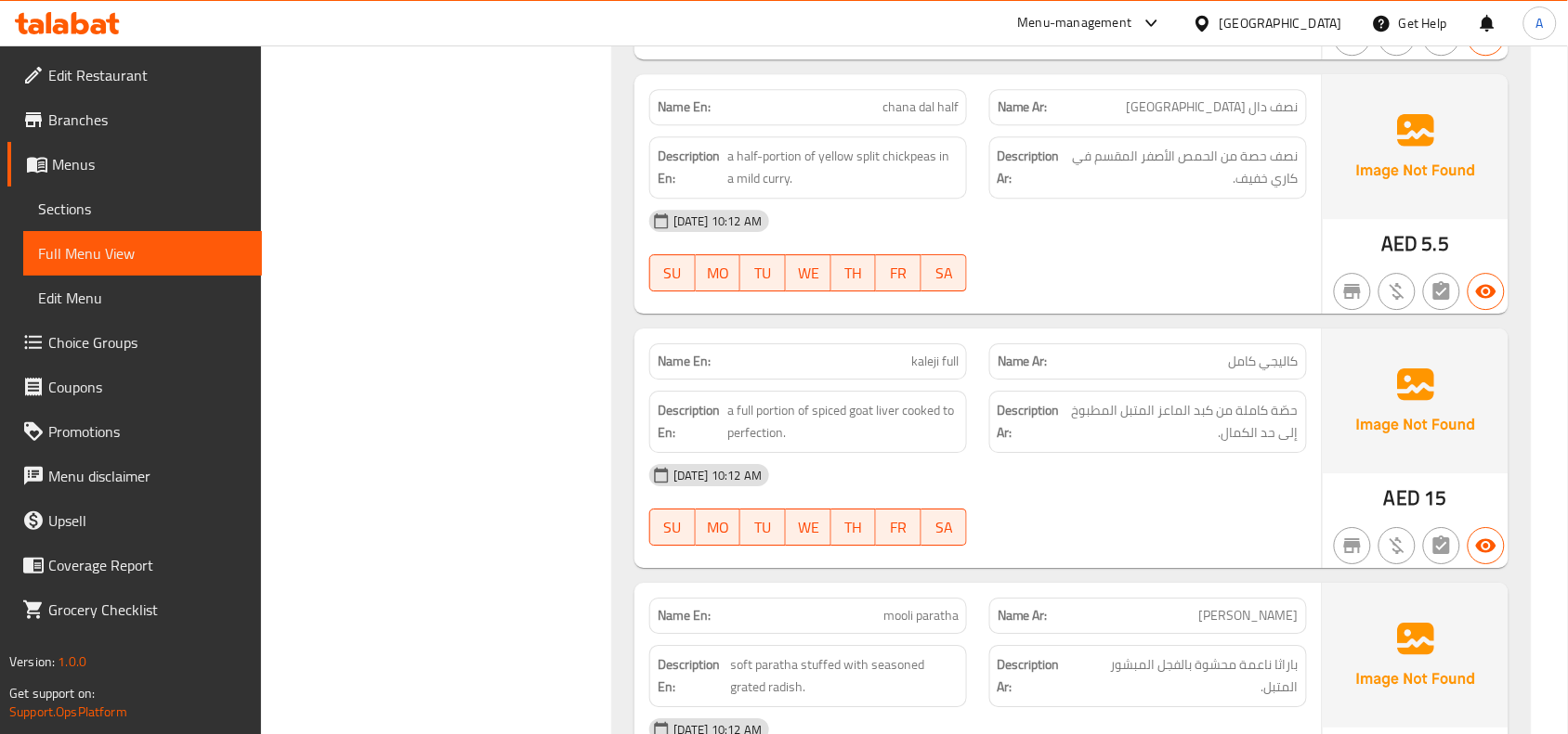
scroll to position [835, 0]
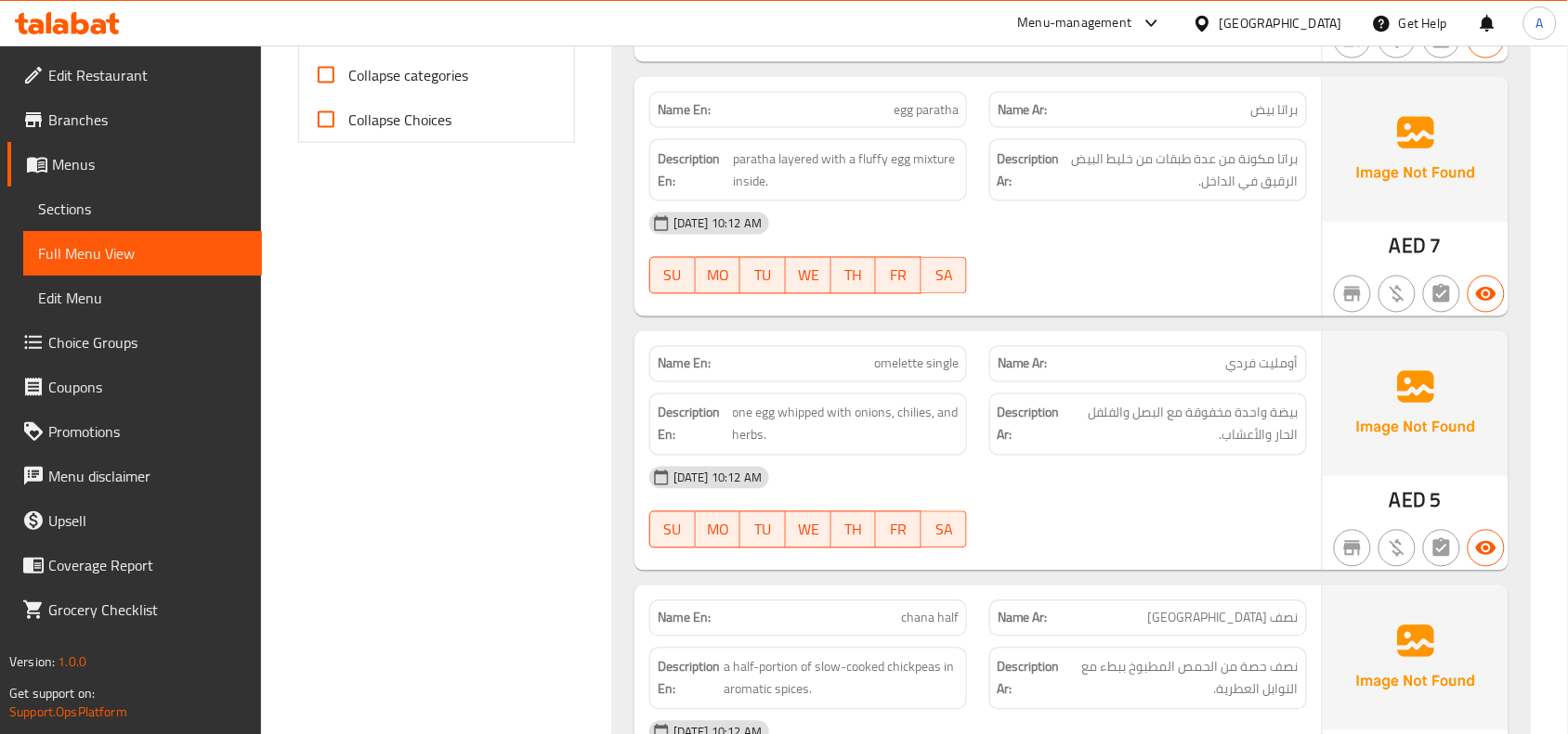
click at [938, 356] on span "omelette single" at bounding box center [916, 365] width 85 height 20
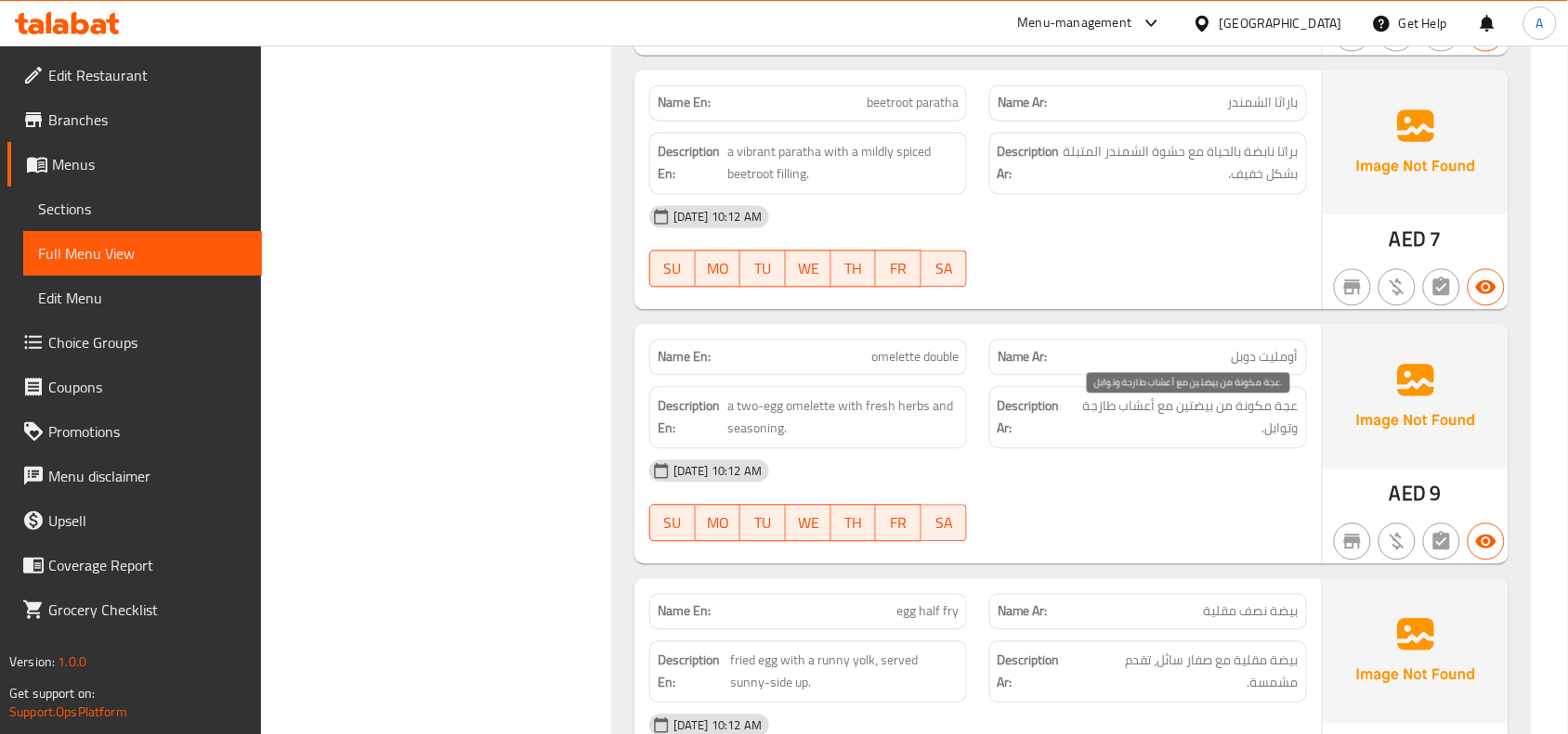
click at [1282, 420] on span "عجة مكونة من بيضتين مع أعشاب طازجة وتوابل." at bounding box center [1185, 418] width 226 height 45
click at [887, 367] on span "omelette double" at bounding box center [914, 358] width 87 height 20
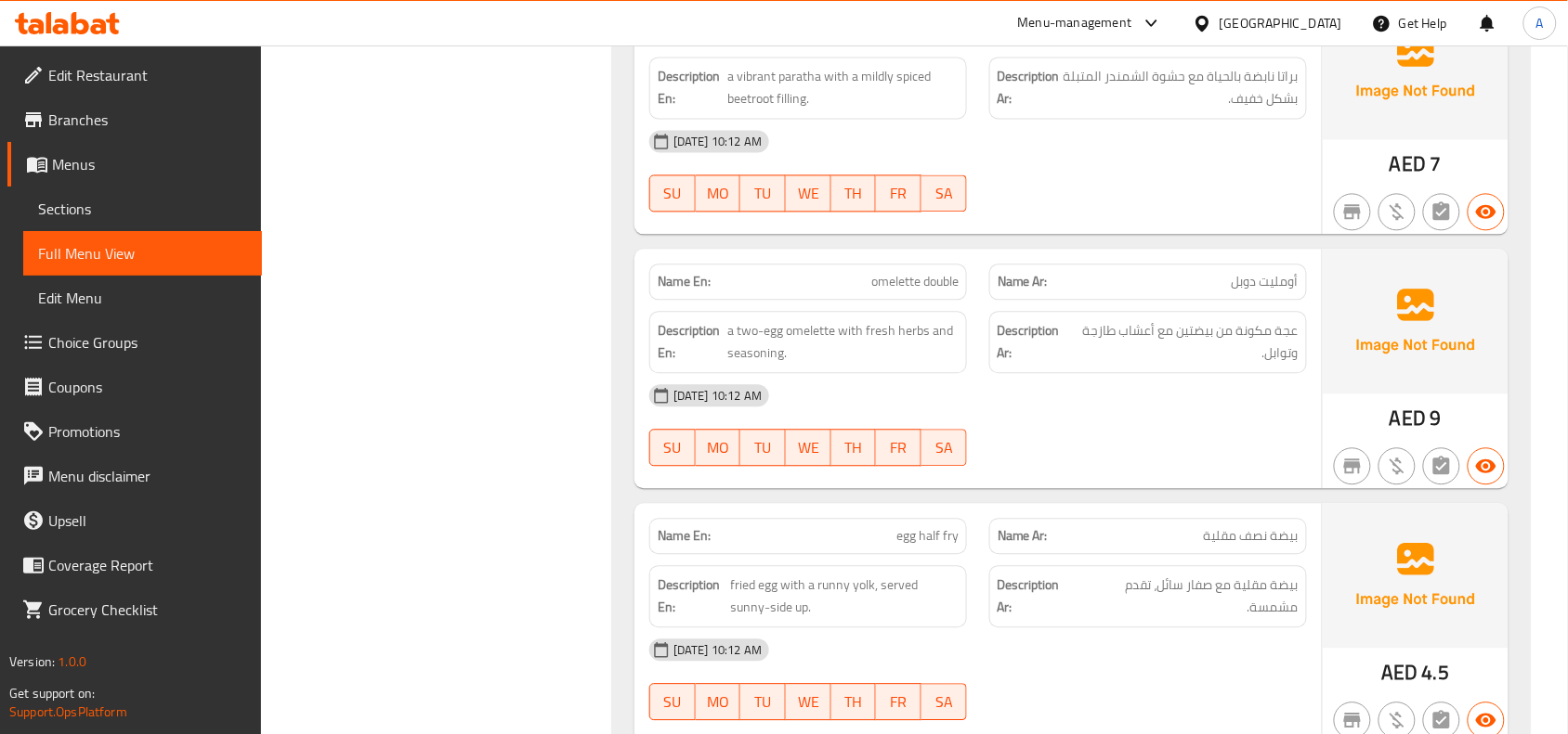
scroll to position [3247, 0]
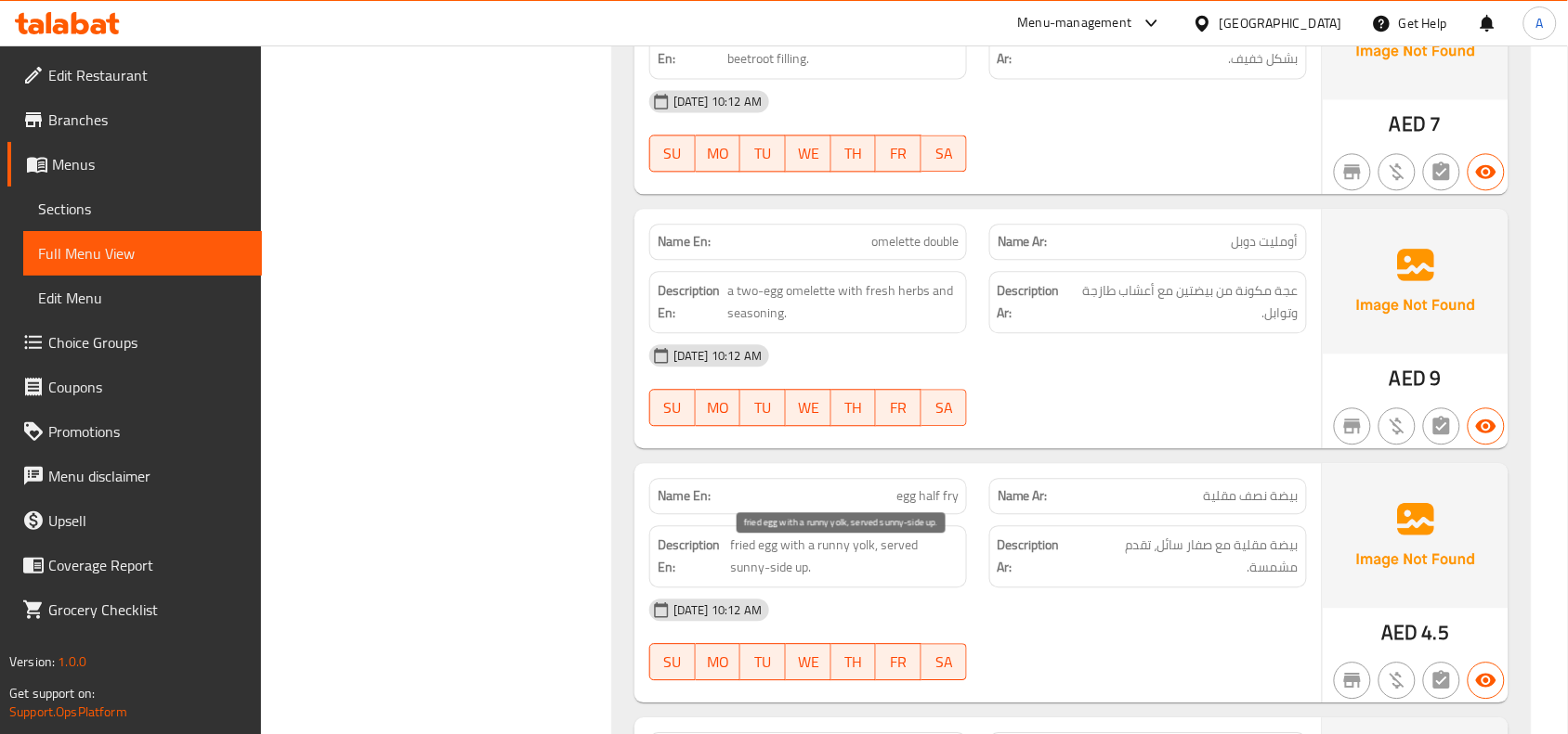
click at [818, 558] on span "fried egg with a runny yolk, served sunny-side up." at bounding box center [843, 556] width 227 height 45
click at [834, 577] on span "fried egg with a runny yolk, served sunny-side up." at bounding box center [843, 556] width 227 height 45
click at [900, 506] on span "egg half fry" at bounding box center [927, 496] width 62 height 20
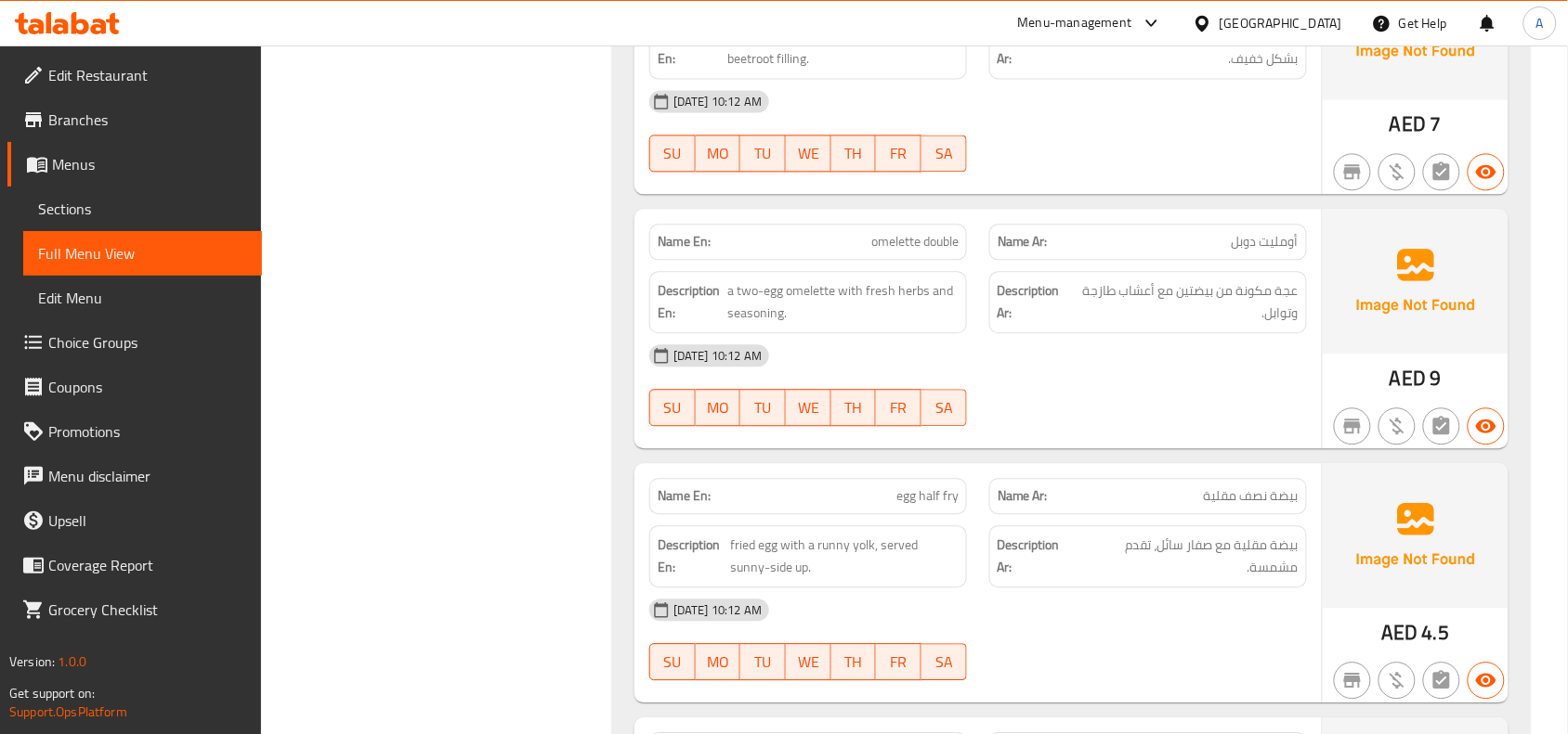
click at [900, 506] on span "egg half fry" at bounding box center [927, 496] width 62 height 20
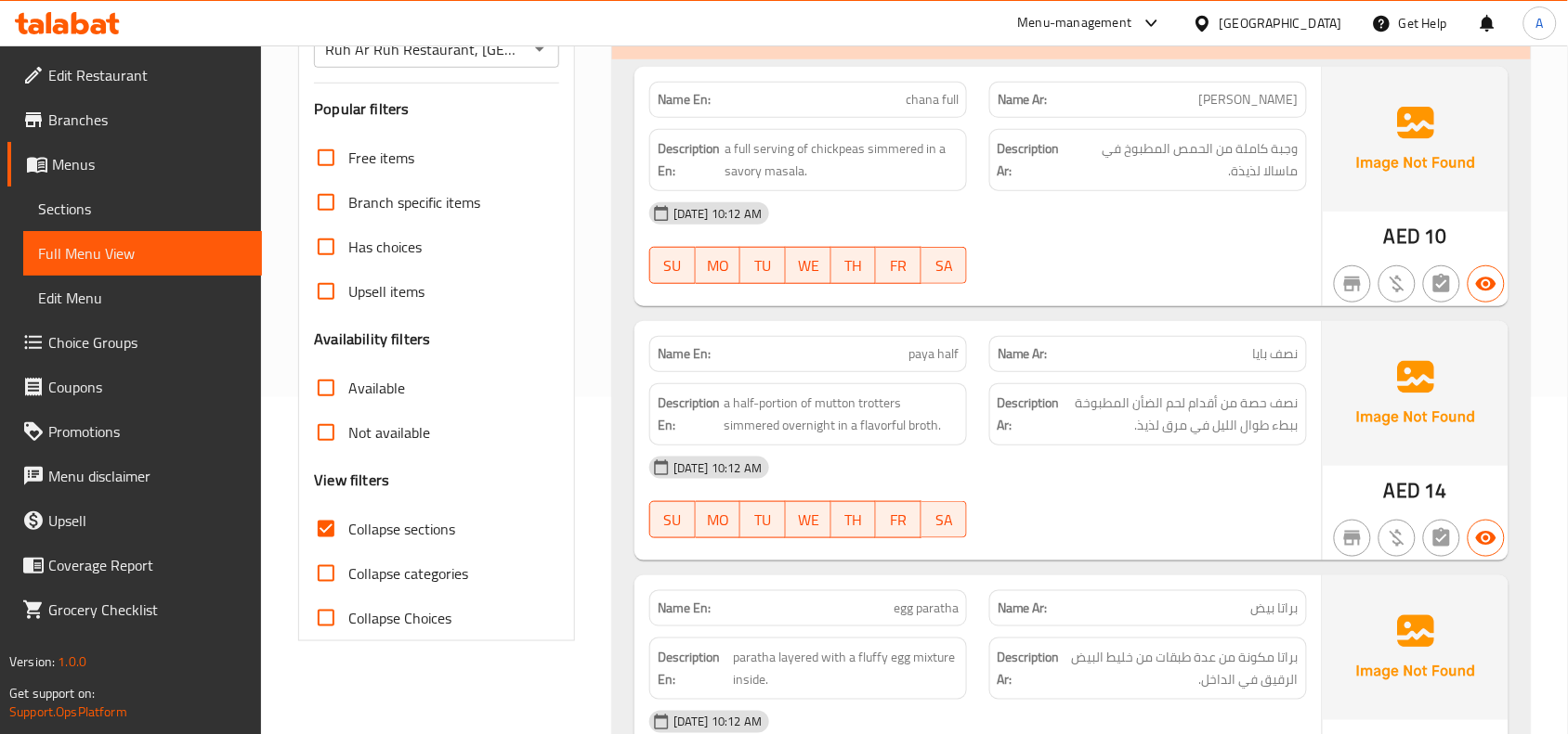
scroll to position [462, 0]
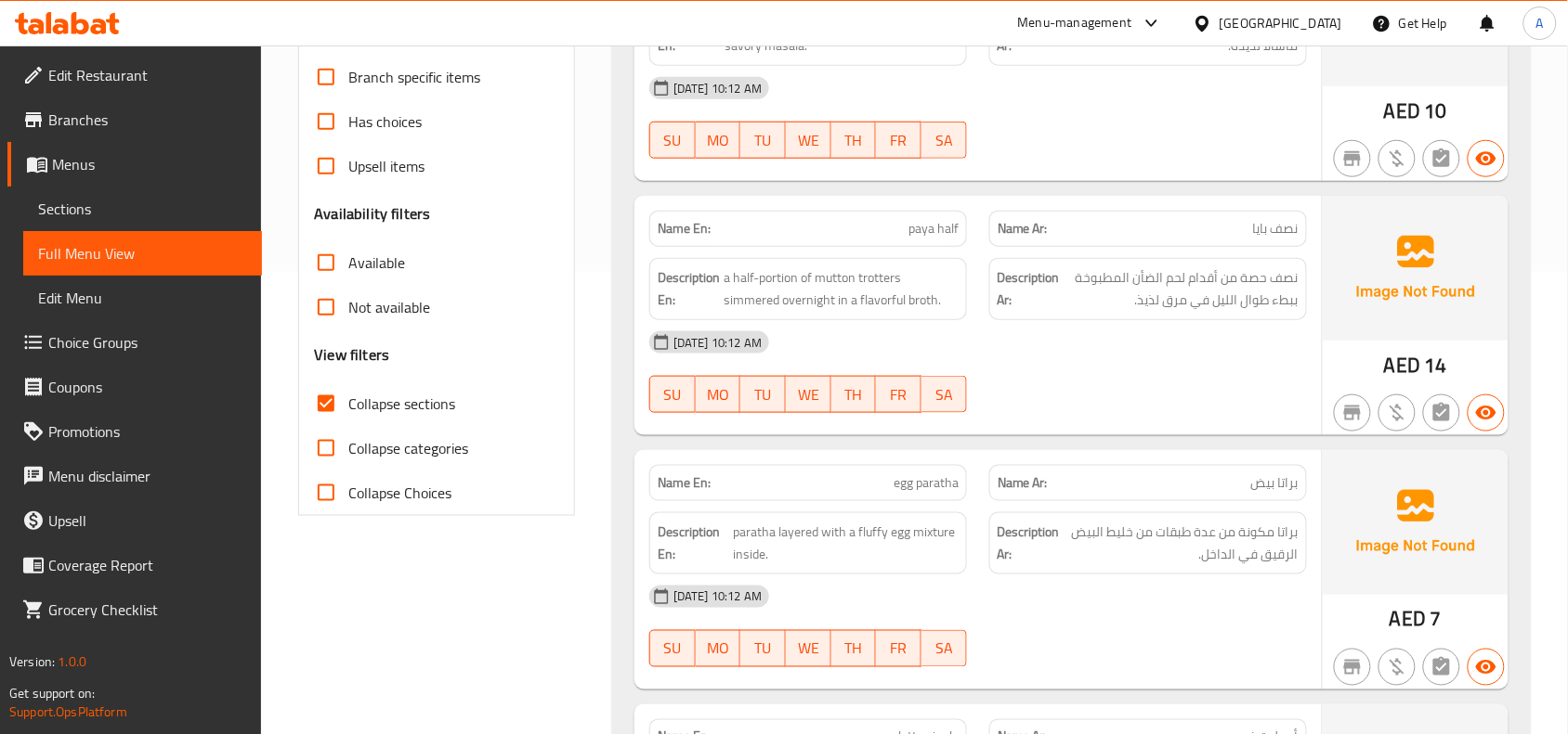
click at [342, 447] on input "Collapse categories" at bounding box center [325, 448] width 44 height 44
click at [327, 443] on input "Collapse categories" at bounding box center [325, 448] width 44 height 44
checkbox input "false"
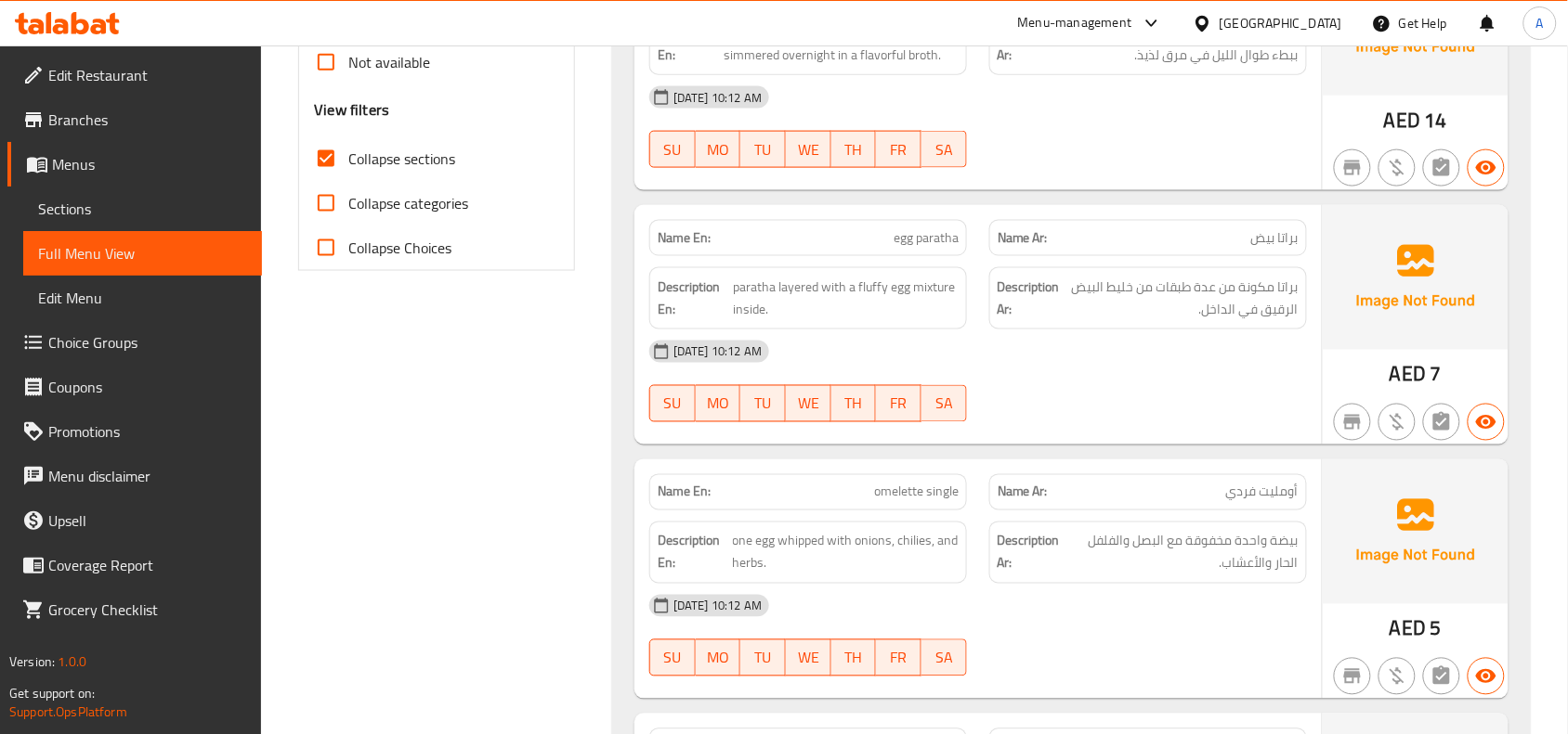
scroll to position [580, 0]
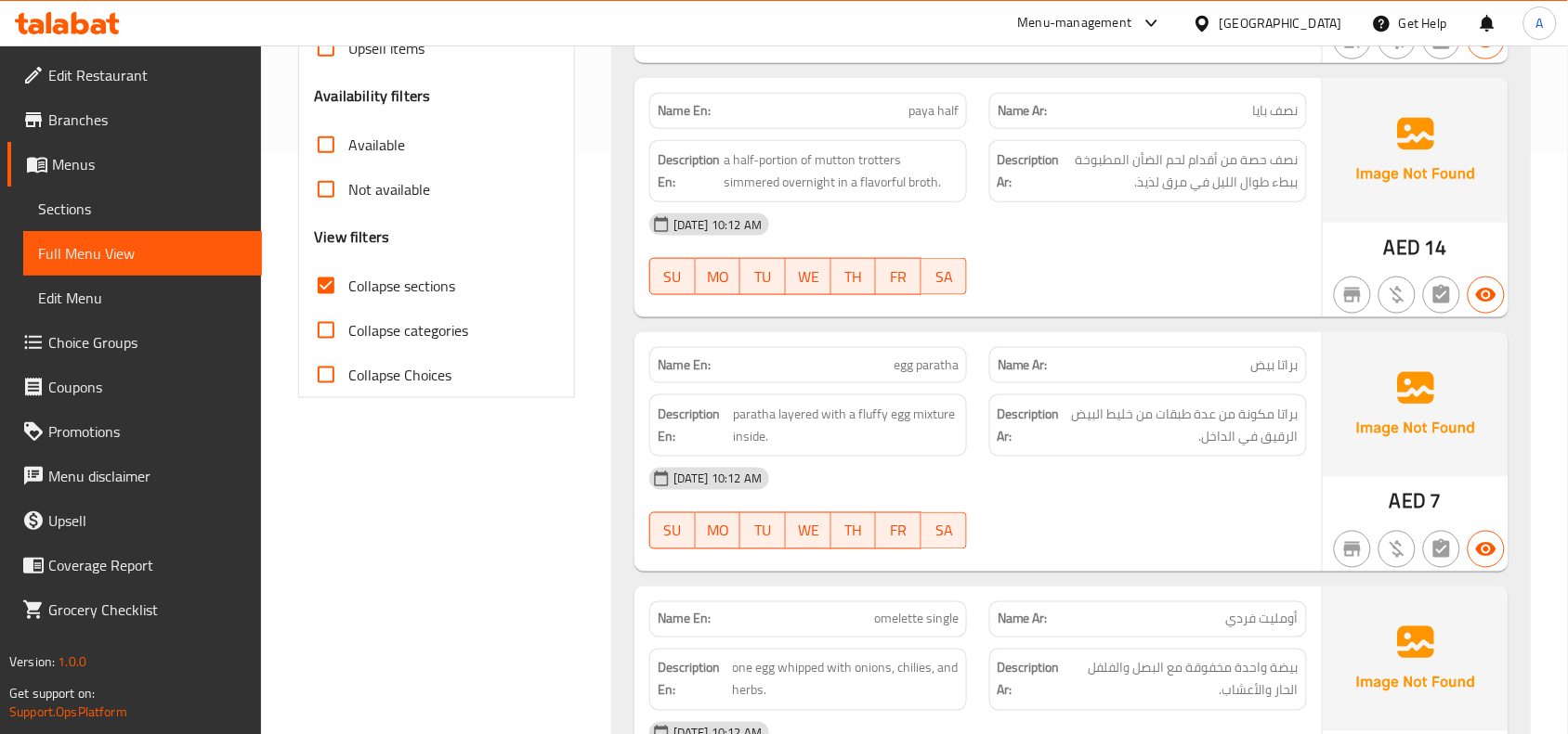
click at [344, 289] on input "Collapse sections" at bounding box center [325, 285] width 44 height 44
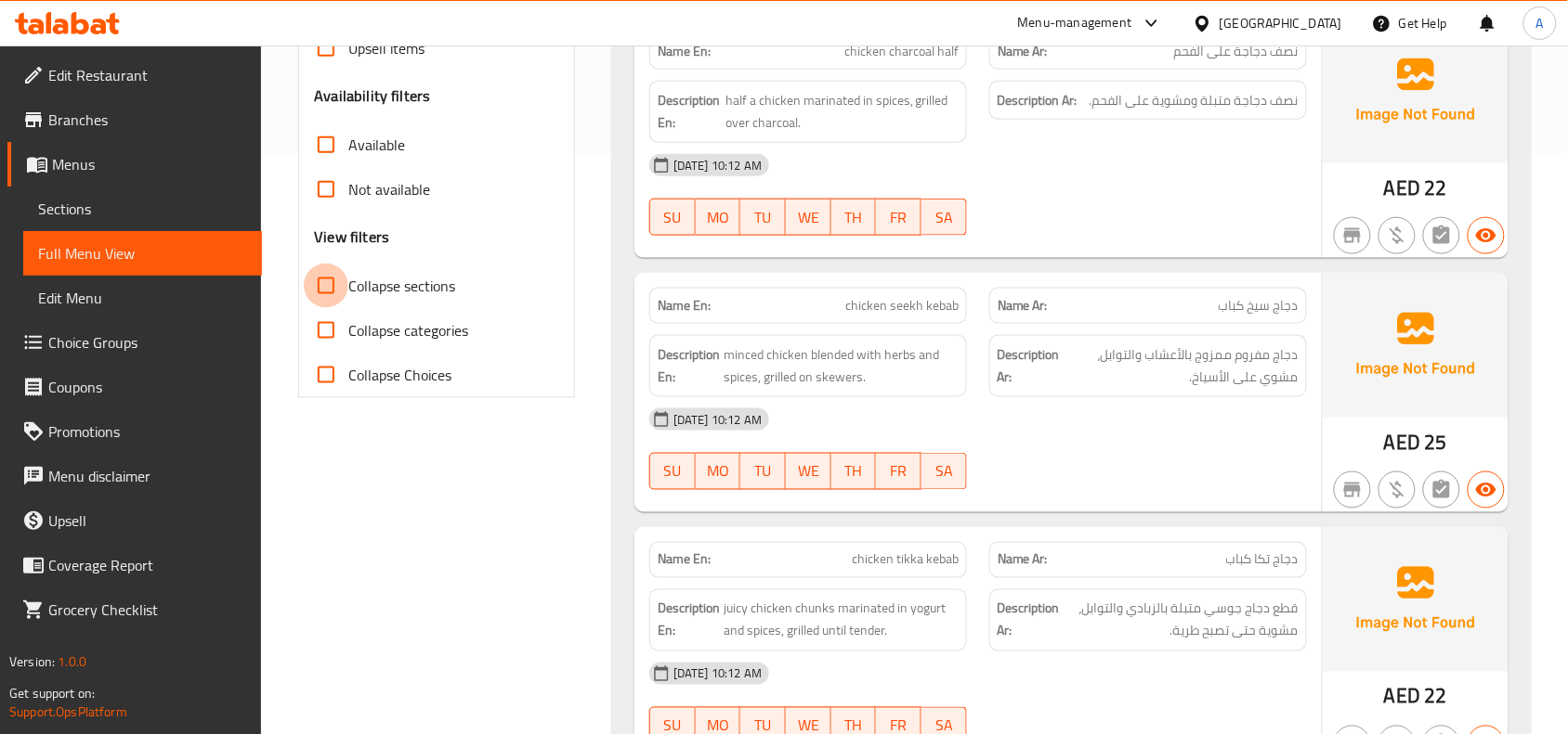
click at [337, 293] on input "Collapse sections" at bounding box center [325, 285] width 44 height 44
checkbox input "true"
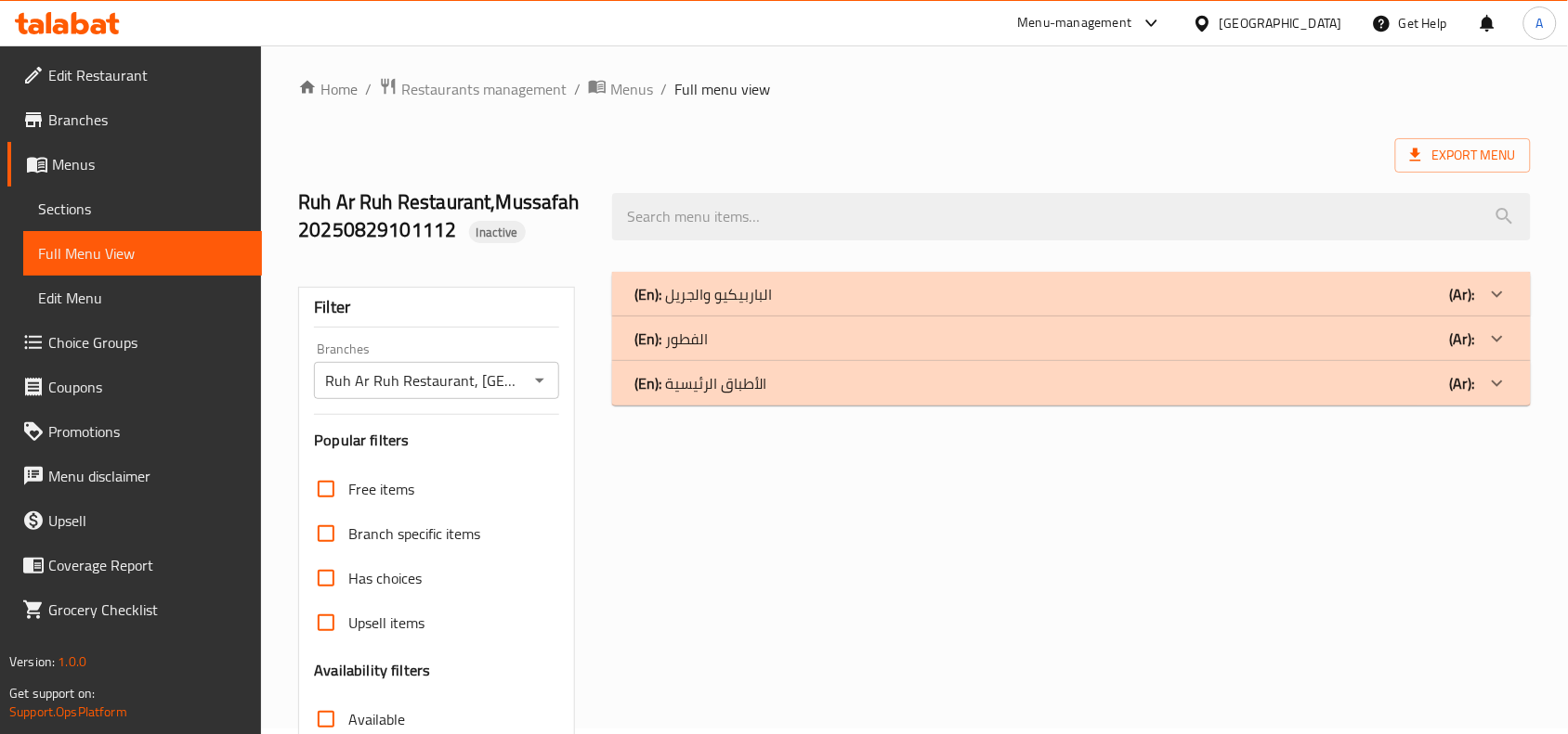
scroll to position [0, 0]
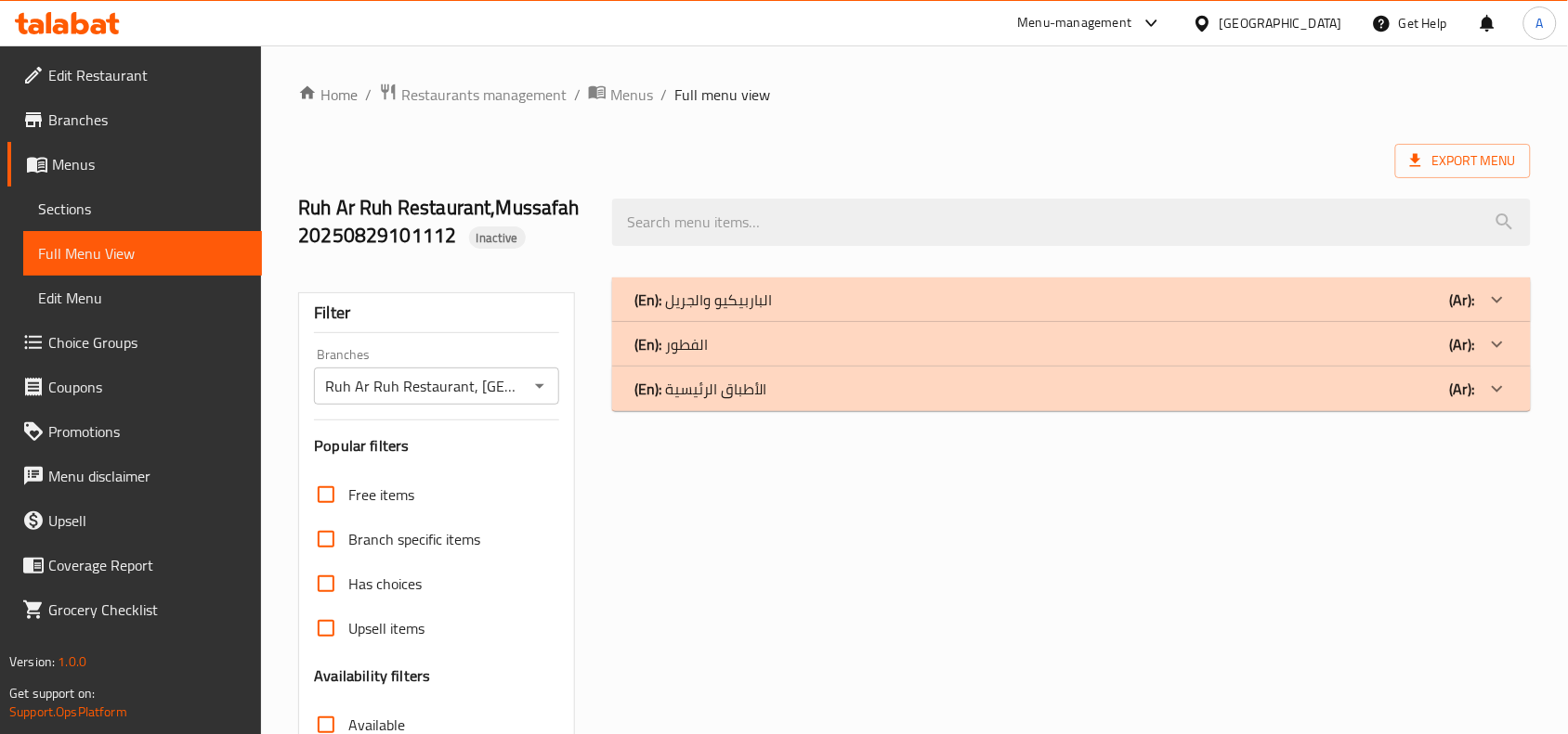
click at [806, 388] on div "(En): الأطباق الرئيسية (Ar):" at bounding box center [1054, 388] width 841 height 23
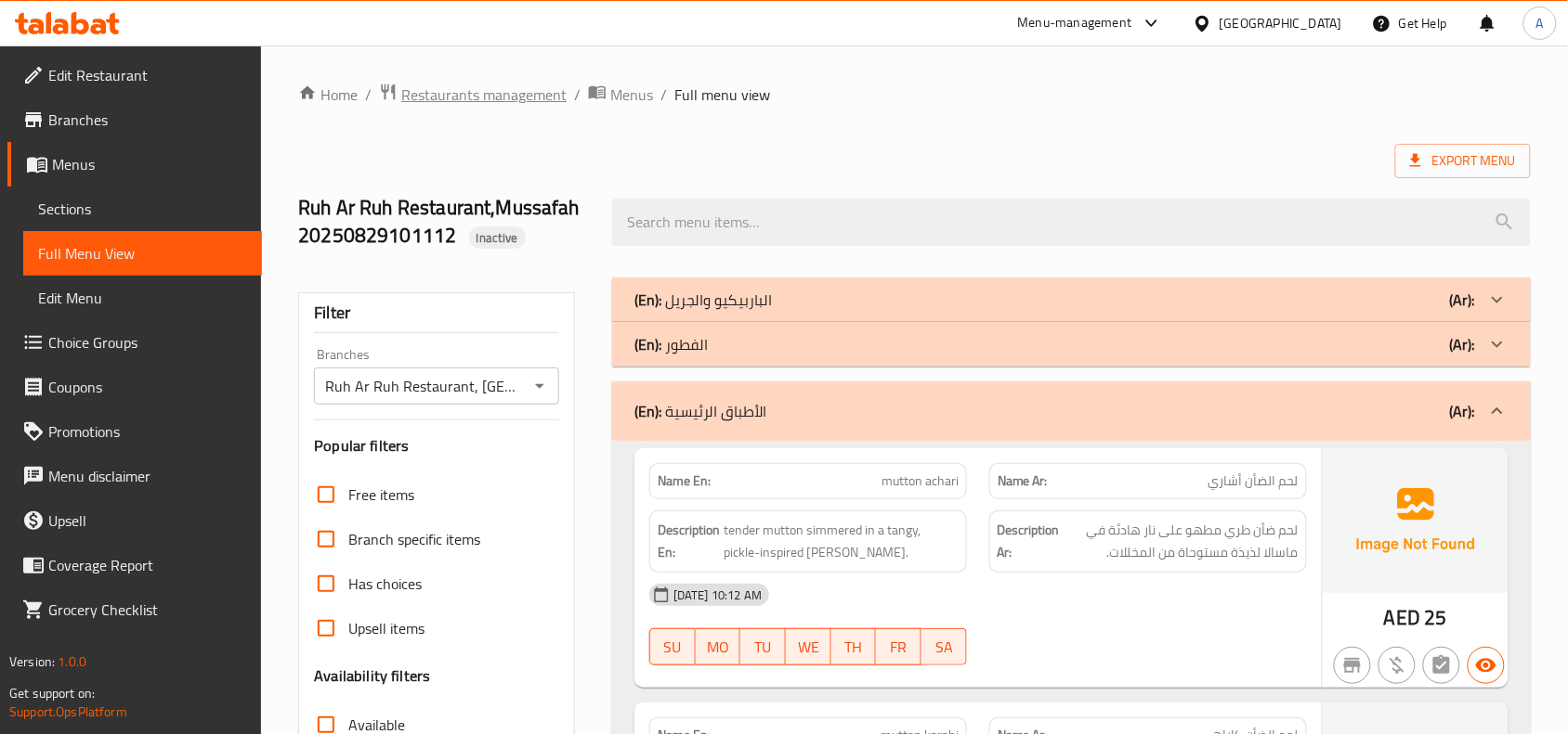
click at [539, 95] on span "Restaurants management" at bounding box center [484, 94] width 165 height 23
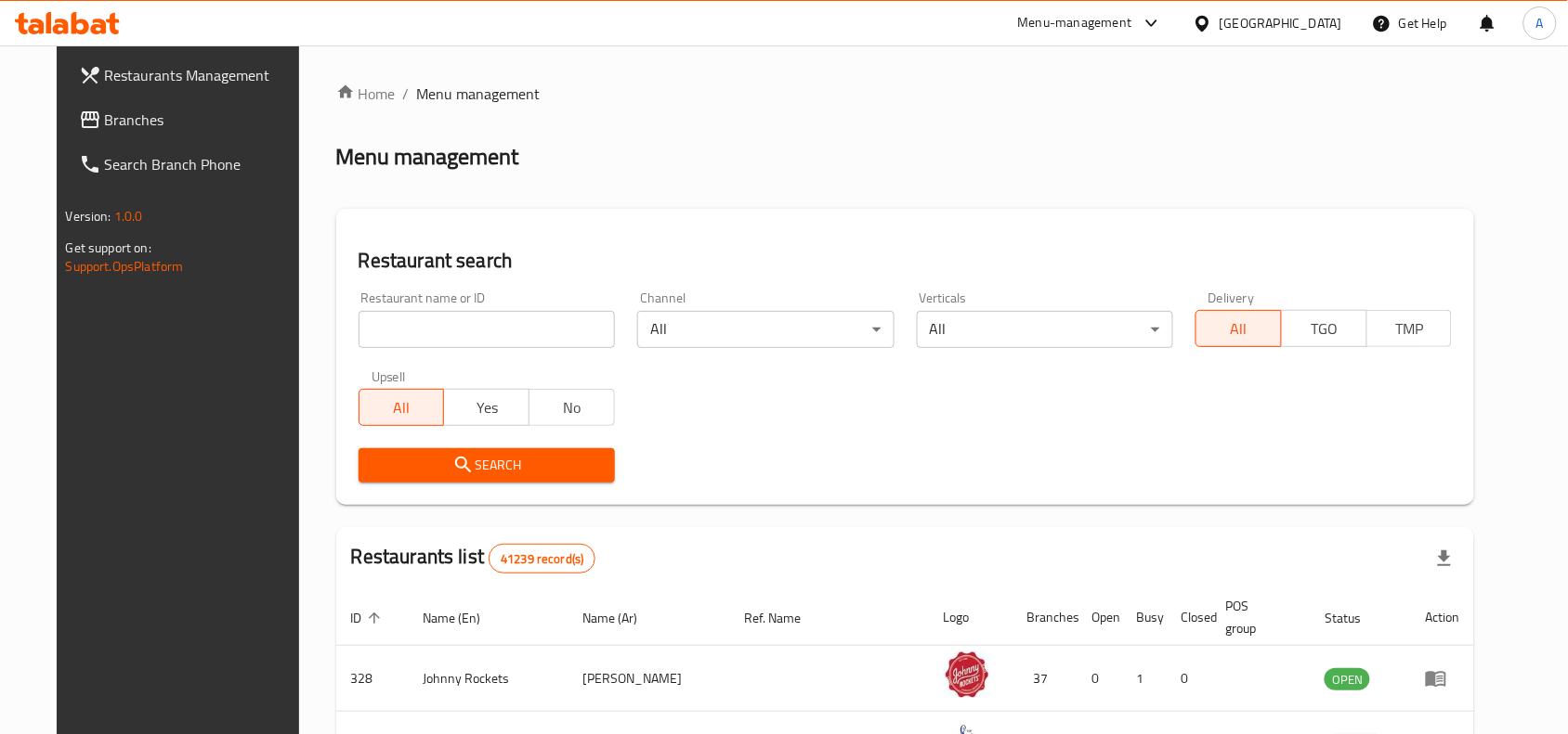
click at [105, 123] on span "Branches" at bounding box center [204, 120] width 199 height 23
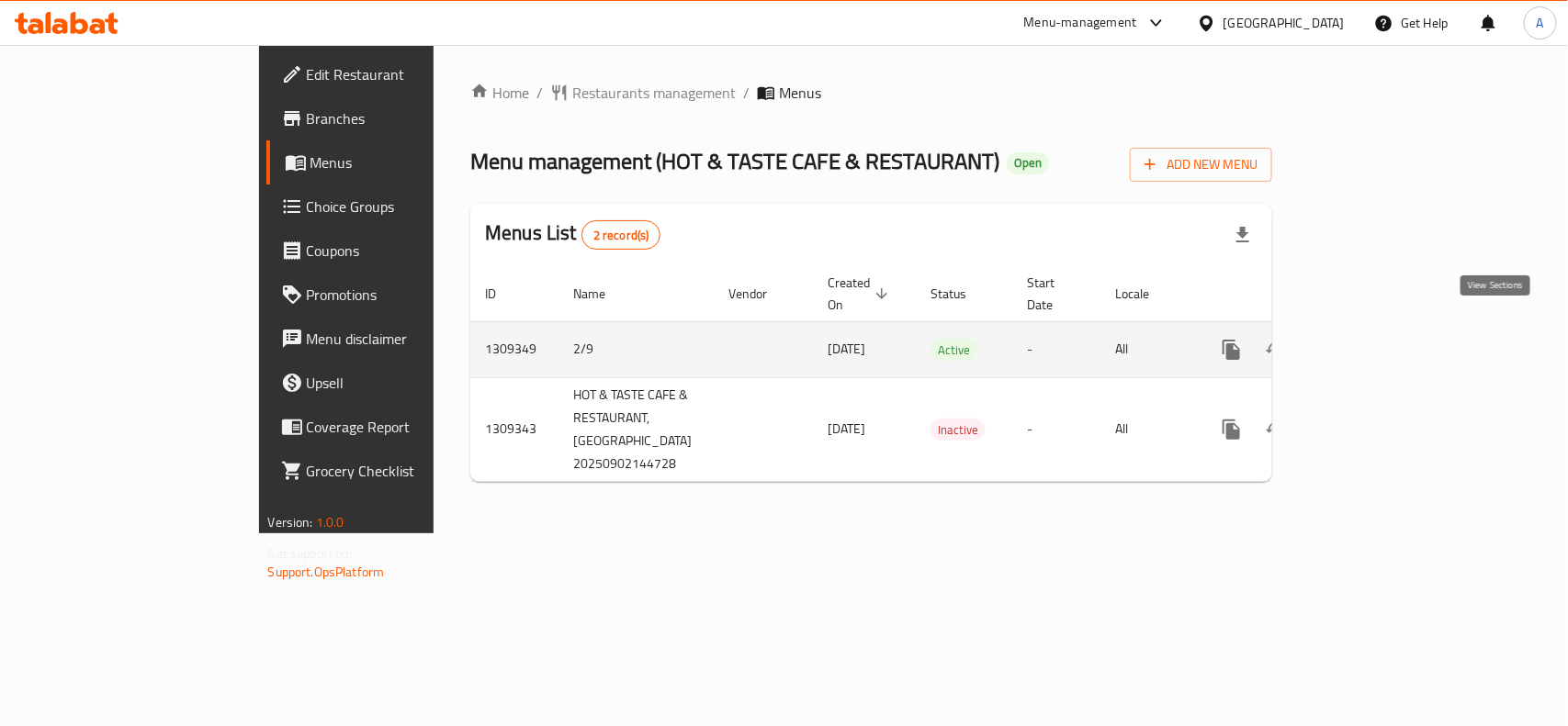
click at [1375, 339] on icon "enhanced table" at bounding box center [1363, 350] width 22 height 22
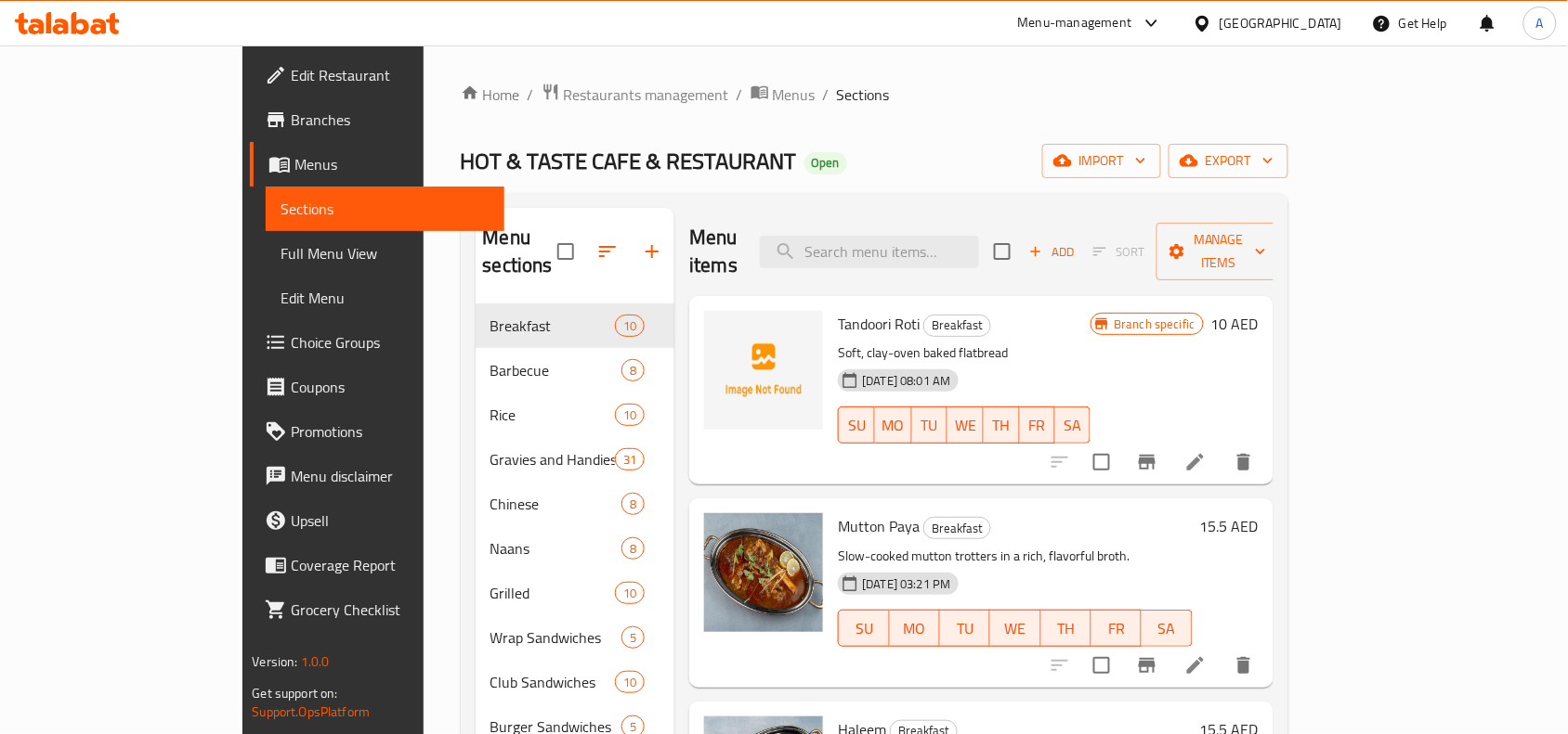
click at [1245, 28] on div "[GEOGRAPHIC_DATA]" at bounding box center [1280, 23] width 123 height 21
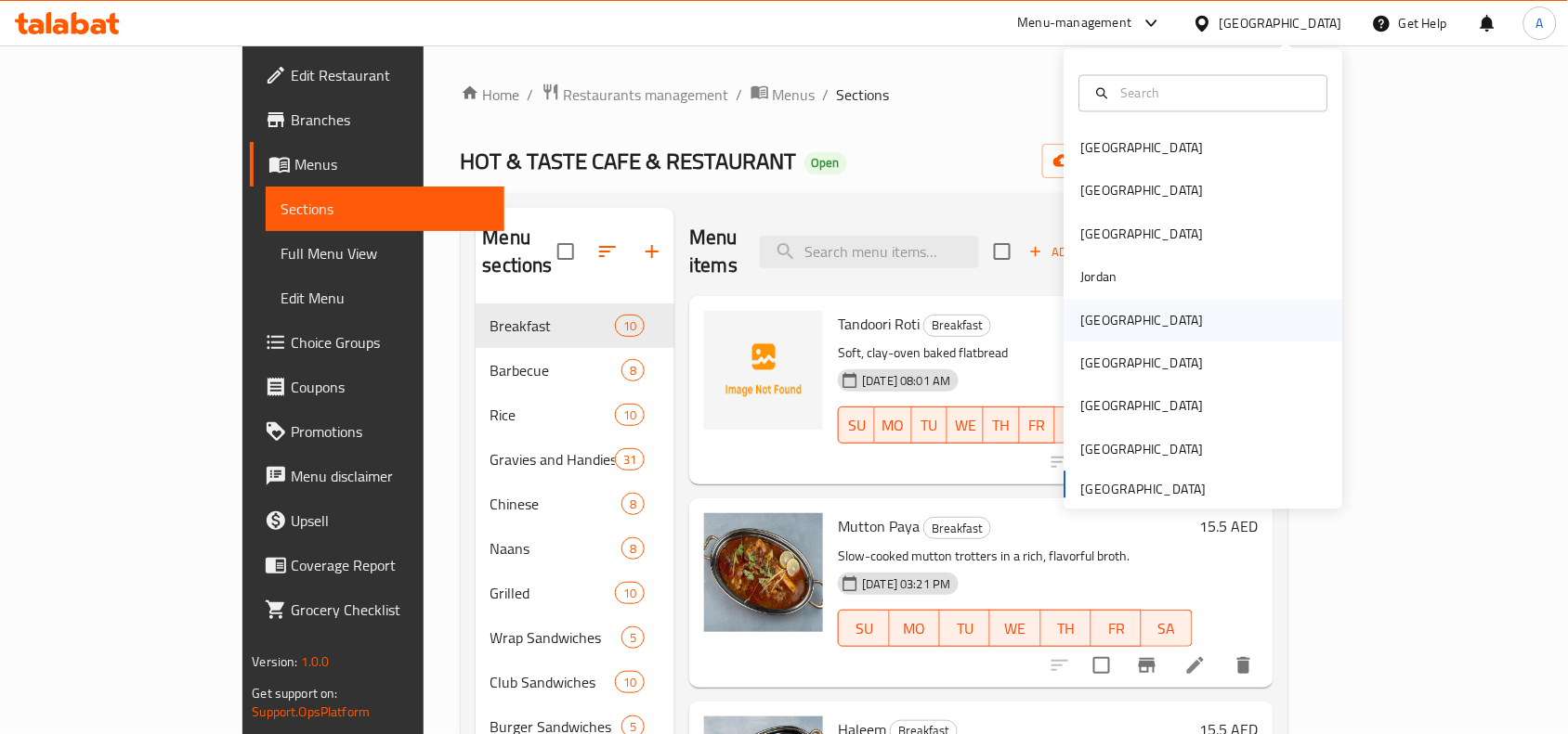
click at [1111, 332] on div "[GEOGRAPHIC_DATA]" at bounding box center [1141, 319] width 152 height 42
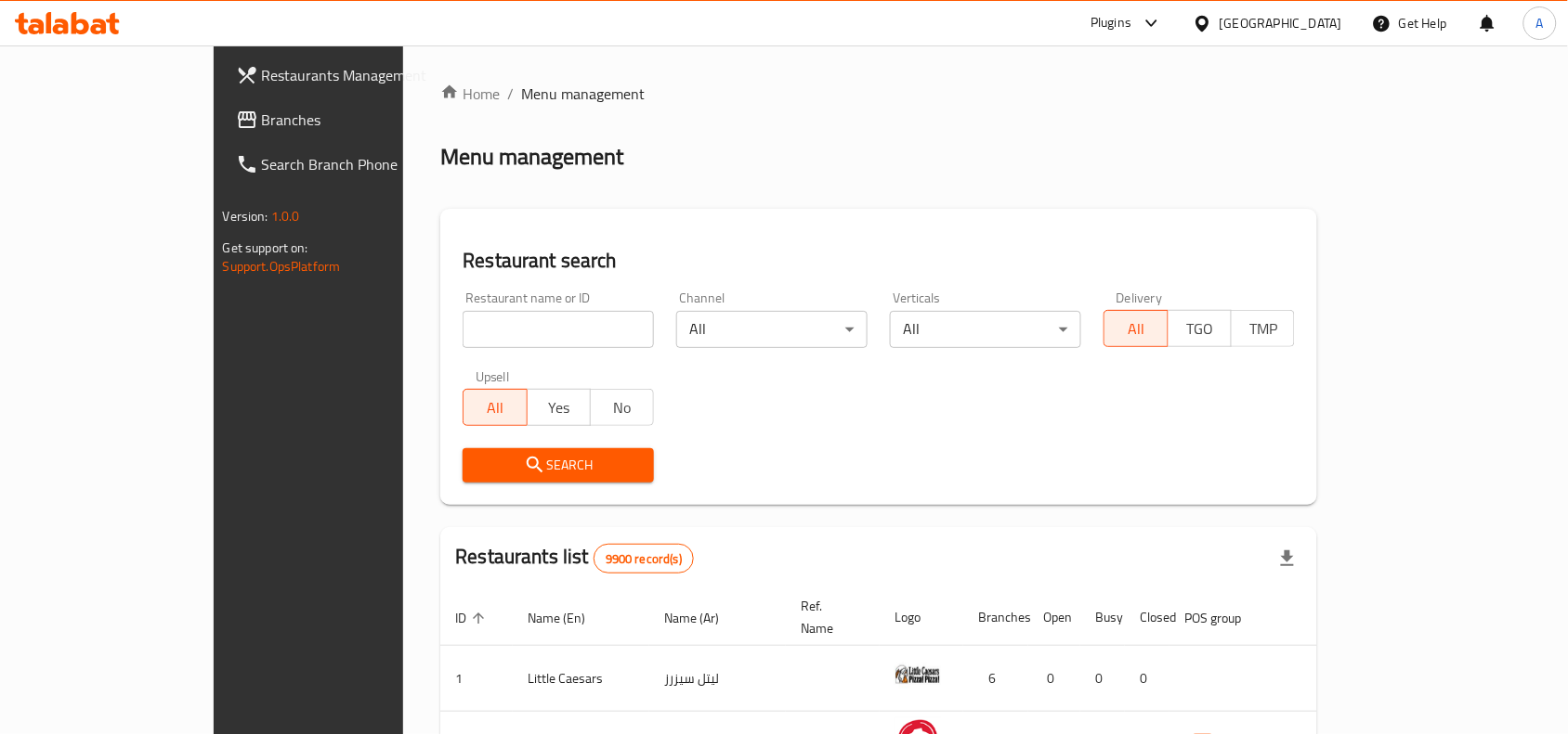
click at [261, 112] on span "Branches" at bounding box center [361, 120] width 199 height 23
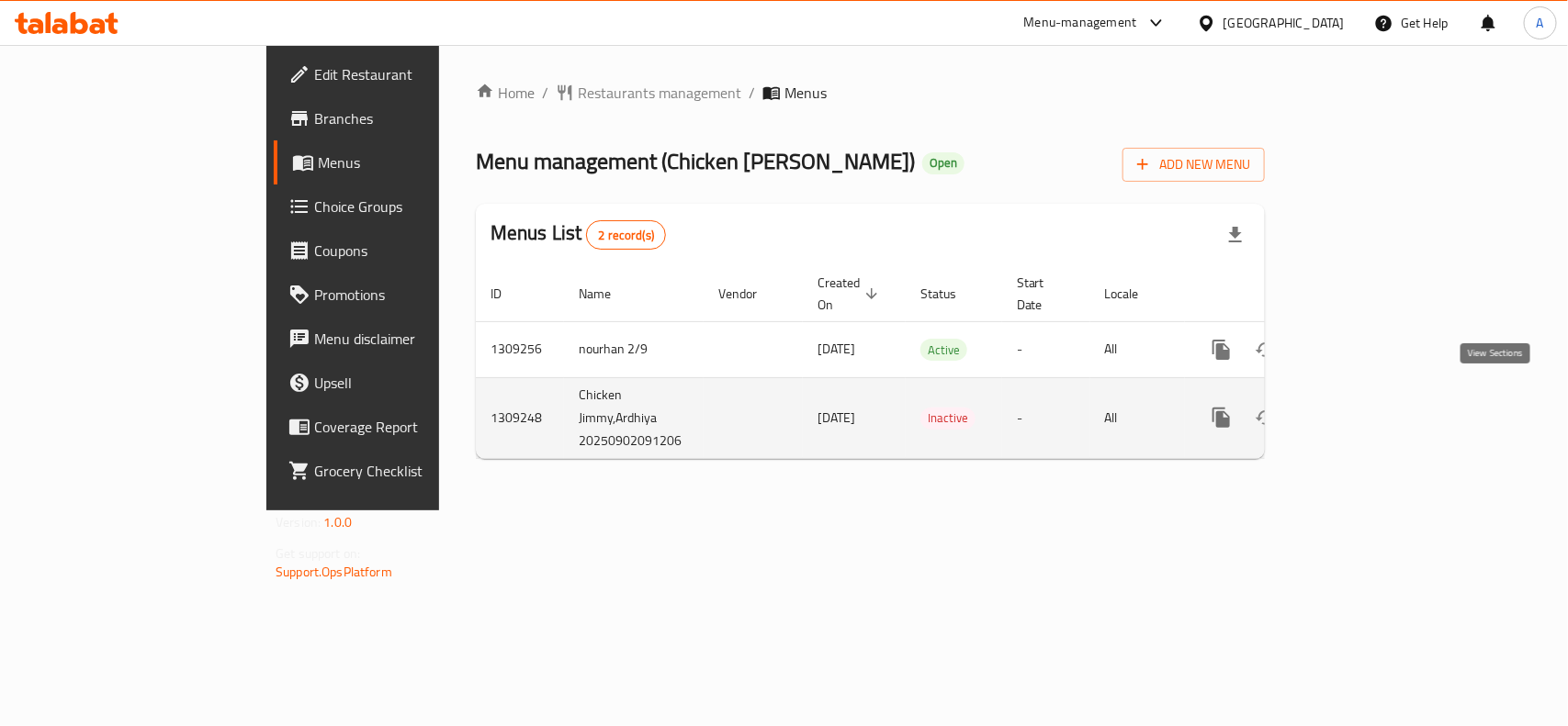
click at [1365, 406] on icon "enhanced table" at bounding box center [1353, 417] width 22 height 22
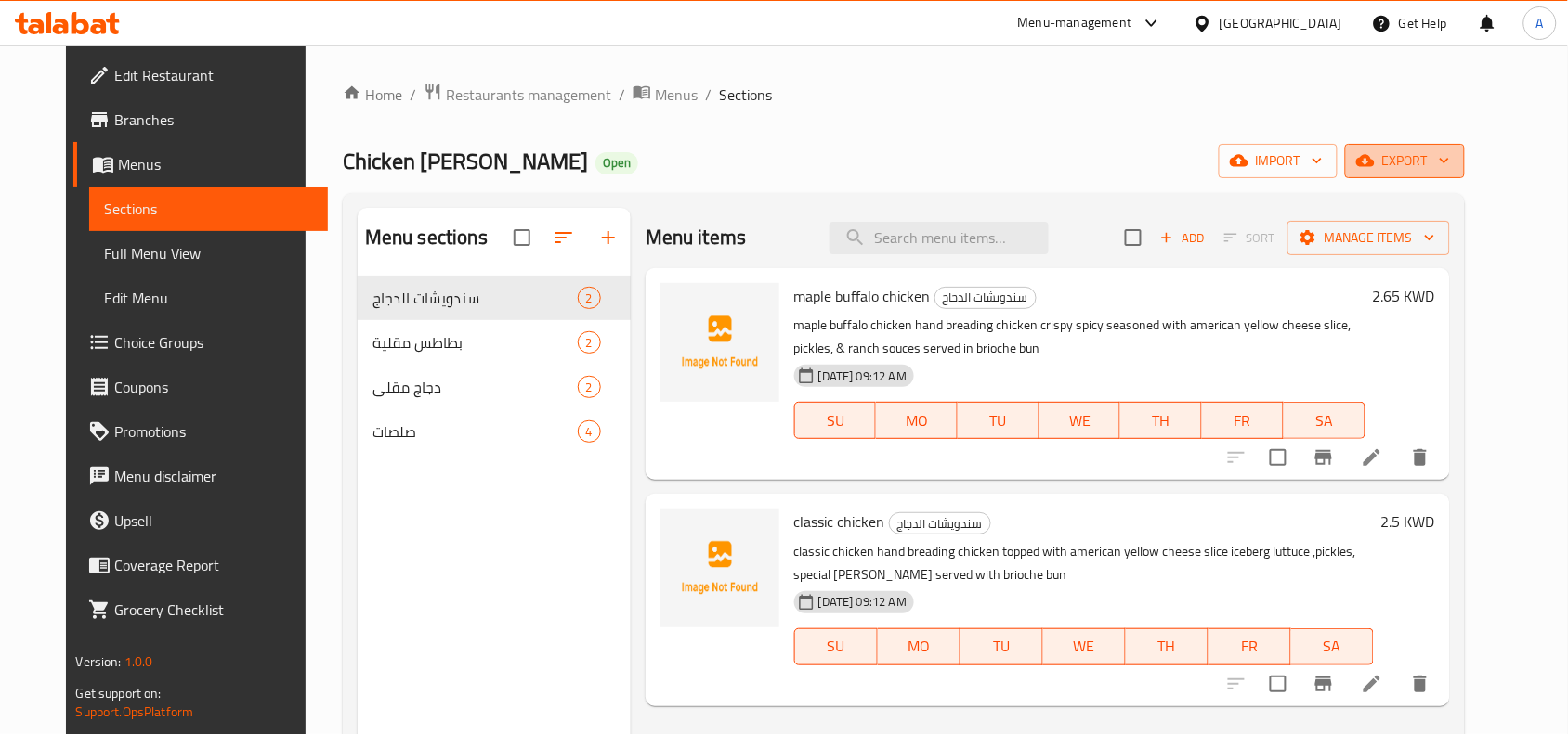
click at [1450, 159] on span "export" at bounding box center [1405, 161] width 90 height 24
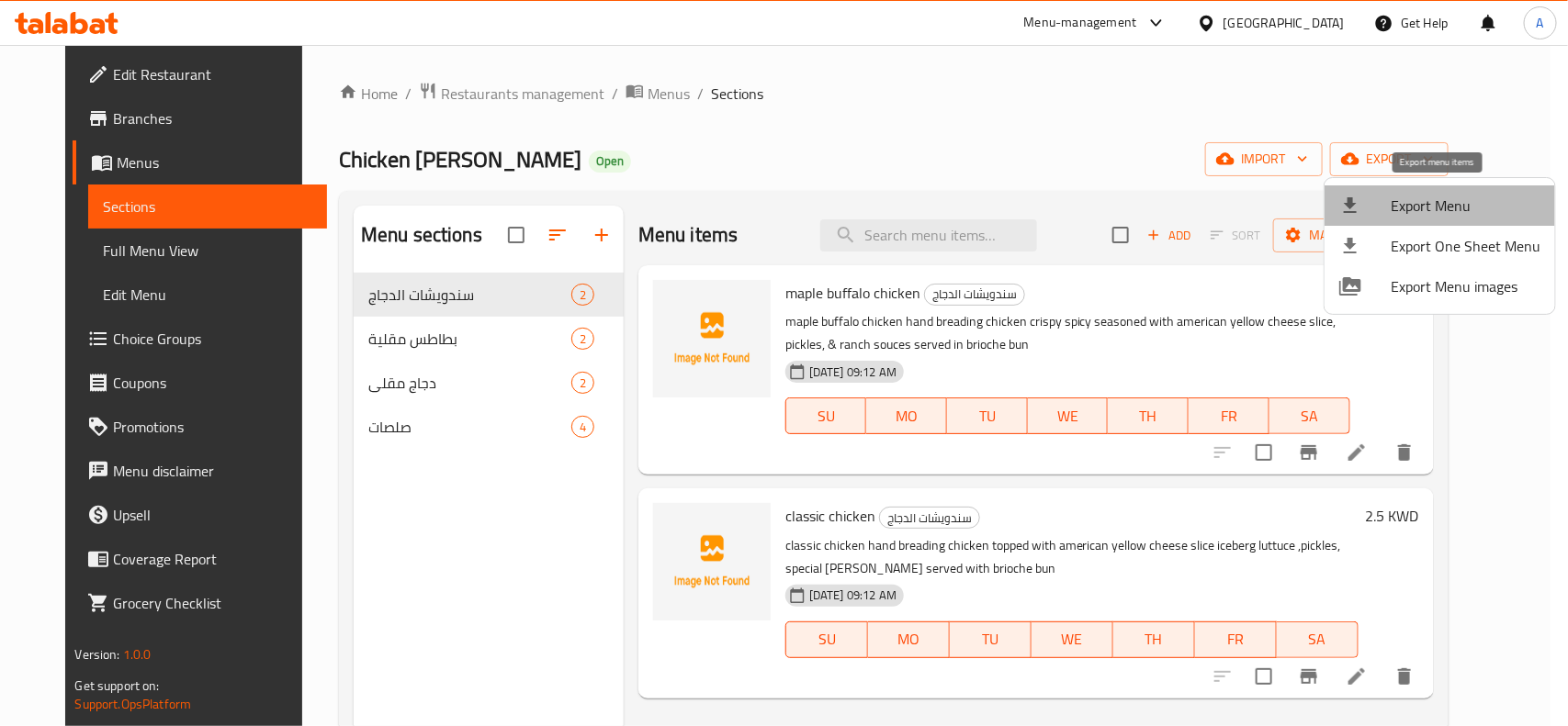
click at [1440, 204] on span "Export Menu" at bounding box center [1465, 205] width 150 height 22
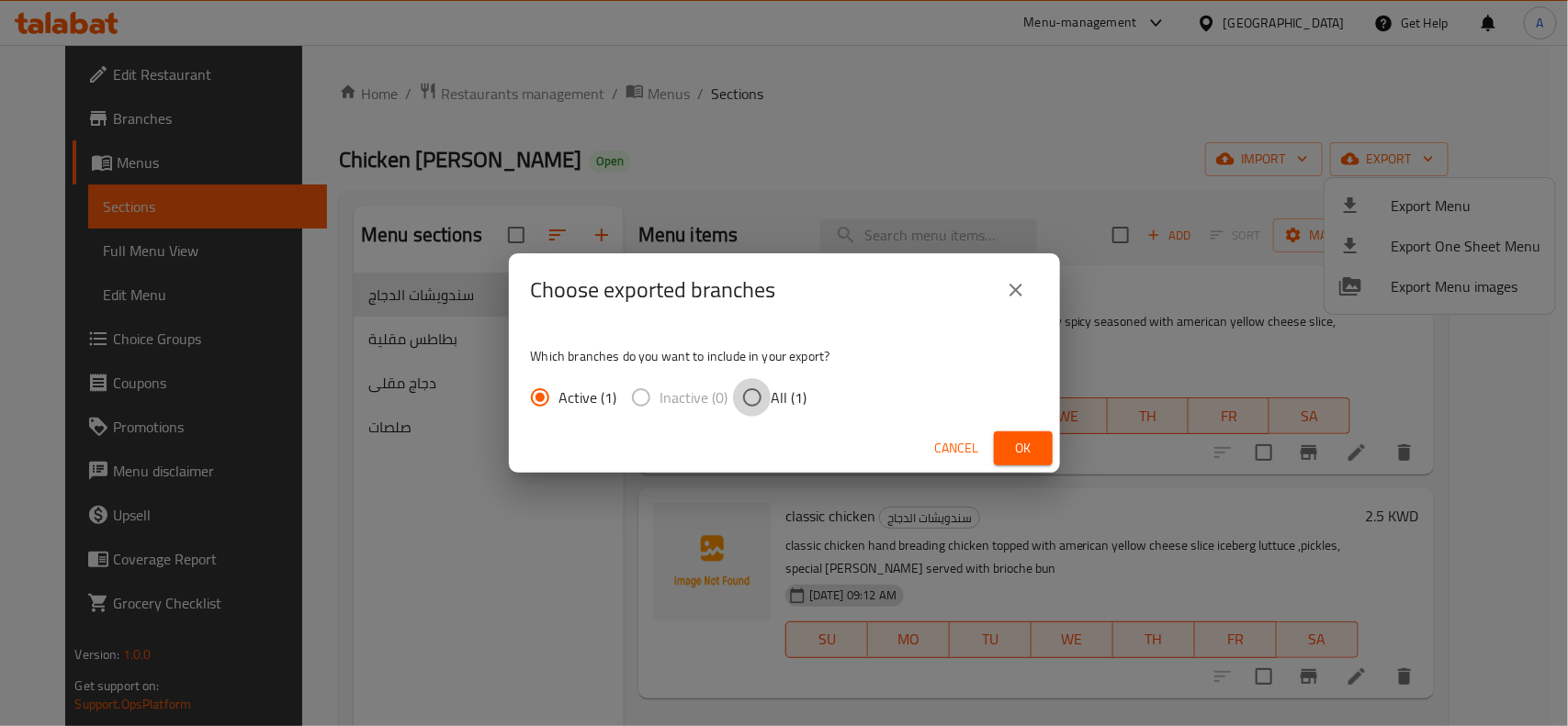
click at [754, 404] on input "All (1)" at bounding box center [752, 398] width 39 height 39
radio input "true"
click at [1016, 457] on span "Ok" at bounding box center [1023, 449] width 29 height 23
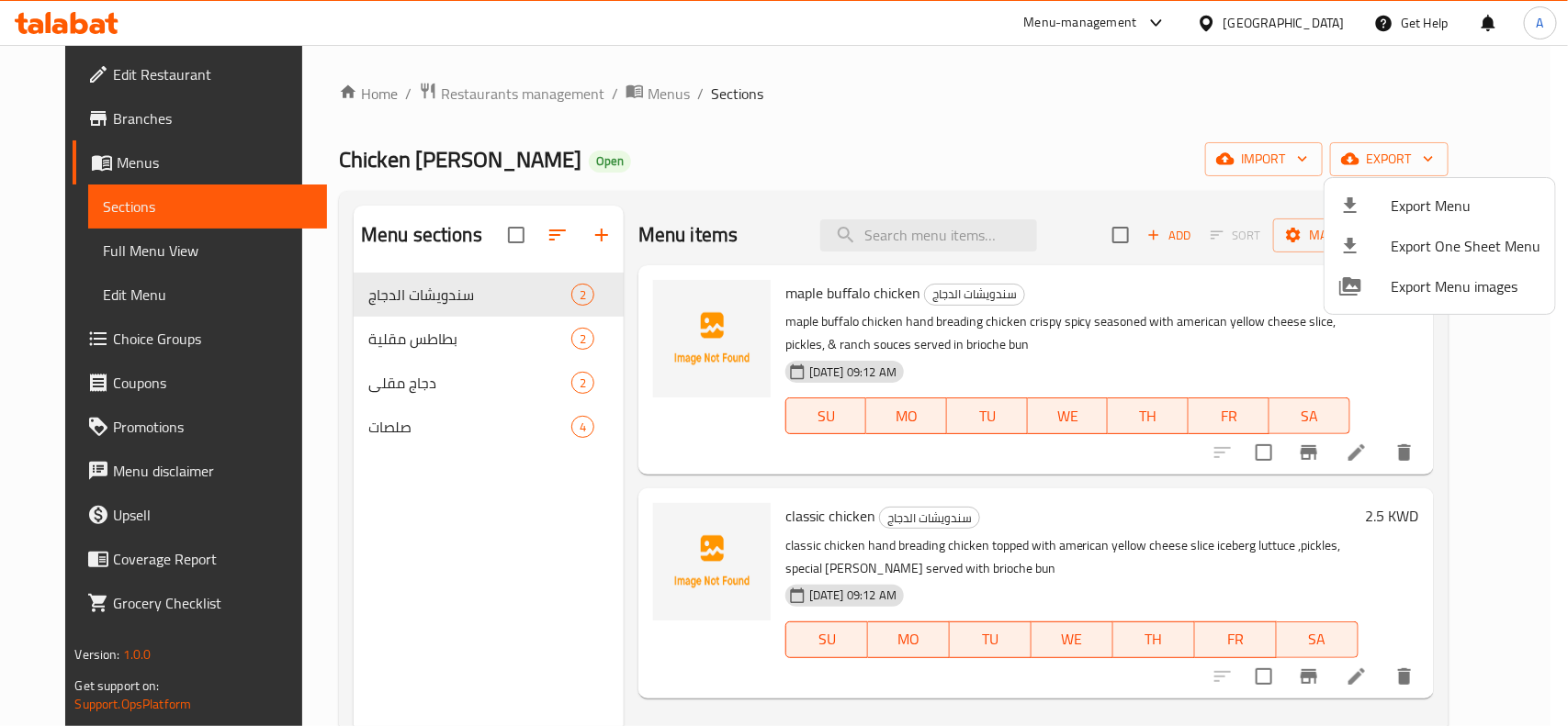
click at [489, 359] on div at bounding box center [784, 363] width 1568 height 726
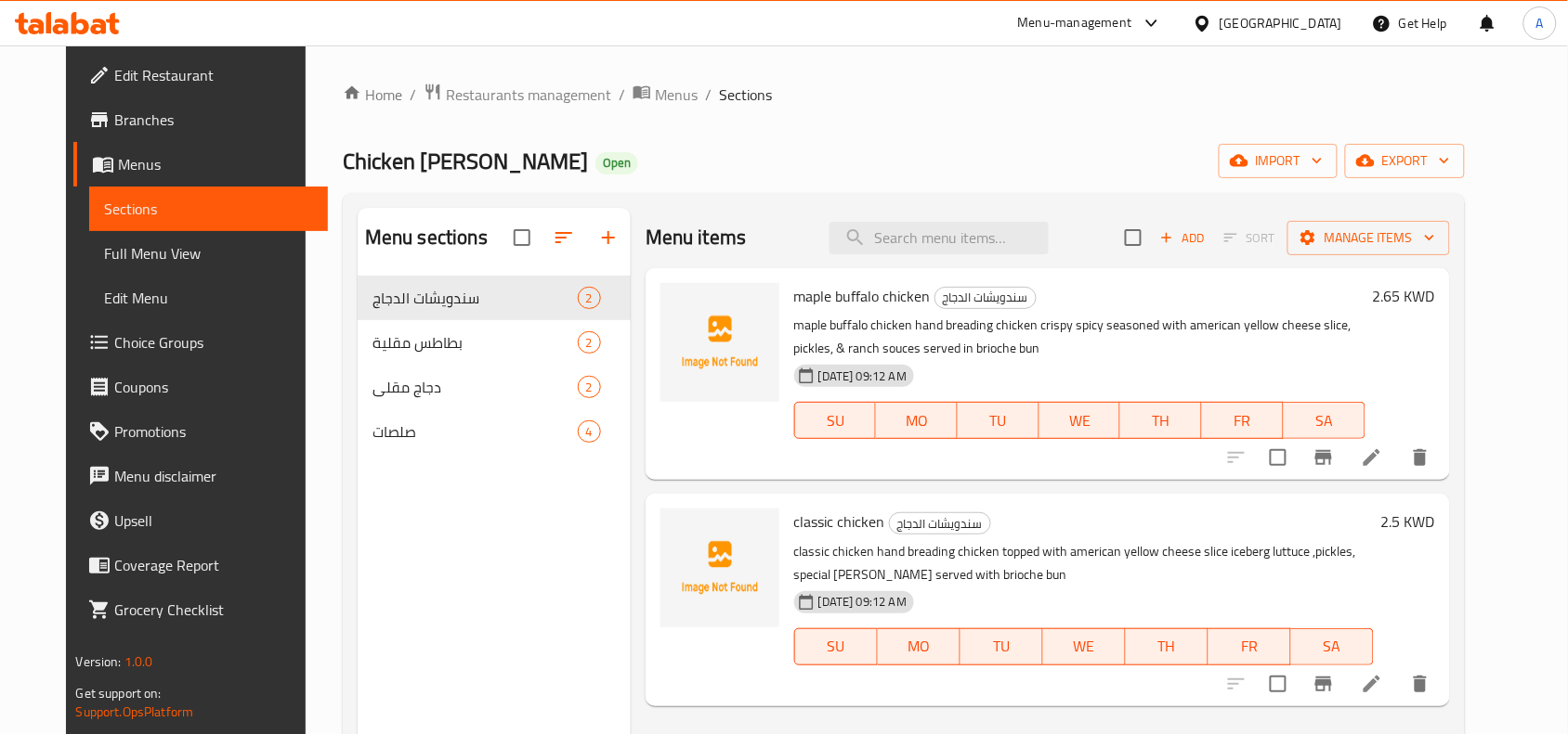
click at [494, 351] on span "بطاطس مقلية" at bounding box center [475, 342] width 205 height 23
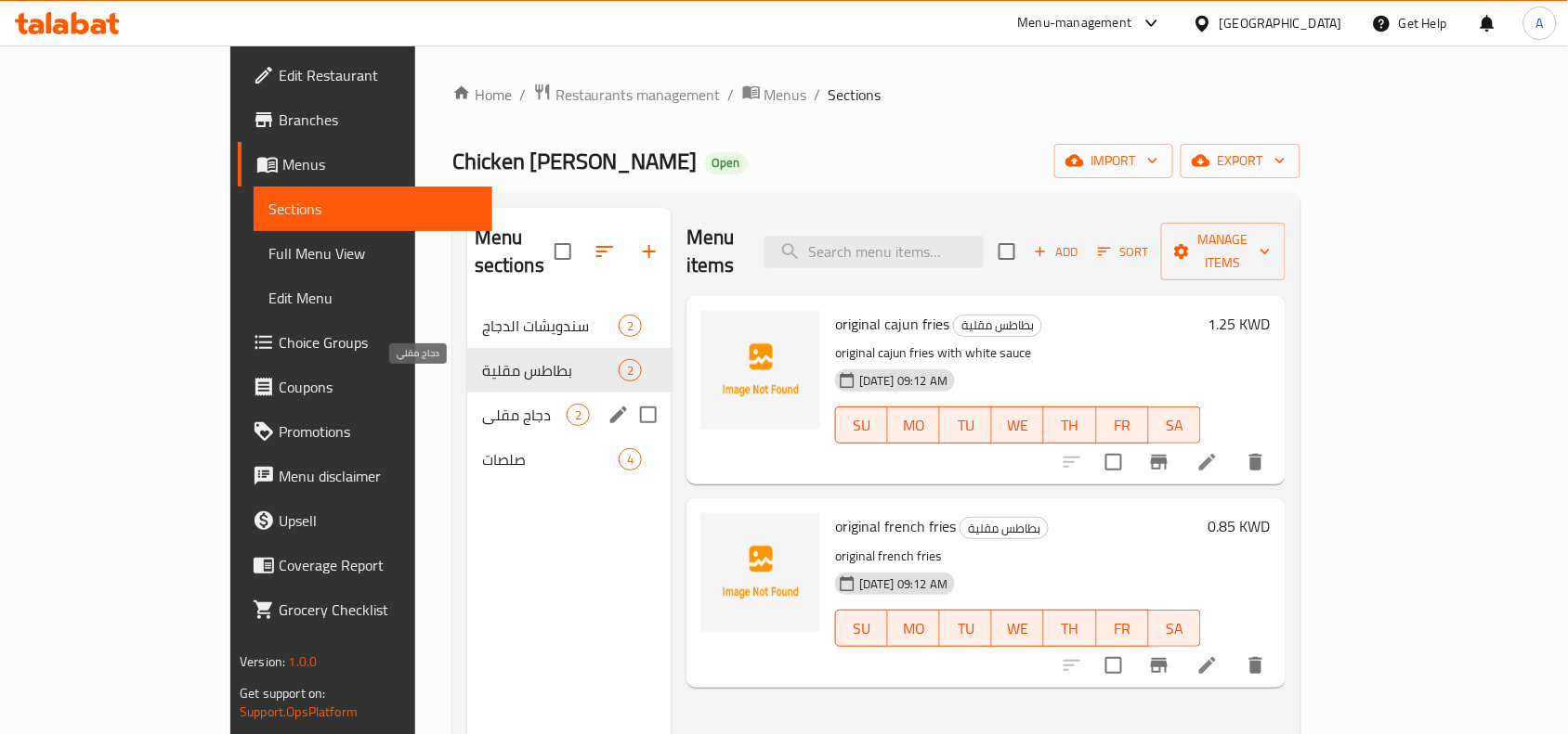
click at [482, 404] on span "دجاج مقلي" at bounding box center [524, 415] width 85 height 23
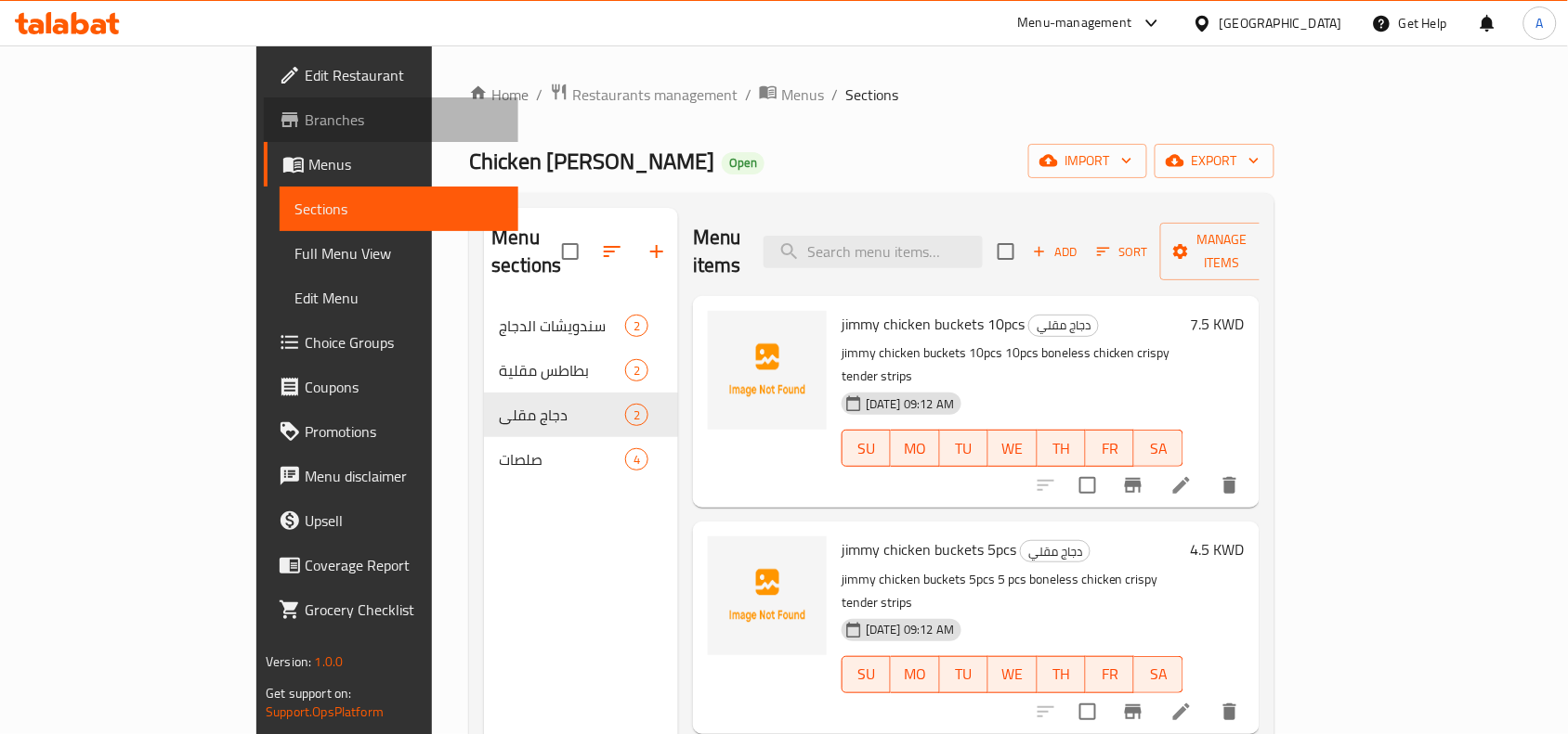
click at [305, 127] on span "Branches" at bounding box center [404, 120] width 199 height 23
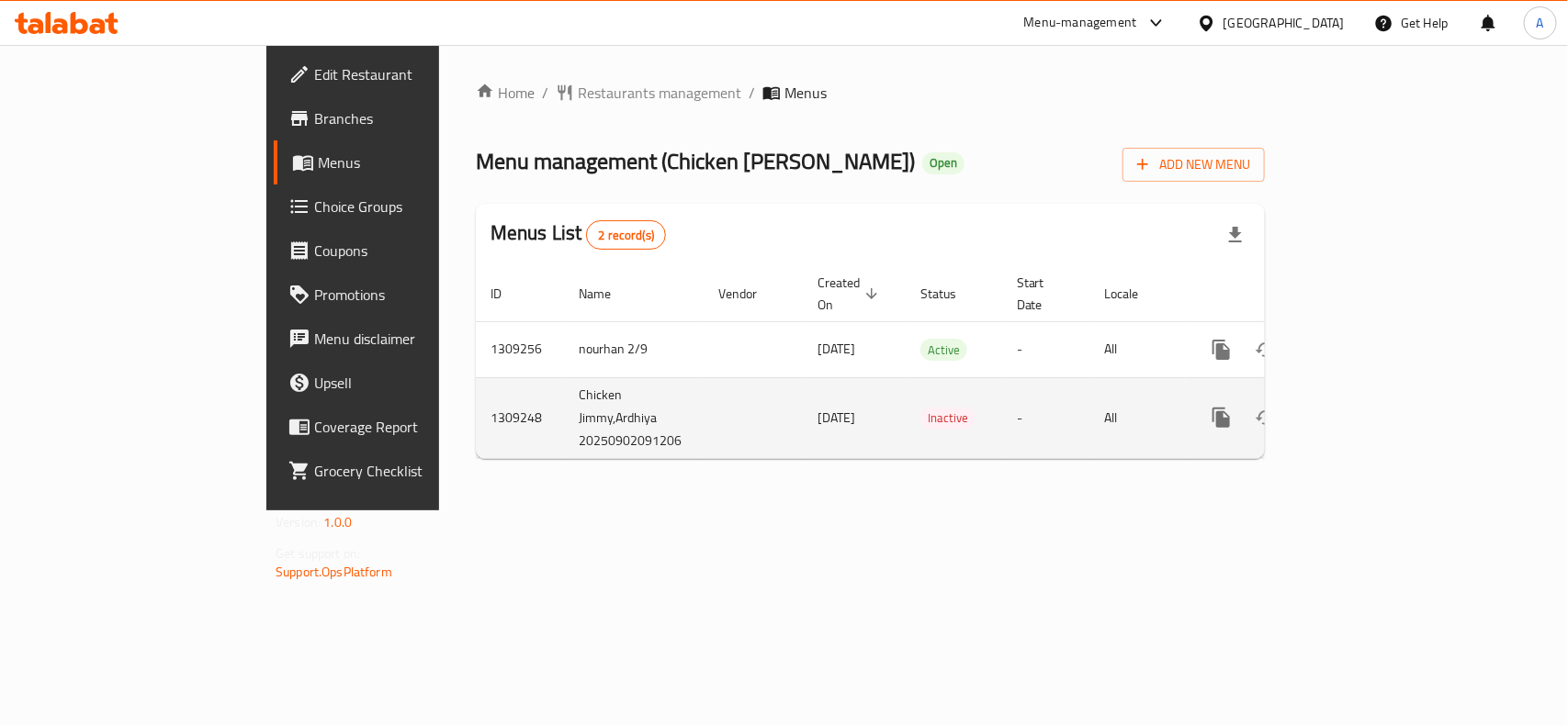
click at [1365, 406] on icon "enhanced table" at bounding box center [1353, 417] width 22 height 22
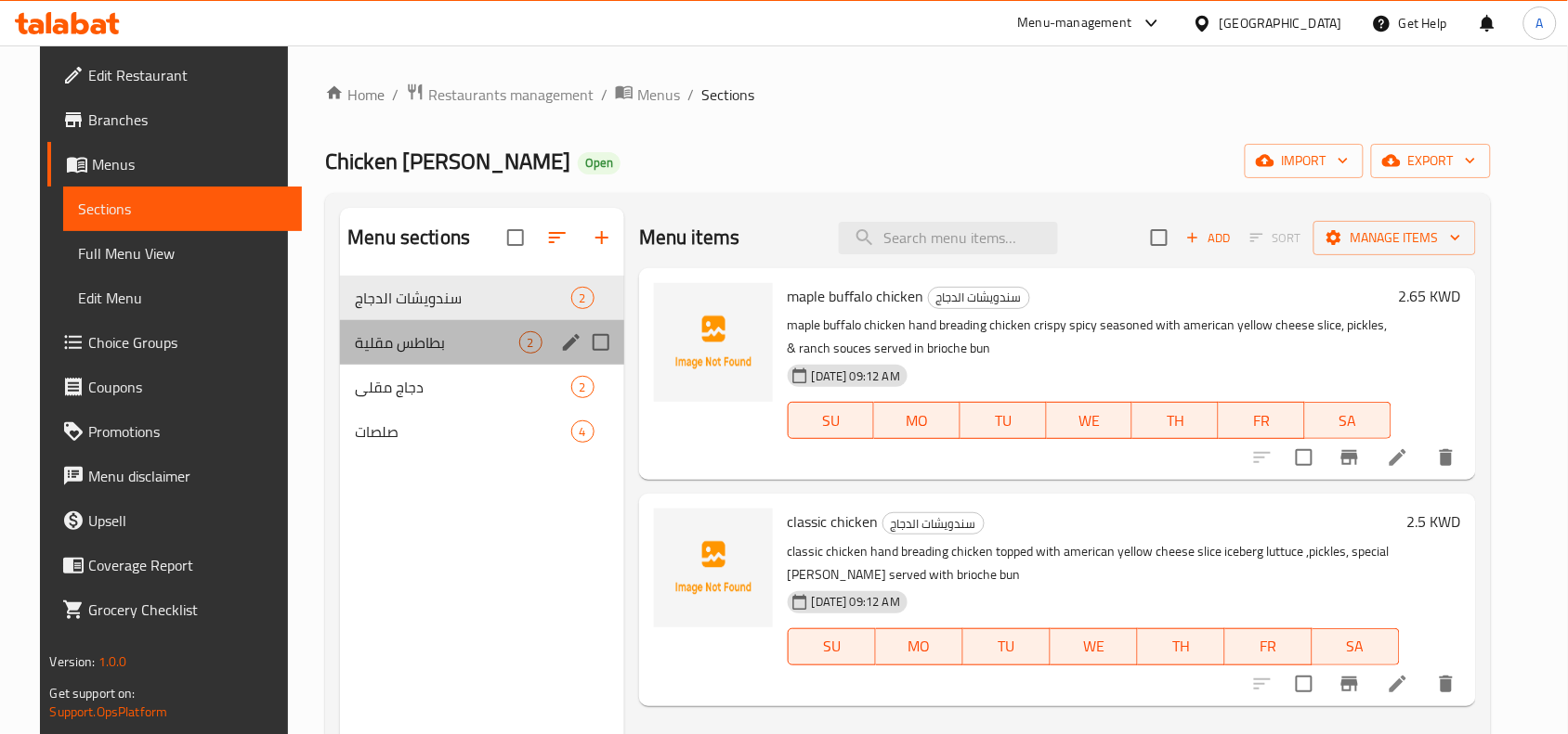
click at [433, 329] on div "بطاطس مقلية 2" at bounding box center [482, 342] width 284 height 44
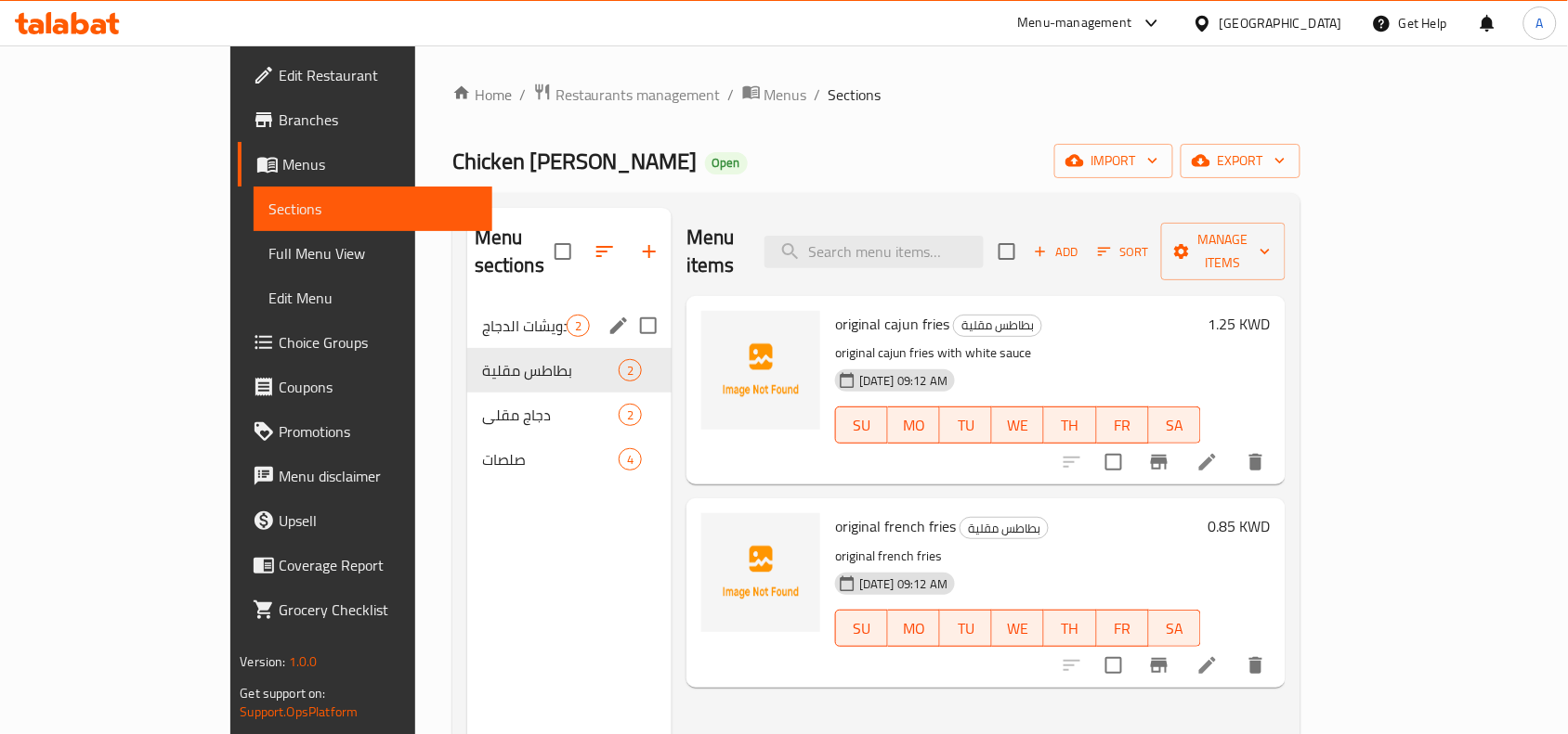
click at [482, 314] on span "سندويشات الدجاج" at bounding box center [524, 325] width 85 height 23
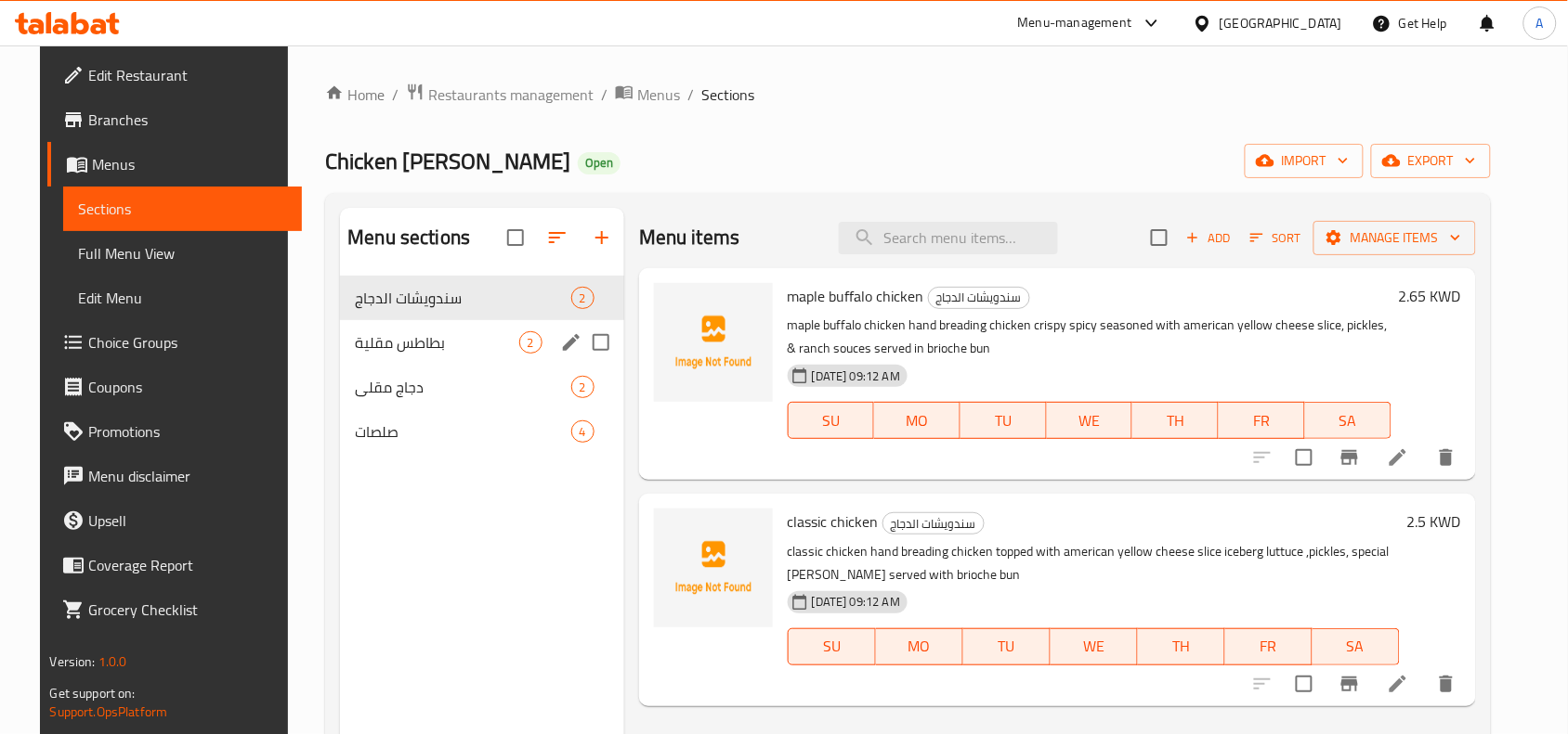
click at [430, 355] on div "بطاطس مقلية 2" at bounding box center [482, 342] width 284 height 44
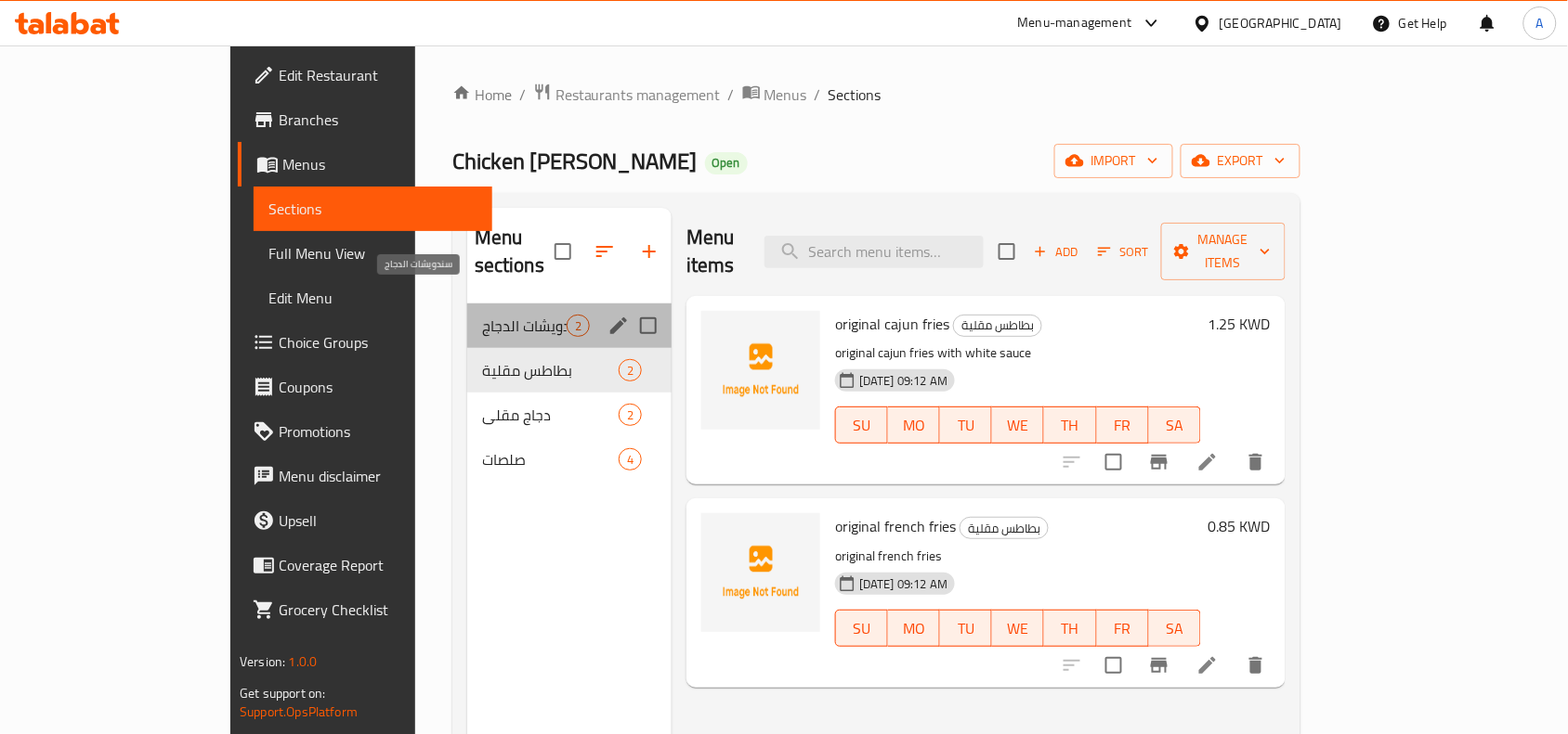
click at [482, 314] on span "سندويشات الدجاج" at bounding box center [524, 325] width 85 height 23
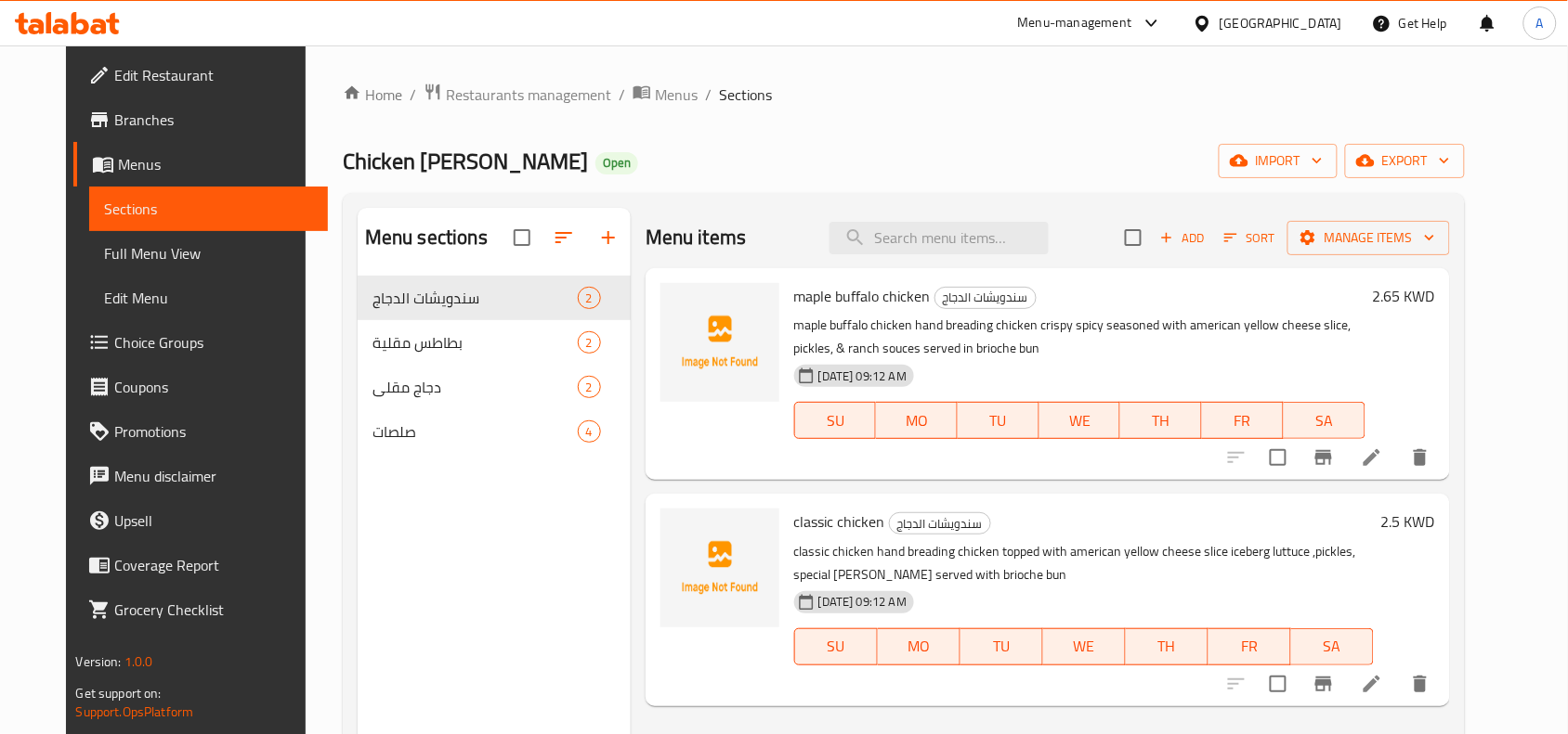
click at [946, 220] on div "Menu items Add Sort Manage items" at bounding box center [1048, 238] width 804 height 60
click at [946, 233] on input "search" at bounding box center [939, 238] width 219 height 32
paste input ""BBQ’ chicken ""
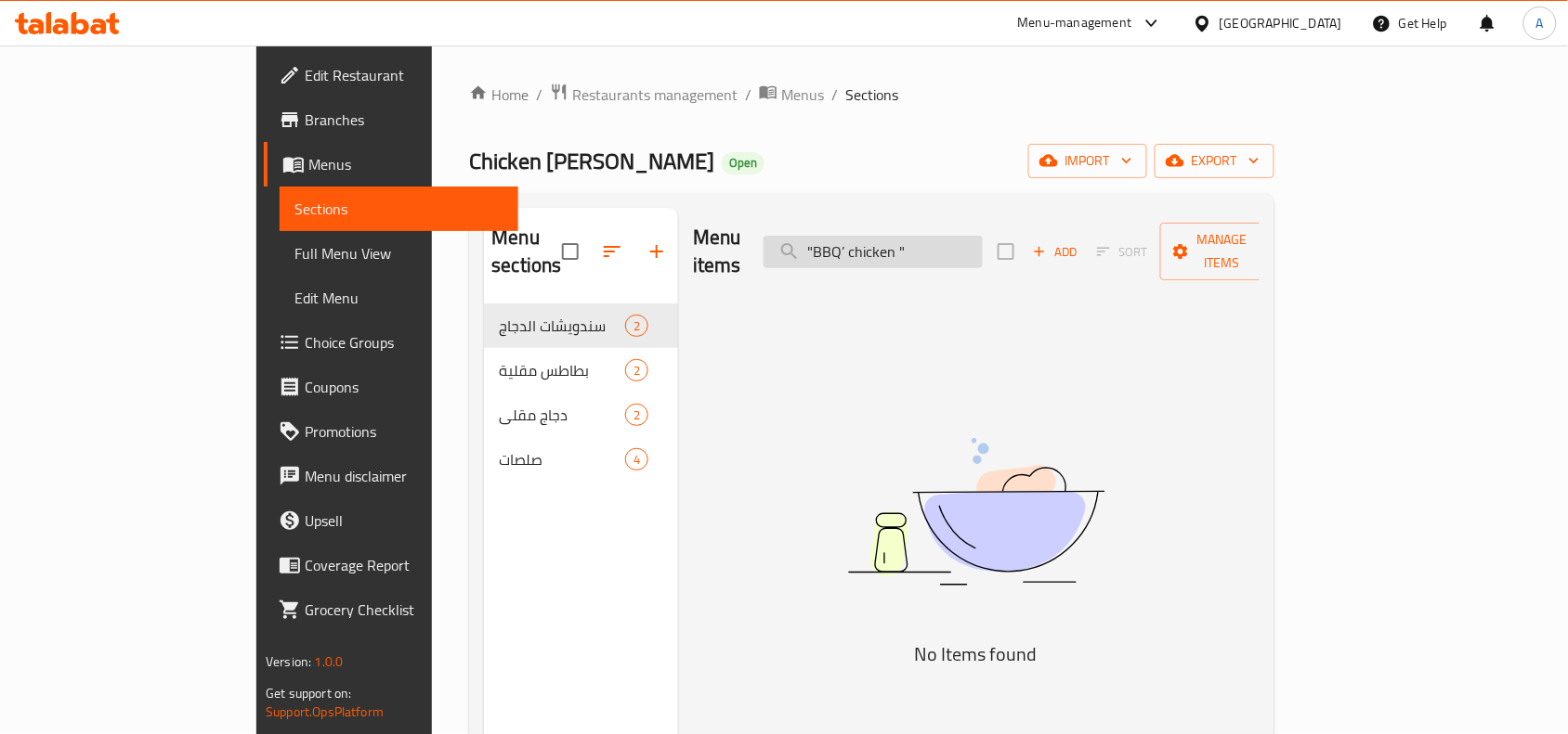
drag, startPoint x: 901, startPoint y: 237, endPoint x: 878, endPoint y: 247, distance: 25.1
click at [878, 247] on input ""BBQ’ chicken "" at bounding box center [873, 252] width 219 height 32
click at [982, 239] on input "BBQ’ chicken "" at bounding box center [873, 252] width 219 height 32
type input "BBQ’ chicken"
click at [982, 258] on div "Menu items BBQ’ chicken Add Sort Manage items" at bounding box center [976, 253] width 566 height 88
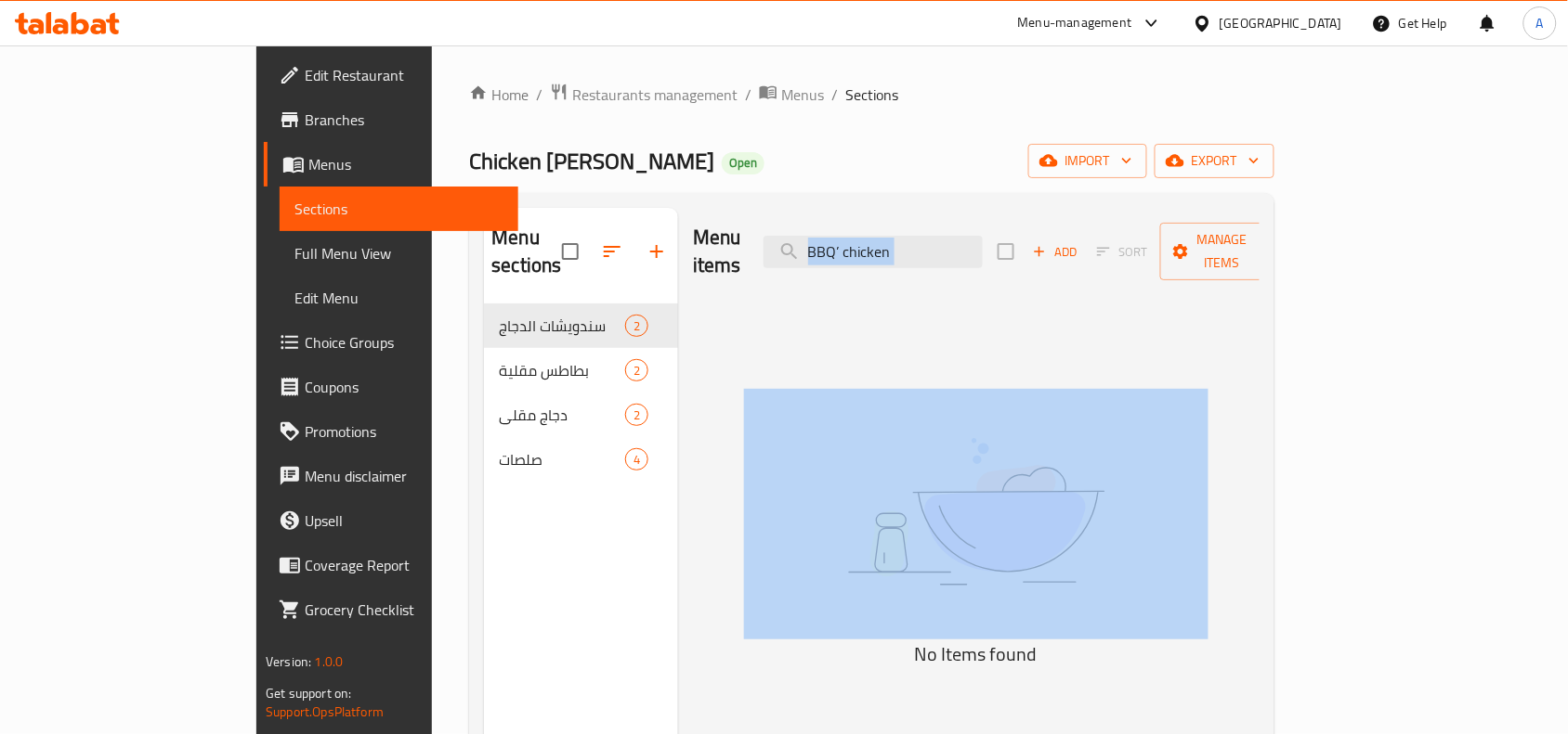
click at [982, 258] on div "Menu items BBQ’ chicken Add Sort Manage items" at bounding box center [976, 253] width 566 height 88
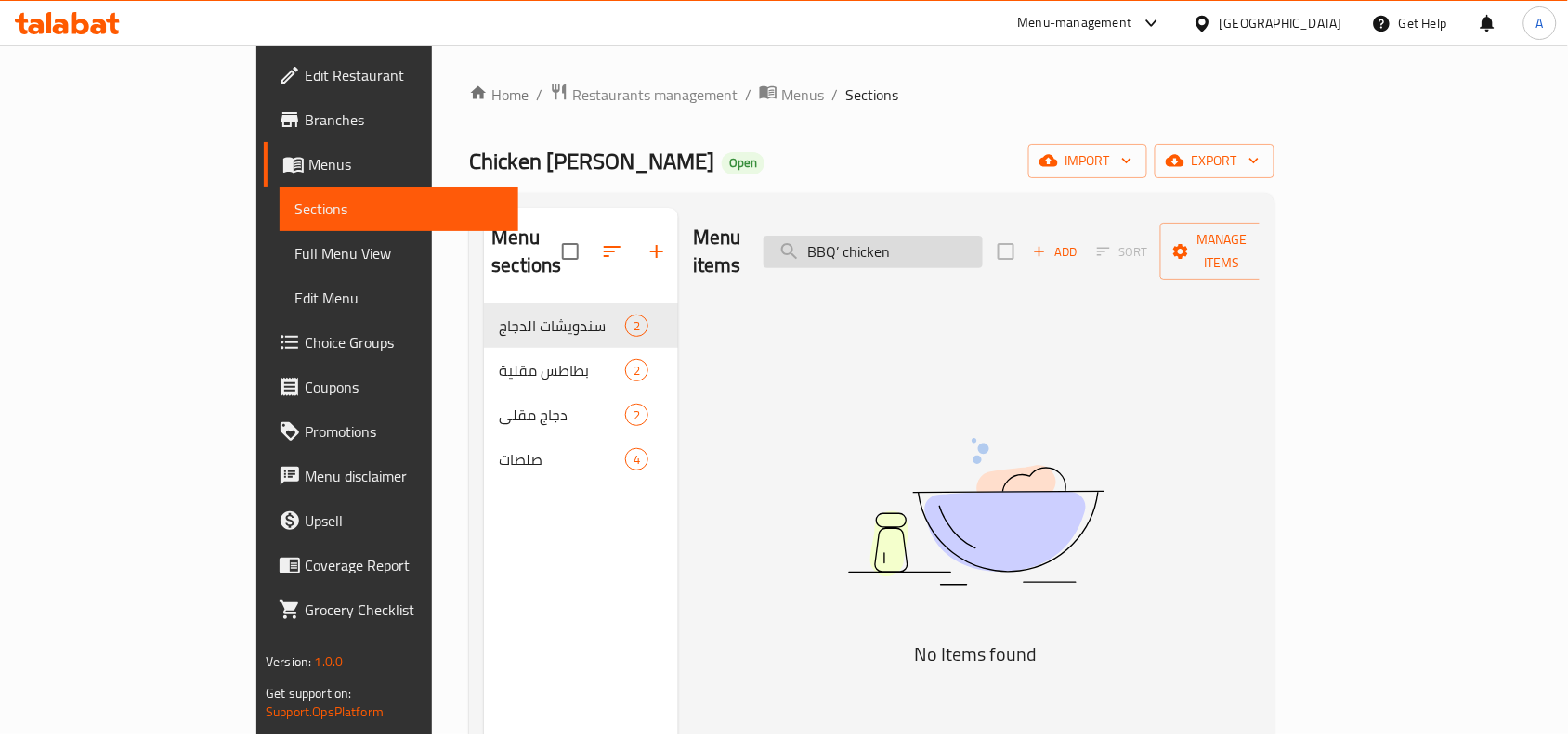
click at [965, 239] on input "BBQ’ chicken" at bounding box center [873, 252] width 219 height 32
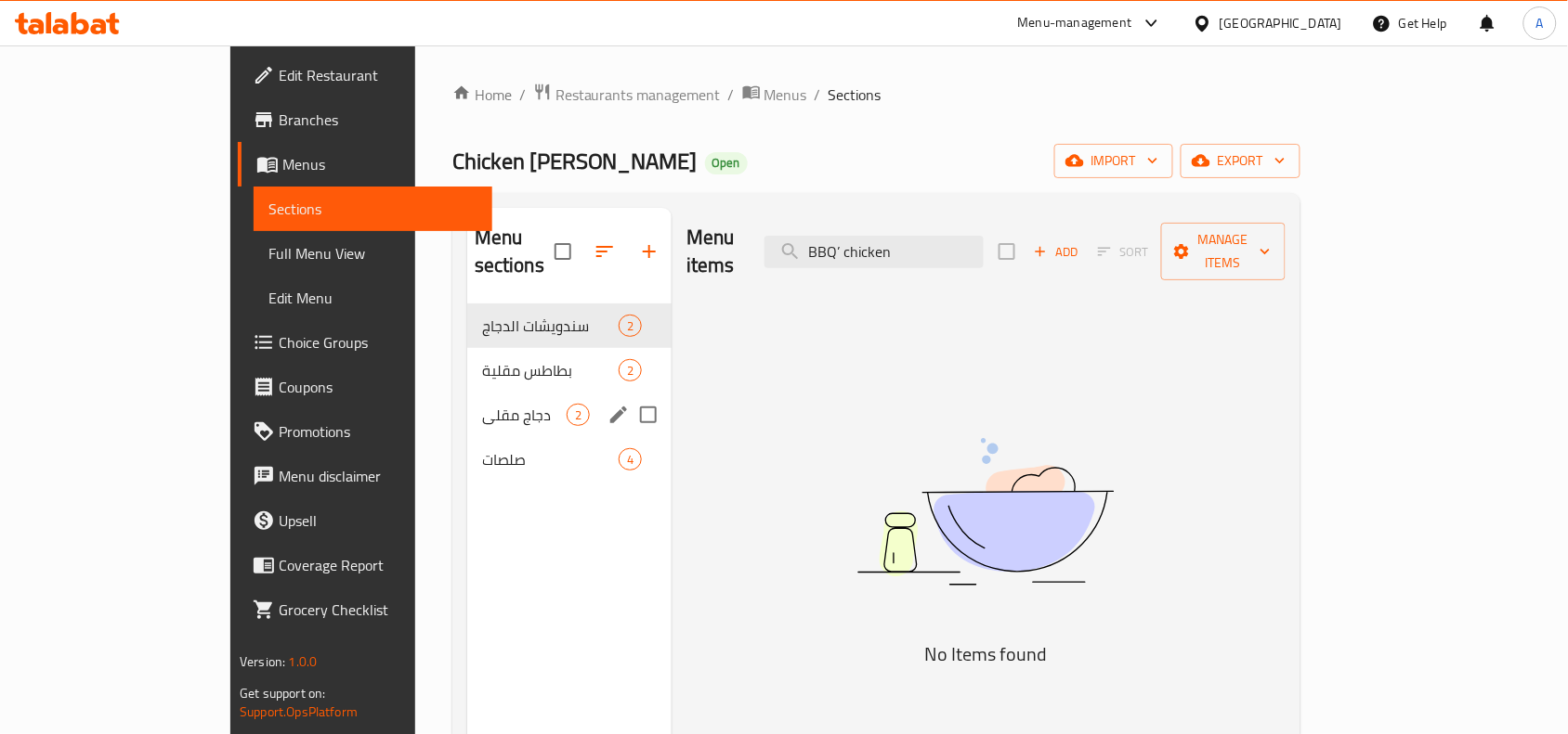
click at [501, 393] on div "دجاج مقلي 2" at bounding box center [569, 415] width 204 height 44
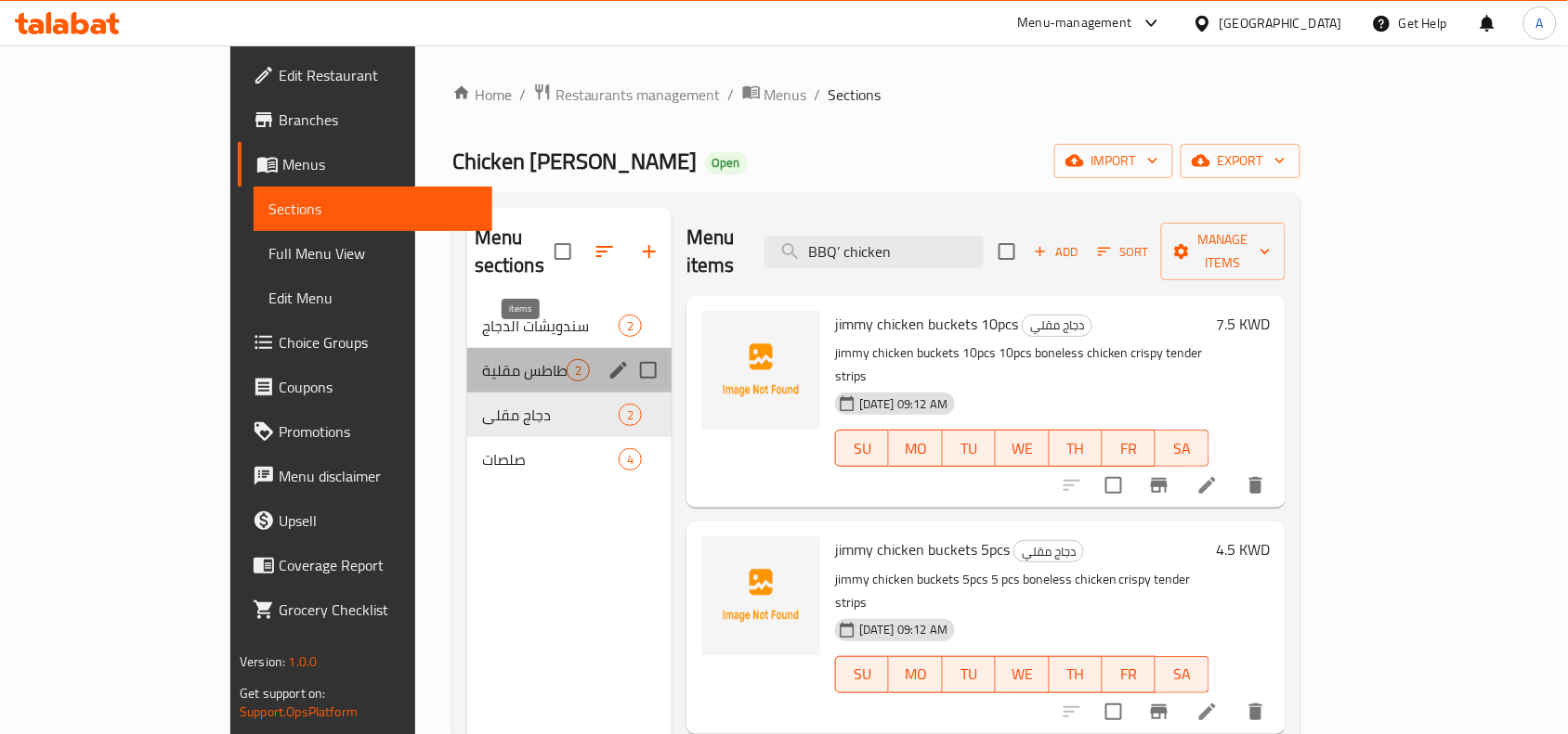
click at [567, 362] on span "2" at bounding box center [578, 370] width 22 height 18
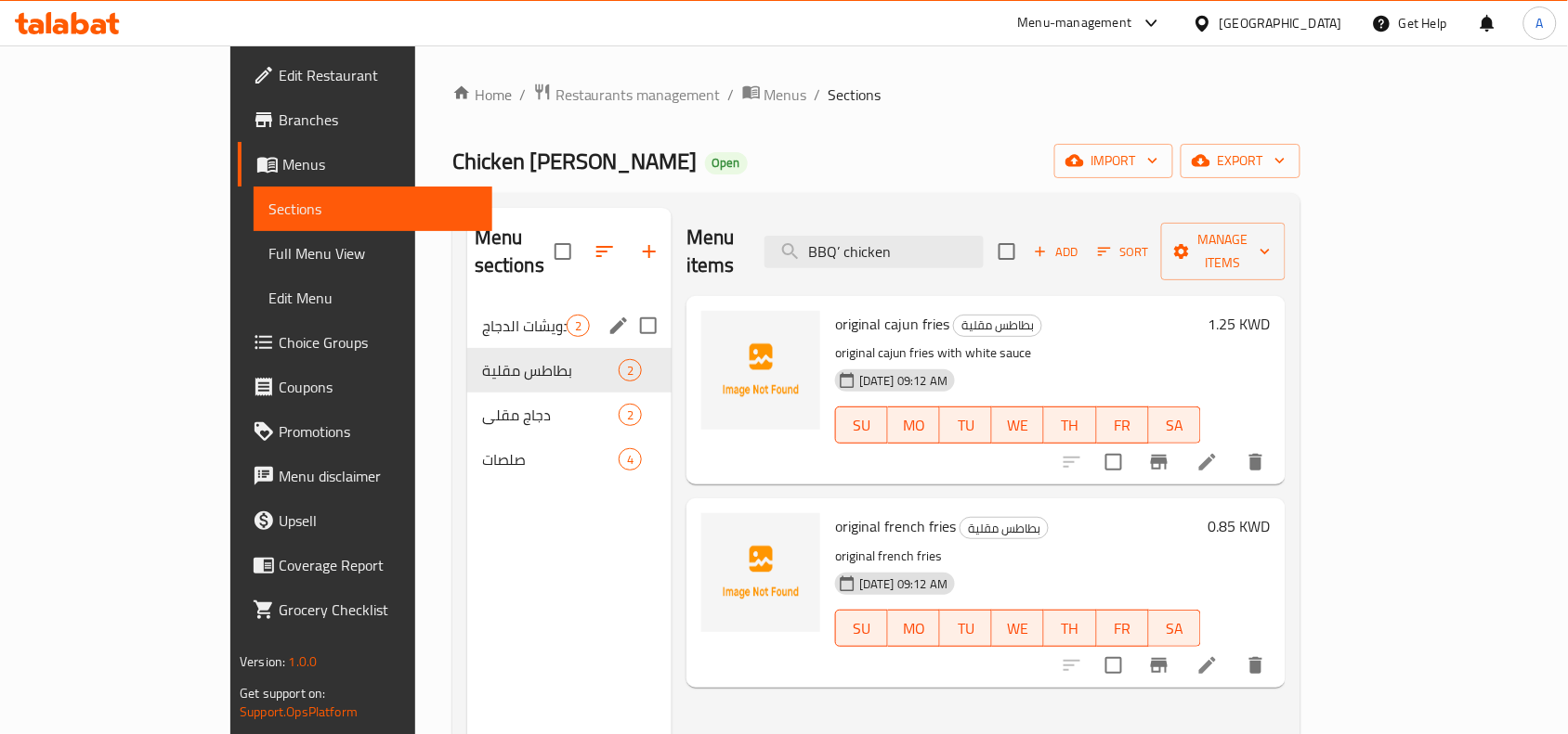
click at [532, 304] on div "سندويشات الدجاج 2" at bounding box center [569, 325] width 204 height 44
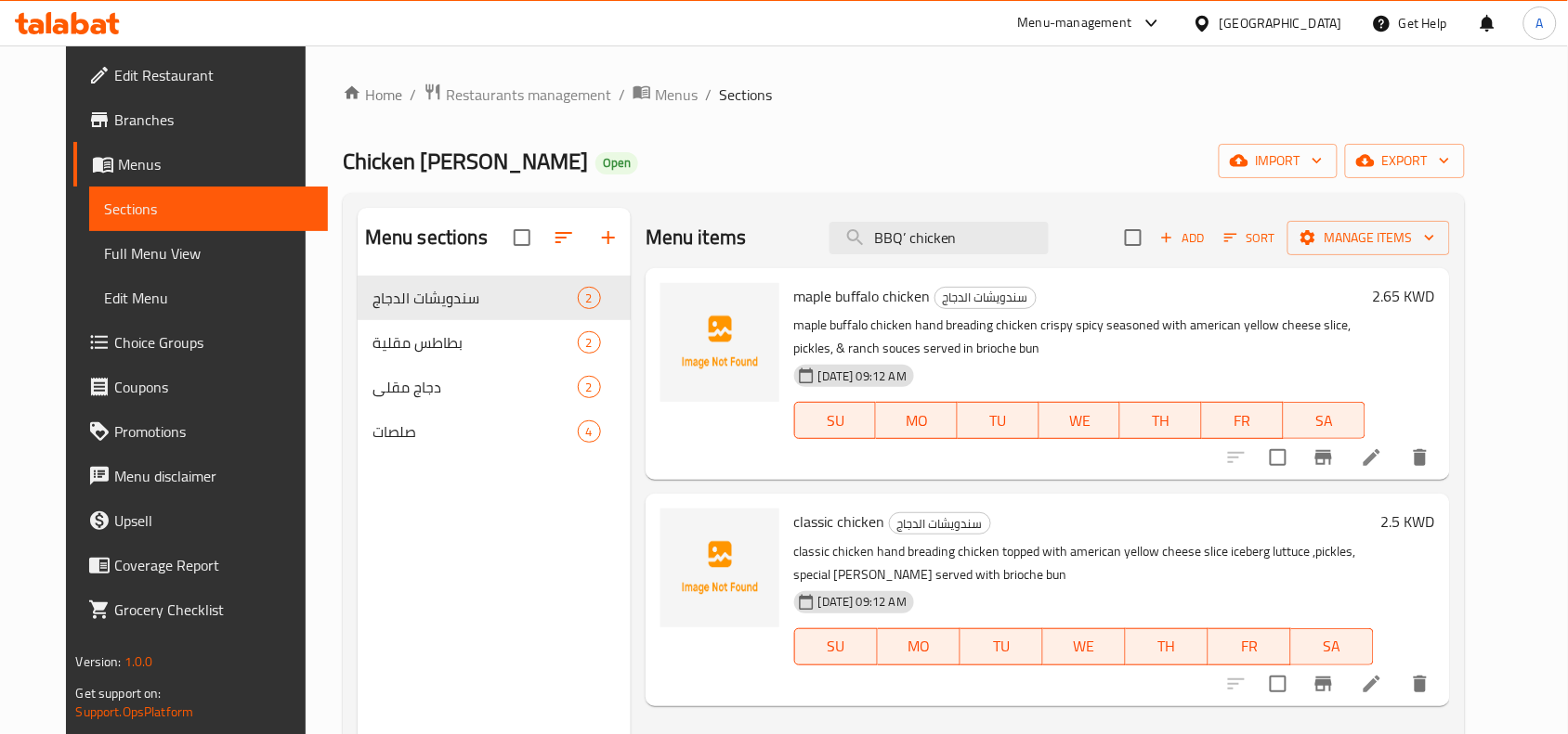
click at [824, 302] on span "maple buffalo chicken" at bounding box center [862, 296] width 137 height 28
copy h6 "maple buffalo chicken"
click at [121, 266] on link "Full Menu View" at bounding box center [208, 253] width 239 height 44
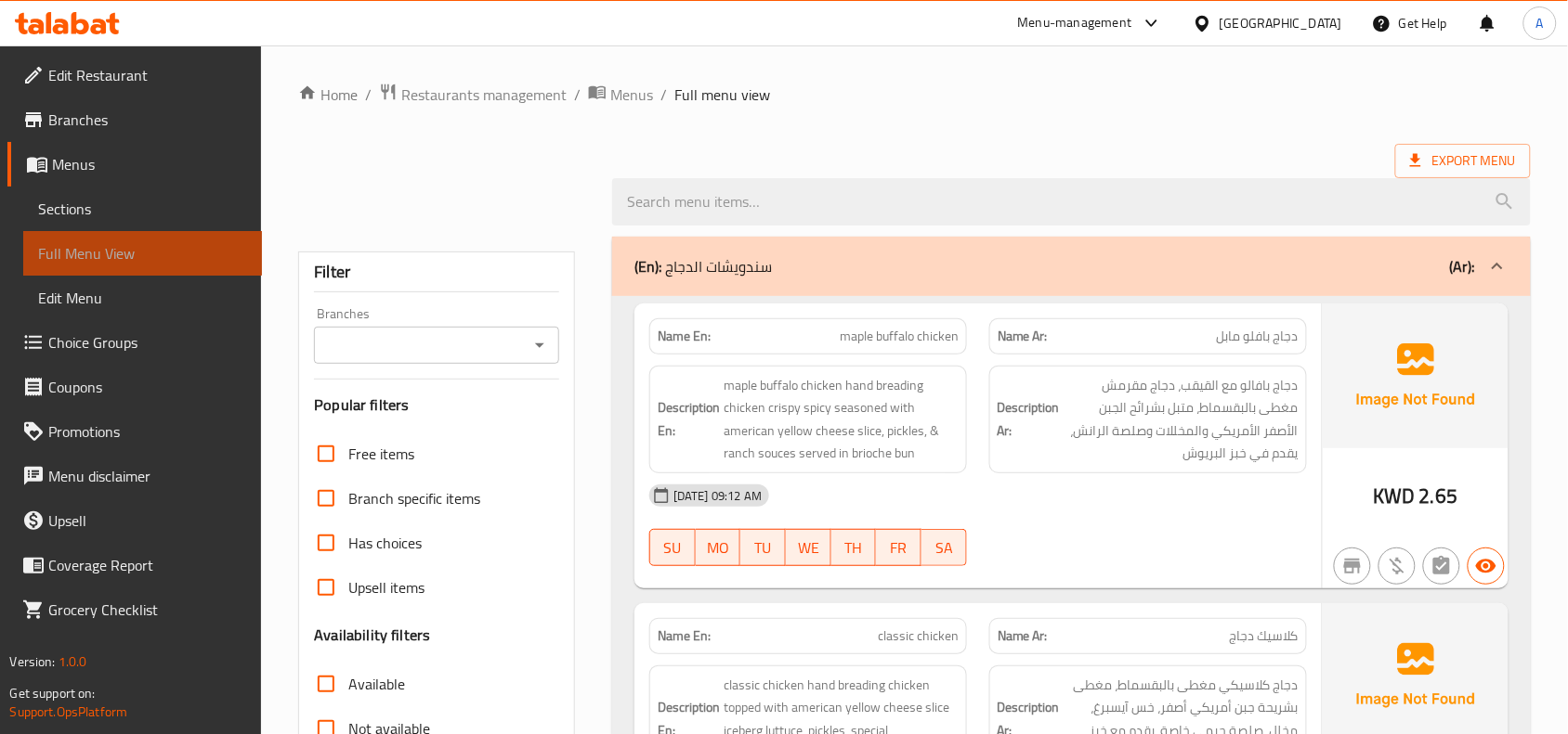
click at [121, 266] on link "Full Menu View" at bounding box center [143, 253] width 239 height 44
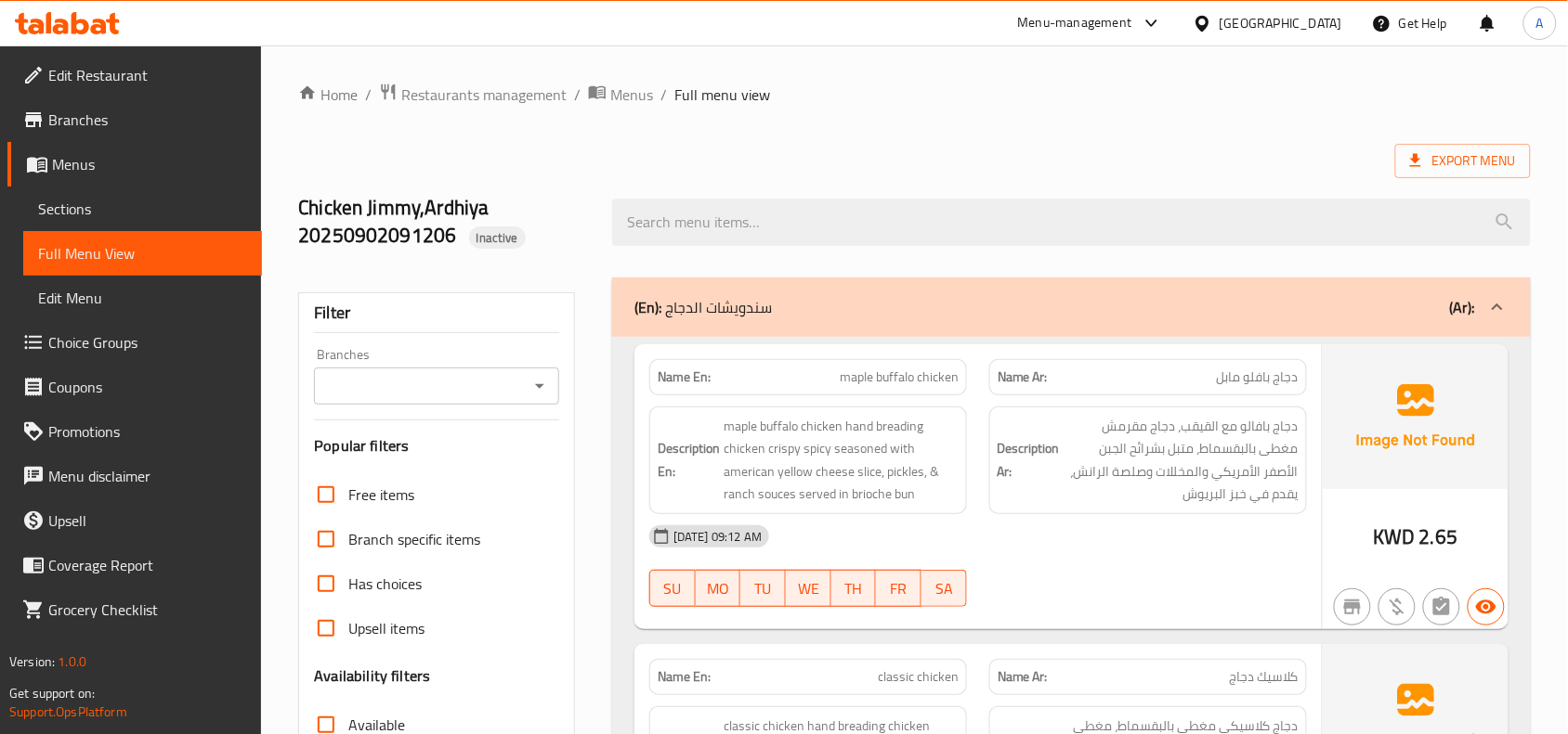
click at [520, 378] on input "Branches" at bounding box center [421, 386] width 203 height 26
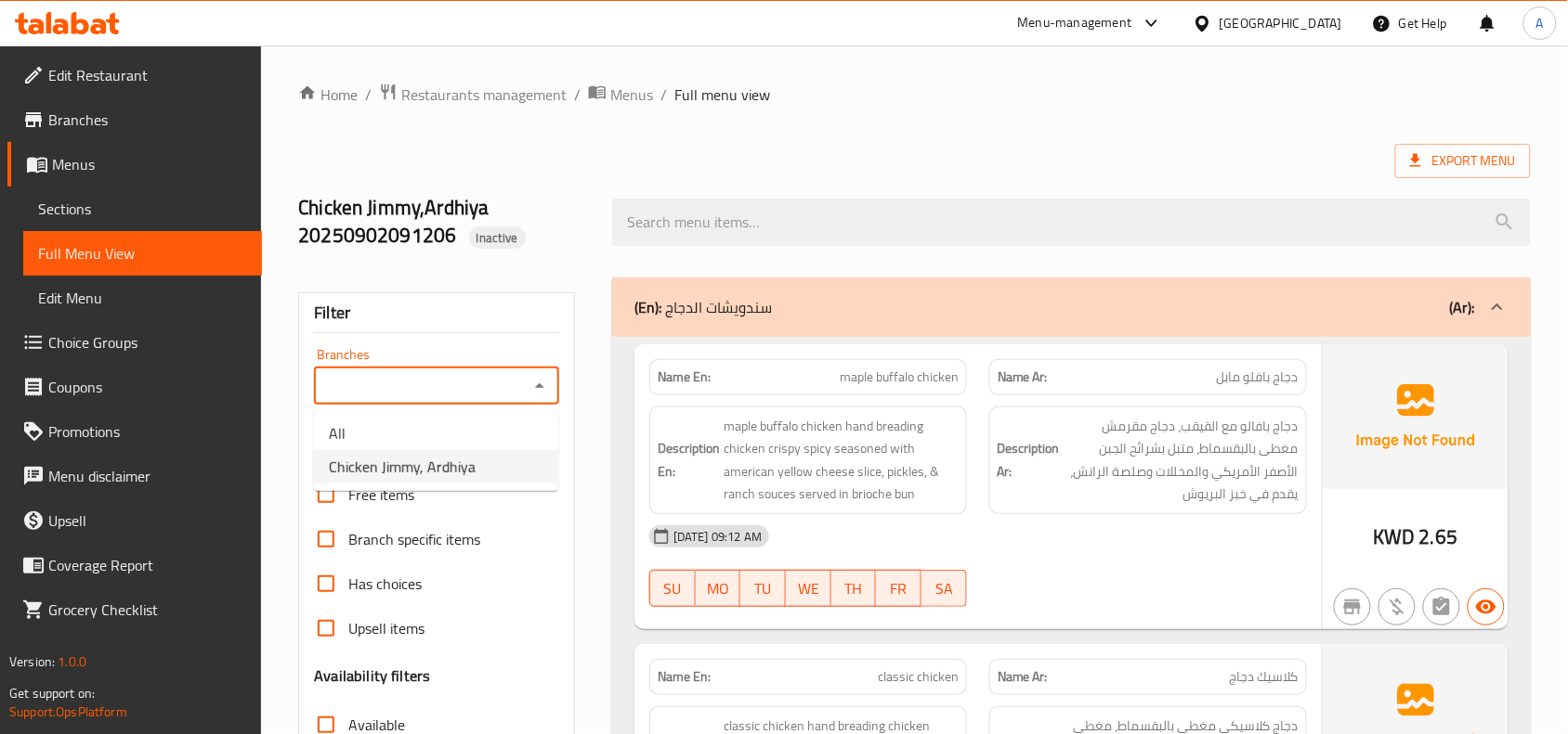
click at [439, 460] on span "Chicken Jimmy, Ardhiya" at bounding box center [401, 467] width 146 height 23
type input "Chicken Jimmy, Ardhiya"
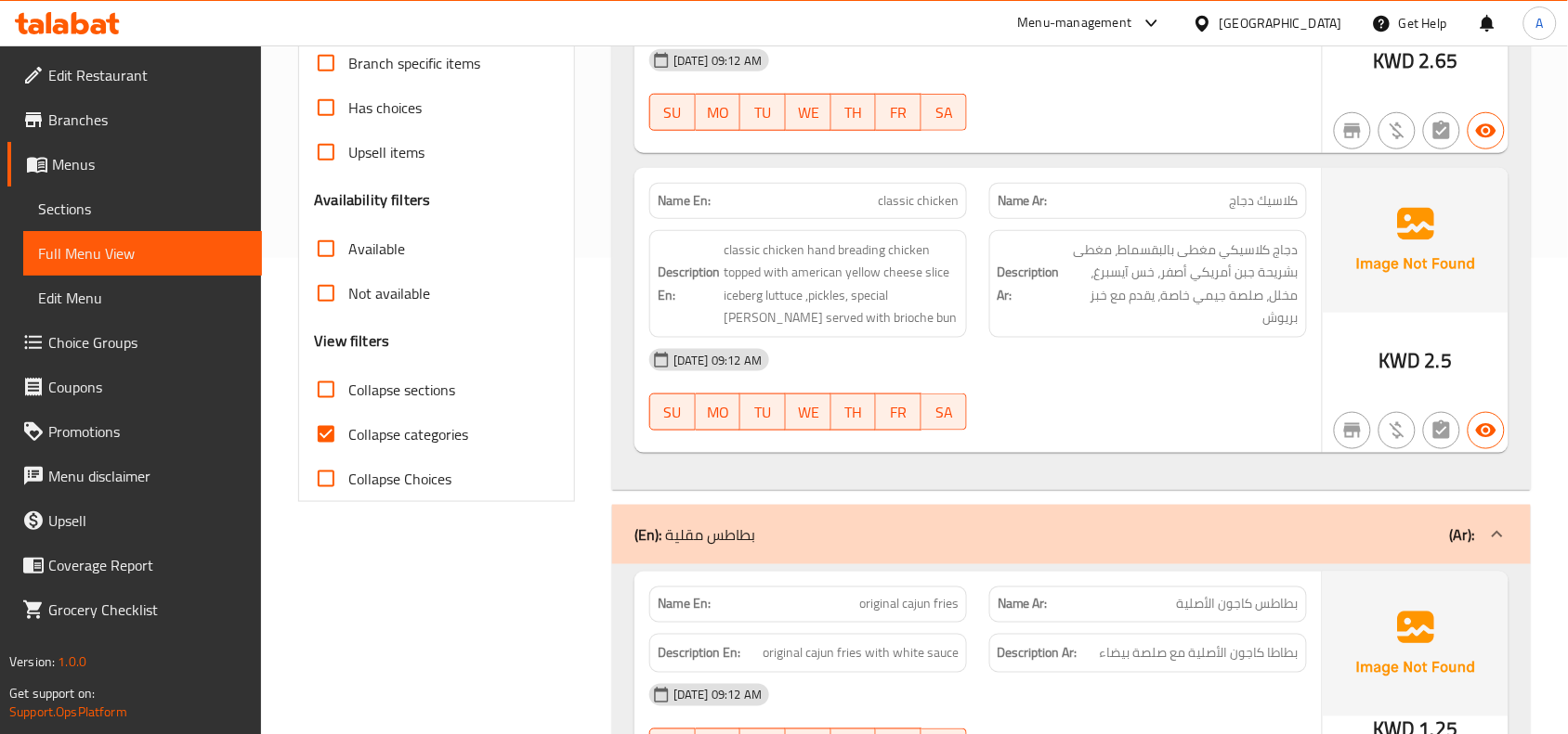
scroll to position [513, 0]
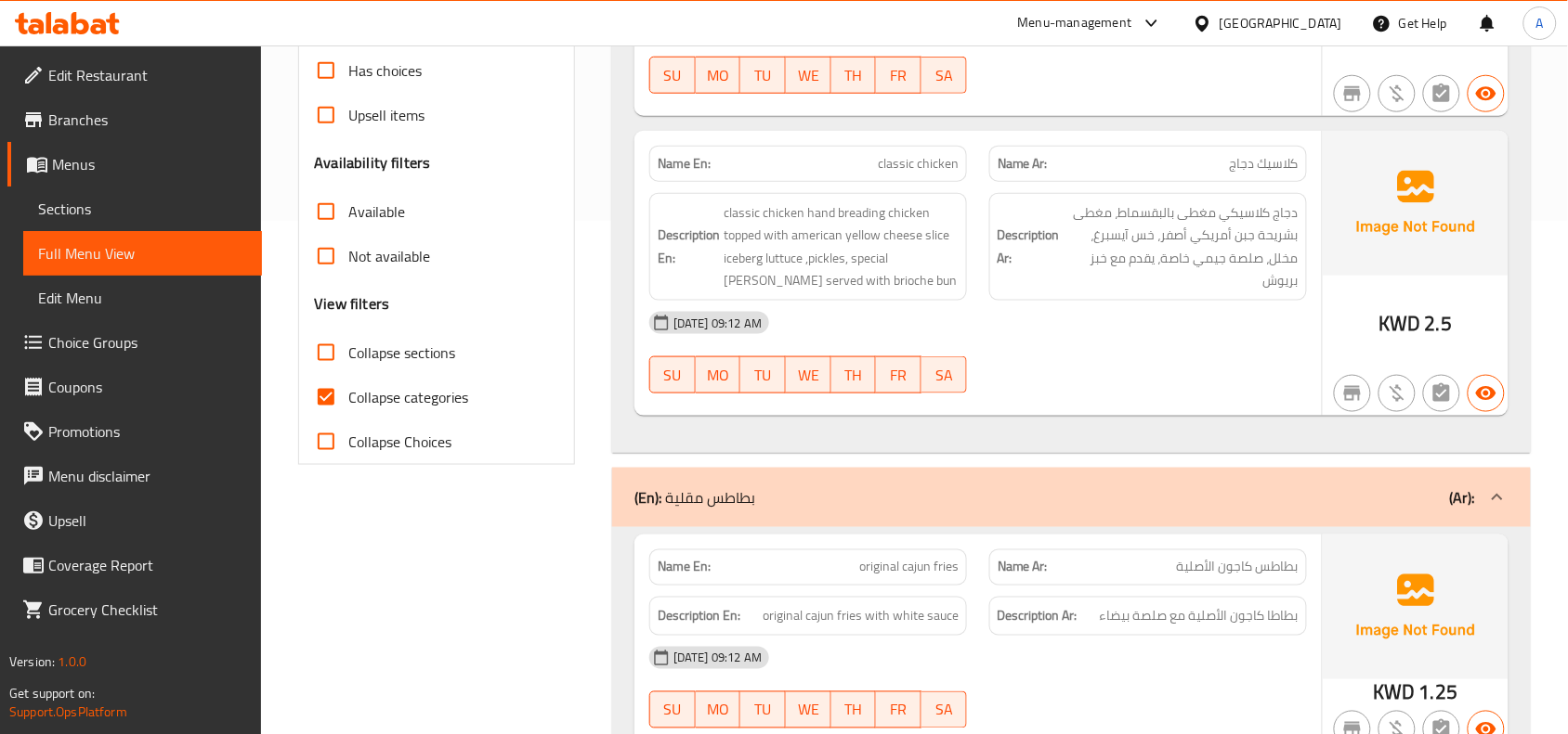
click at [327, 367] on input "Collapse sections" at bounding box center [325, 352] width 44 height 44
checkbox input "true"
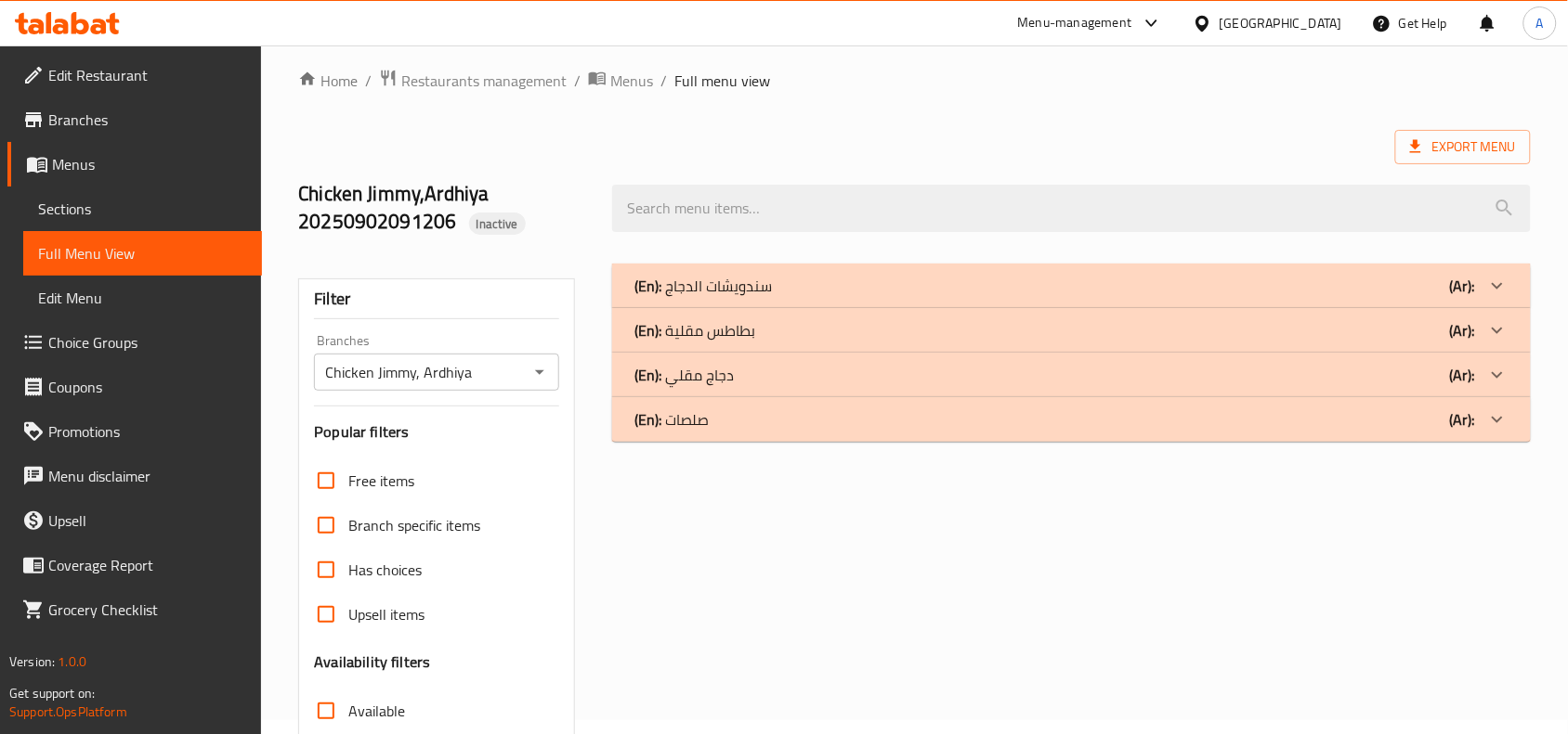
scroll to position [0, 0]
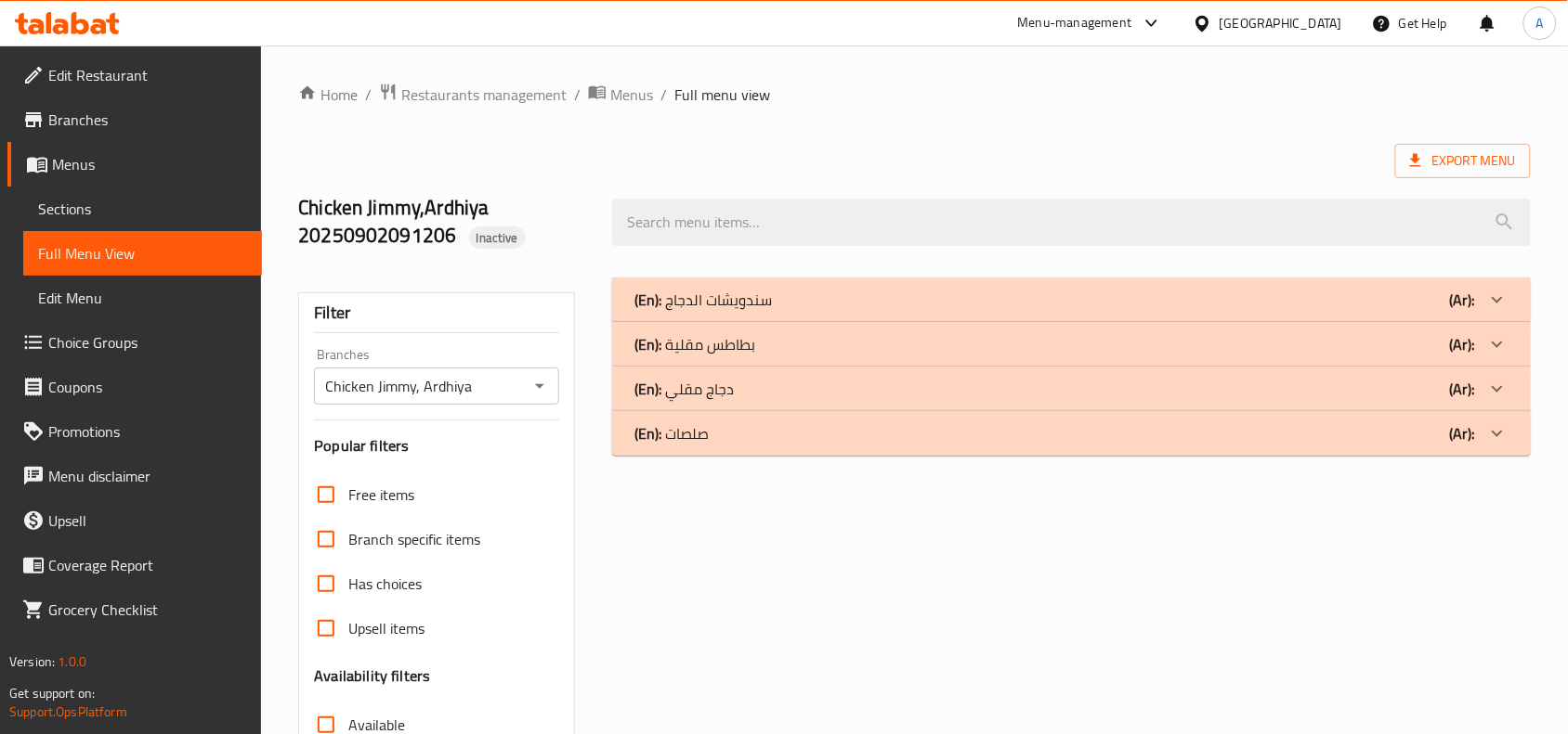
click at [881, 294] on div "(En): سندويشات الدجاج (Ar):" at bounding box center [1054, 300] width 841 height 23
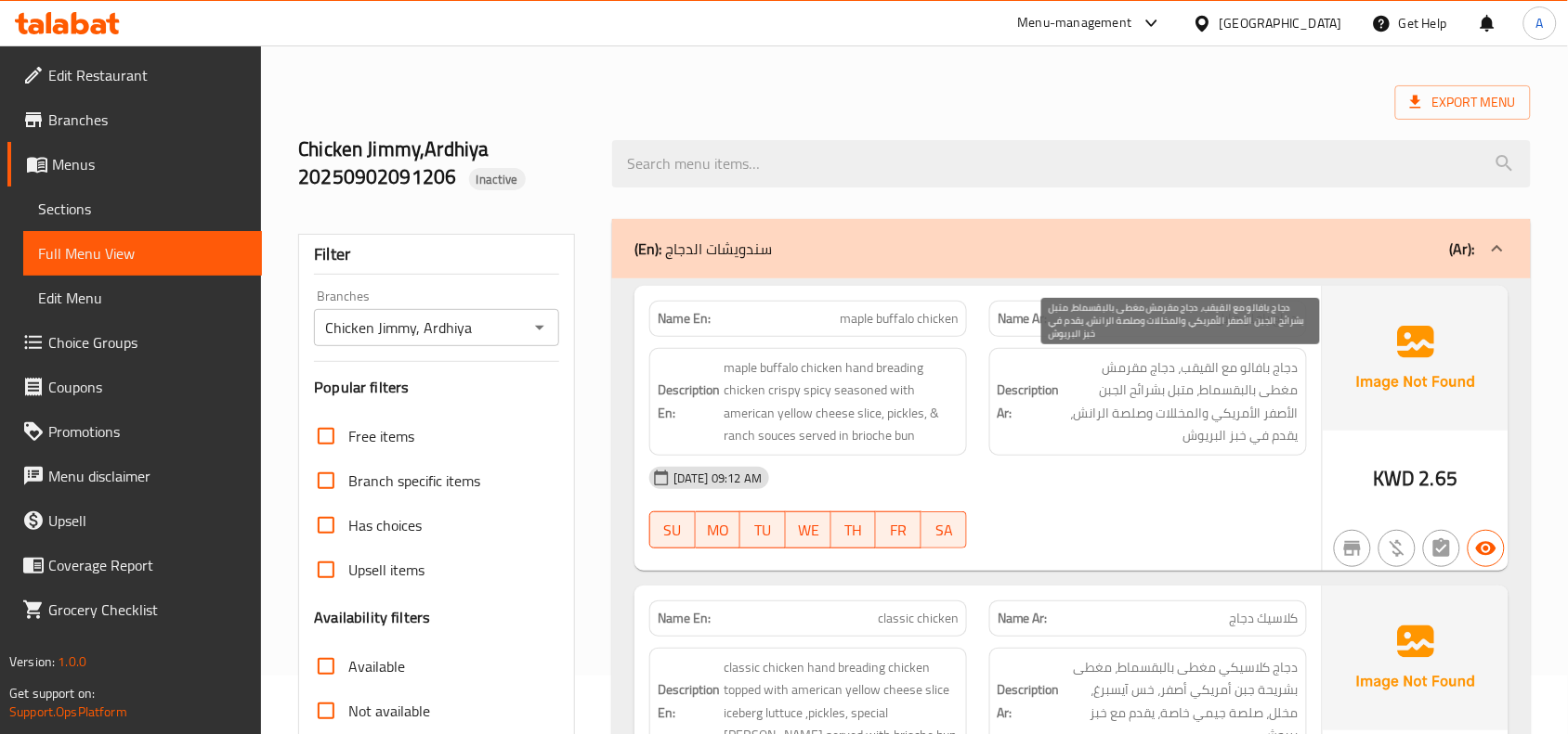
scroll to position [116, 0]
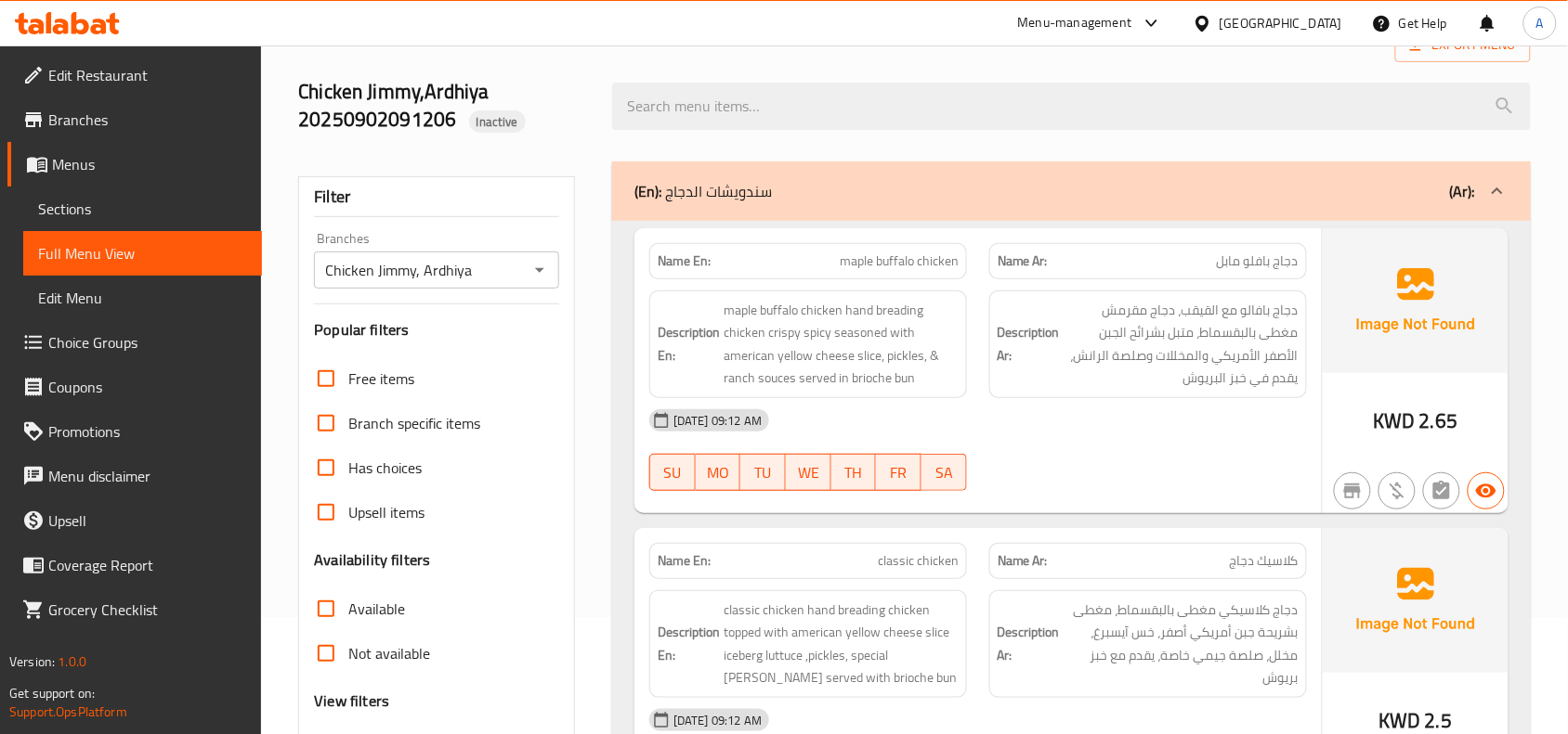
click at [1122, 462] on div "[DATE] 09:12 AM SU MO TU WE TH FR SA" at bounding box center [977, 450] width 679 height 104
click at [881, 257] on span "maple buffalo chicken" at bounding box center [899, 261] width 119 height 20
copy span "maple buffalo chicken"
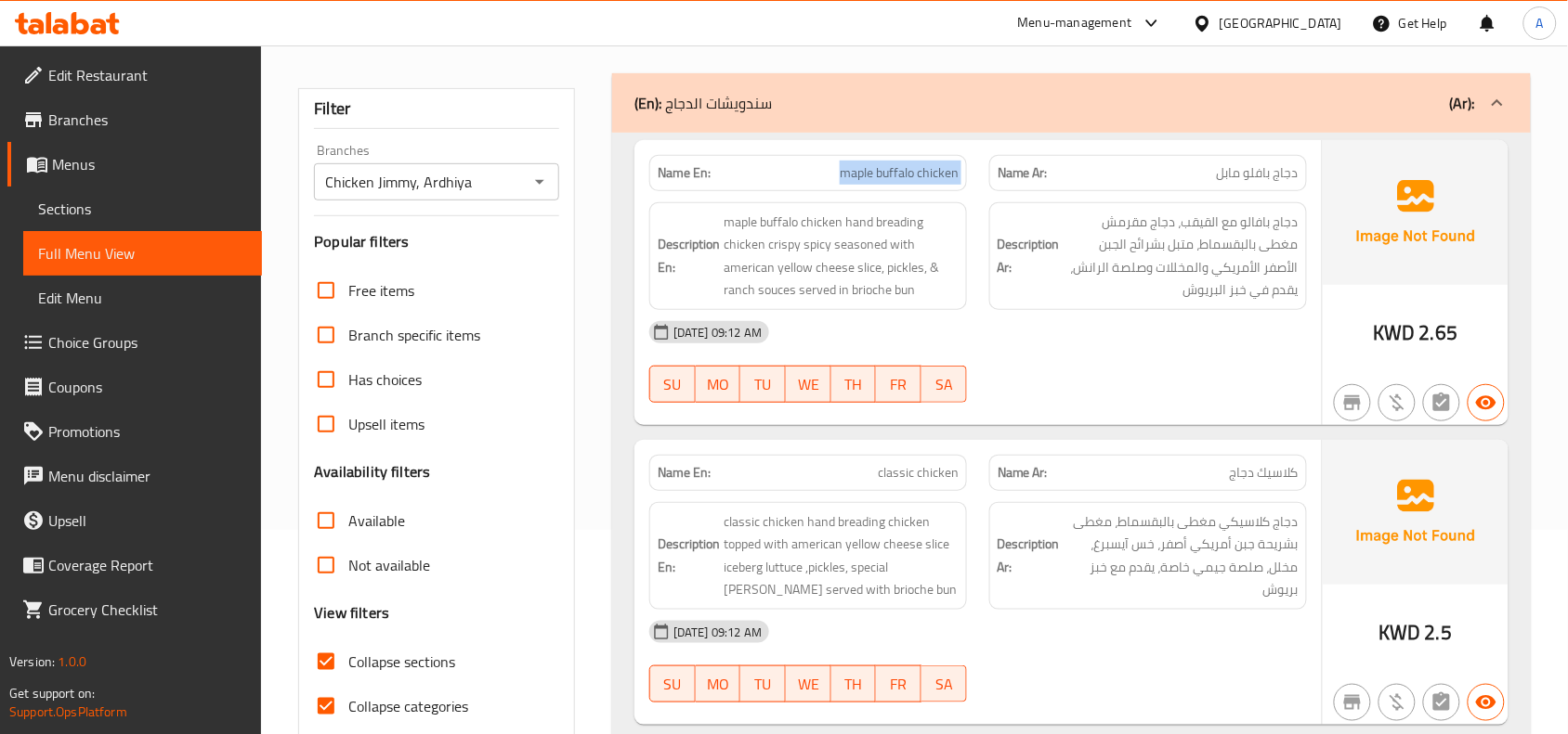
scroll to position [348, 0]
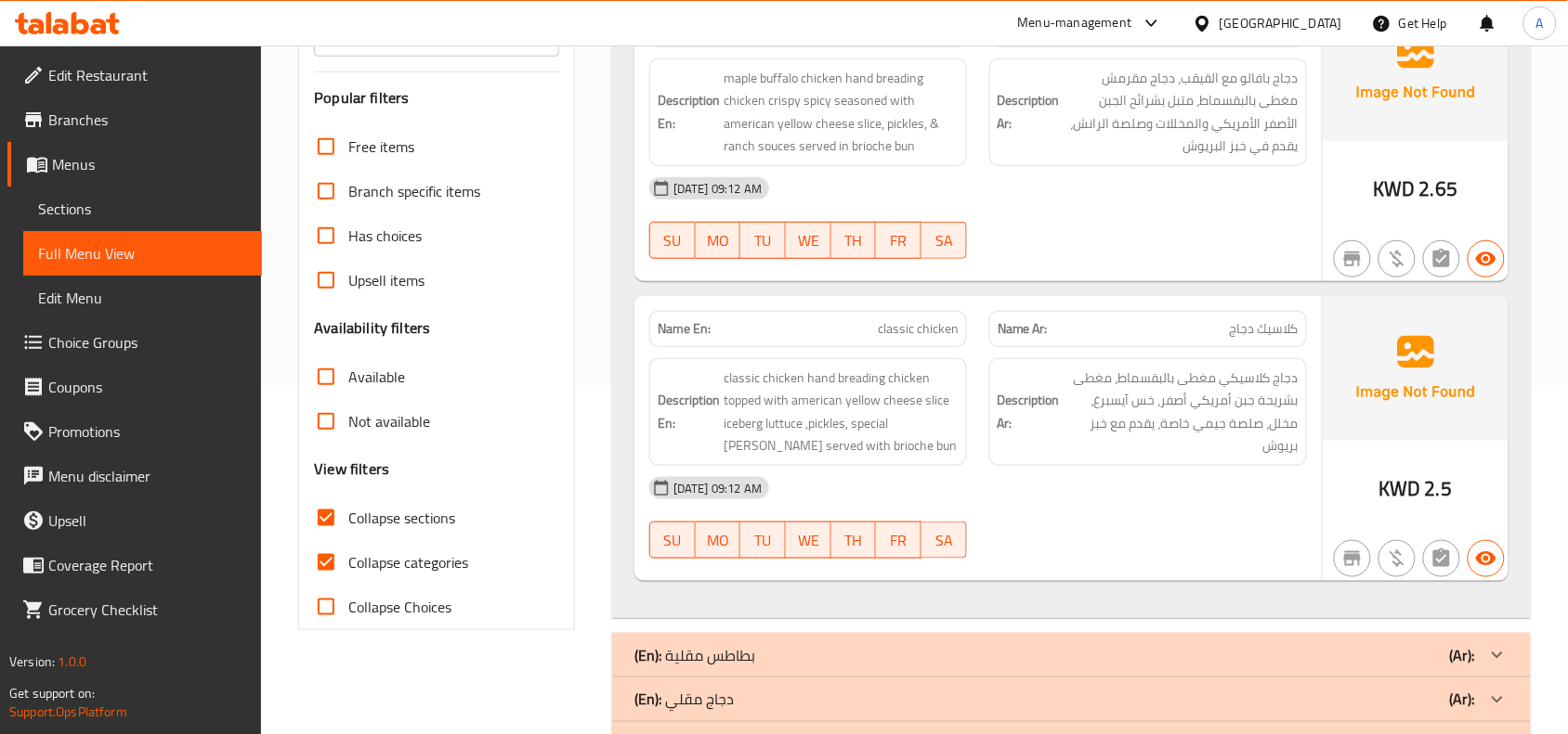
click at [925, 334] on span "classic chicken" at bounding box center [918, 329] width 81 height 20
copy span "classic chicken"
click at [922, 326] on span "classic chicken" at bounding box center [918, 329] width 81 height 20
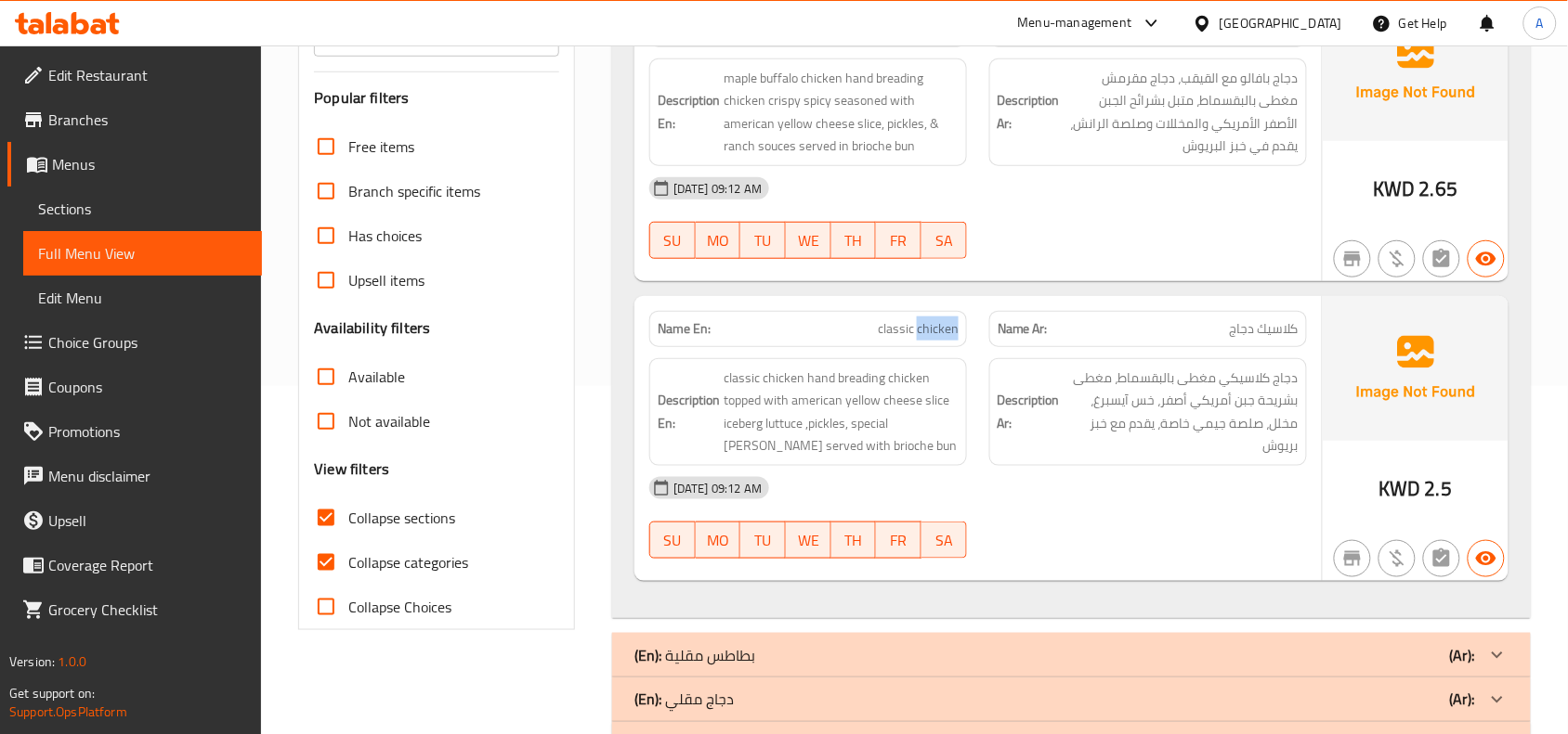
click at [922, 326] on span "classic chicken" at bounding box center [918, 329] width 81 height 20
click at [898, 319] on span "classic chicken" at bounding box center [918, 329] width 81 height 20
copy span "classic chicken"
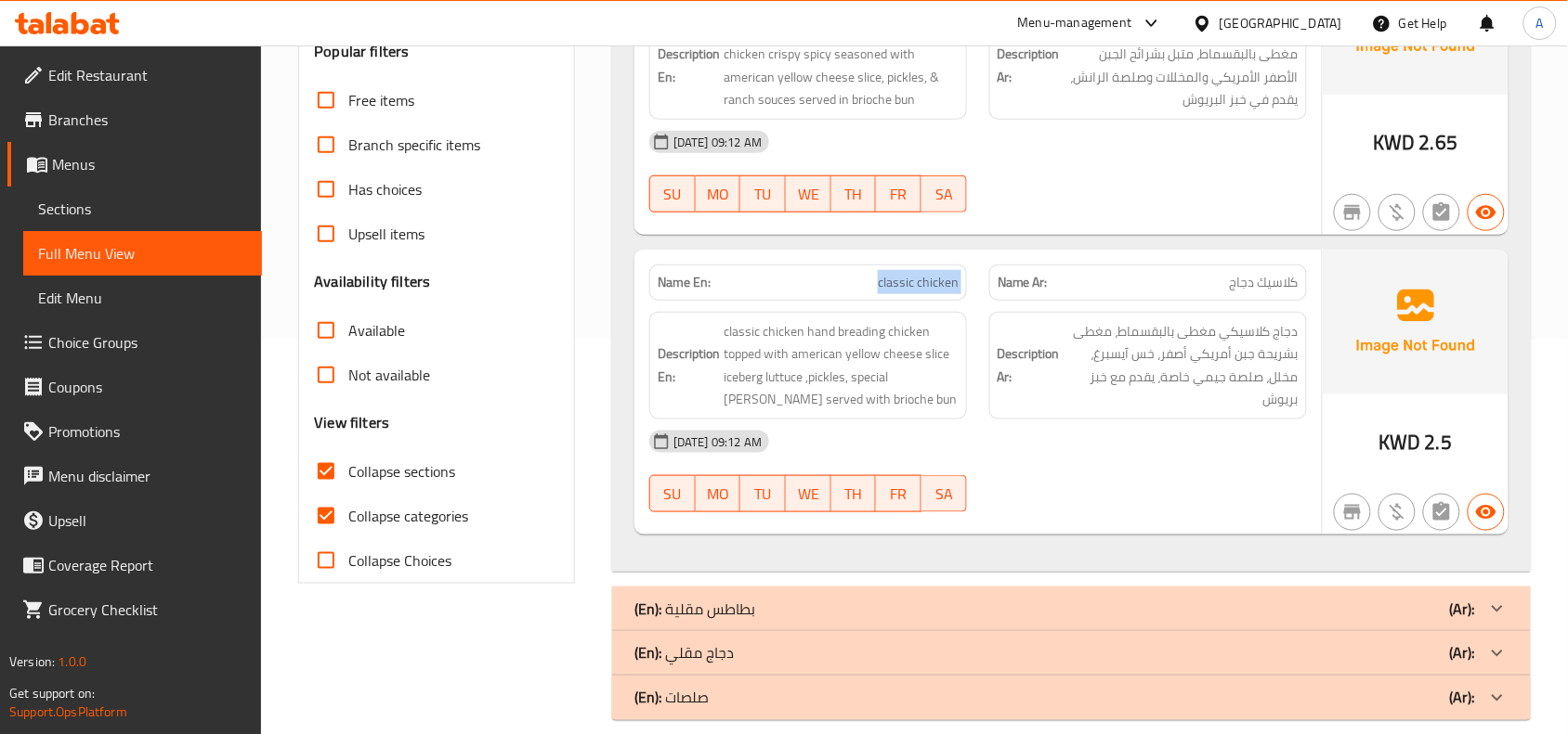
scroll to position [420, 0]
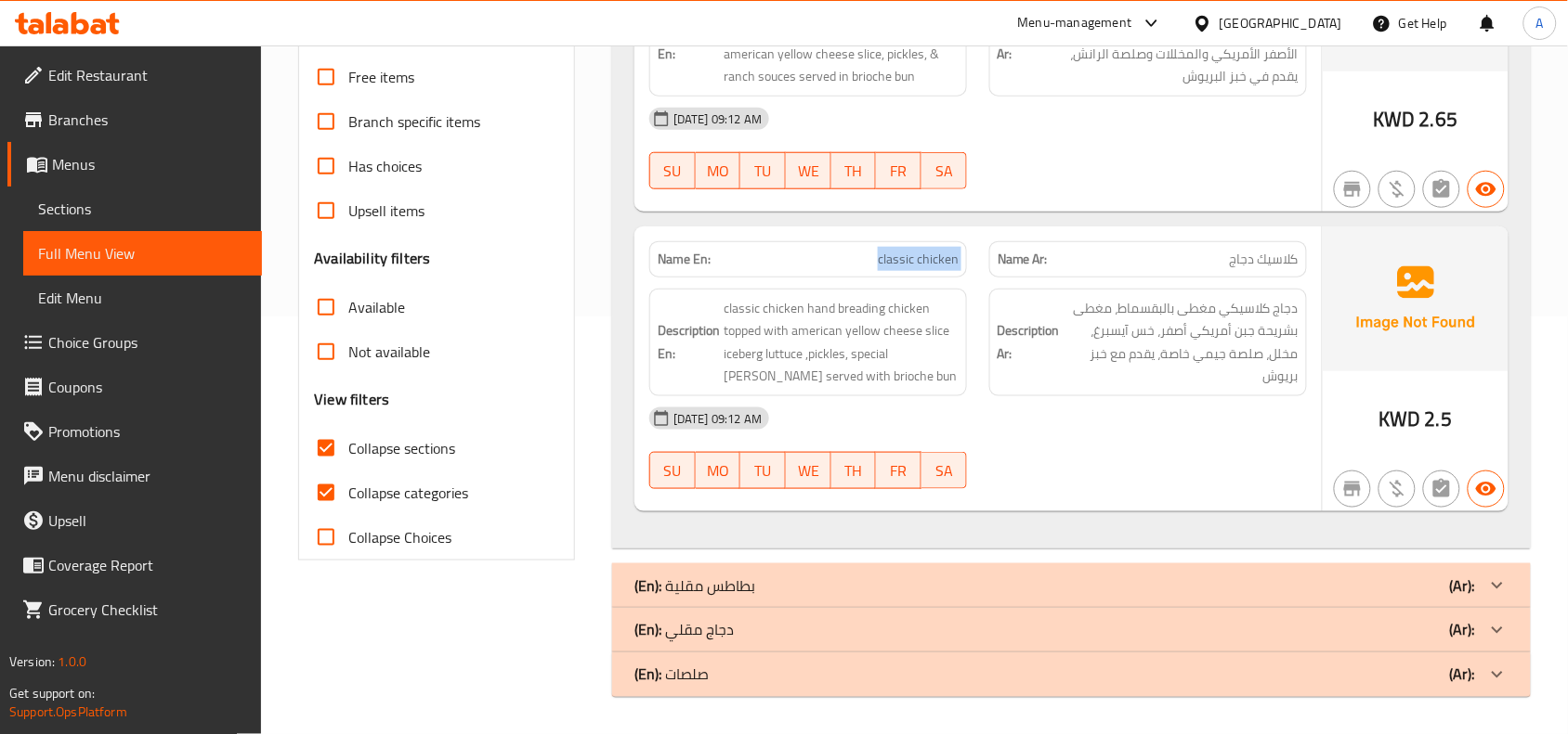
drag, startPoint x: 832, startPoint y: 579, endPoint x: 878, endPoint y: 578, distance: 46.0
click at [832, 578] on div "(En): بطاطس مقلية (Ar):" at bounding box center [1054, 586] width 841 height 23
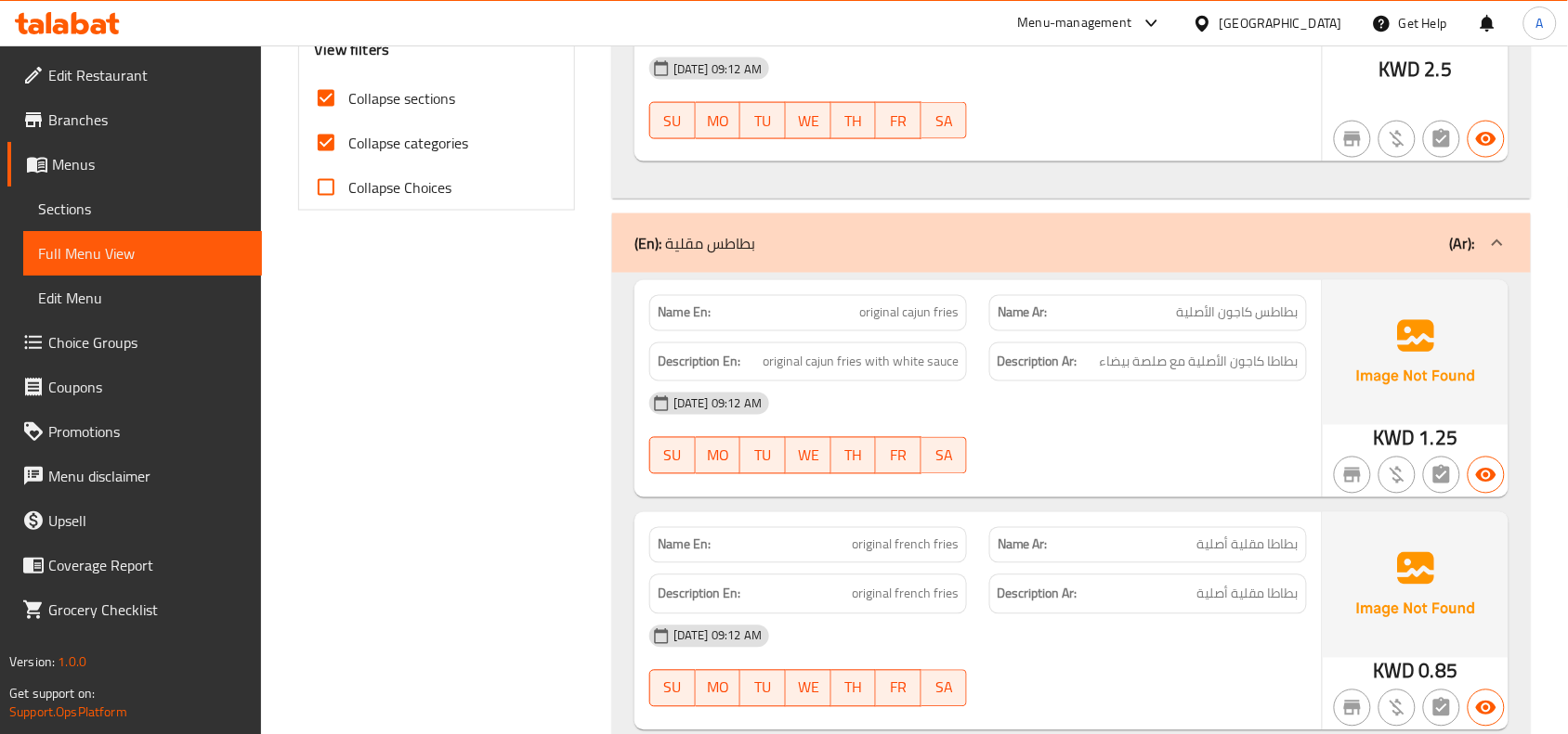
scroll to position [944, 0]
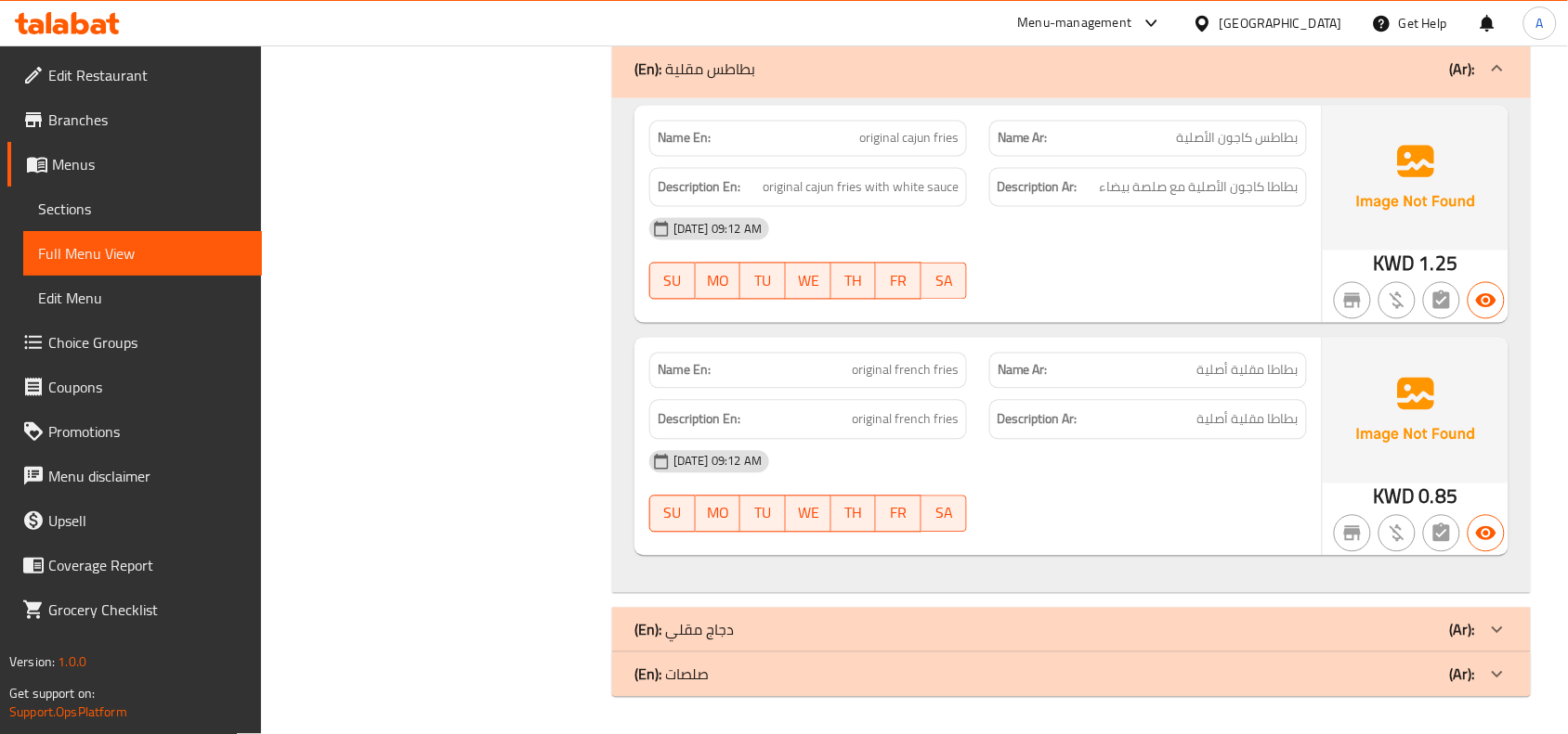
click at [916, 391] on div "Description En: original french fries" at bounding box center [808, 420] width 340 height 62
drag, startPoint x: 897, startPoint y: 374, endPoint x: 910, endPoint y: 354, distance: 23.9
click at [957, 377] on span "original french fries" at bounding box center [904, 370] width 107 height 20
copy span "french fries"
click at [749, 613] on div "(En): دجاج مقلي (Ar):" at bounding box center [1072, 630] width 918 height 44
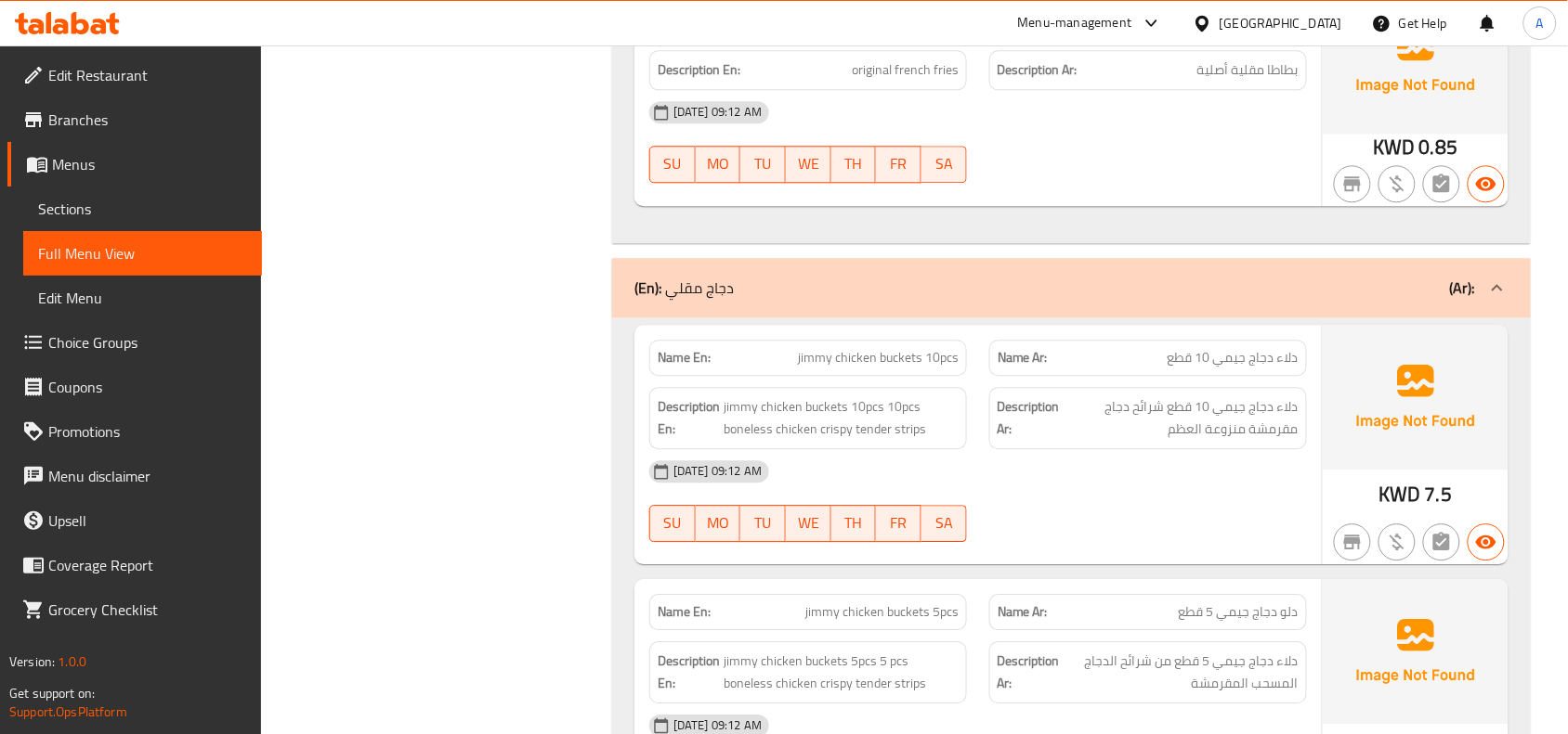
scroll to position [1513, 0]
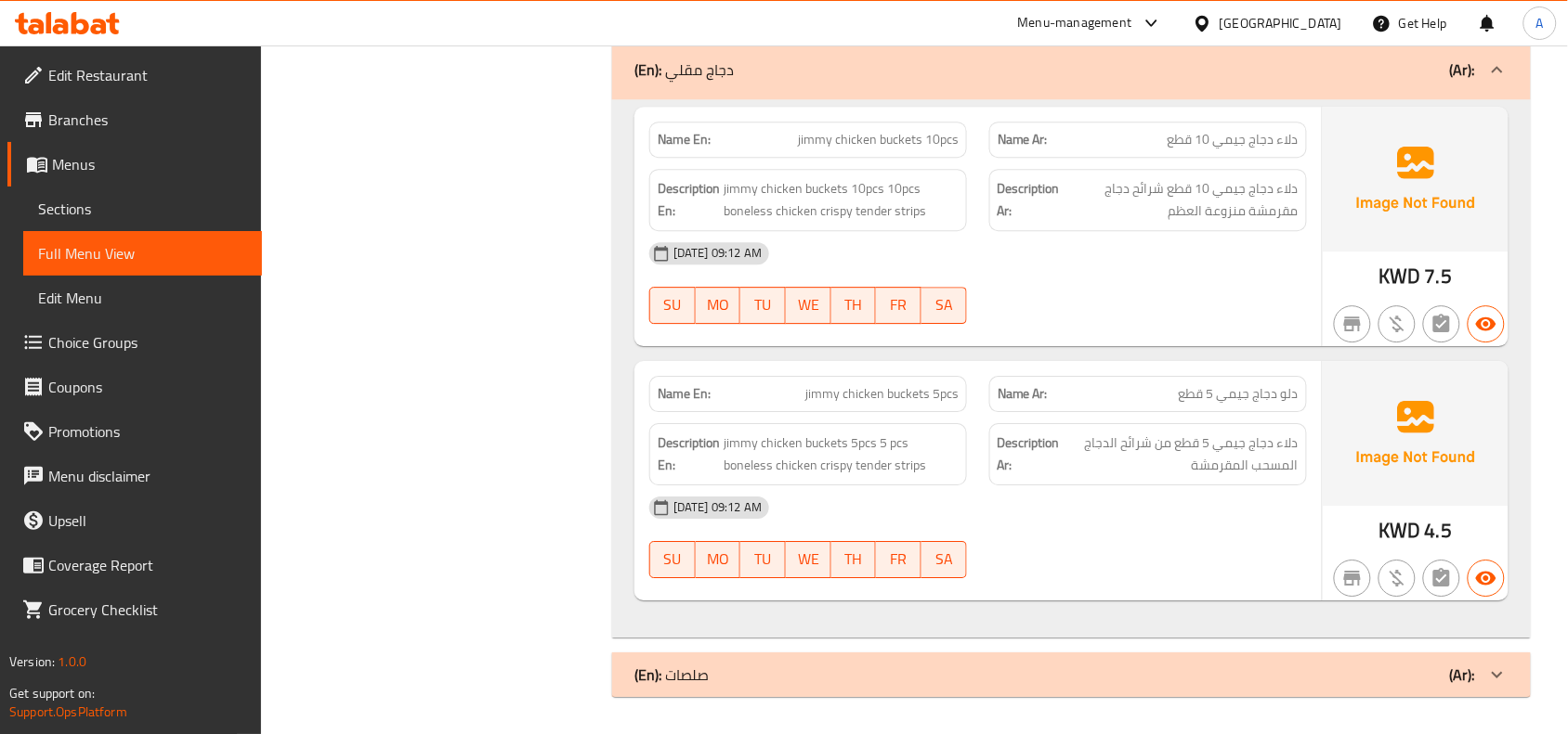
click at [895, 154] on div "Name En: [PERSON_NAME] chicken buckets 10pcs" at bounding box center [807, 140] width 318 height 36
click at [895, 141] on span "jimmy chicken buckets 10pcs" at bounding box center [877, 140] width 160 height 20
copy span "jimmy chicken buckets 10pcs"
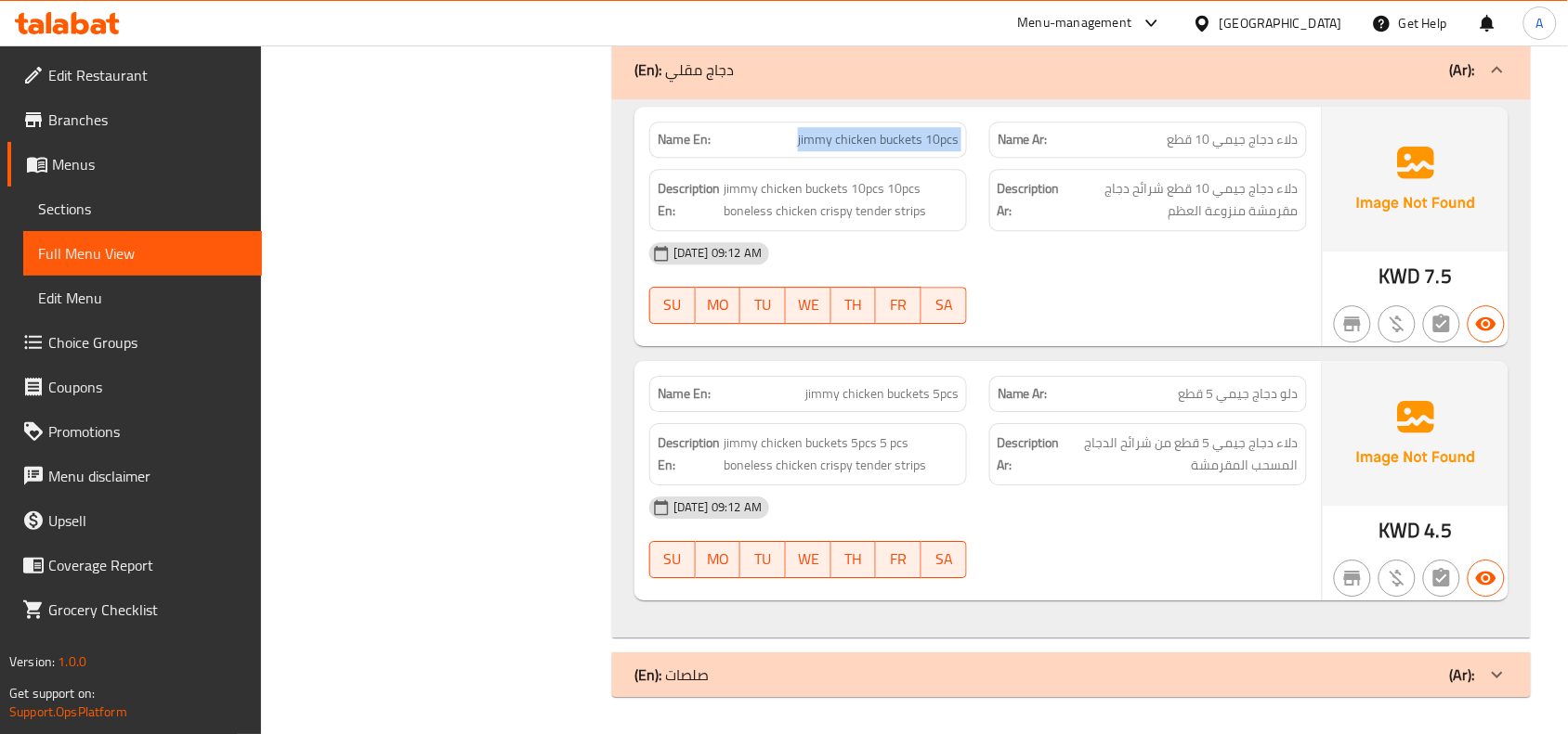
click at [902, 397] on span "jimmy chicken buckets 5pcs" at bounding box center [882, 394] width 153 height 20
copy span "jimmy chicken buckets 5pcs"
click at [752, 657] on div "(En): صلصات (Ar):" at bounding box center [1072, 674] width 918 height 44
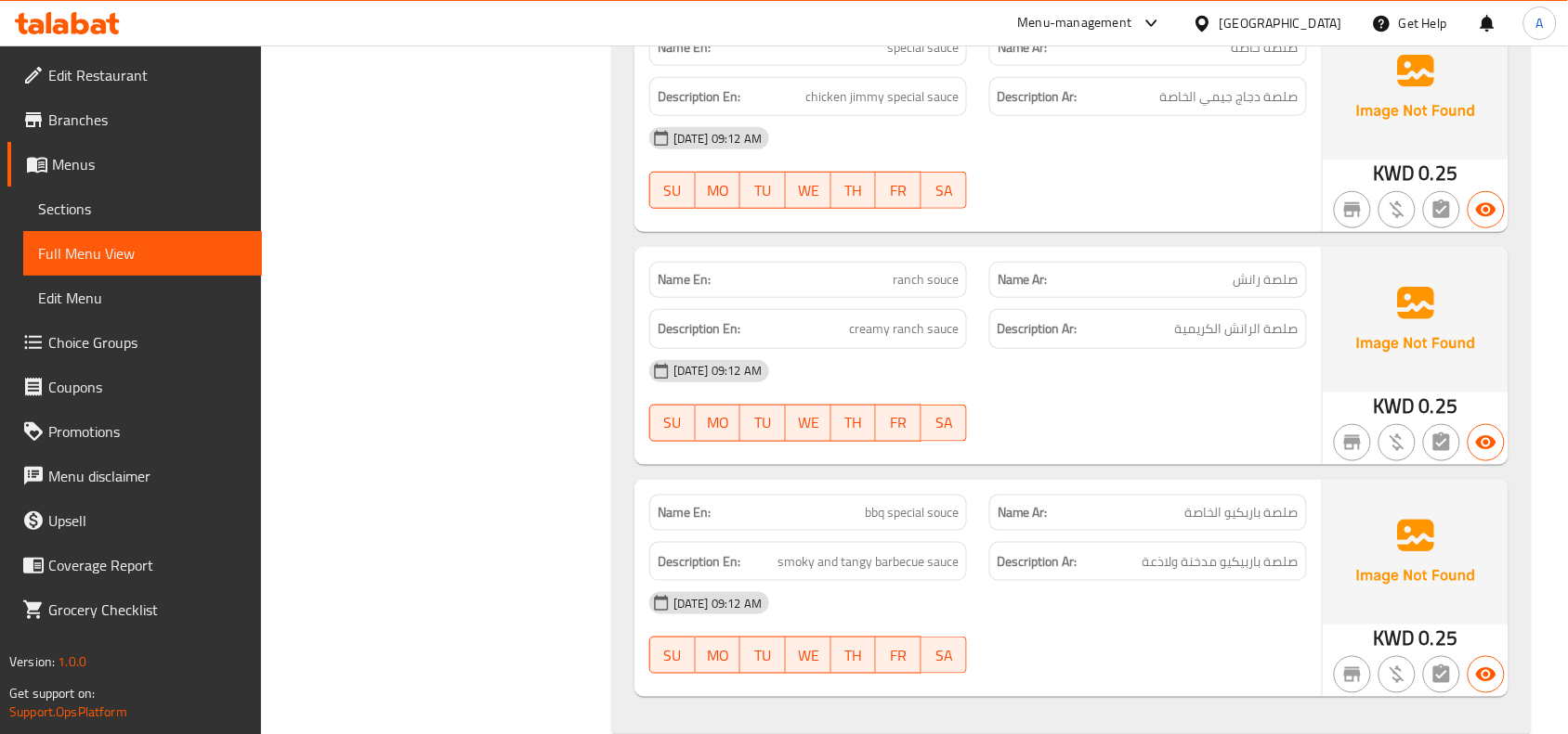
scroll to position [2488, 0]
